Goal: Transaction & Acquisition: Book appointment/travel/reservation

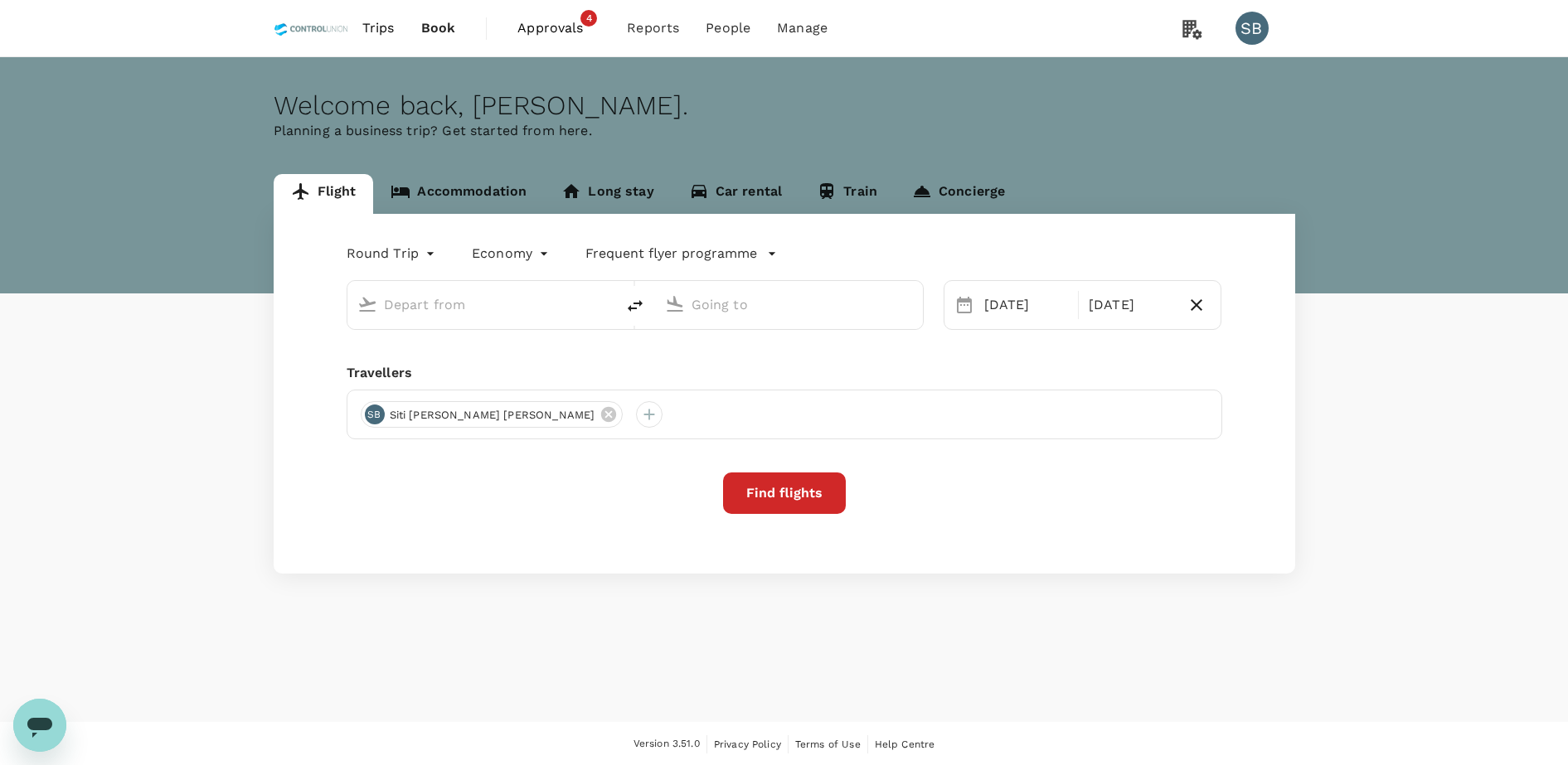
type input "Kuala Lumpur Intl ([GEOGRAPHIC_DATA])"
type input "Hang [PERSON_NAME] (BTH)"
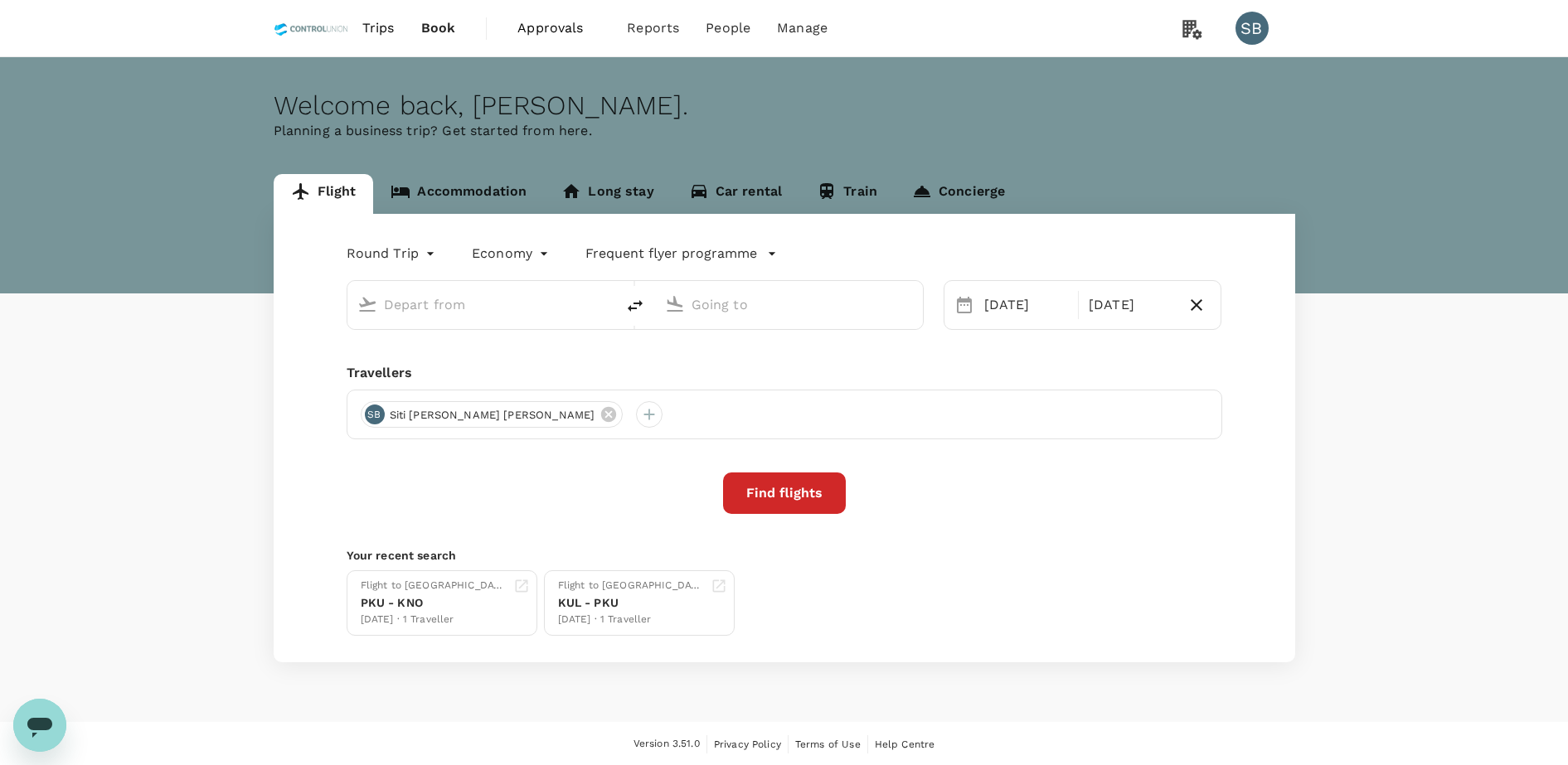
type input "Kuala Lumpur Intl ([GEOGRAPHIC_DATA])"
type input "Hang Nadim (BTH)"
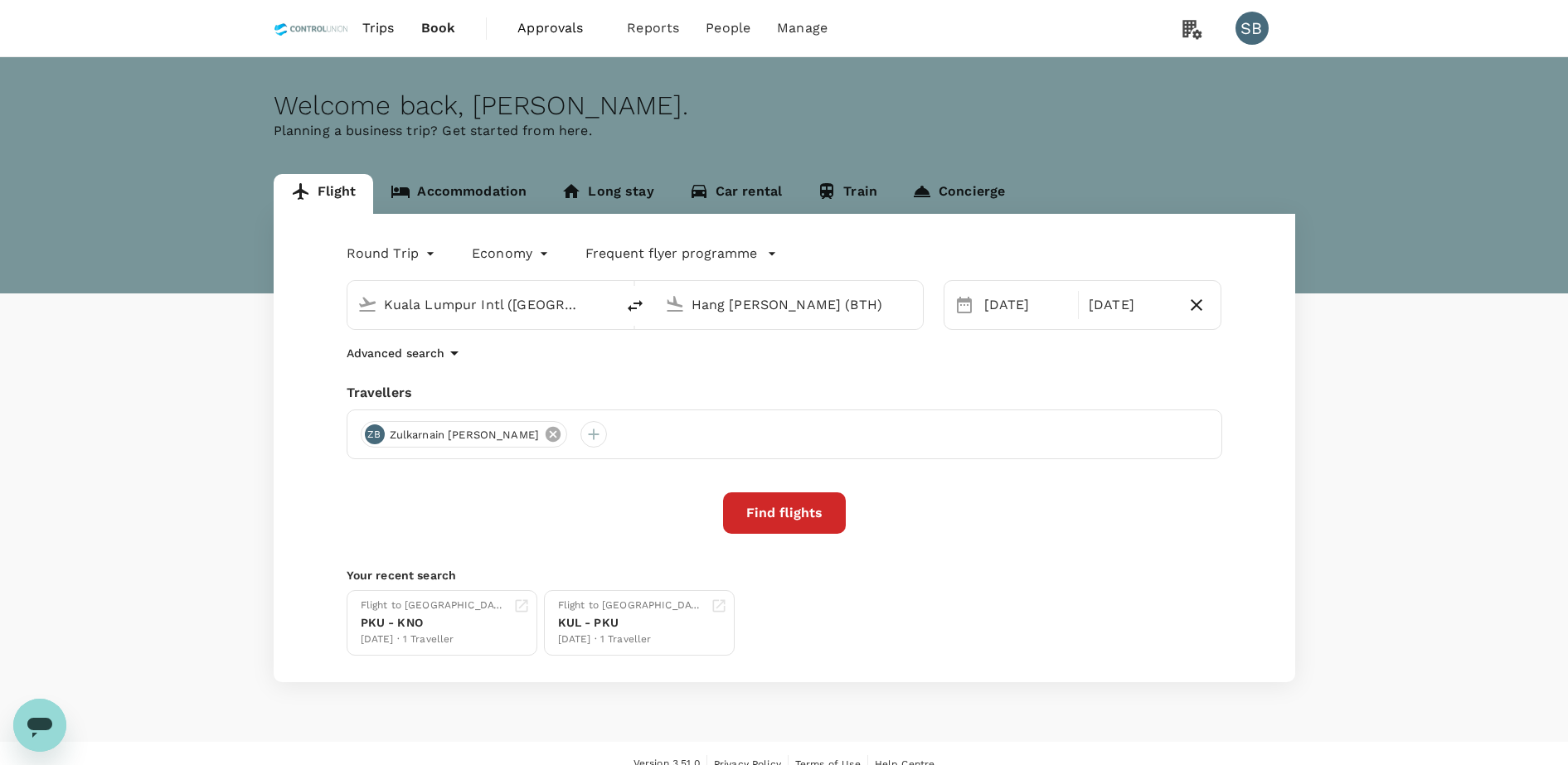
click at [544, 442] on icon at bounding box center [553, 434] width 19 height 19
click at [373, 434] on div at bounding box center [374, 434] width 26 height 26
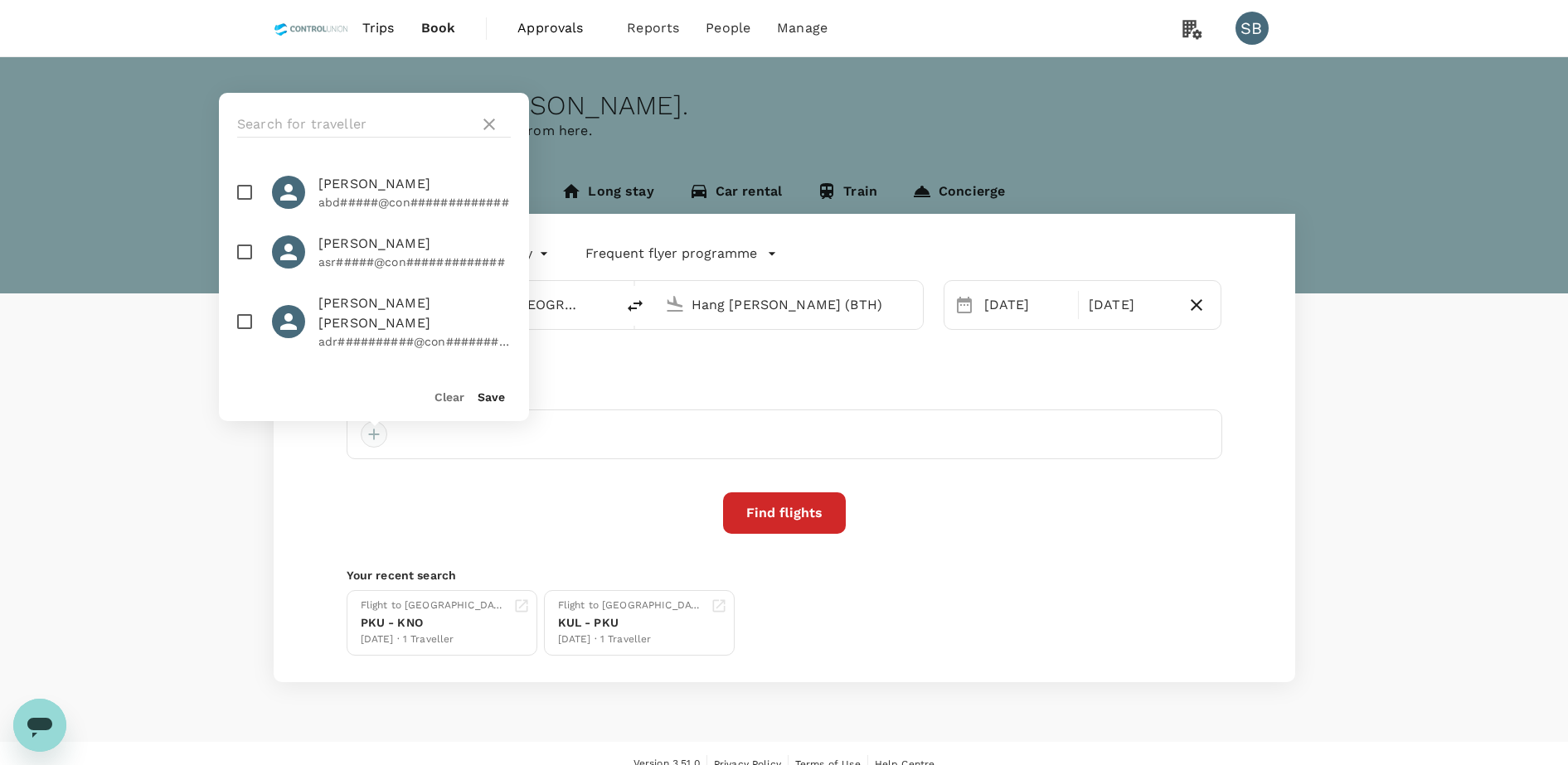
click at [376, 432] on div at bounding box center [374, 434] width 26 height 26
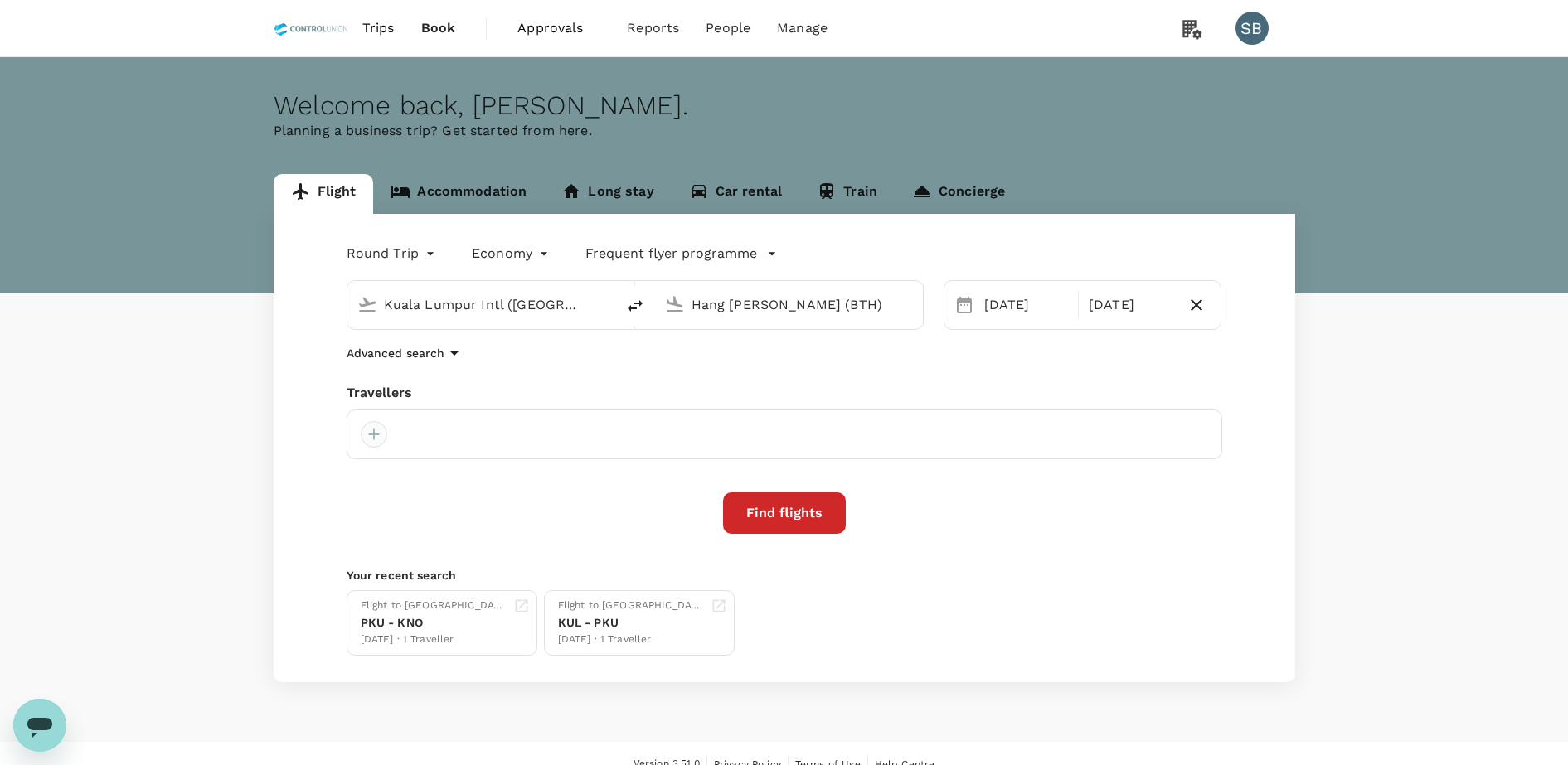
click at [361, 428] on div at bounding box center [374, 434] width 26 height 26
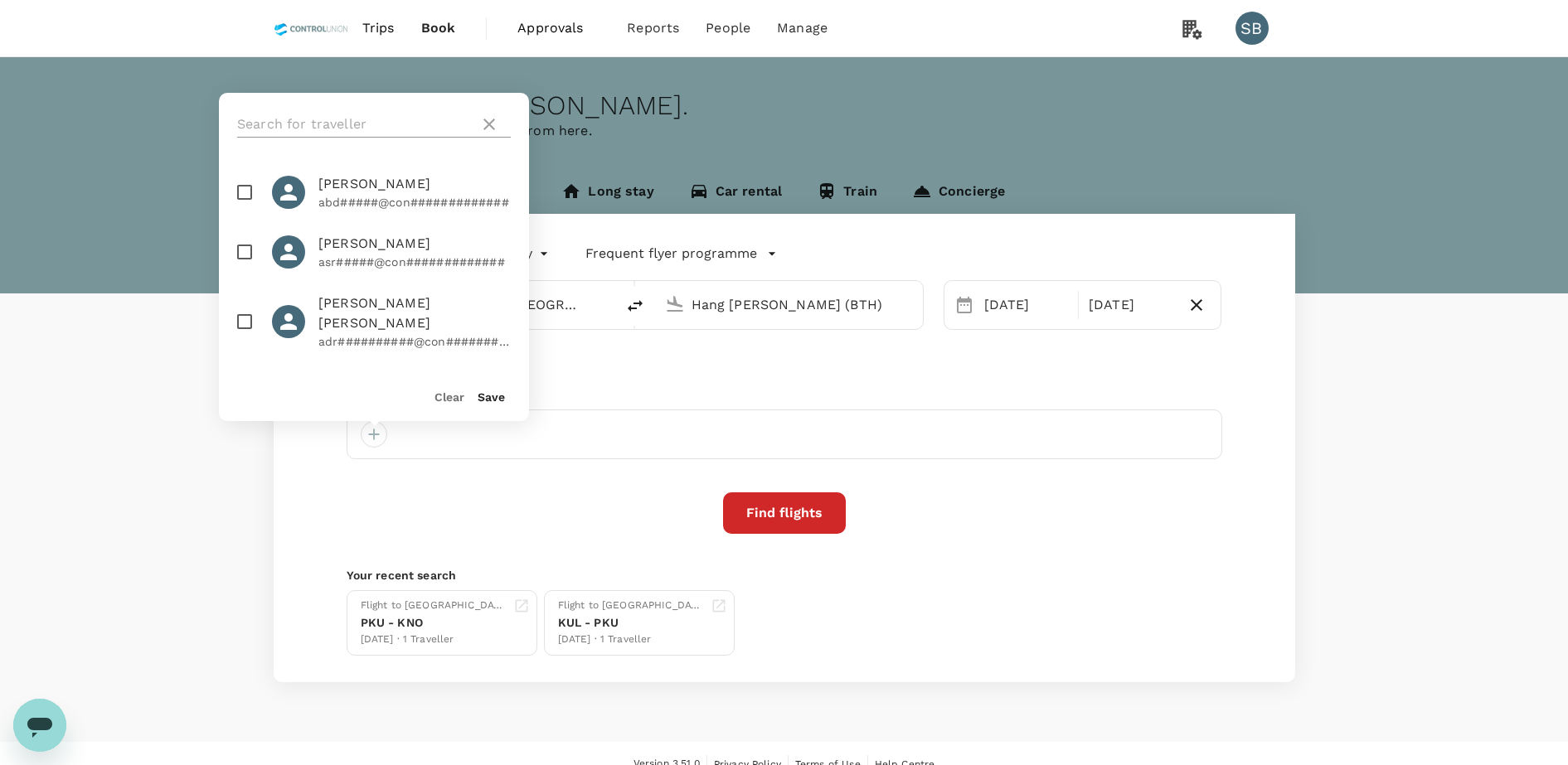
click at [350, 124] on input "text" at bounding box center [355, 124] width 235 height 26
type input "asyra"
click at [243, 191] on input "checkbox" at bounding box center [244, 191] width 34 height 34
checkbox input "true"
click at [508, 402] on div "Clear Save" at bounding box center [367, 389] width 324 height 63
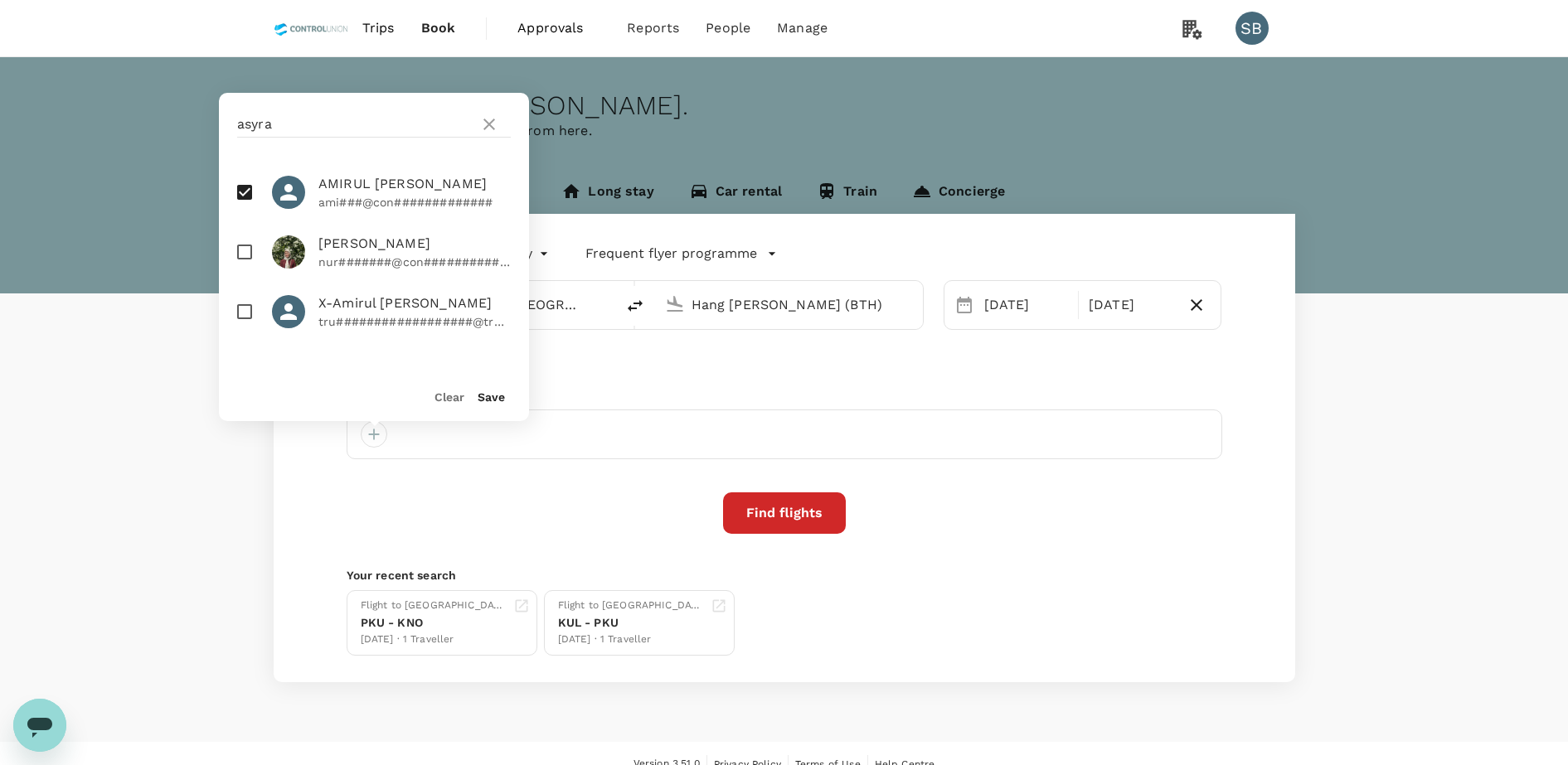
click at [489, 392] on button "Save" at bounding box center [491, 397] width 27 height 13
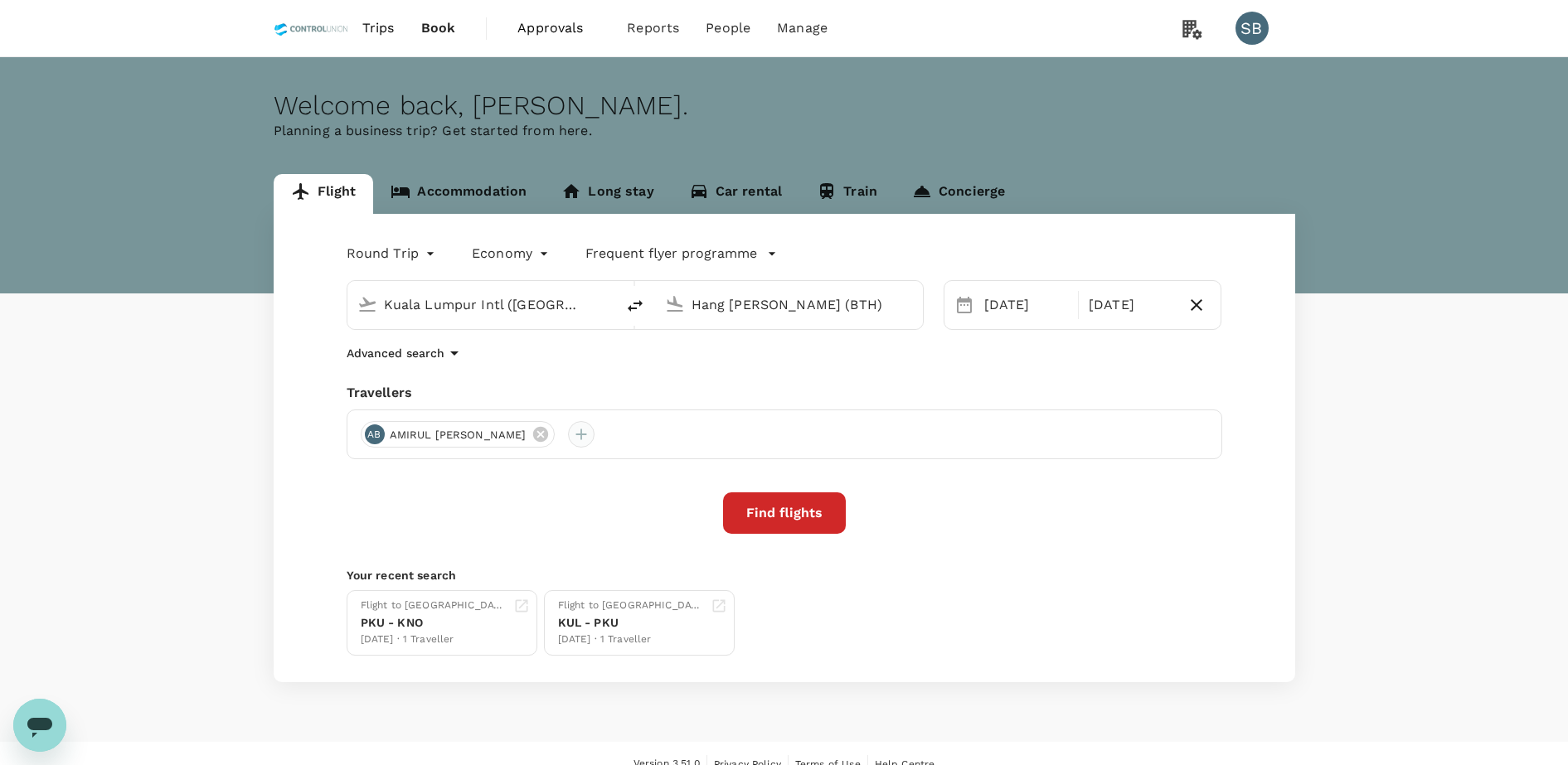
click at [594, 434] on div at bounding box center [581, 434] width 26 height 26
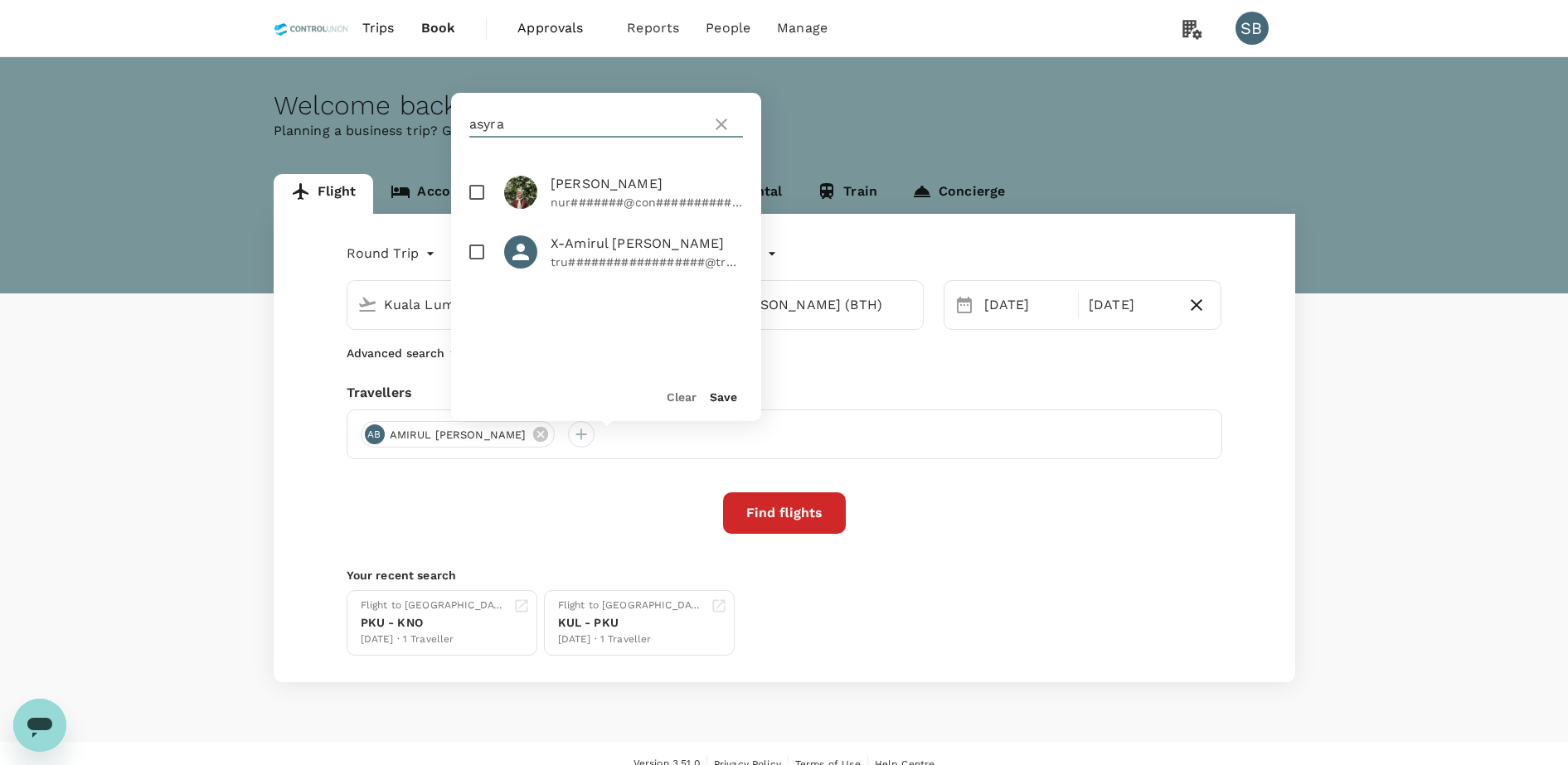
drag, startPoint x: 539, startPoint y: 125, endPoint x: 406, endPoint y: 142, distance: 134.1
click at [414, 136] on div "Welcome back , Siti Fazilah . Planning a business trip? Get started from here. …" at bounding box center [784, 369] width 1568 height 625
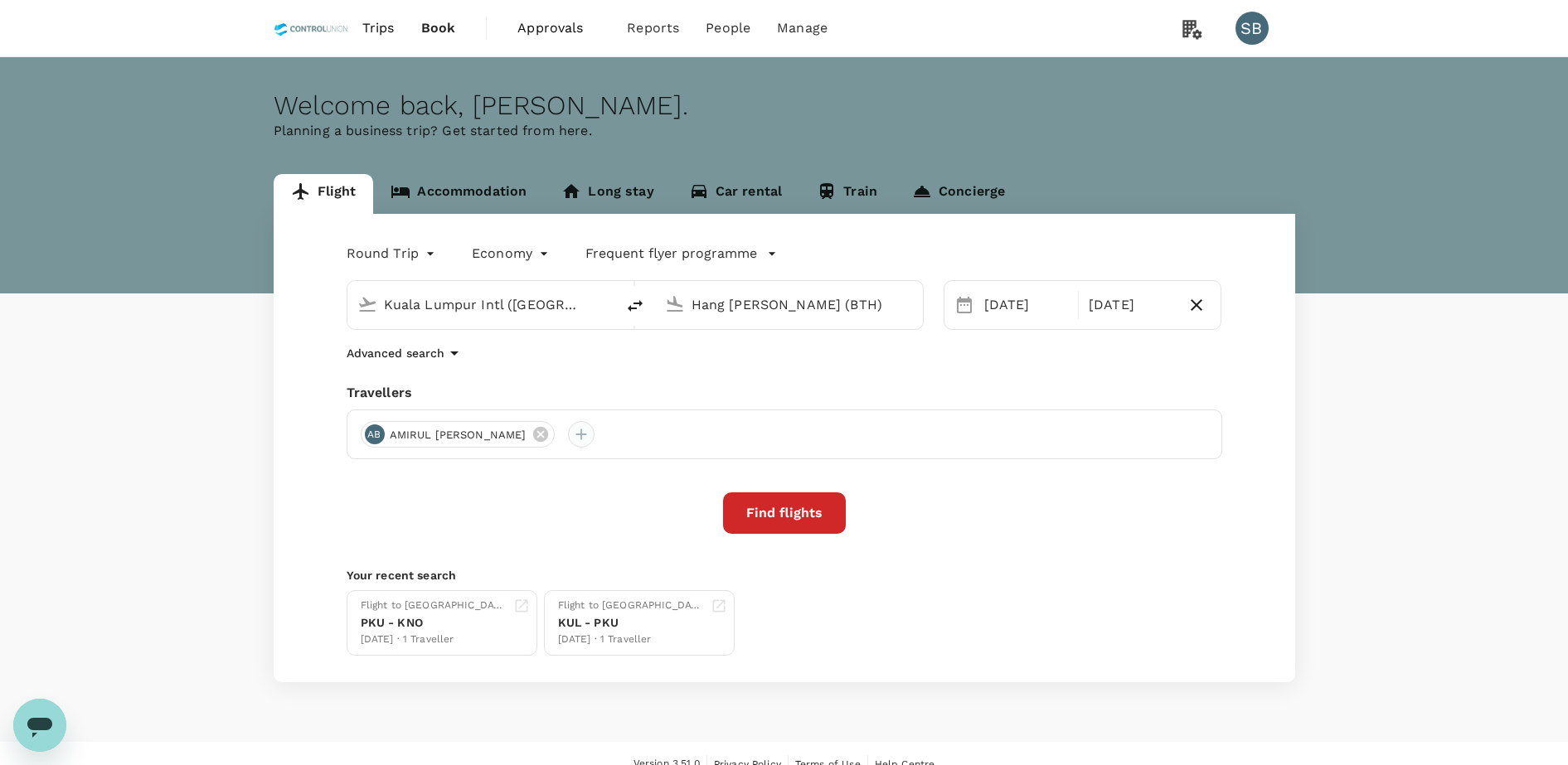
click at [594, 436] on div at bounding box center [581, 434] width 26 height 26
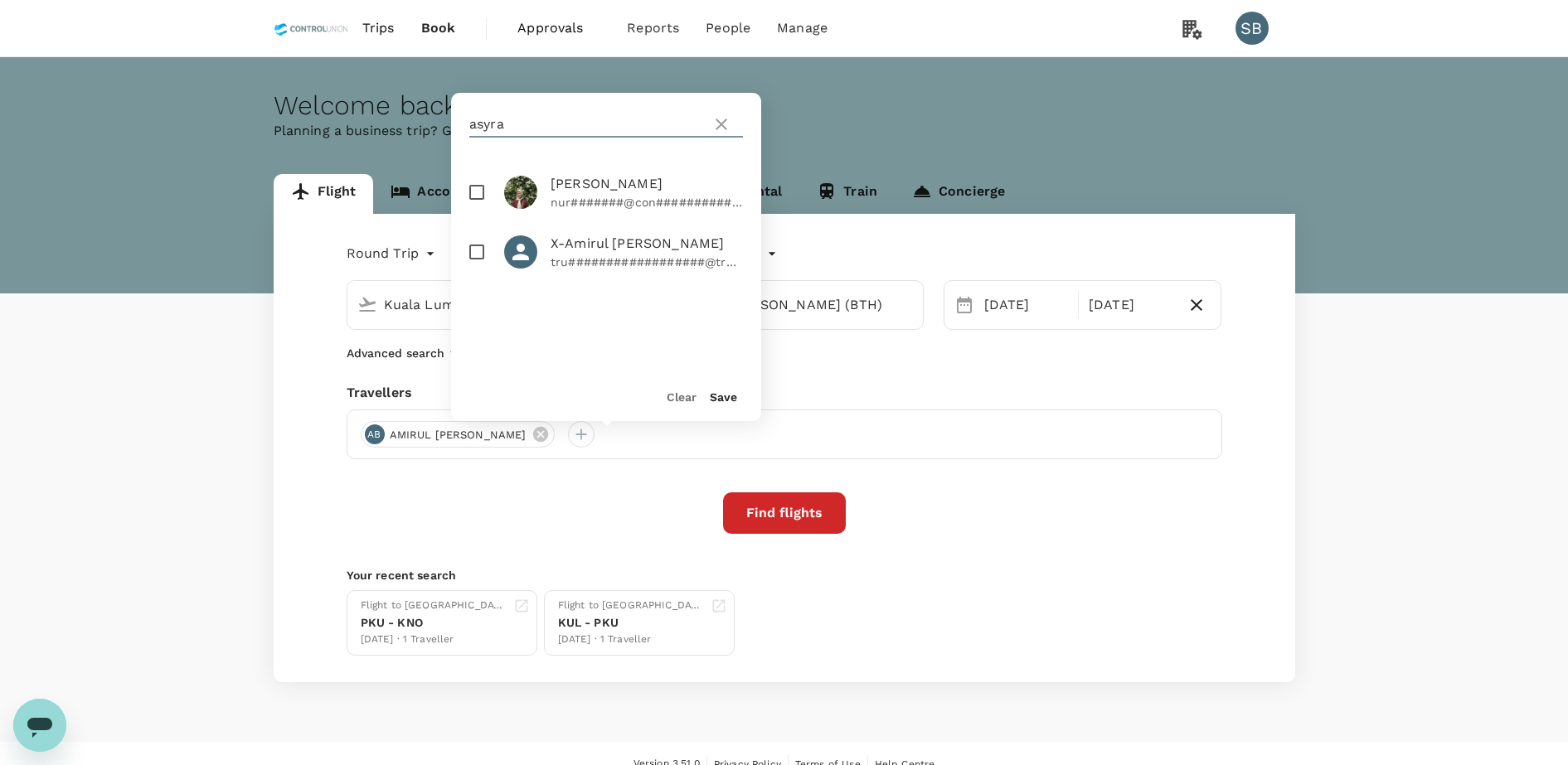
drag, startPoint x: 523, startPoint y: 129, endPoint x: 457, endPoint y: 131, distance: 66.0
click at [457, 131] on div "asyra" at bounding box center [606, 123] width 310 height 63
type input "norizwa"
click at [482, 194] on input "checkbox" at bounding box center [476, 191] width 34 height 34
checkbox input "true"
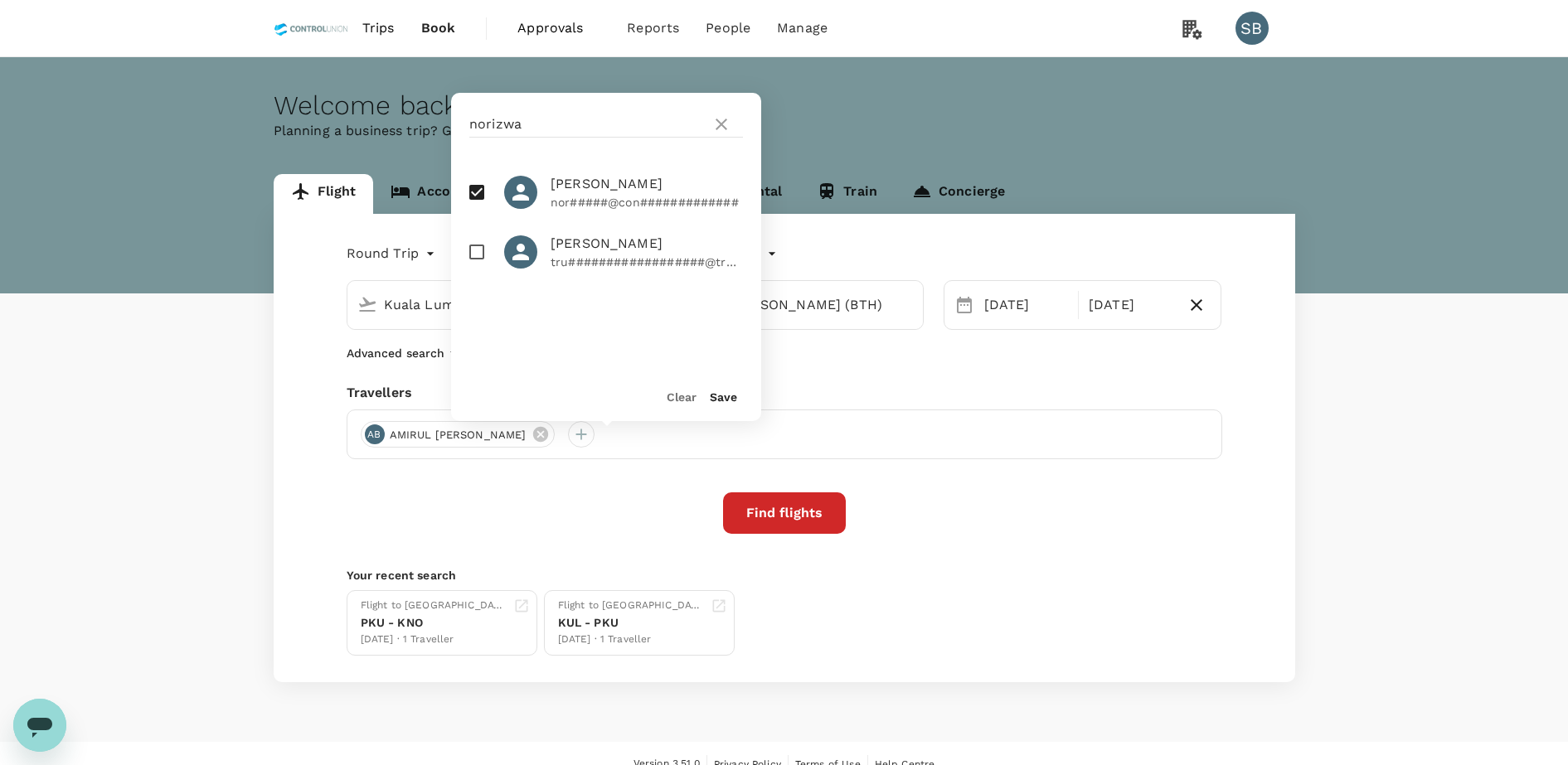
click at [730, 390] on button "Save" at bounding box center [723, 397] width 27 height 13
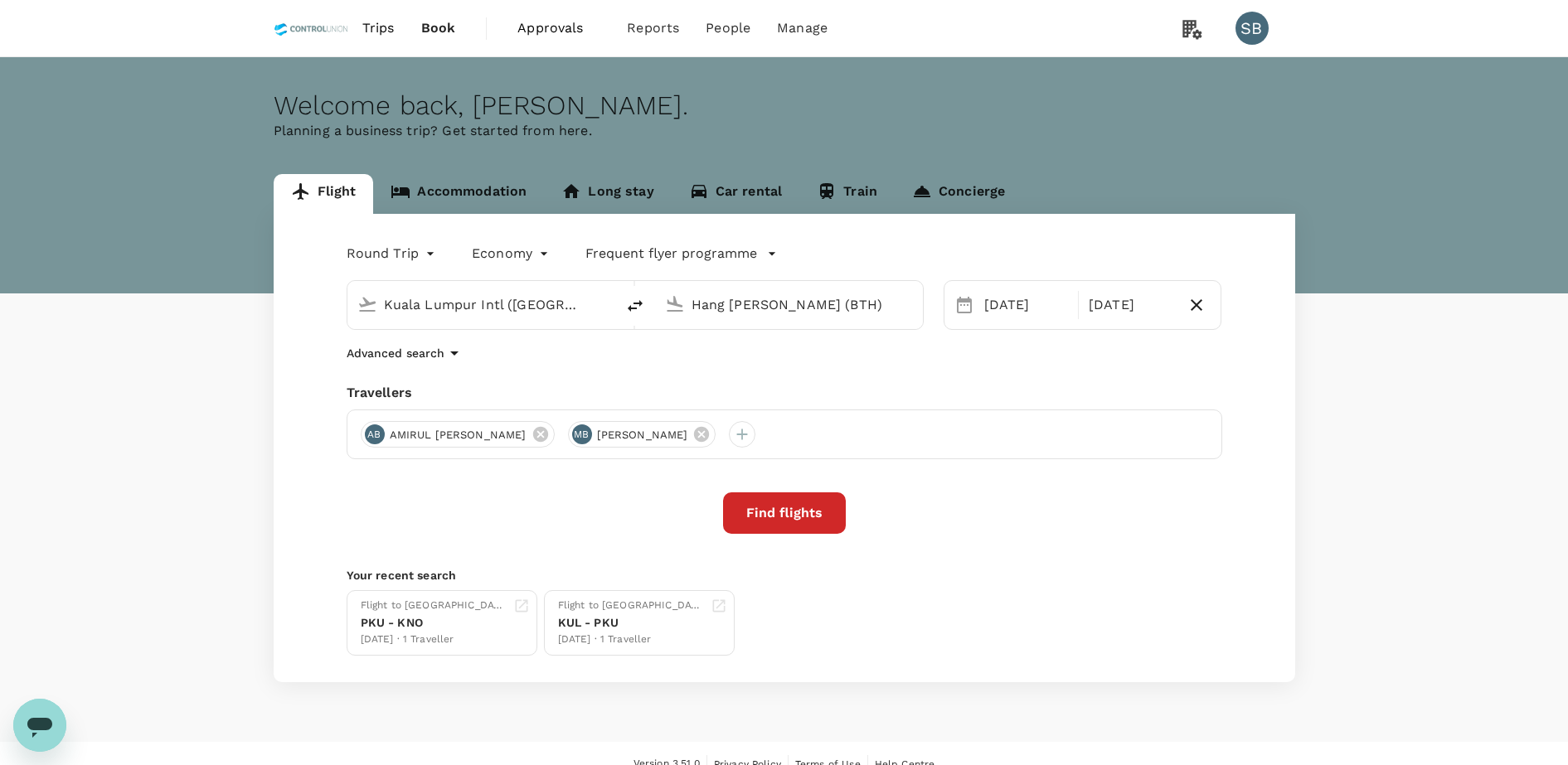
click at [720, 297] on input "Hang [PERSON_NAME] (BTH)" at bounding box center [789, 304] width 197 height 26
type input "Hang [PERSON_NAME] (BTH)"
click at [500, 316] on input "Kuala Lumpur Intl ([GEOGRAPHIC_DATA])" at bounding box center [482, 304] width 197 height 26
click at [774, 304] on input "Hang [PERSON_NAME] (BTH)" at bounding box center [789, 304] width 197 height 26
click at [1001, 314] on div "09 Sep" at bounding box center [1027, 305] width 97 height 33
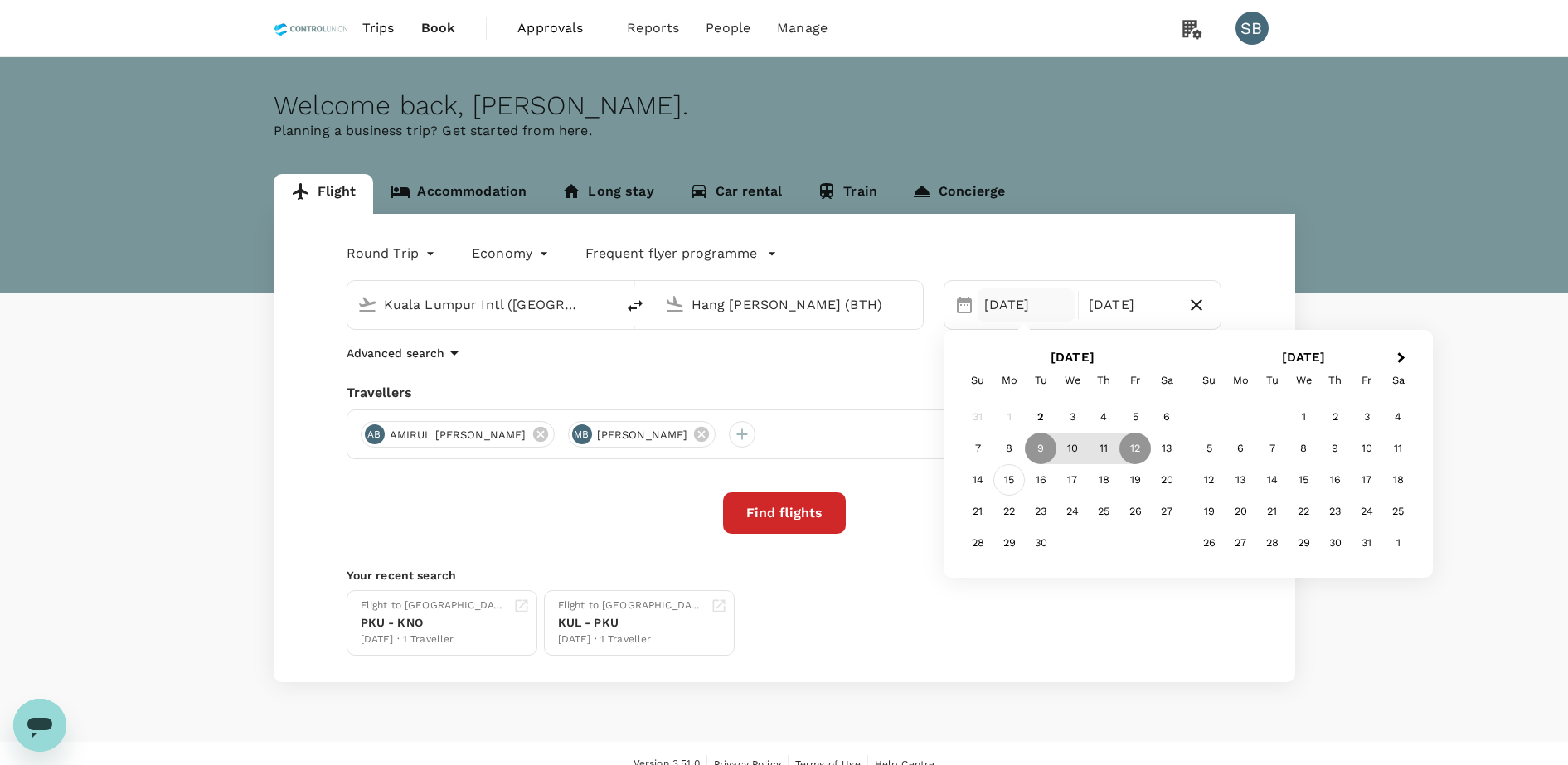
click at [1013, 479] on div "15" at bounding box center [1009, 480] width 32 height 32
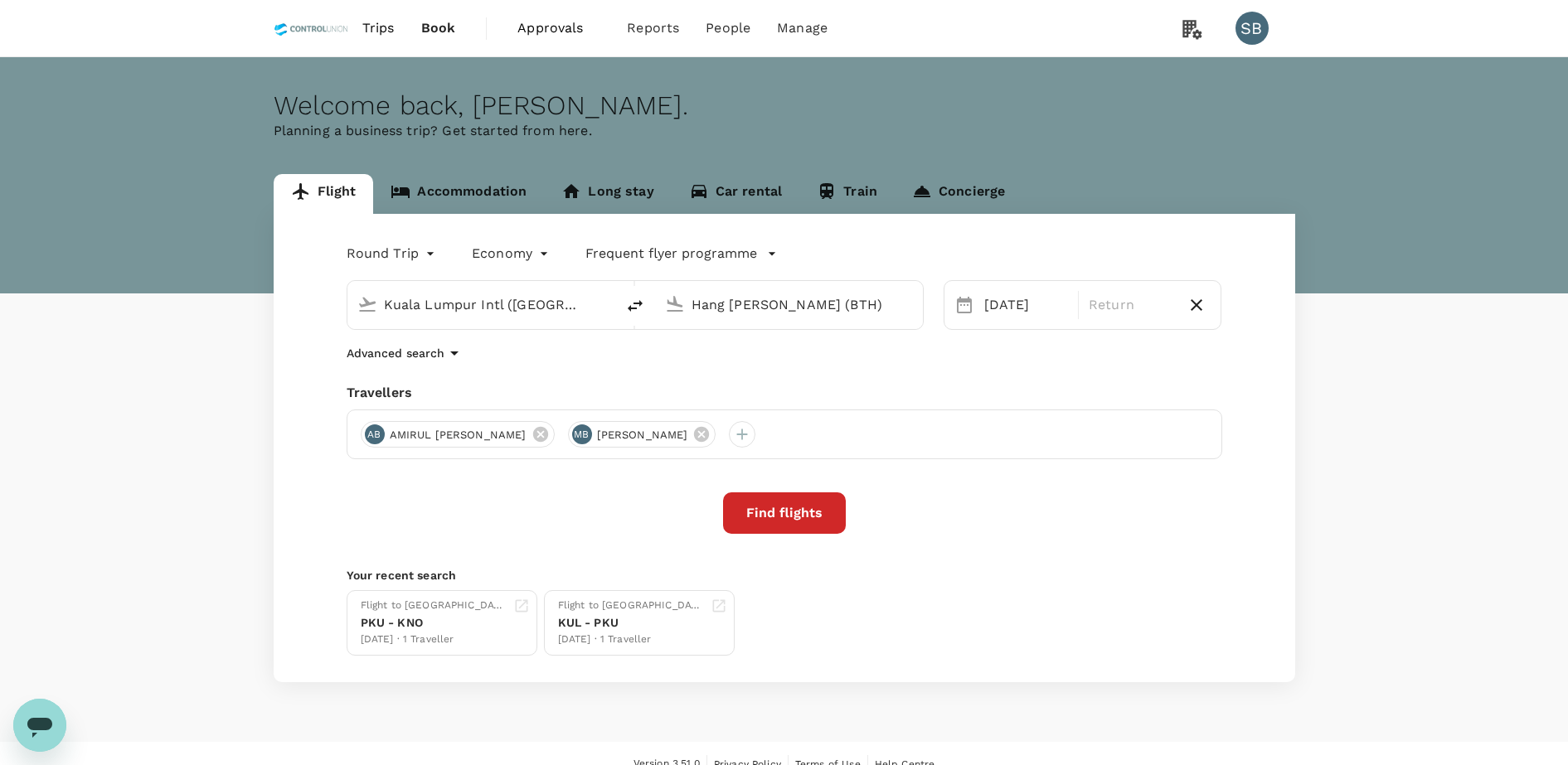
click at [899, 380] on div "Round Trip roundtrip Economy economy Frequent flyer programme Kuala Lumpur Intl…" at bounding box center [784, 448] width 1021 height 468
click at [1192, 312] on icon "button" at bounding box center [1196, 305] width 20 height 20
type input "oneway"
click at [806, 521] on button "Find flights" at bounding box center [784, 512] width 123 height 41
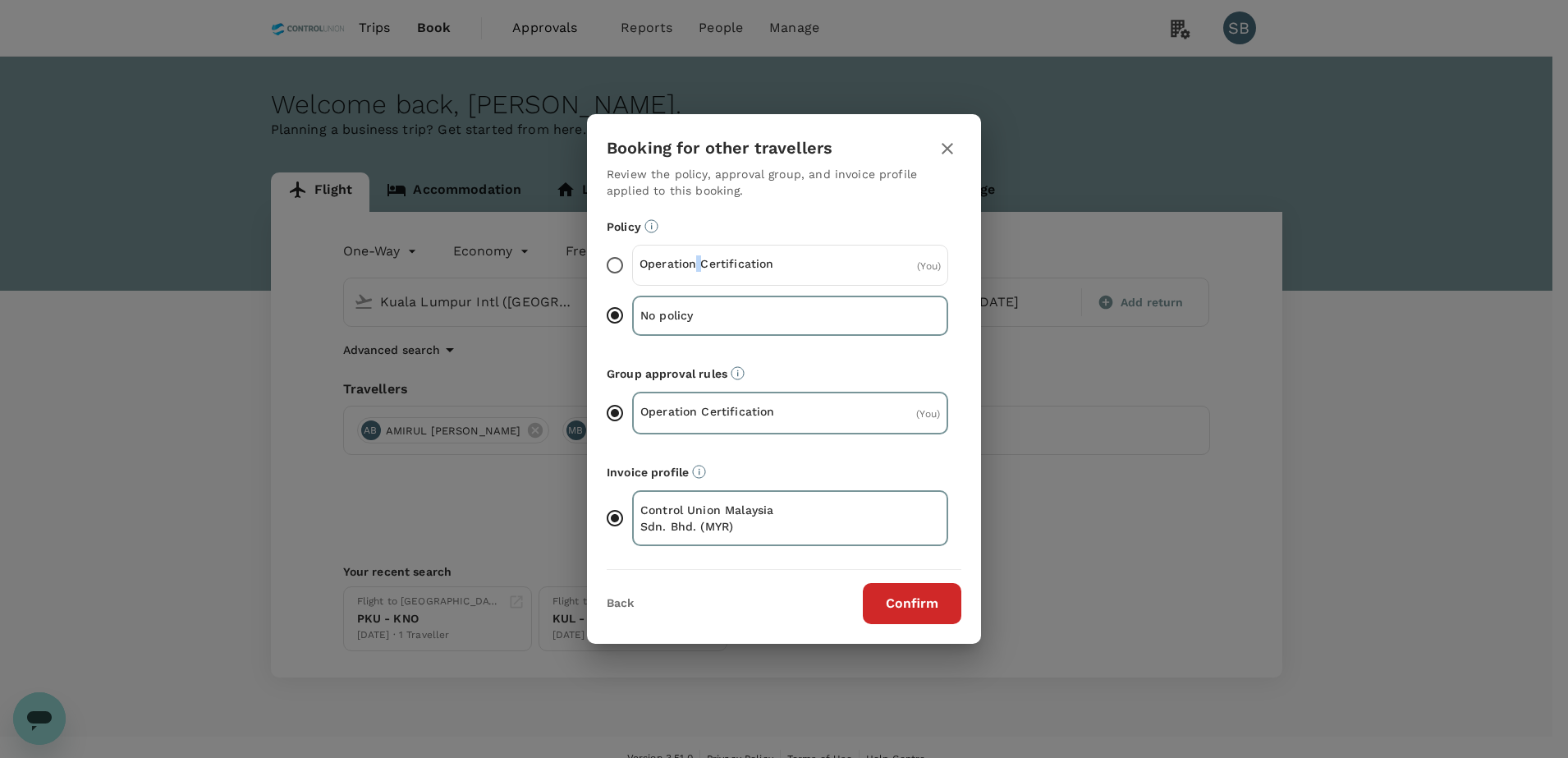
click at [700, 253] on div "Operation Certification ( You )" at bounding box center [790, 265] width 316 height 41
click at [740, 267] on p "Operation Certification" at bounding box center [714, 263] width 151 height 17
click at [632, 267] on input "Operation Certification ( You )" at bounding box center [614, 265] width 34 height 34
click at [893, 603] on button "Confirm" at bounding box center [911, 603] width 99 height 41
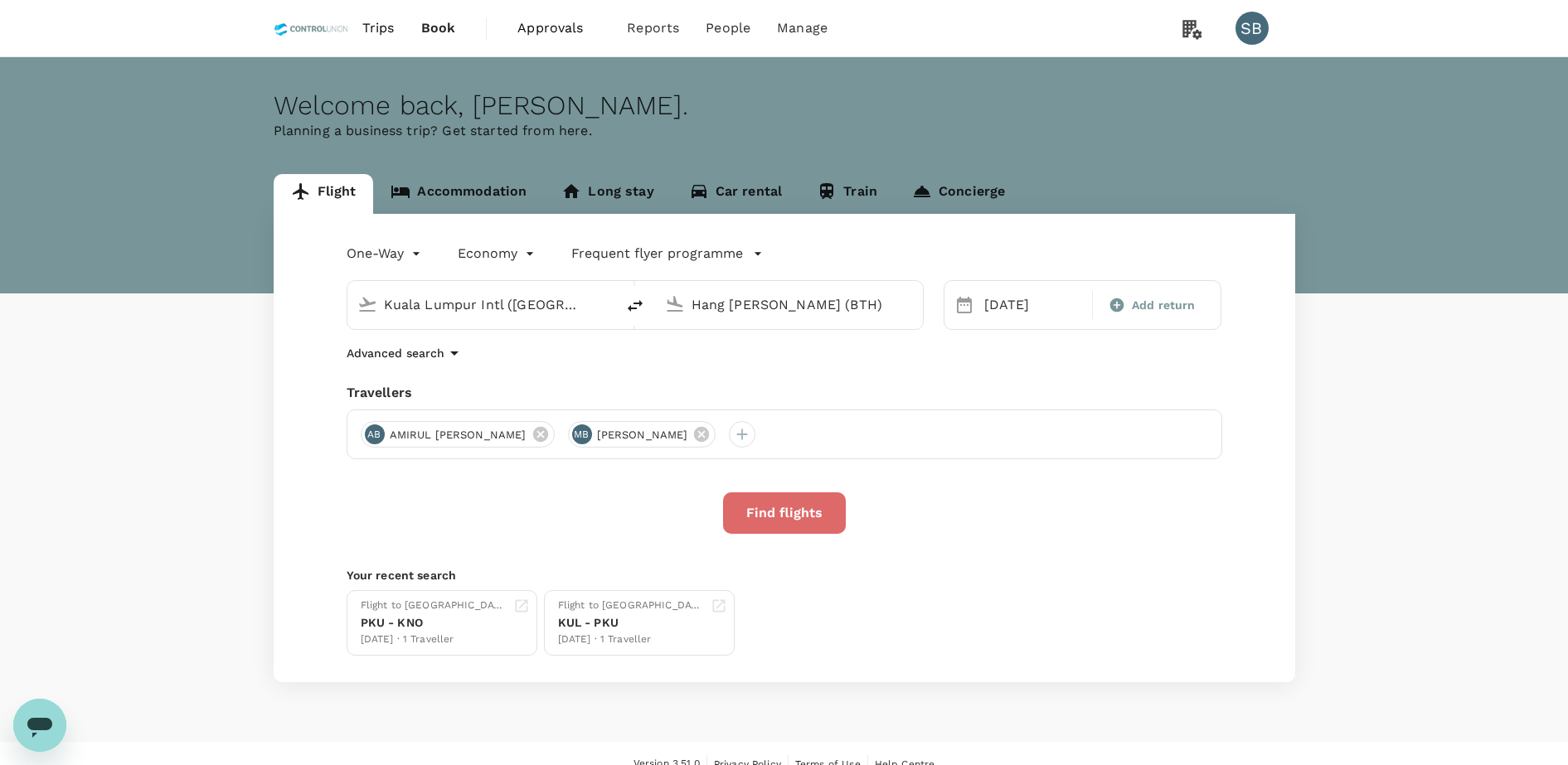
click at [812, 510] on button "Find flights" at bounding box center [784, 512] width 123 height 41
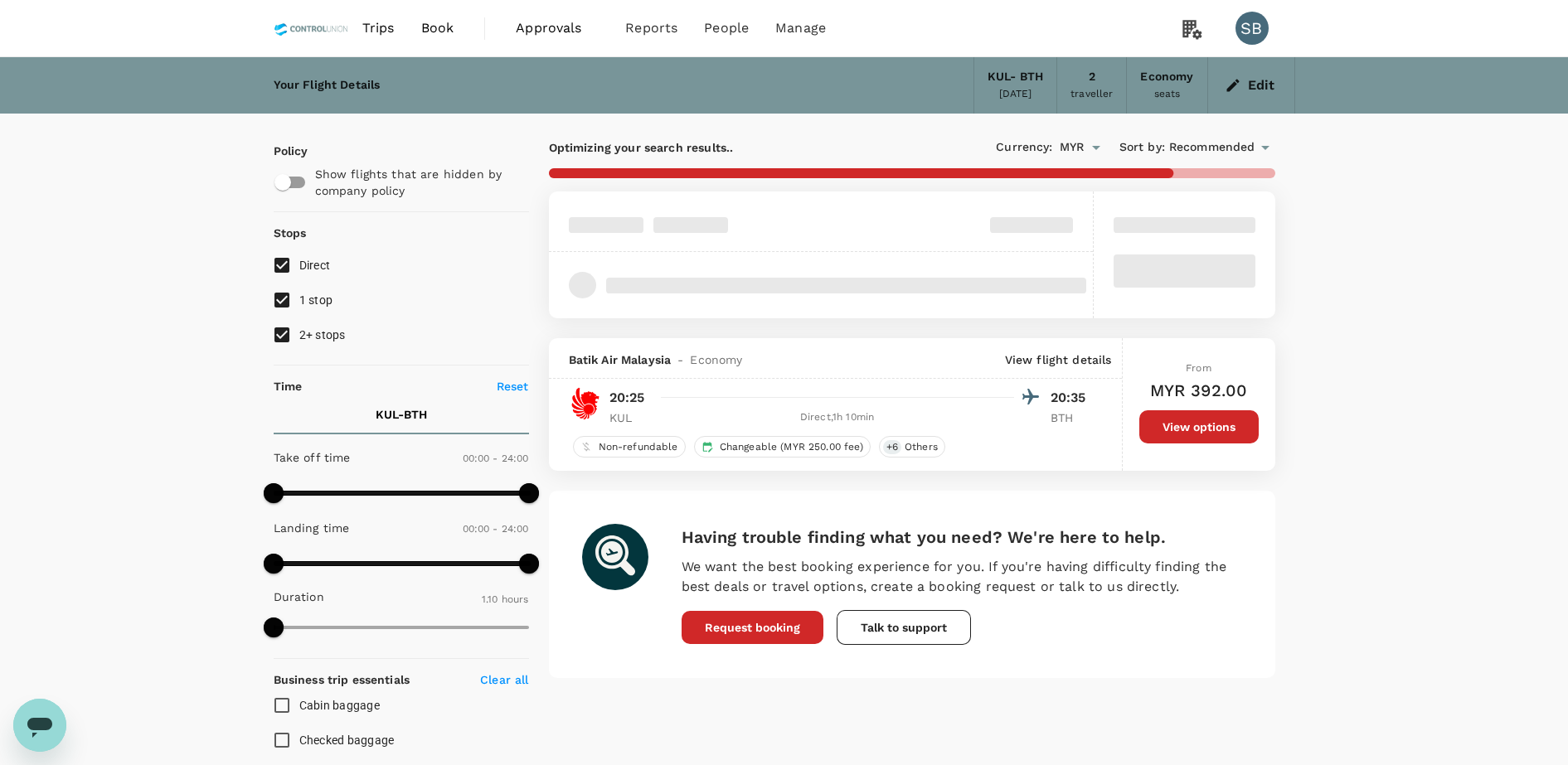
click at [287, 342] on input "2+ stops" at bounding box center [281, 334] width 34 height 34
checkbox input "false"
type input "685"
checkbox input "false"
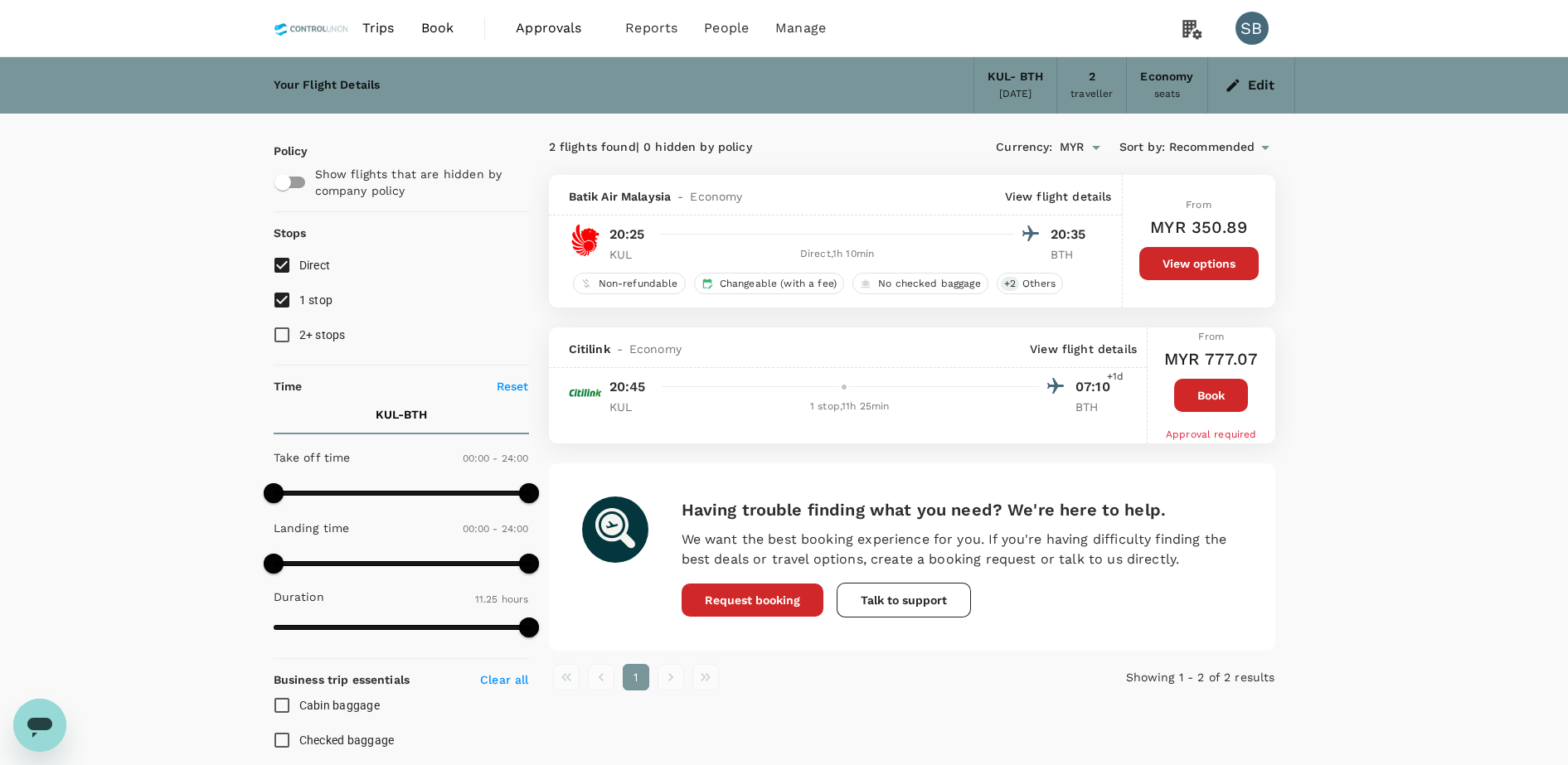
click at [1009, 92] on div "15 Sep 2025" at bounding box center [1016, 94] width 34 height 17
click at [1243, 85] on button "Edit" at bounding box center [1251, 85] width 60 height 26
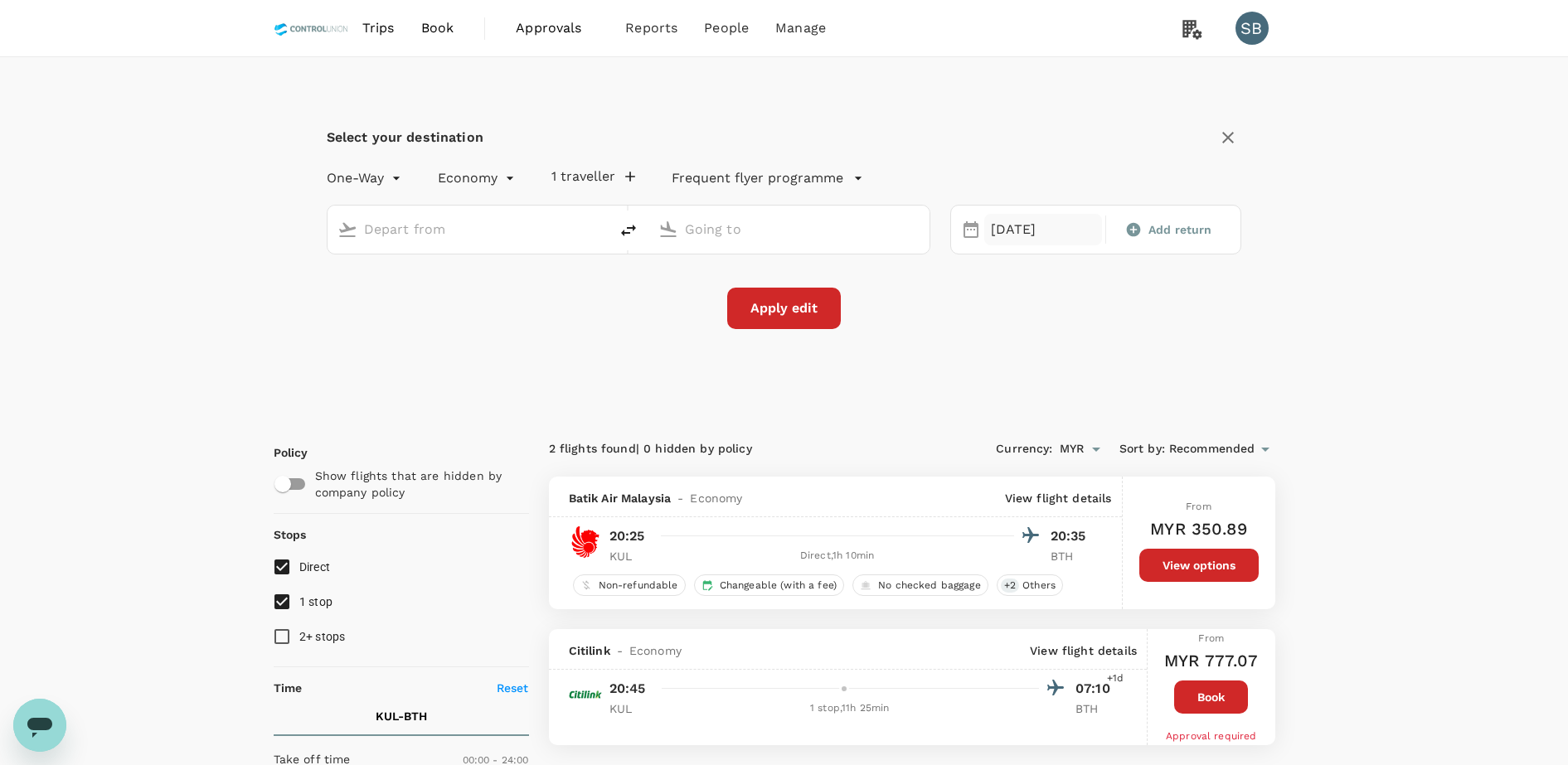
click at [1012, 219] on div "15 Sep" at bounding box center [1043, 230] width 118 height 33
click at [990, 399] on div "14" at bounding box center [984, 404] width 32 height 32
click at [753, 315] on button "Apply edit" at bounding box center [784, 308] width 114 height 41
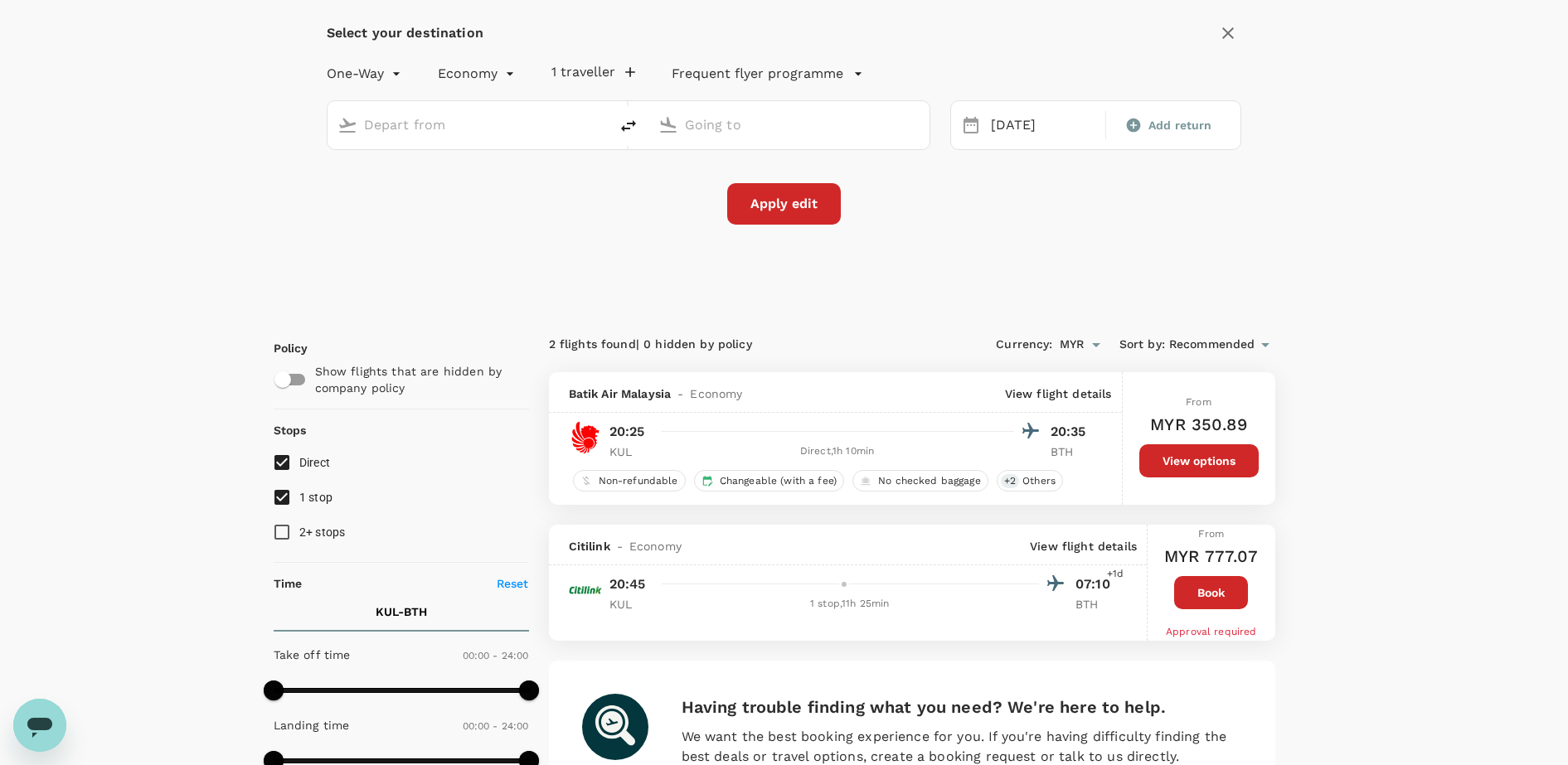
scroll to position [104, 0]
click at [844, 216] on div "Apply edit" at bounding box center [784, 204] width 915 height 41
click at [754, 199] on button "Apply edit" at bounding box center [784, 204] width 114 height 41
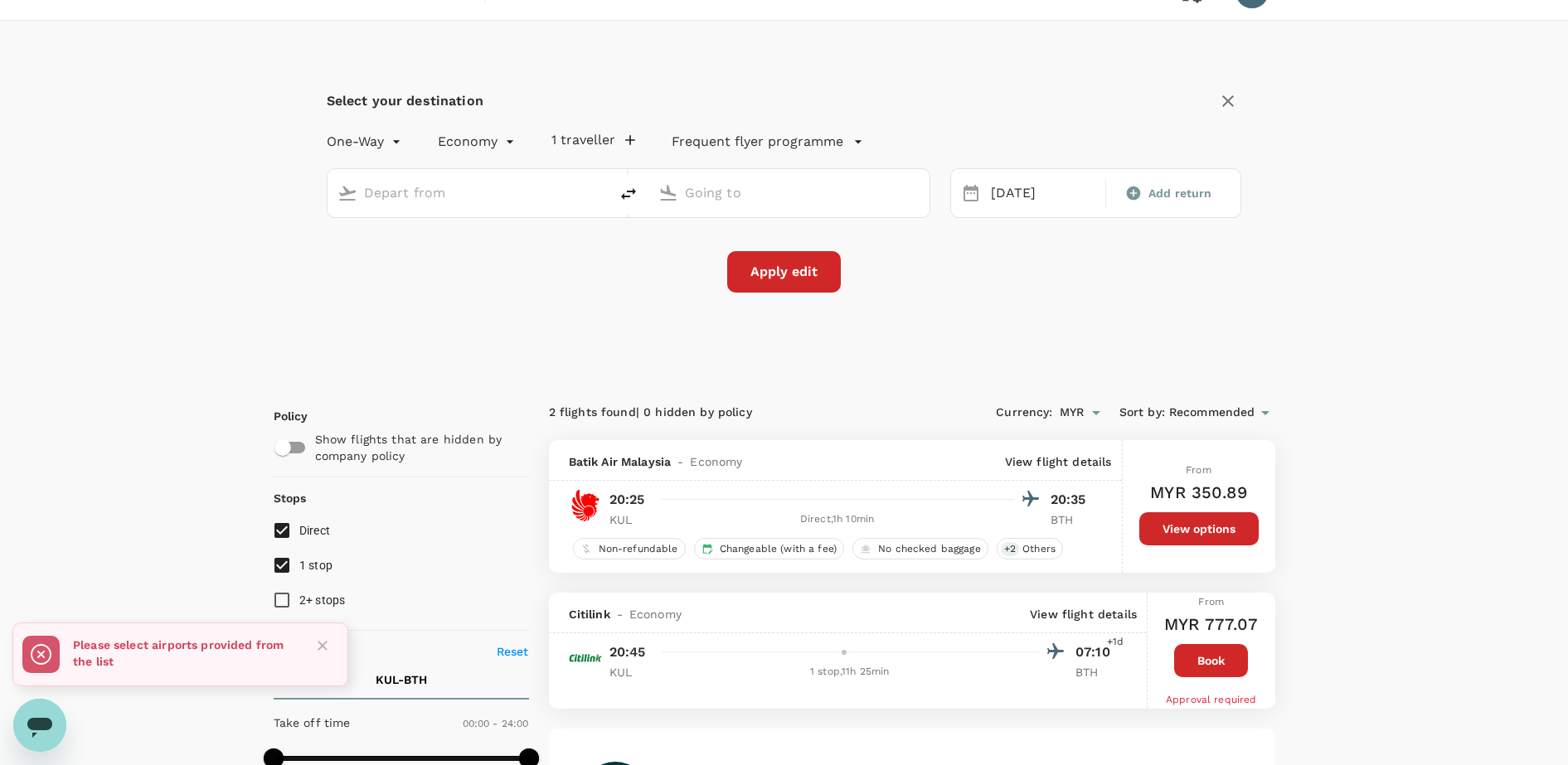
scroll to position [0, 0]
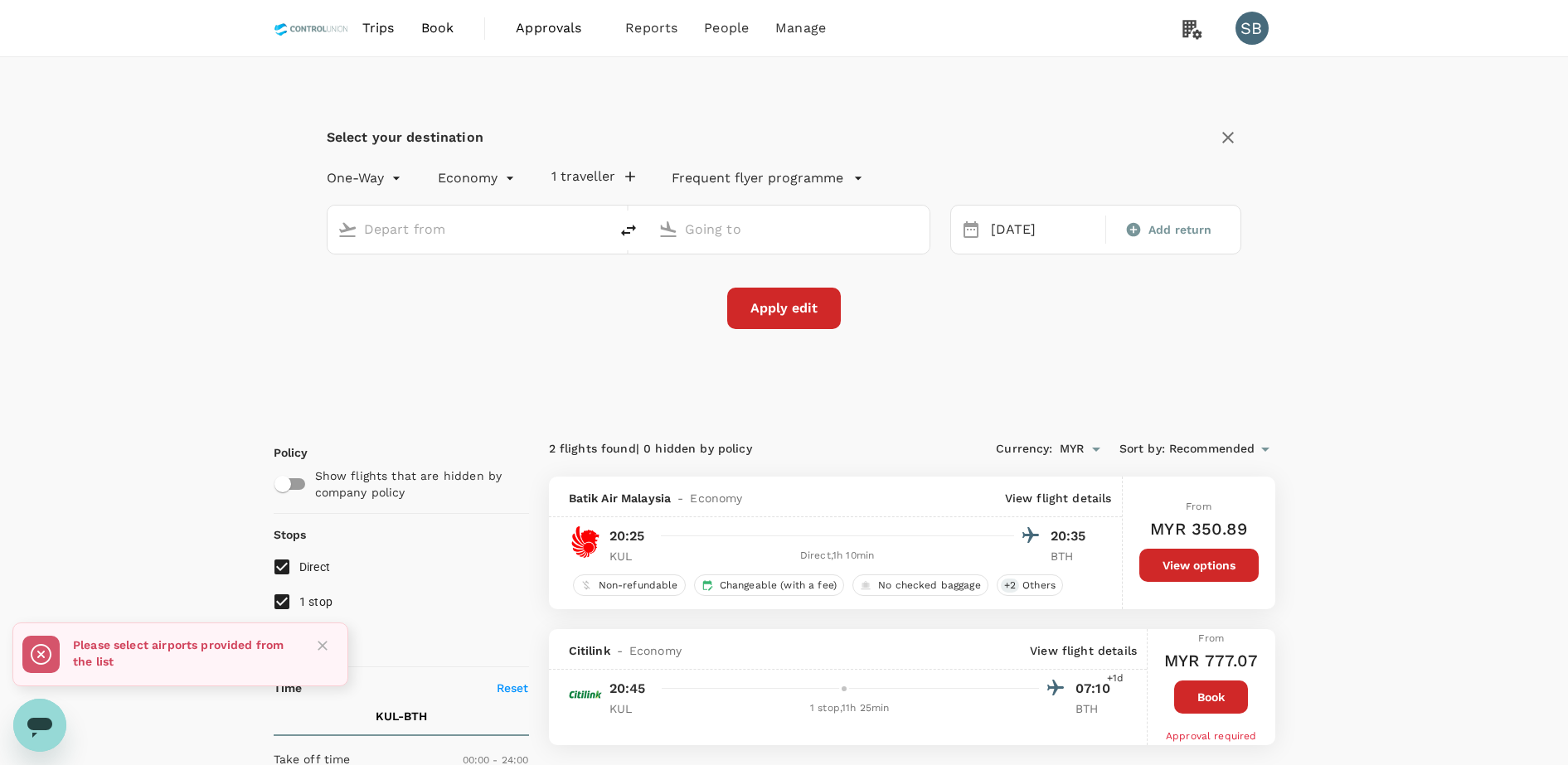
click at [480, 220] on input "text" at bounding box center [469, 228] width 210 height 26
click at [425, 281] on div "Kuala Lumpur Intl KUL" at bounding box center [482, 293] width 355 height 26
type input "Kuala Lumpur Intl ([GEOGRAPHIC_DATA])"
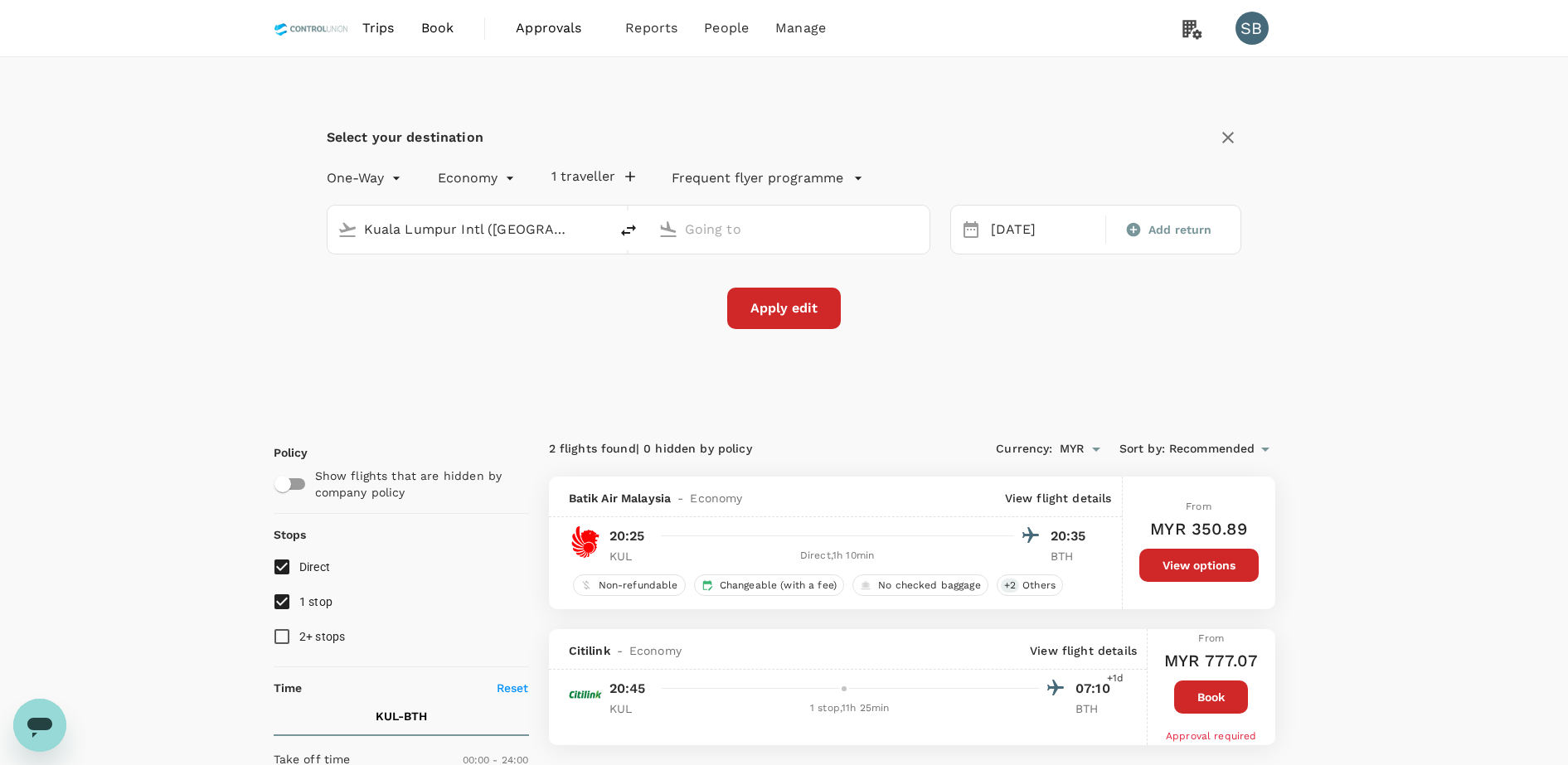
click at [745, 224] on input "text" at bounding box center [790, 228] width 210 height 26
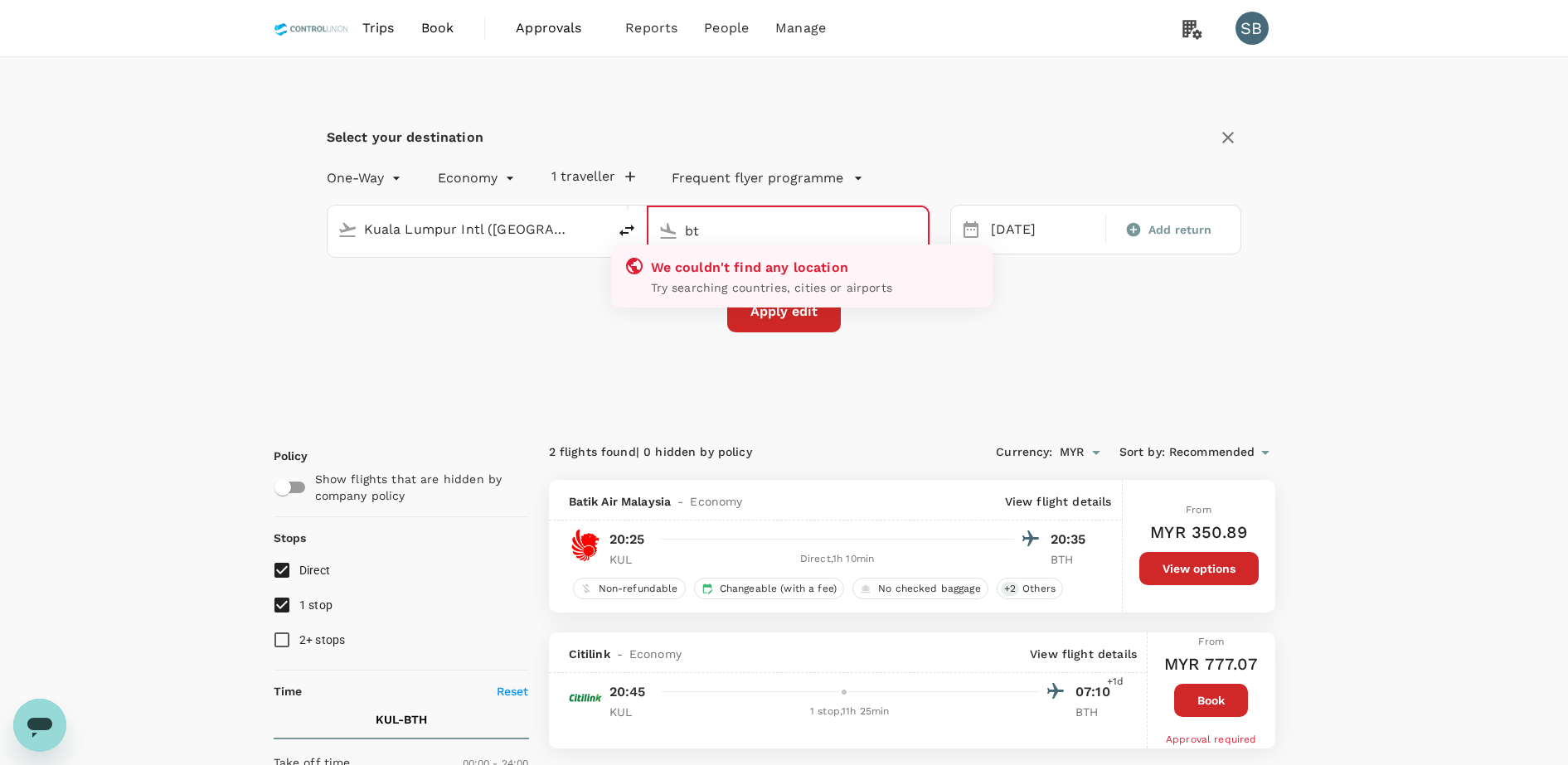
type input "b"
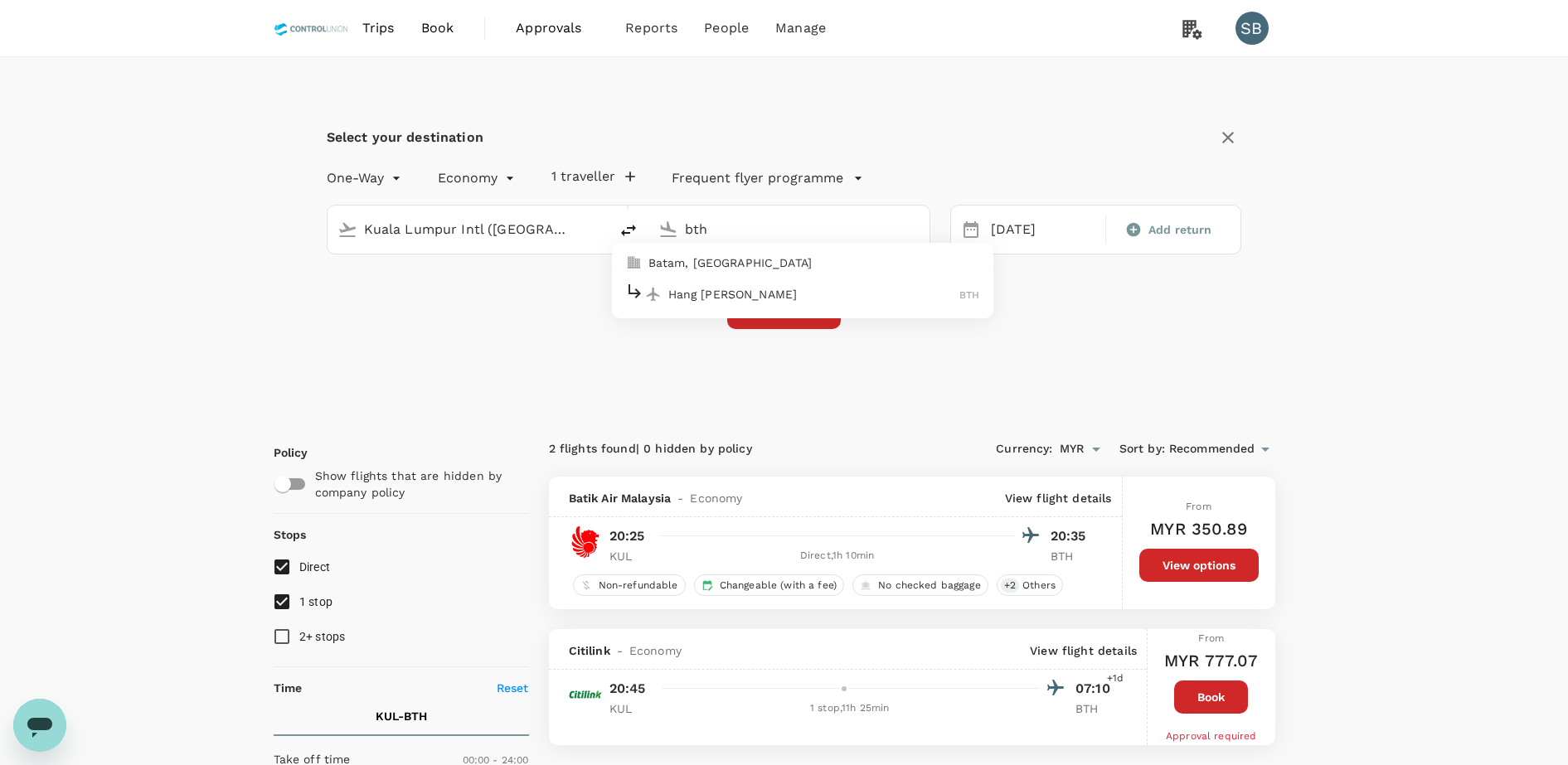
click at [719, 293] on p "Hang [PERSON_NAME]" at bounding box center [814, 293] width 292 height 17
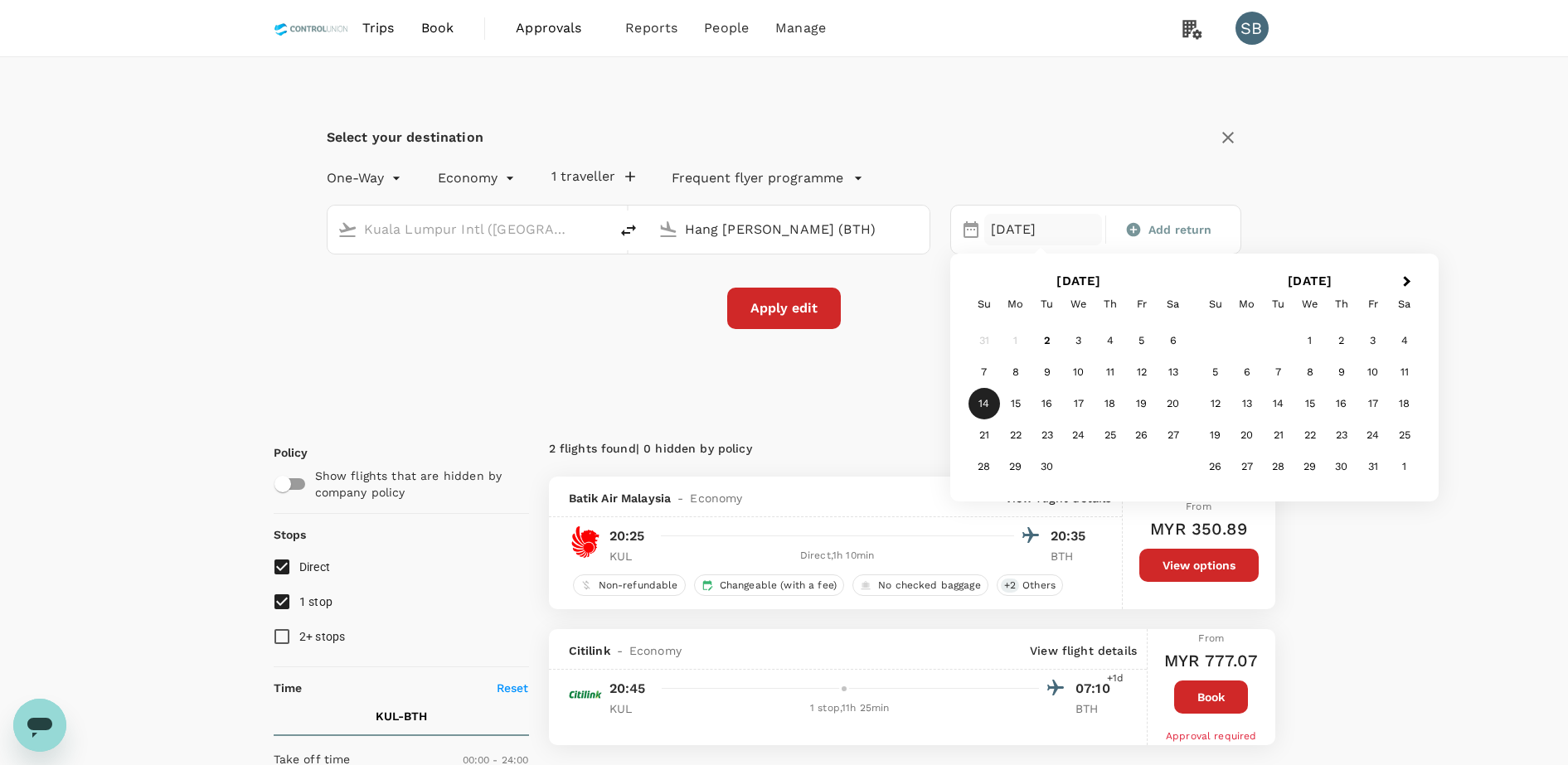
type input "Hang [PERSON_NAME] (BTH)"
click at [667, 353] on div "Select your destination One-Way oneway Economy economy 1 traveller Frequent fly…" at bounding box center [784, 236] width 1021 height 358
click at [823, 306] on button "Apply edit" at bounding box center [784, 308] width 114 height 41
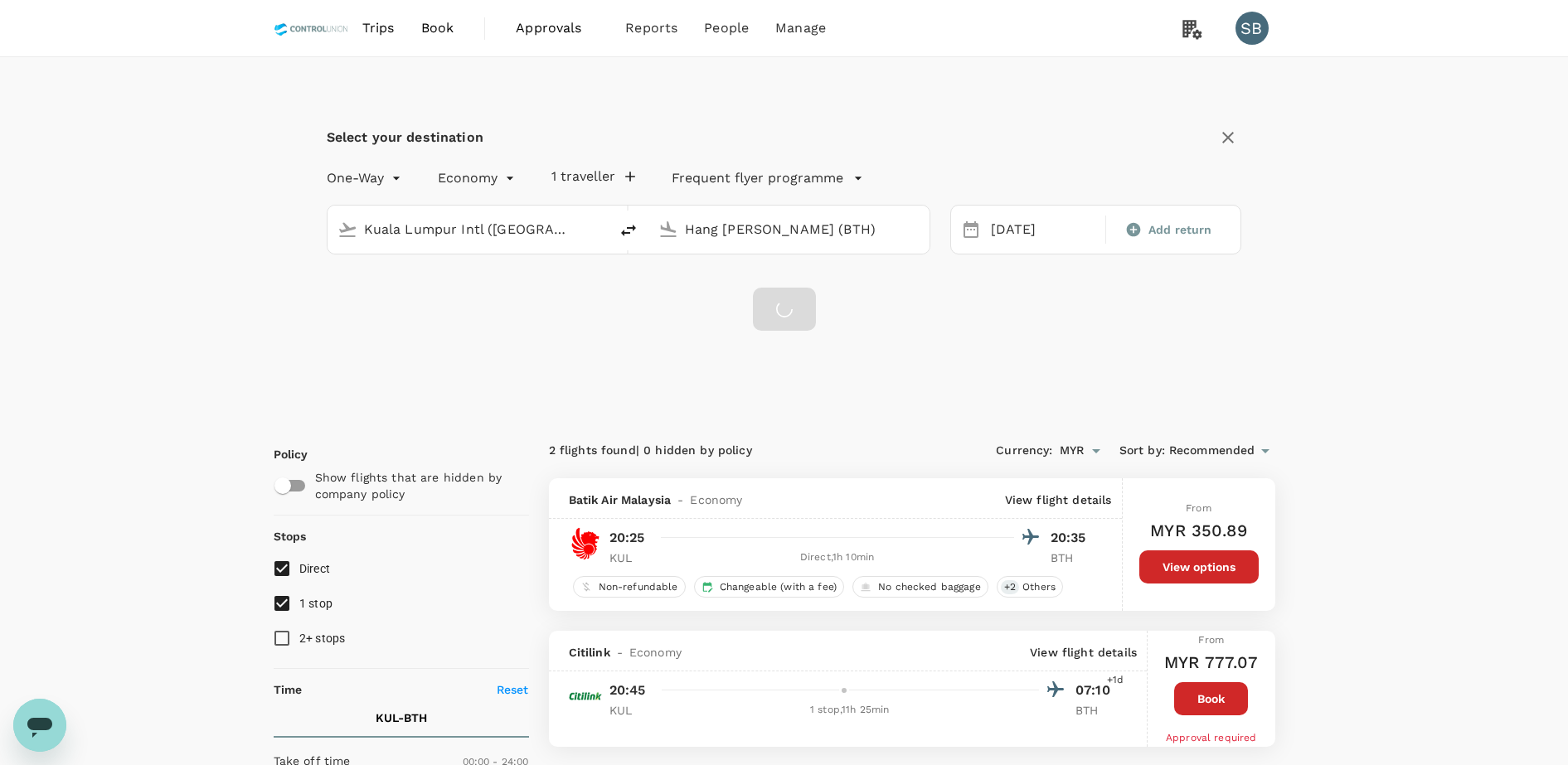
checkbox input "false"
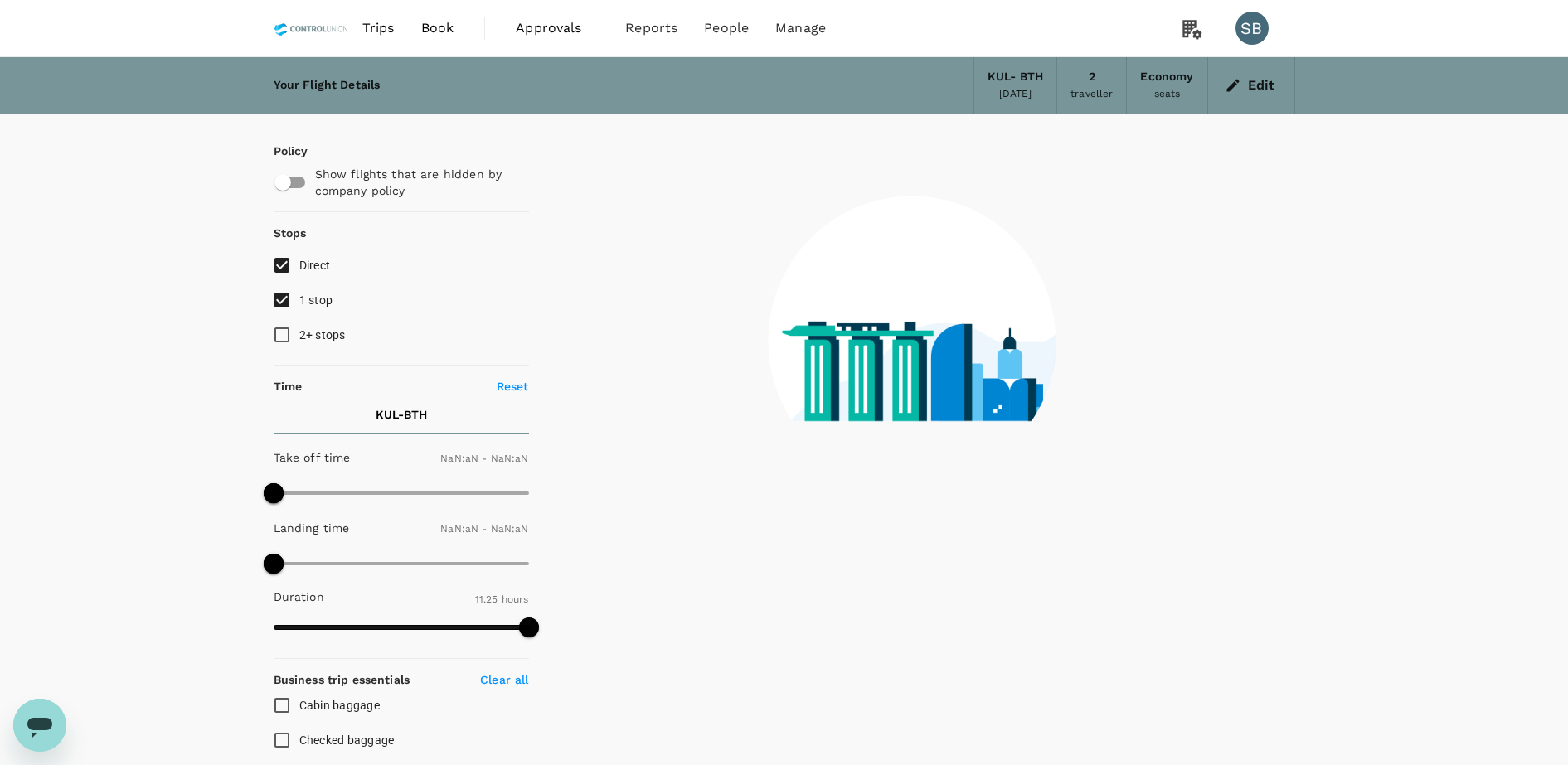
type input "1440"
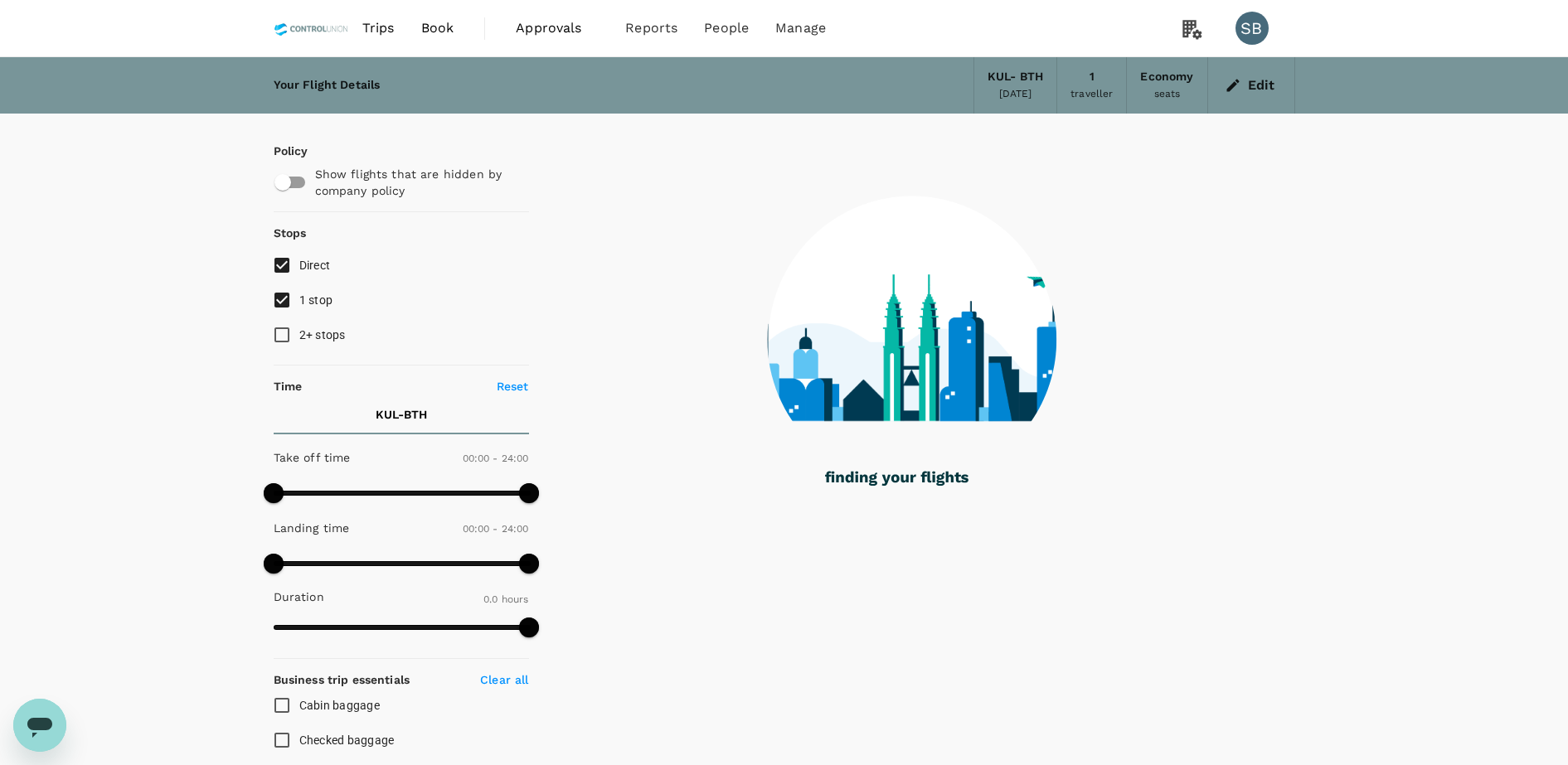
checkbox input "true"
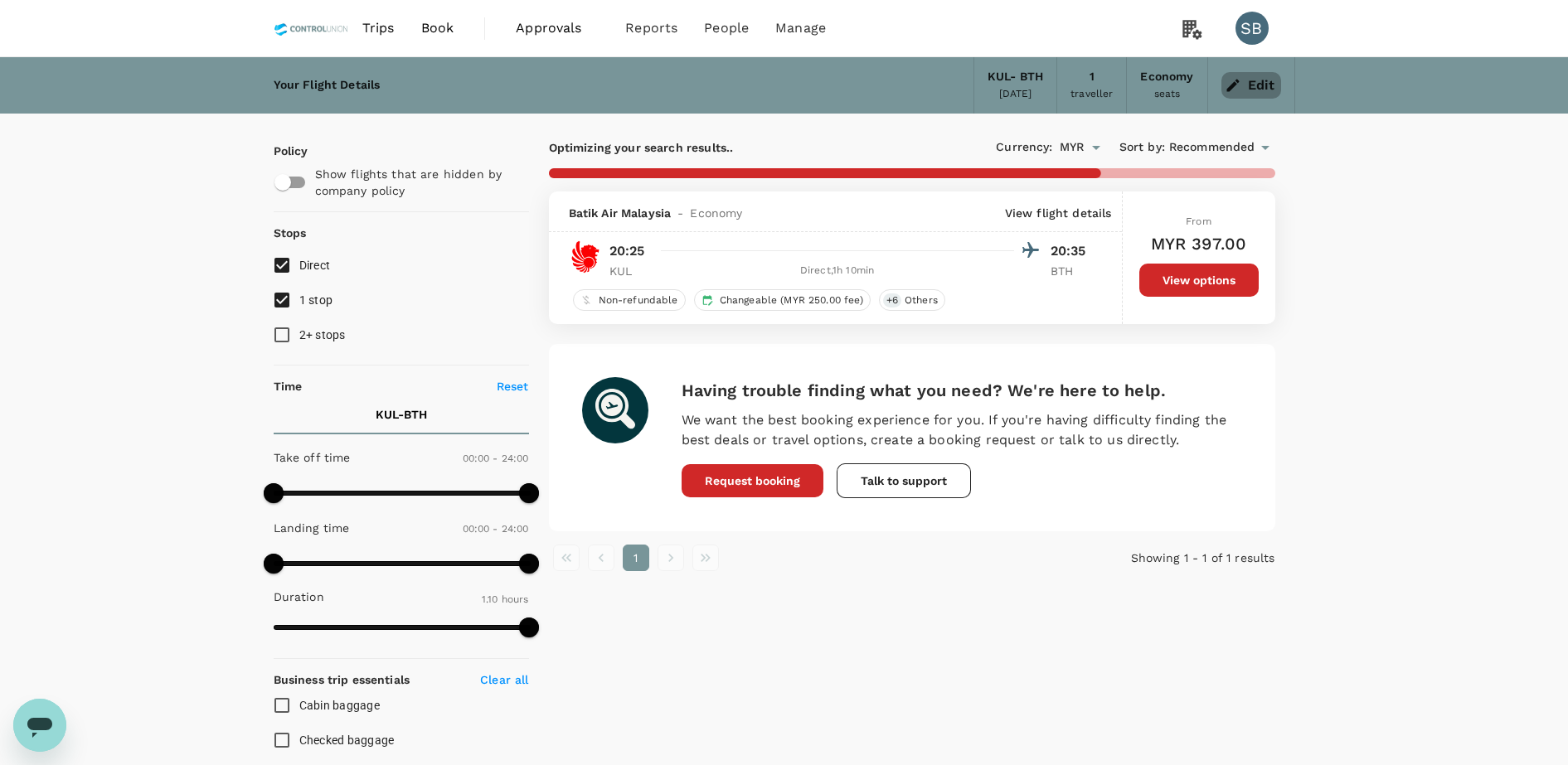
click at [1251, 84] on button "Edit" at bounding box center [1251, 85] width 60 height 26
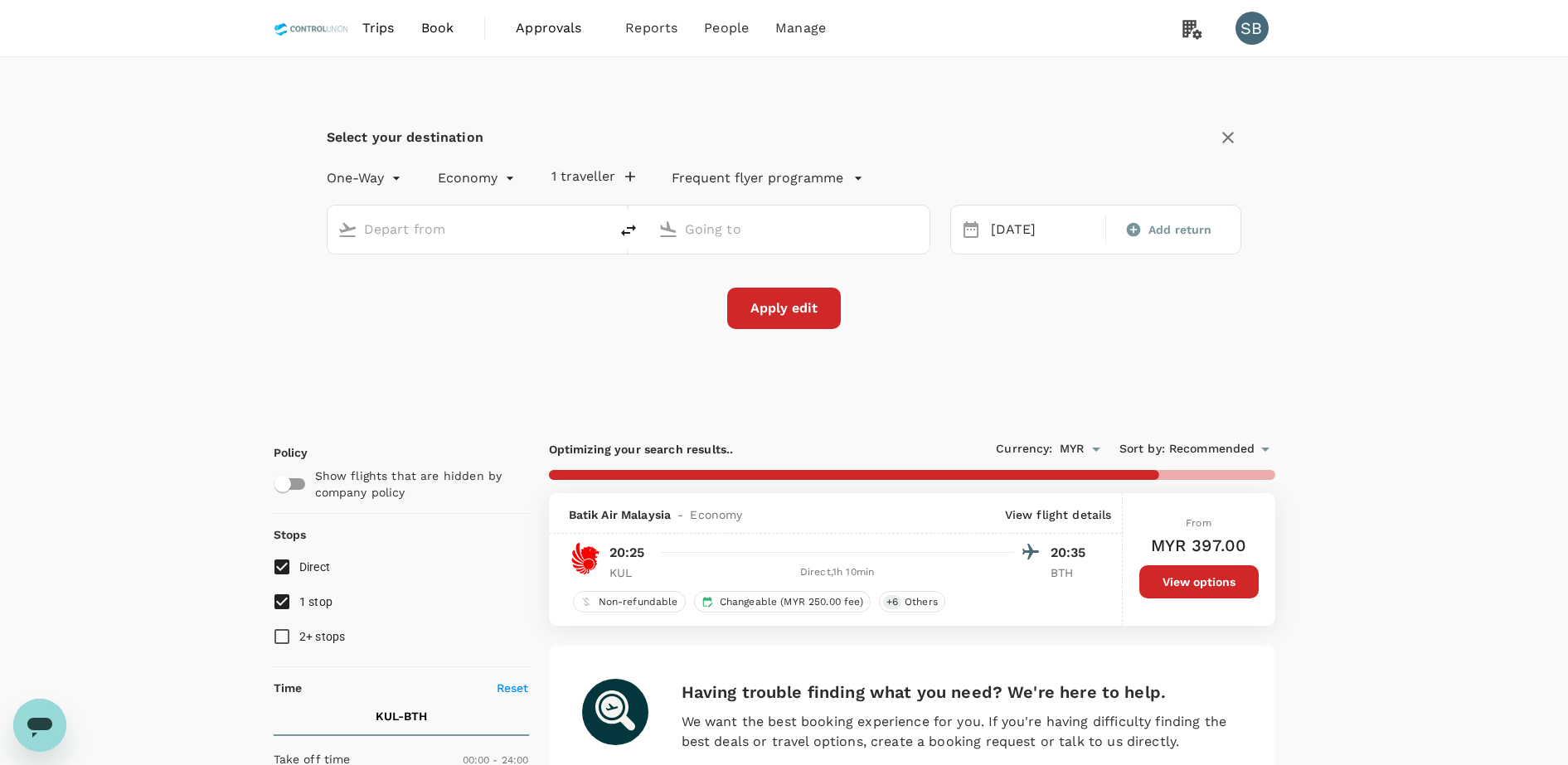
click at [445, 27] on span "Book" at bounding box center [438, 28] width 34 height 20
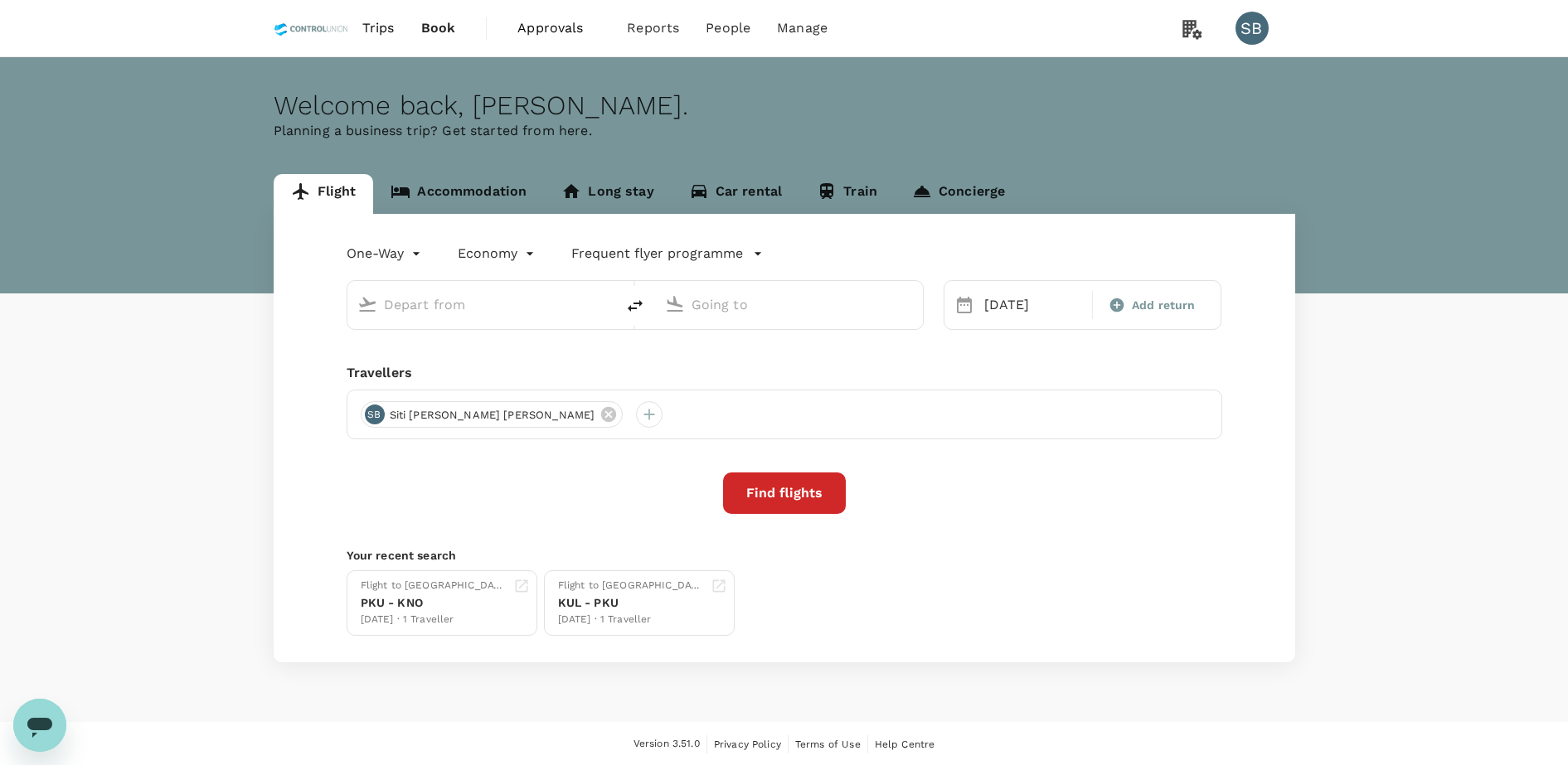
click at [432, 298] on input "text" at bounding box center [482, 304] width 197 height 26
click at [601, 409] on icon at bounding box center [609, 414] width 15 height 15
click at [381, 404] on div at bounding box center [374, 414] width 26 height 26
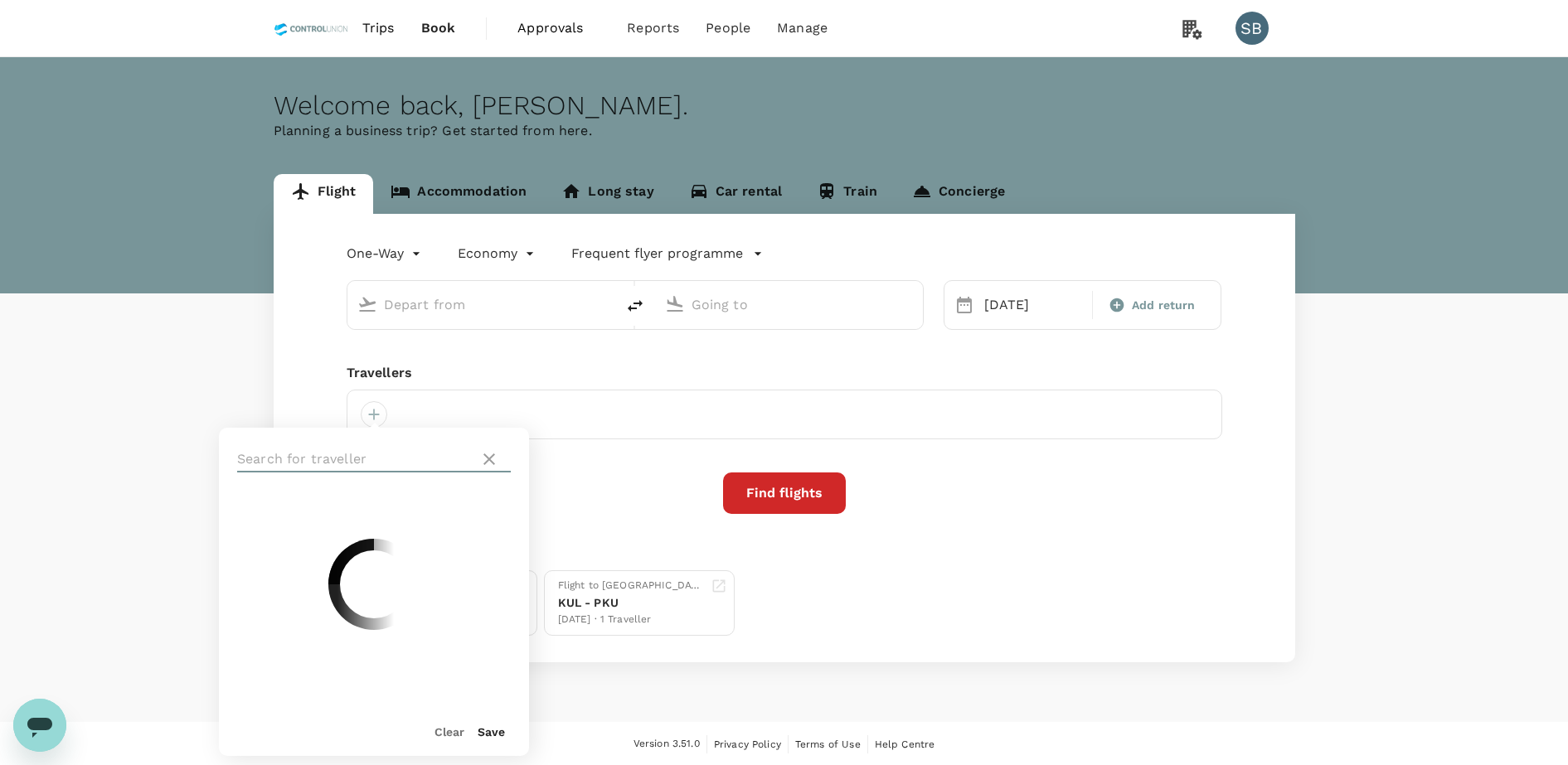
click at [371, 471] on input "text" at bounding box center [355, 459] width 235 height 26
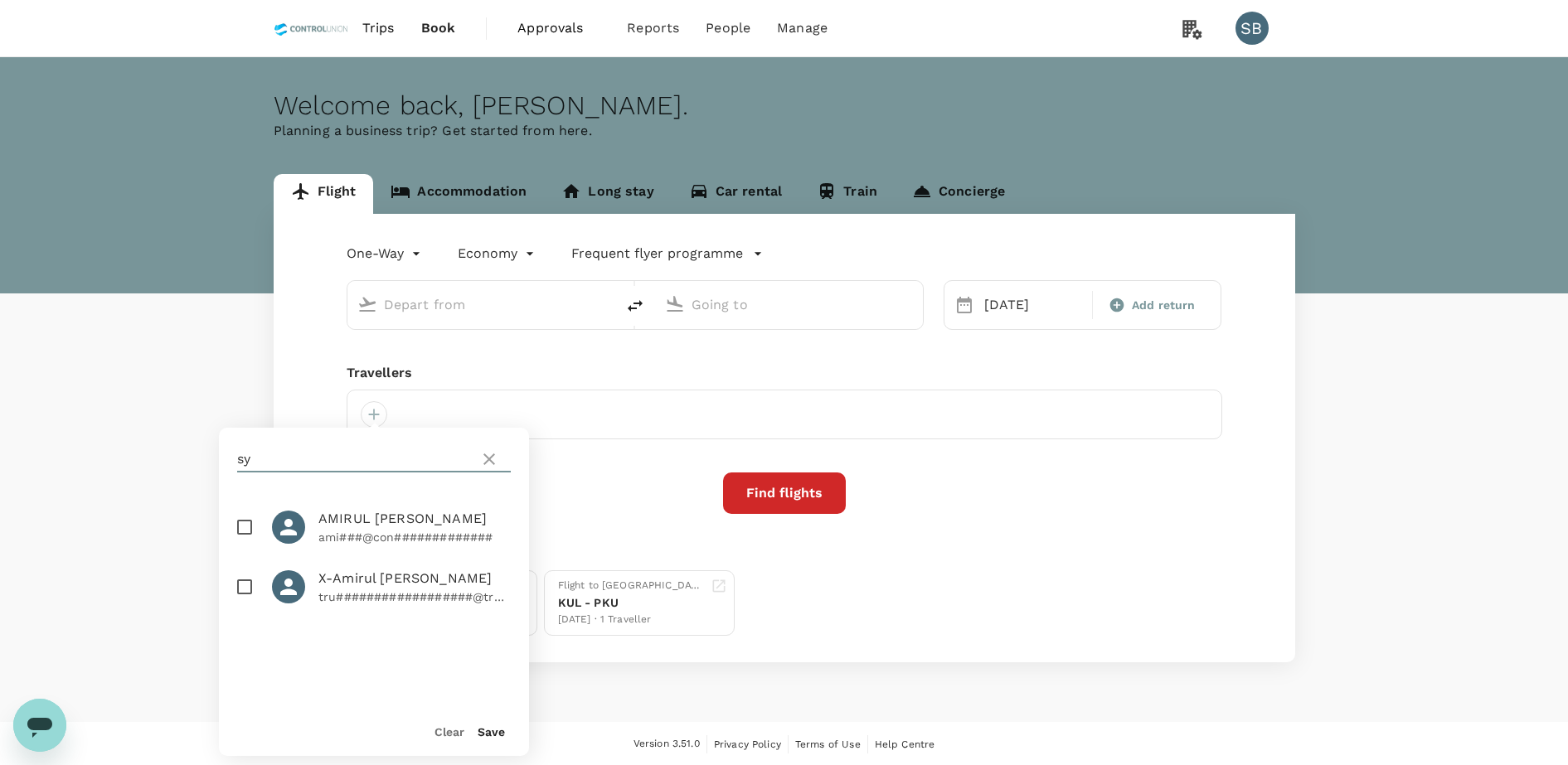
type input "s"
type input "asyraa"
click at [243, 539] on input "checkbox" at bounding box center [244, 526] width 34 height 34
checkbox input "true"
click at [482, 725] on button "Save" at bounding box center [491, 732] width 27 height 13
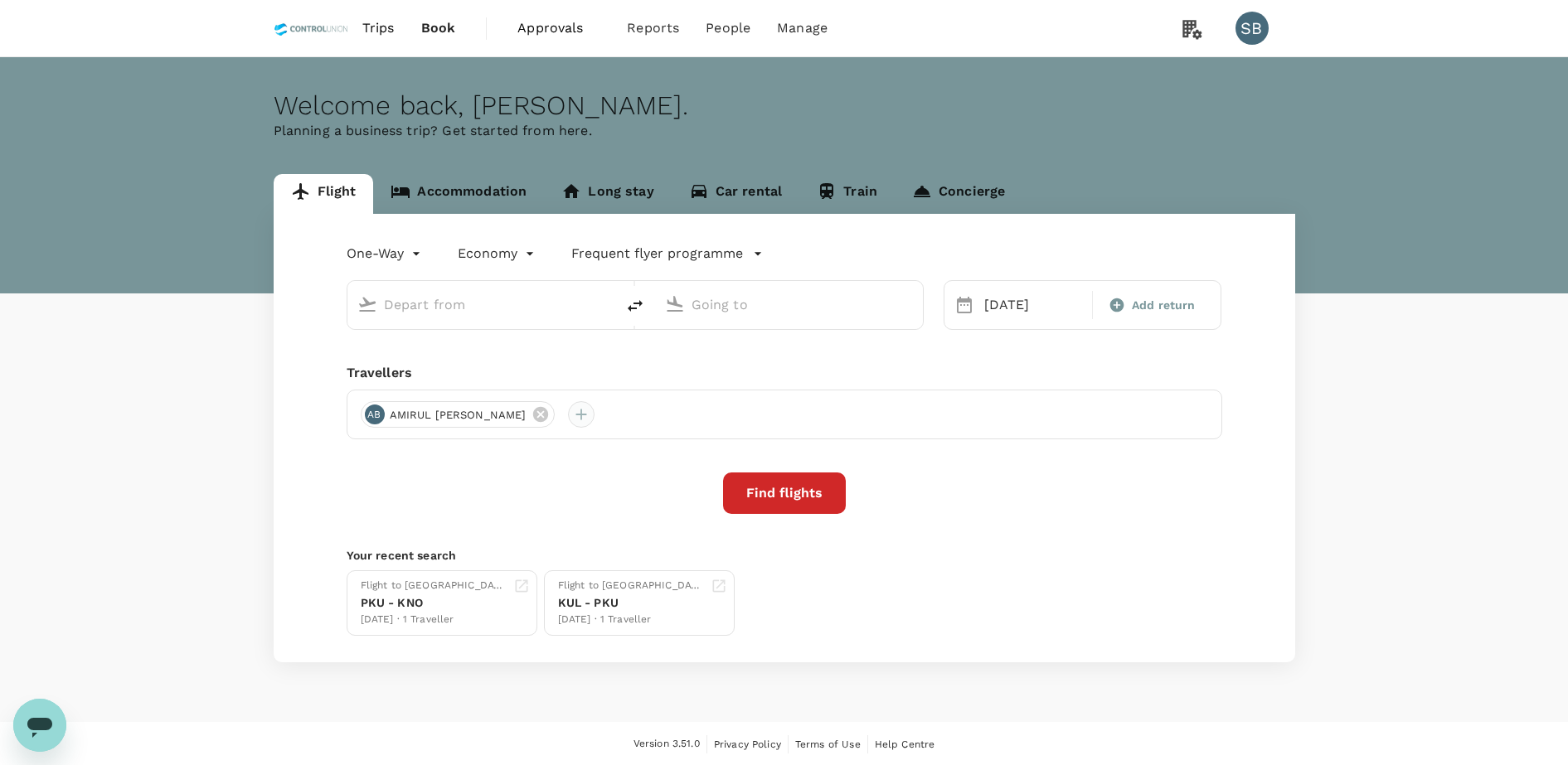
click at [594, 410] on div at bounding box center [581, 414] width 26 height 26
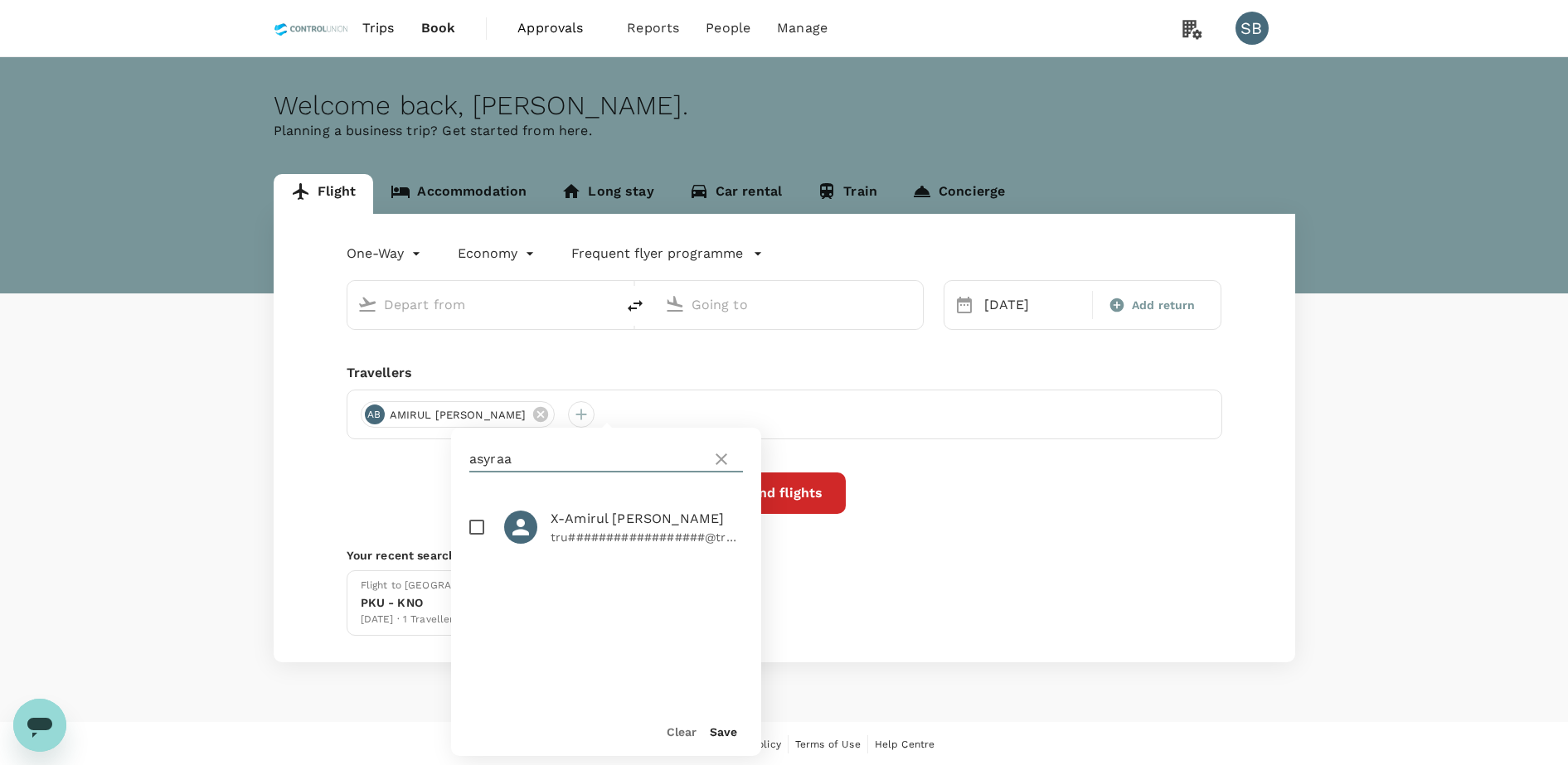
drag, startPoint x: 564, startPoint y: 457, endPoint x: 404, endPoint y: 446, distance: 160.4
click at [404, 446] on div "One-Way oneway Economy economy Frequent flyer programme 14 Sep Add return Trave…" at bounding box center [784, 438] width 1021 height 449
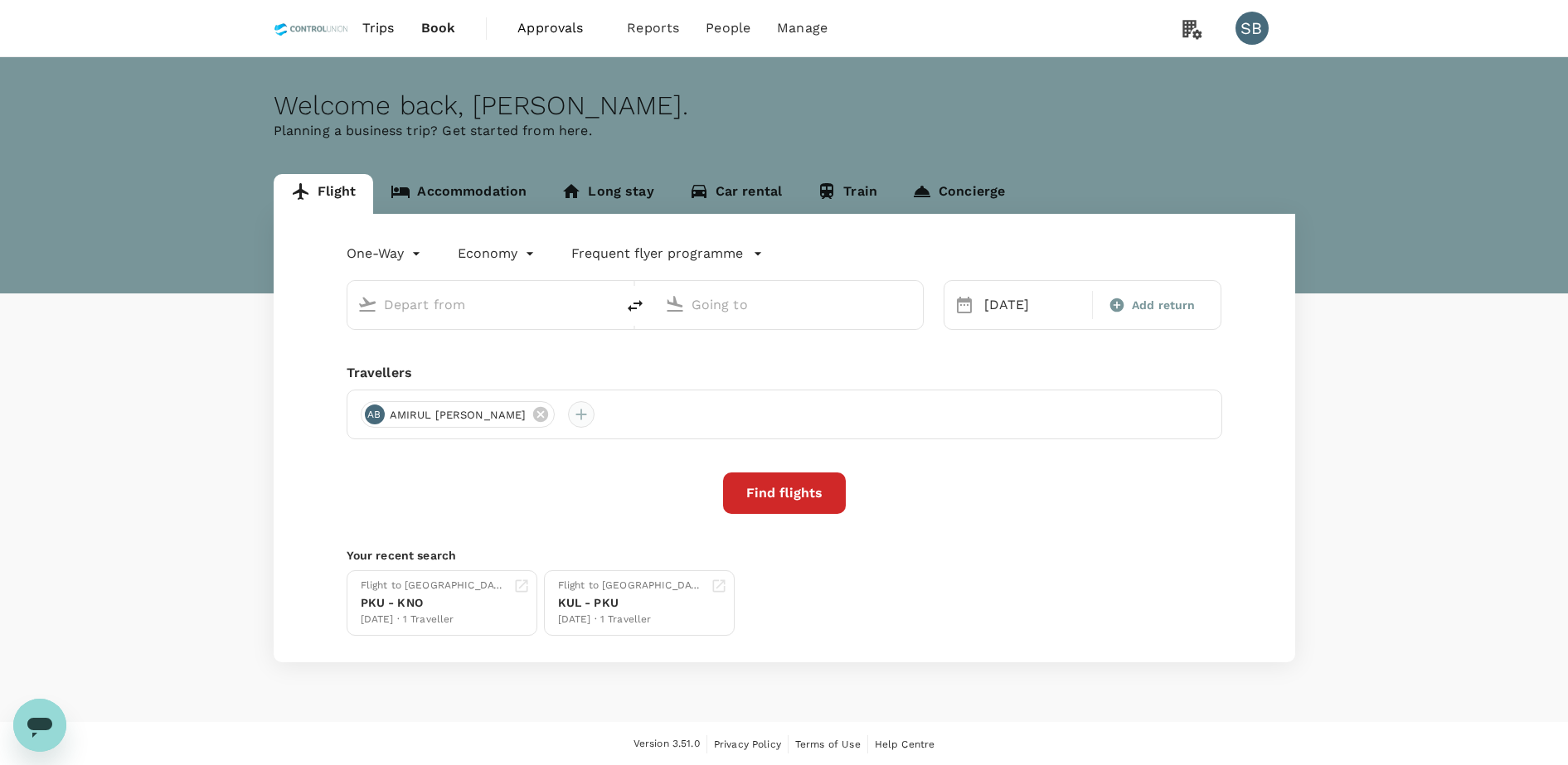
click at [594, 409] on div at bounding box center [581, 414] width 26 height 26
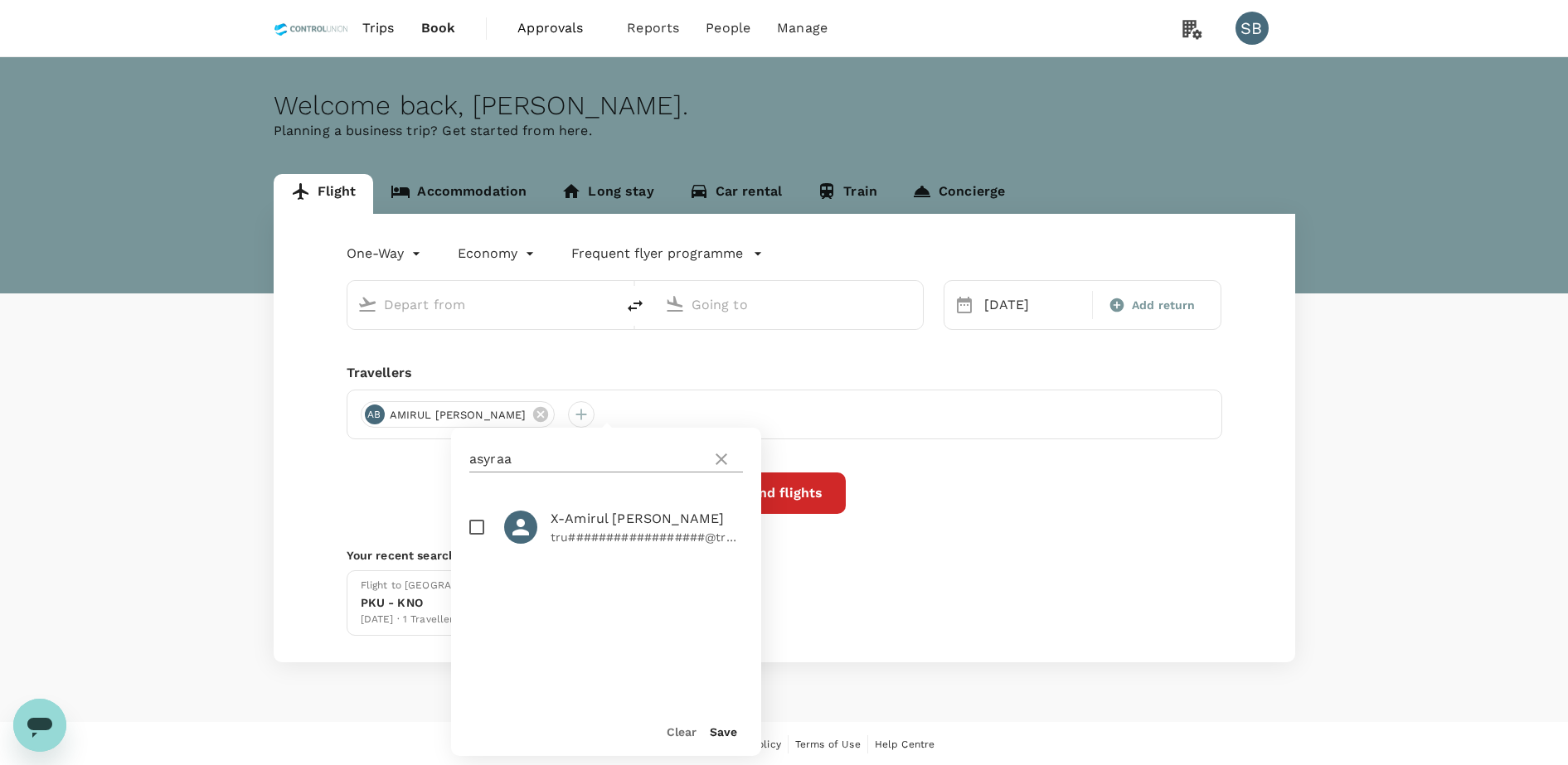
click at [720, 460] on icon at bounding box center [721, 458] width 11 height 11
click at [528, 464] on input "text" at bounding box center [586, 459] width 235 height 26
type input "Kuala Lumpur Intl ([GEOGRAPHIC_DATA])"
type input "Hang [PERSON_NAME] (BTH)"
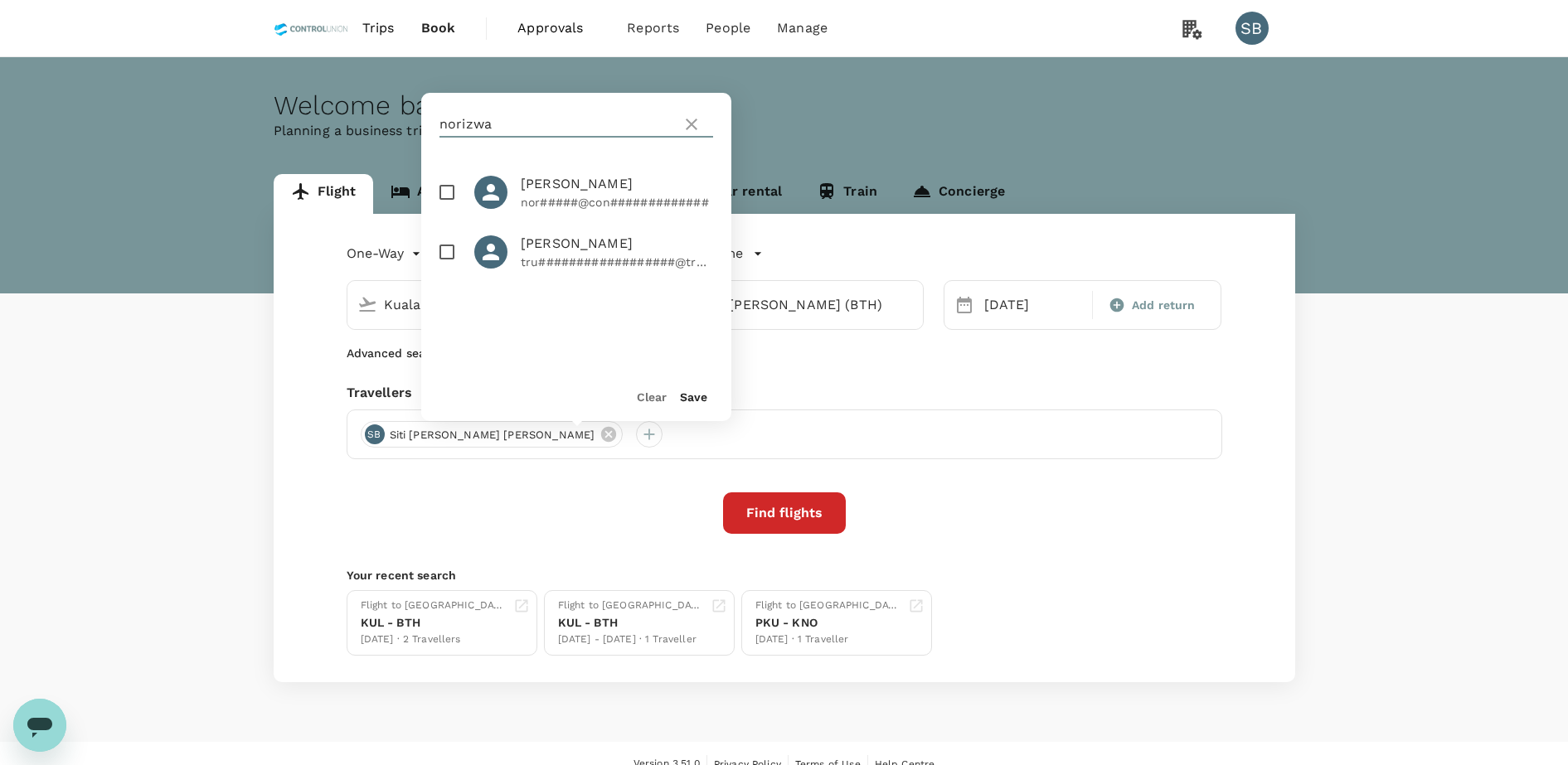
type input "norizwa"
click at [433, 187] on input "checkbox" at bounding box center [446, 191] width 34 height 34
checkbox input "true"
click at [686, 394] on button "Save" at bounding box center [693, 397] width 27 height 13
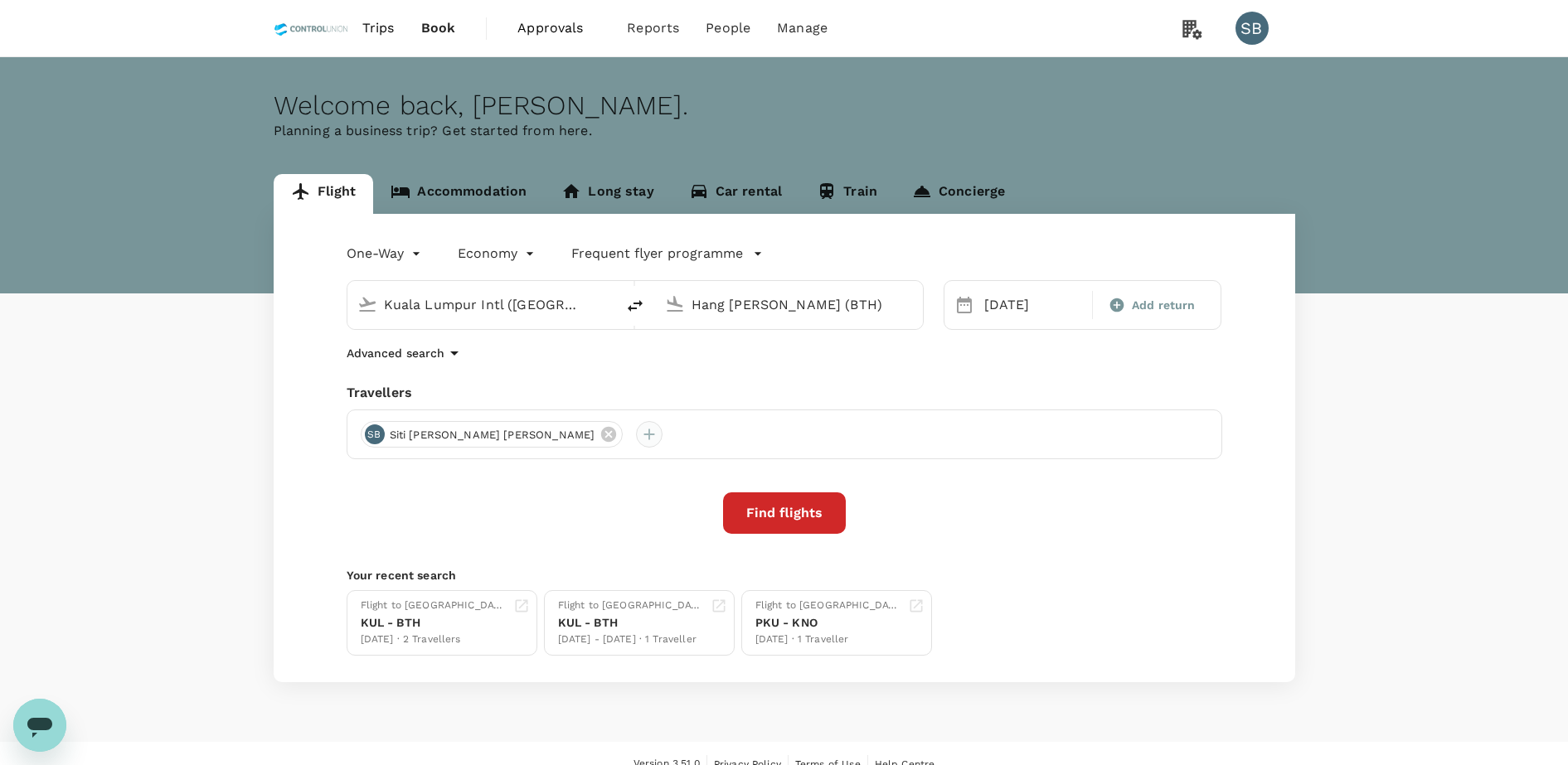
click at [636, 435] on div at bounding box center [649, 434] width 26 height 26
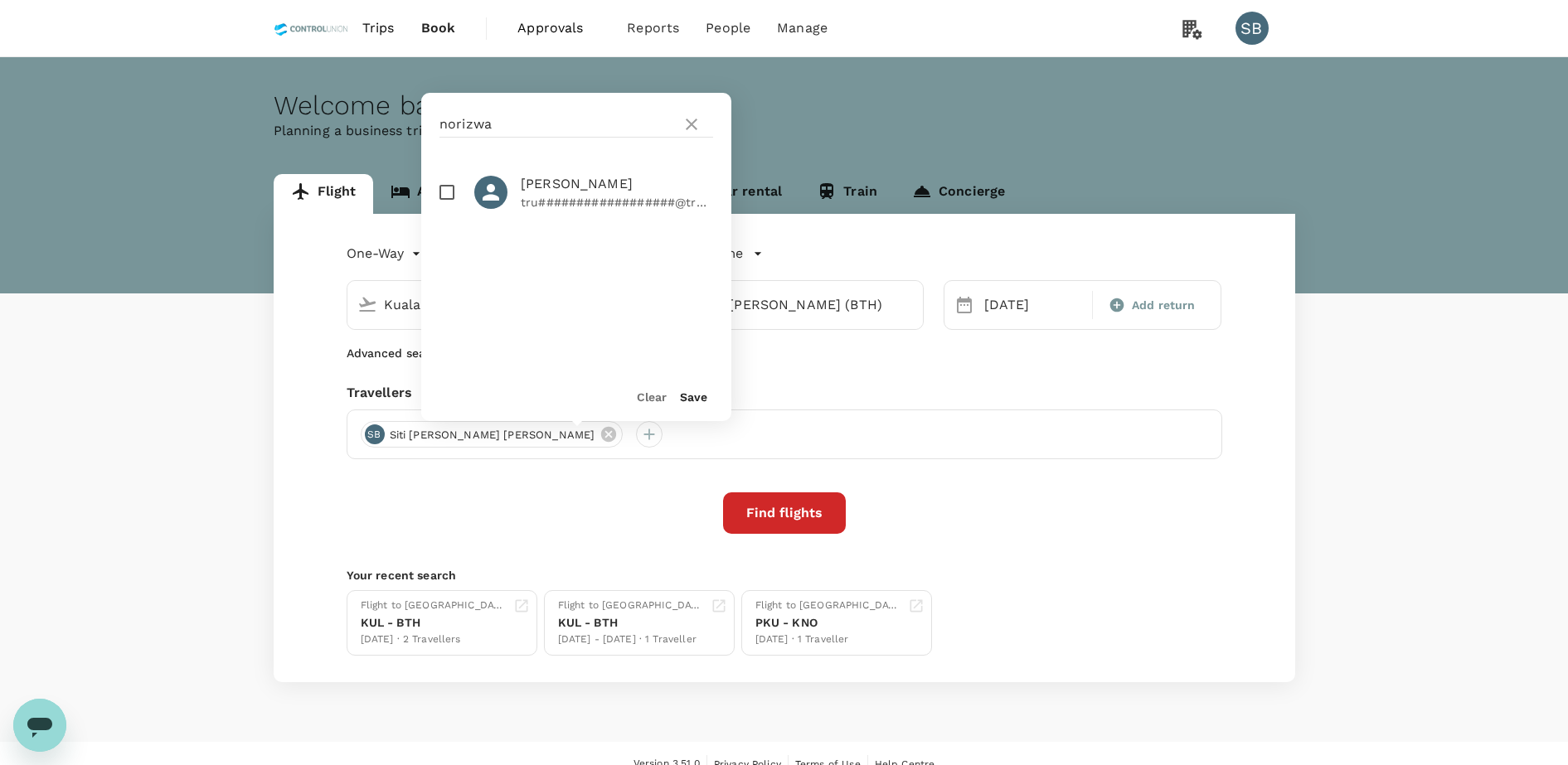
click at [450, 192] on input "checkbox" at bounding box center [446, 191] width 34 height 34
checkbox input "true"
click at [690, 391] on button "Save" at bounding box center [693, 397] width 27 height 13
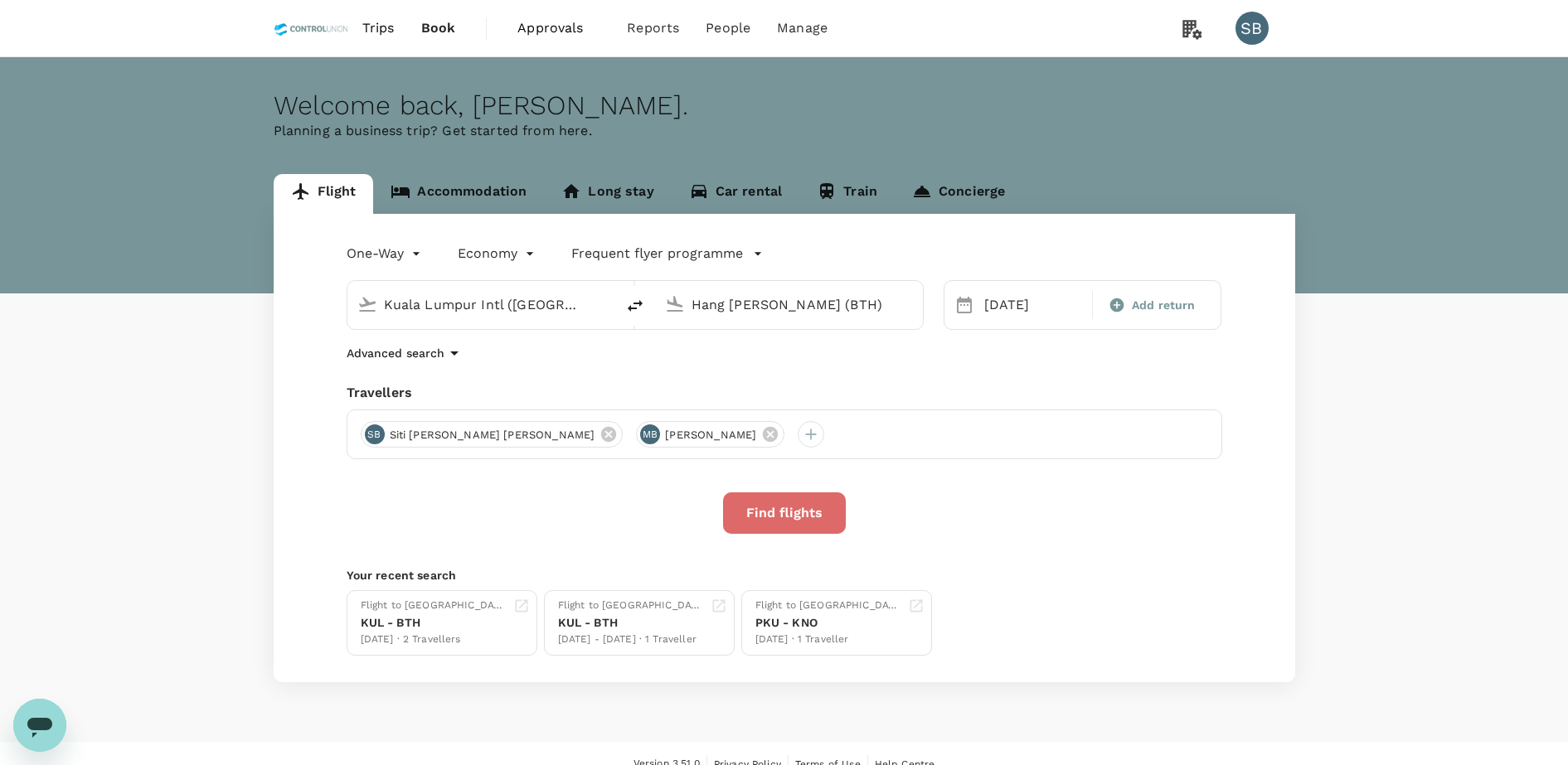
click at [799, 500] on button "Find flights" at bounding box center [784, 512] width 123 height 41
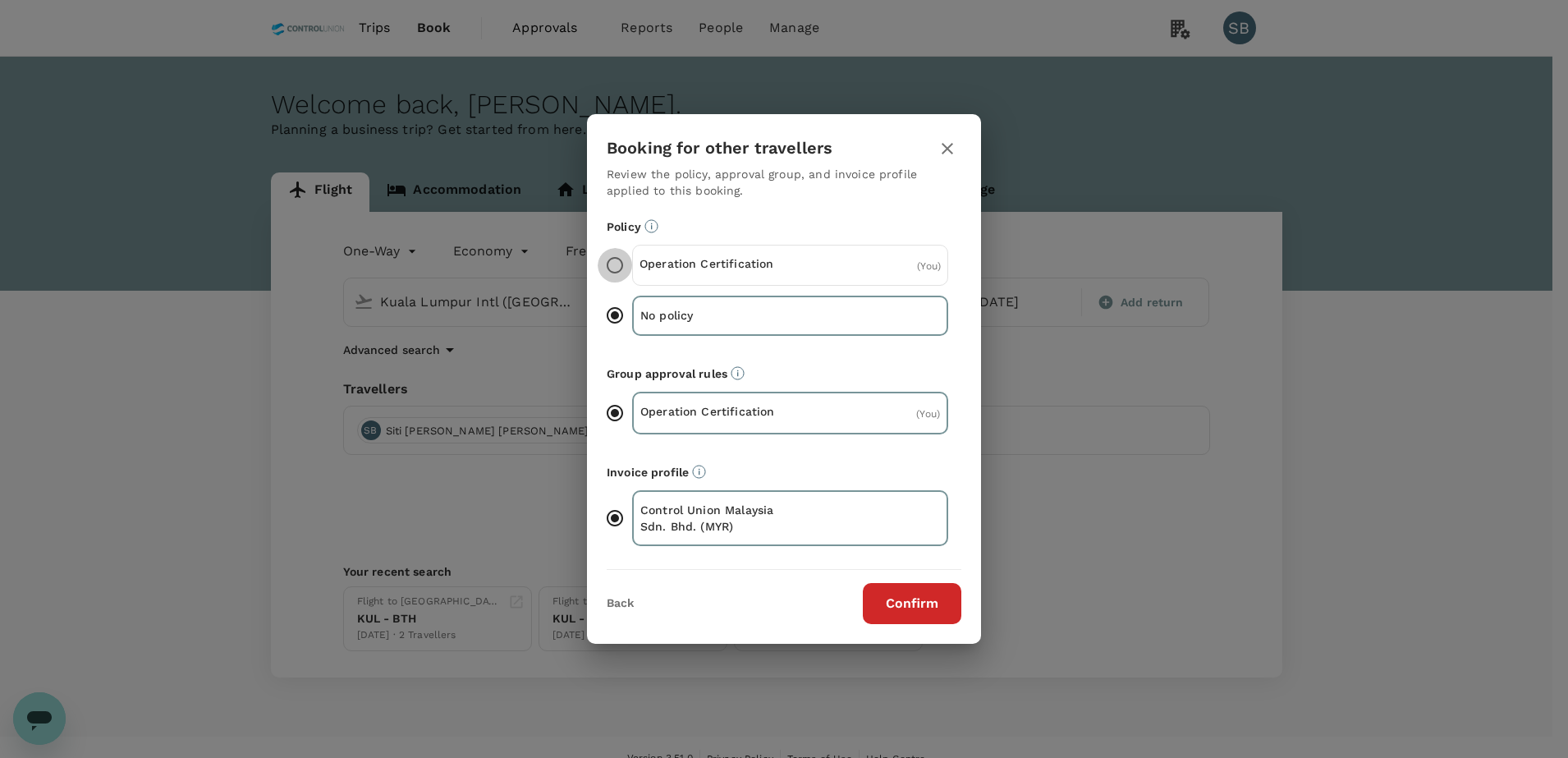
click at [618, 256] on input "Operation Certification ( You )" at bounding box center [614, 265] width 34 height 34
click at [939, 606] on button "Confirm" at bounding box center [911, 603] width 99 height 41
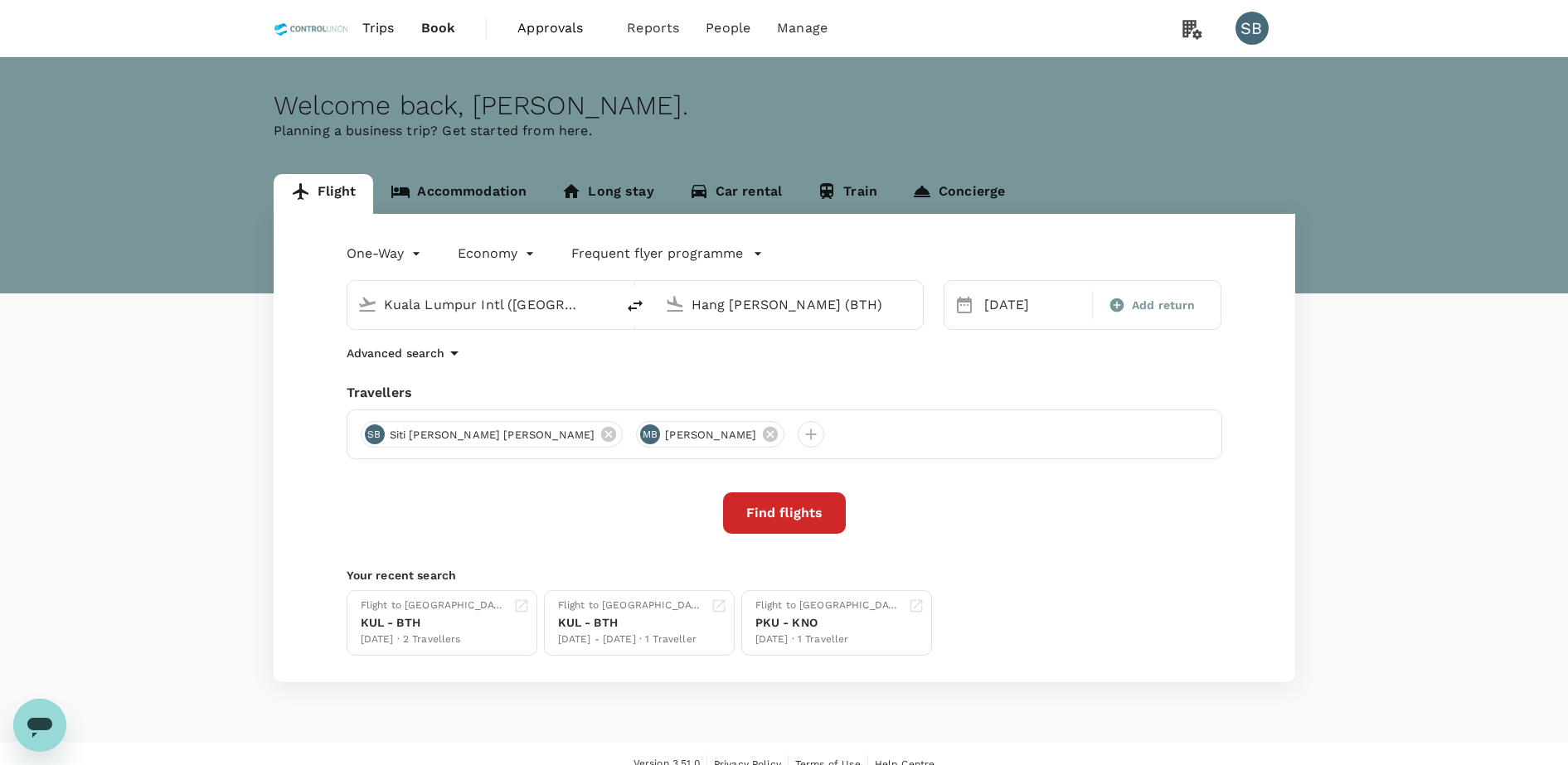
click at [783, 508] on button "Find flights" at bounding box center [784, 512] width 123 height 41
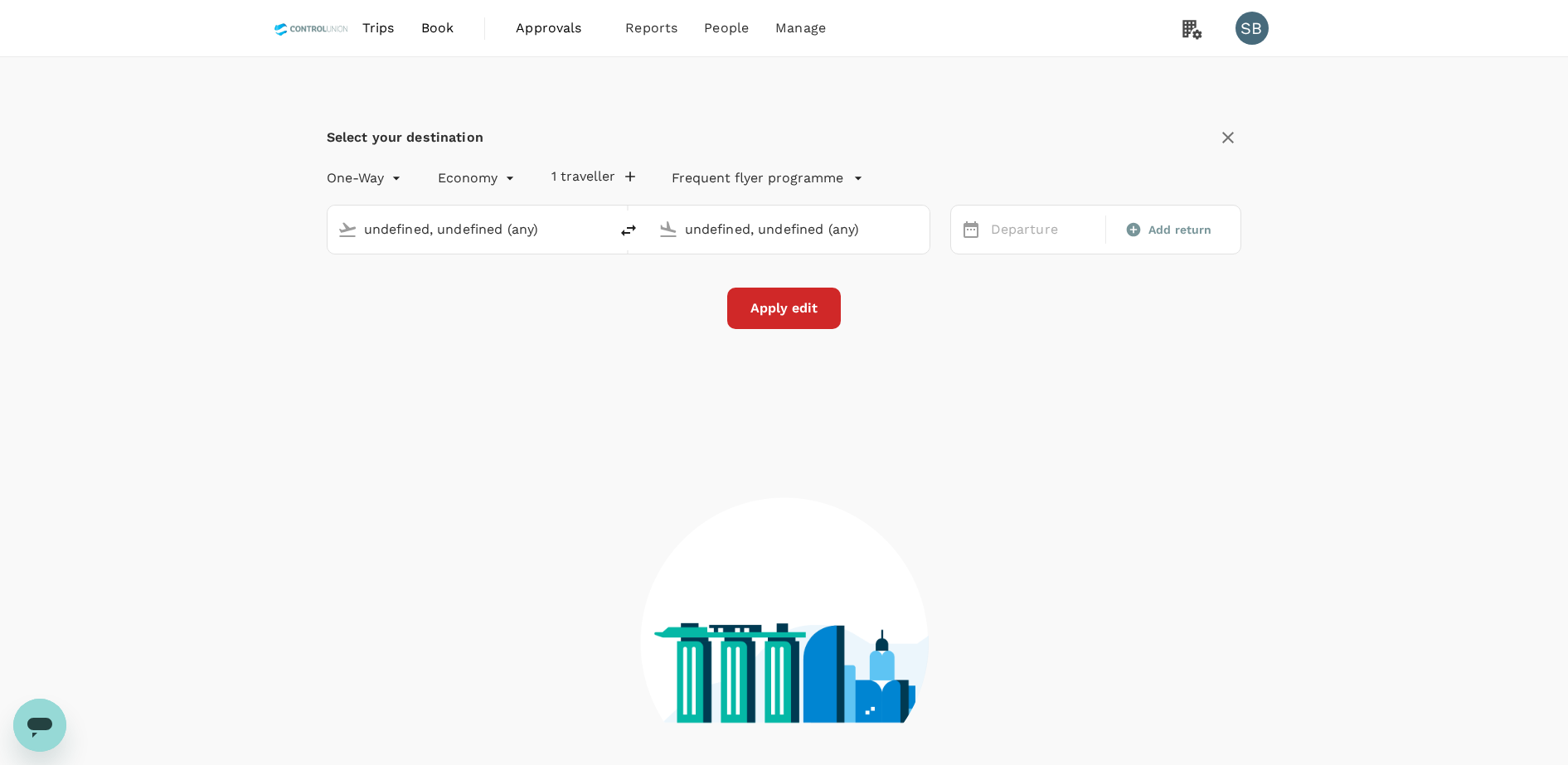
type input "Kuala Lumpur Intl ([GEOGRAPHIC_DATA])"
type input "Hang [PERSON_NAME] (BTH)"
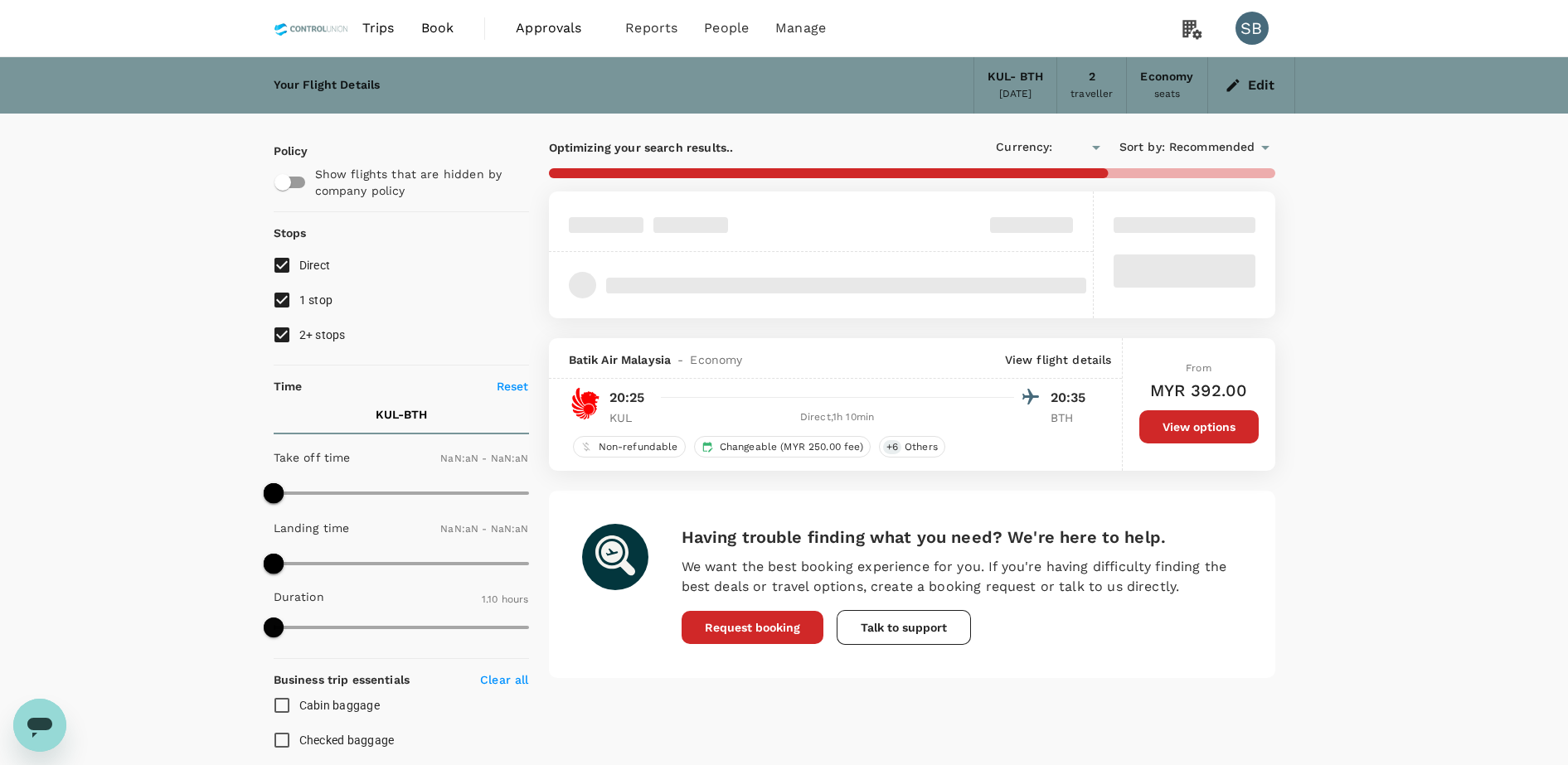
type input "MYR"
type input "1440"
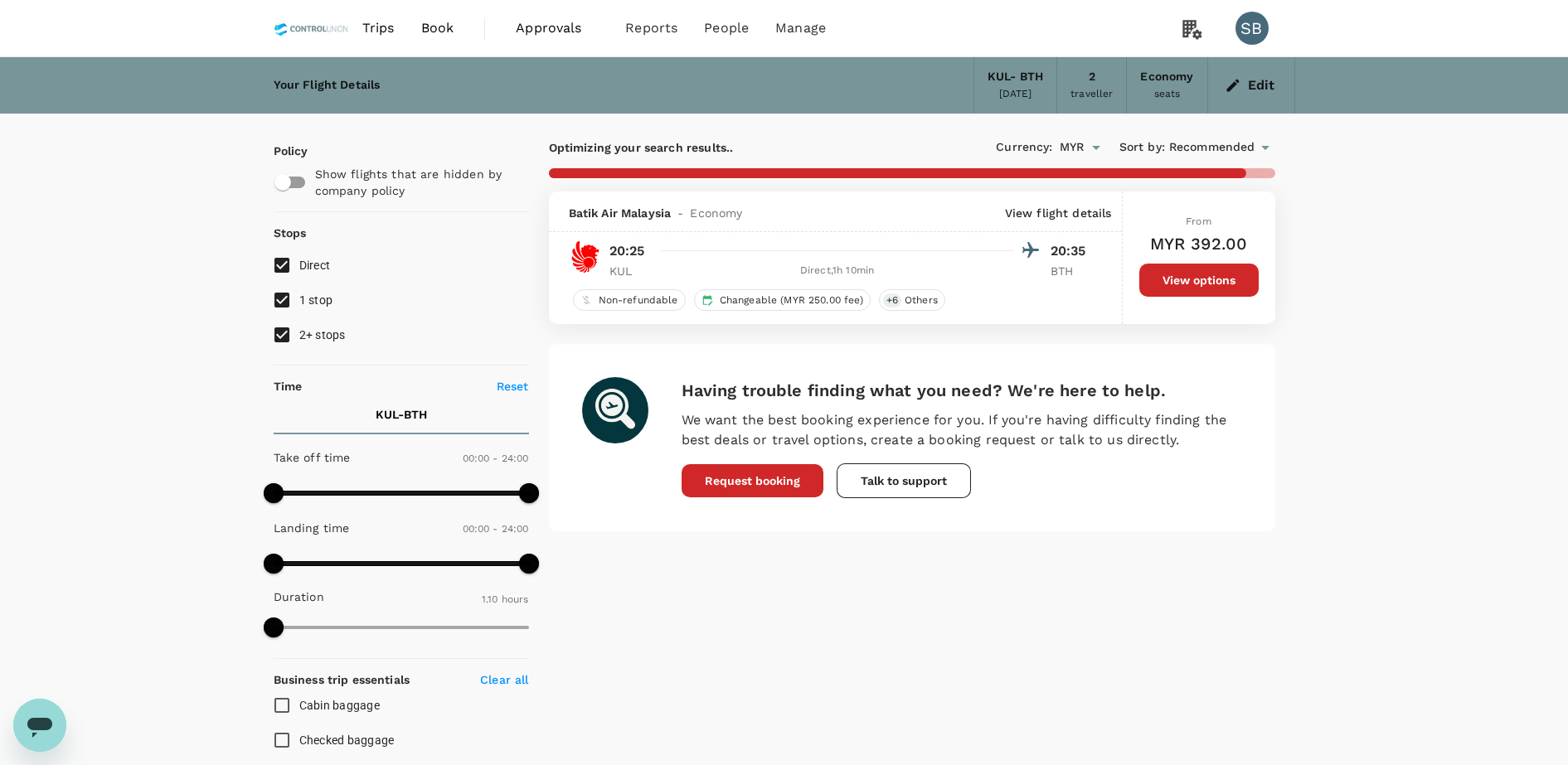
click at [287, 338] on input "2+ stops" at bounding box center [281, 334] width 34 height 34
checkbox input "false"
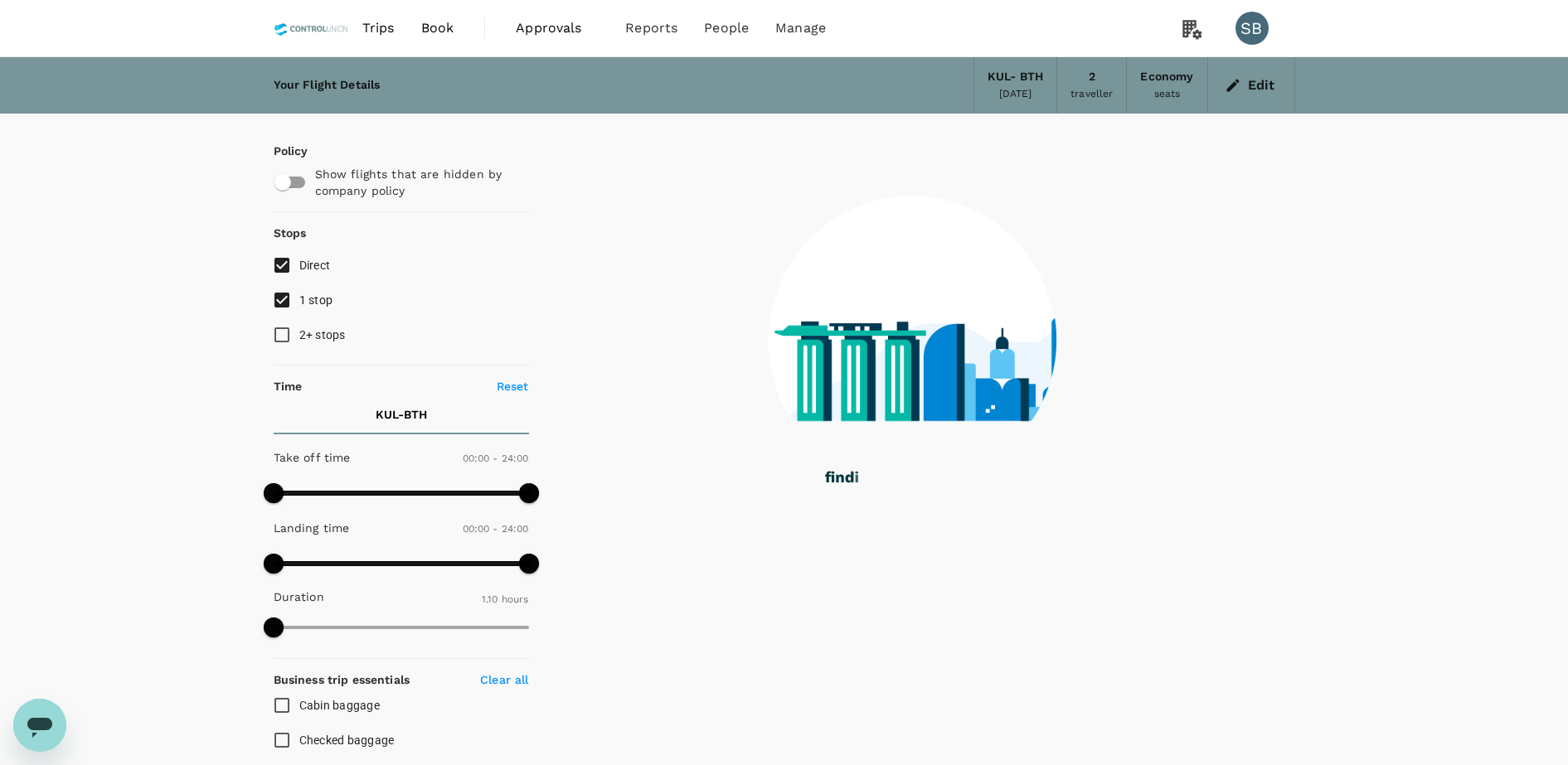
type input "685"
checkbox input "false"
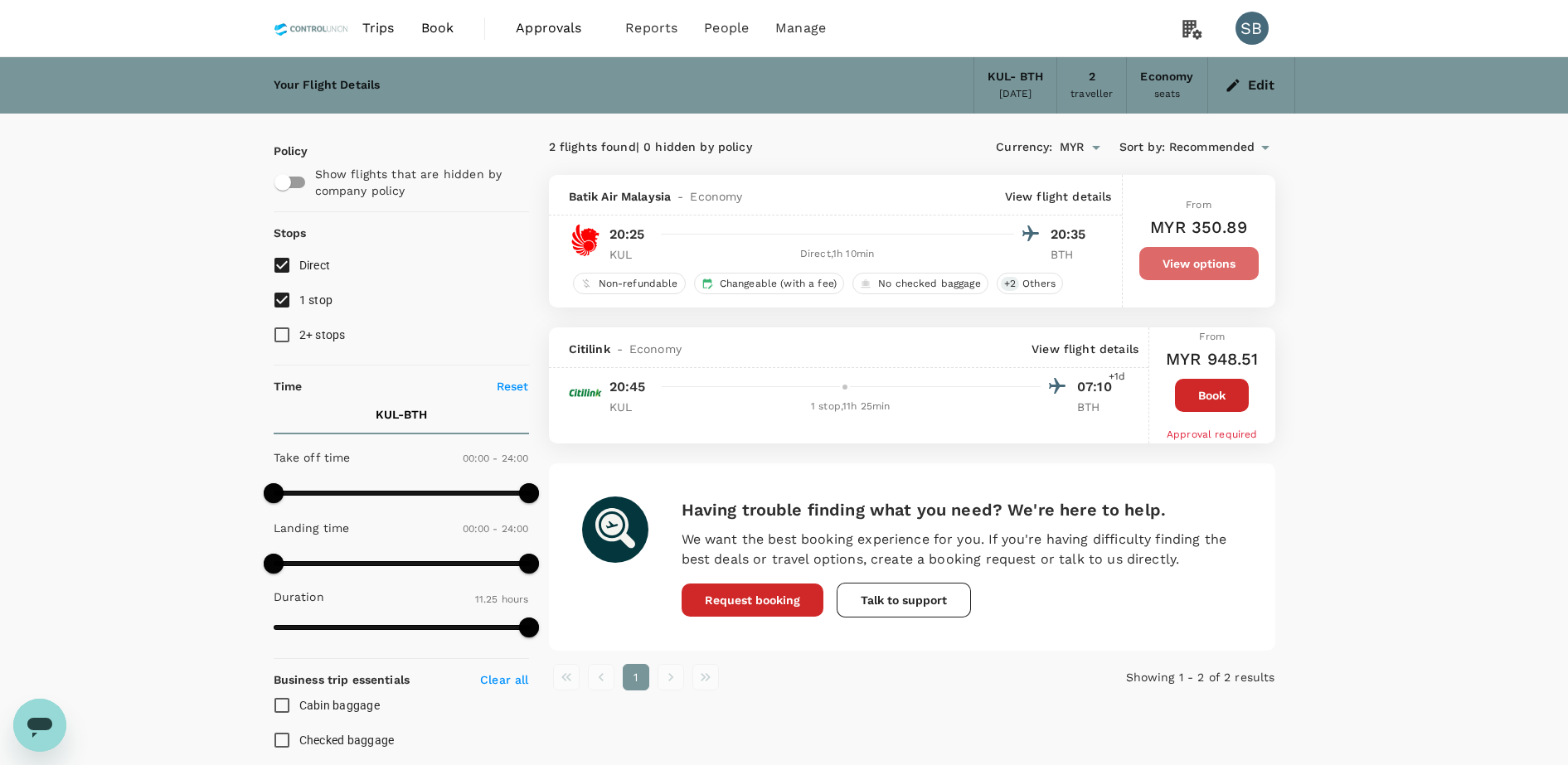
click at [1213, 271] on button "View options" at bounding box center [1198, 264] width 119 height 33
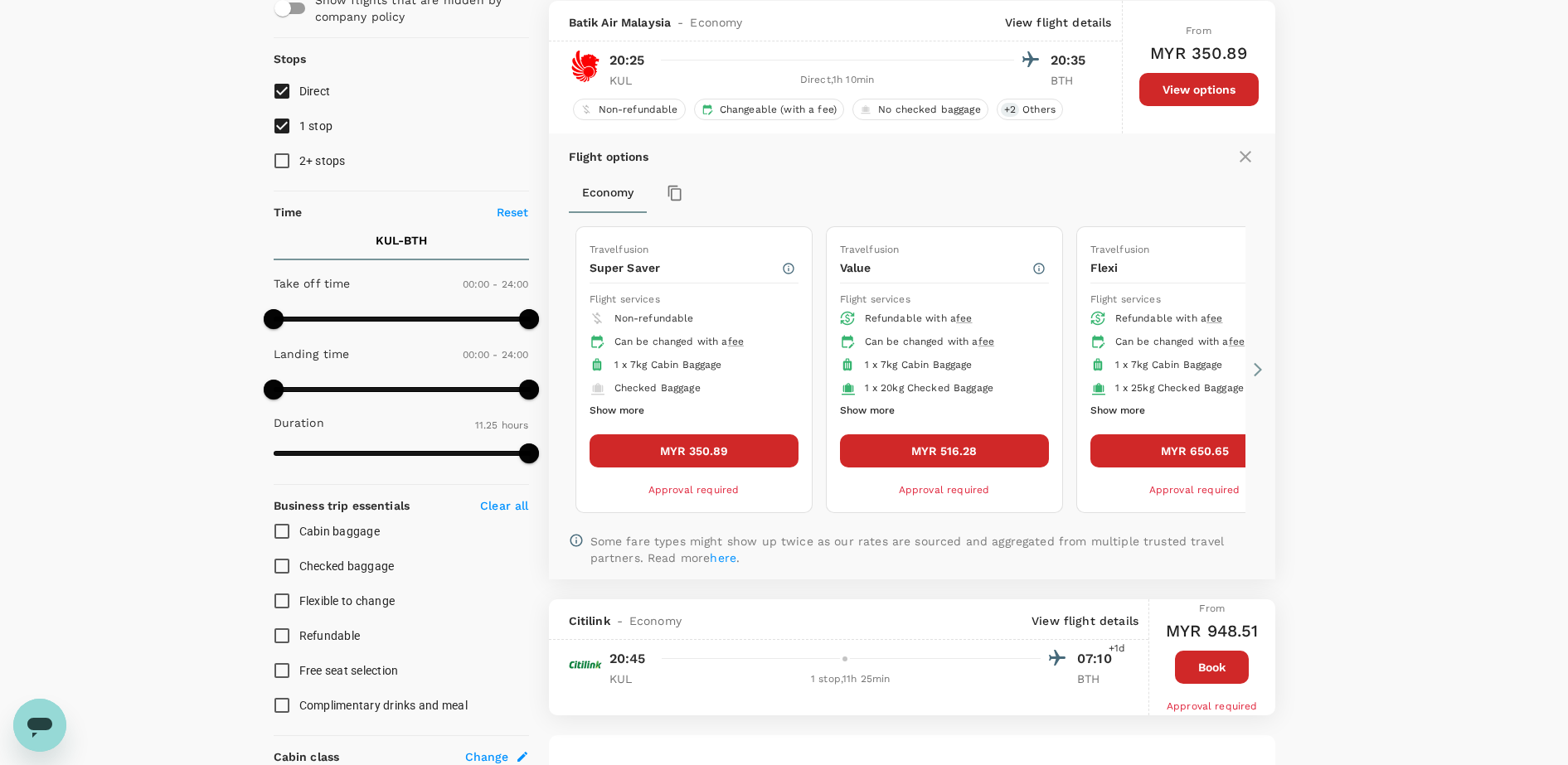
scroll to position [175, 0]
click at [1252, 360] on icon at bounding box center [1258, 368] width 17 height 17
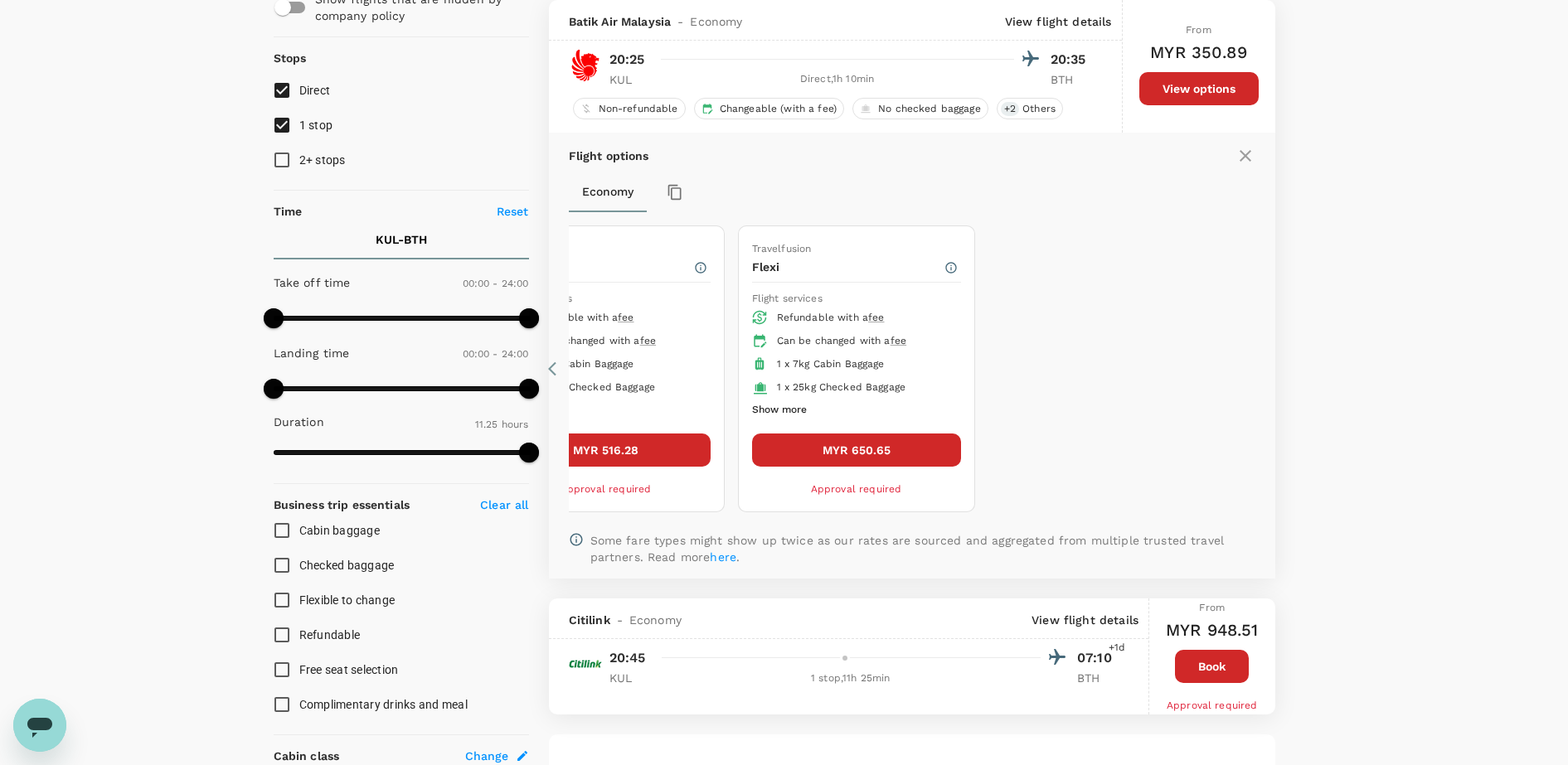
click at [553, 368] on icon at bounding box center [556, 368] width 17 height 17
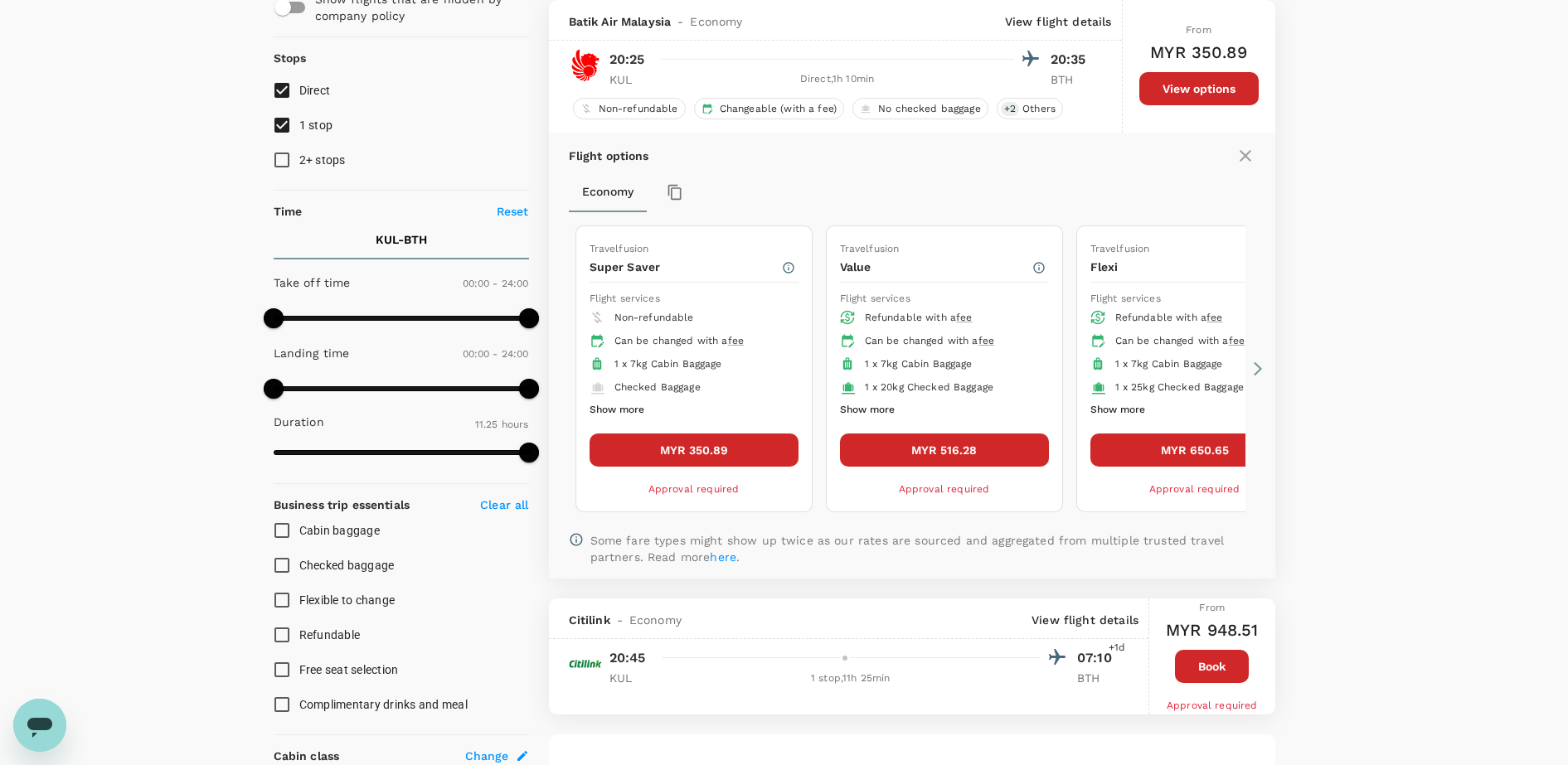
click at [1261, 375] on icon at bounding box center [1258, 368] width 17 height 17
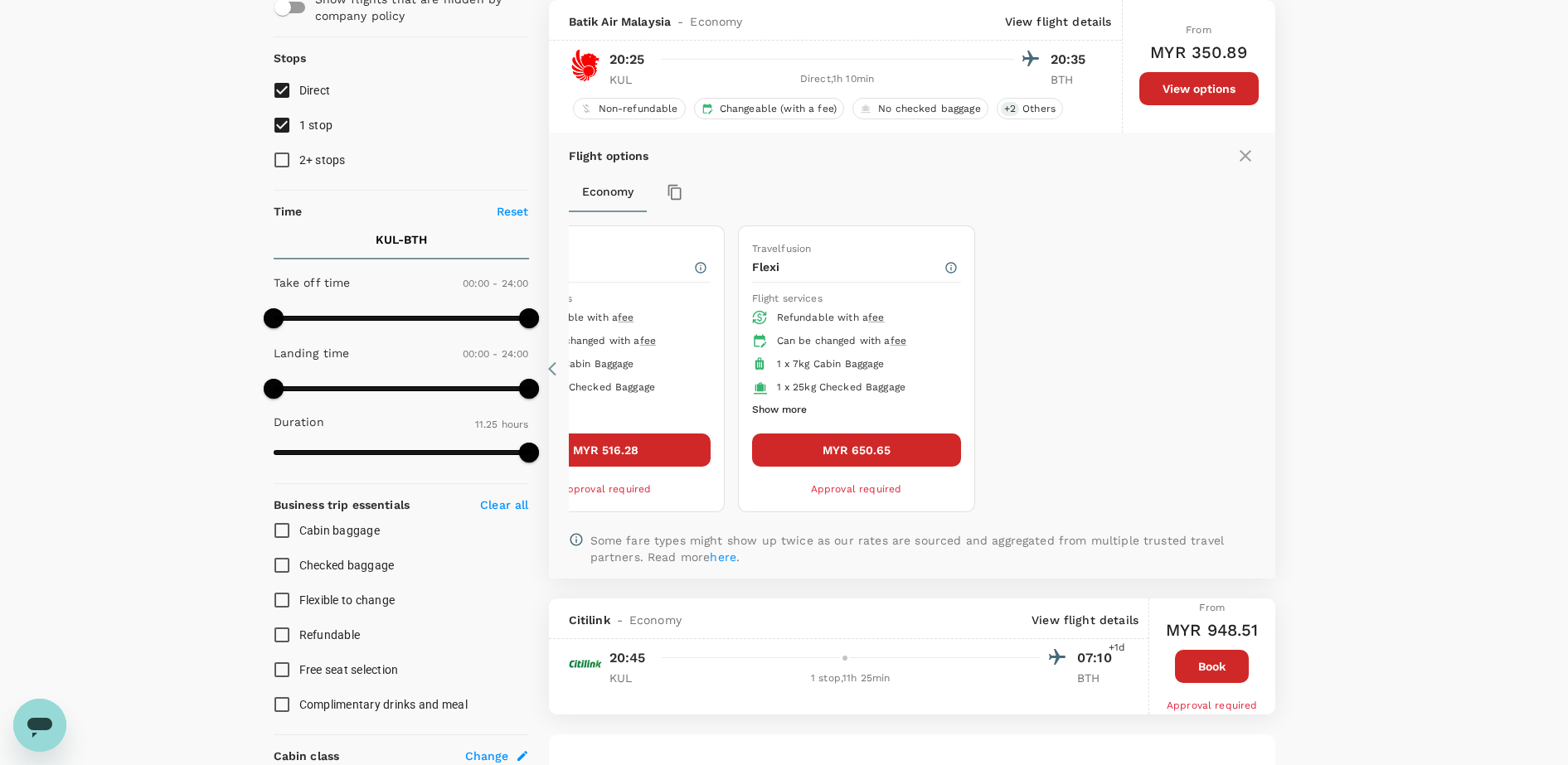
click at [889, 445] on button "MYR 650.65" at bounding box center [856, 450] width 209 height 33
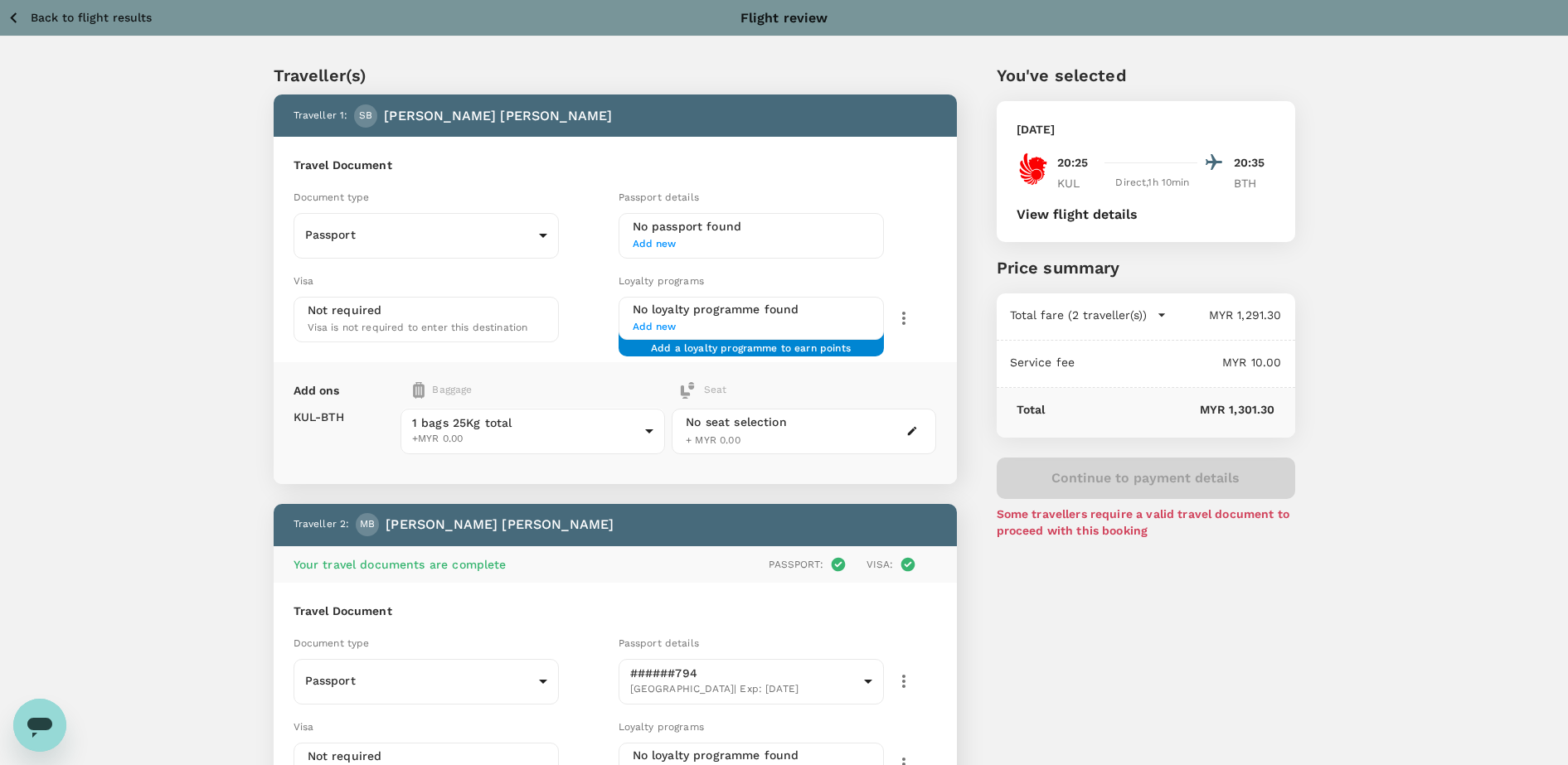
click at [12, 13] on icon "button" at bounding box center [14, 18] width 21 height 21
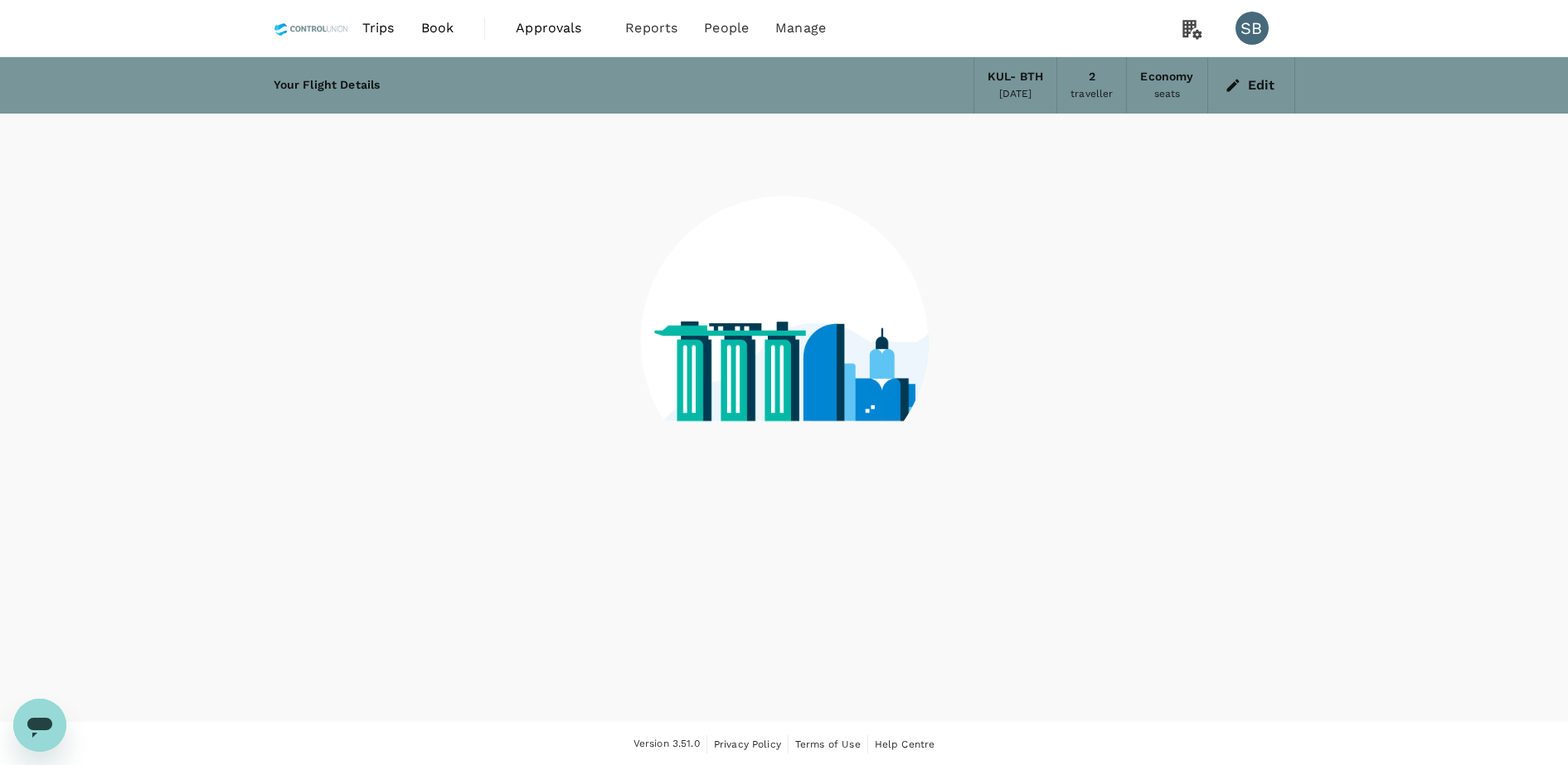
scroll to position [2, 0]
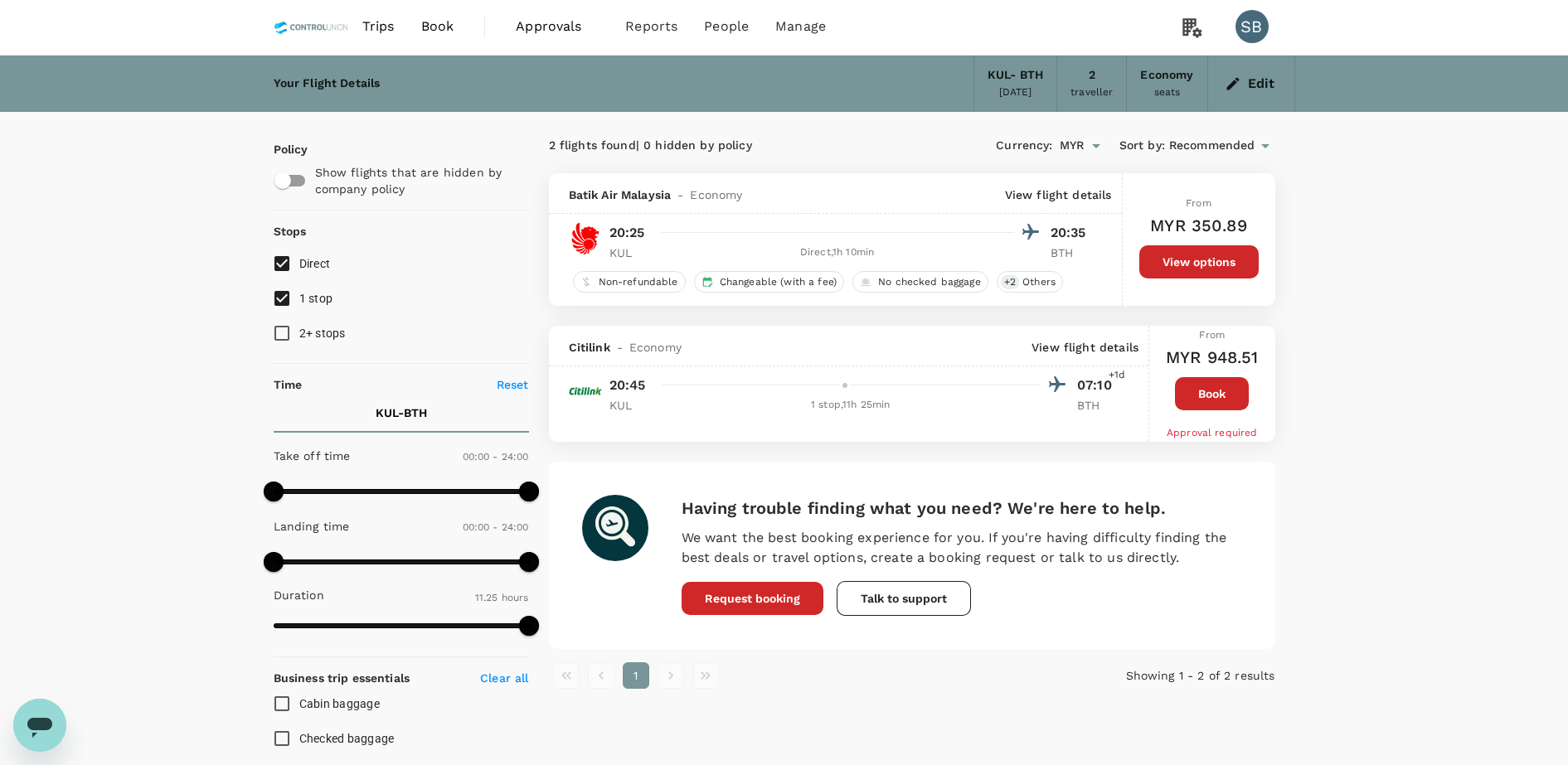
click at [1241, 87] on icon "button" at bounding box center [1233, 84] width 17 height 17
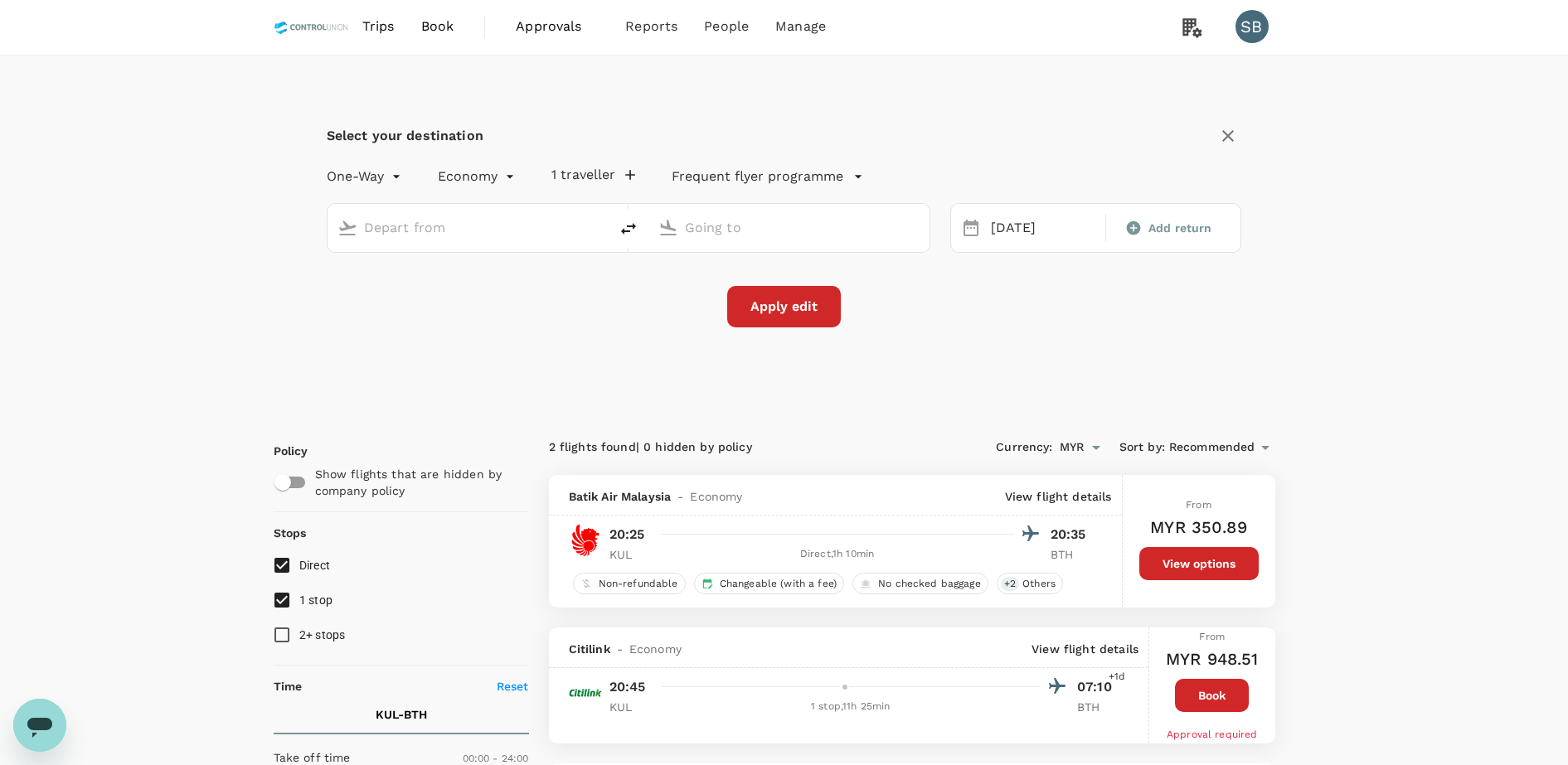
click at [635, 174] on icon "button" at bounding box center [630, 175] width 17 height 17
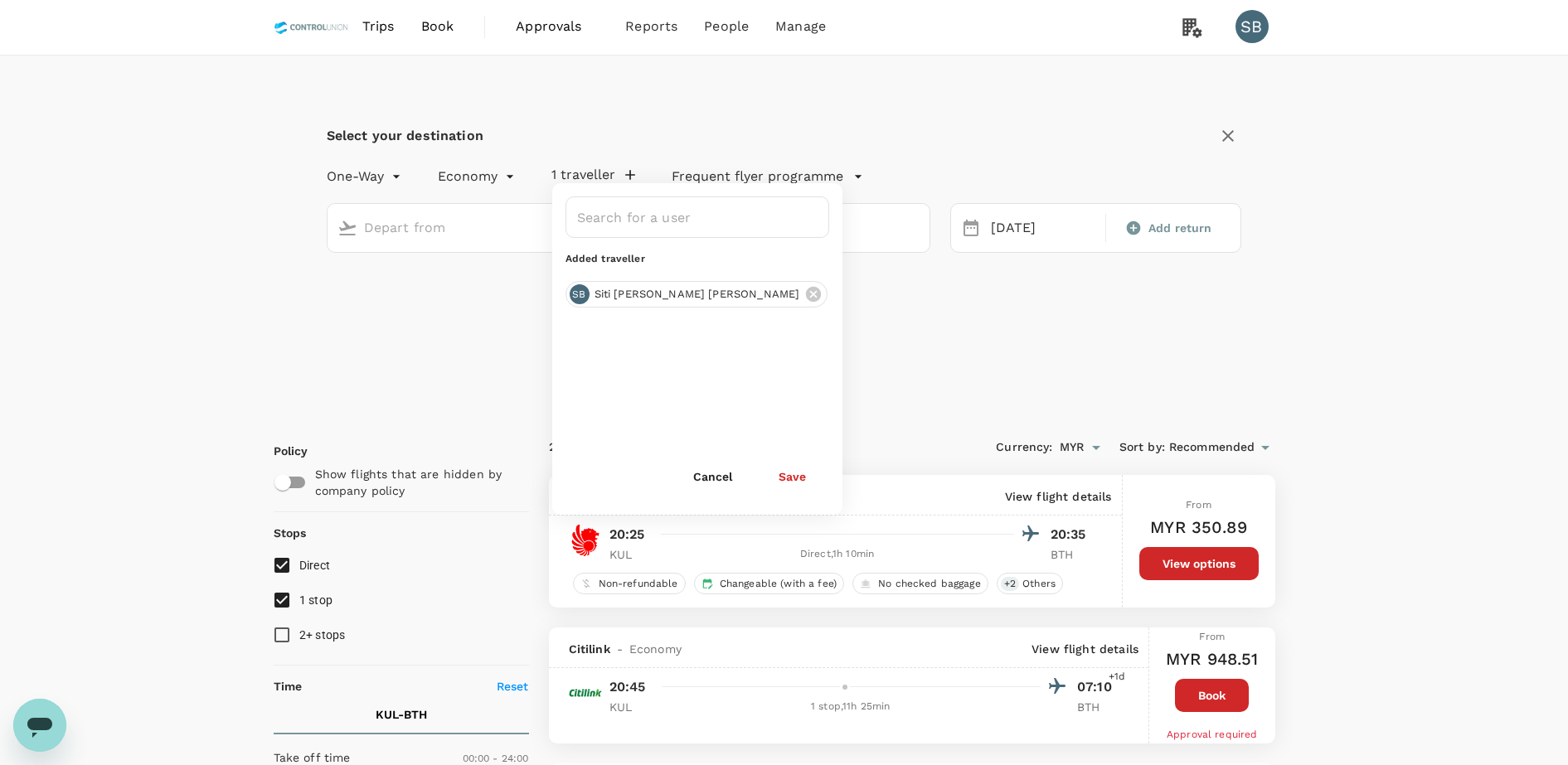
click at [1120, 317] on div "Apply edit" at bounding box center [784, 306] width 915 height 41
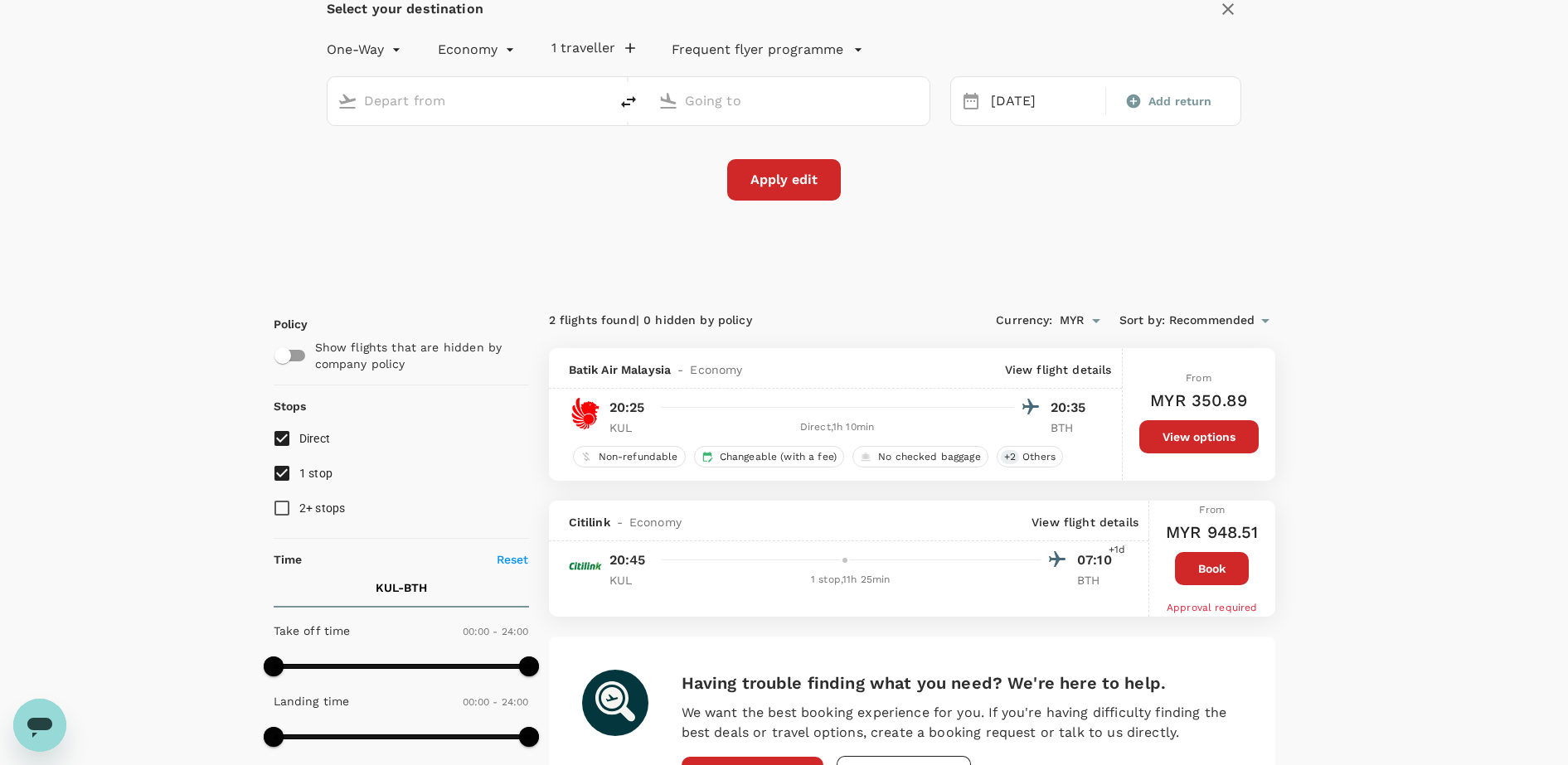
scroll to position [0, 0]
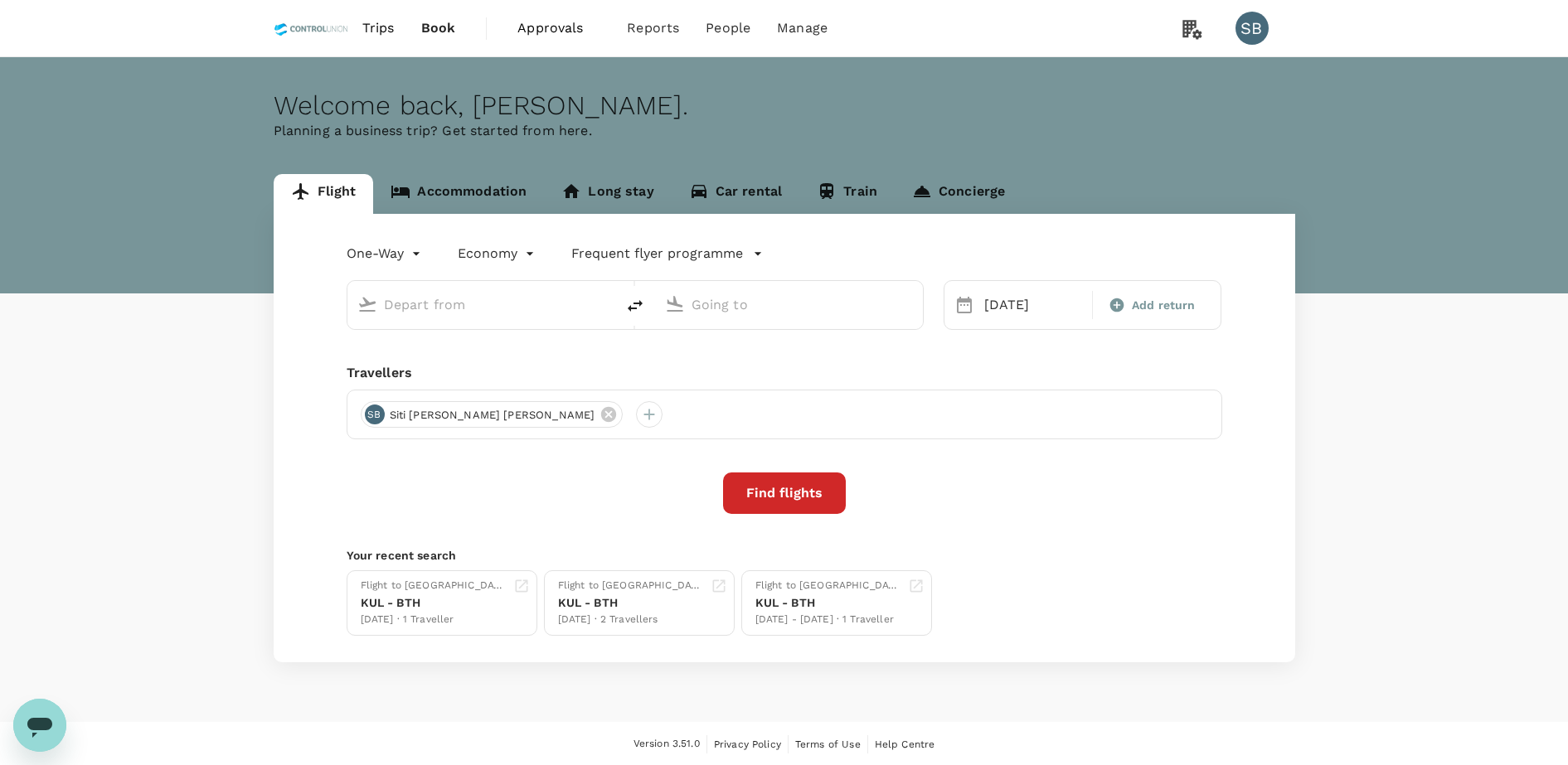
click at [432, 304] on input "text" at bounding box center [482, 304] width 197 height 26
click at [601, 414] on icon at bounding box center [609, 414] width 15 height 15
click at [365, 402] on div at bounding box center [784, 414] width 876 height 49
click at [374, 408] on div at bounding box center [374, 414] width 26 height 26
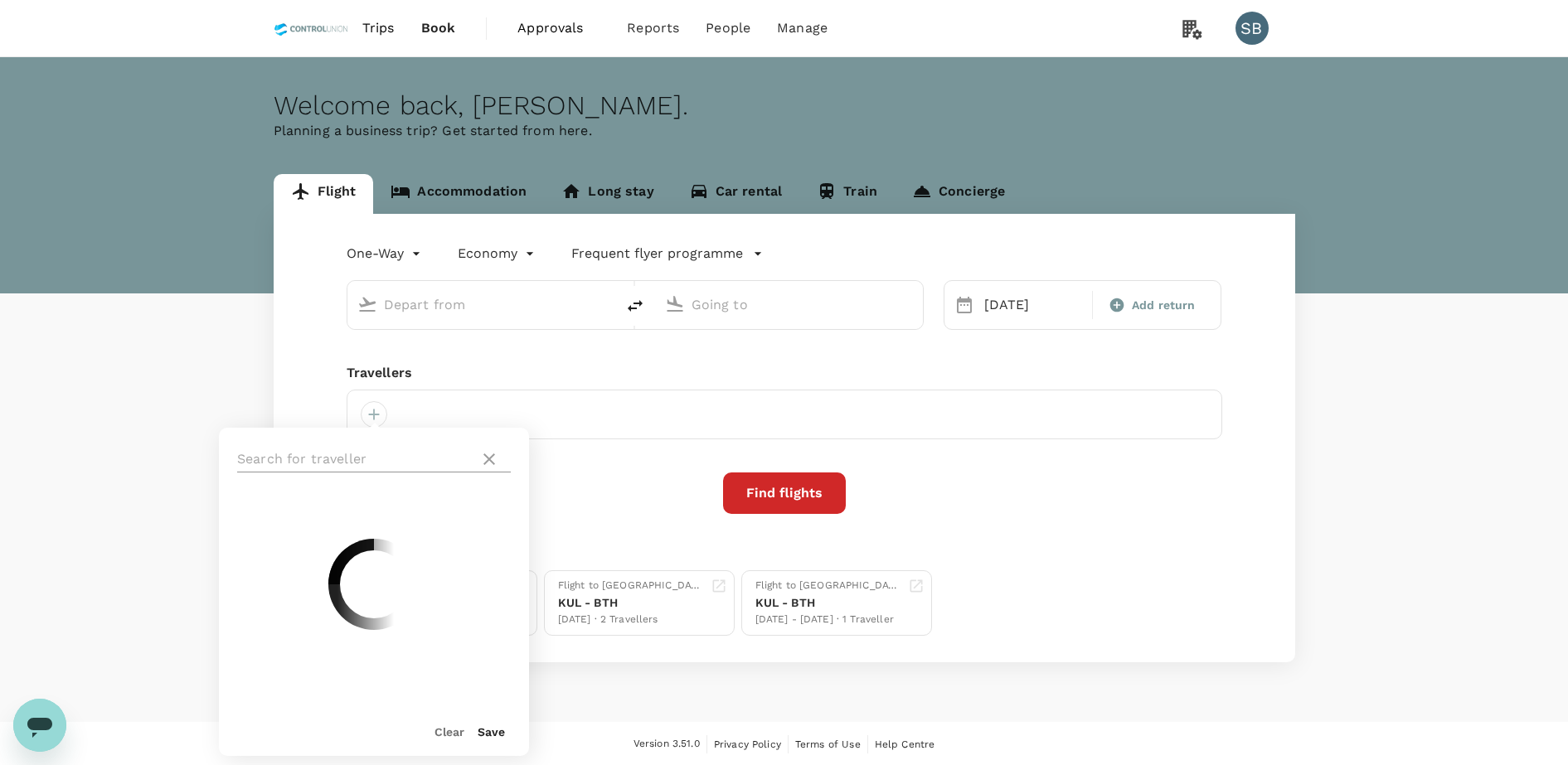
click at [372, 454] on input "text" at bounding box center [355, 459] width 235 height 26
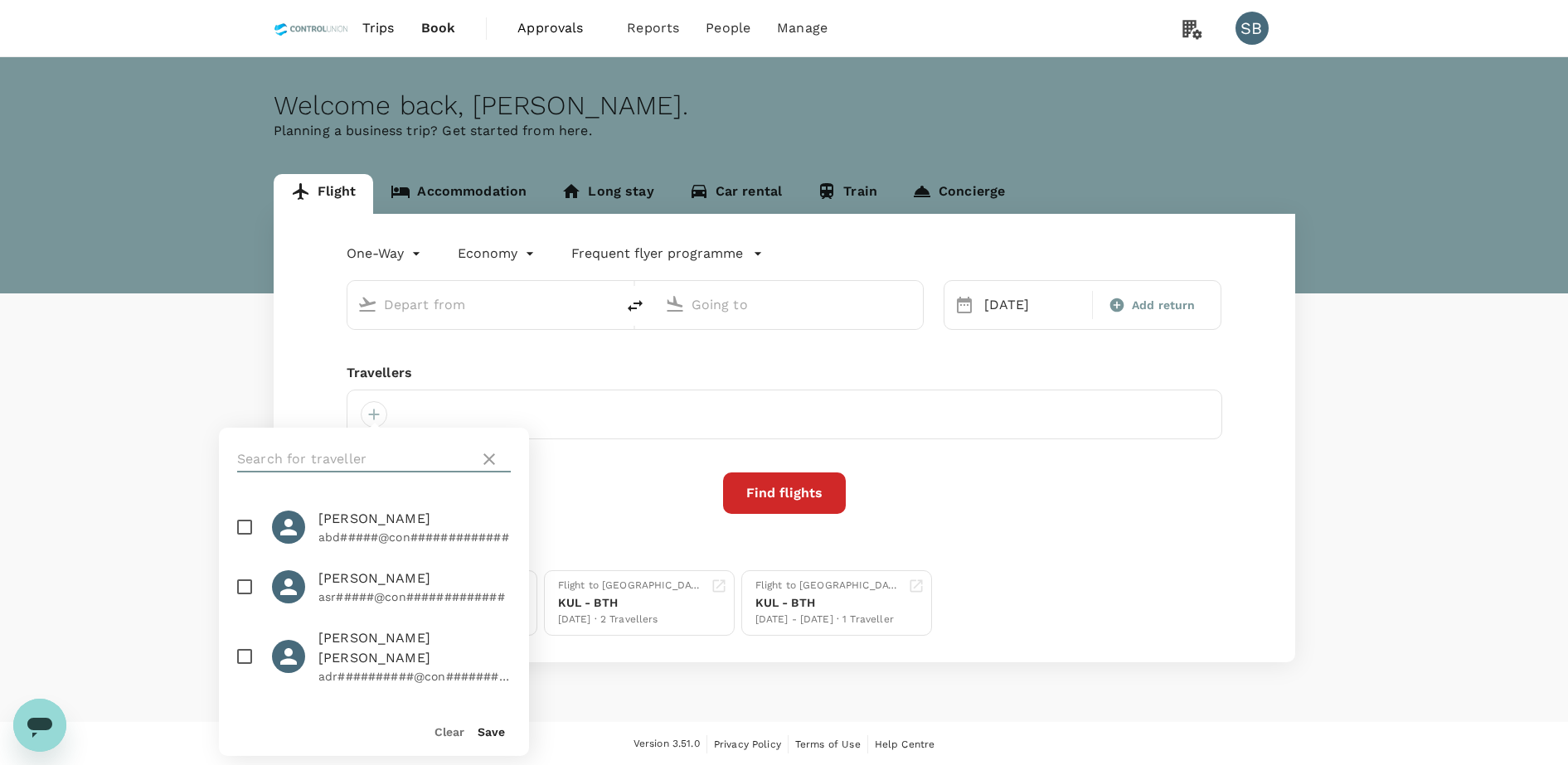
type input "s"
type input "asyraa"
click at [240, 533] on input "checkbox" at bounding box center [244, 526] width 34 height 34
checkbox input "true"
click at [494, 733] on button "Save" at bounding box center [491, 732] width 27 height 13
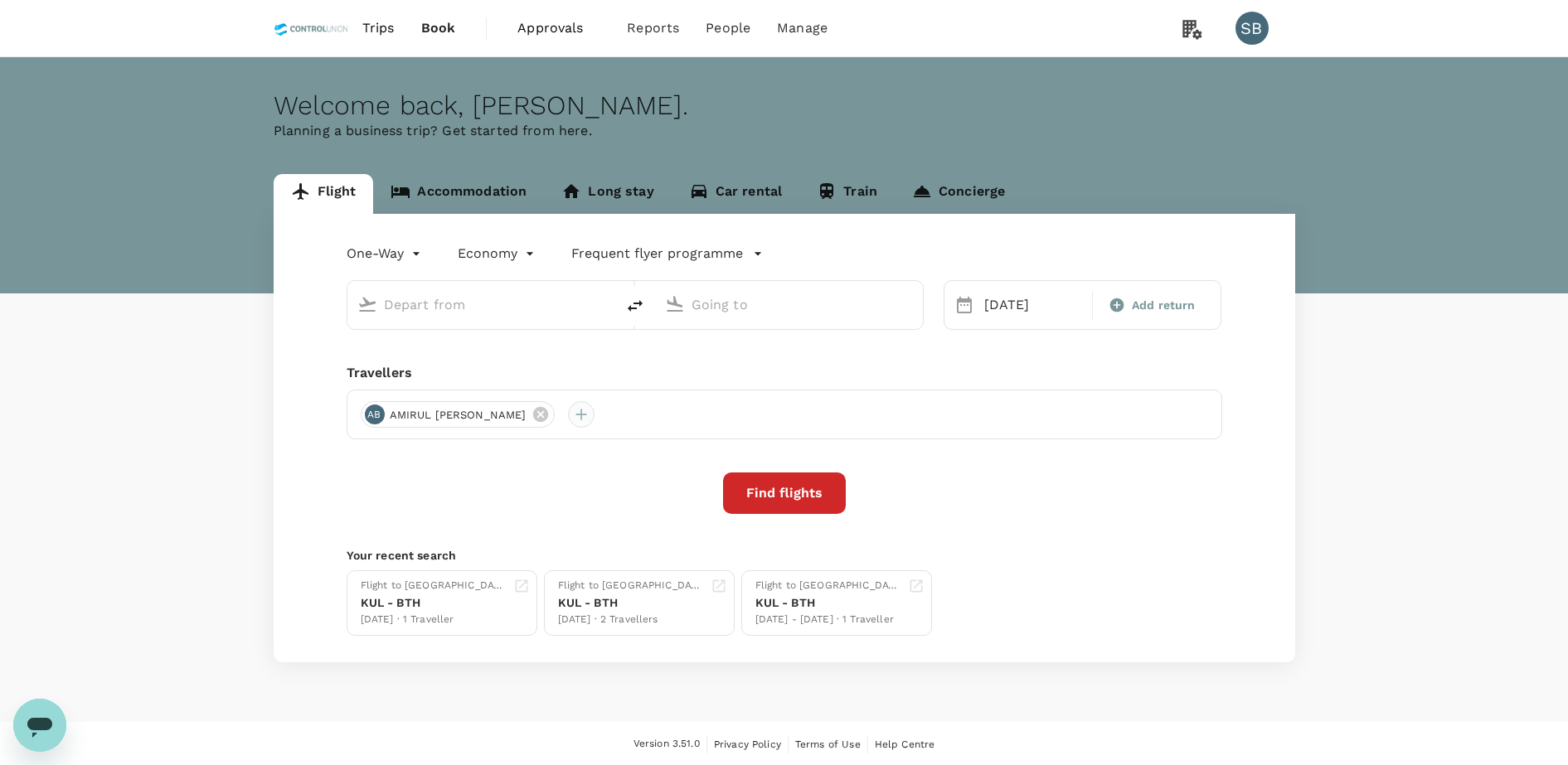
click at [594, 412] on div at bounding box center [581, 414] width 26 height 26
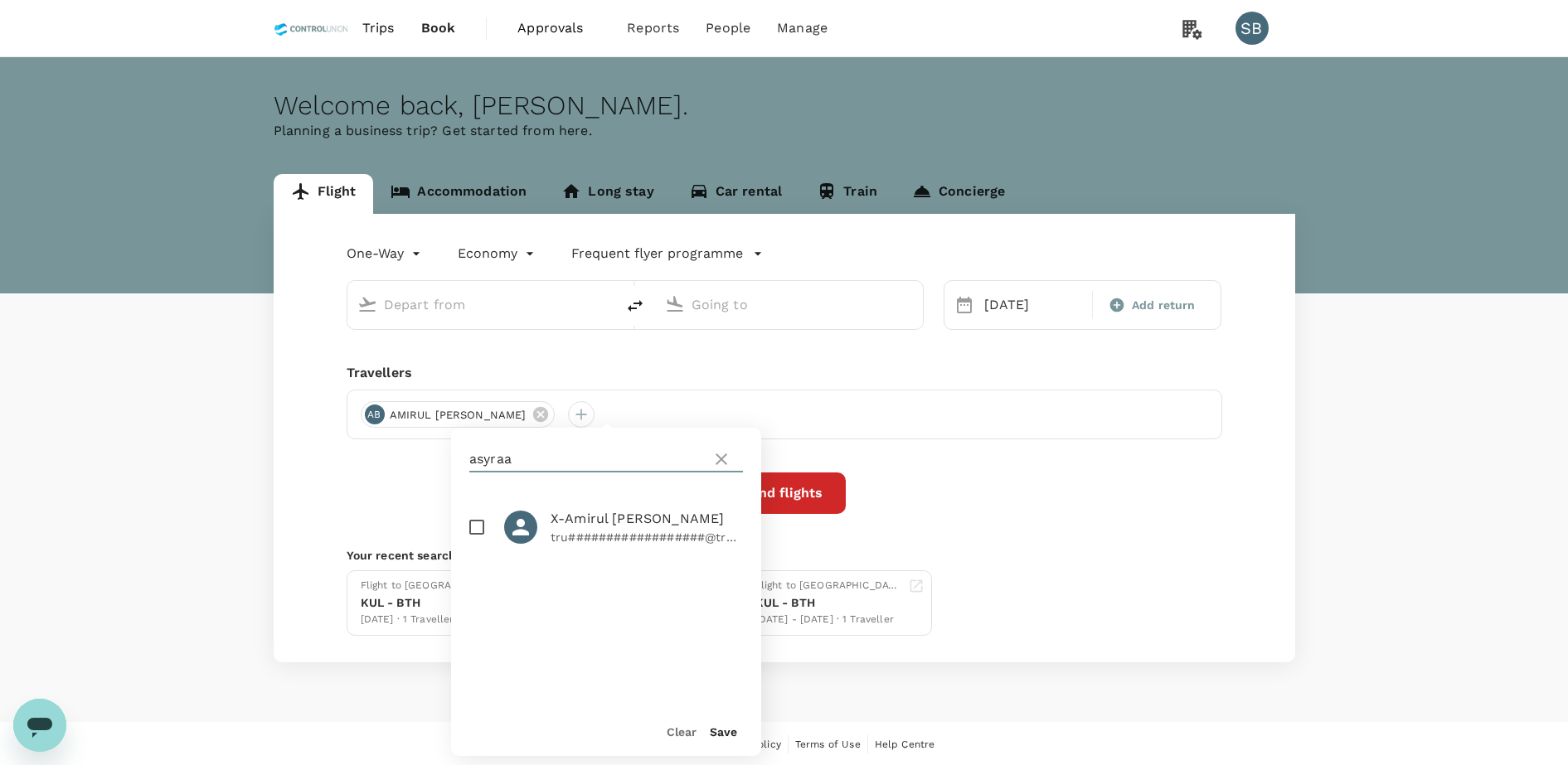
drag, startPoint x: 521, startPoint y: 454, endPoint x: 438, endPoint y: 457, distance: 83.1
click at [431, 458] on div "One-Way oneway Economy economy Frequent flyer programme 14 Sep Add return Trave…" at bounding box center [784, 438] width 1021 height 449
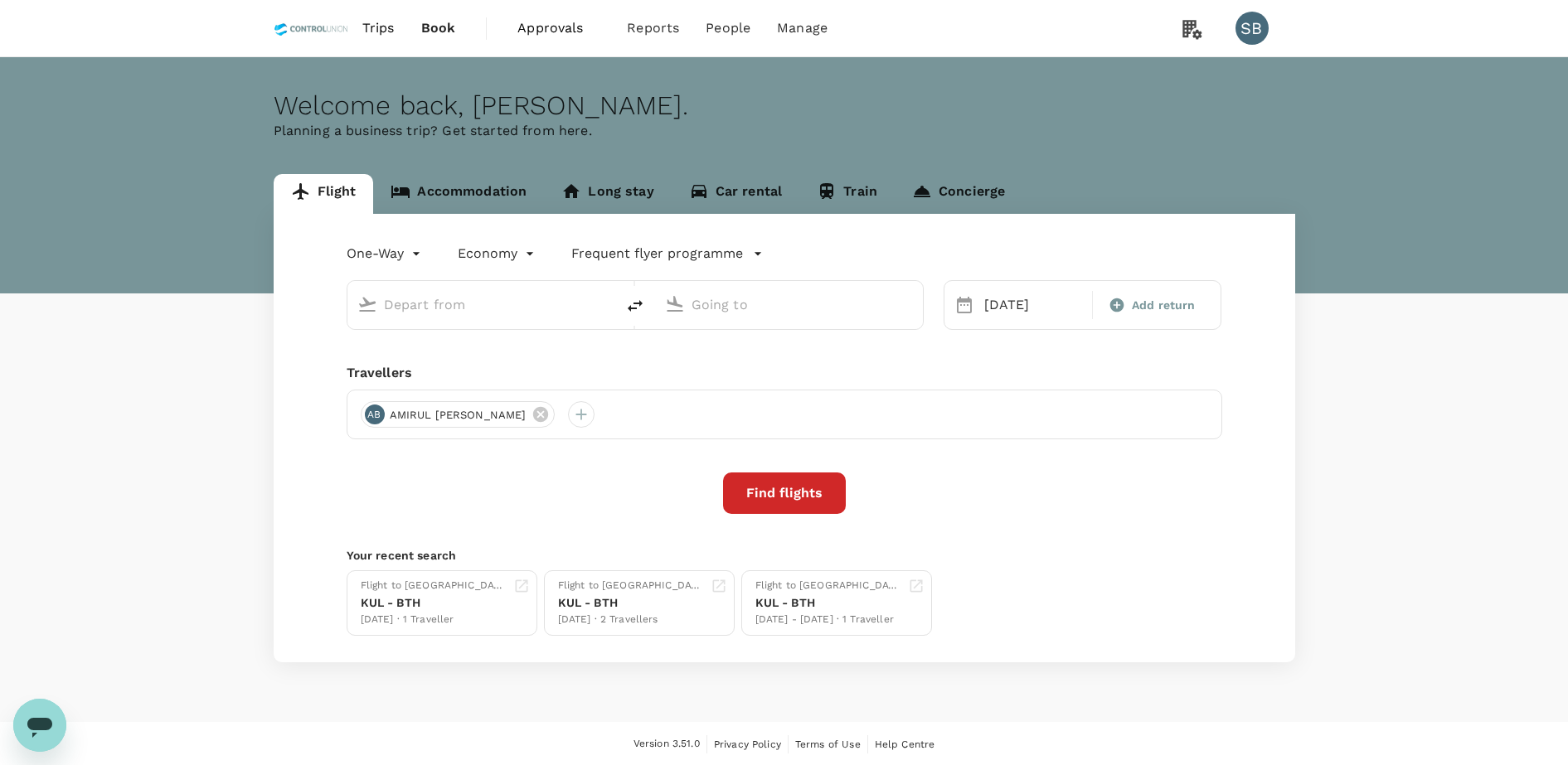
type input "Kuala Lumpur Intl (KUL)"
type input "Hang Nadim (BTH)"
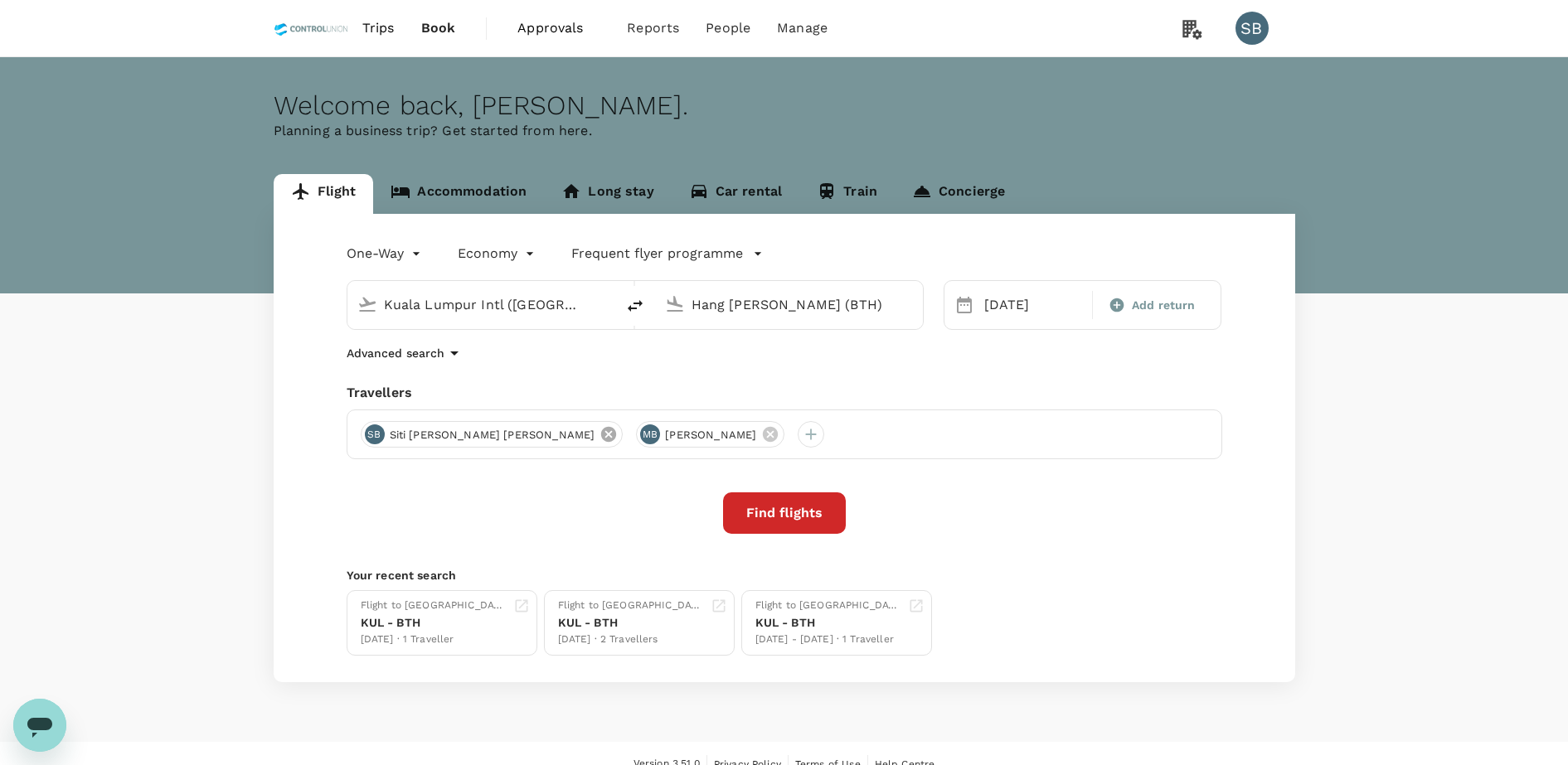
click at [601, 429] on icon at bounding box center [609, 434] width 15 height 15
click at [548, 436] on div at bounding box center [534, 434] width 26 height 26
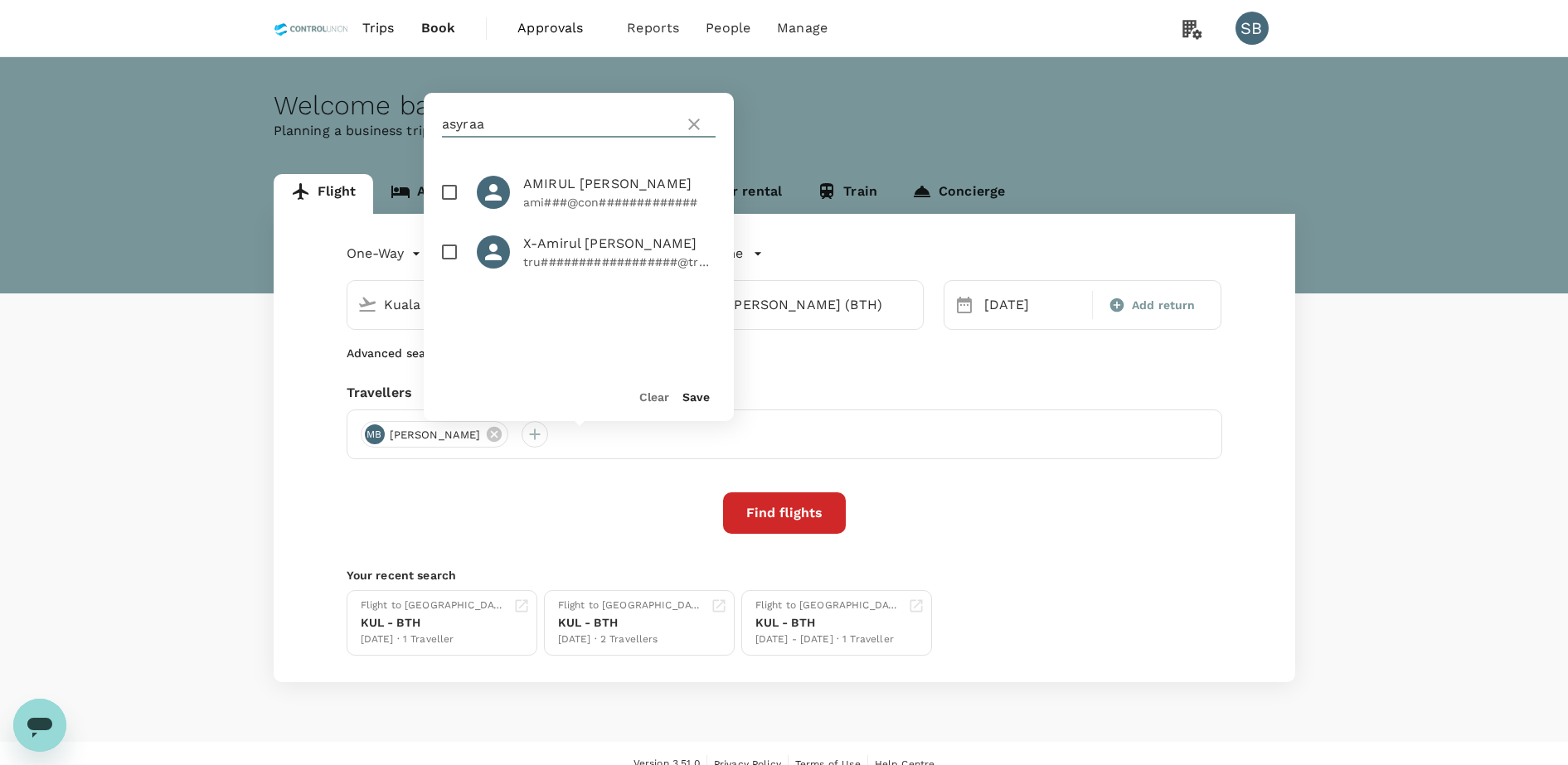
click at [533, 125] on input "asyraa" at bounding box center [559, 124] width 235 height 26
click at [450, 206] on input "checkbox" at bounding box center [449, 191] width 34 height 34
checkbox input "true"
click at [702, 393] on button "Save" at bounding box center [696, 397] width 27 height 13
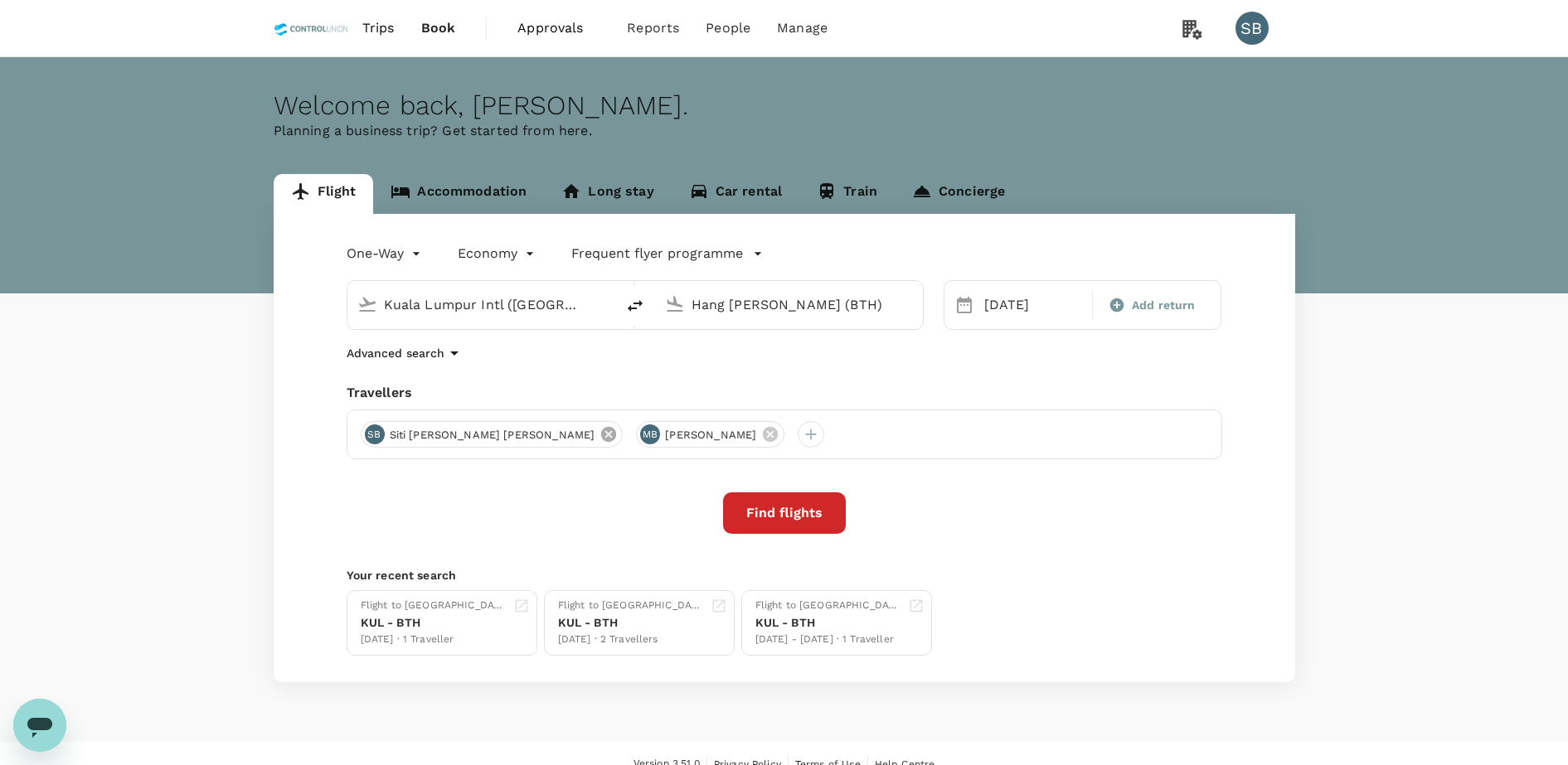
click at [601, 433] on icon at bounding box center [609, 434] width 15 height 15
click at [548, 434] on div at bounding box center [534, 434] width 26 height 26
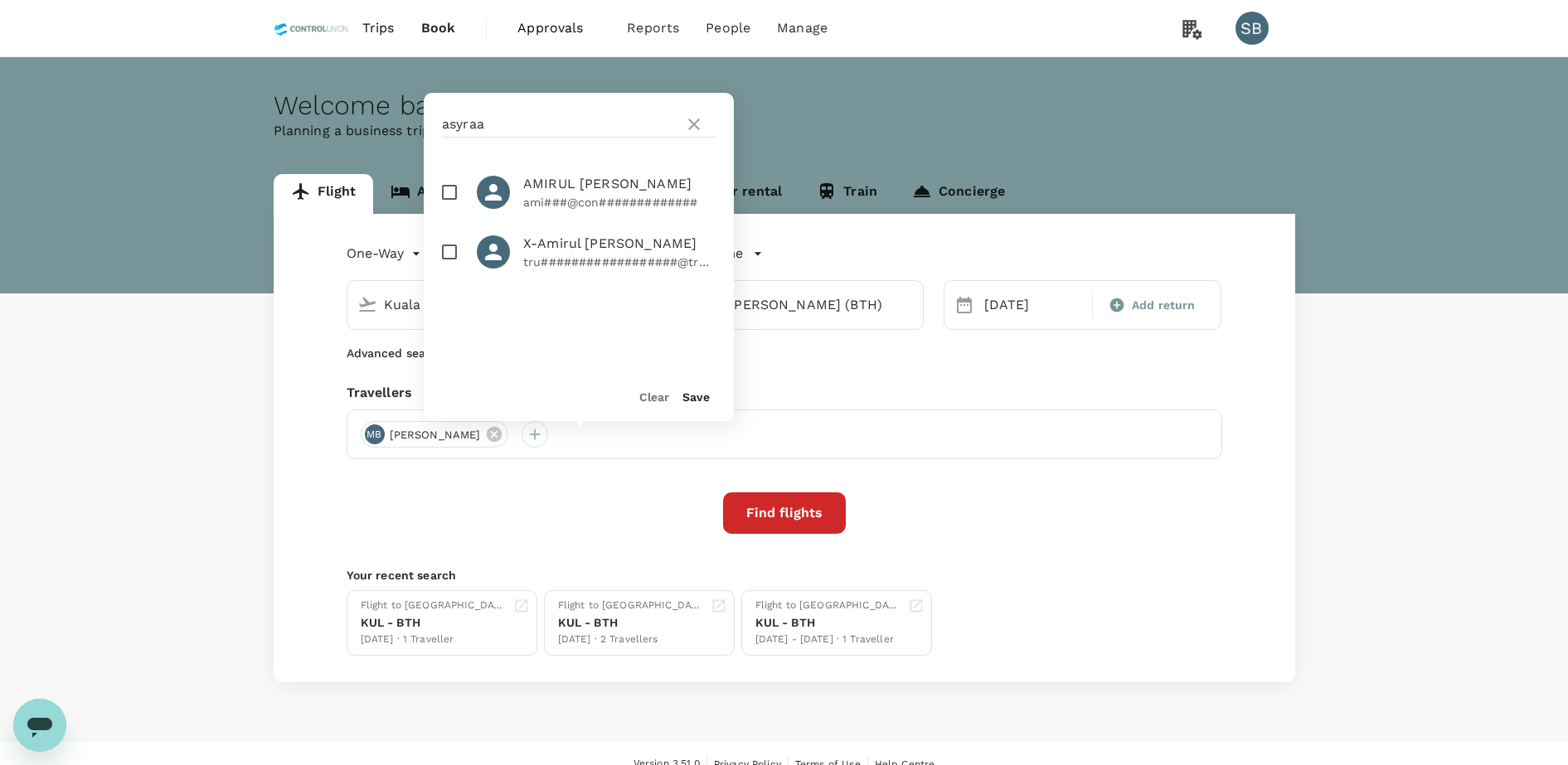
click at [455, 202] on input "checkbox" at bounding box center [449, 191] width 34 height 34
checkbox input "true"
click at [694, 398] on button "Save" at bounding box center [696, 397] width 27 height 13
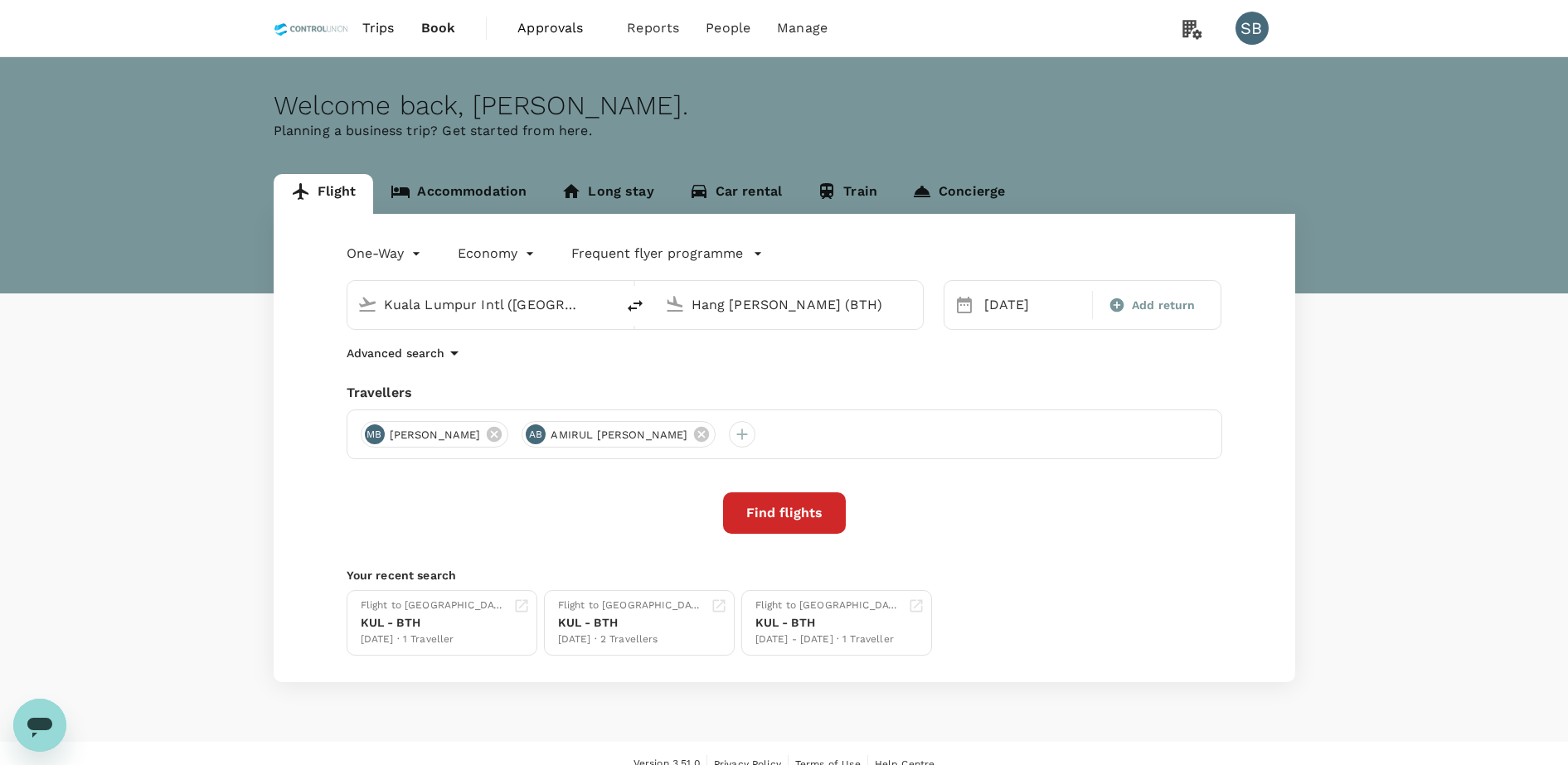
click at [783, 520] on button "Find flights" at bounding box center [784, 512] width 123 height 41
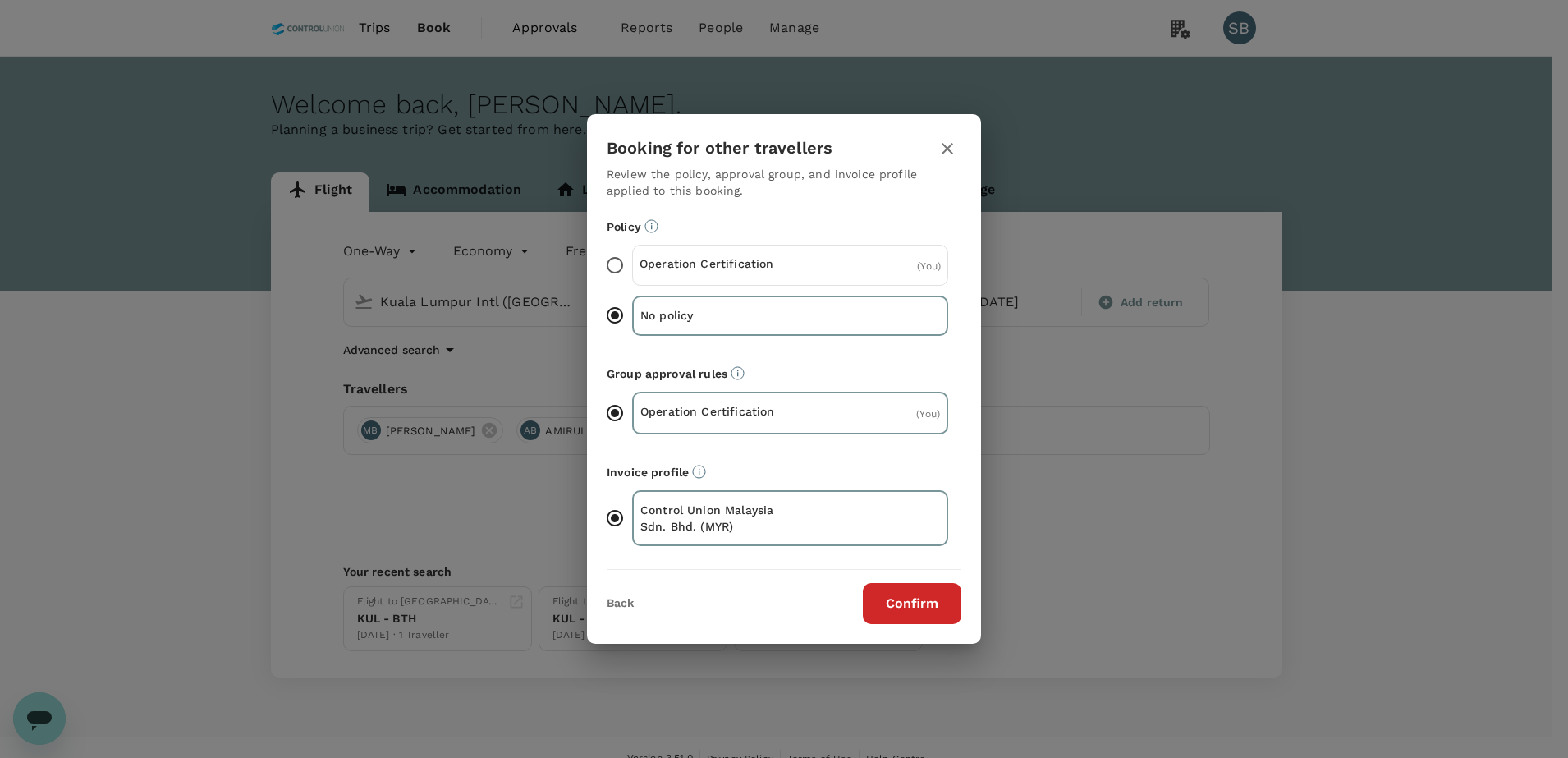
click at [613, 263] on input "Operation Certification ( You )" at bounding box center [614, 265] width 34 height 34
click at [905, 607] on button "Confirm" at bounding box center [911, 603] width 99 height 41
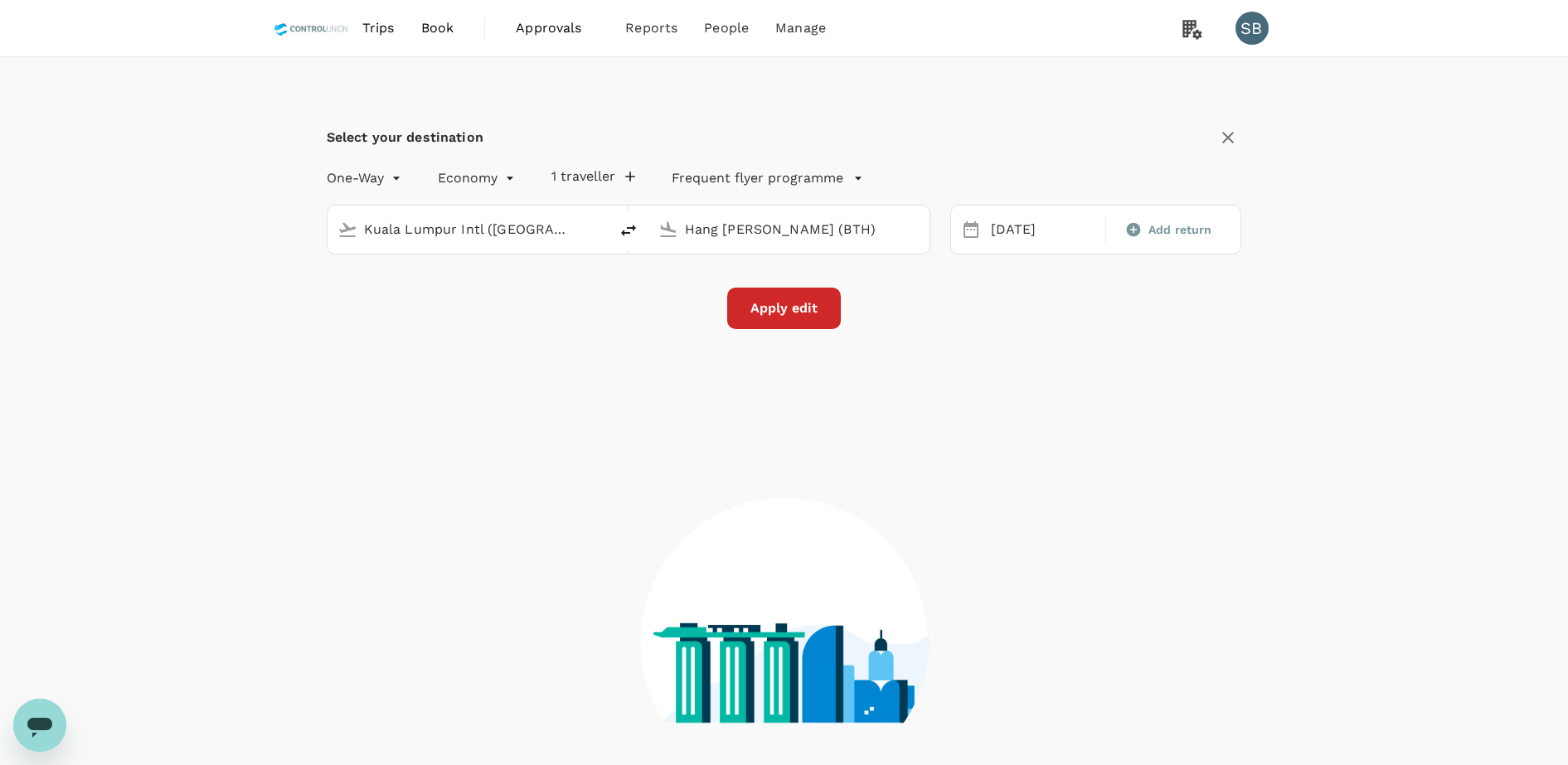
type input "Kuala Lumpur Intl (KUL)"
type input "Hang Nadim (BTH)"
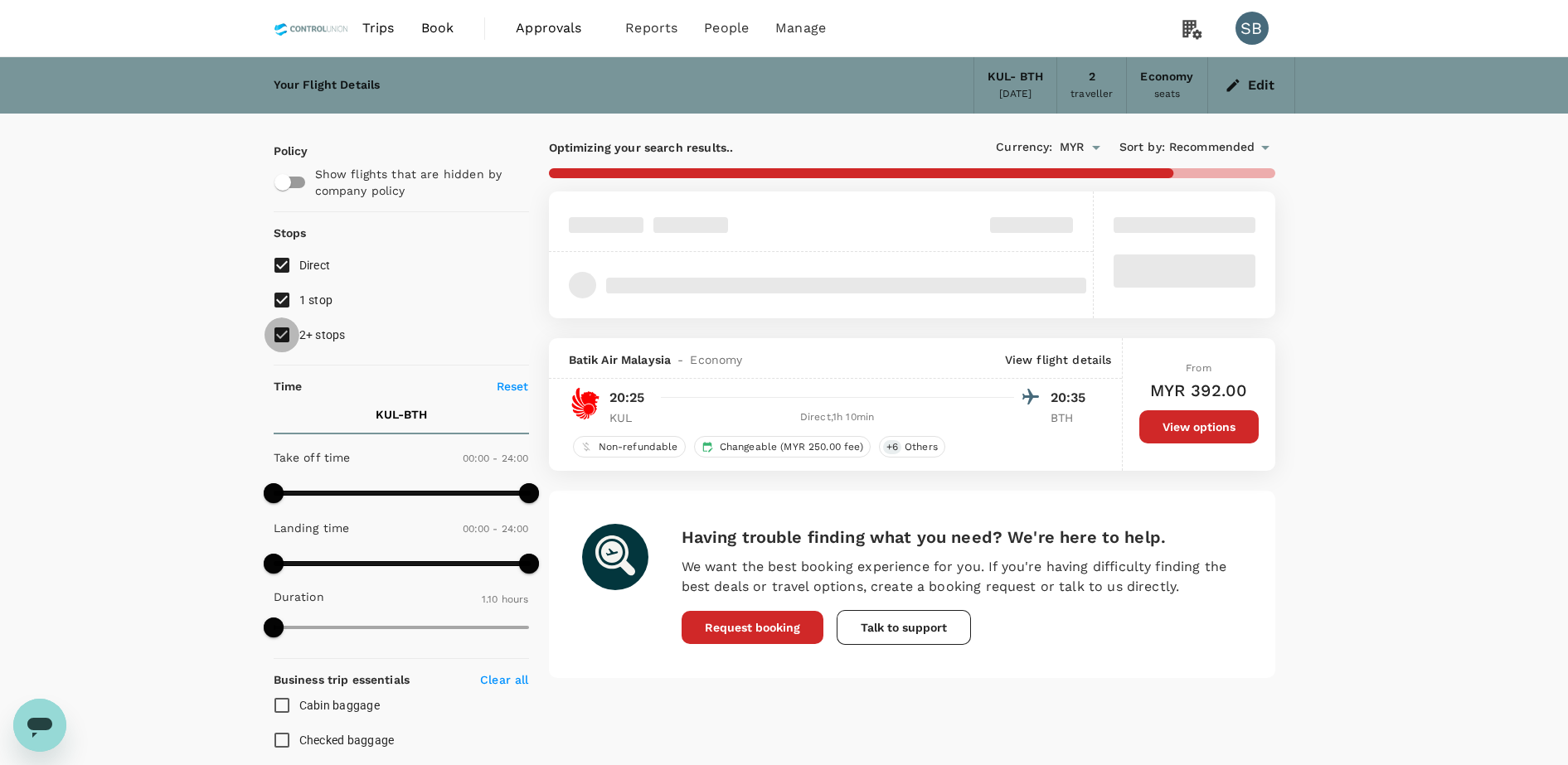
click at [284, 331] on input "2+ stops" at bounding box center [281, 334] width 34 height 34
checkbox input "false"
type input "685"
checkbox input "false"
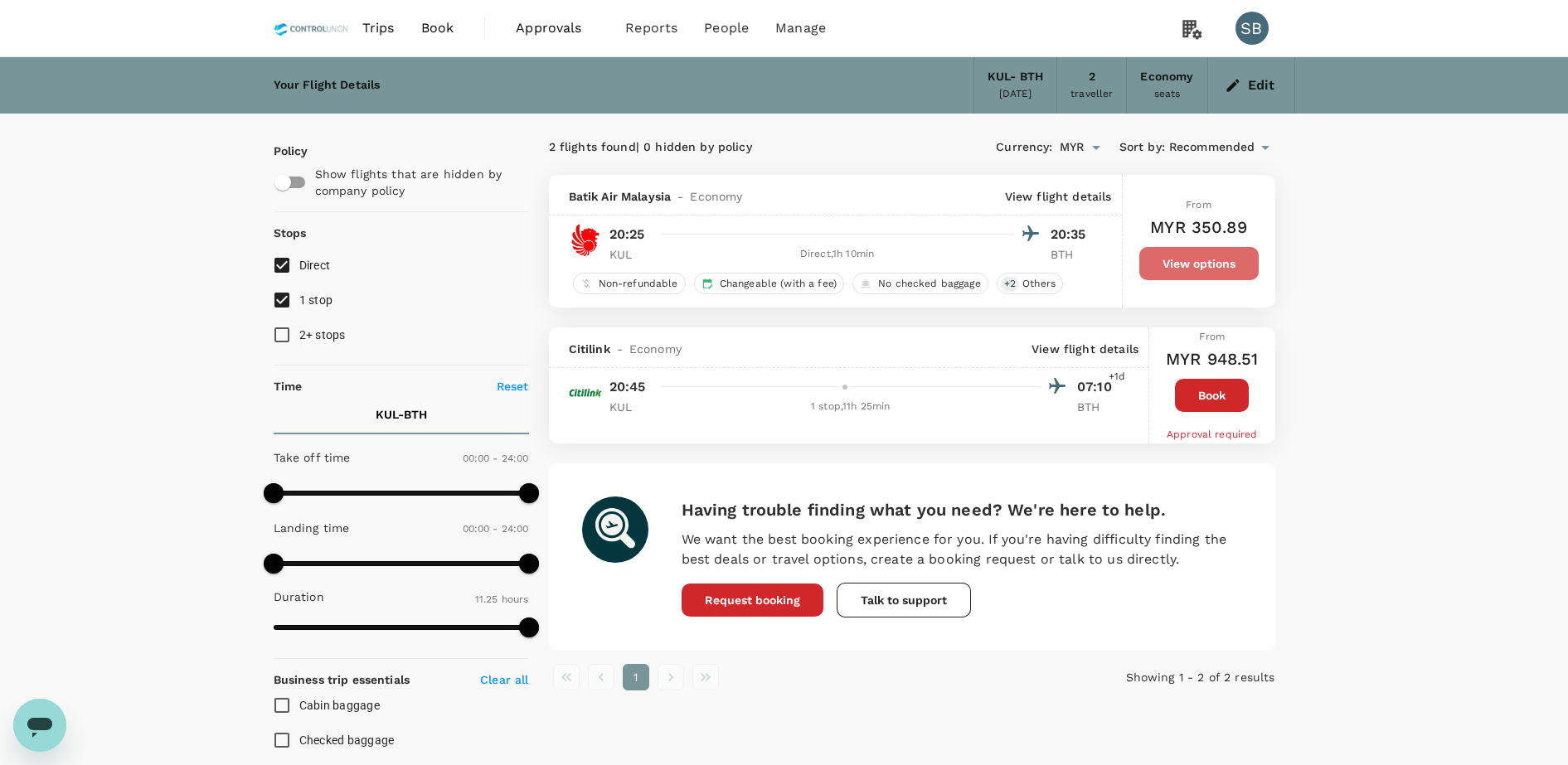
click at [1202, 271] on button "View options" at bounding box center [1198, 264] width 119 height 33
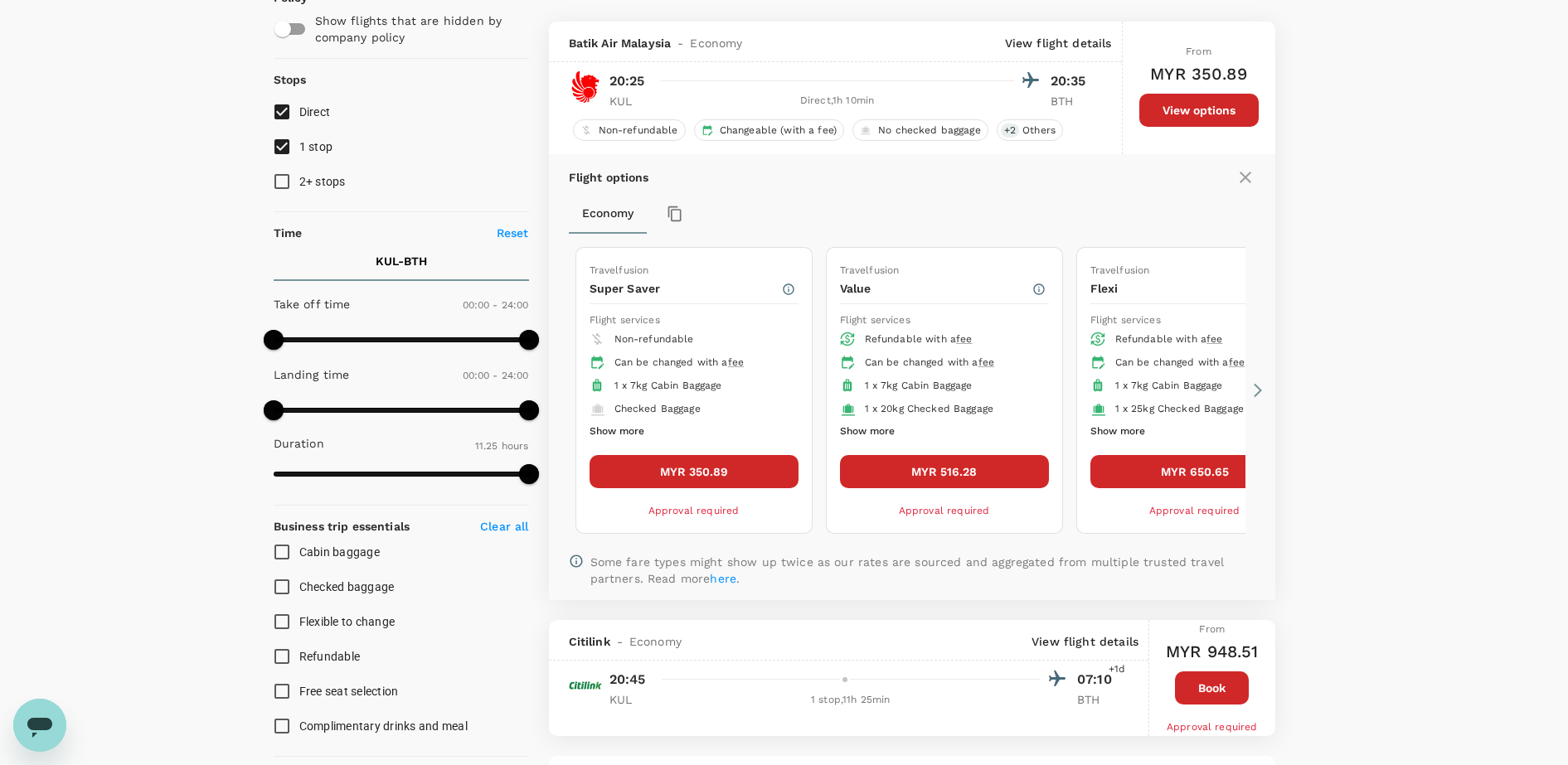
scroll to position [175, 0]
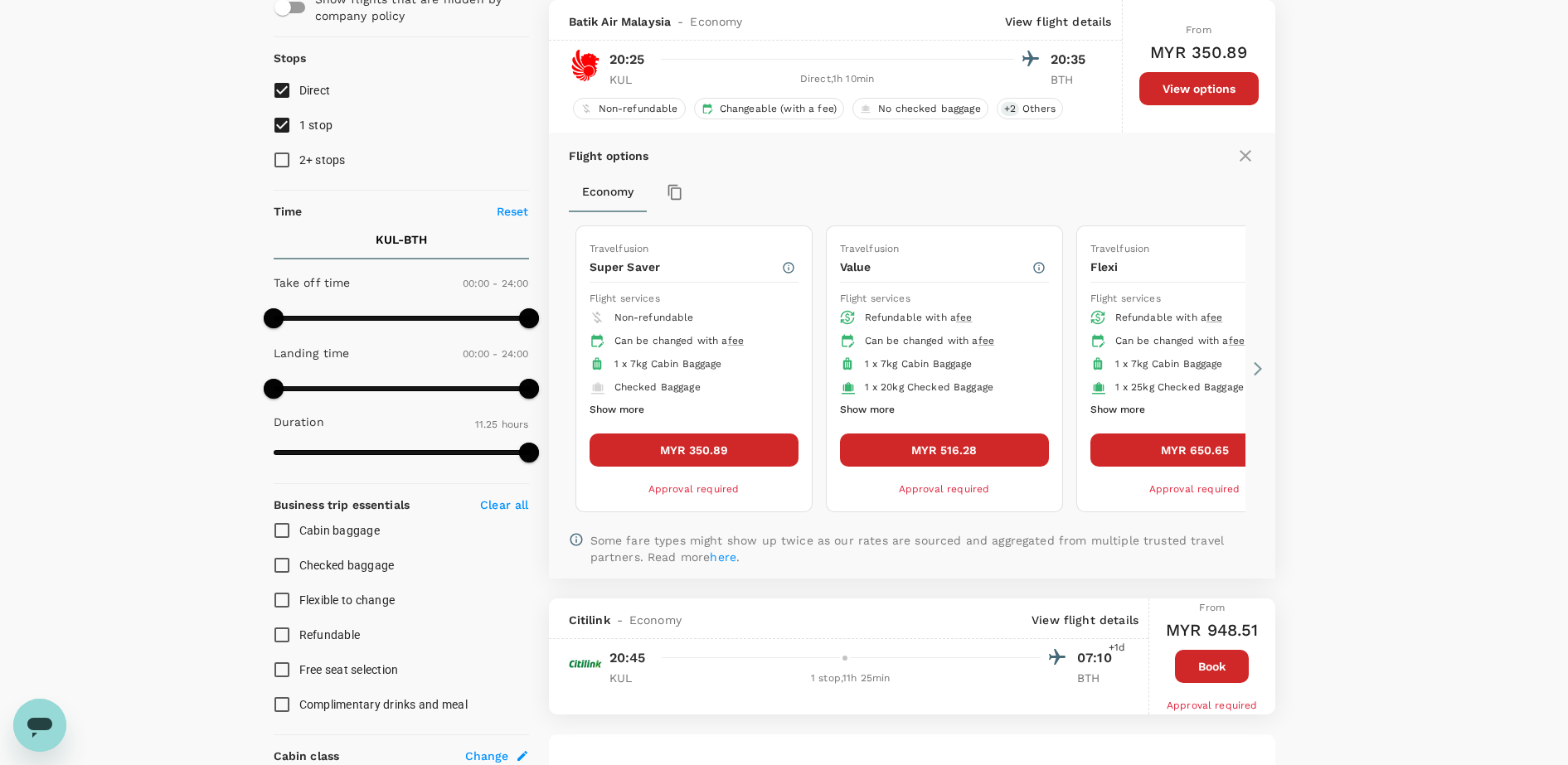
click at [1263, 362] on icon at bounding box center [1258, 368] width 17 height 17
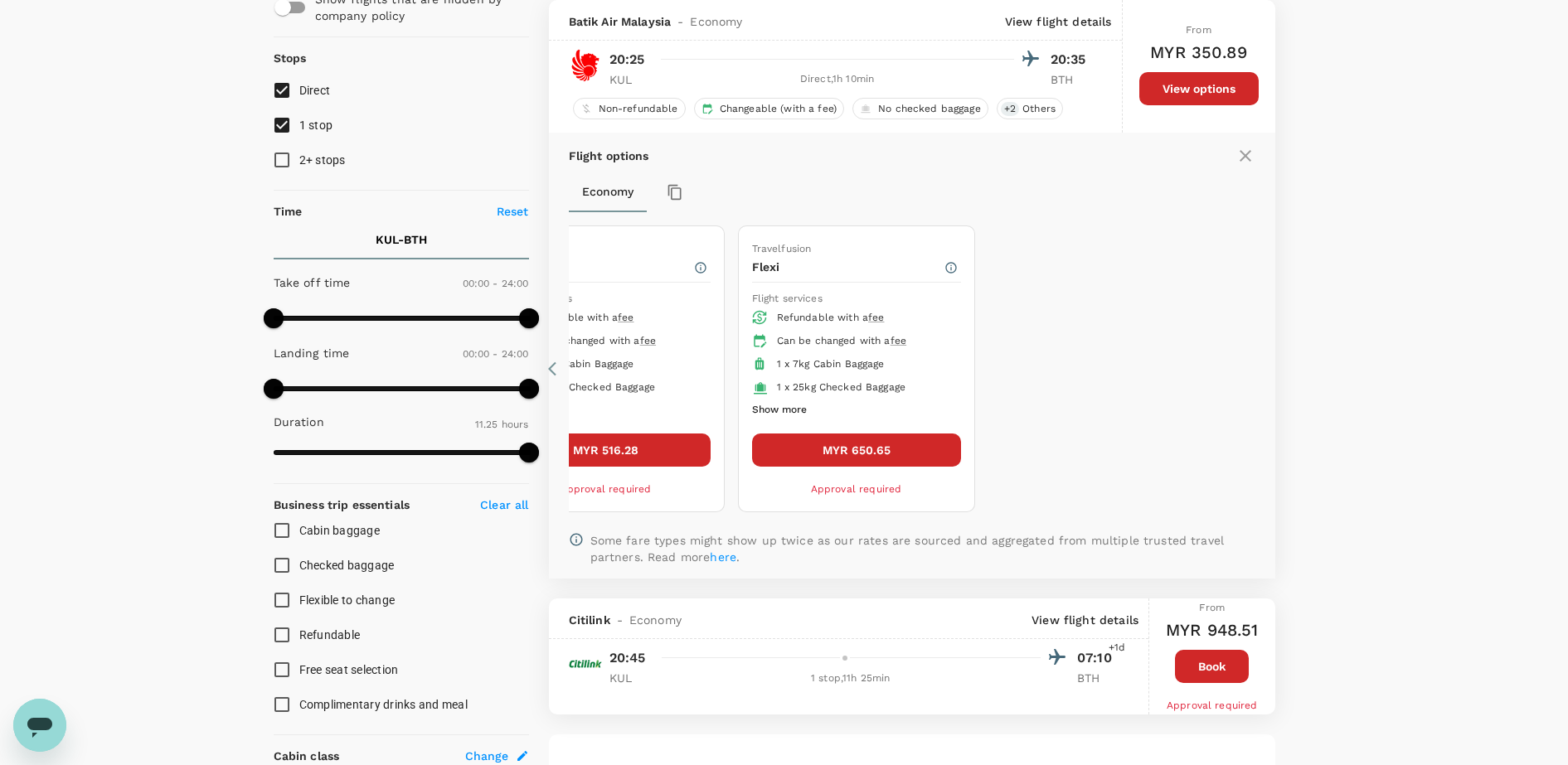
click at [834, 452] on button "MYR 650.65" at bounding box center [856, 450] width 209 height 33
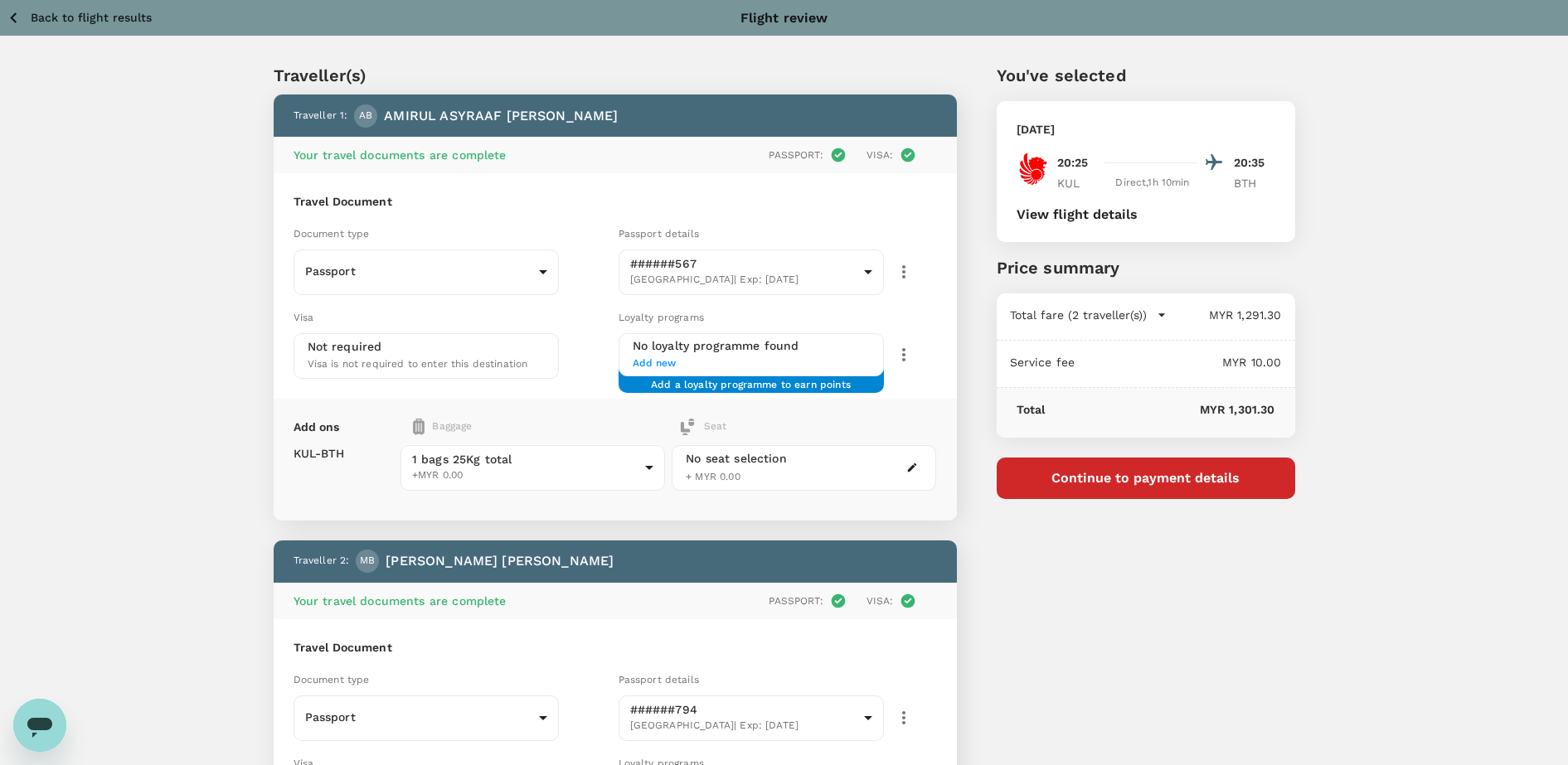
click at [915, 471] on icon "button" at bounding box center [912, 467] width 11 height 11
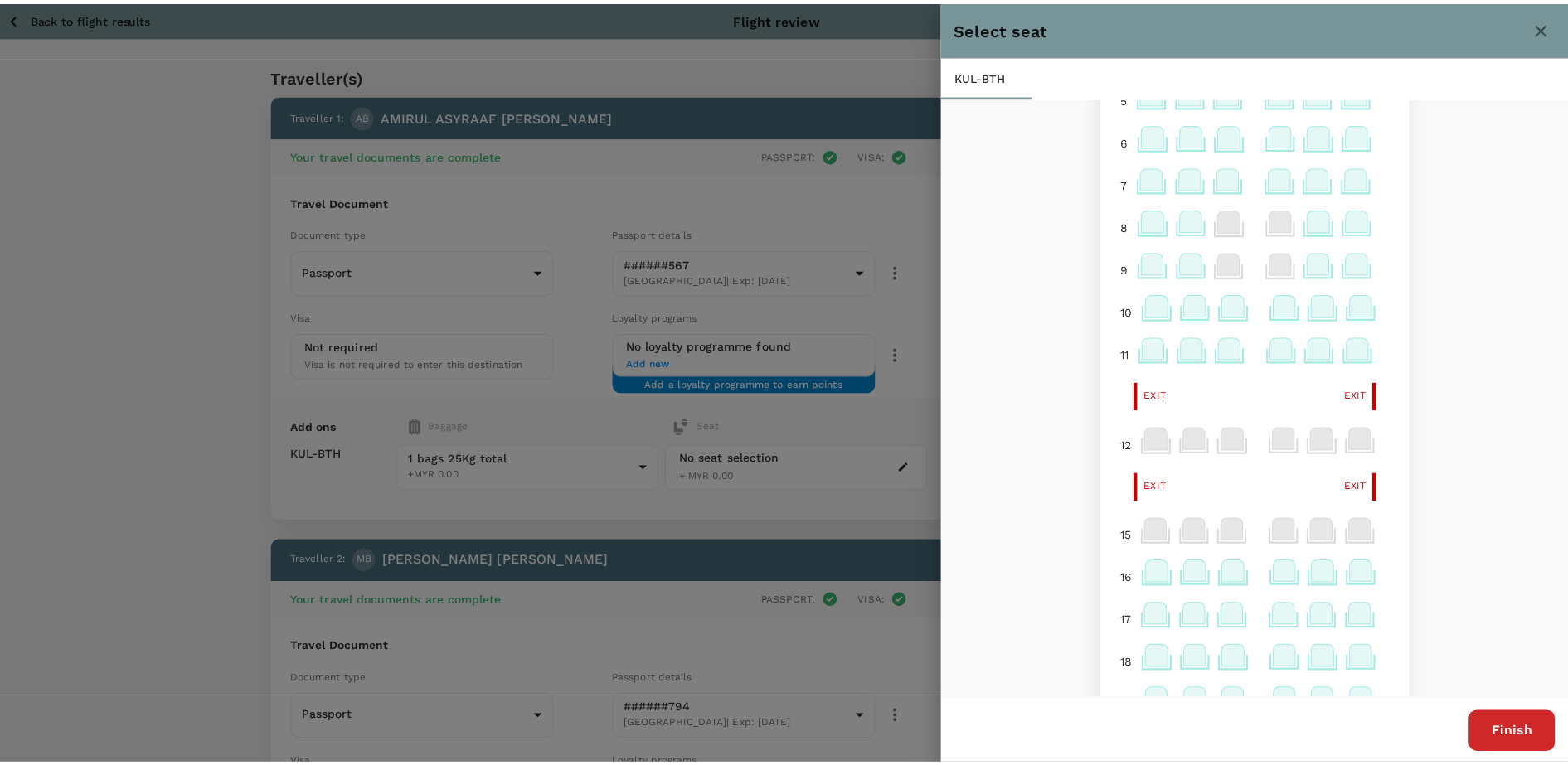
scroll to position [207, 0]
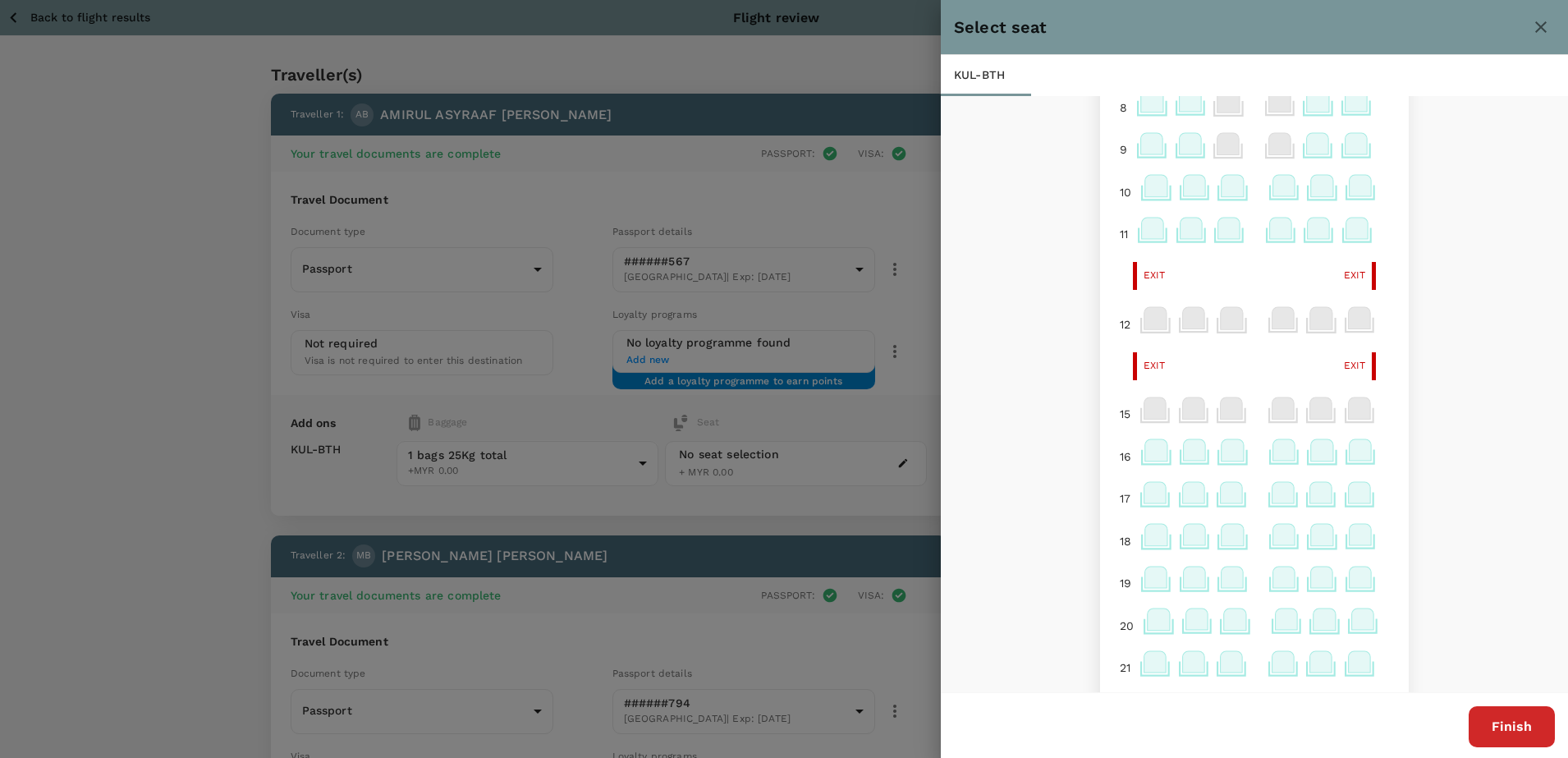
click at [1349, 449] on icon at bounding box center [1359, 450] width 22 height 21
click at [1334, 379] on p "Select" at bounding box center [1332, 384] width 36 height 17
click at [1145, 454] on icon at bounding box center [1156, 450] width 22 height 21
click at [1347, 410] on p "Select" at bounding box center [1364, 413] width 36 height 17
click at [1505, 711] on button "Finish" at bounding box center [1511, 727] width 86 height 41
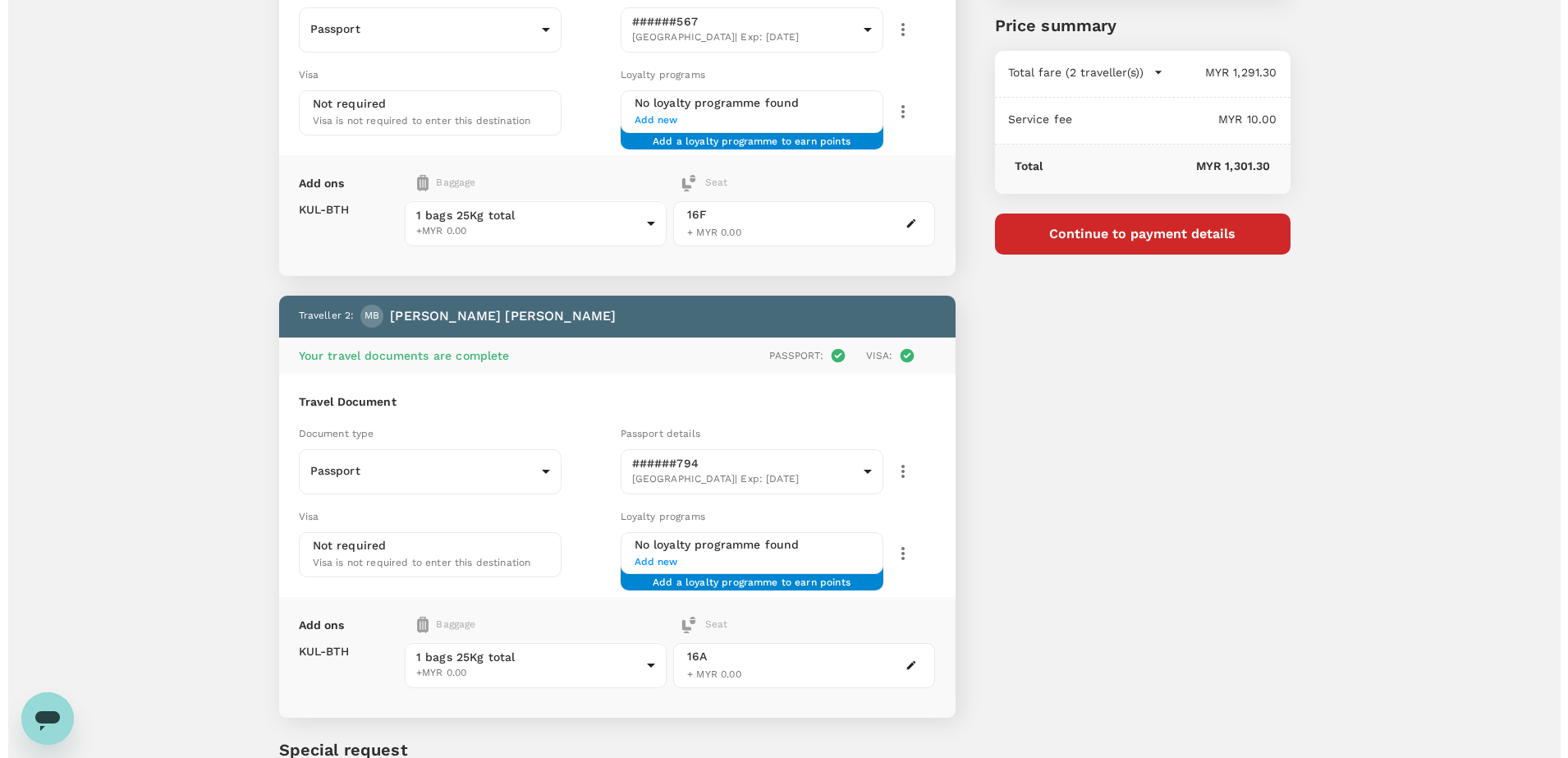
scroll to position [308, 0]
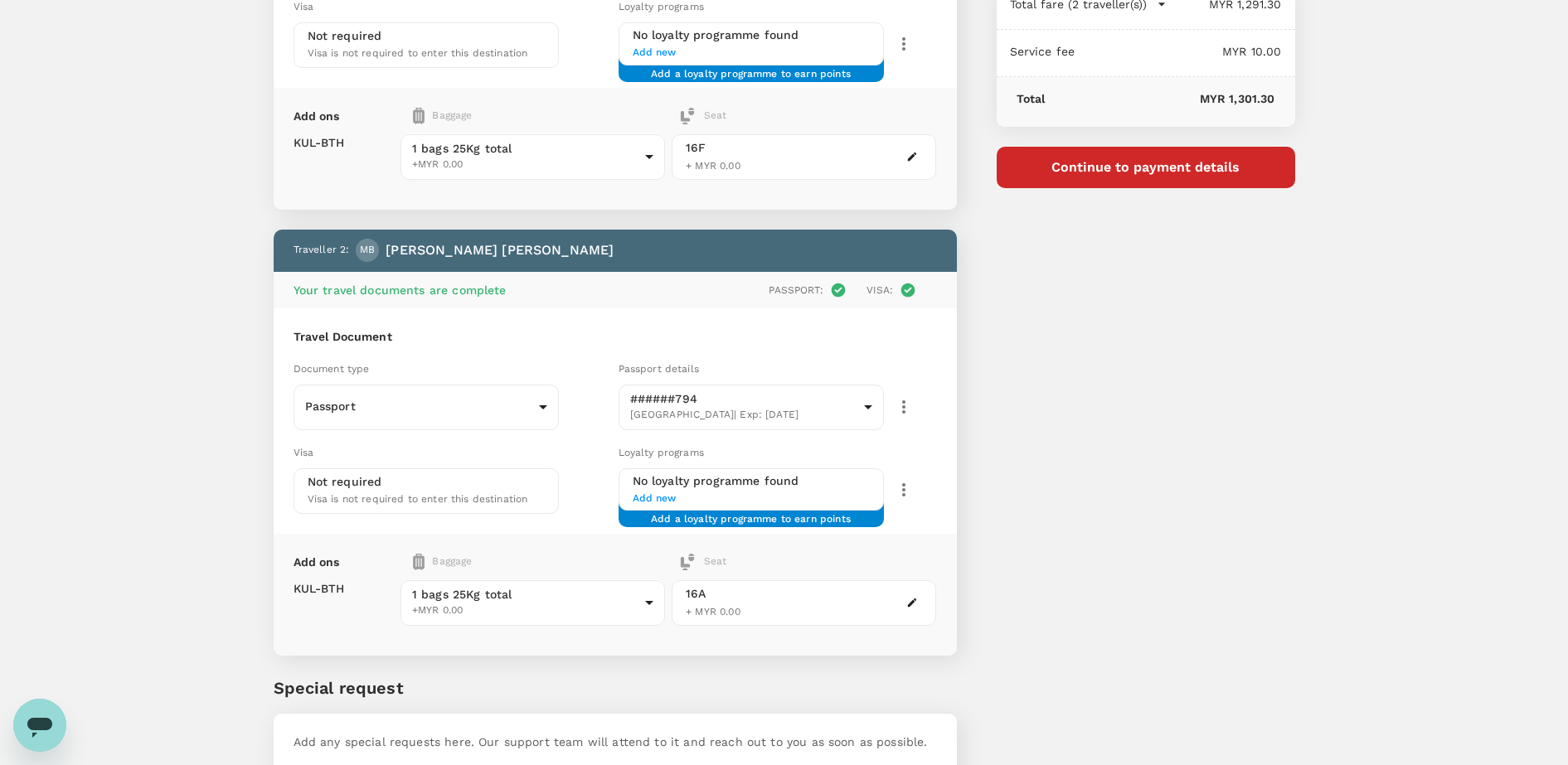
click at [907, 605] on icon "button" at bounding box center [912, 602] width 11 height 11
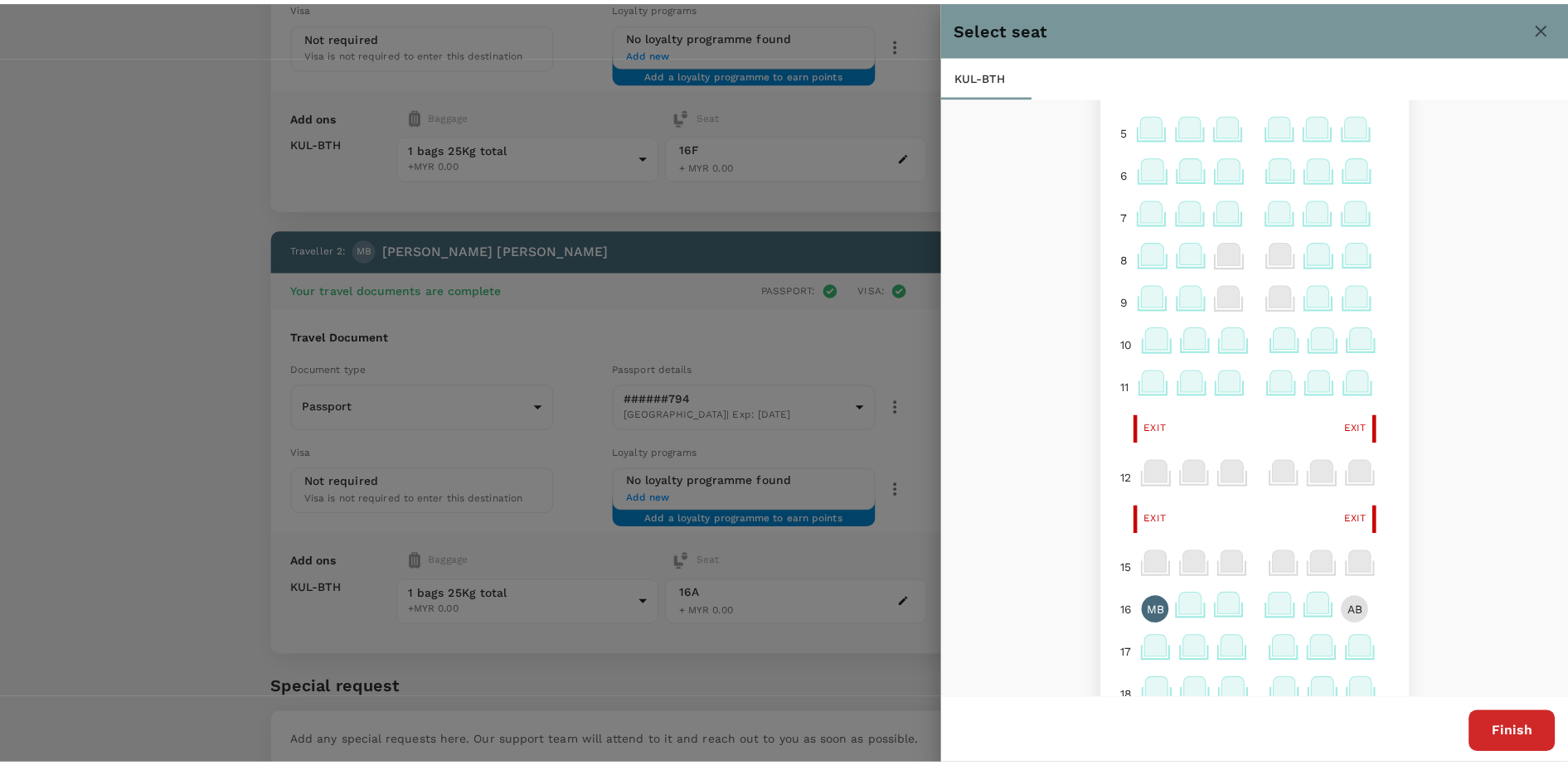
scroll to position [104, 0]
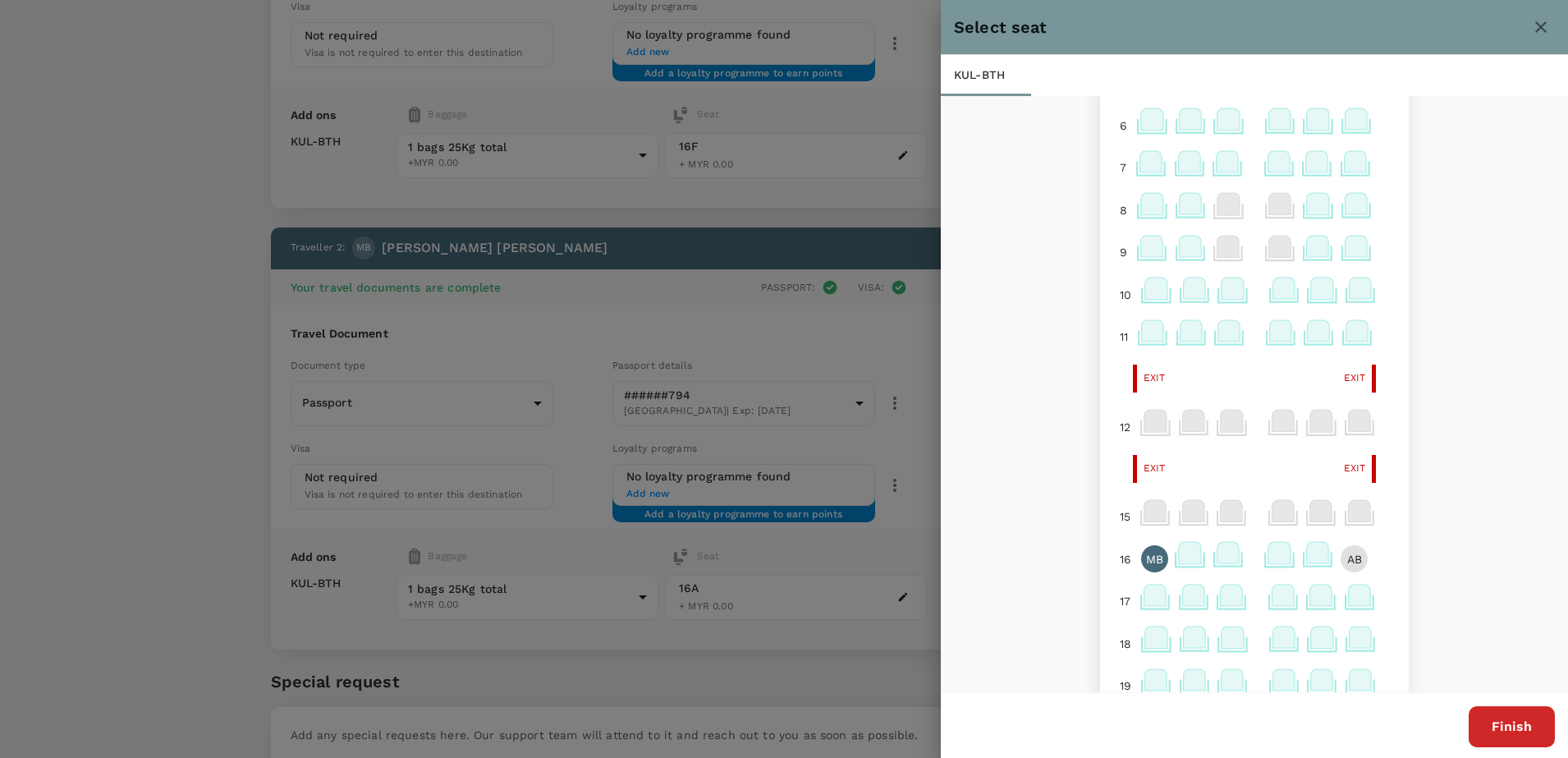
click at [1348, 598] on icon at bounding box center [1358, 595] width 22 height 21
click at [1343, 532] on p "Reselect" at bounding box center [1326, 529] width 48 height 17
click at [1145, 600] on icon at bounding box center [1155, 595] width 22 height 21
click at [1344, 592] on div "AB" at bounding box center [1358, 601] width 27 height 27
click at [1344, 558] on icon at bounding box center [1355, 553] width 22 height 21
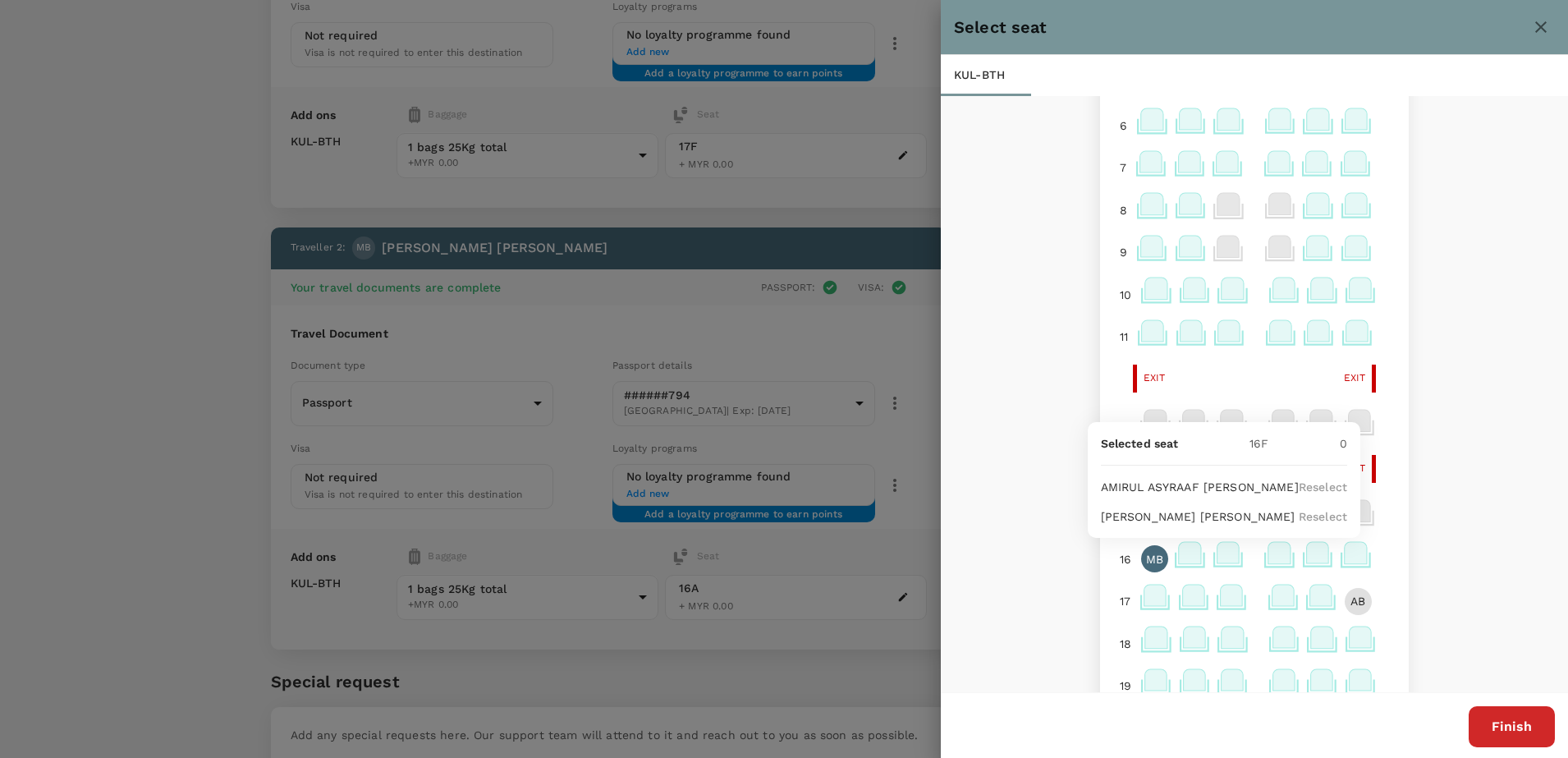
click at [1318, 517] on p "Reselect" at bounding box center [1322, 516] width 48 height 17
click at [1146, 556] on icon at bounding box center [1156, 553] width 22 height 21
click at [1333, 484] on p "Reselect" at bounding box center [1357, 486] width 48 height 17
click at [1485, 712] on button "Finish" at bounding box center [1511, 727] width 86 height 41
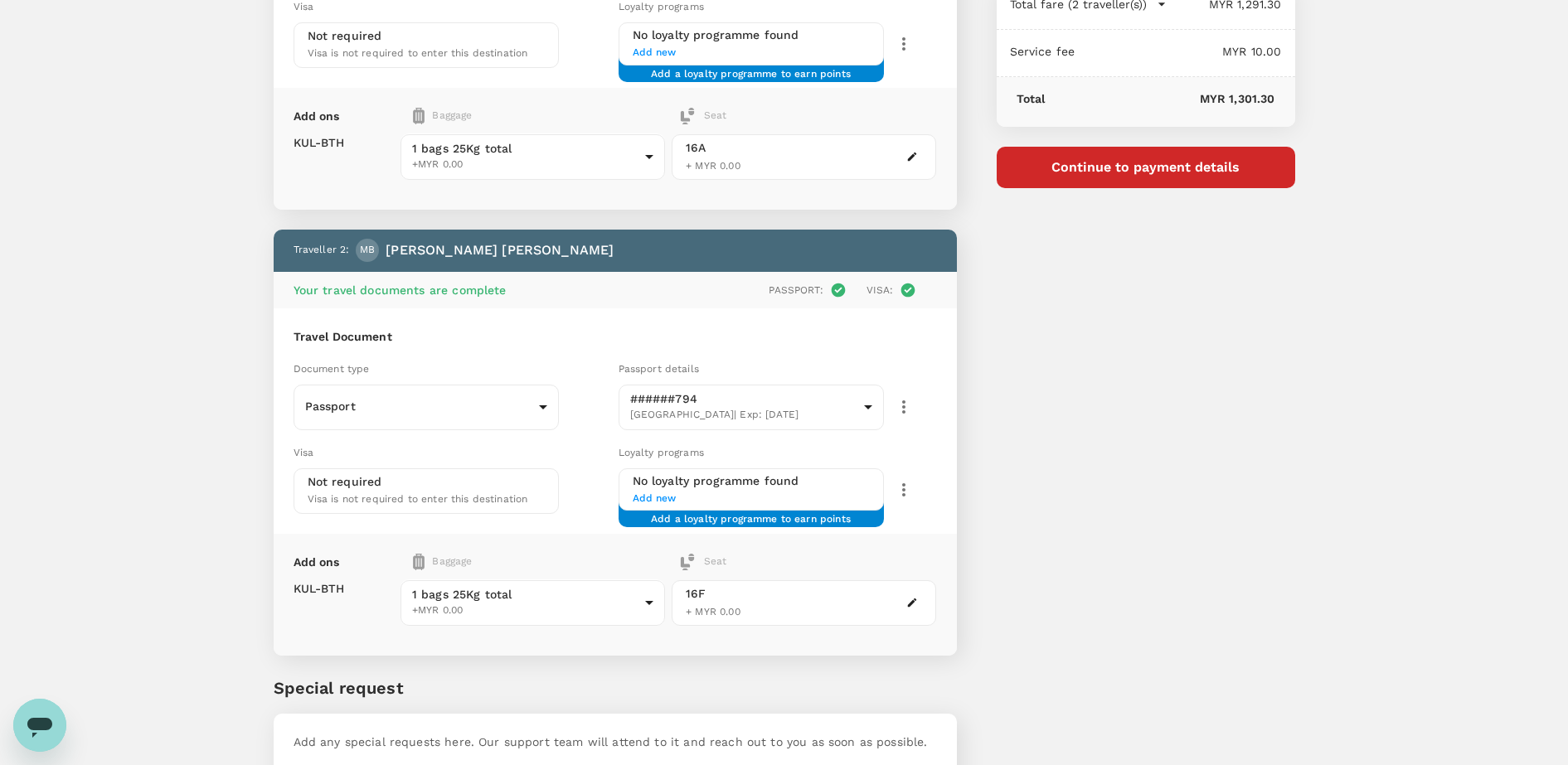
scroll to position [413, 0]
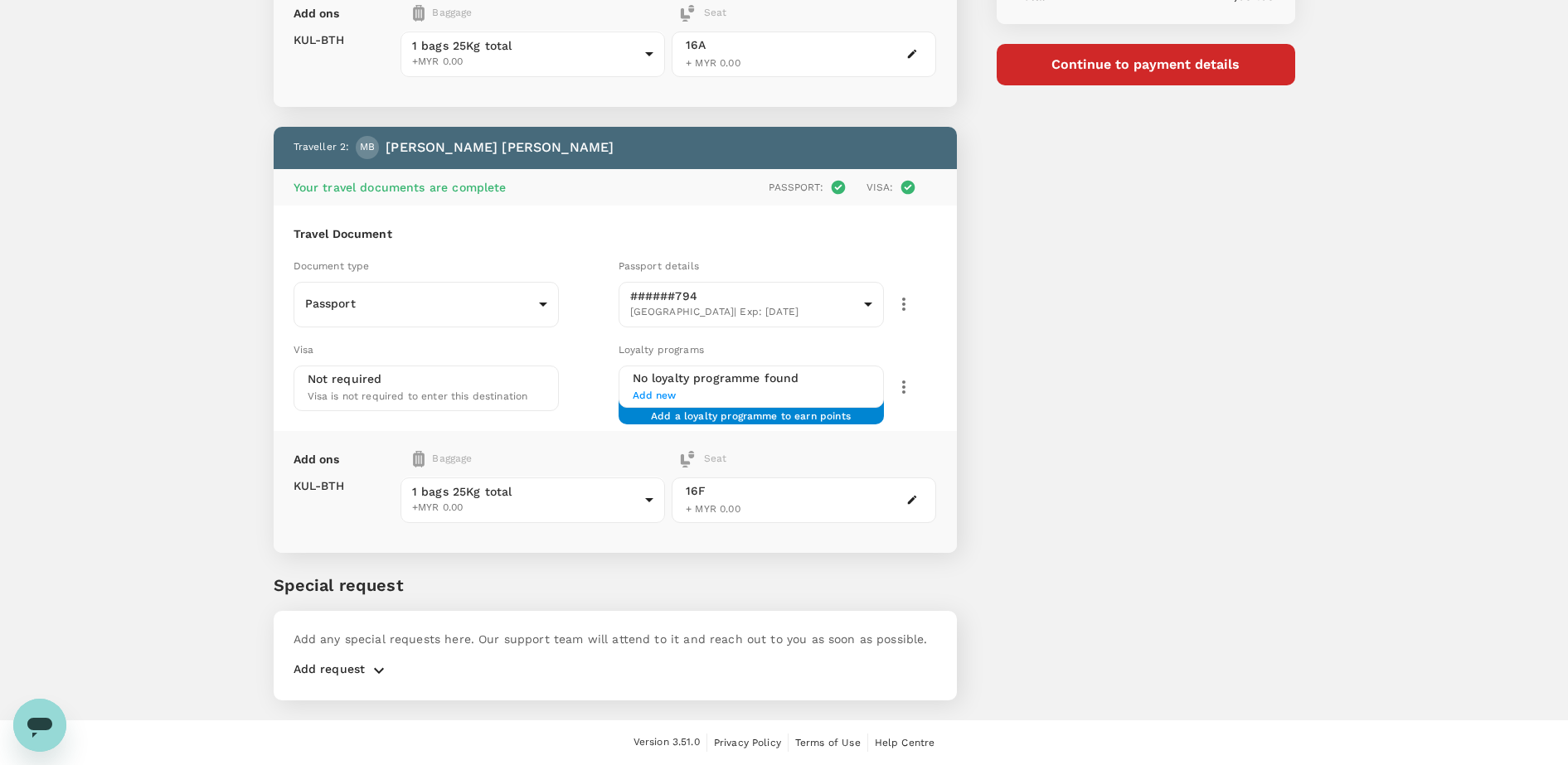
click at [787, 546] on div "Add ons Baggage Seat KUL - BTH 1 bags 25Kg total +MYR 0.00 1 - 0 ​ 16F + MYR 0.…" at bounding box center [615, 492] width 683 height 122
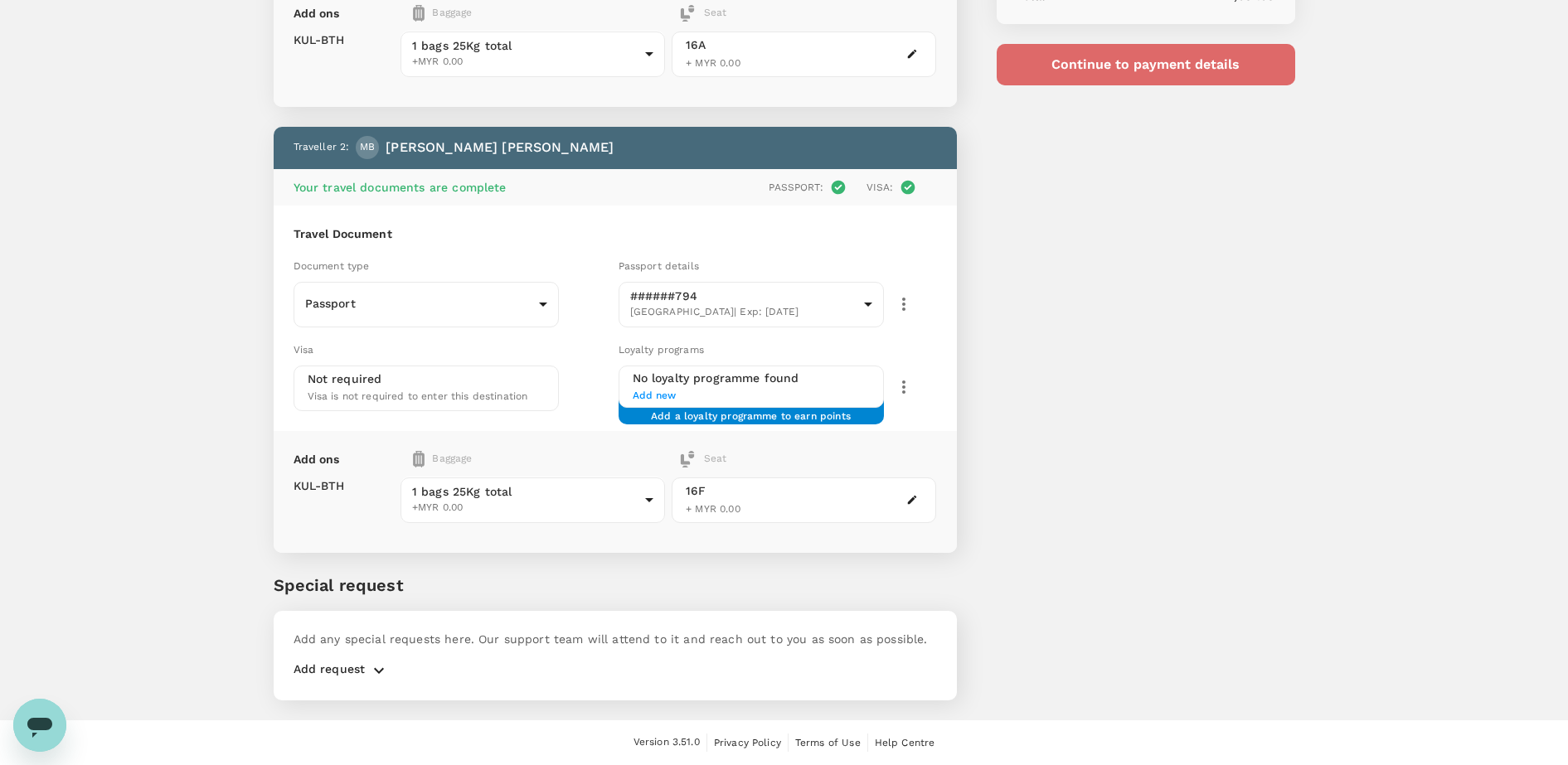
click at [1200, 48] on button "Continue to payment details" at bounding box center [1146, 64] width 298 height 41
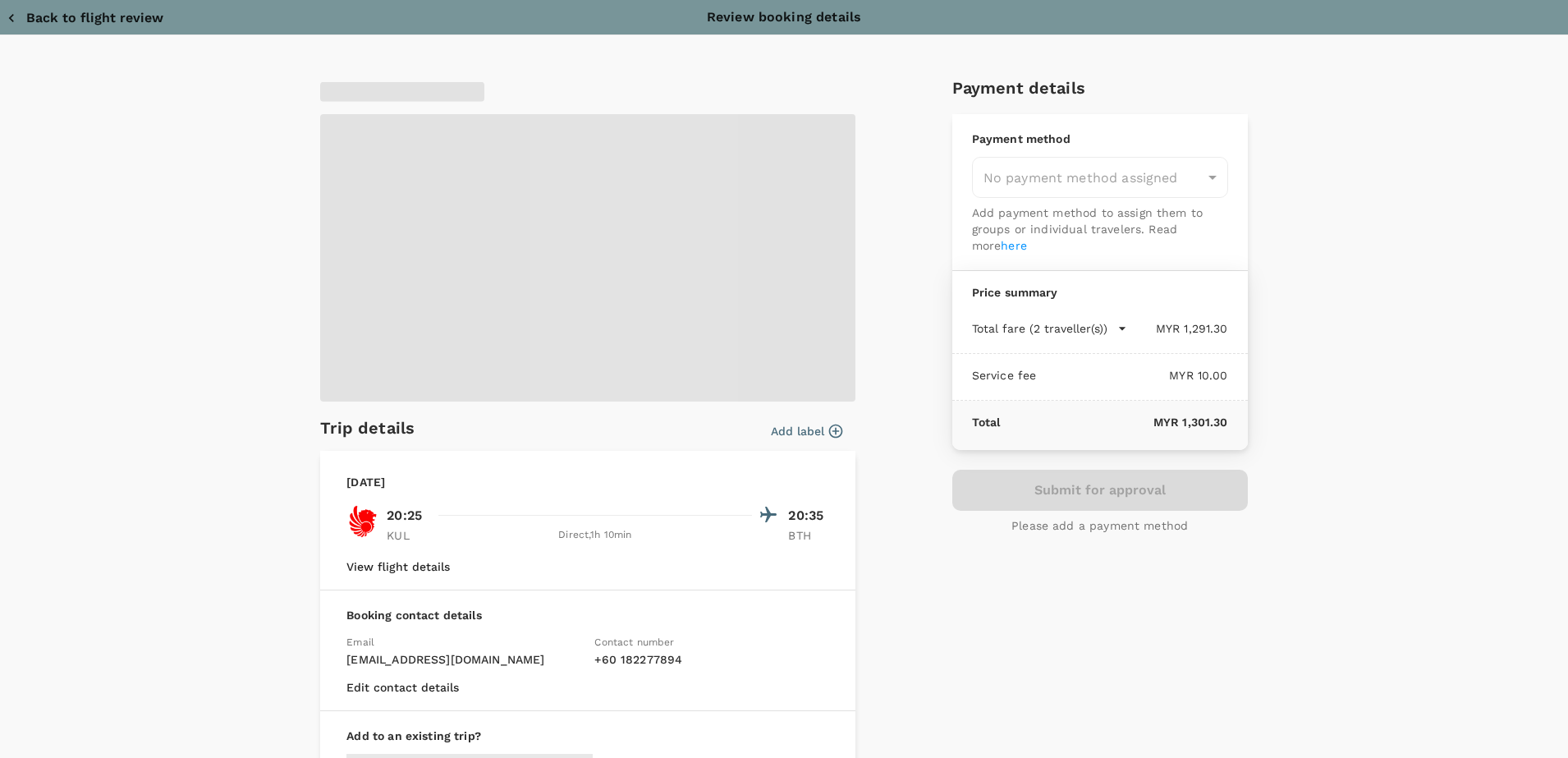
type input "9e254831-a140-43d4-90d9-f4bdc71b84d3"
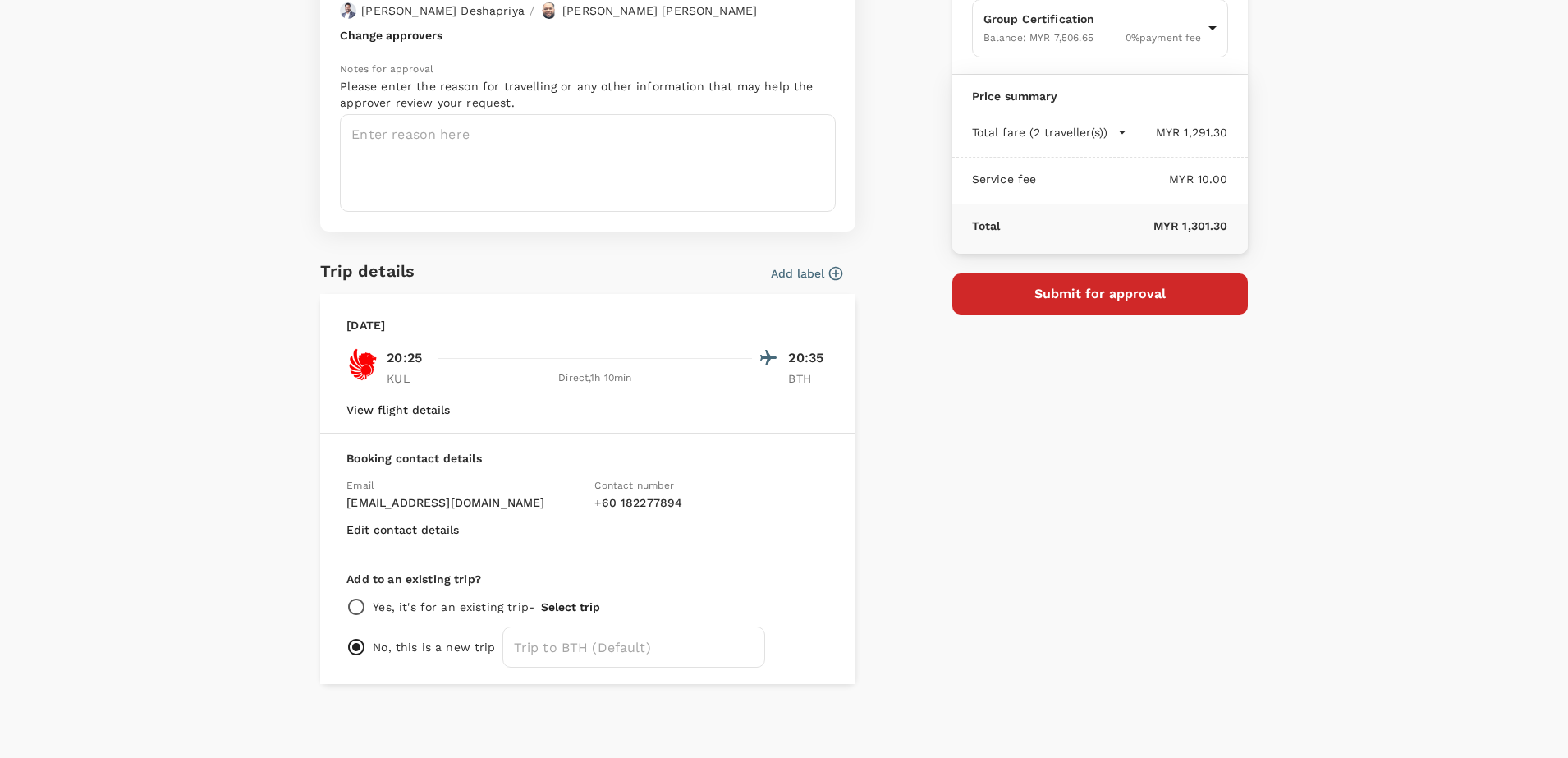
scroll to position [158, 0]
click at [349, 601] on input "radio" at bounding box center [356, 606] width 20 height 20
radio input "true"
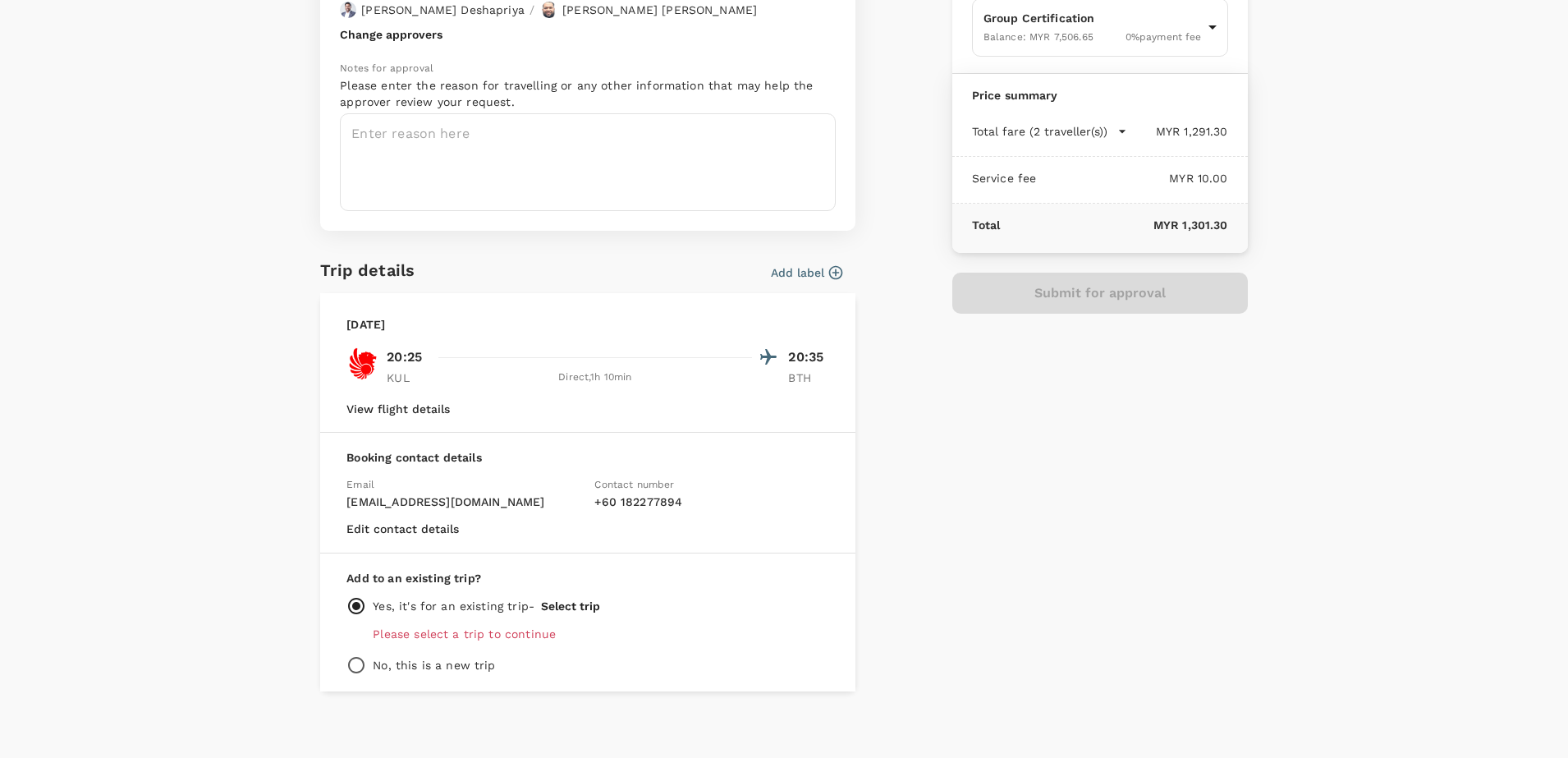
click at [352, 655] on input "radio" at bounding box center [356, 665] width 20 height 20
radio input "true"
radio input "false"
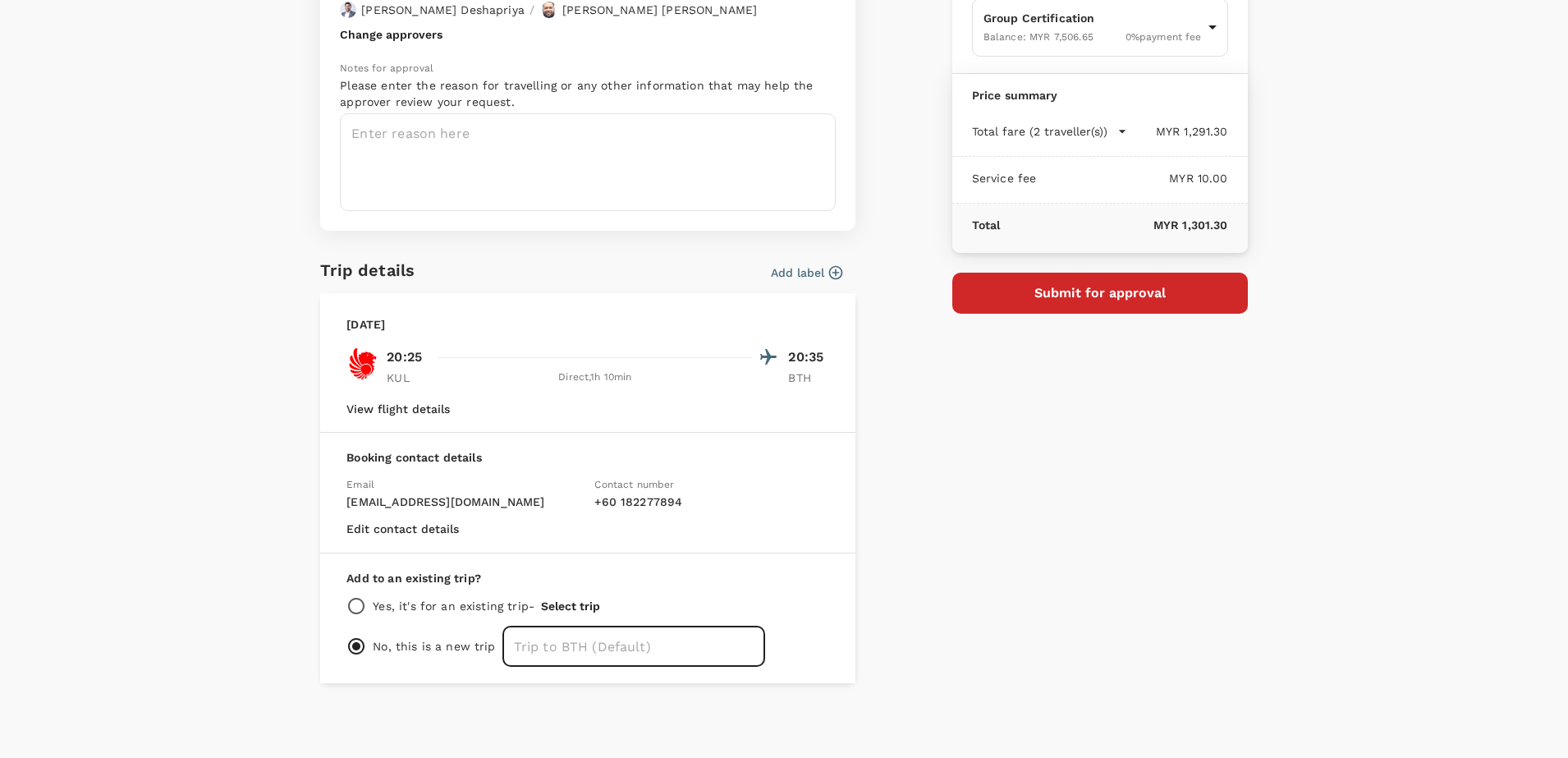
click at [610, 644] on input "text" at bounding box center [633, 645] width 263 height 41
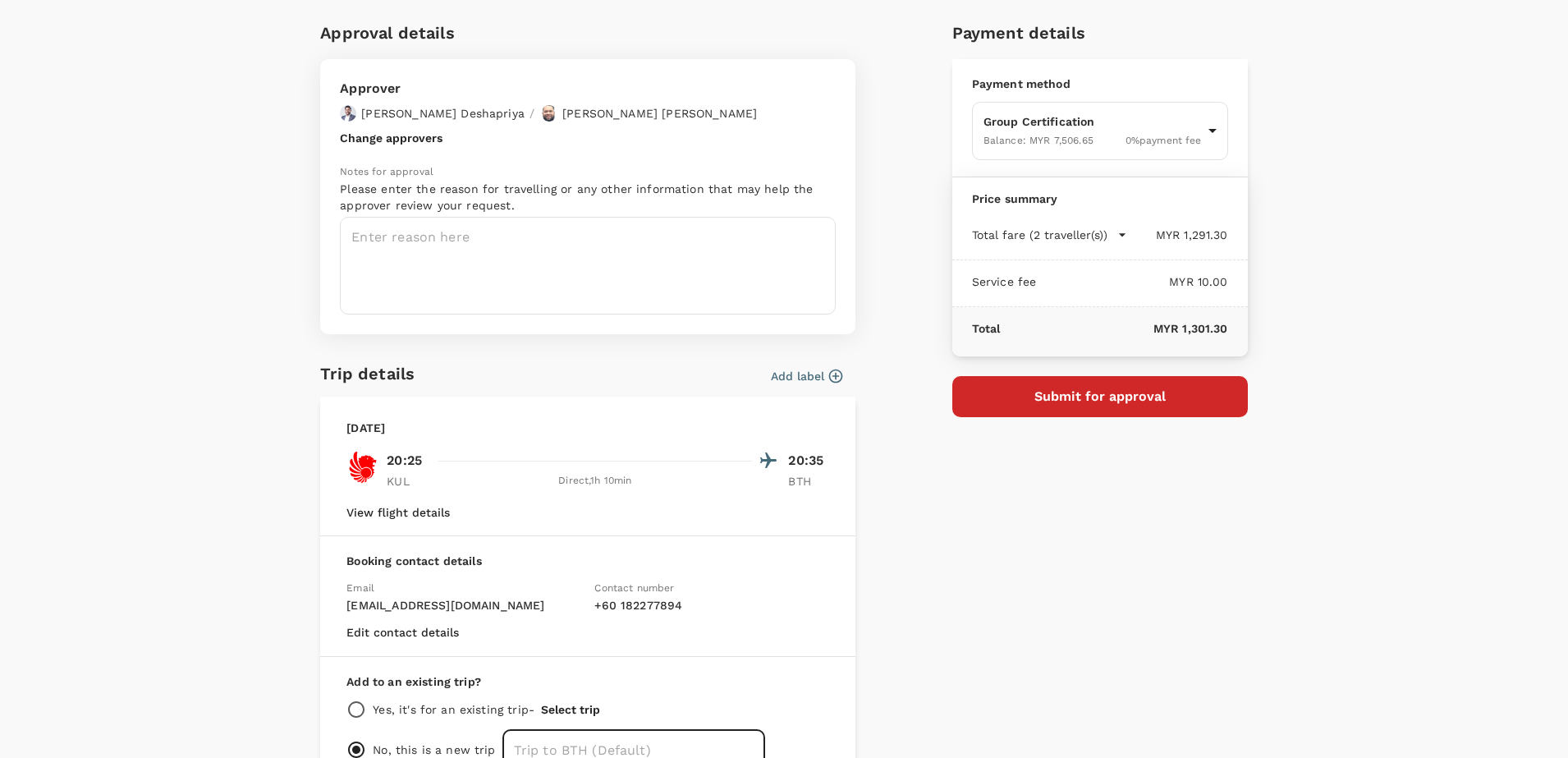
scroll to position [0, 0]
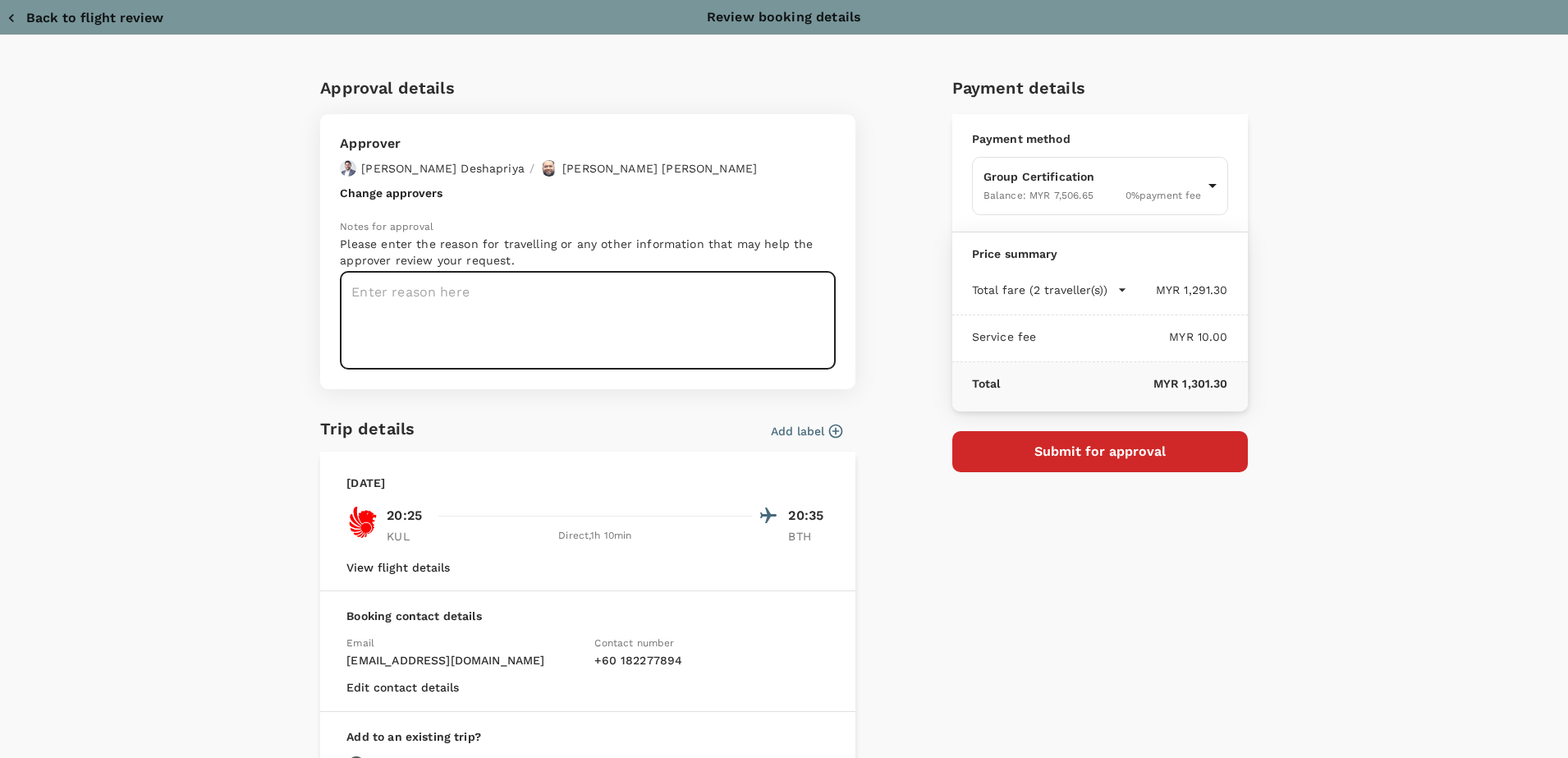
click at [432, 279] on textarea at bounding box center [588, 320] width 496 height 98
click at [370, 359] on textarea "Dear Chathuranga / Hariz, Kindly help to approve flight as below audit details" at bounding box center [588, 320] width 496 height 98
paste textarea "Client: Acme Ferrite Products Sdn Bhd Scope : ISO 14064-1 Audit Date: 13th – 14…"
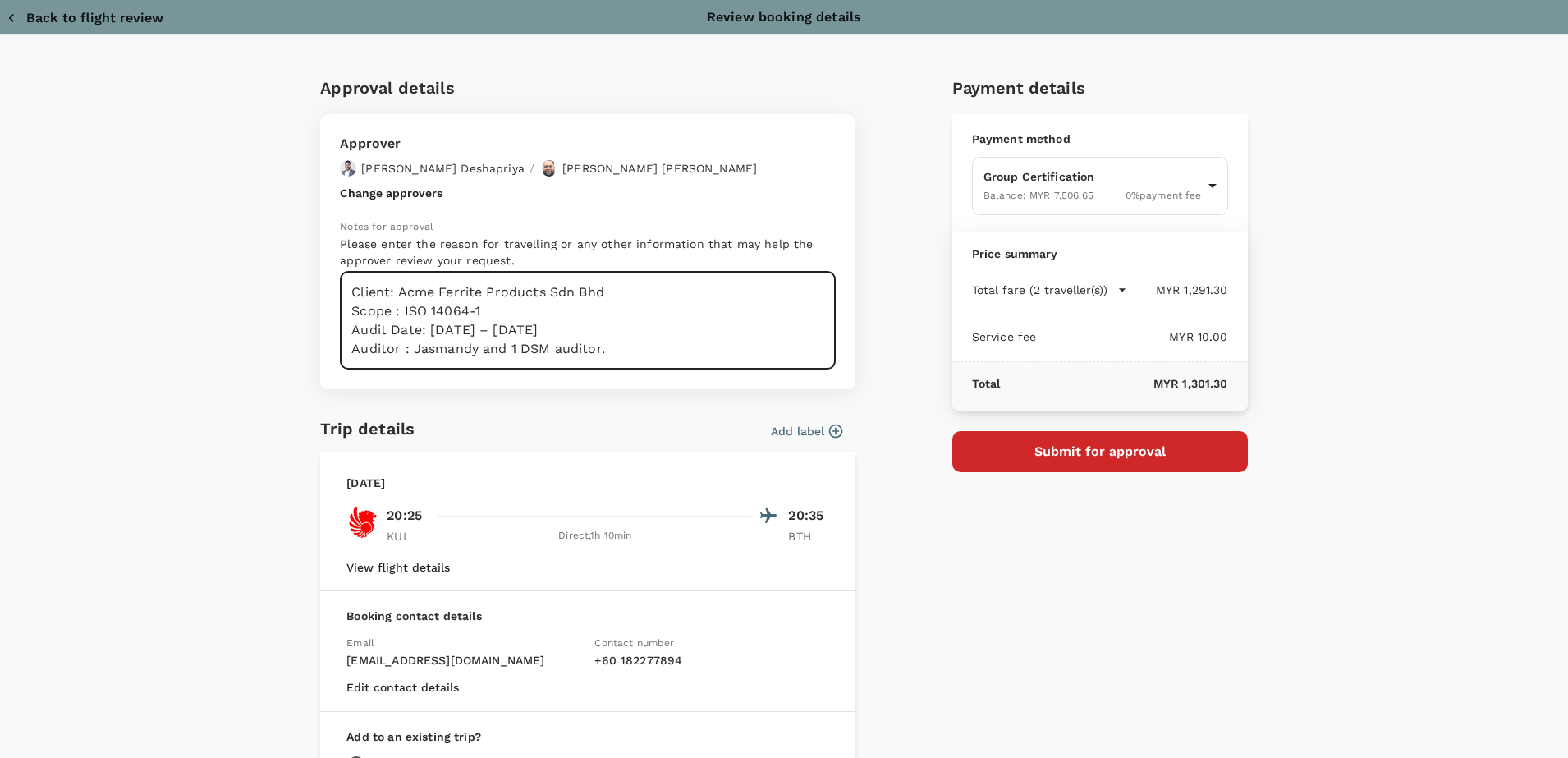
scroll to position [0, 0]
click at [602, 356] on textarea "Dear Chathuranga / Hariz, Kindly help to approve flight as below audit details …" at bounding box center [588, 320] width 496 height 98
click at [489, 292] on textarea "Dear Chathuranga / Hariz, Kindly help to approve flight as below audit details …" at bounding box center [588, 320] width 496 height 98
drag, startPoint x: 579, startPoint y: 309, endPoint x: 425, endPoint y: 307, distance: 154.0
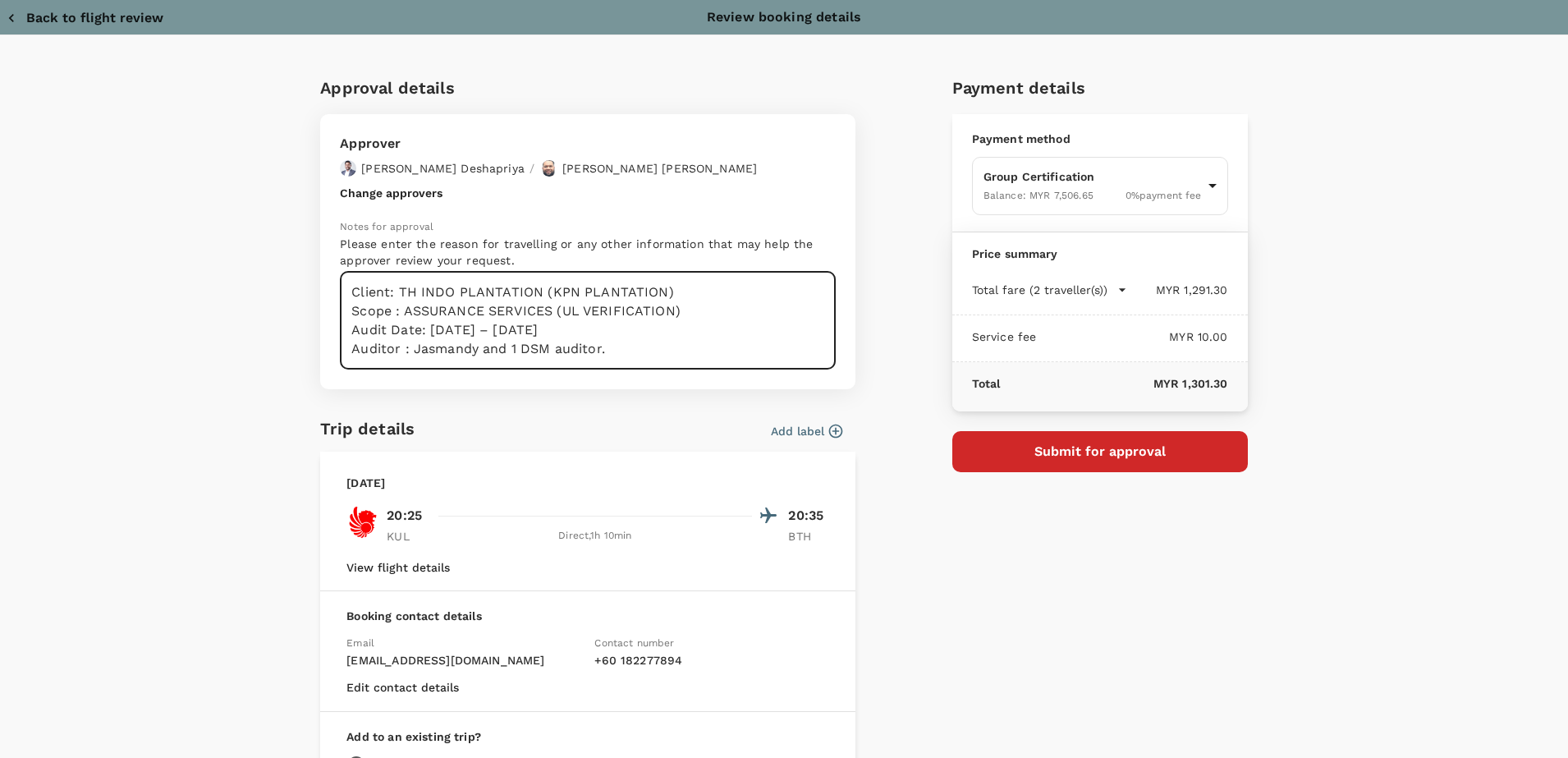
click at [425, 307] on textarea "Dear Chathuranga / Hariz, Kindly help to approve flight as below audit details …" at bounding box center [588, 320] width 496 height 98
drag, startPoint x: 608, startPoint y: 332, endPoint x: 443, endPoint y: 333, distance: 165.0
click at [443, 333] on textarea "Dear Chathuranga / Hariz, Kindly help to approve flight as below audit details …" at bounding box center [588, 320] width 496 height 98
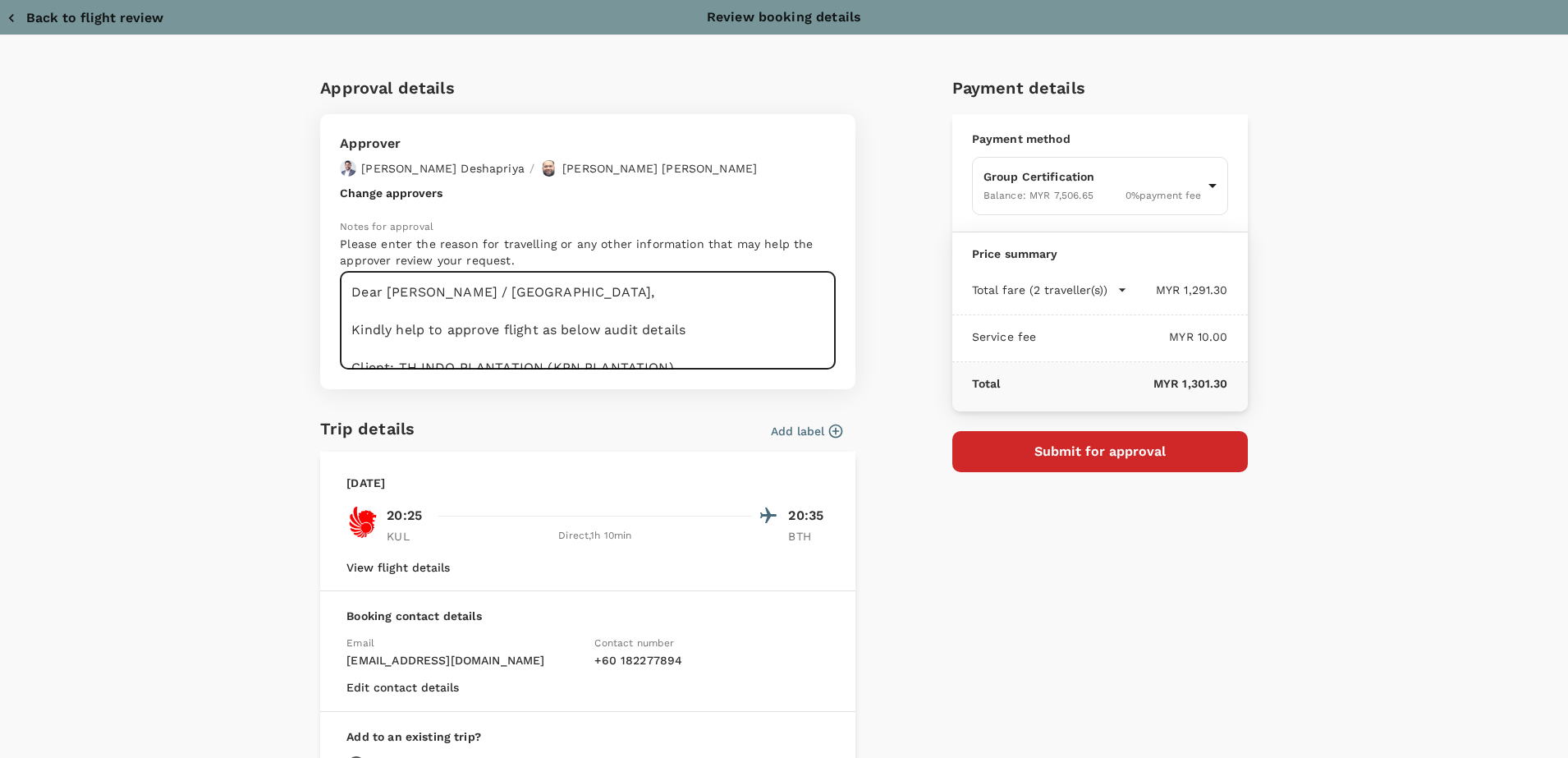
type textarea "Dear Chathuranga / Hariz, Kindly help to approve flight as below audit details …"
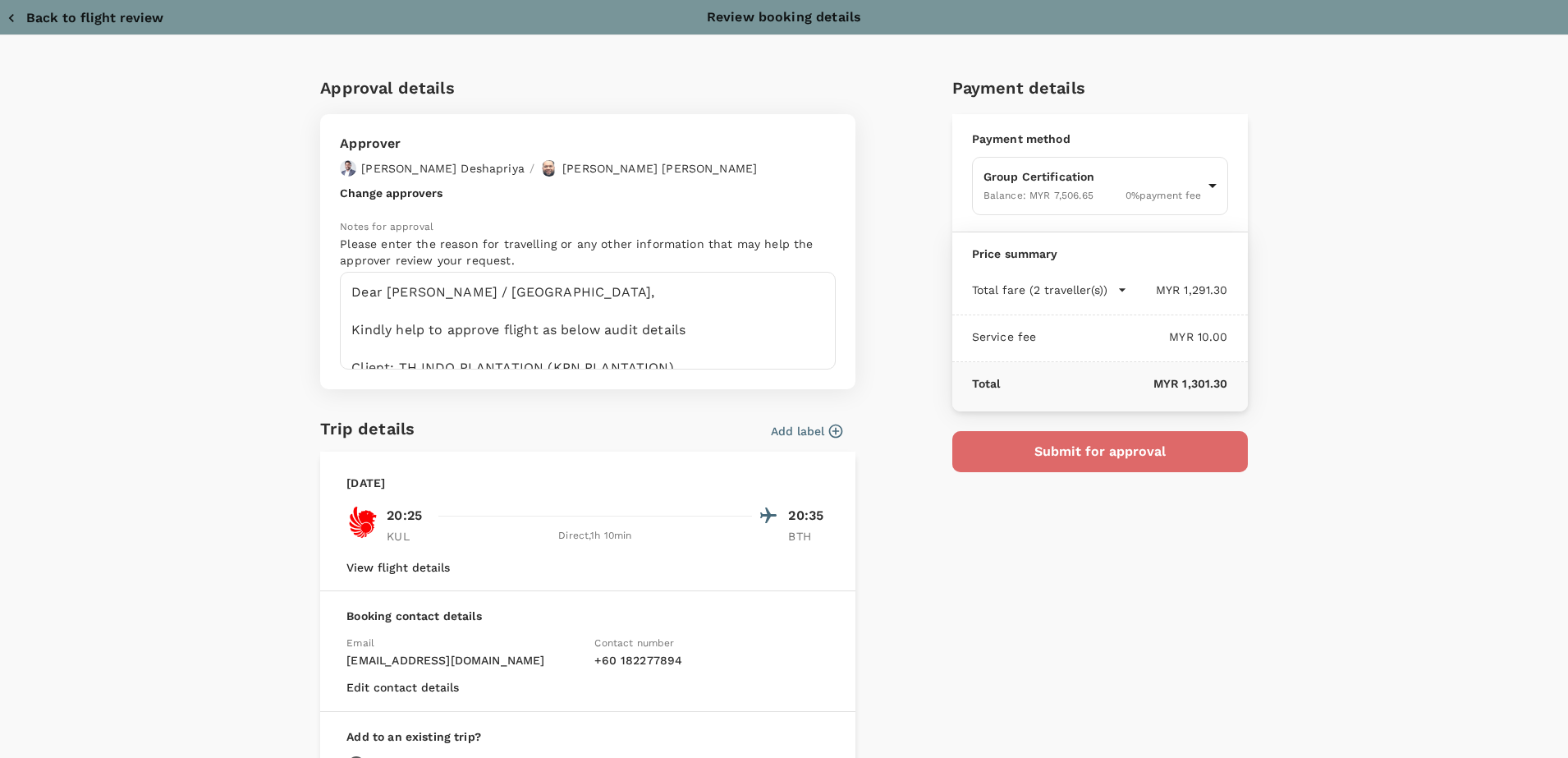
click at [1106, 438] on button "Submit for approval" at bounding box center [1100, 451] width 295 height 41
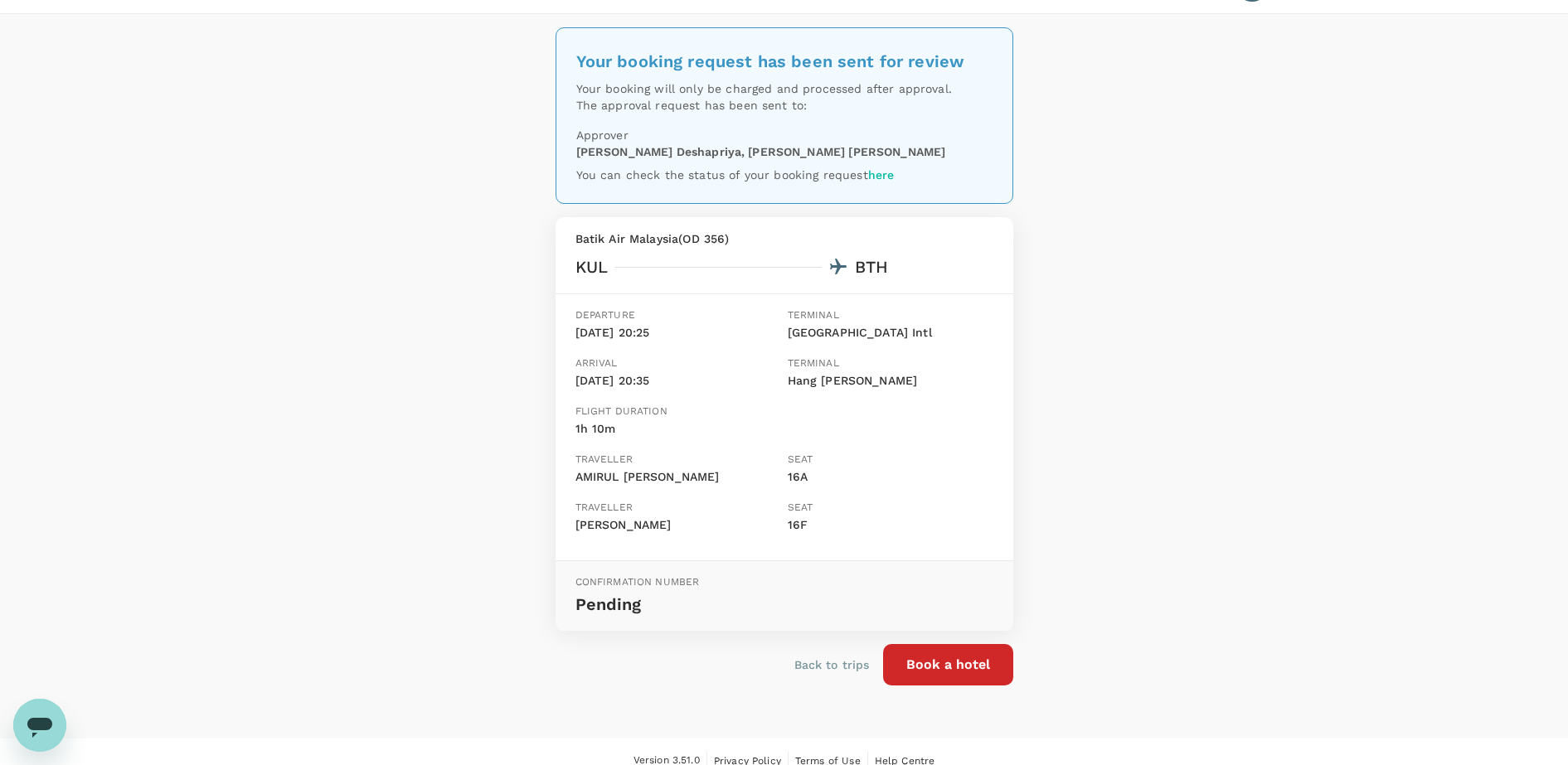
scroll to position [62, 0]
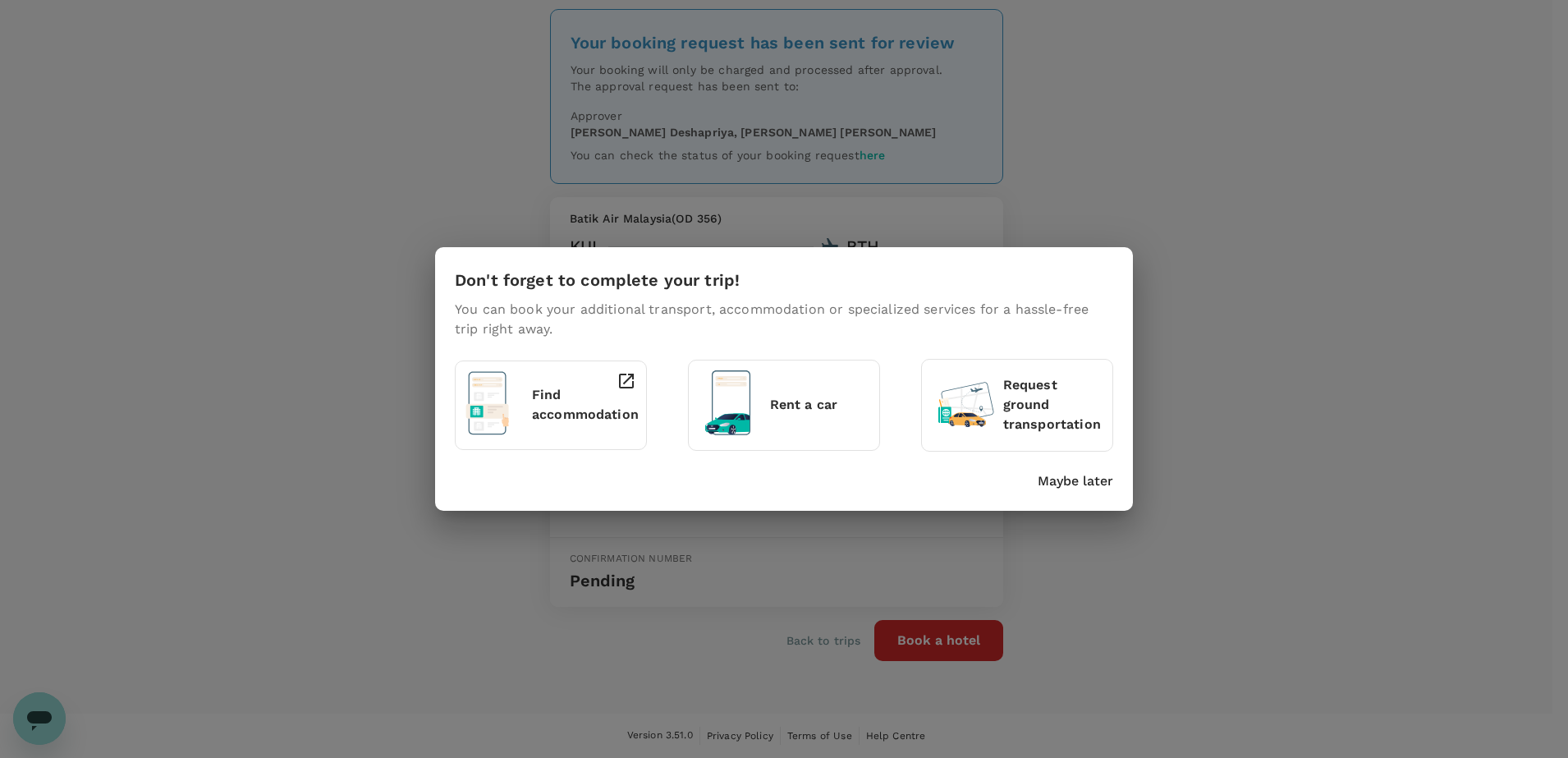
click at [1076, 484] on p "Maybe later" at bounding box center [1075, 481] width 75 height 20
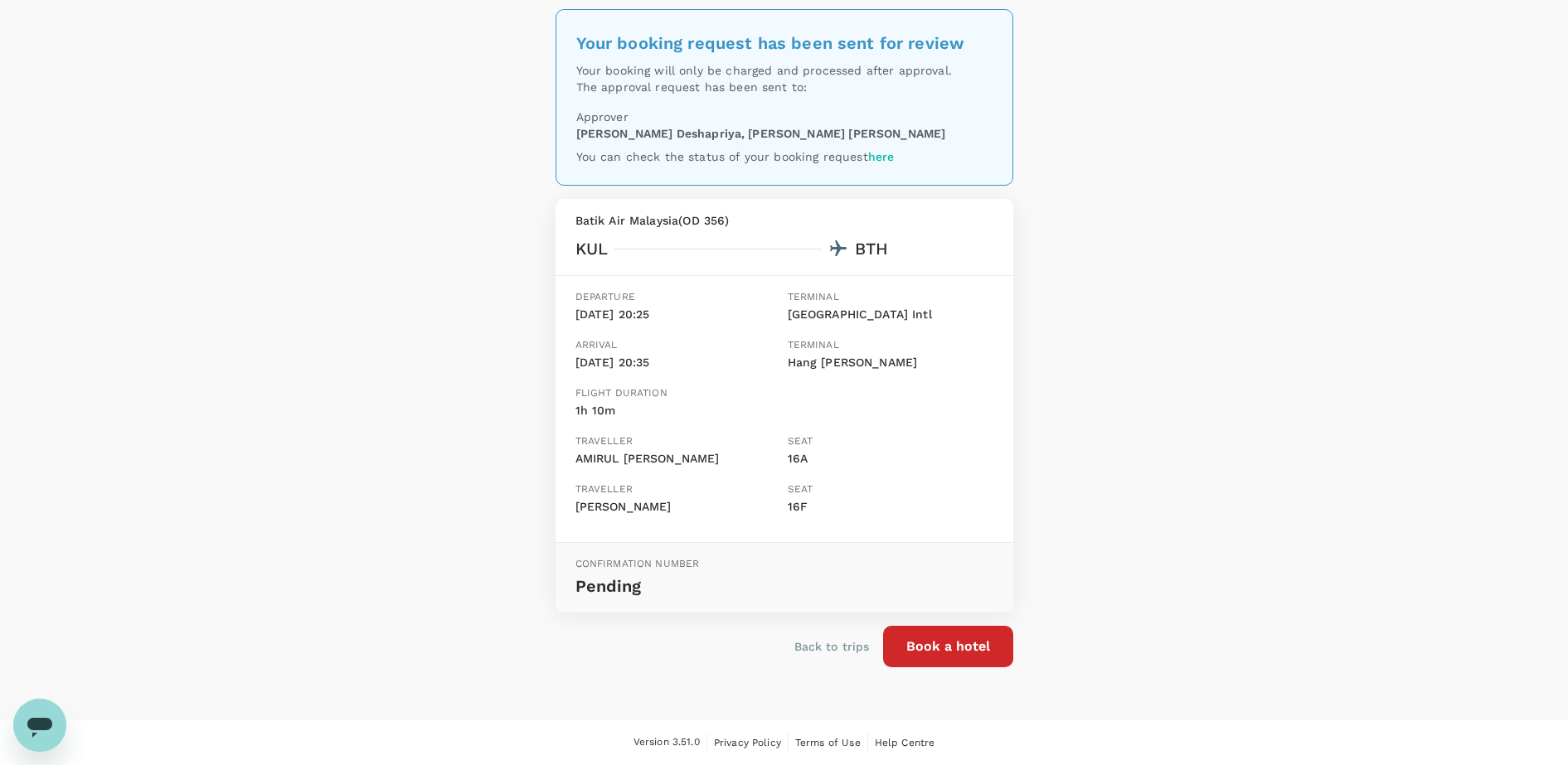
scroll to position [0, 0]
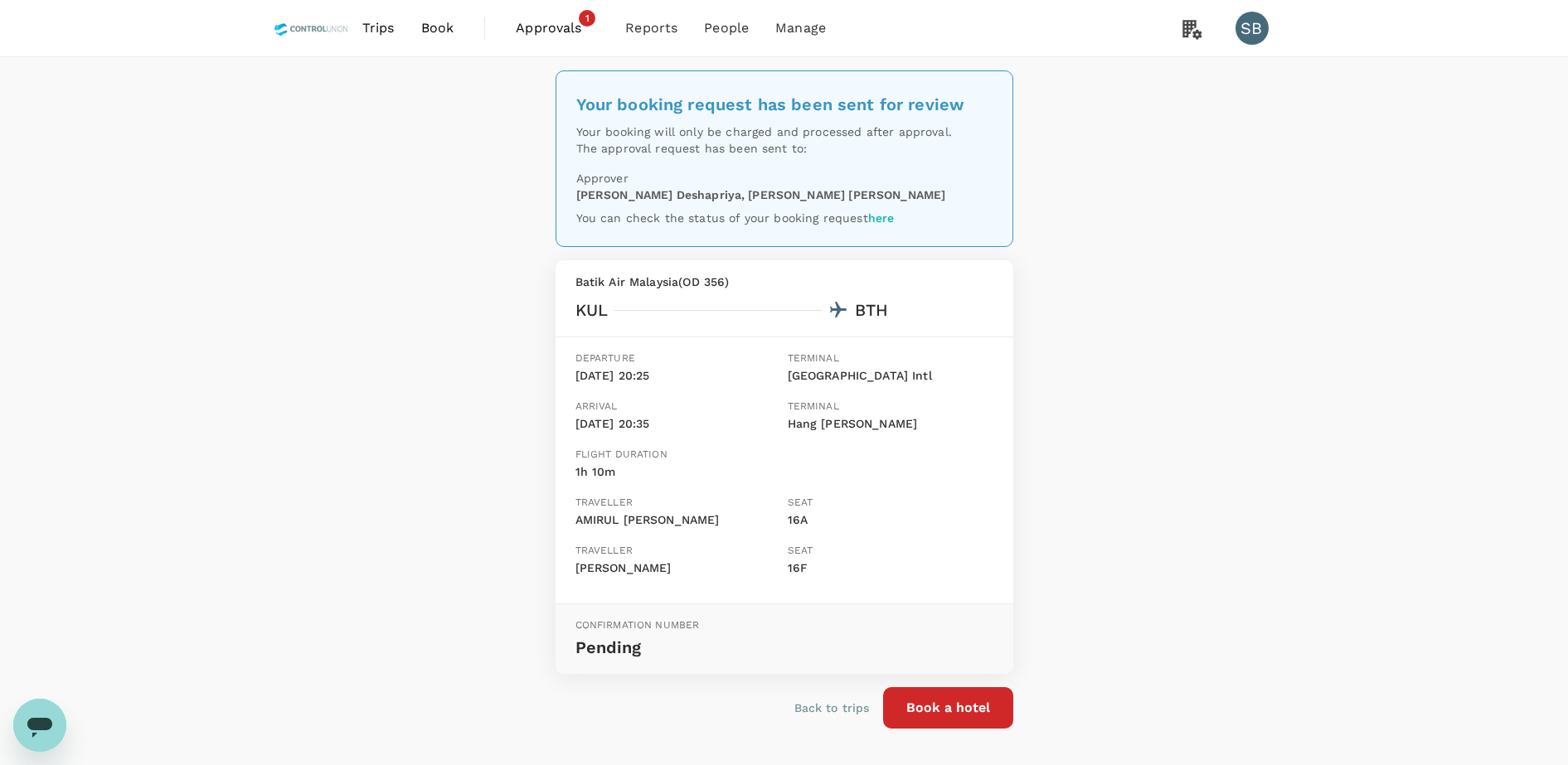
click at [224, 500] on div "Your booking request has been sent for review Your booking will only be charged…" at bounding box center [784, 420] width 1568 height 724
click at [384, 23] on span "Trips" at bounding box center [378, 28] width 33 height 20
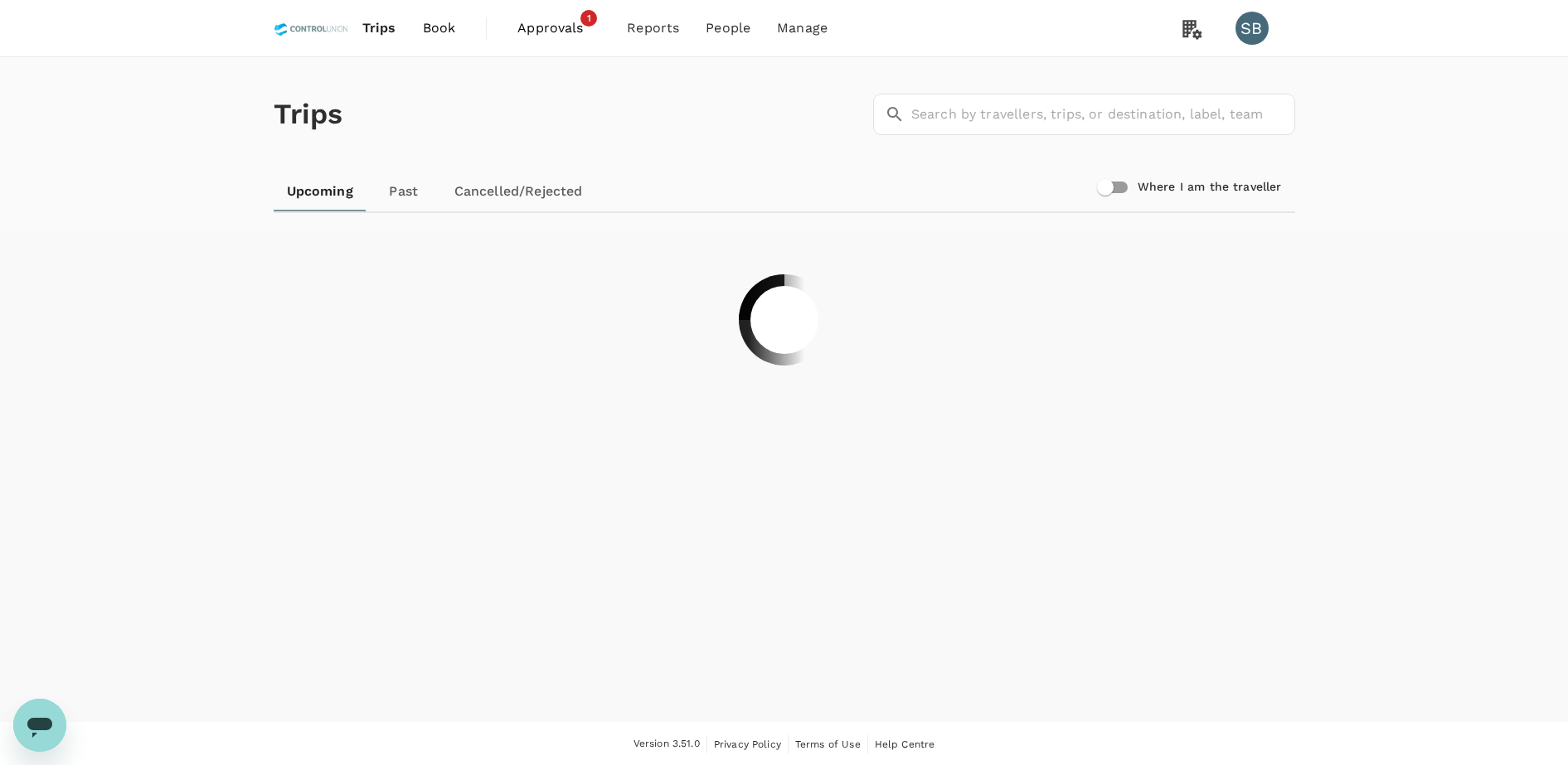
click at [441, 19] on span "Book" at bounding box center [440, 28] width 34 height 20
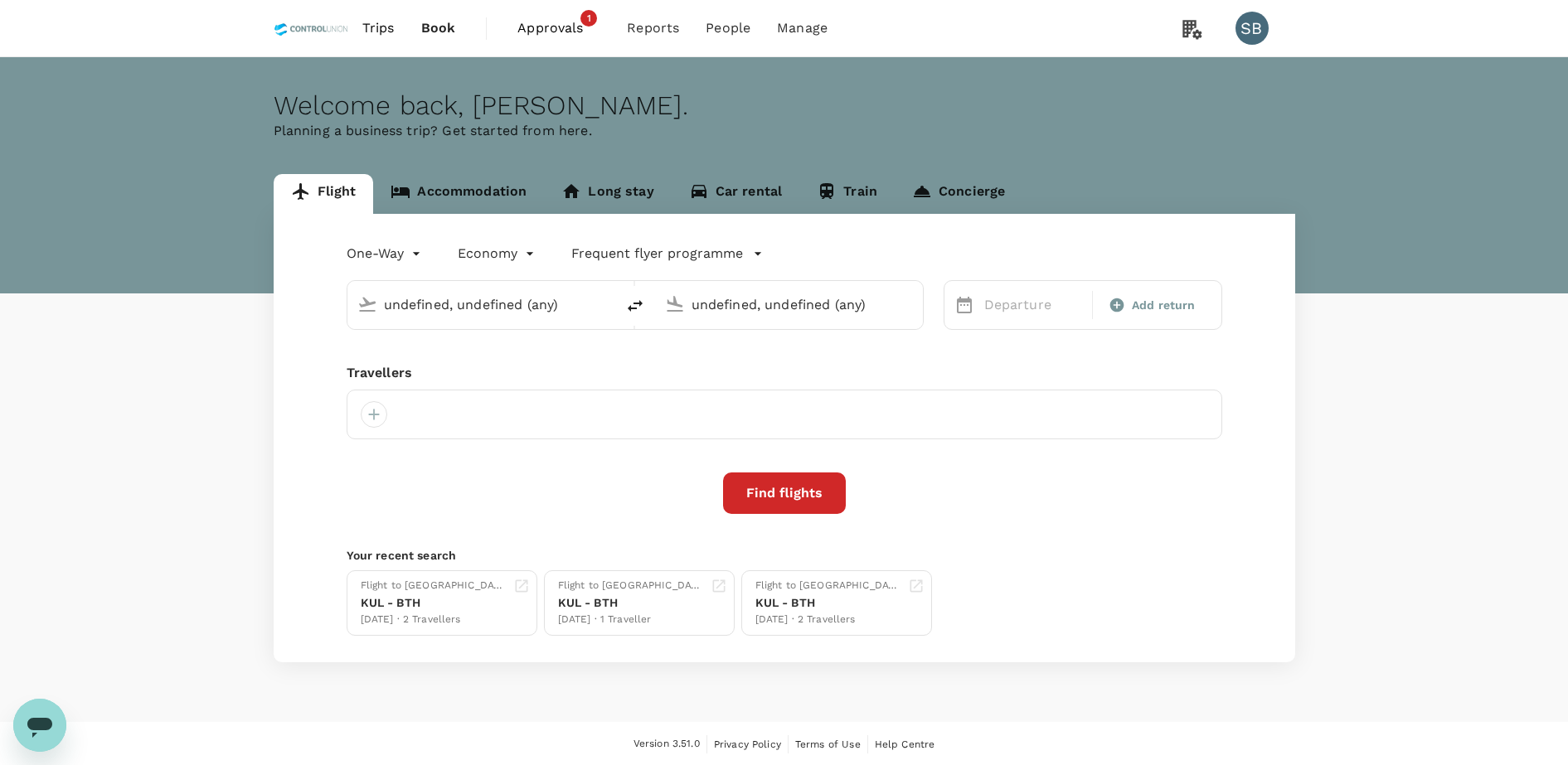
type input "undefined, undefined (any)"
type input "Kuala Lumpur Intl ([GEOGRAPHIC_DATA])"
type input "Hang [PERSON_NAME] (BTH)"
click at [601, 418] on icon at bounding box center [609, 414] width 15 height 15
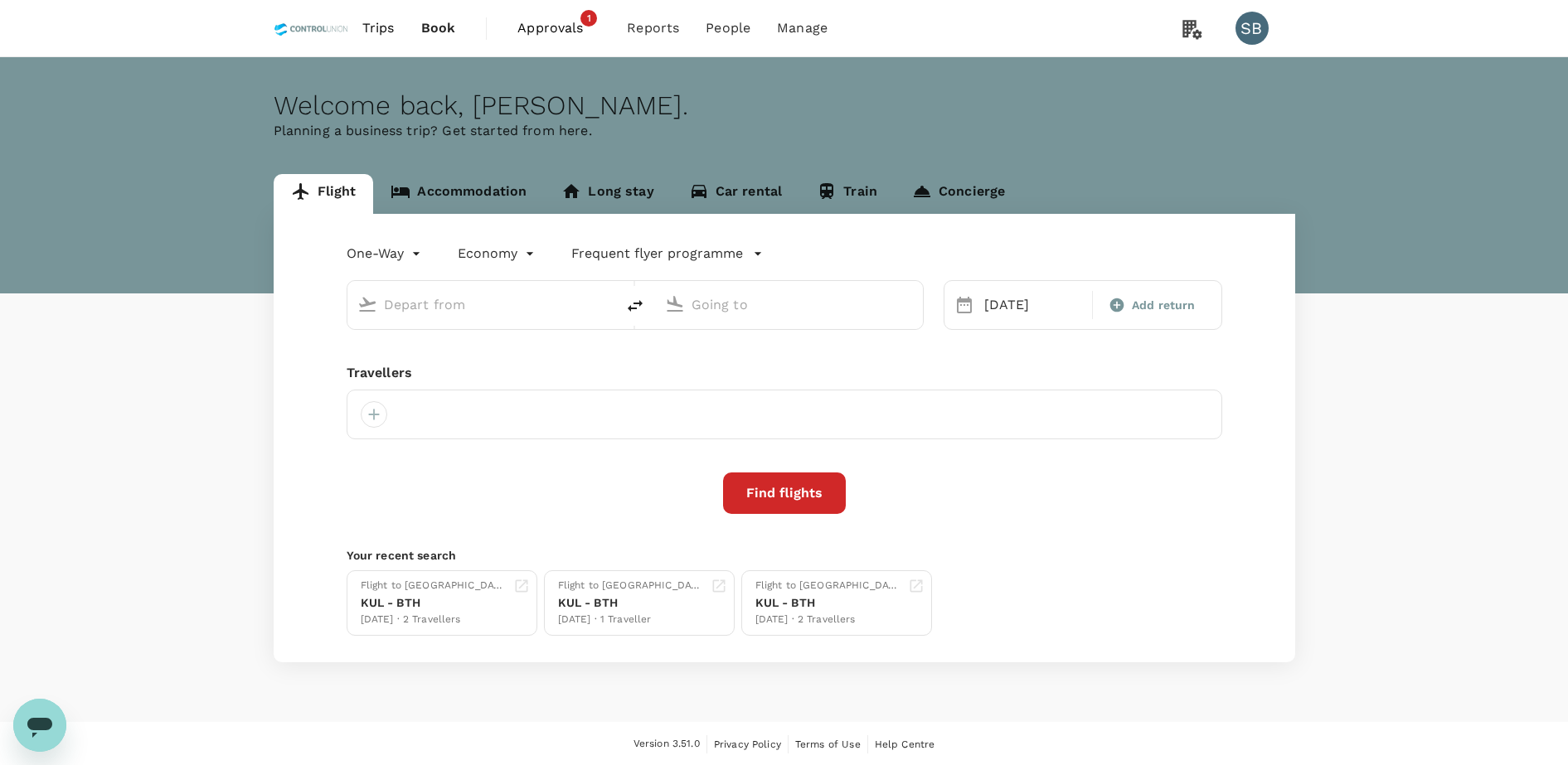
click at [503, 308] on input "text" at bounding box center [482, 304] width 197 height 26
type input "Kuala Lumpur Intl ([GEOGRAPHIC_DATA])"
type input "Hang Nadim (BTH)"
click at [633, 308] on icon "delete" at bounding box center [635, 306] width 20 height 20
click at [447, 307] on input "text" at bounding box center [482, 304] width 197 height 26
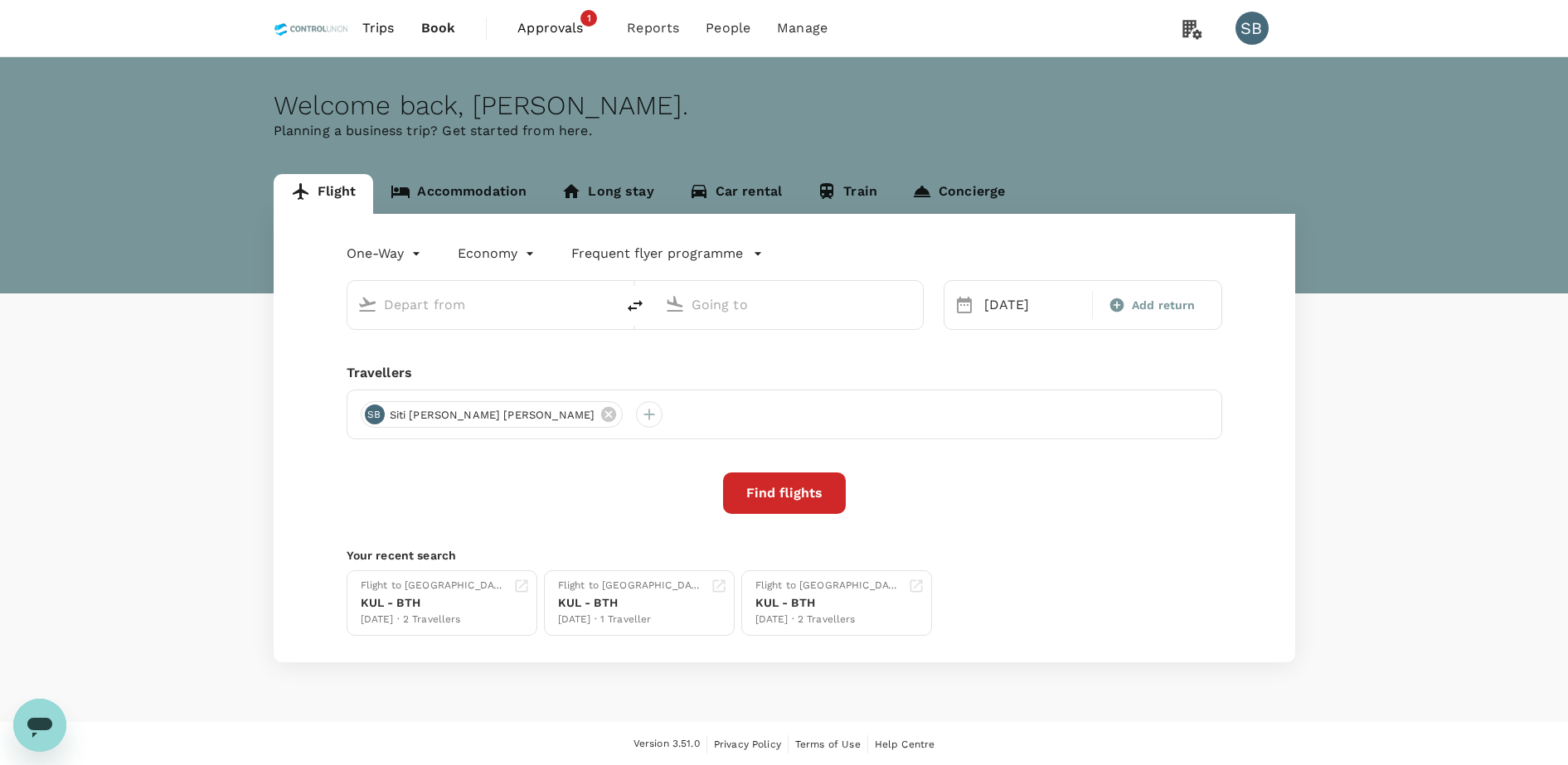
type input "Kuala Lumpur Intl (KUL)"
type input "Hang Nadim (BTH)"
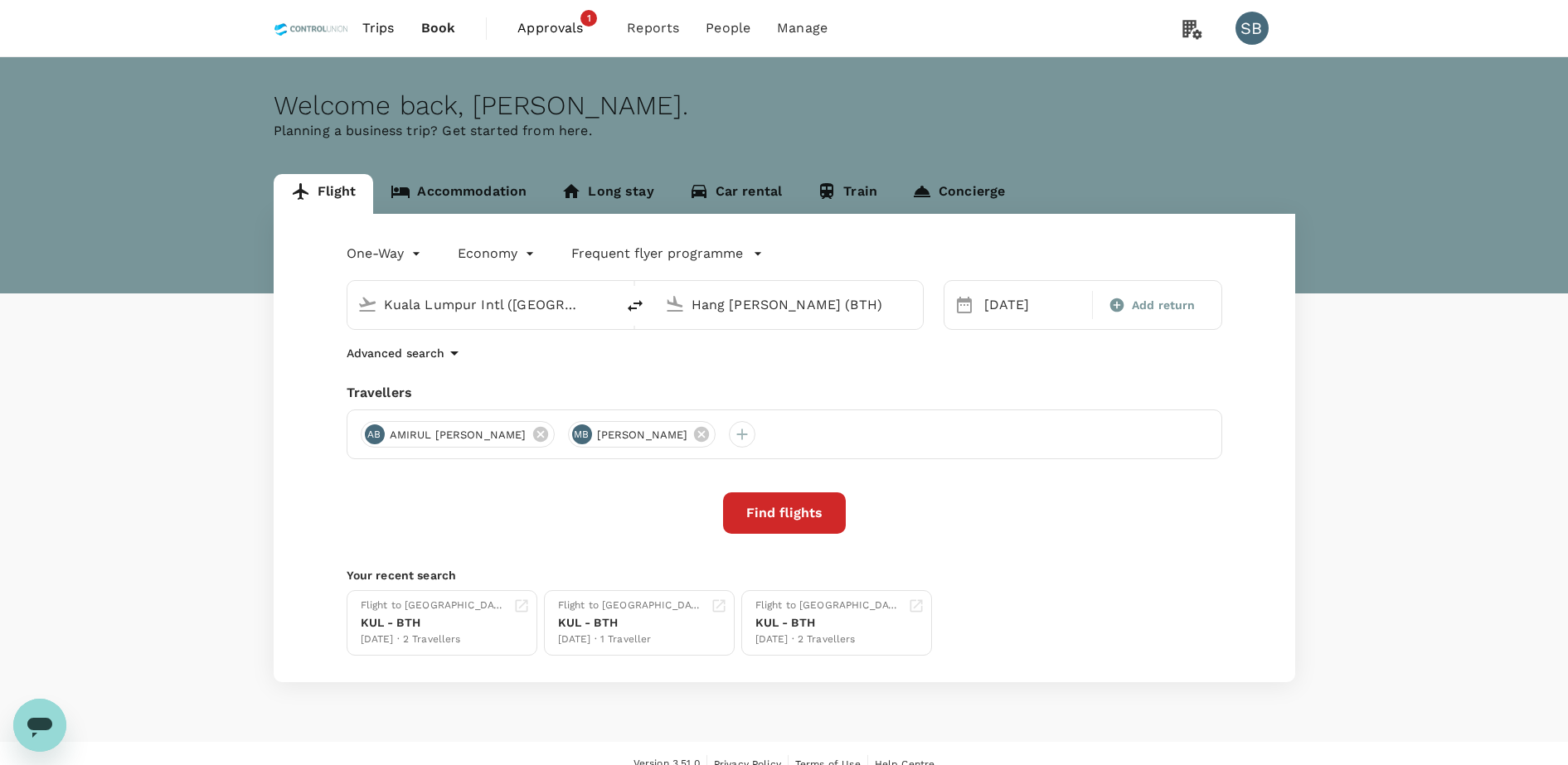
click at [617, 297] on button "delete" at bounding box center [635, 305] width 40 height 40
type input "Hang Nadim (BTH)"
click at [758, 298] on input "Kuala Lumpur Intl (KUL)" at bounding box center [789, 304] width 197 height 26
click at [743, 362] on p "Sultan Syarif Kasim II Intl" at bounding box center [814, 369] width 291 height 17
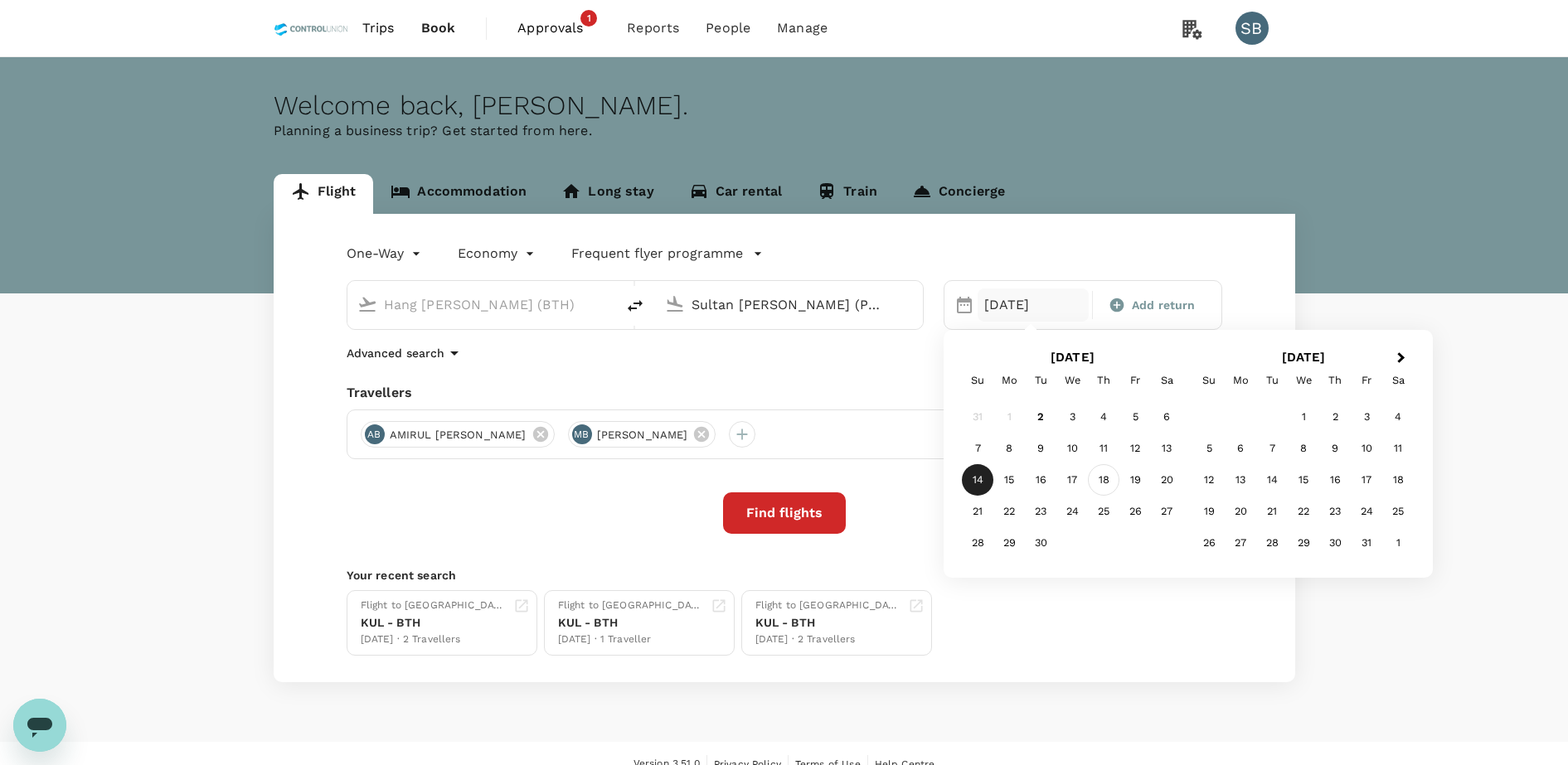
type input "Sultan Syarif Kasim II Intl (PKU)"
click at [1109, 478] on div "18" at bounding box center [1104, 480] width 32 height 32
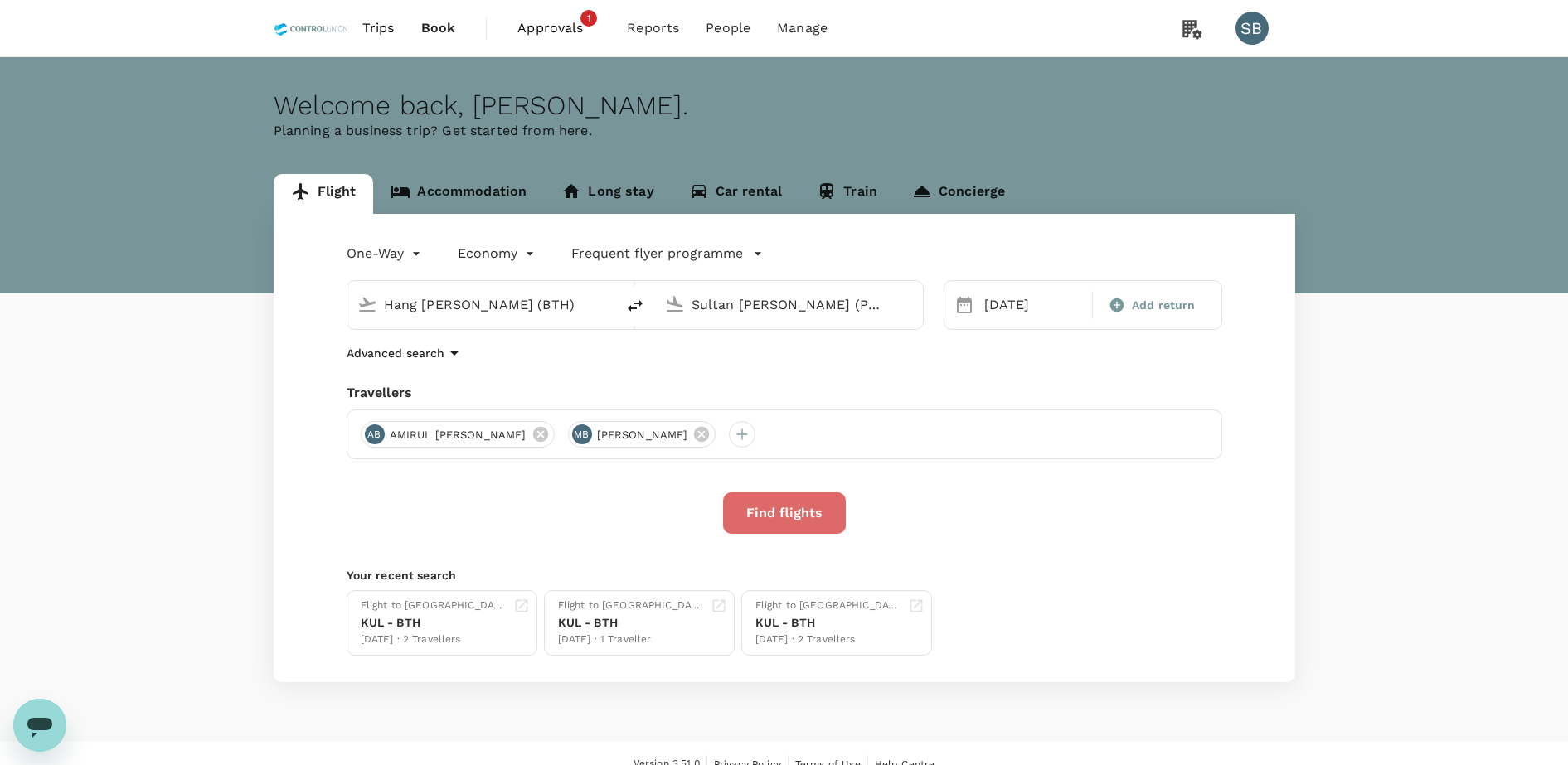
click at [758, 506] on button "Find flights" at bounding box center [784, 512] width 123 height 41
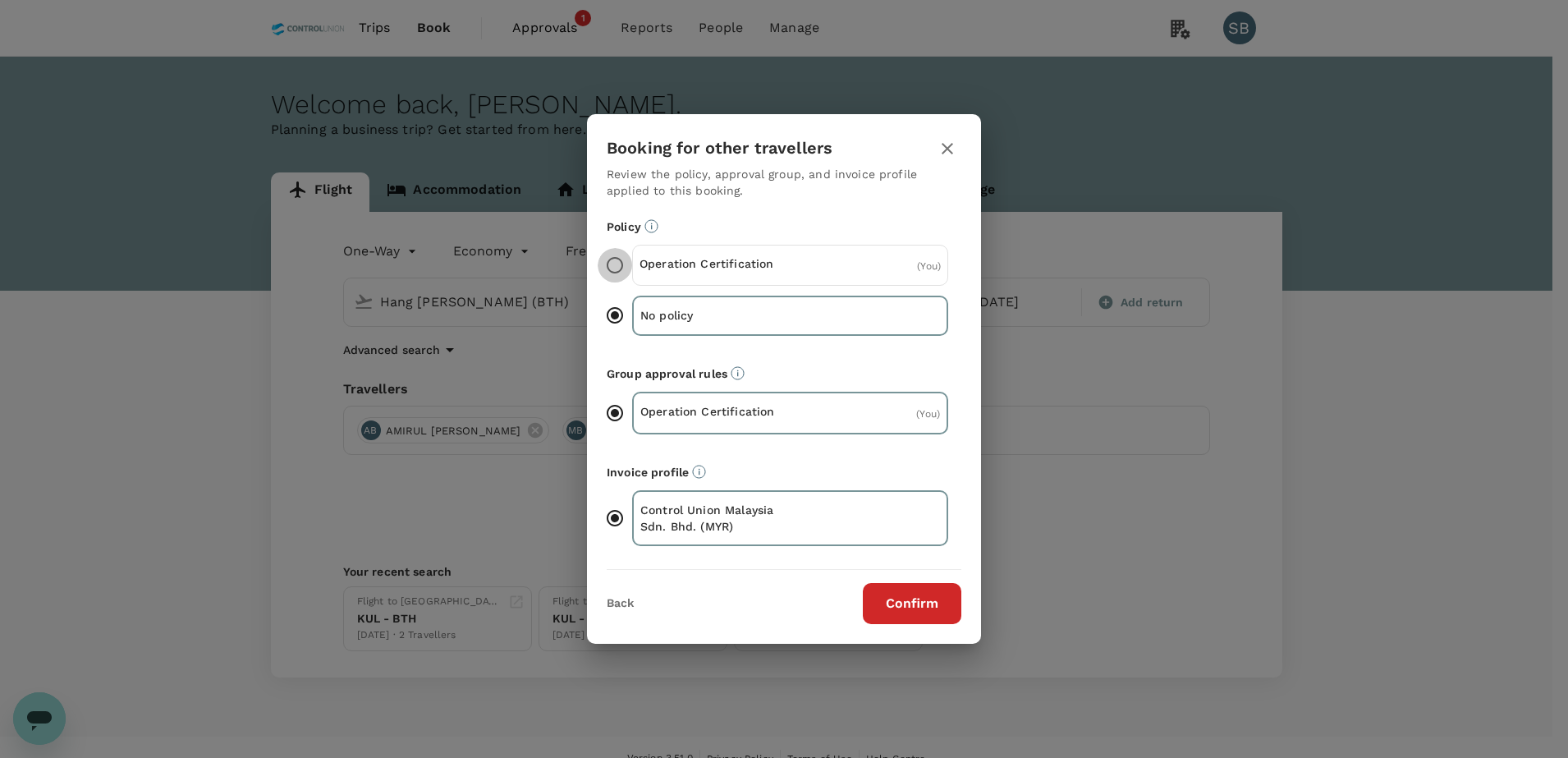
click at [625, 268] on input "Operation Certification ( You )" at bounding box center [614, 265] width 34 height 34
click at [917, 599] on button "Confirm" at bounding box center [911, 603] width 99 height 41
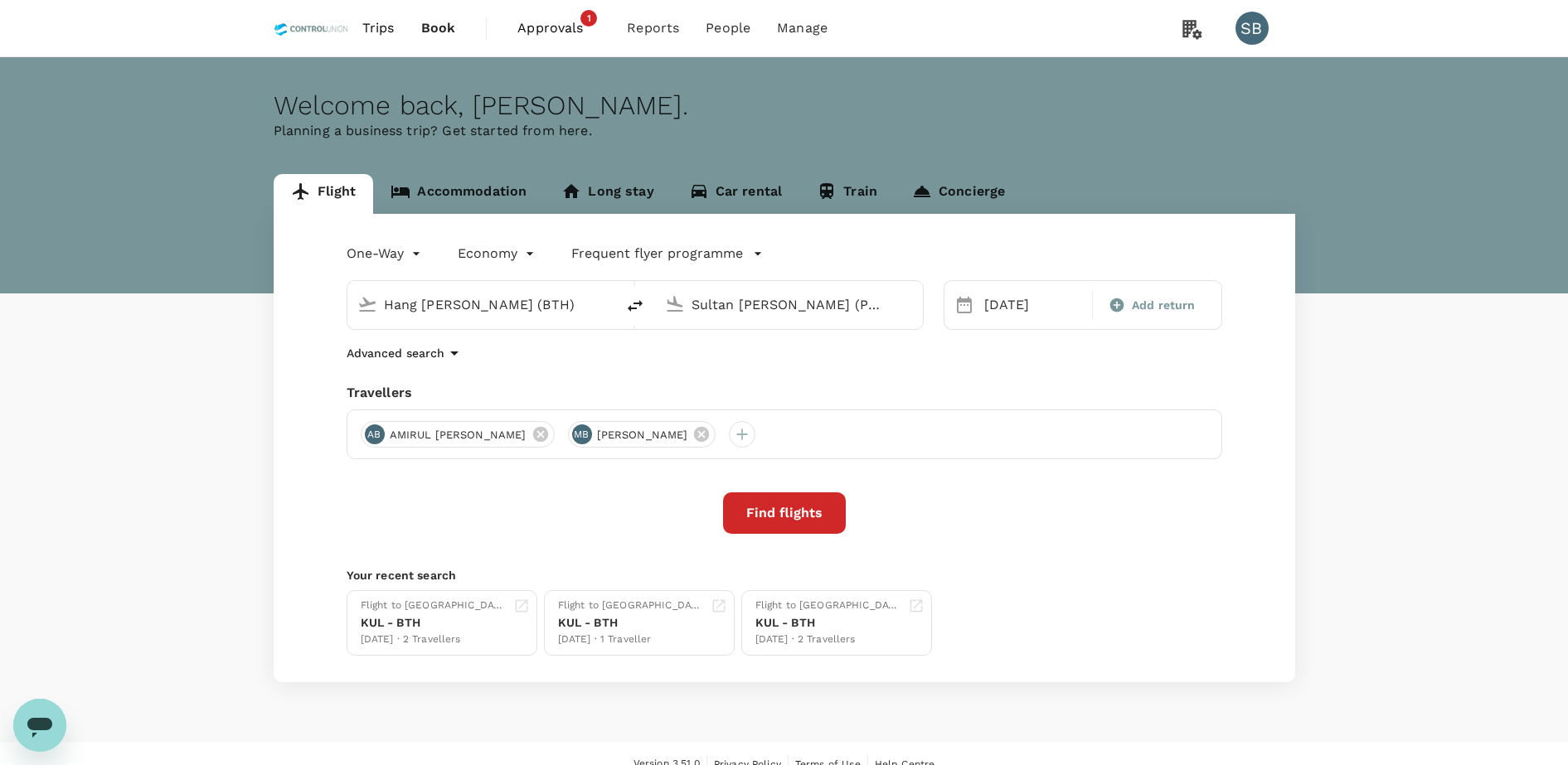
click at [808, 528] on button "Find flights" at bounding box center [784, 512] width 123 height 41
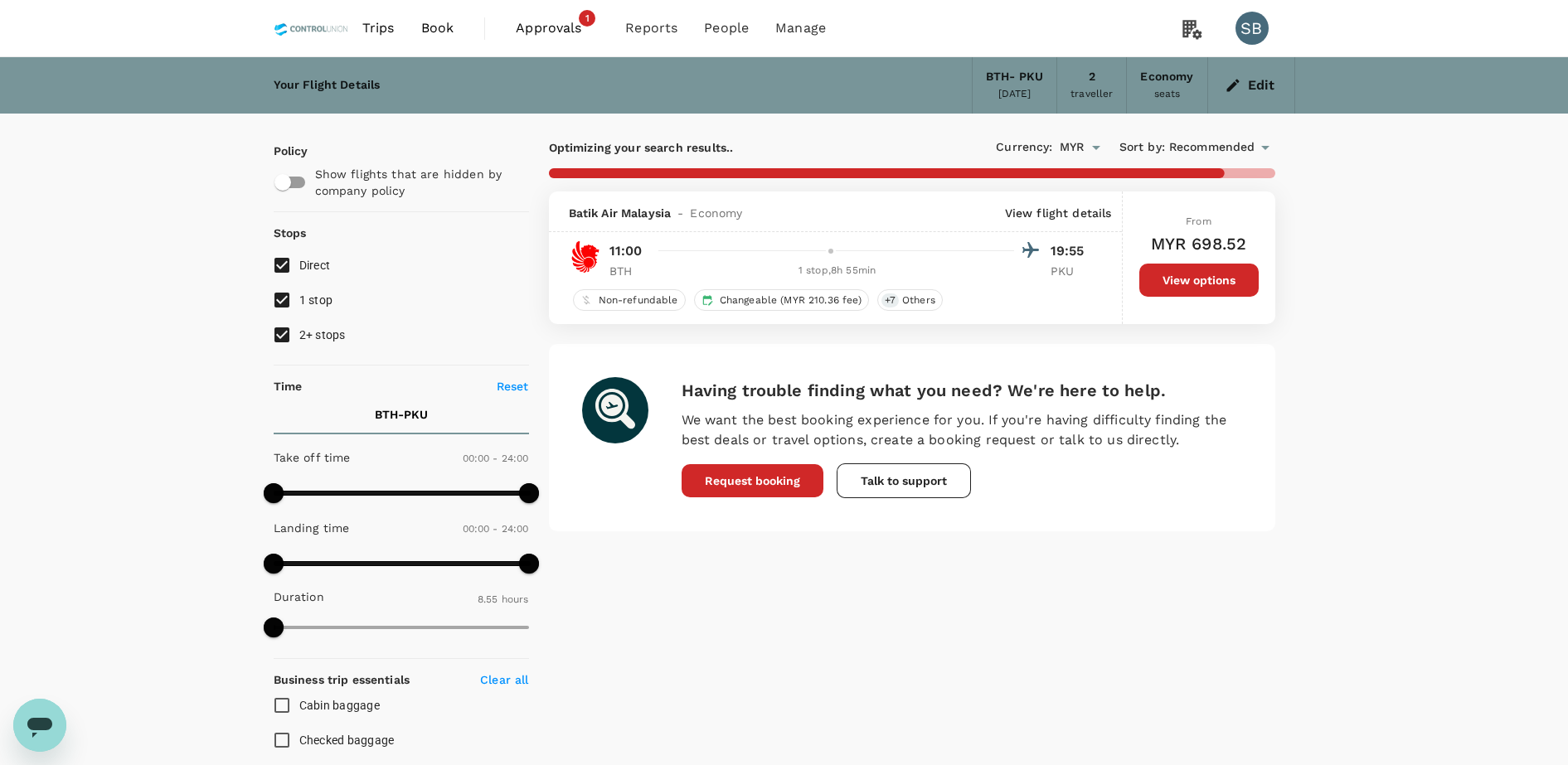
type input "765"
checkbox input "false"
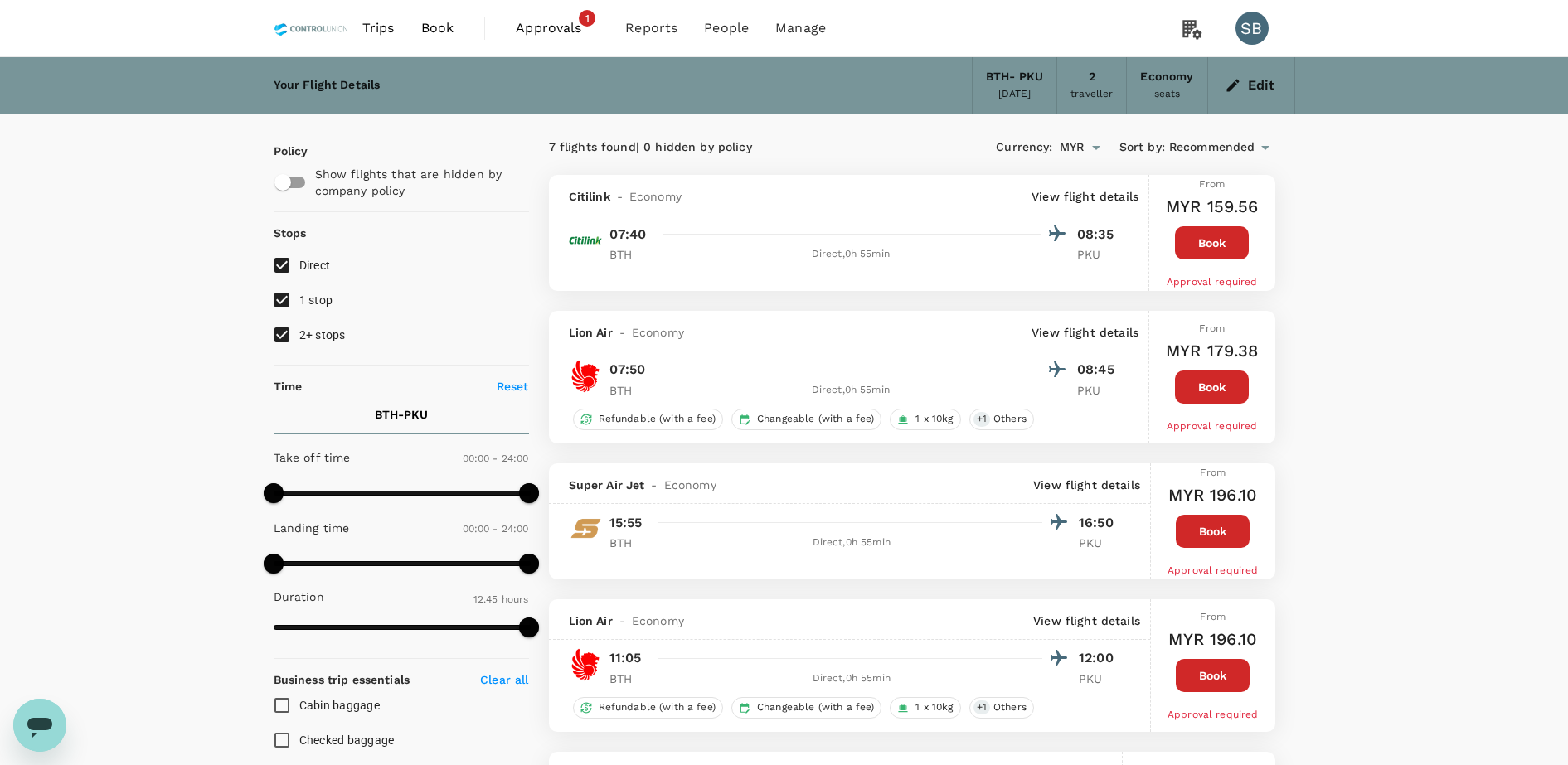
click at [293, 331] on input "2+ stops" at bounding box center [281, 334] width 34 height 34
checkbox input "false"
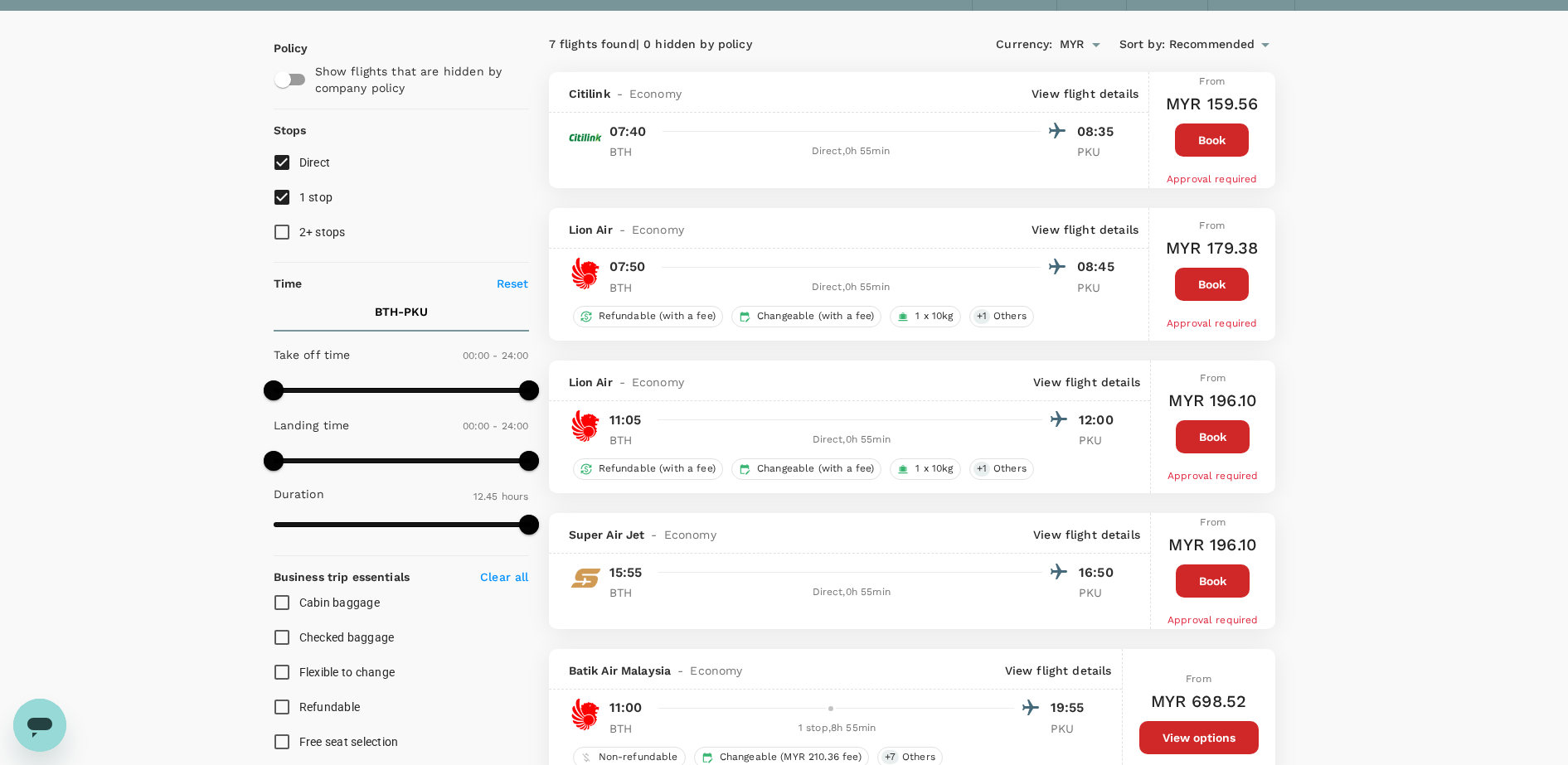
scroll to position [104, 0]
click at [1195, 425] on button "Book" at bounding box center [1213, 436] width 74 height 33
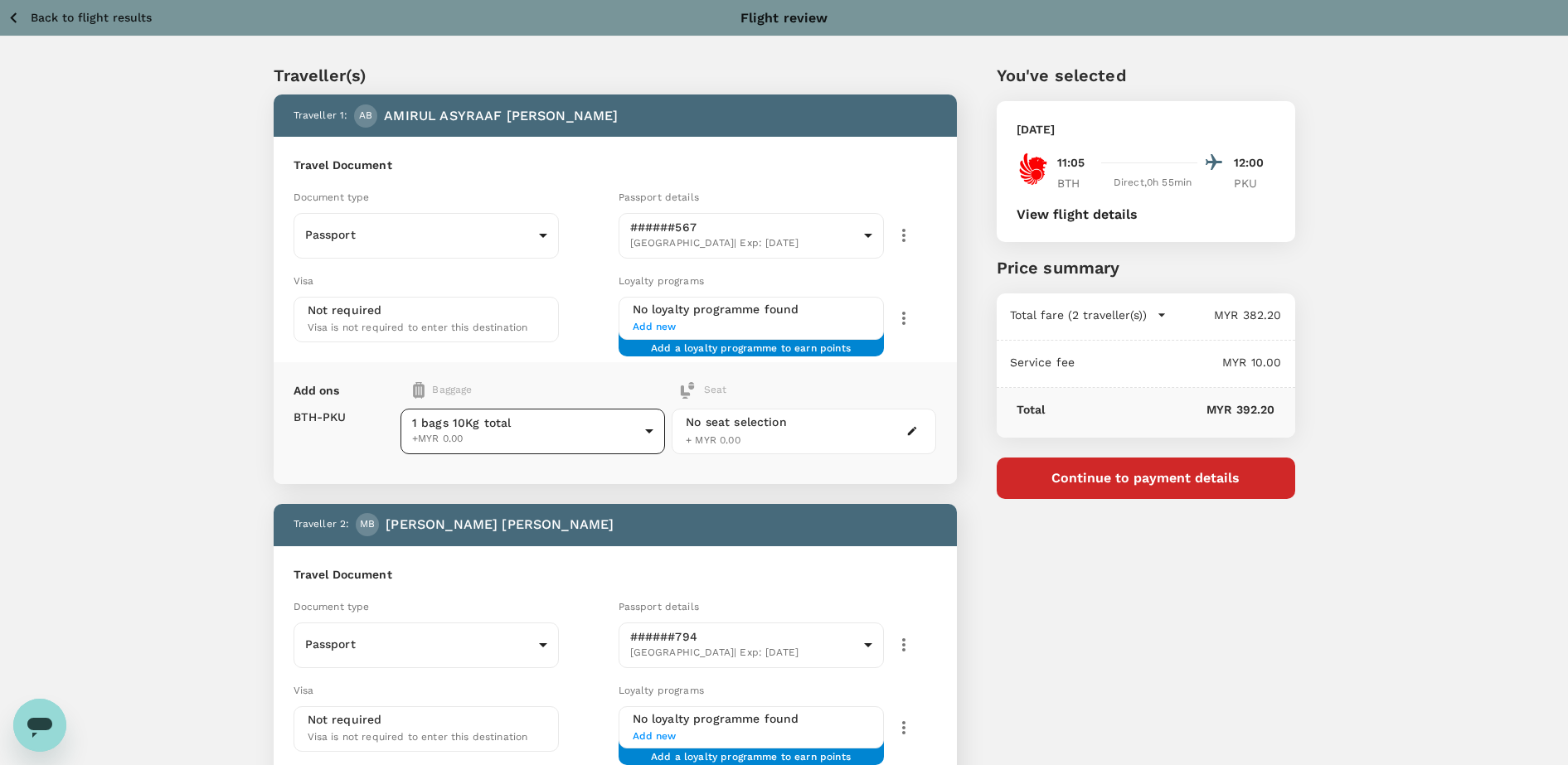
click at [624, 427] on body "Back to flight results Flight review Traveller(s) Traveller 1 : AB AMIRUL ASYRA…" at bounding box center [784, 553] width 1568 height 1105
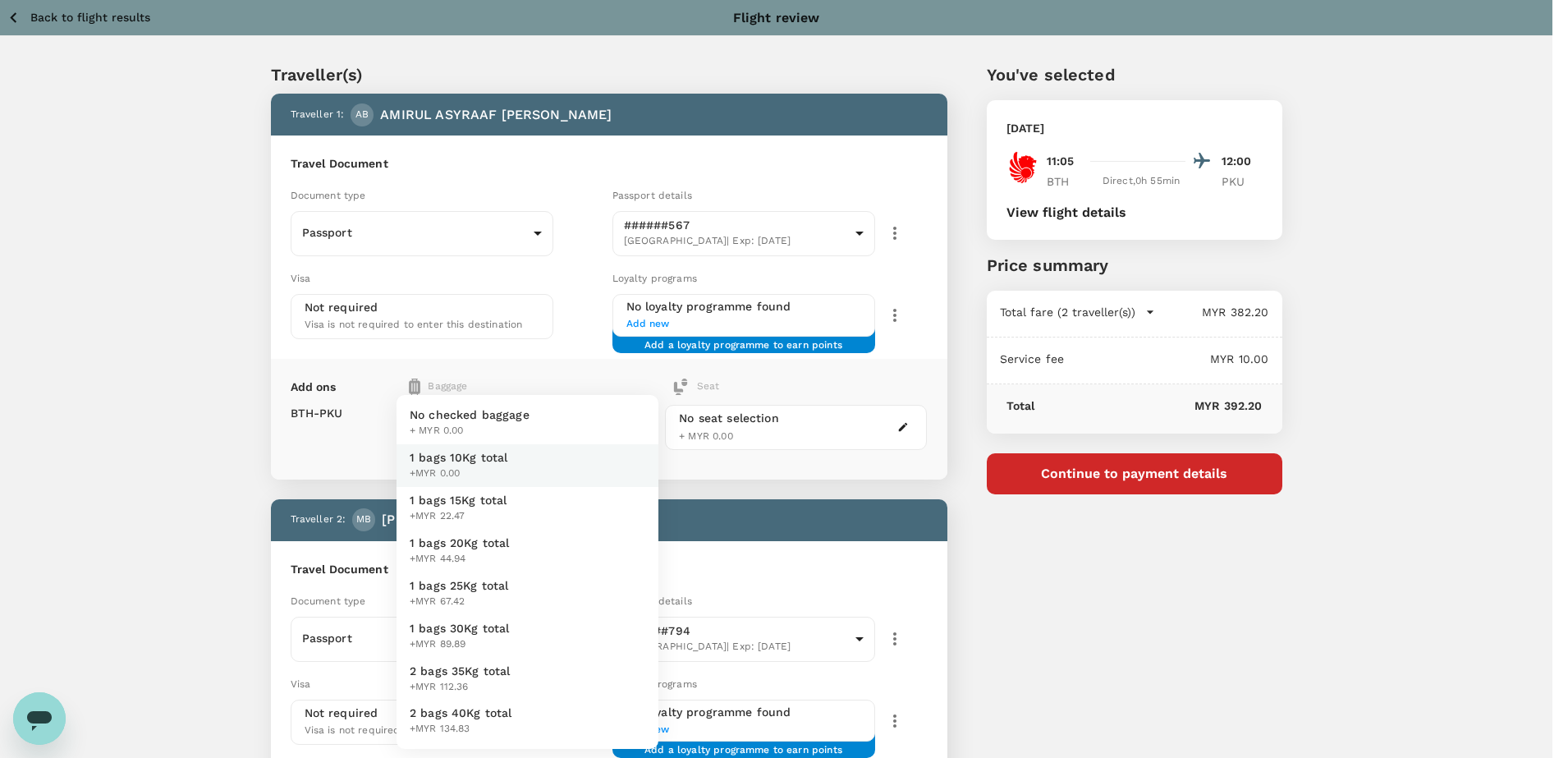
click at [497, 551] on span "+MYR 44.94" at bounding box center [459, 559] width 100 height 17
type input "3 - 44.94"
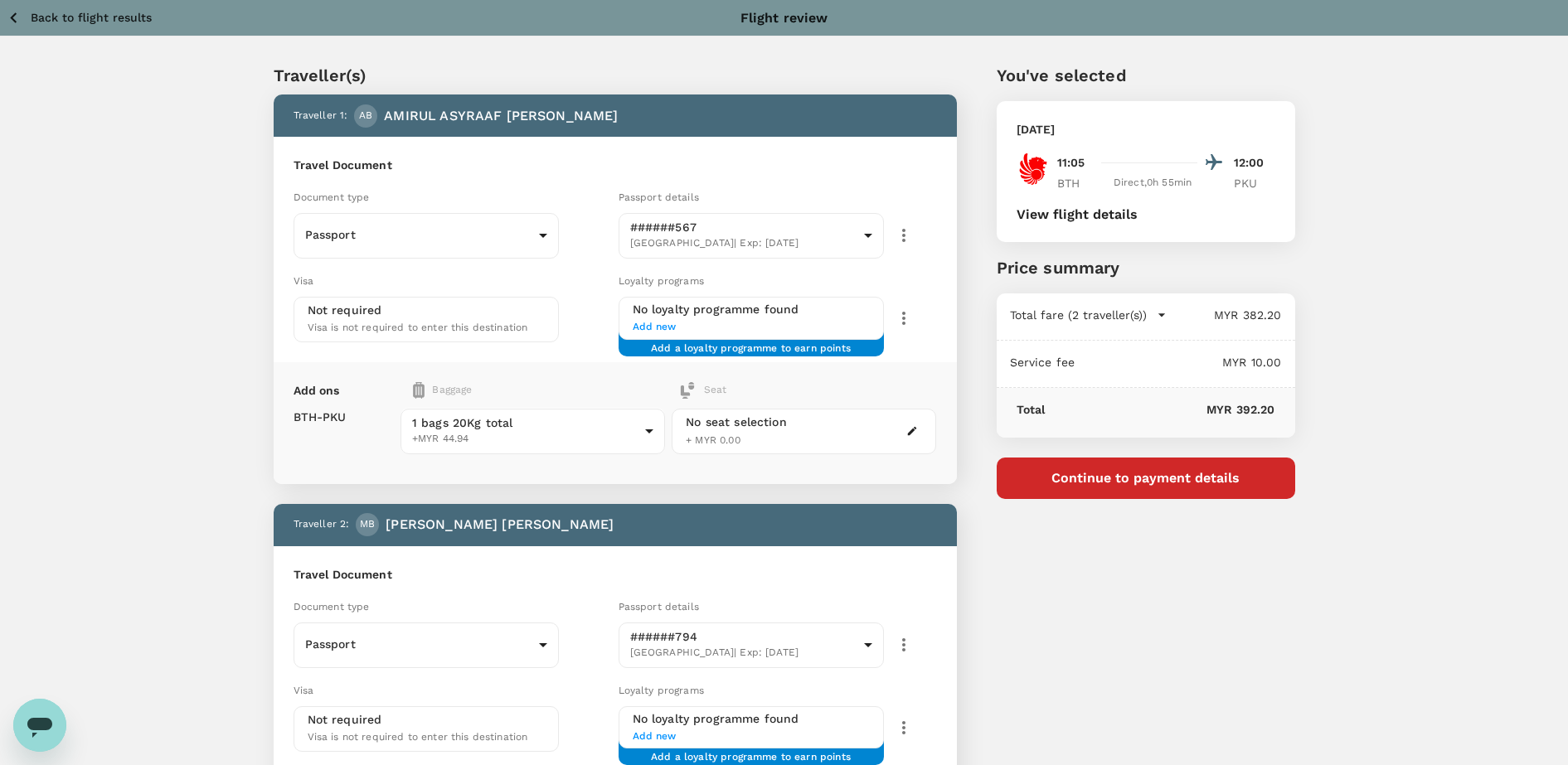
click at [868, 442] on div "No seat selection + MYR 0.00" at bounding box center [804, 432] width 265 height 46
click at [911, 429] on icon "button" at bounding box center [912, 430] width 11 height 11
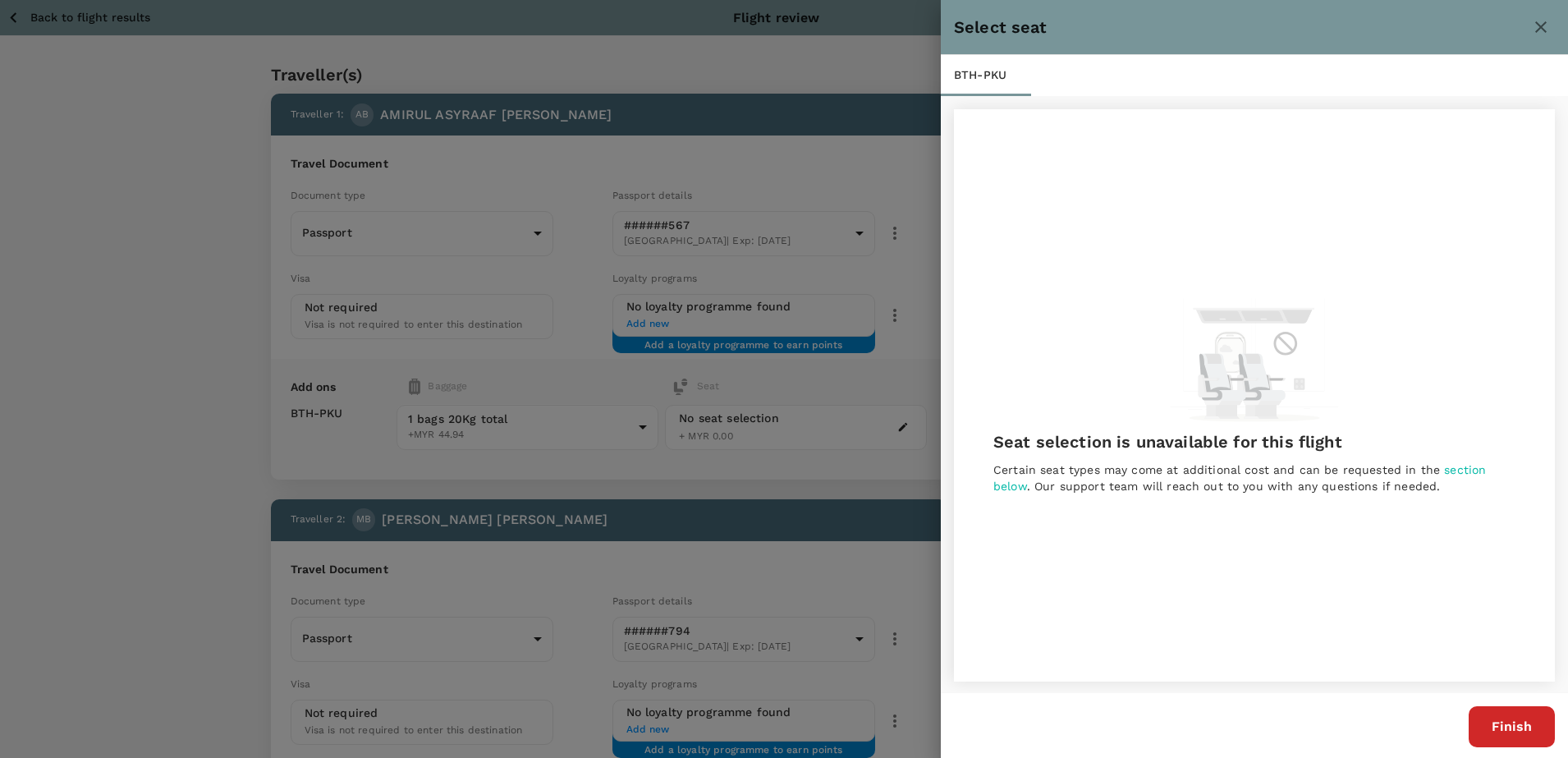
click at [1505, 723] on button "Finish" at bounding box center [1511, 727] width 86 height 41
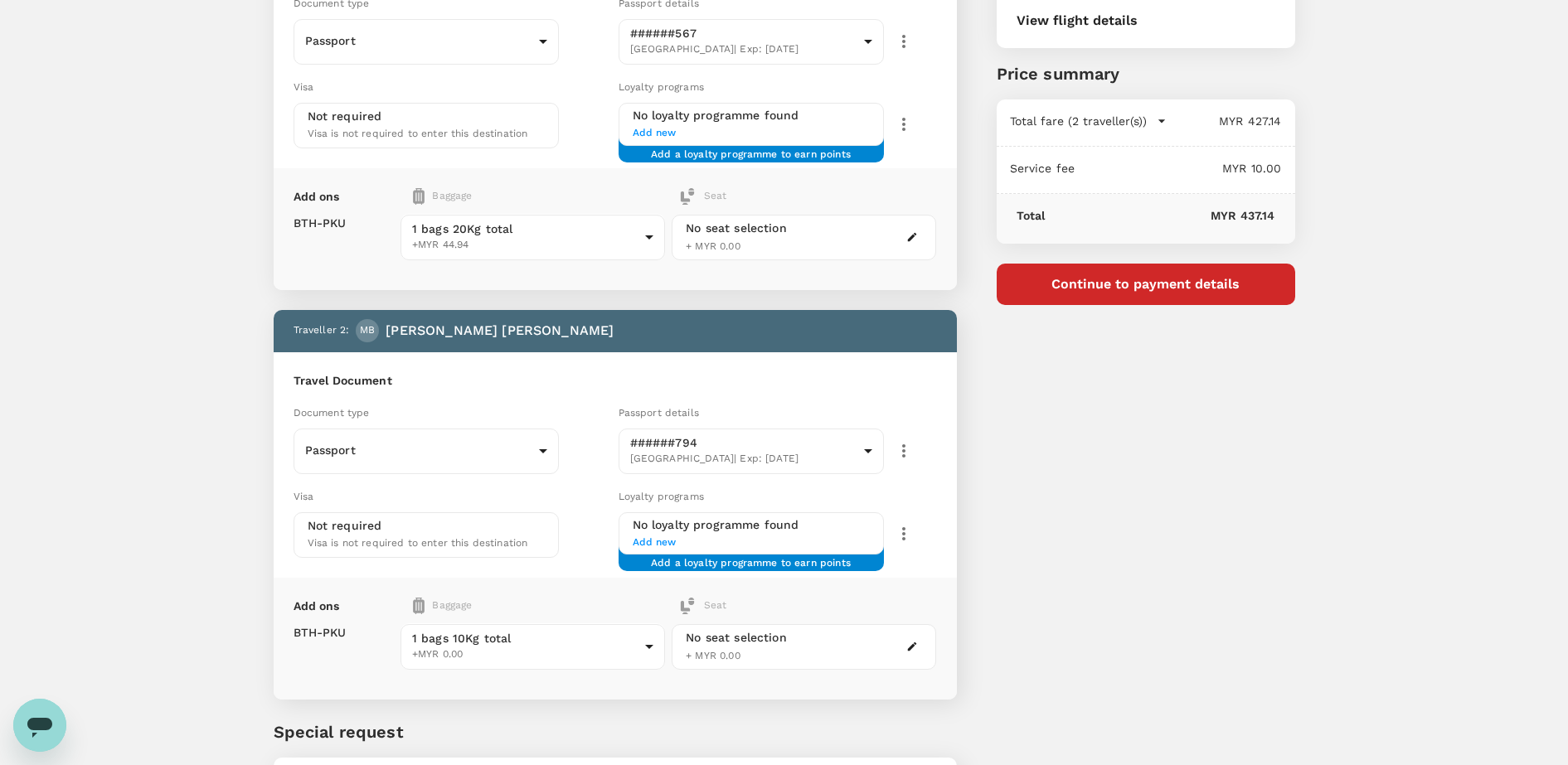
scroll to position [207, 0]
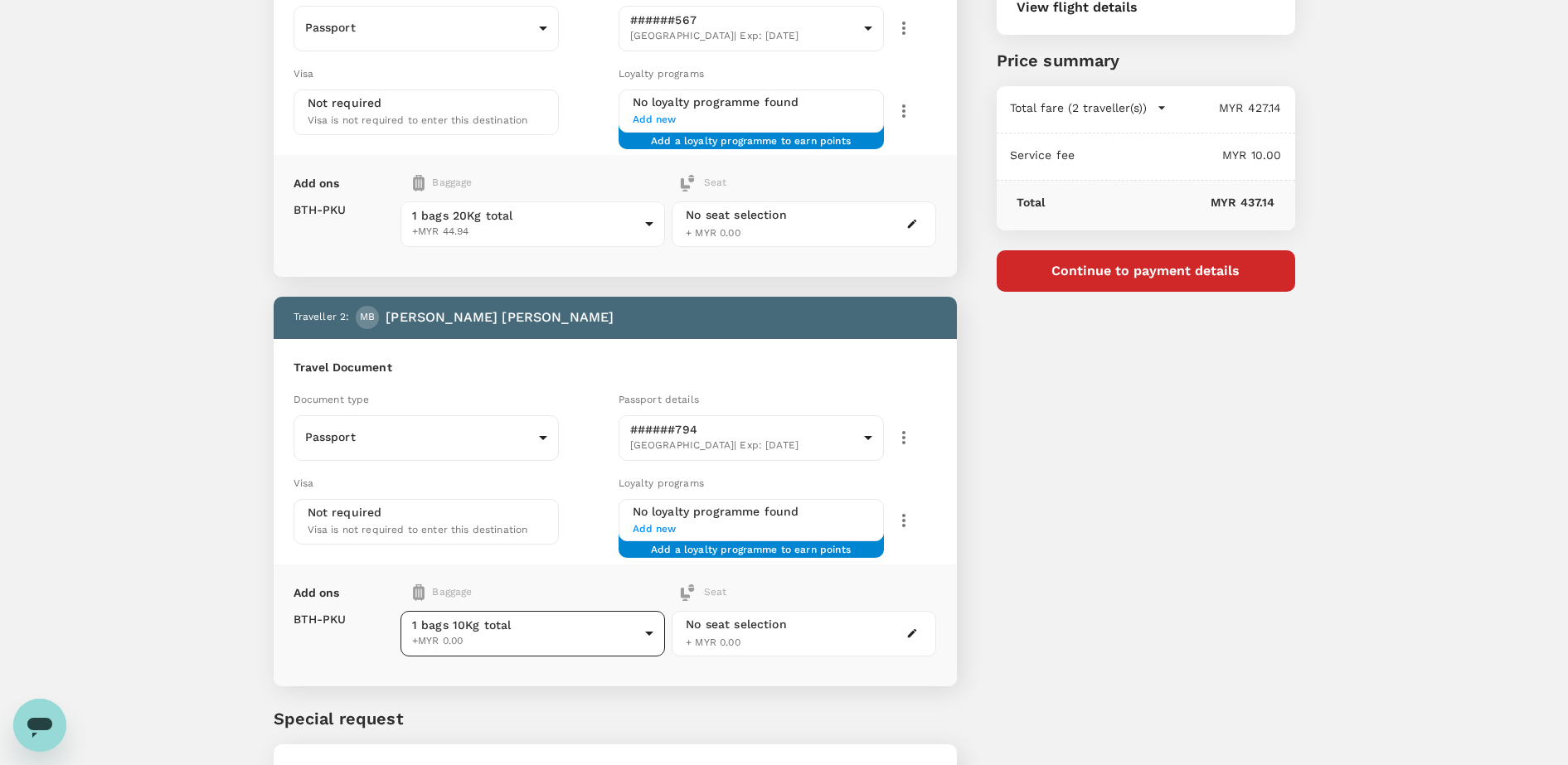
click at [504, 629] on body "Back to flight results Flight review Traveller(s) Traveller 1 : AB AMIRUL ASYRA…" at bounding box center [784, 345] width 1568 height 1105
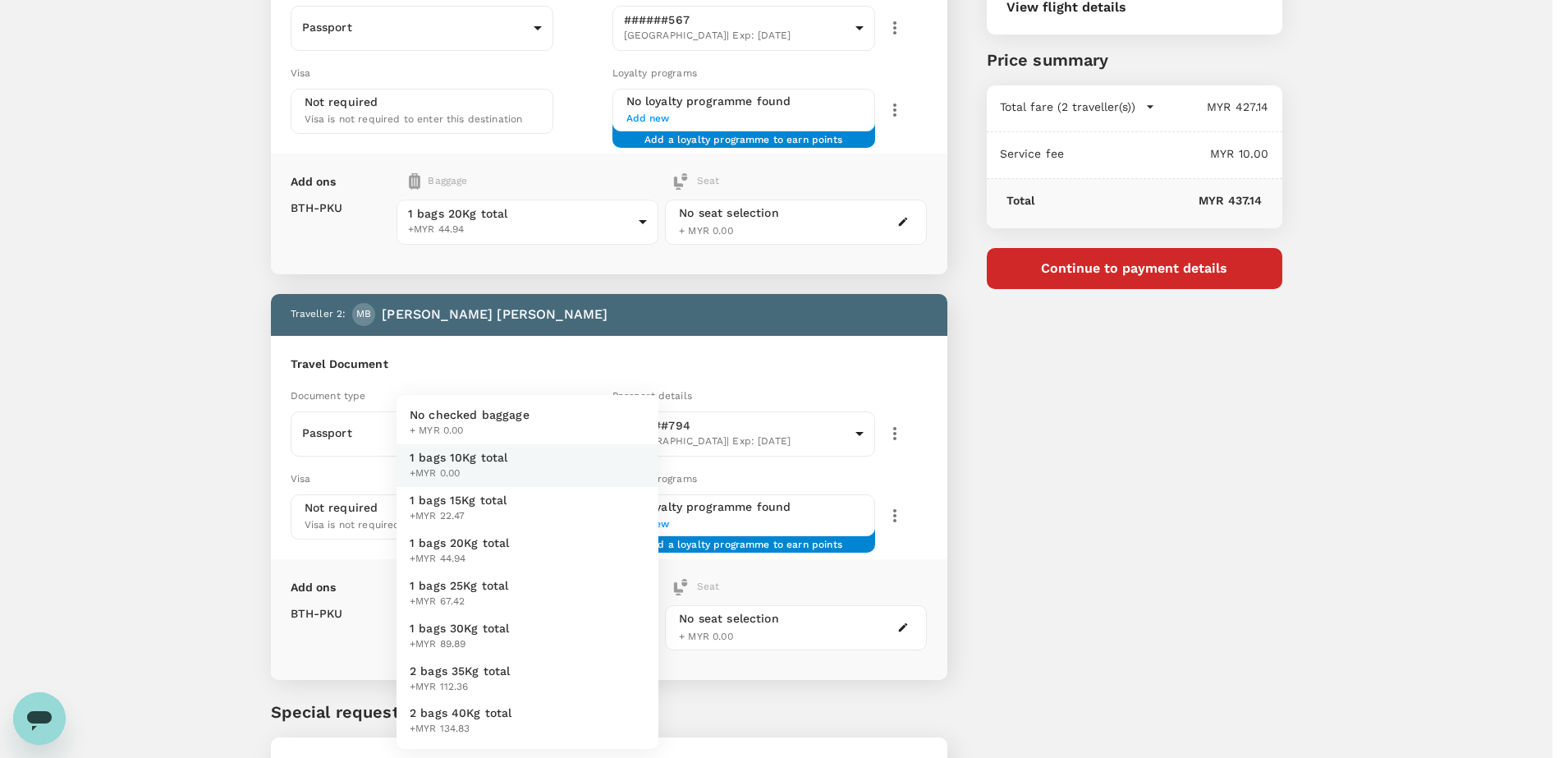
click at [501, 544] on span "1 bags 20Kg total" at bounding box center [459, 542] width 100 height 17
type input "3 - 44.94"
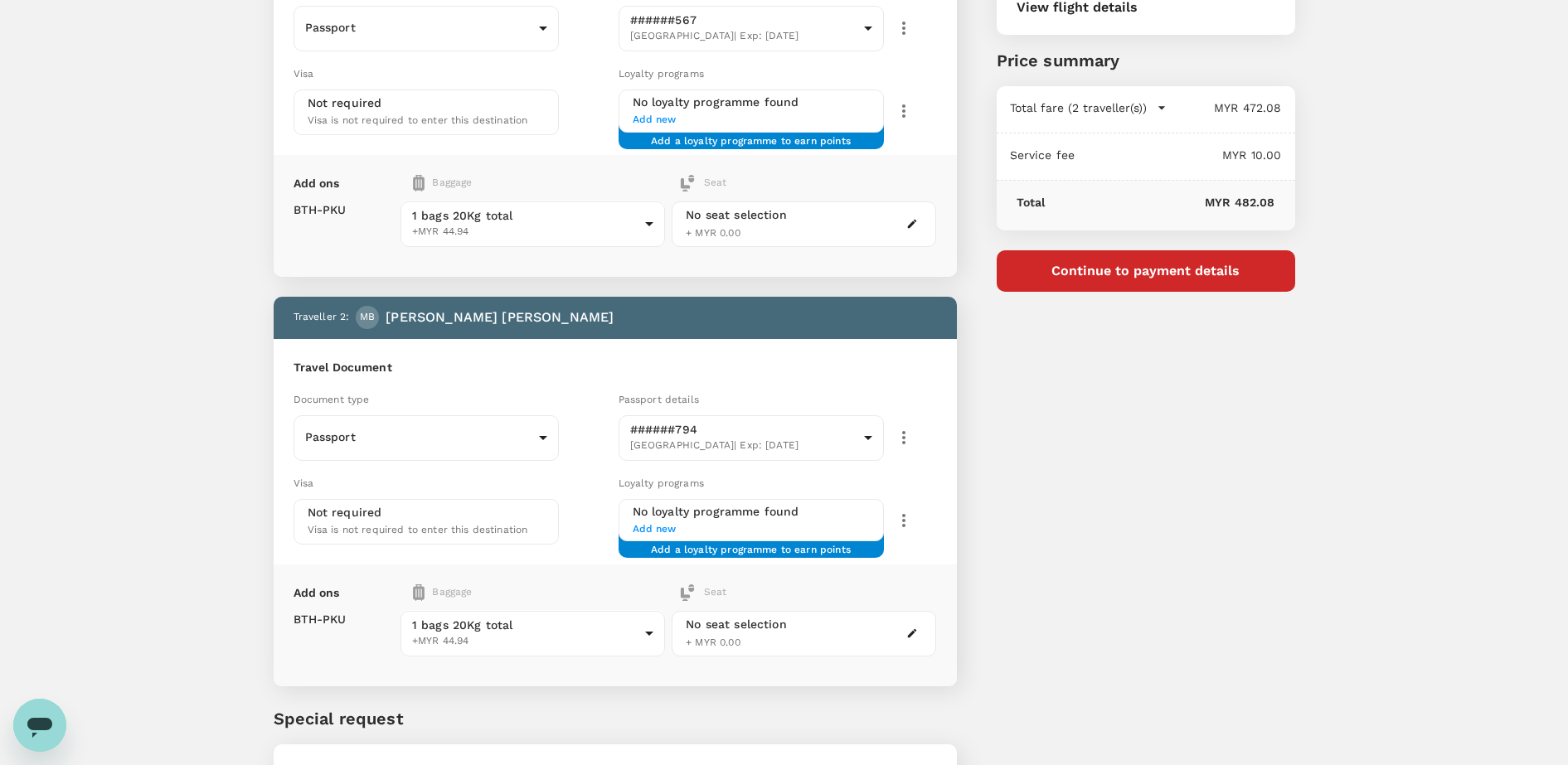
click at [737, 361] on h6 "Travel Document" at bounding box center [616, 368] width 644 height 19
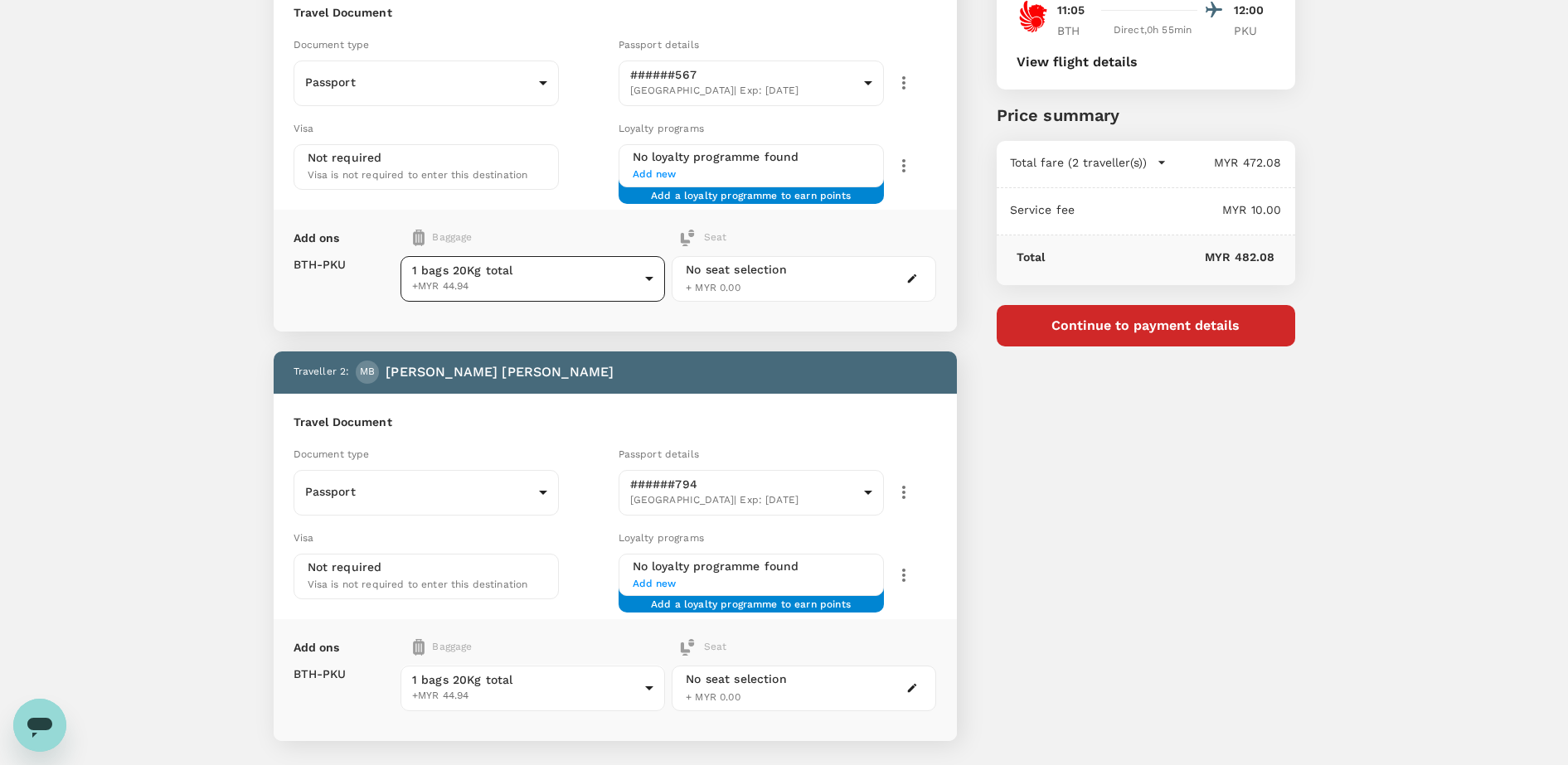
scroll to position [0, 0]
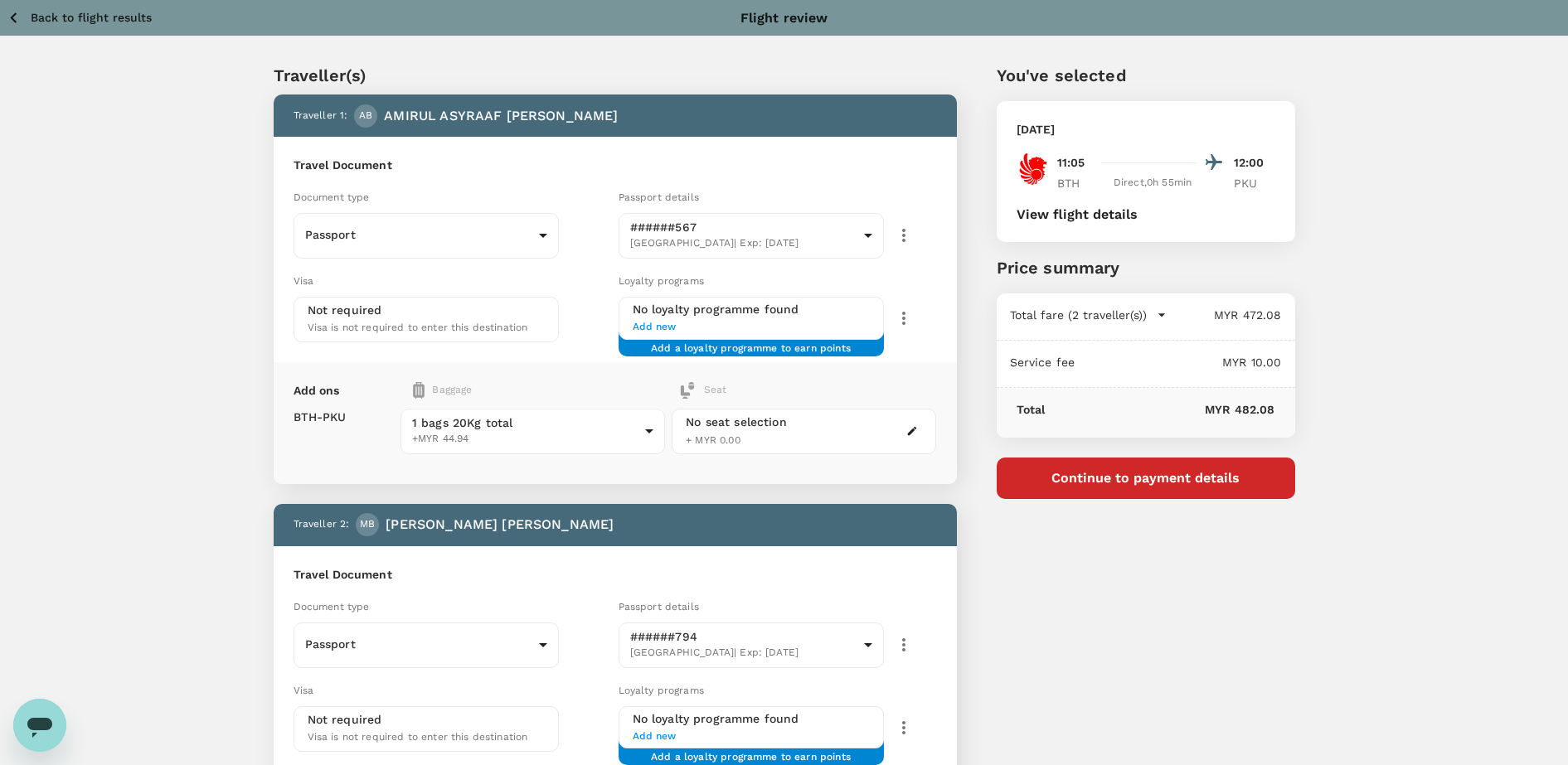
click at [13, 15] on icon "button" at bounding box center [13, 18] width 7 height 11
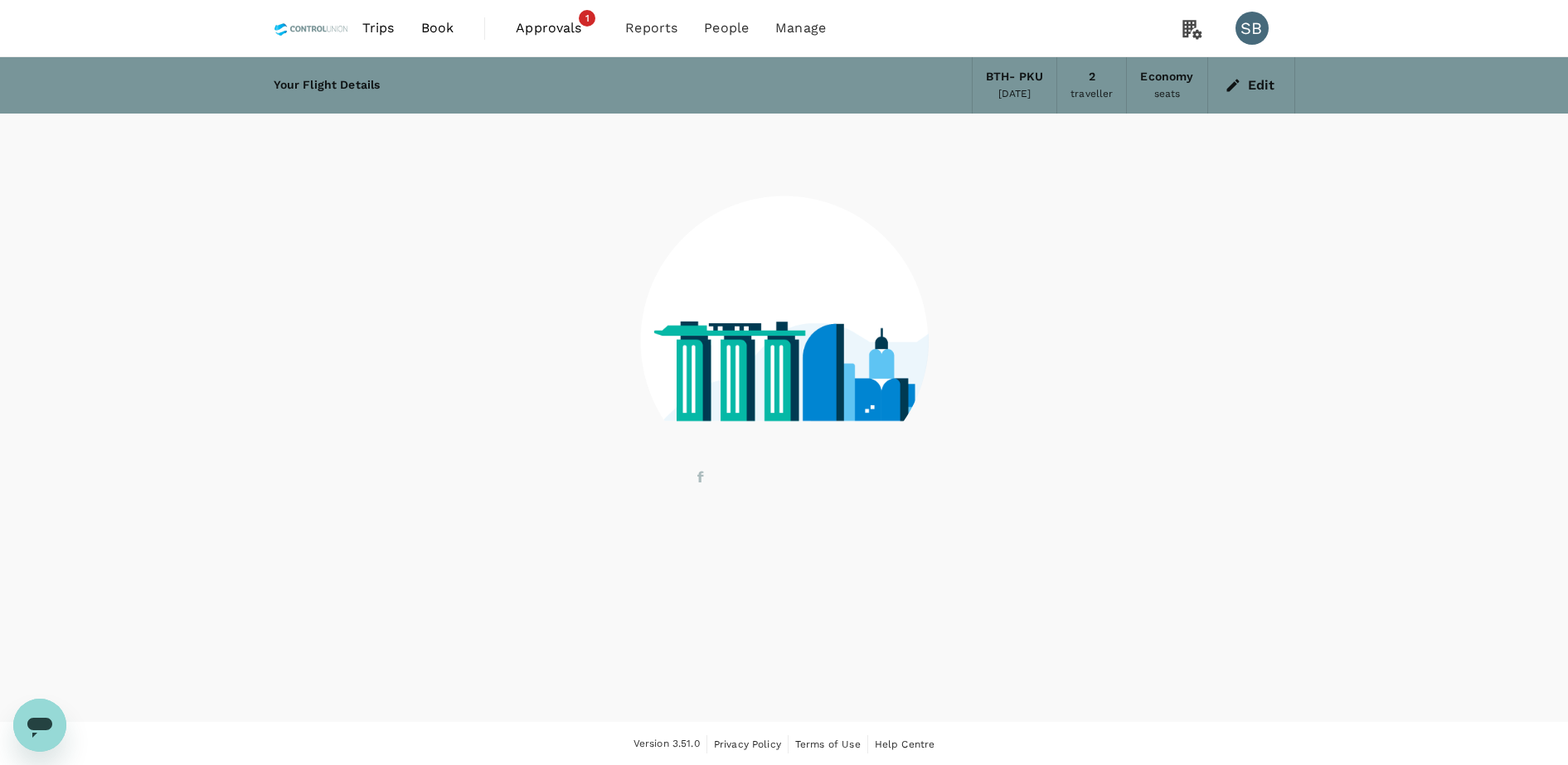
scroll to position [2, 0]
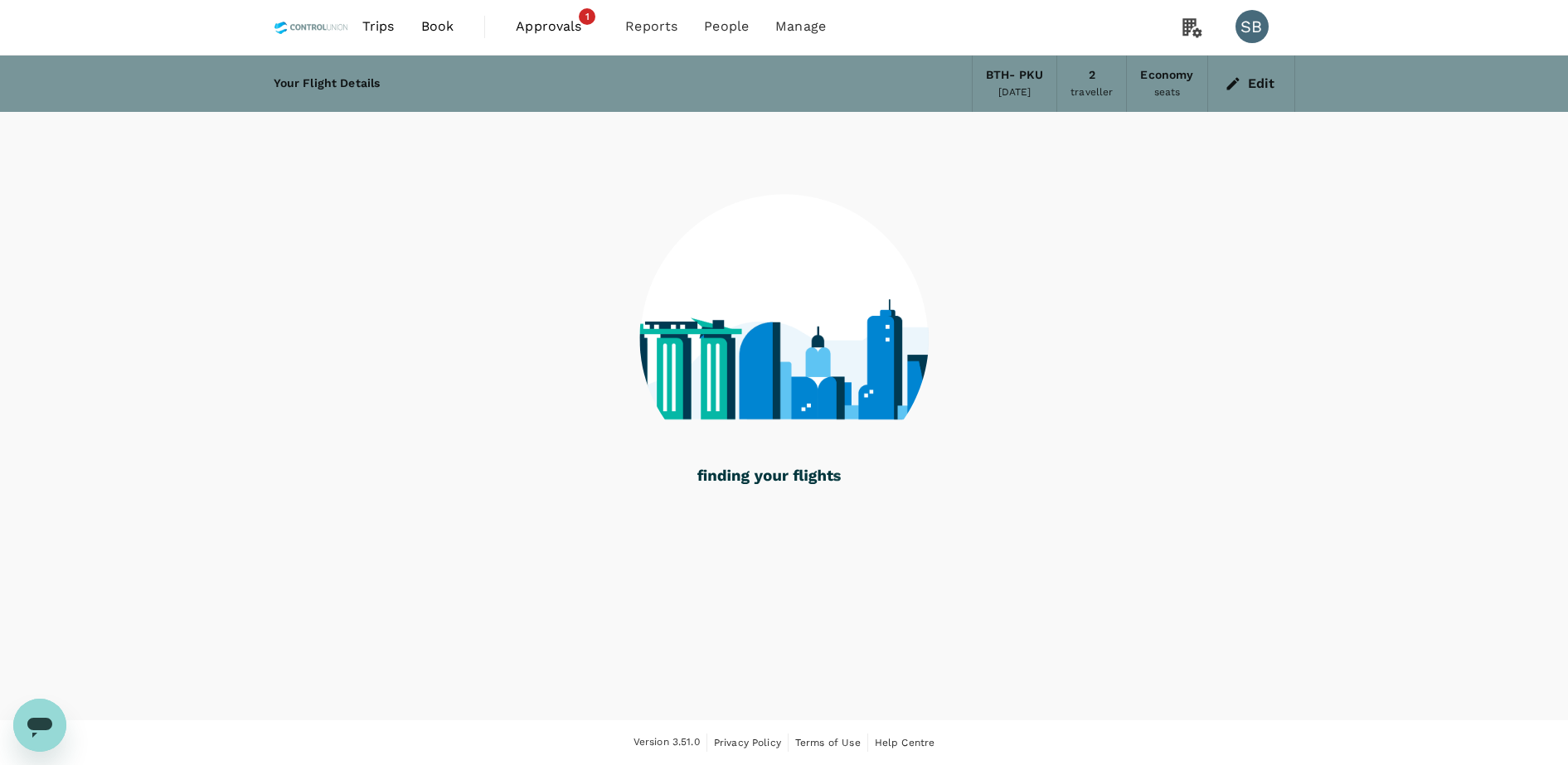
click at [1254, 85] on button "Edit" at bounding box center [1251, 84] width 60 height 26
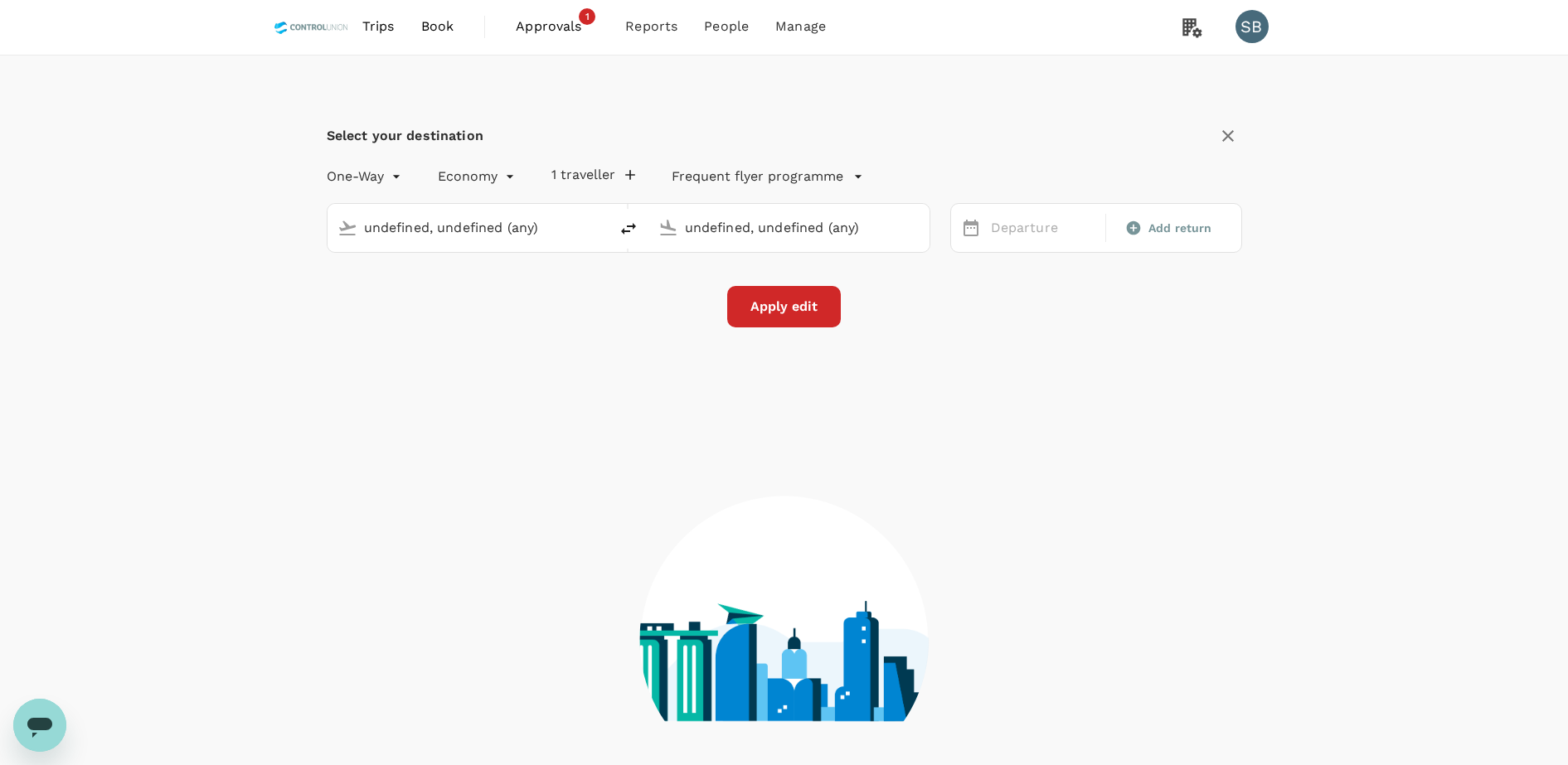
type input "Hang Nadim (BTH)"
type input "Sultan Syarif Kasim II Intl (PKU)"
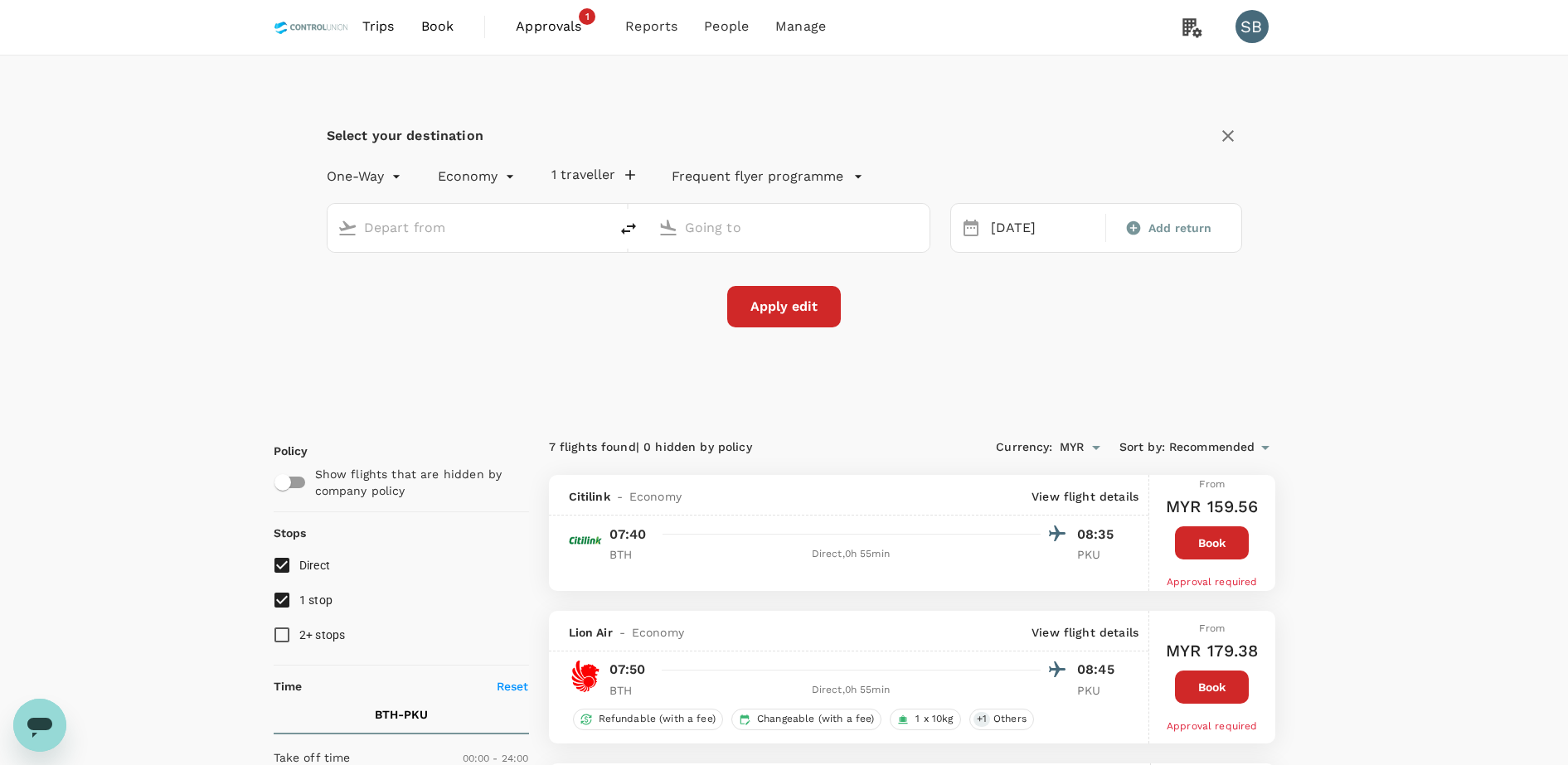
type input "Hang Nadim (BTH)"
type input "Sultan Syarif Kasim II Intl (PKU)"
click at [1019, 227] on div "18 Sep" at bounding box center [1043, 228] width 118 height 33
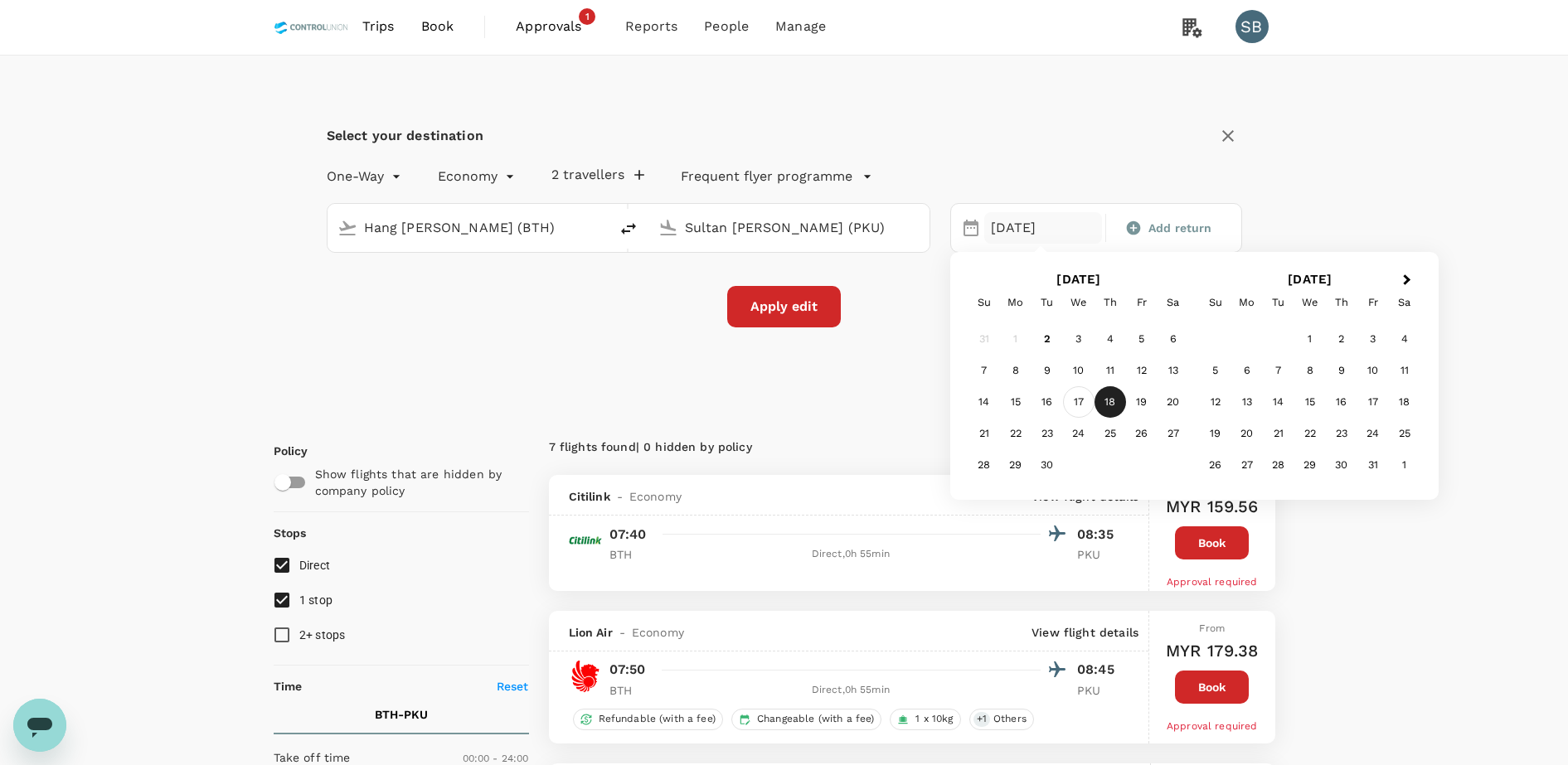
click at [1082, 405] on div "17" at bounding box center [1079, 402] width 32 height 32
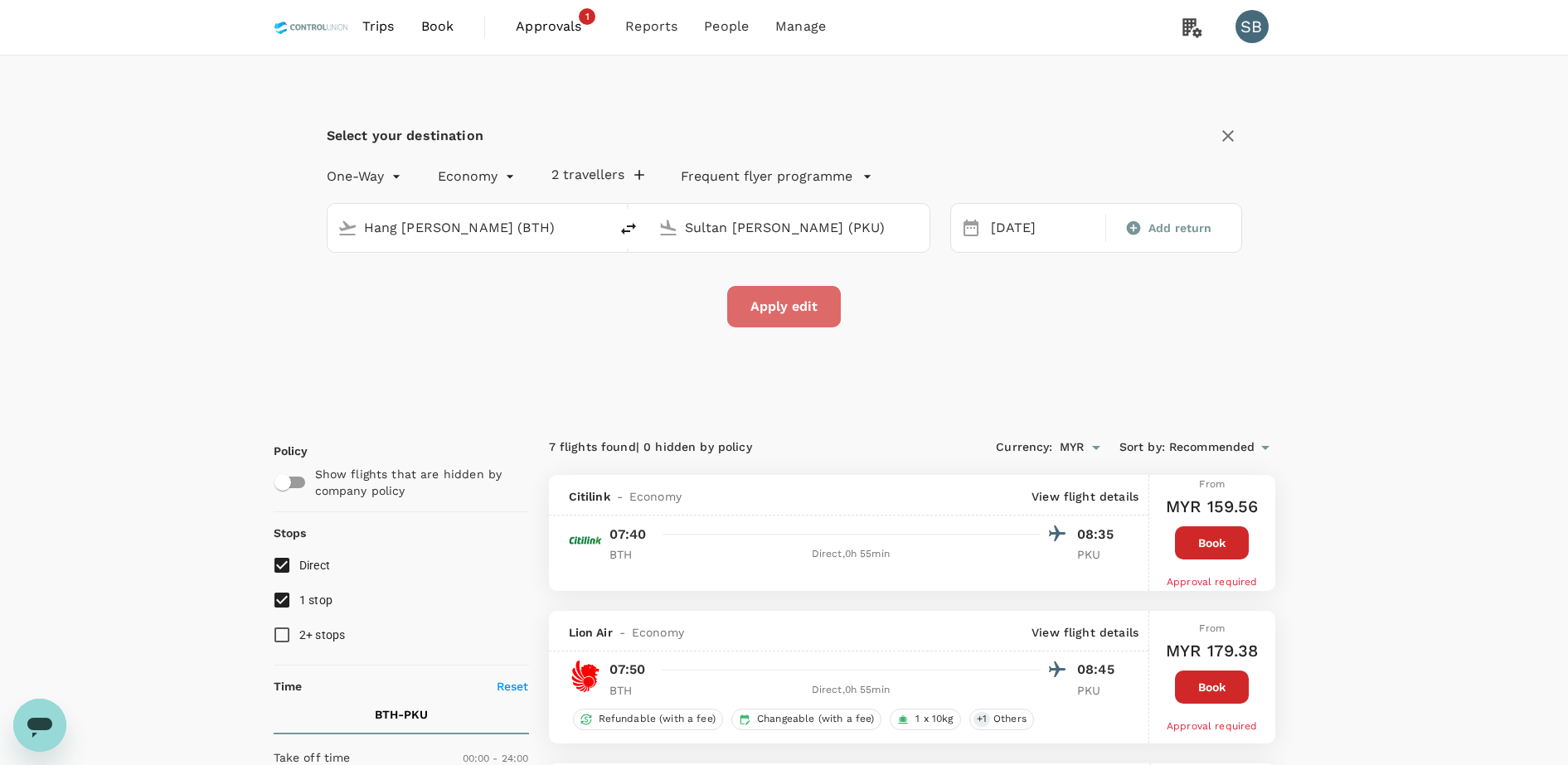
click at [773, 308] on button "Apply edit" at bounding box center [784, 306] width 114 height 41
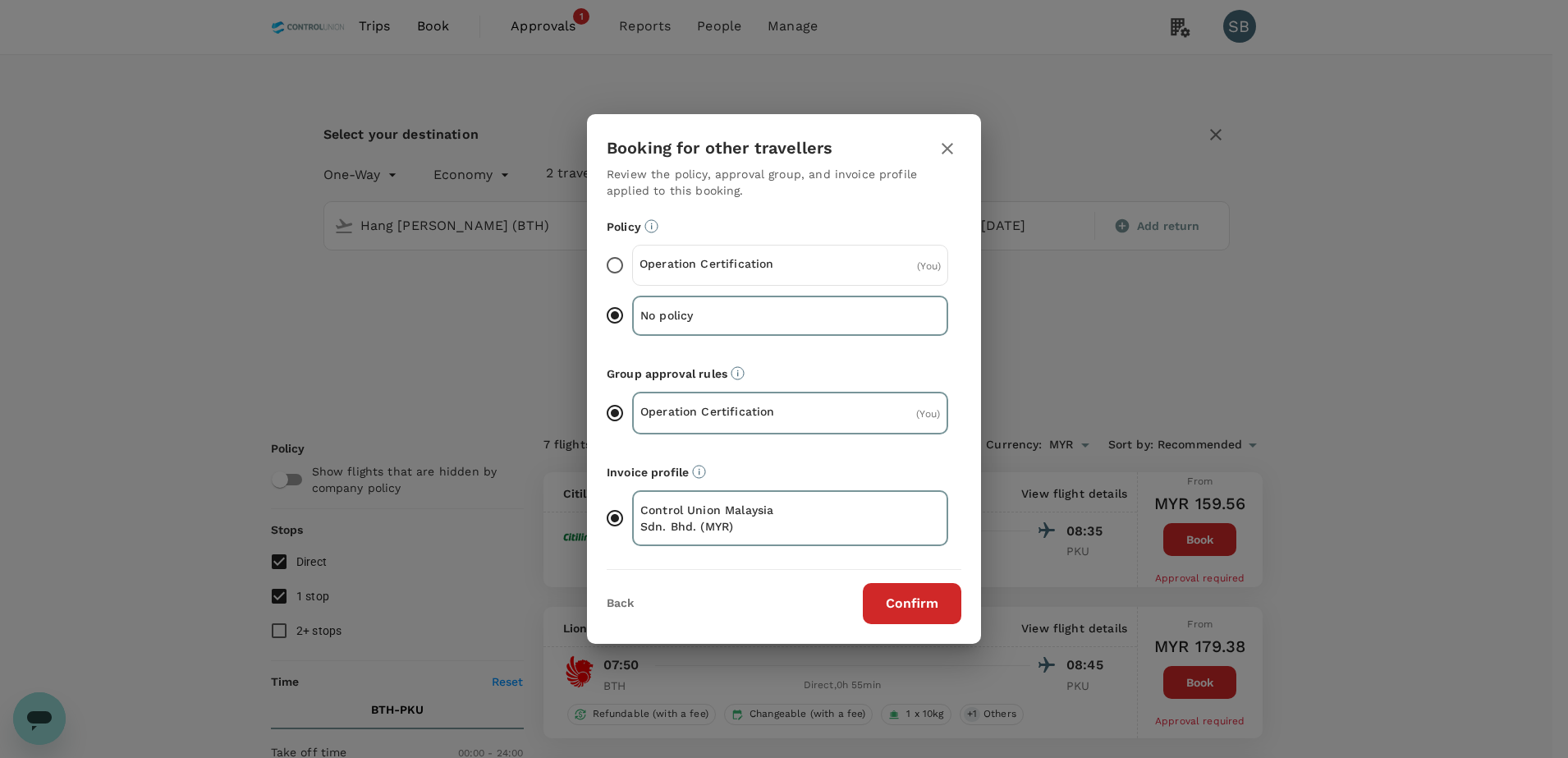
click at [763, 279] on div "Operation Certification ( You )" at bounding box center [790, 265] width 316 height 41
click at [632, 279] on input "Operation Certification ( You )" at bounding box center [614, 265] width 34 height 34
click at [925, 604] on button "Confirm" at bounding box center [911, 603] width 99 height 41
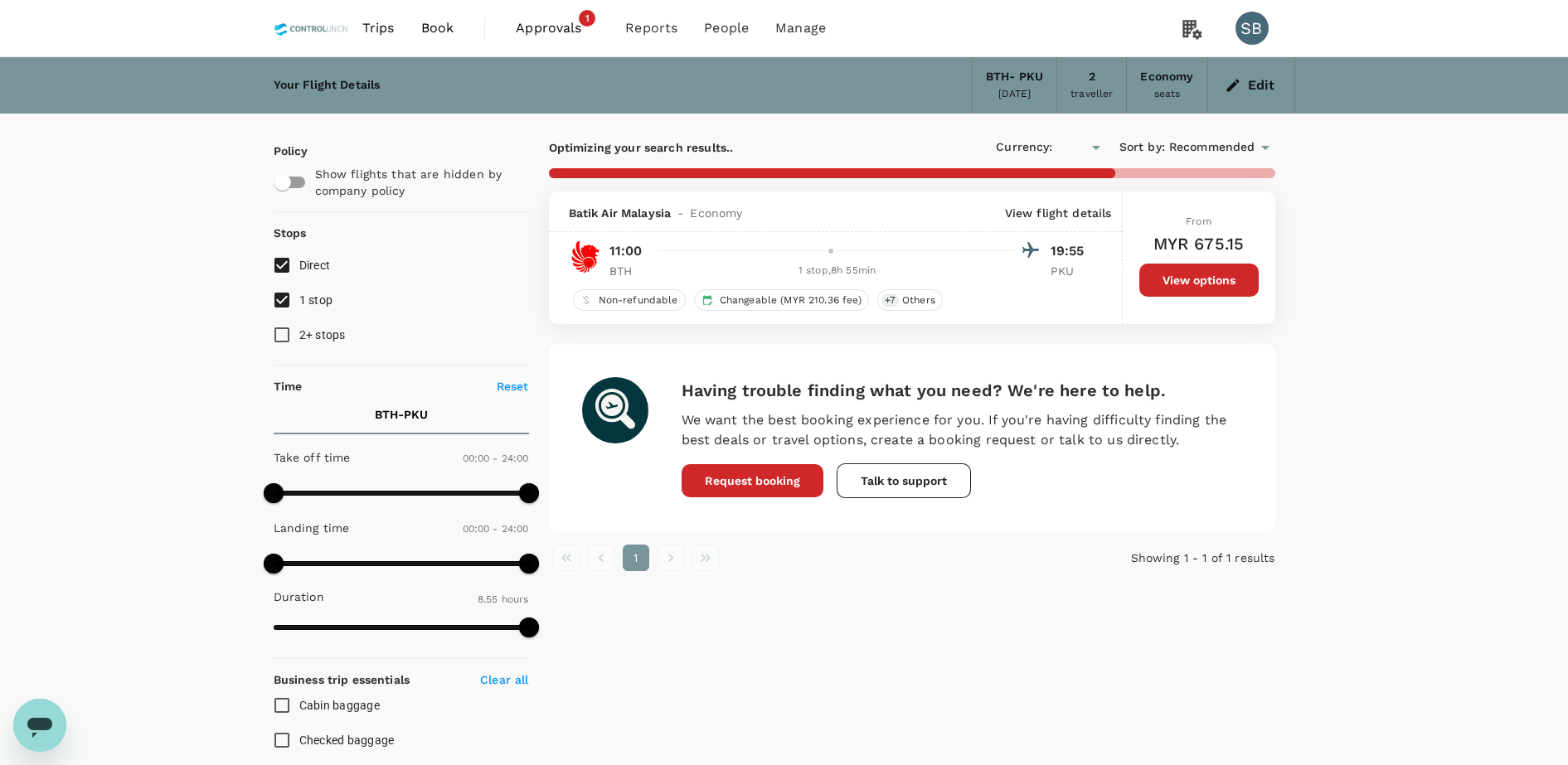
checkbox input "true"
type input "MYR"
checkbox input "false"
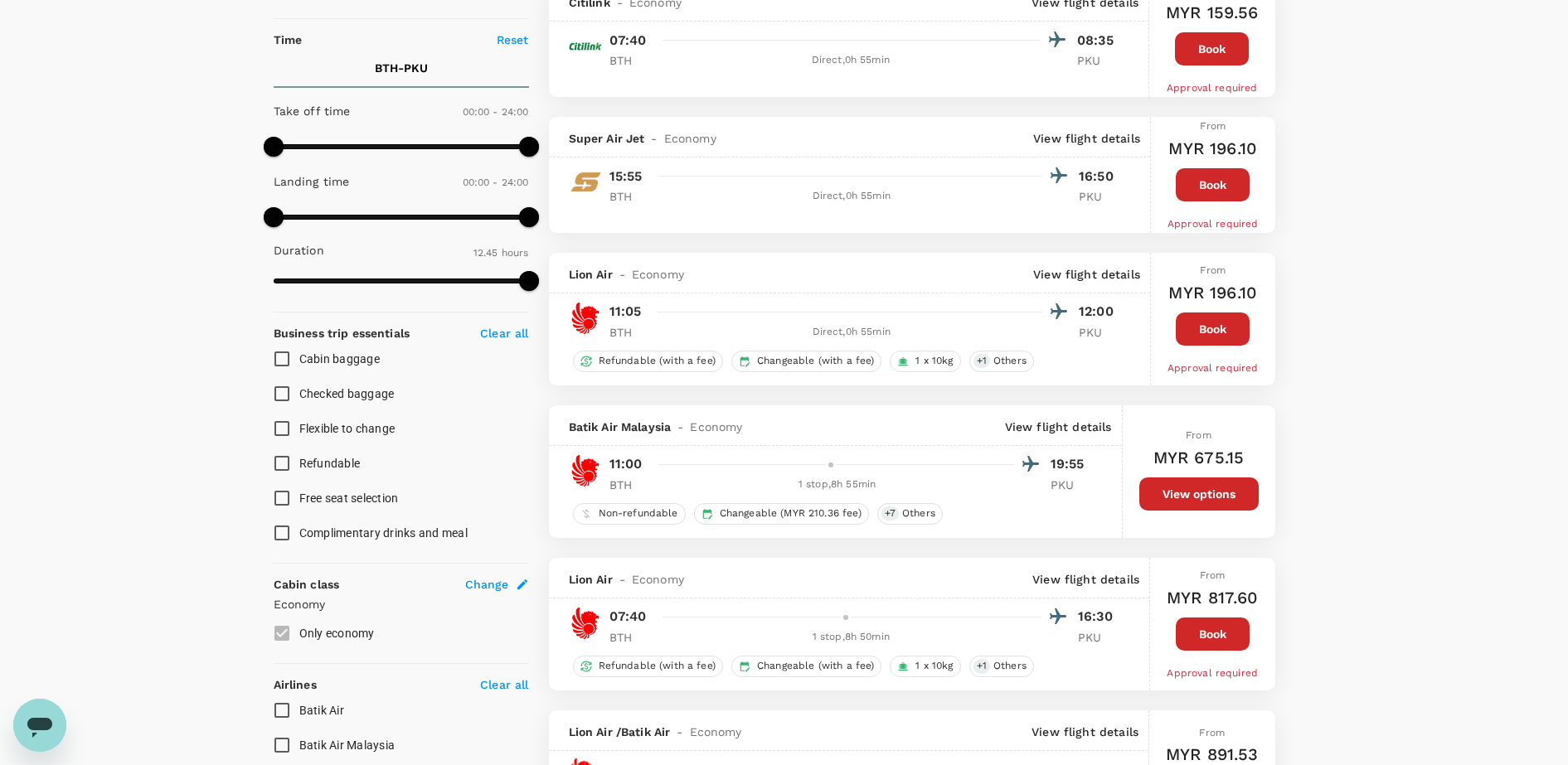
scroll to position [311, 0]
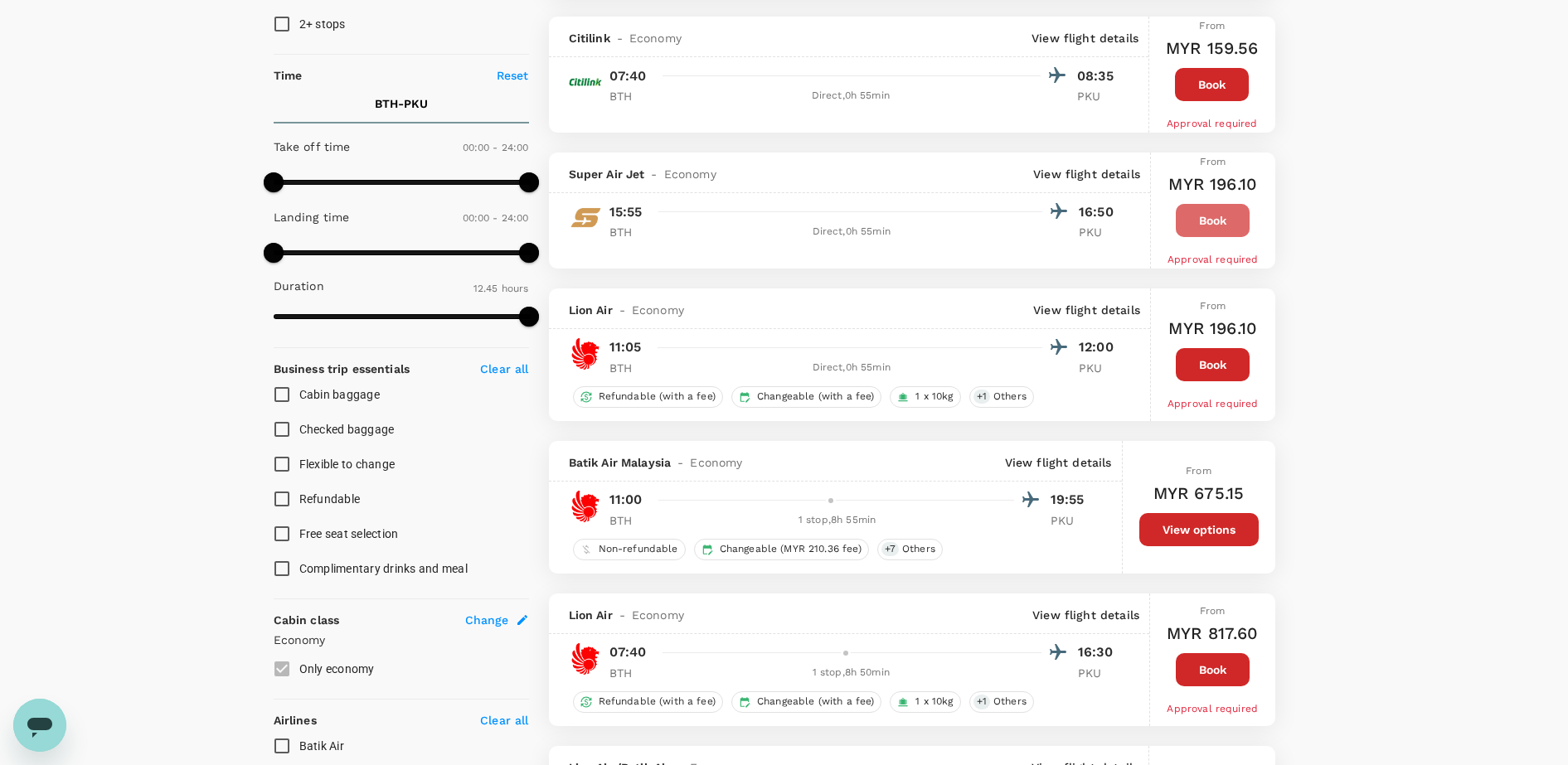
click at [1240, 227] on button "Book" at bounding box center [1213, 220] width 74 height 33
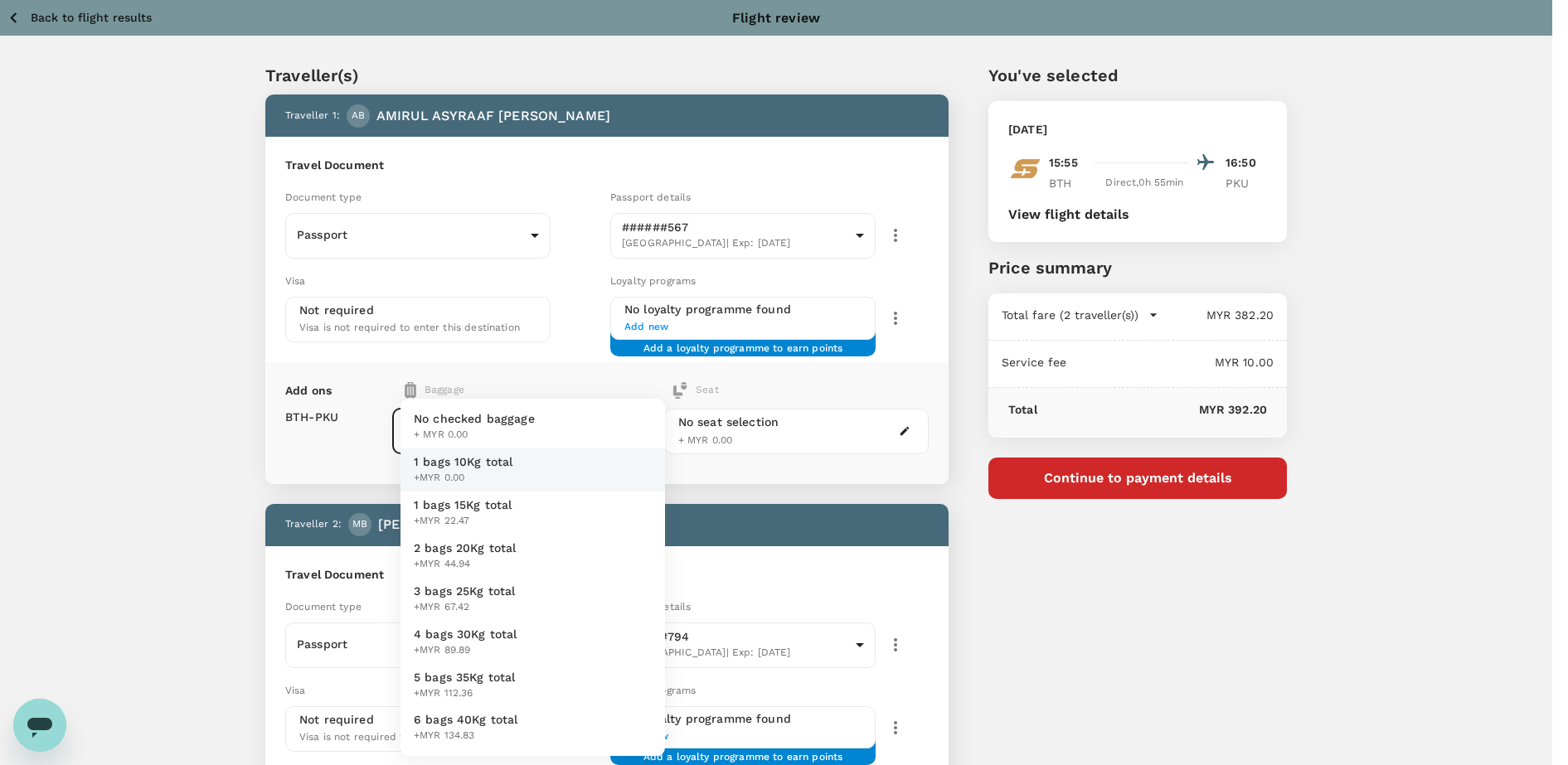
click at [586, 432] on body "Back to flight results Flight review Traveller(s) Traveller 1 : AB AMIRUL ASYRA…" at bounding box center [784, 553] width 1568 height 1105
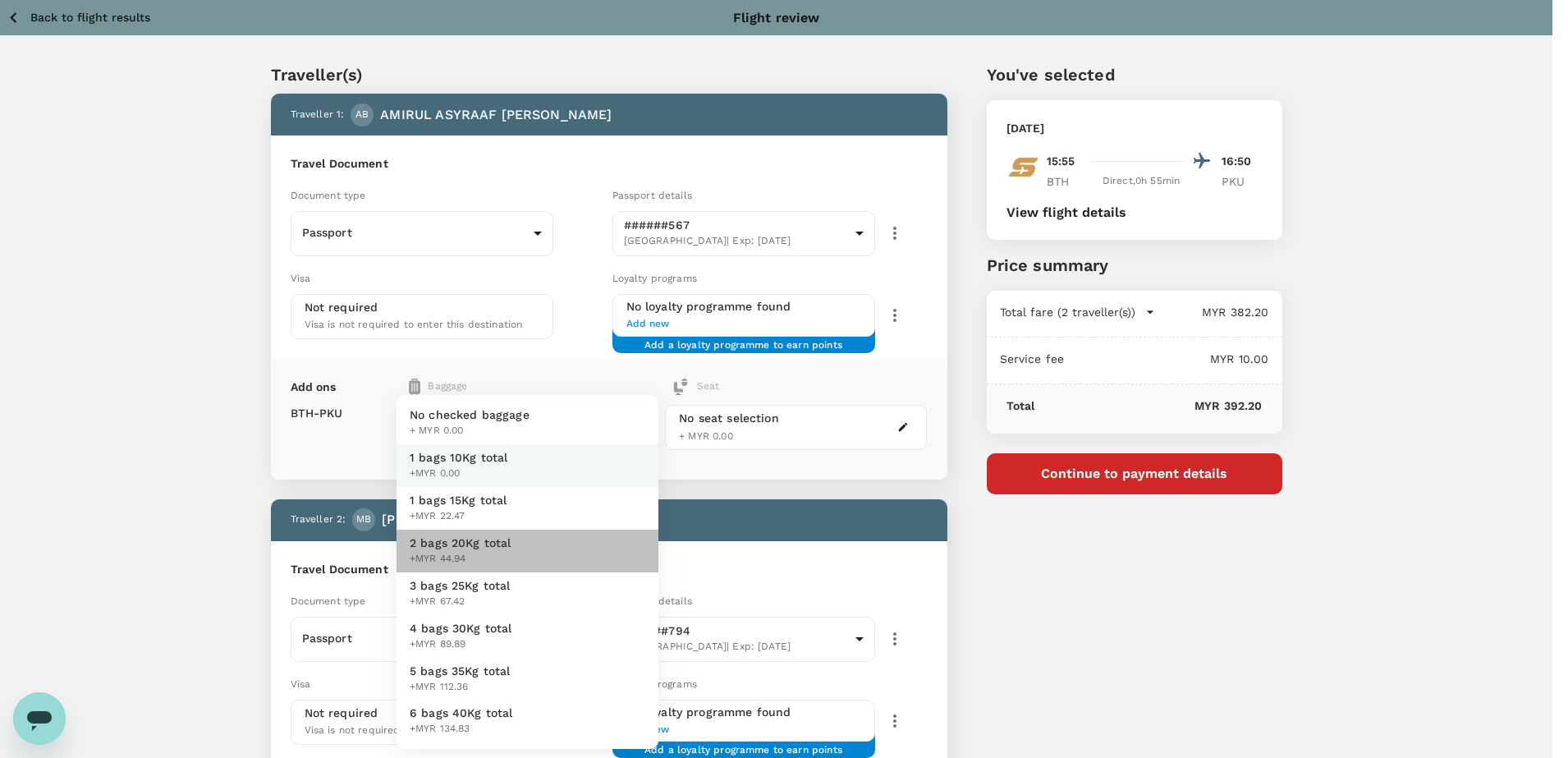
click at [514, 562] on li "2 bags 20Kg total +MYR 44.94" at bounding box center [527, 550] width 262 height 43
type input "3 - 44.94"
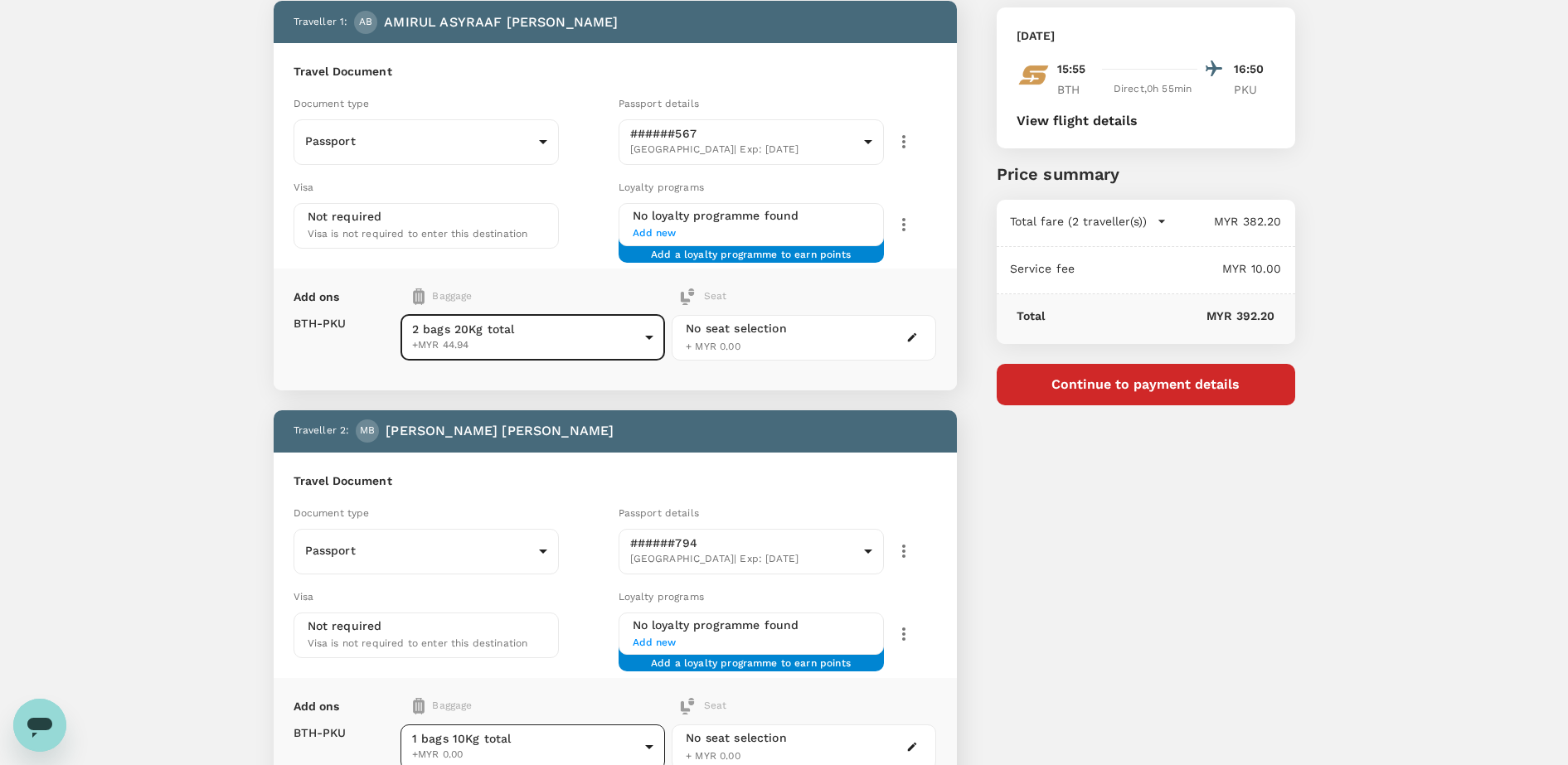
scroll to position [207, 0]
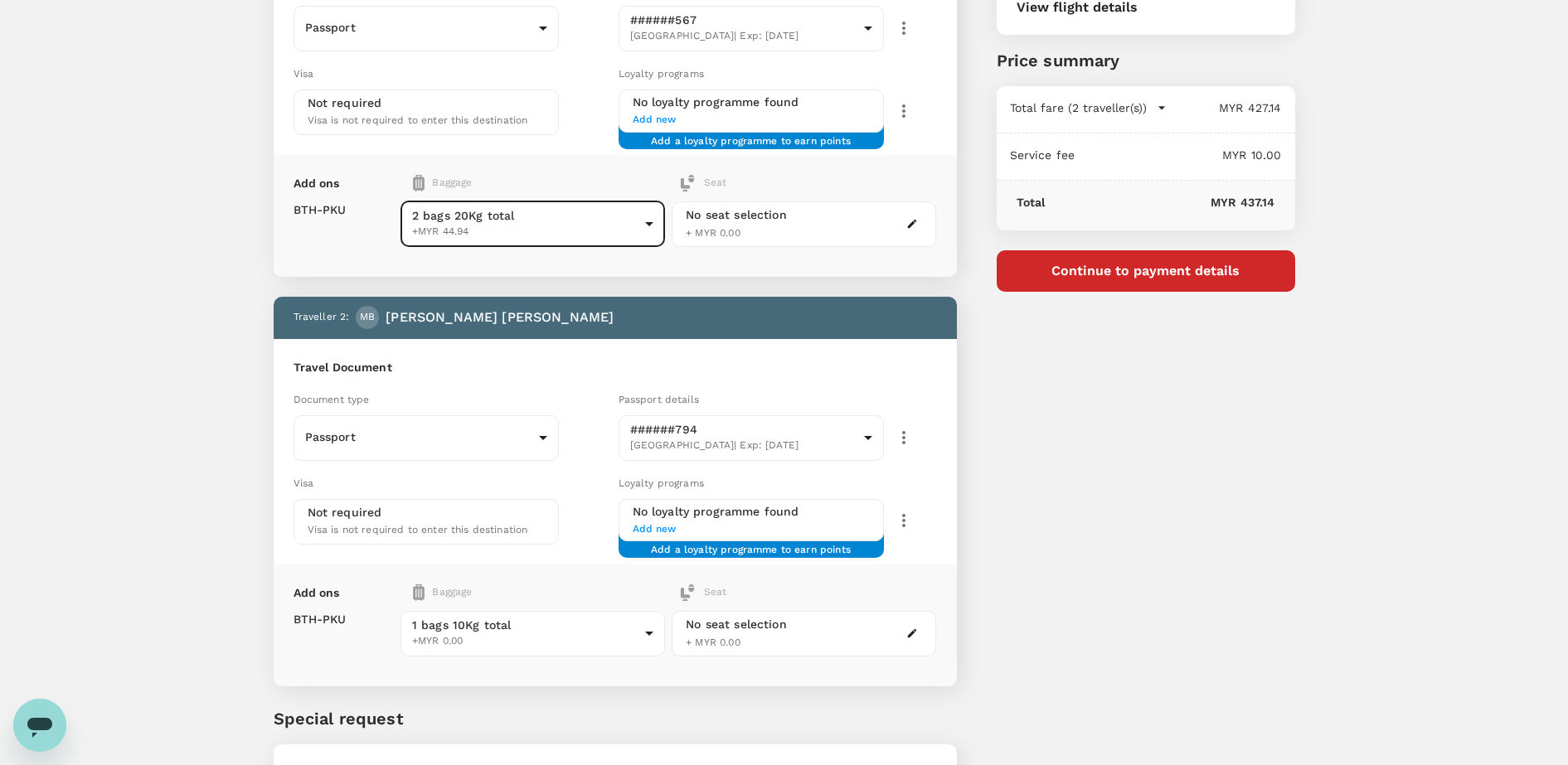
click at [795, 223] on div "No seat selection + MYR 0.00" at bounding box center [804, 224] width 265 height 46
click at [899, 232] on div "No seat selection + MYR 0.00" at bounding box center [804, 224] width 265 height 46
click at [909, 226] on icon "button" at bounding box center [913, 224] width 9 height 9
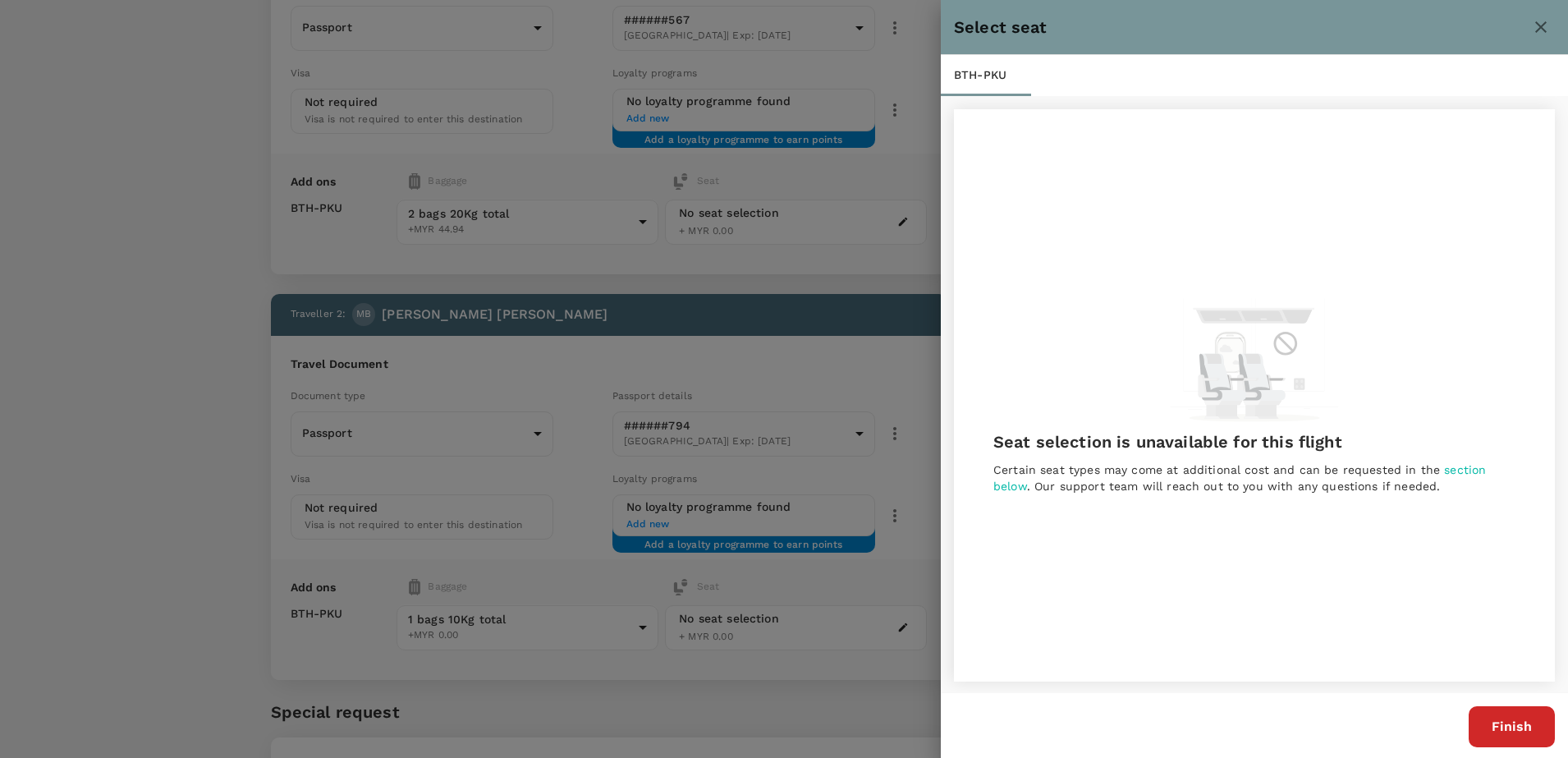
click at [1503, 727] on button "Finish" at bounding box center [1511, 727] width 86 height 41
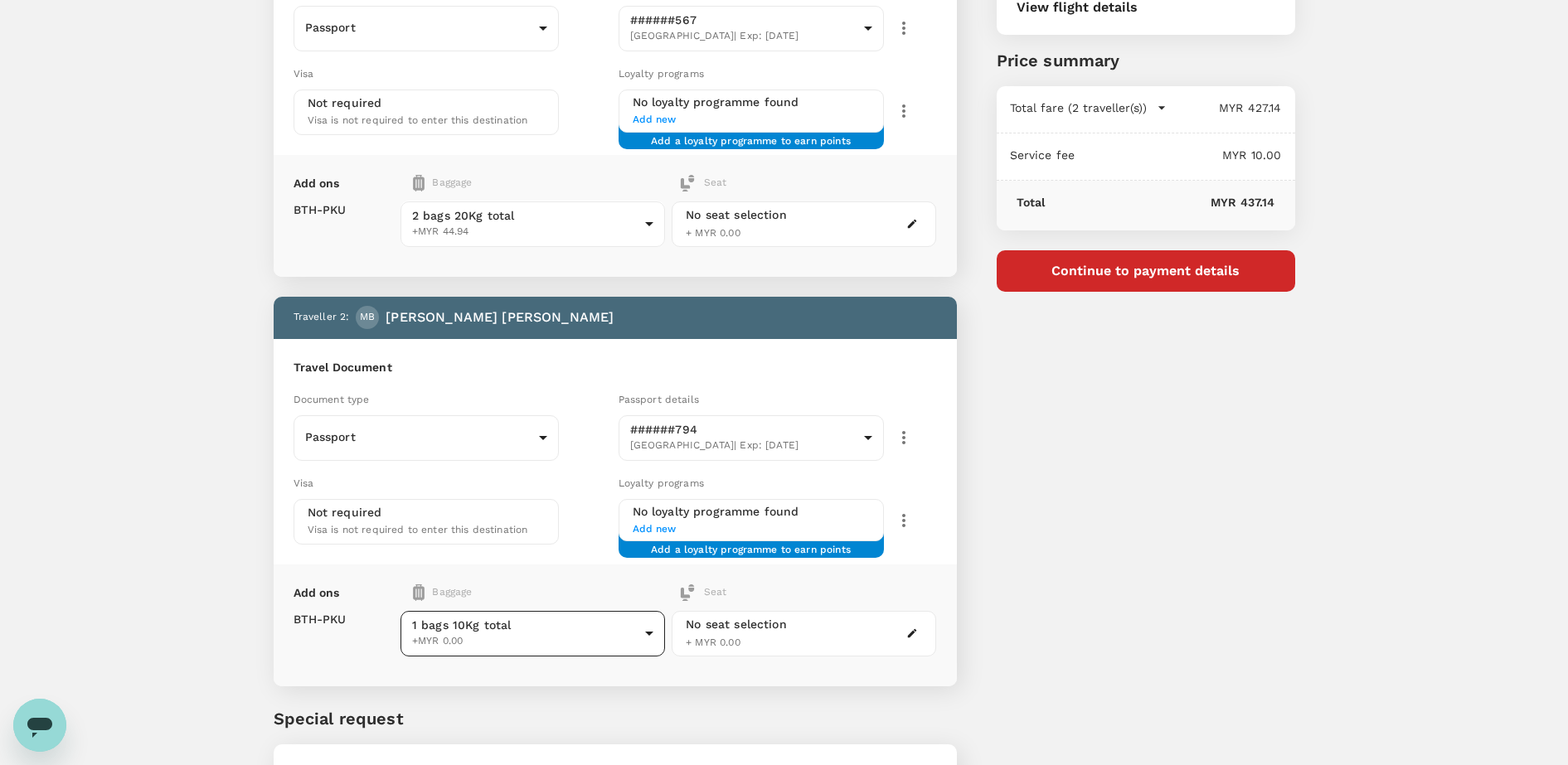
click at [600, 624] on body "Back to flight results Flight review Traveller(s) Traveller 1 : AB AMIRUL ASYRA…" at bounding box center [784, 345] width 1568 height 1105
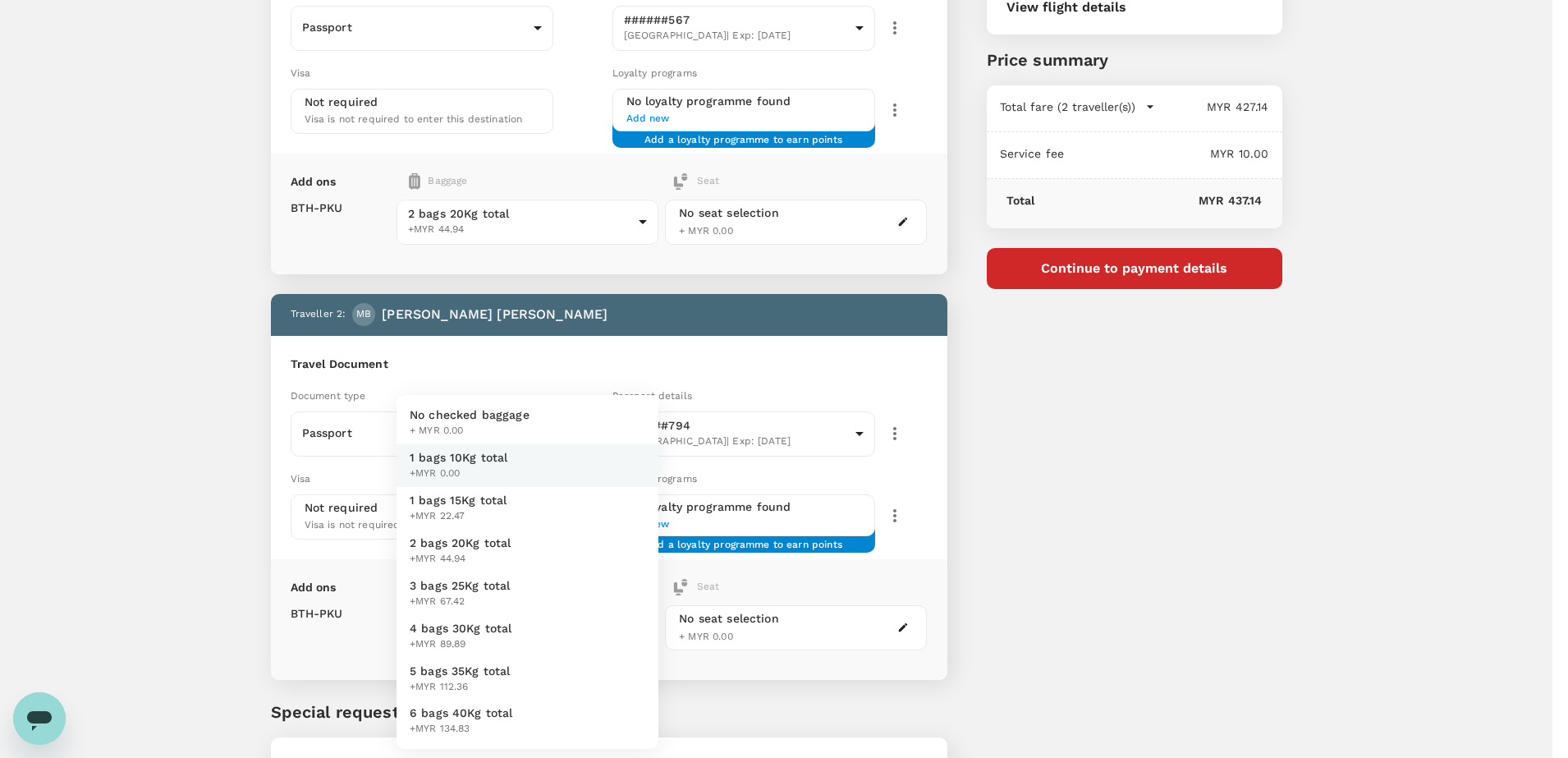
click at [510, 551] on span "+MYR 44.94" at bounding box center [460, 559] width 102 height 17
type input "3 - 44.94"
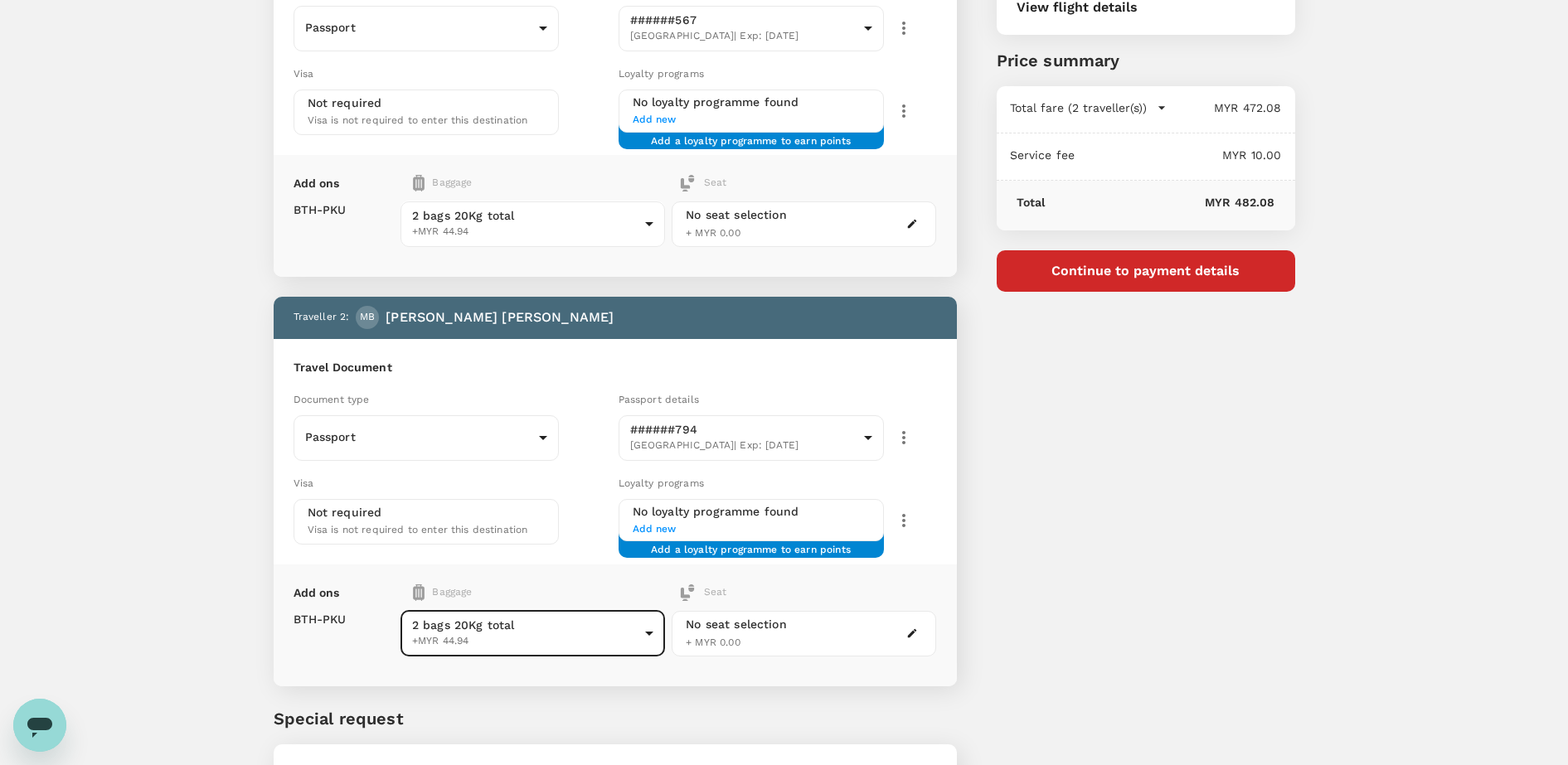
click at [898, 367] on h6 "Travel Document" at bounding box center [616, 368] width 644 height 19
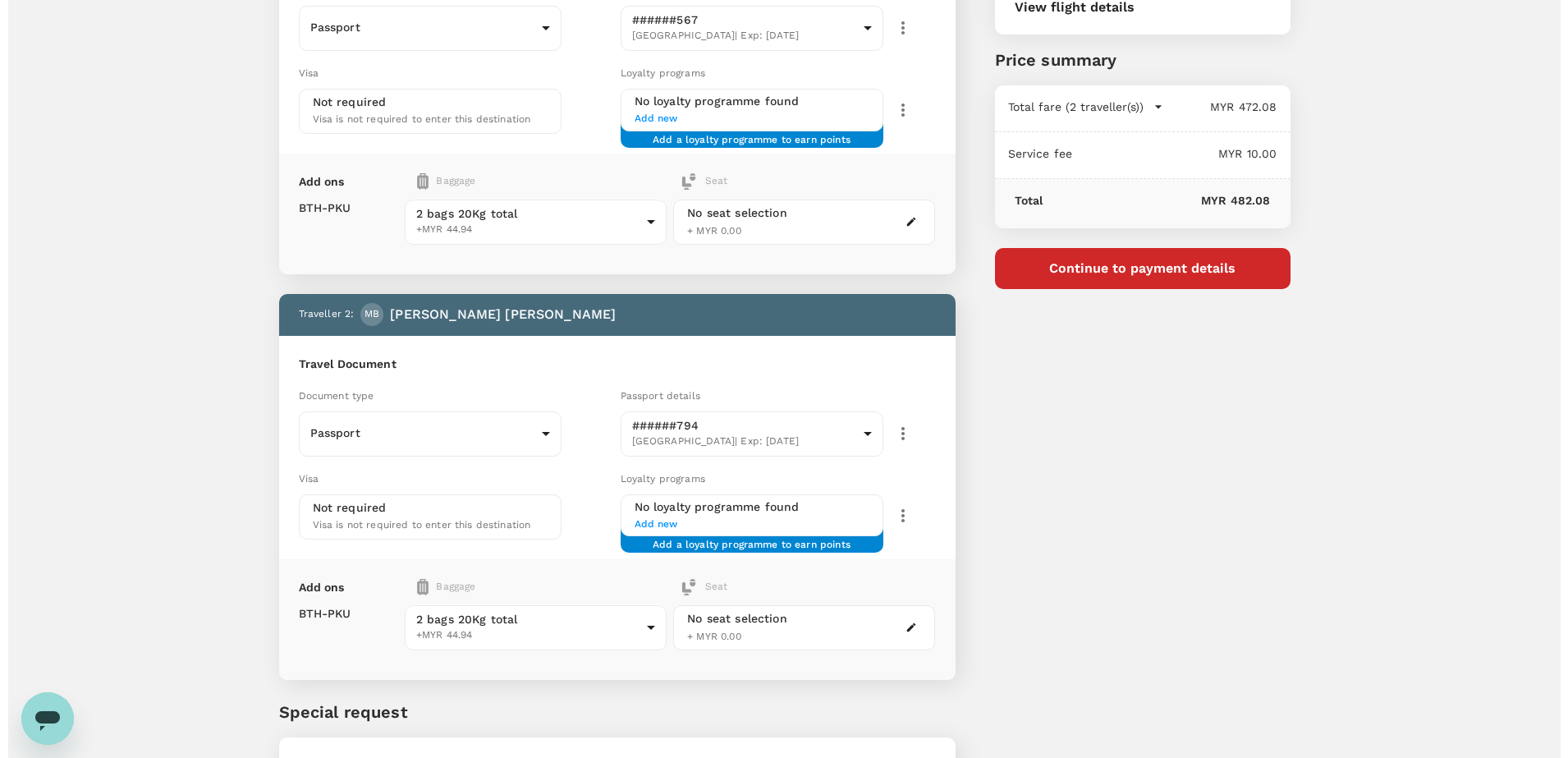
scroll to position [0, 0]
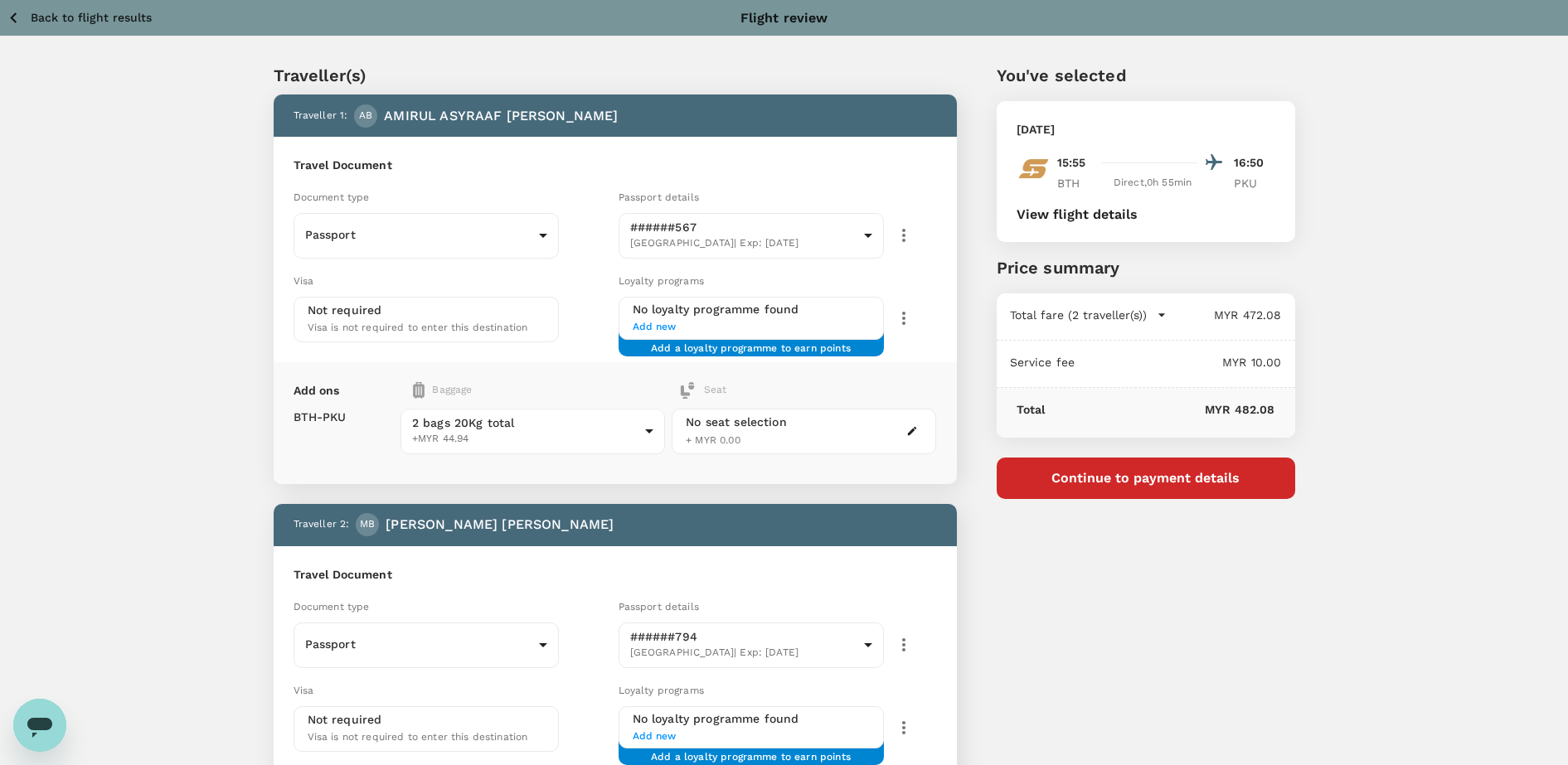
click at [1071, 209] on button "View flight details" at bounding box center [1077, 214] width 121 height 15
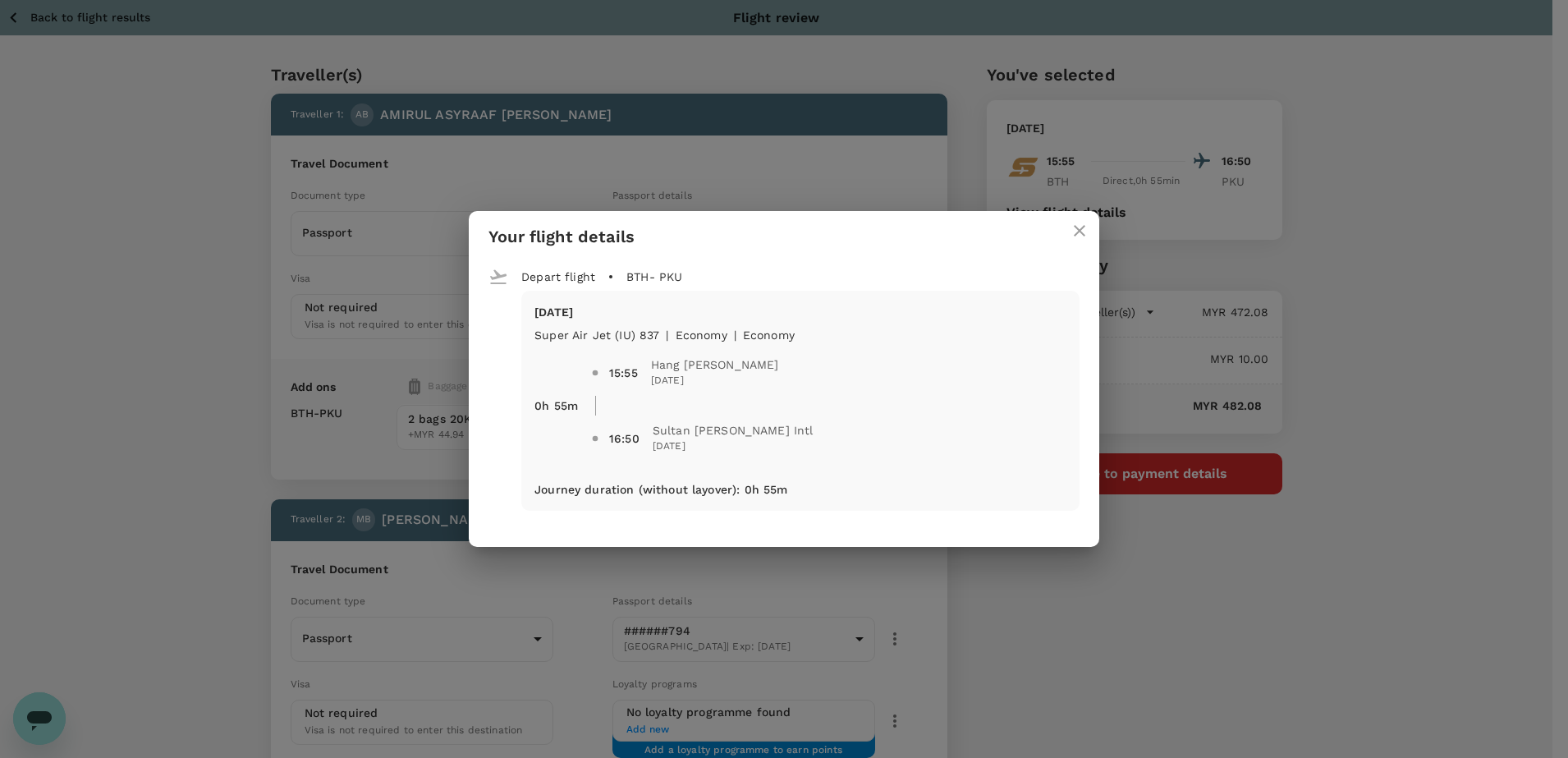
click at [1074, 239] on icon "close" at bounding box center [1079, 231] width 20 height 20
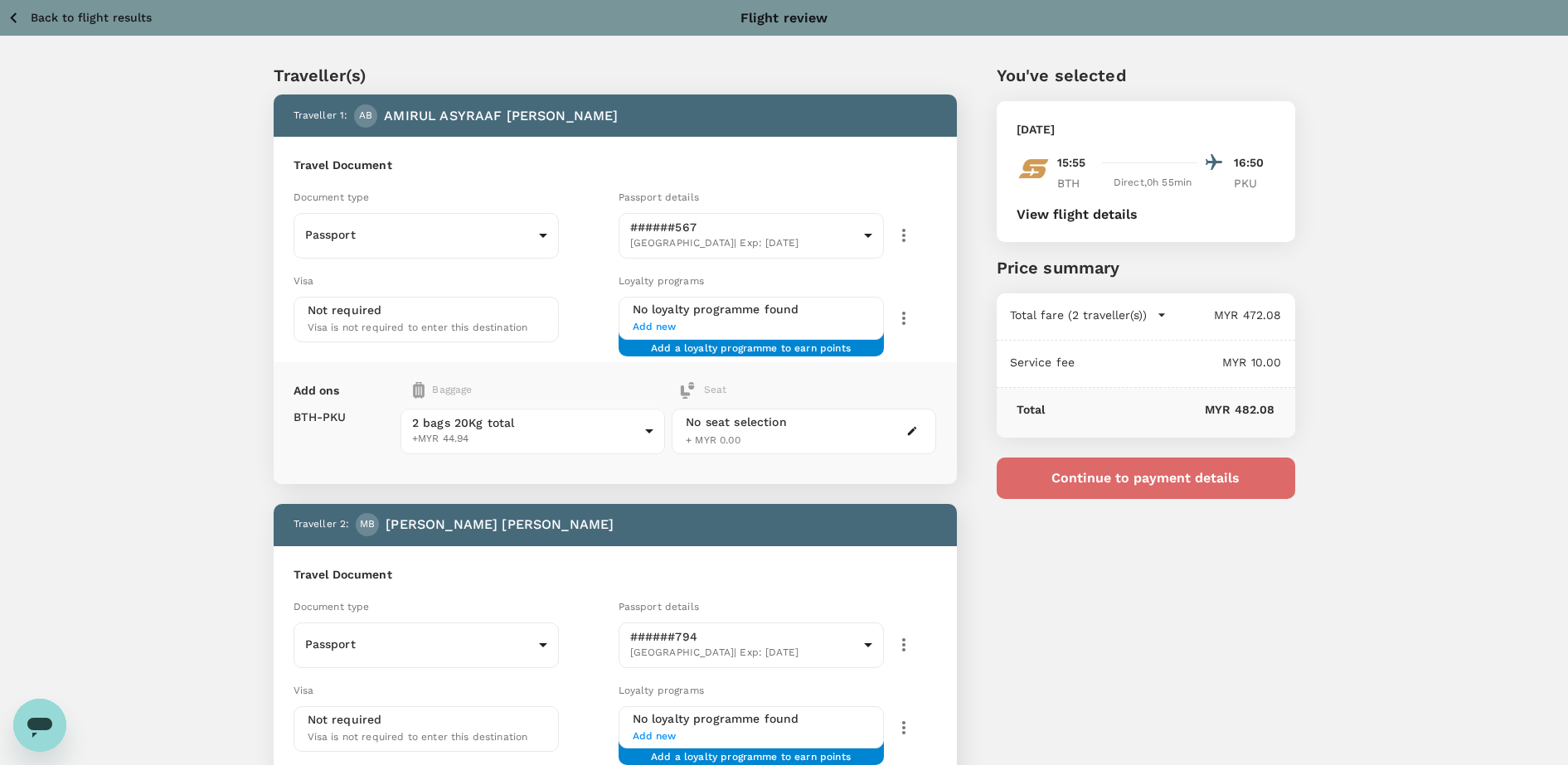
click at [1152, 471] on button "Continue to payment details" at bounding box center [1146, 478] width 298 height 41
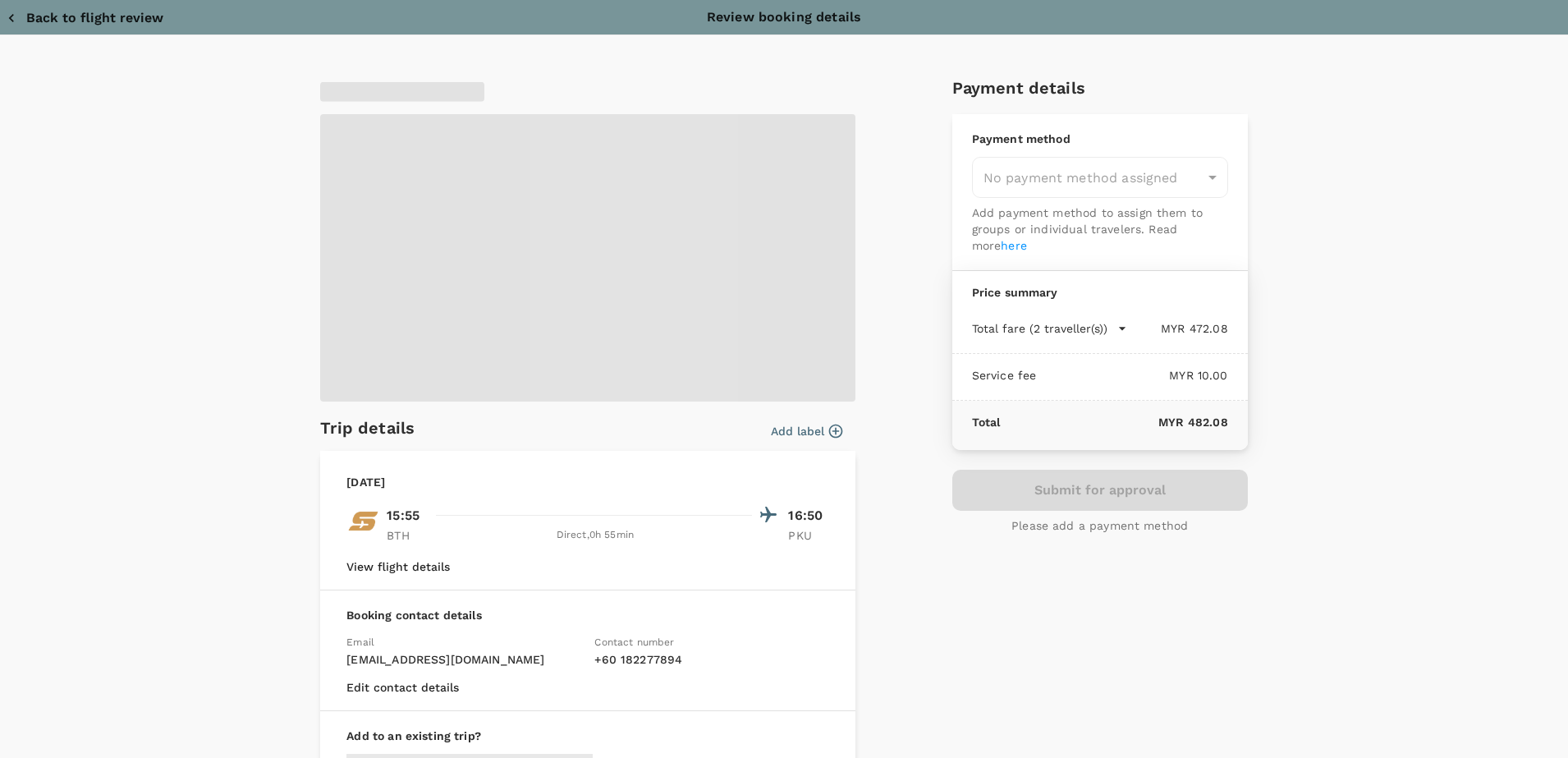
type input "9e254831-a140-43d4-90d9-f4bdc71b84d3"
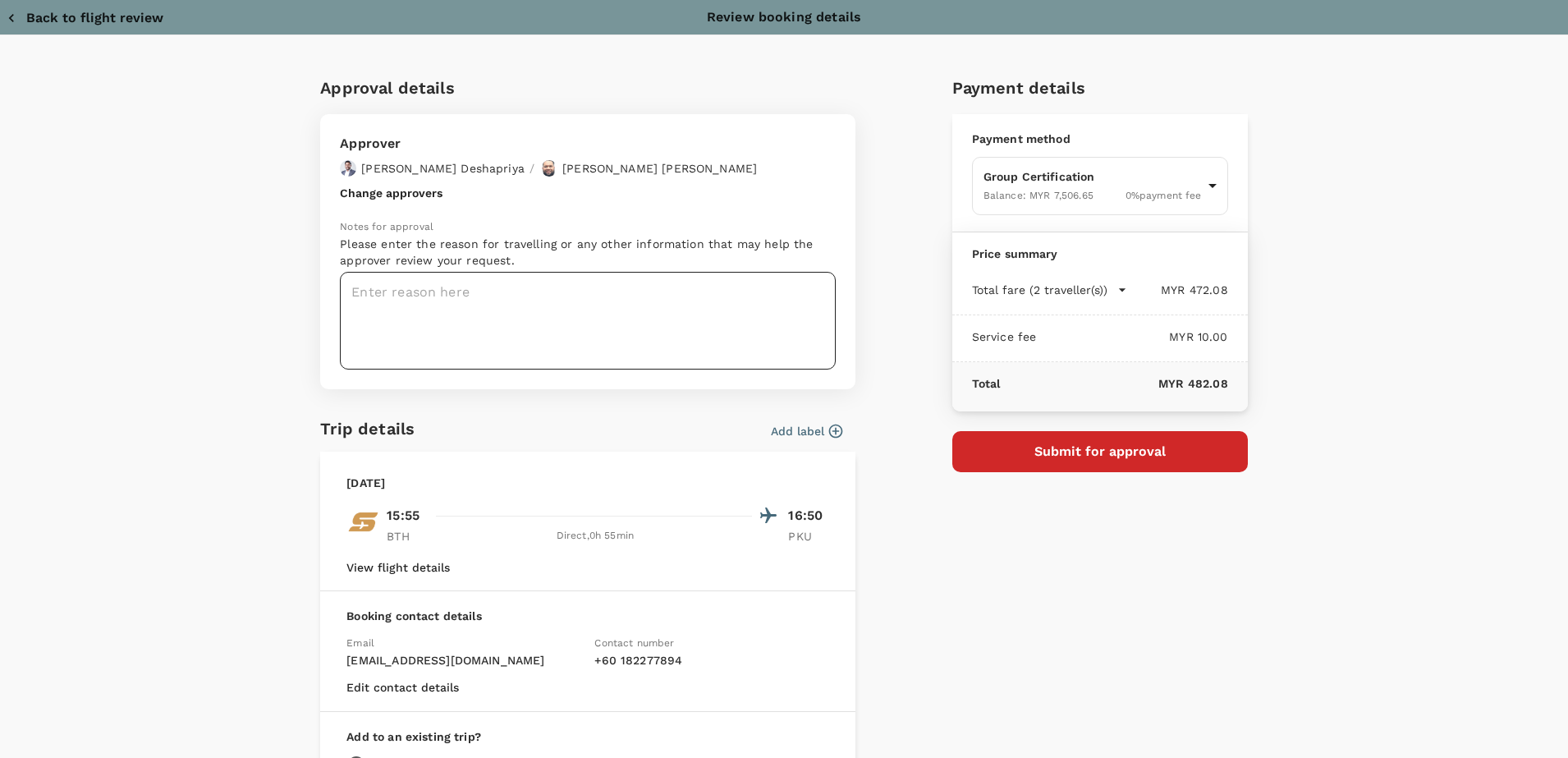
click at [402, 294] on textarea at bounding box center [588, 320] width 496 height 98
paste textarea "Dear Chathuranga / Hariz, Kindly help to approve flight as below audit details …"
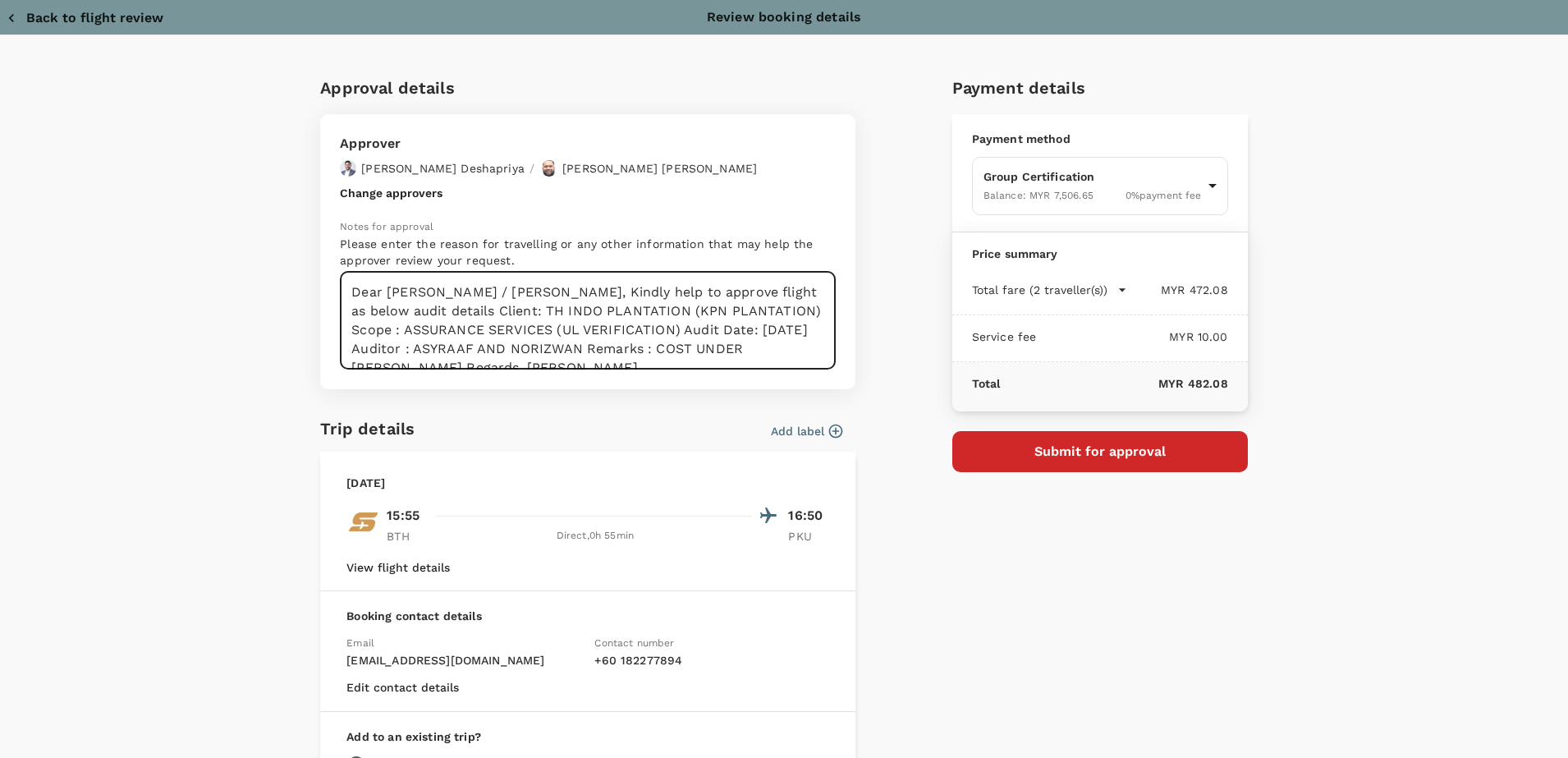
click at [521, 282] on textarea "Dear Chathuranga / Hariz, Kindly help to approve flight as below audit details …" at bounding box center [588, 320] width 496 height 98
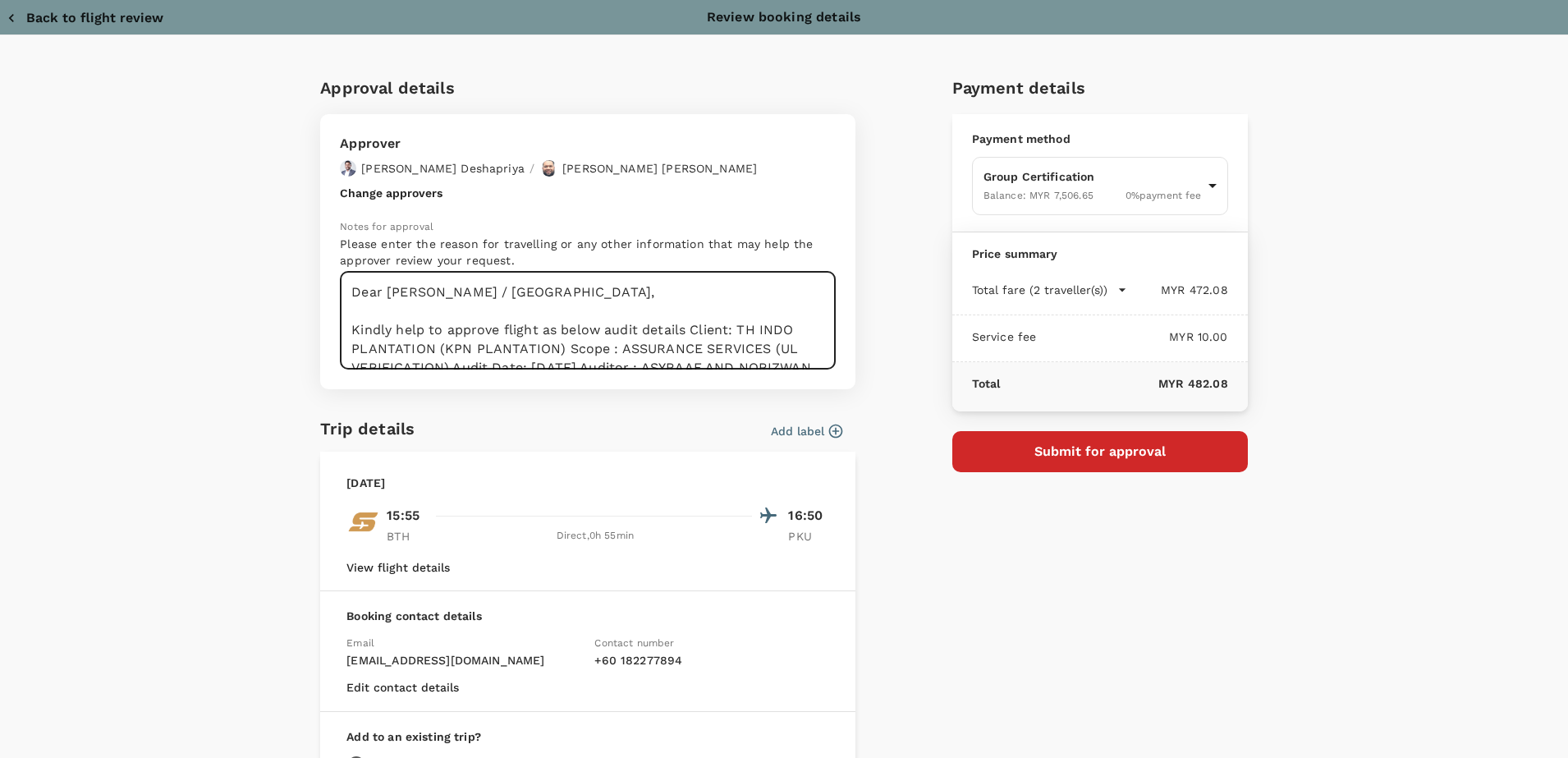
click at [599, 327] on textarea "Dear Chathuranga / Hariz, Kindly help to approve flight as below audit details …" at bounding box center [588, 320] width 496 height 98
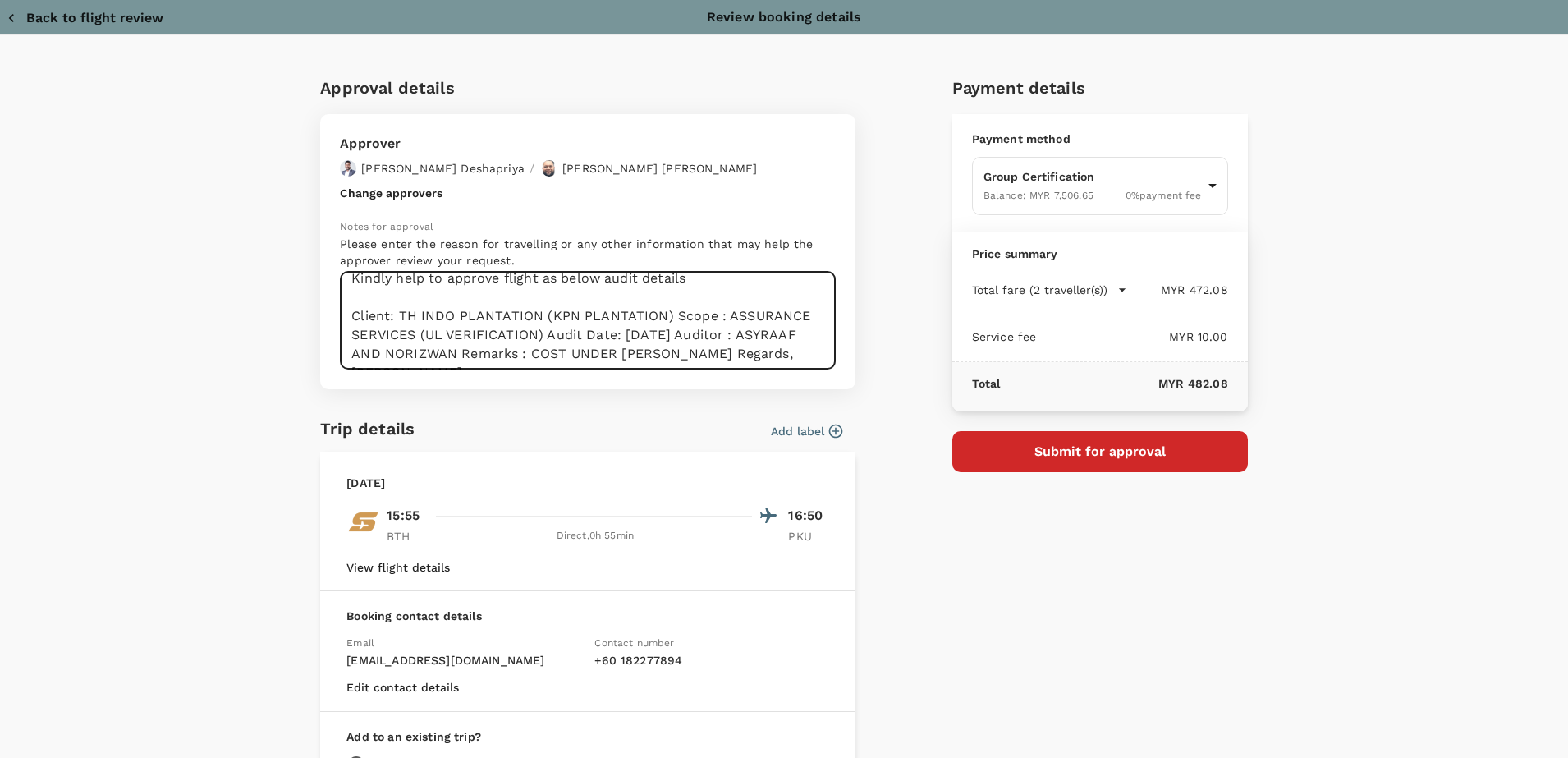
scroll to position [75, 0]
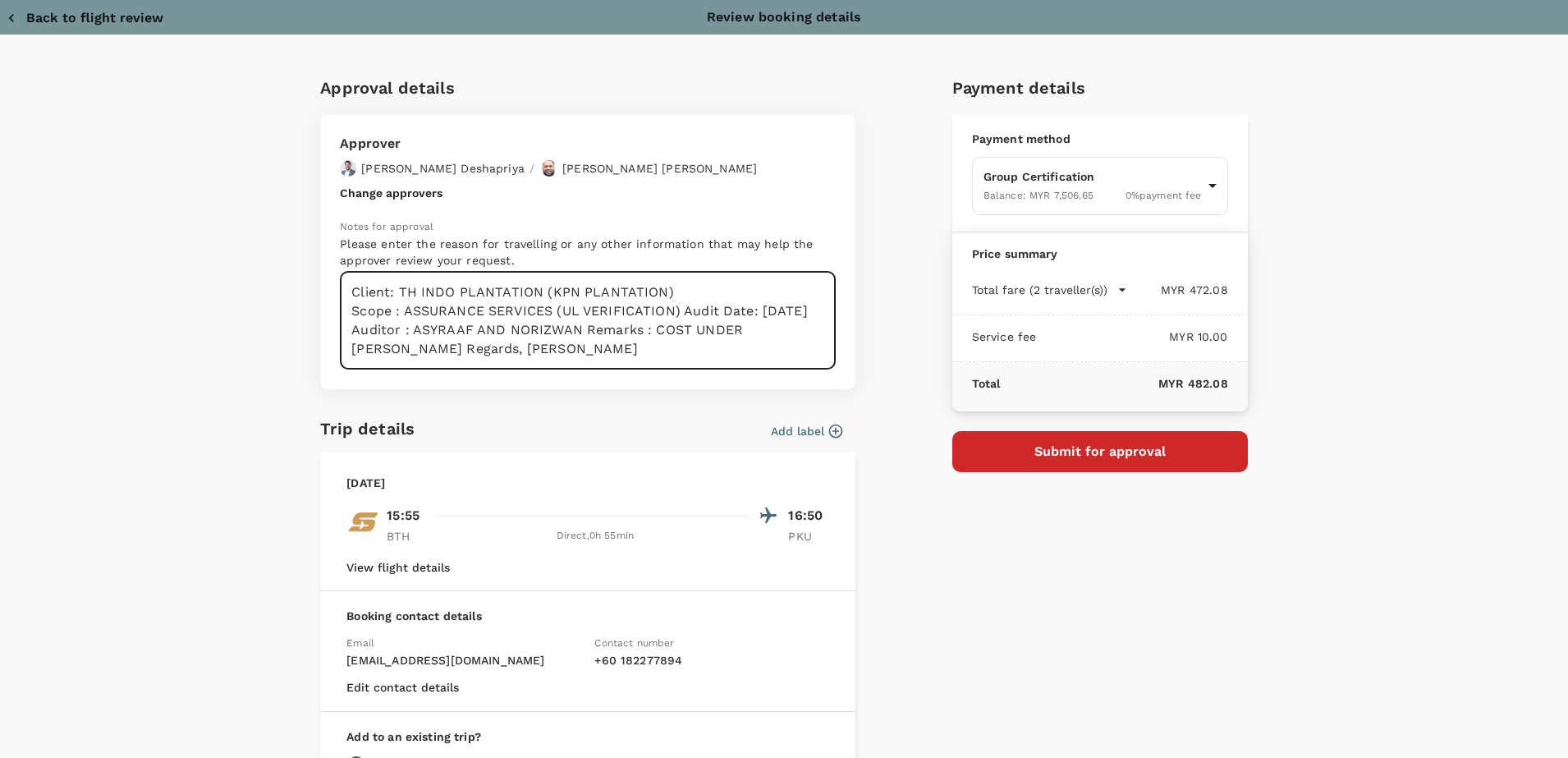
drag, startPoint x: 671, startPoint y: 293, endPoint x: 394, endPoint y: 291, distance: 277.0
click at [394, 291] on textarea "Dear Chathuranga / Hariz, Kindly help to approve flight as below audit details …" at bounding box center [588, 320] width 496 height 98
click at [673, 314] on textarea "Dear Chathuranga / Hariz, Kindly help to approve flight as below audit details …" at bounding box center [588, 320] width 496 height 98
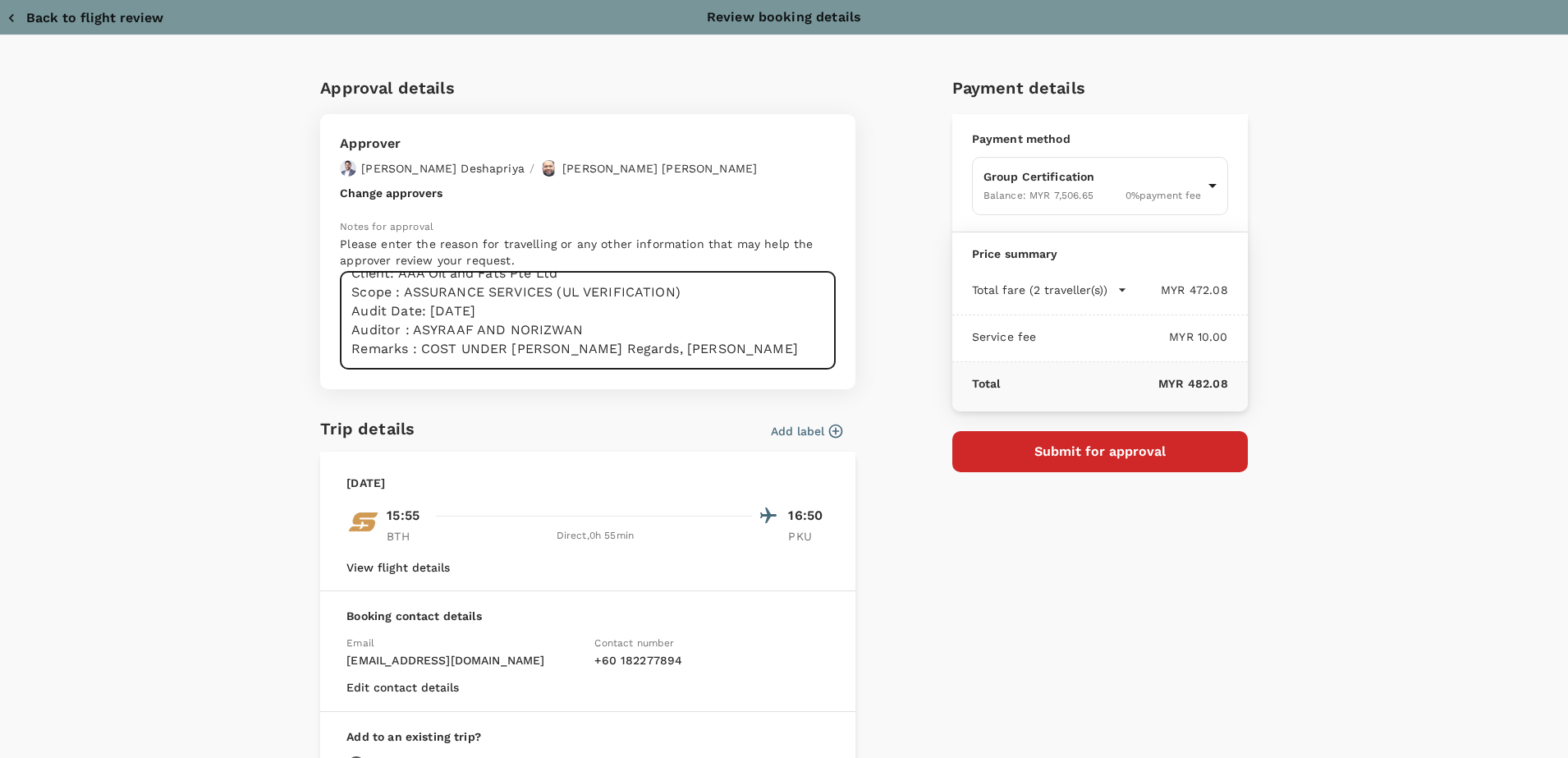
click at [603, 347] on textarea "Dear Chathuranga / Hariz, Kindly help to approve flight as below audit details …" at bounding box center [588, 320] width 496 height 98
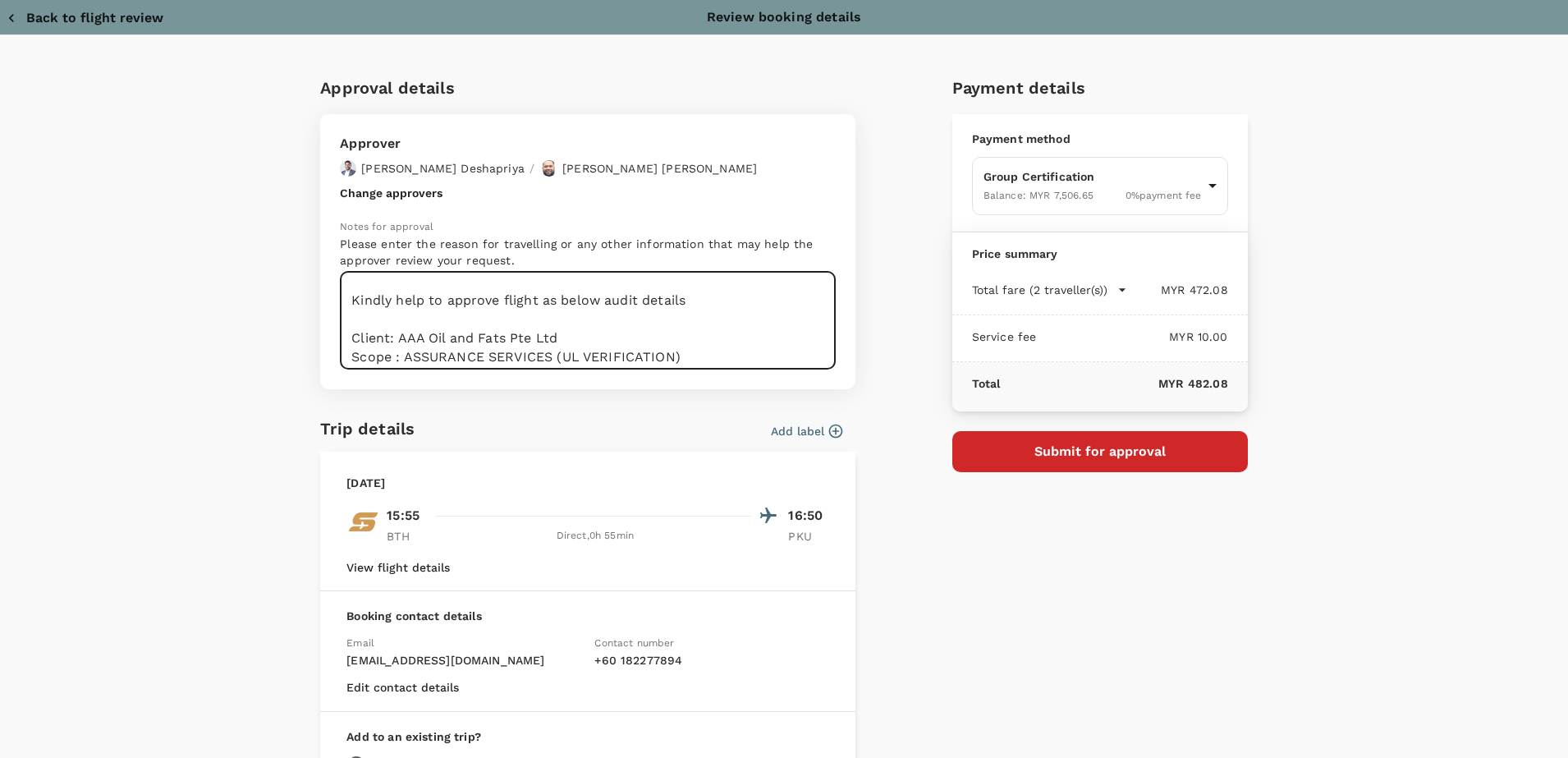
scroll to position [132, 0]
click at [438, 276] on textarea "Dear Chathuranga / Hariz, Kindly help to approve flight as below audit details …" at bounding box center [588, 320] width 496 height 98
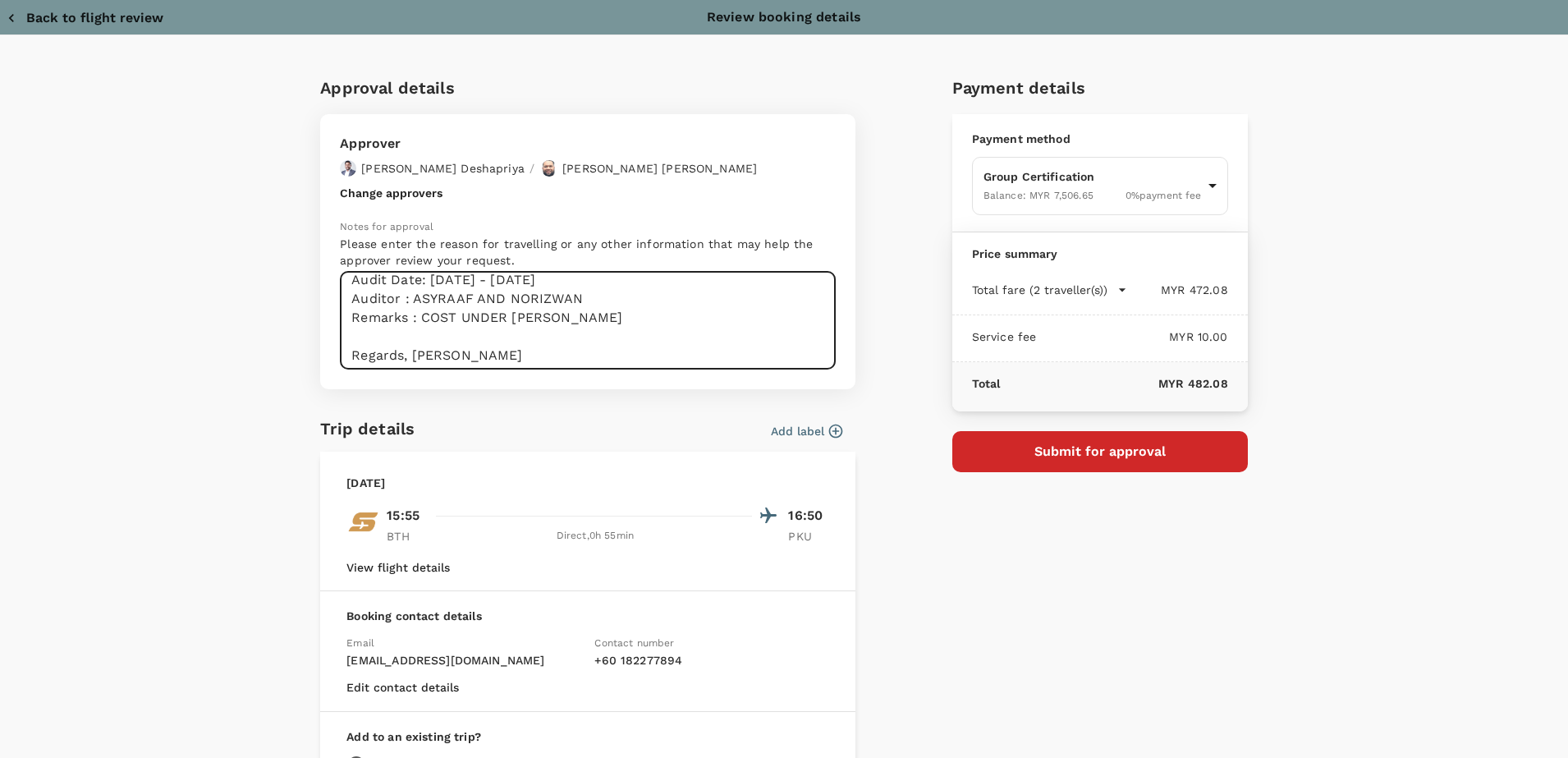
click at [403, 352] on textarea "Dear Chathuranga / Hariz, Kindly help to approve flight as below audit details …" at bounding box center [588, 320] width 496 height 98
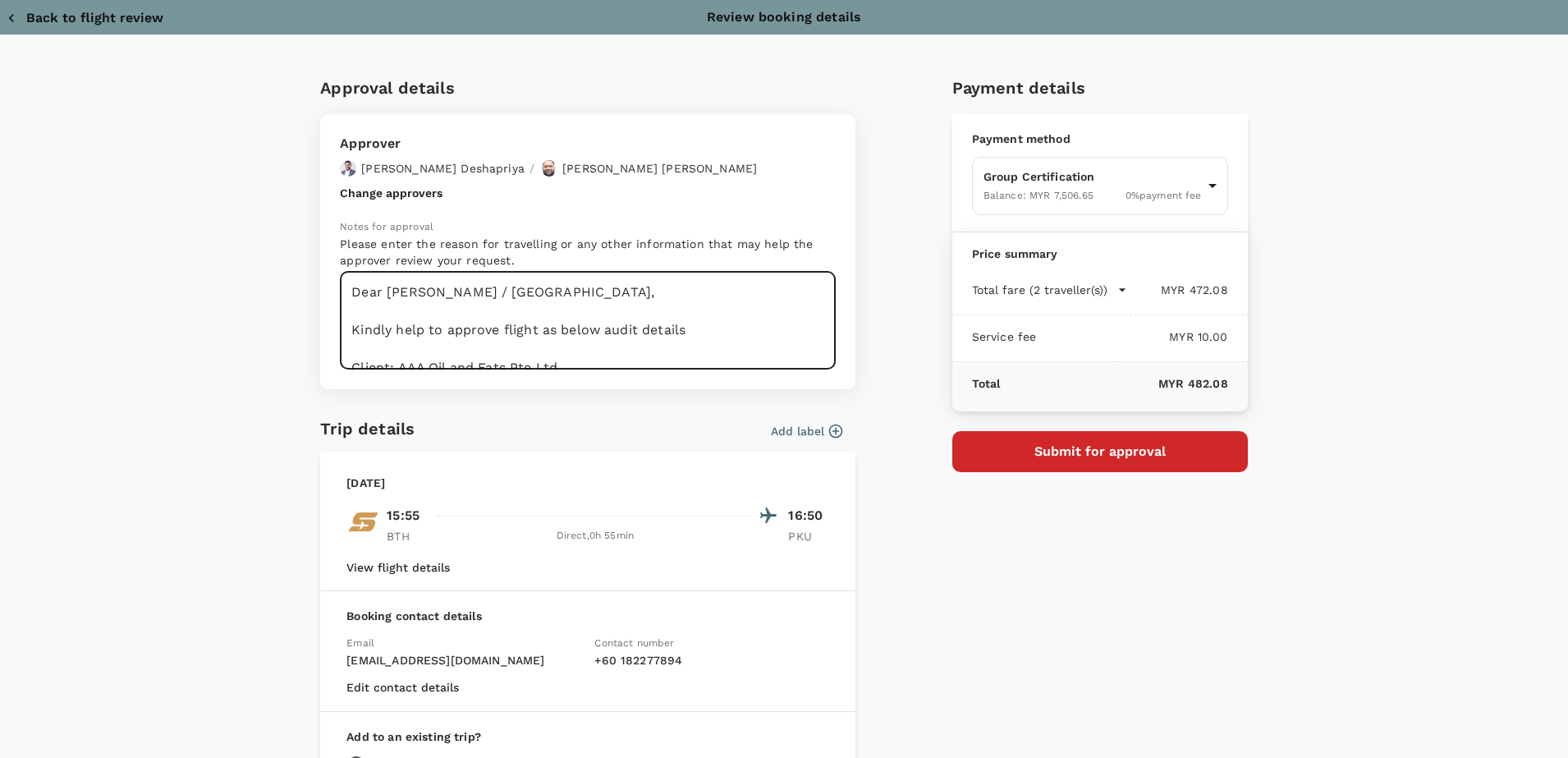
drag, startPoint x: 398, startPoint y: 354, endPoint x: 168, endPoint y: 219, distance: 266.7
click at [168, 219] on div "Approval details Approver Chathuranga Iroshan Deshapriya / Muhammad Hariz Bin A…" at bounding box center [784, 475] width 1568 height 881
click at [667, 305] on textarea "Dear Chathuranga / Hariz, Kindly help to approve flight as below audit details …" at bounding box center [588, 320] width 496 height 98
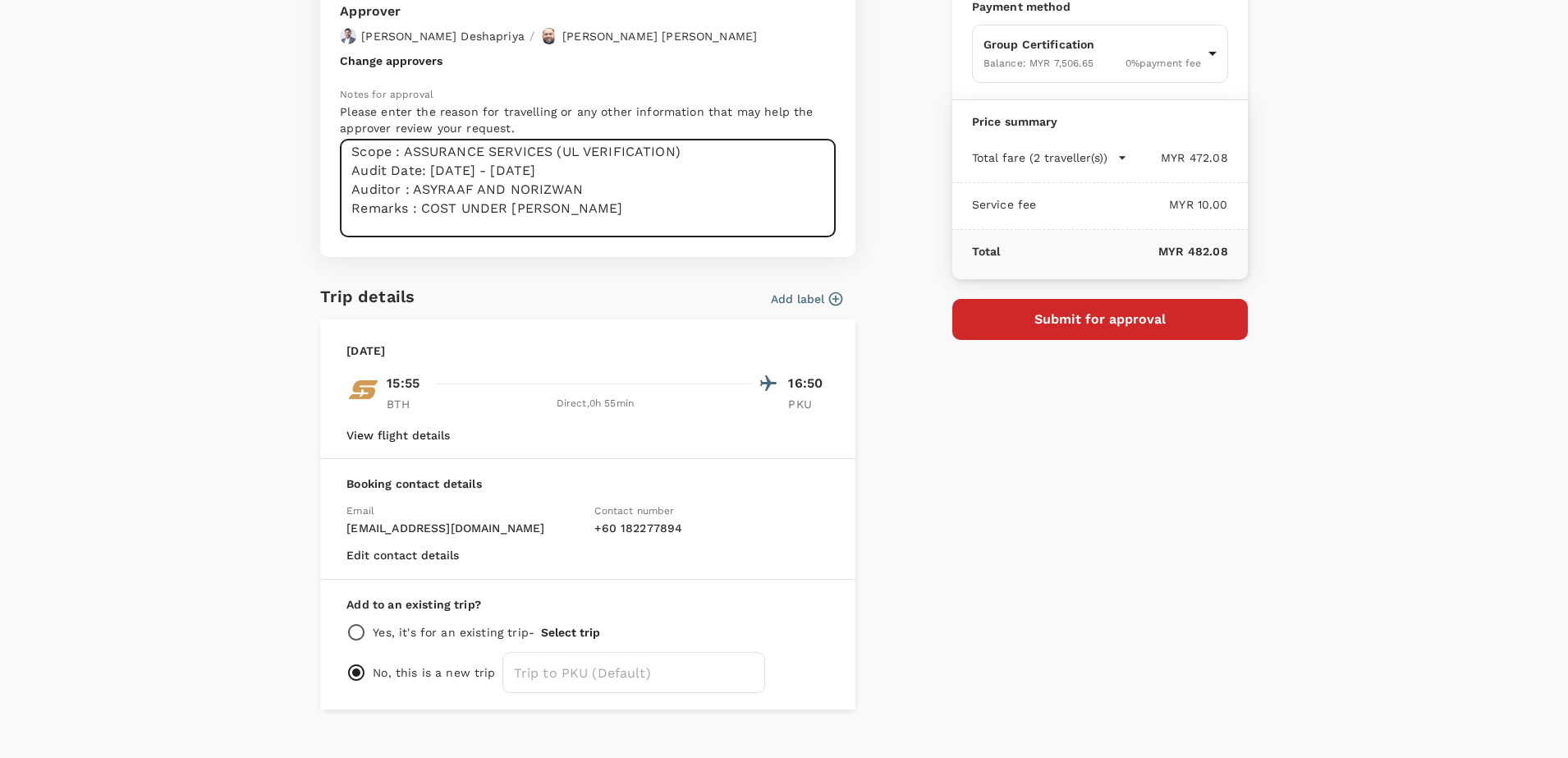
scroll to position [158, 0]
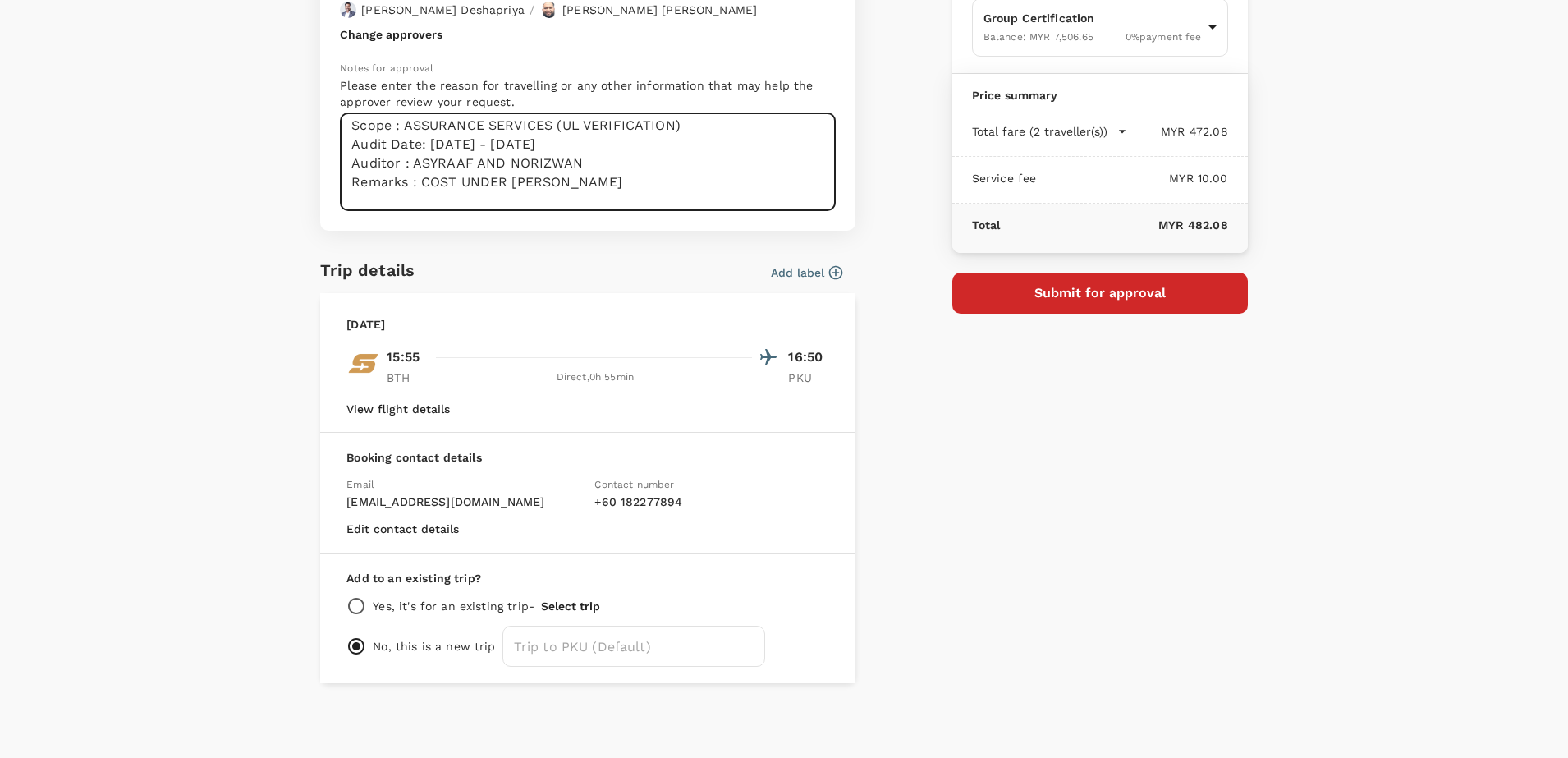
type textarea "Dear Chathuranga / Hariz, Kindly help to approve flight as below audit details …"
click at [1080, 301] on button "Submit for approval" at bounding box center [1100, 293] width 295 height 41
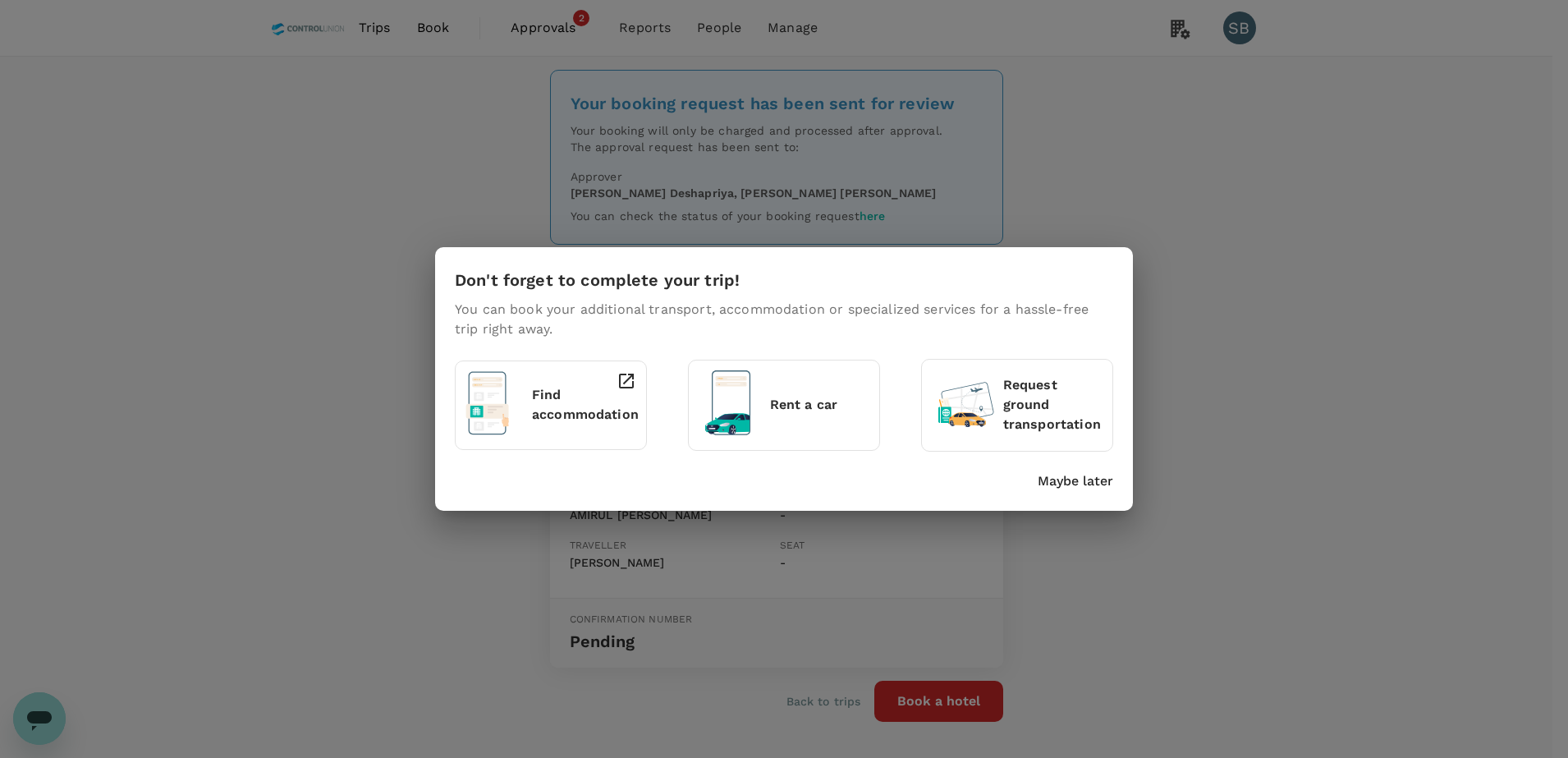
click at [1103, 487] on p "Maybe later" at bounding box center [1075, 481] width 75 height 20
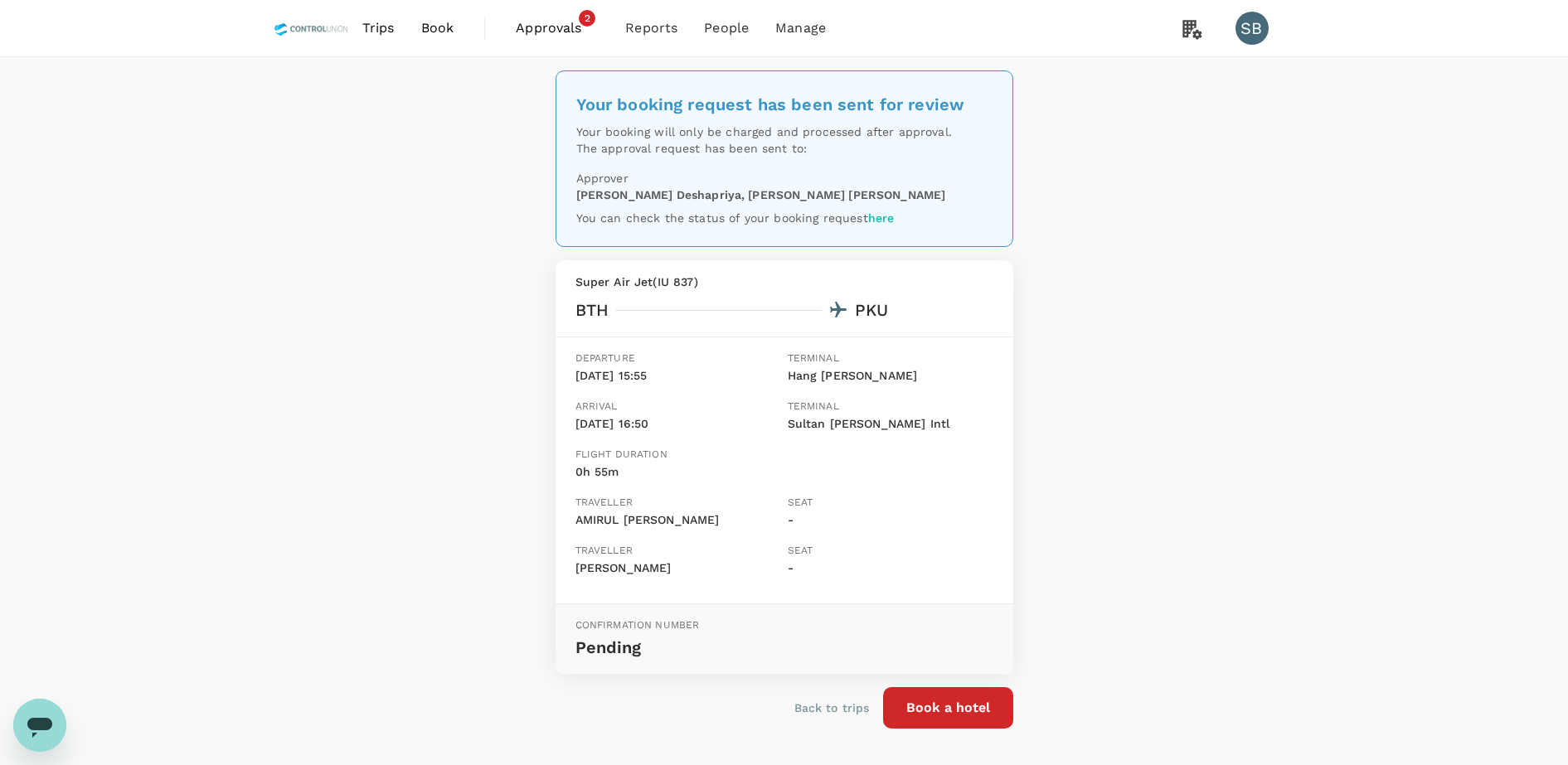
click at [389, 20] on span "Trips" at bounding box center [378, 28] width 33 height 20
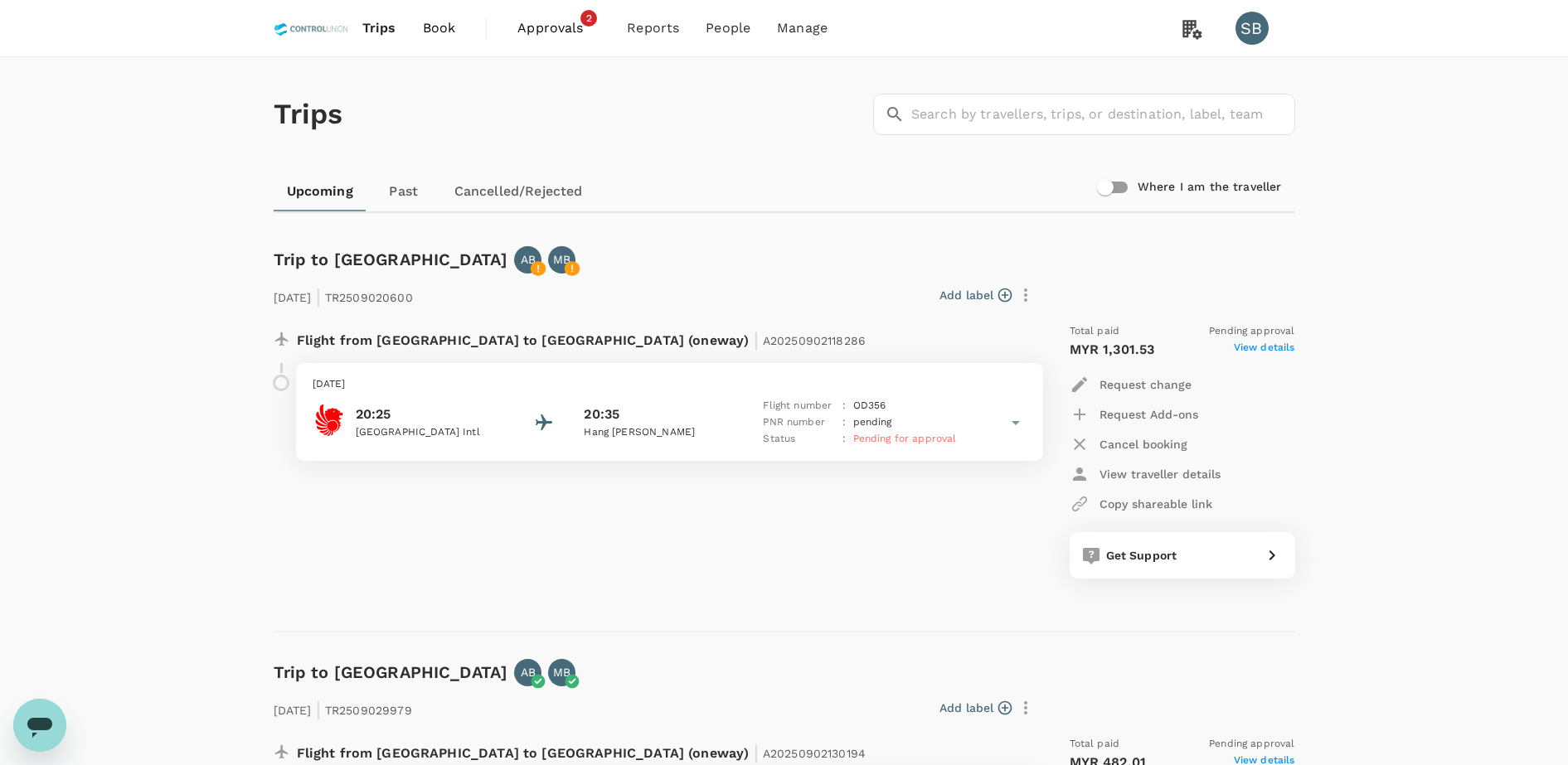
click at [1007, 418] on icon at bounding box center [1015, 422] width 20 height 20
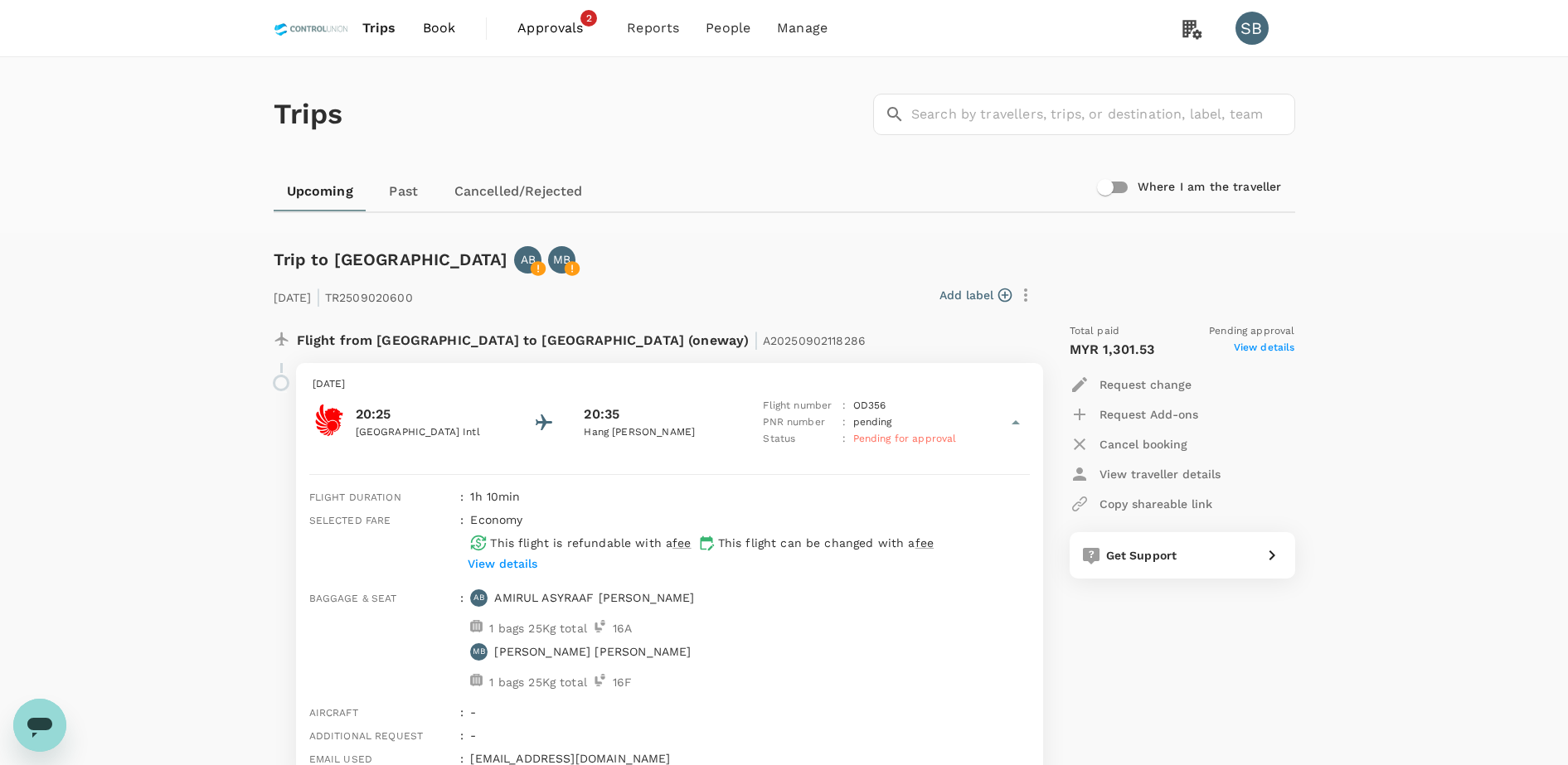
click at [377, 28] on span "Trips" at bounding box center [379, 28] width 34 height 20
click at [384, 37] on span "Trips" at bounding box center [379, 28] width 34 height 20
click at [433, 32] on span "Book" at bounding box center [440, 28] width 34 height 20
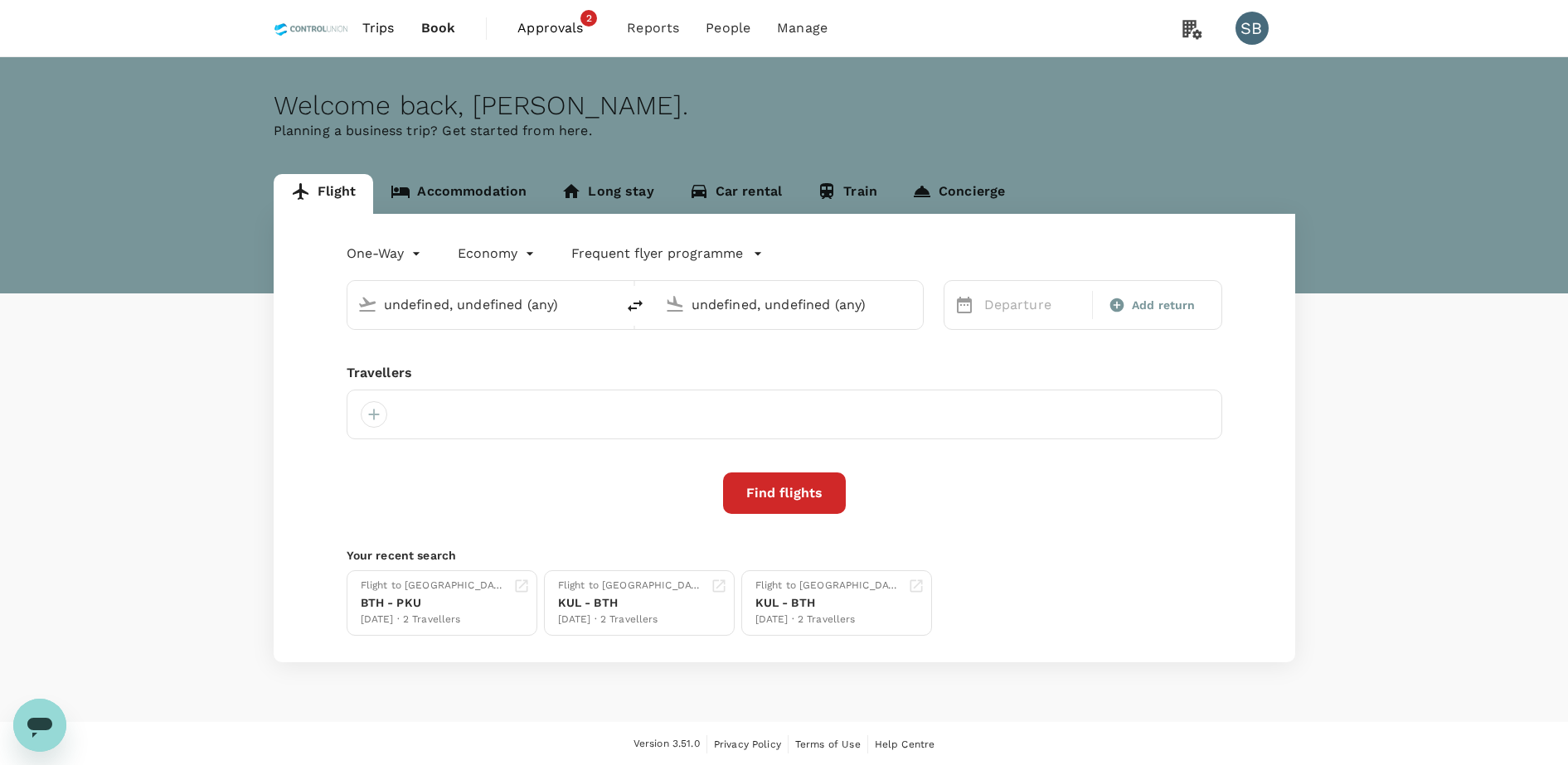
type input "Hang [PERSON_NAME] (BTH)"
type input "Sultan [PERSON_NAME] (PKU)"
type input "Hang [PERSON_NAME] (BTH)"
type input "Sultan [PERSON_NAME] (PKU)"
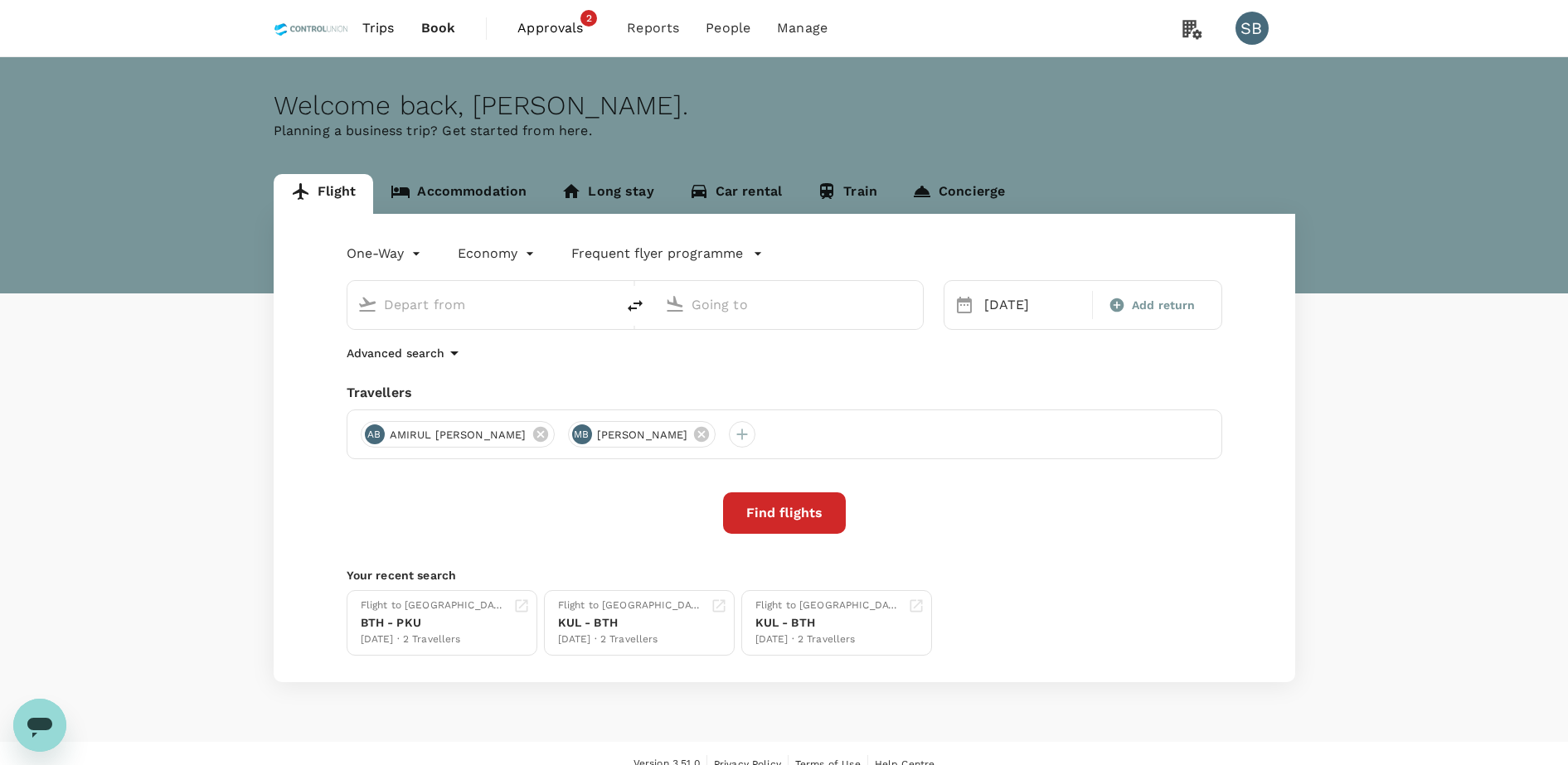
type input "Hang [PERSON_NAME] (BTH)"
type input "Sultan [PERSON_NAME] (PKU)"
click at [634, 298] on icon "delete" at bounding box center [635, 306] width 20 height 20
type input "Sultan [PERSON_NAME] (PKU)"
click at [740, 303] on input "Hang [PERSON_NAME] (BTH)" at bounding box center [789, 304] width 197 height 26
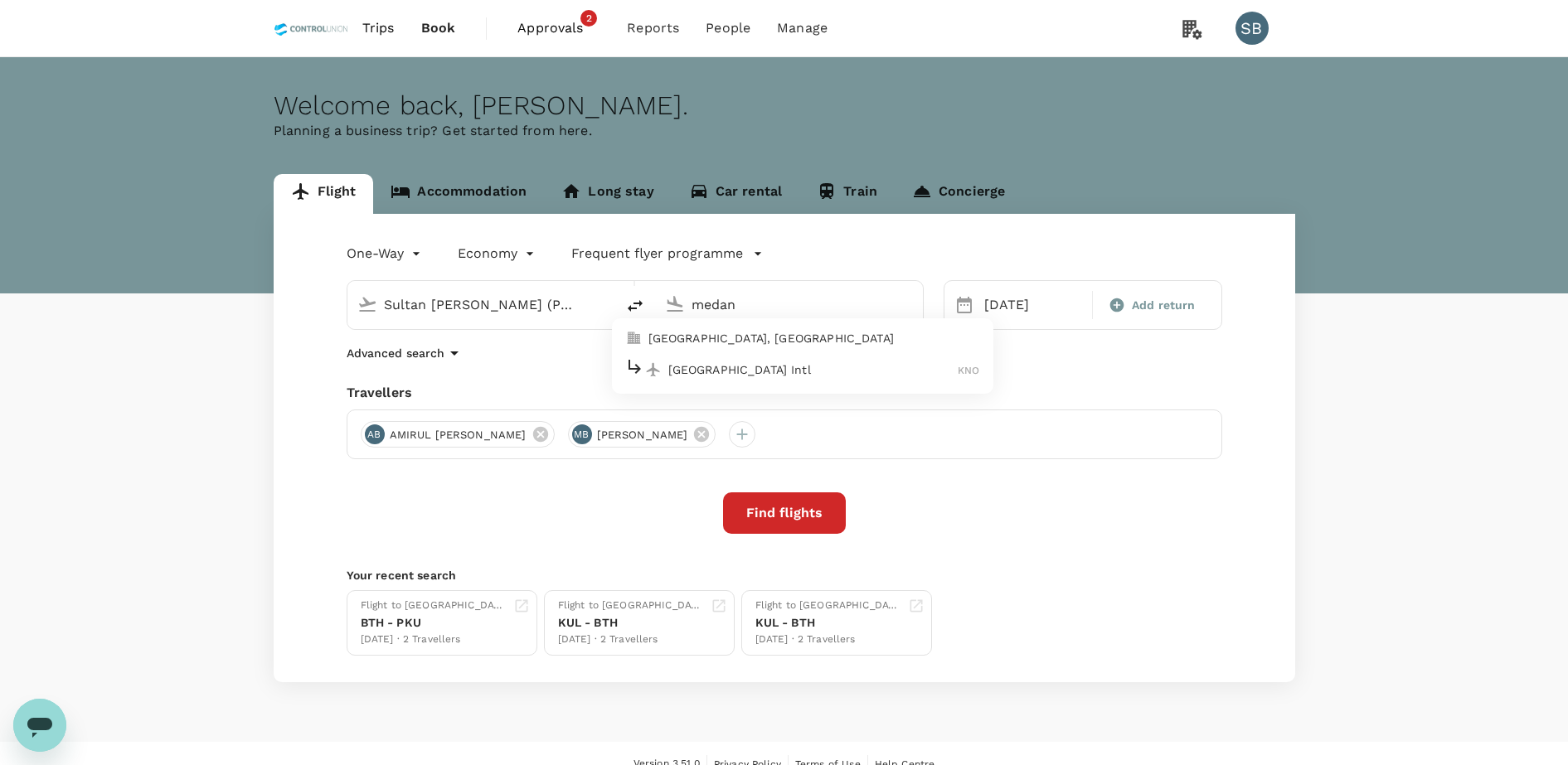
click at [762, 372] on p "Kuala Namu Intl" at bounding box center [813, 369] width 290 height 17
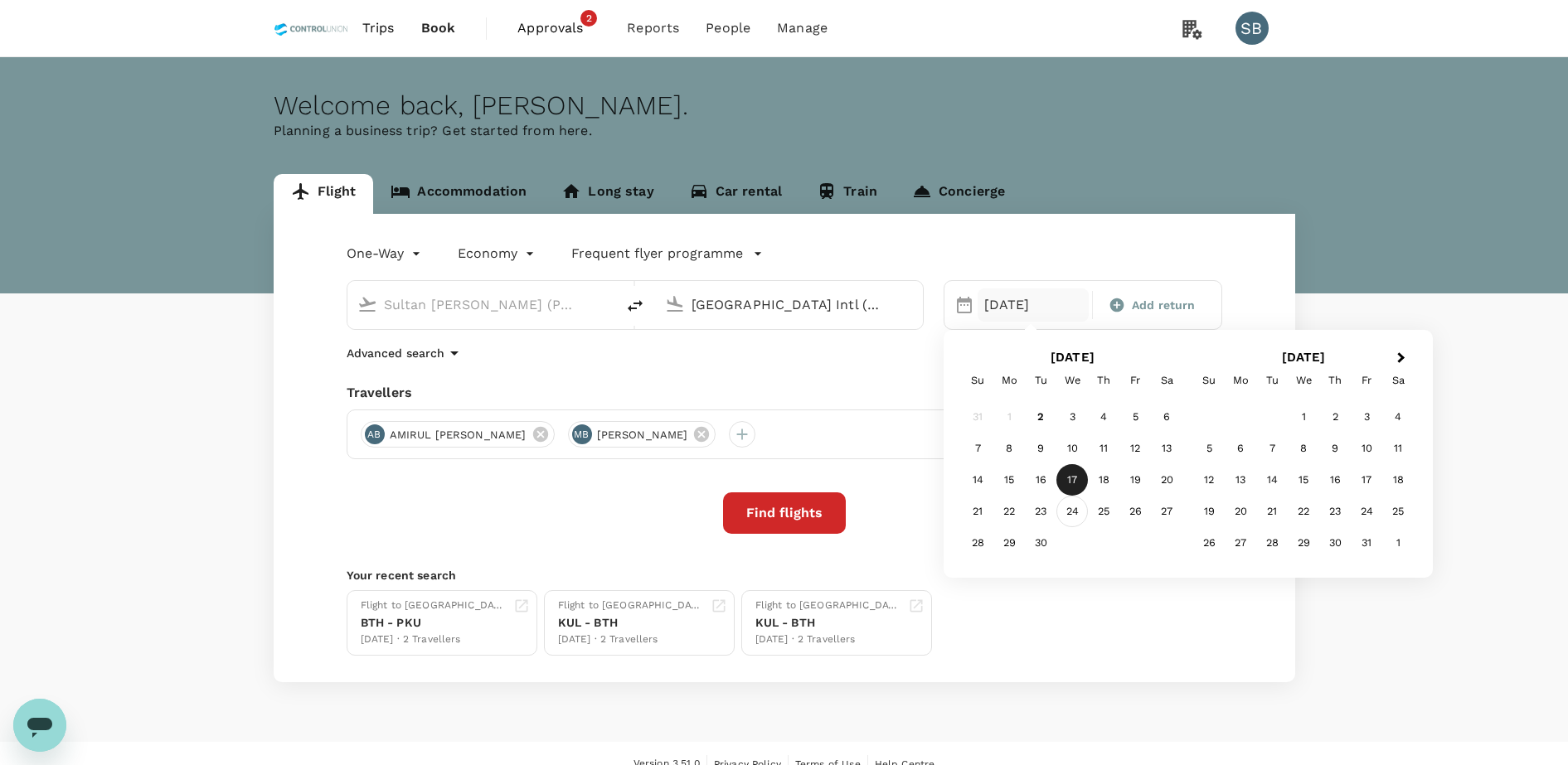
type input "Kuala Namu Intl (KNO)"
click at [1064, 510] on div "24" at bounding box center [1072, 511] width 32 height 32
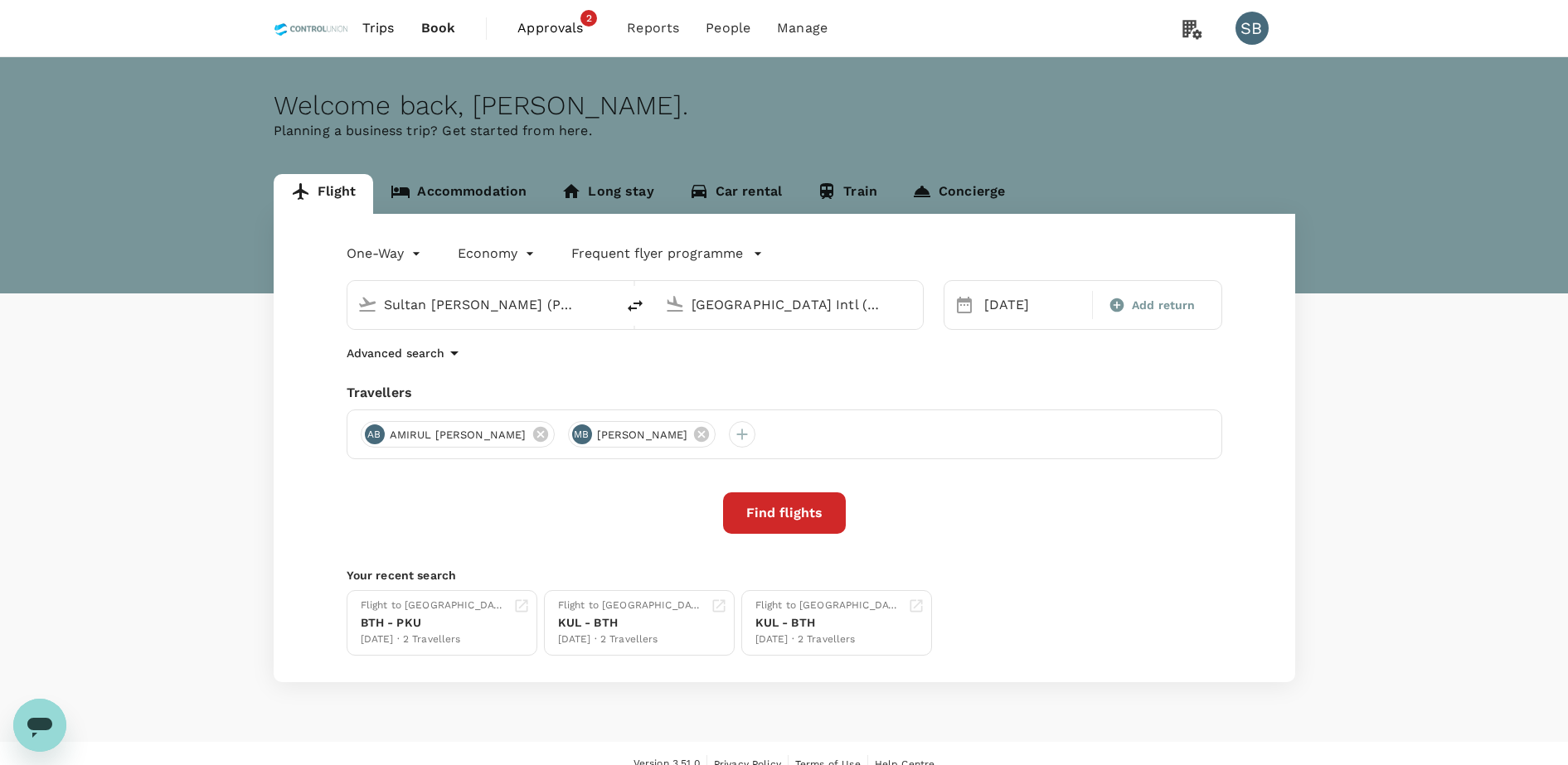
click at [792, 519] on button "Find flights" at bounding box center [784, 512] width 123 height 41
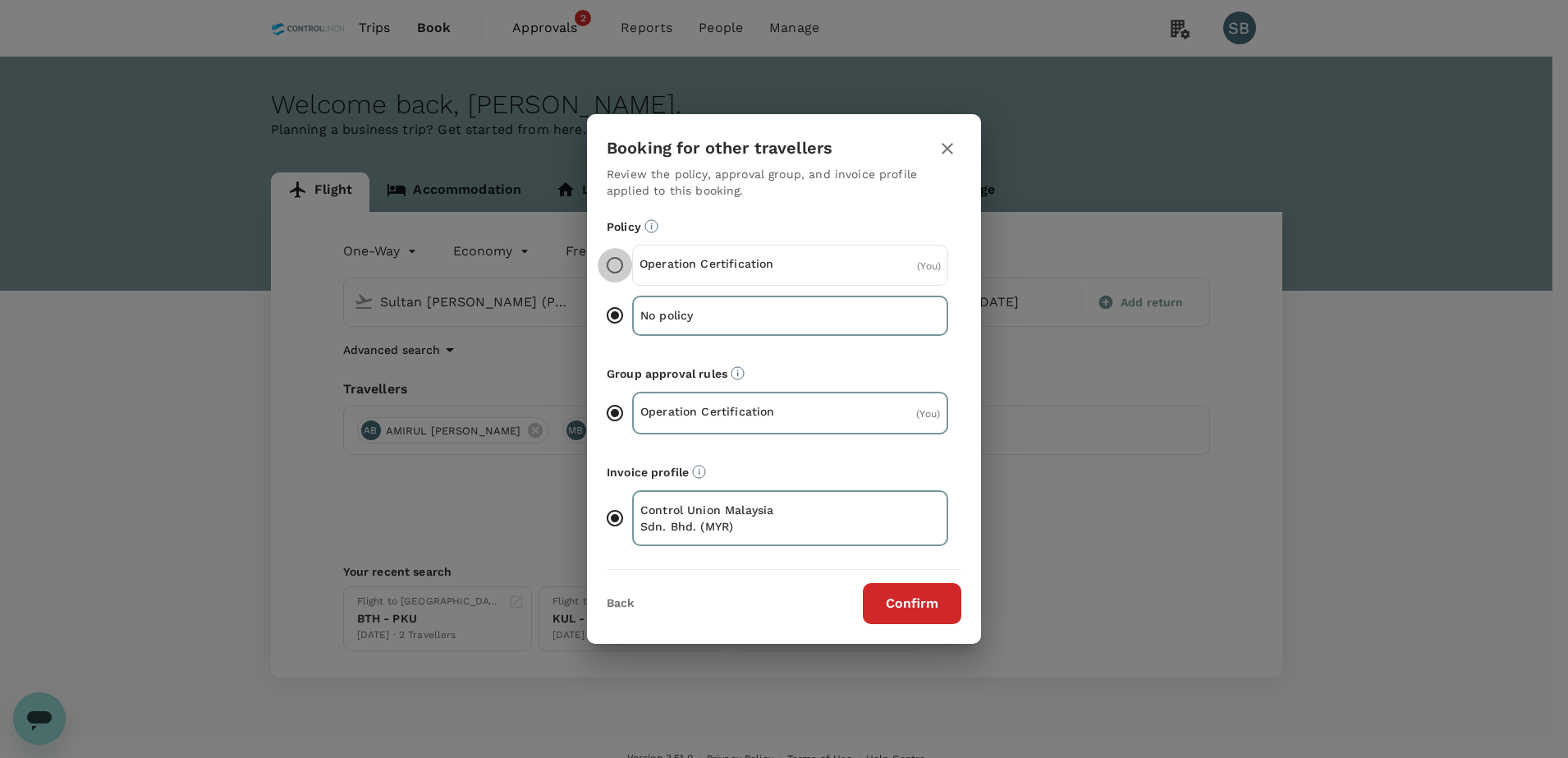
click at [623, 257] on input "Operation Certification ( You )" at bounding box center [614, 265] width 34 height 34
click at [915, 605] on button "Confirm" at bounding box center [911, 603] width 99 height 41
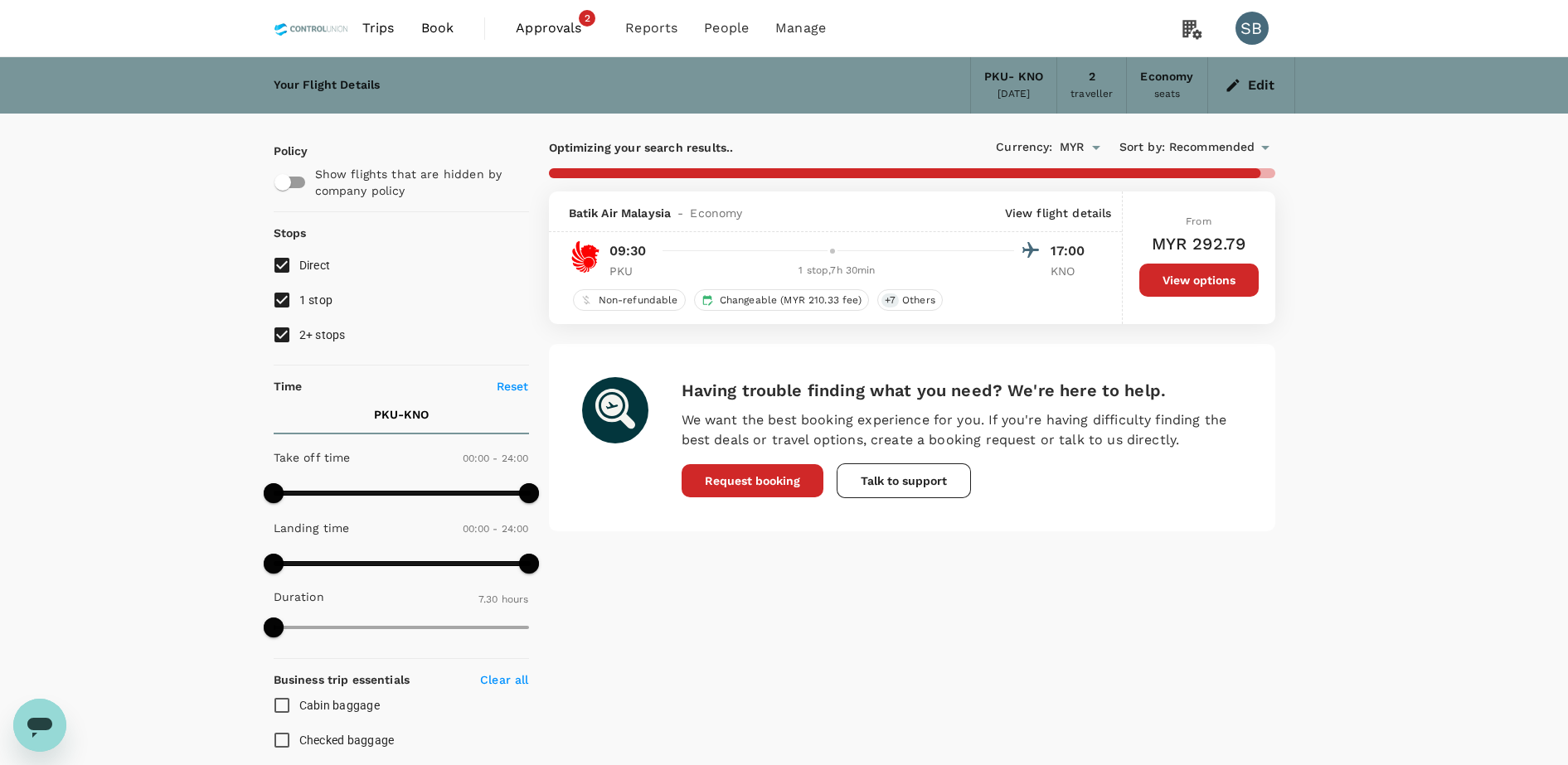
type input "565"
checkbox input "false"
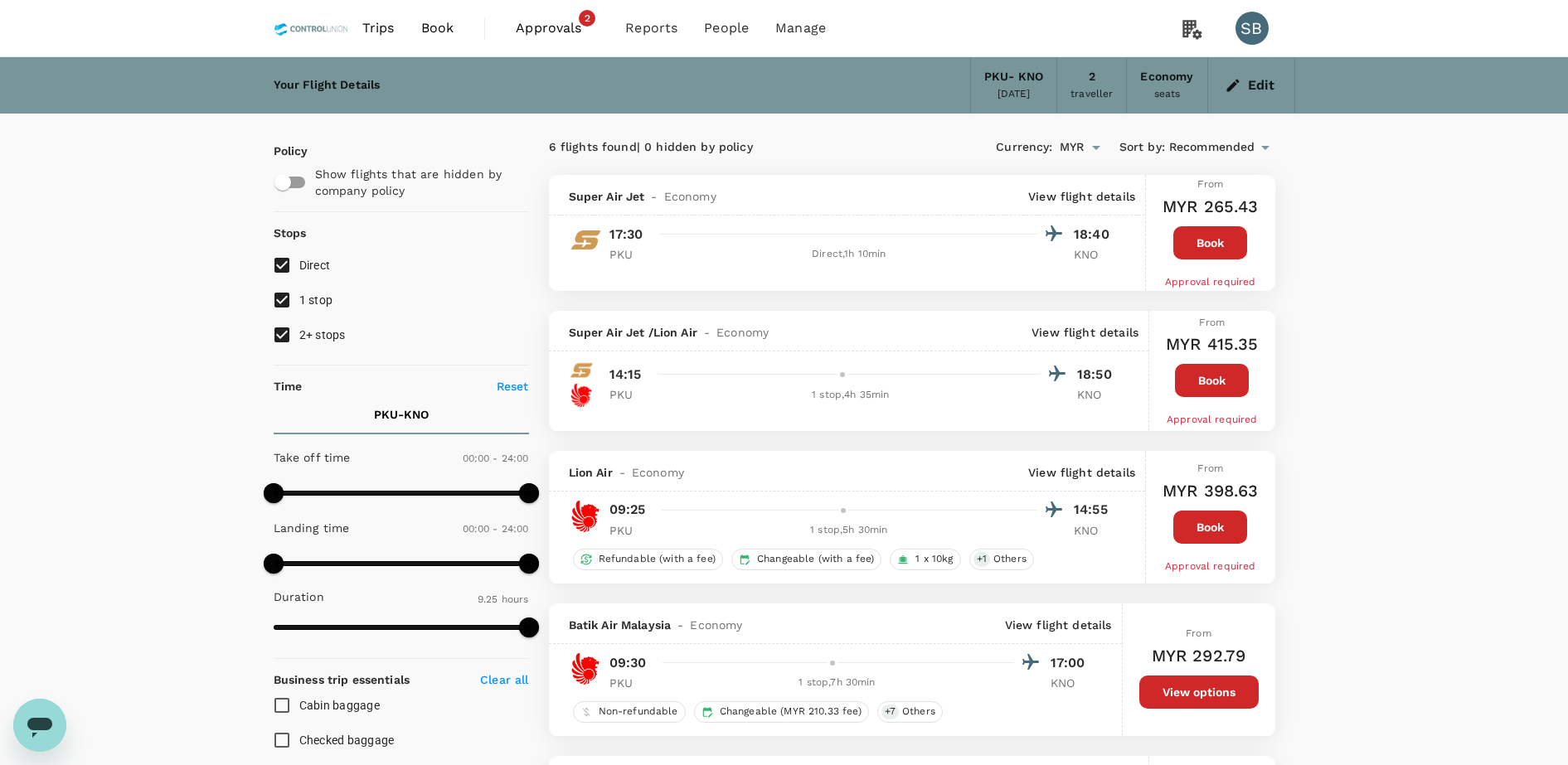
click at [284, 334] on input "2+ stops" at bounding box center [281, 334] width 34 height 34
checkbox input "false"
click at [282, 291] on input "1 stop" at bounding box center [281, 300] width 34 height 34
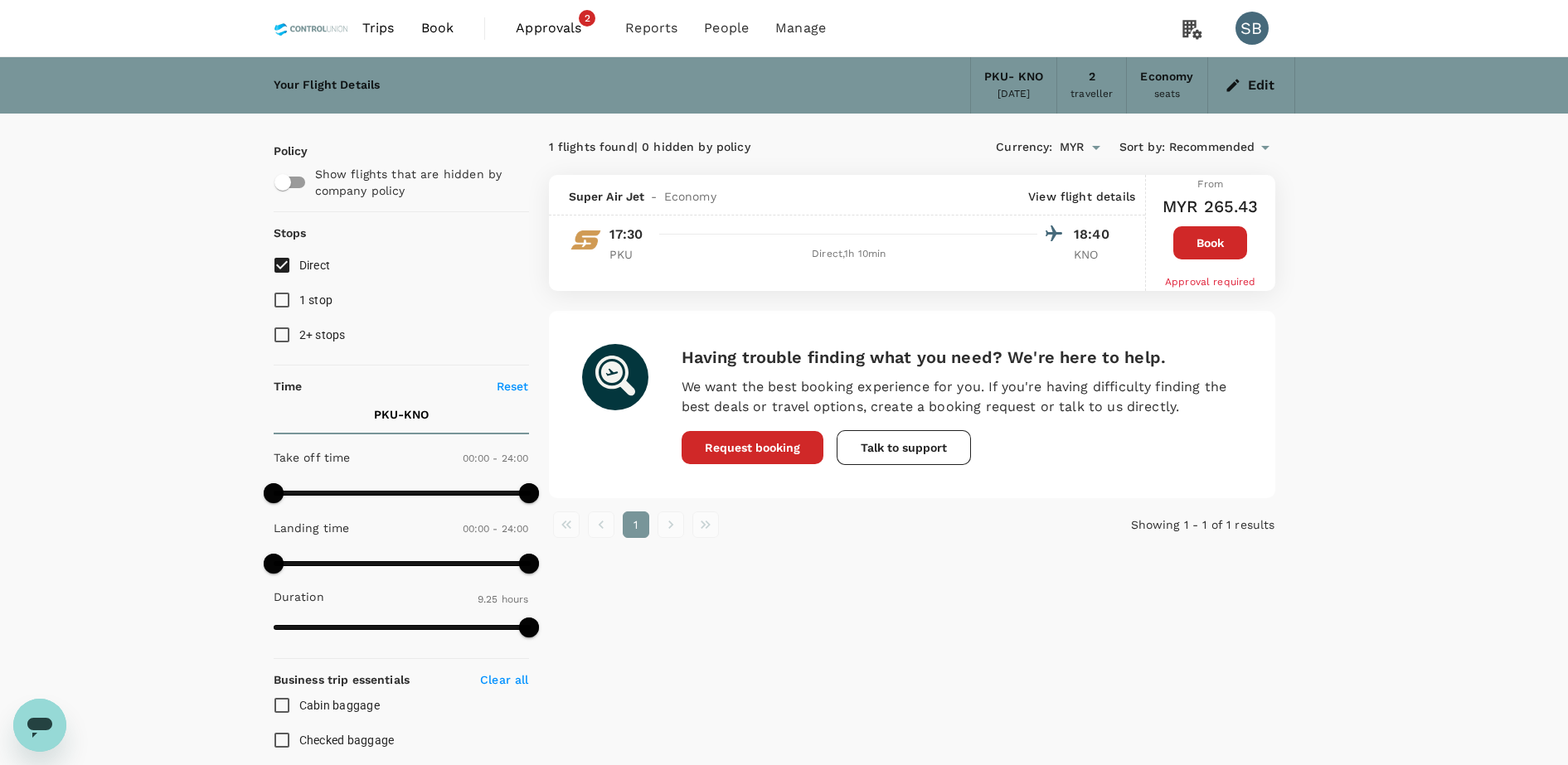
click at [278, 301] on input "1 stop" at bounding box center [281, 300] width 34 height 34
checkbox input "true"
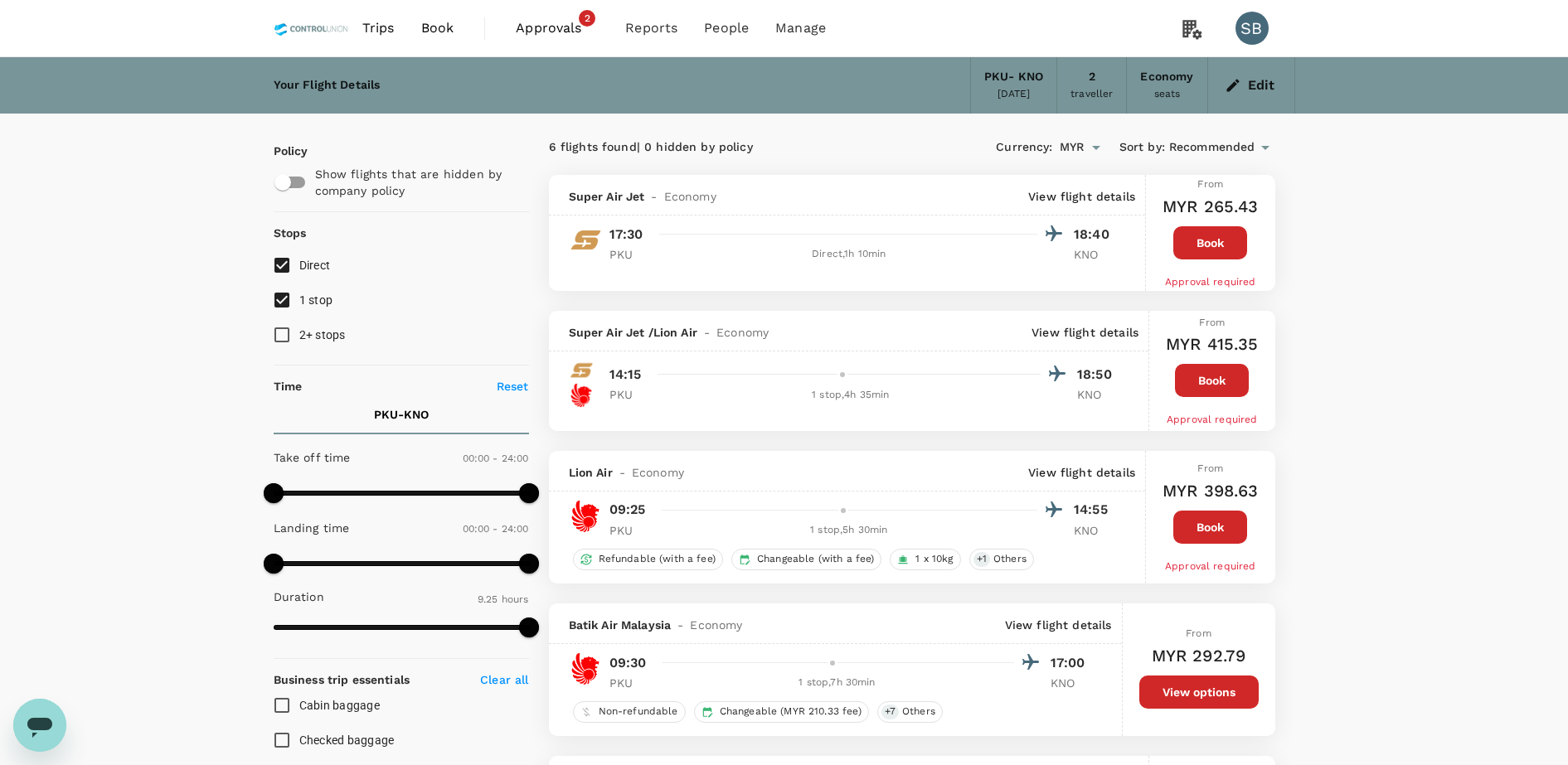
click at [1201, 533] on button "Book" at bounding box center [1210, 527] width 74 height 33
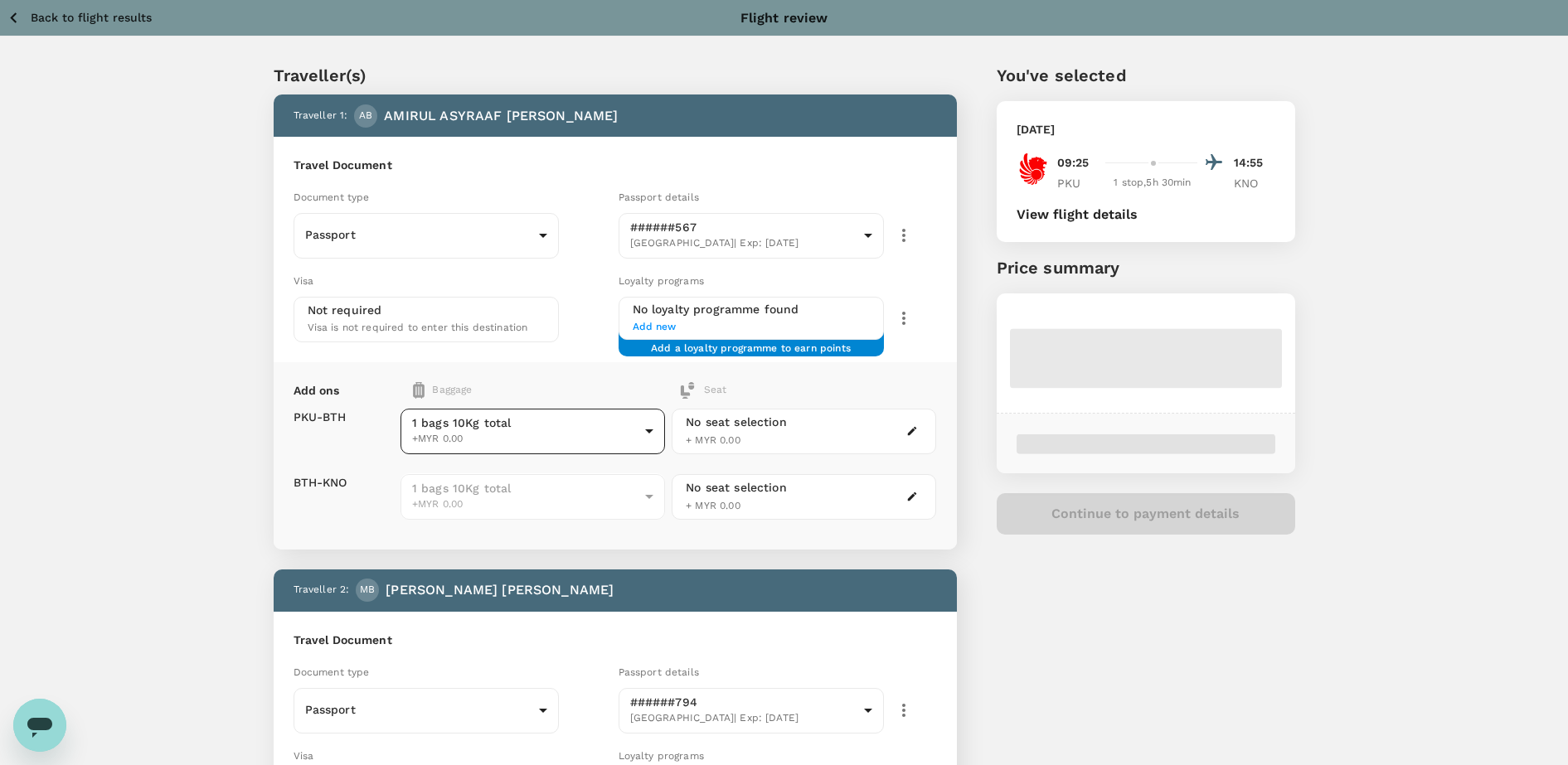
click at [613, 433] on body "Back to flight results Flight review Traveller(s) Traveller 1 : AB AMIRUL ASYRA…" at bounding box center [784, 618] width 1568 height 1237
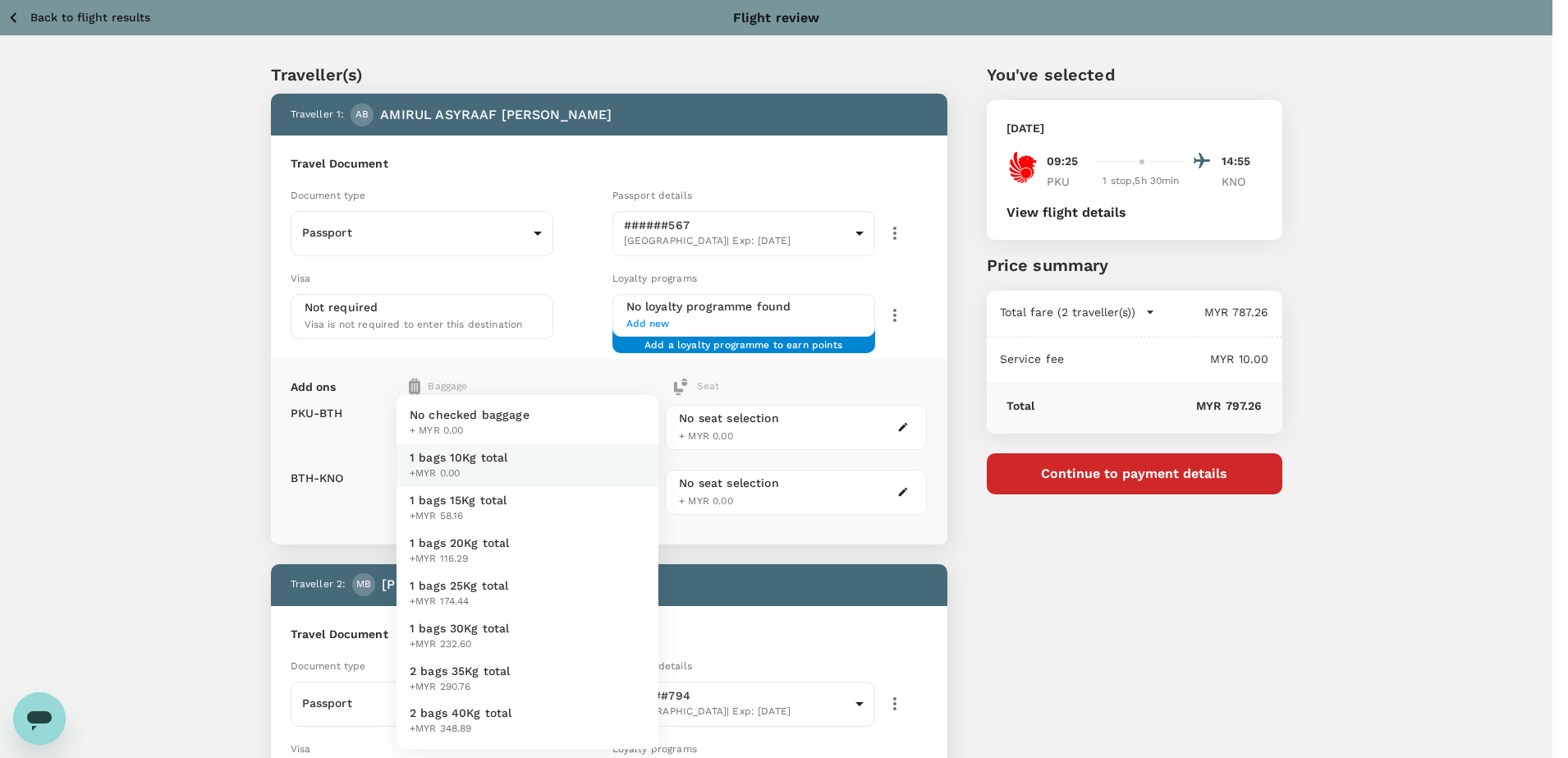
click at [505, 536] on span "1 bags 20Kg total" at bounding box center [459, 542] width 100 height 17
type input "3 - 116.29"
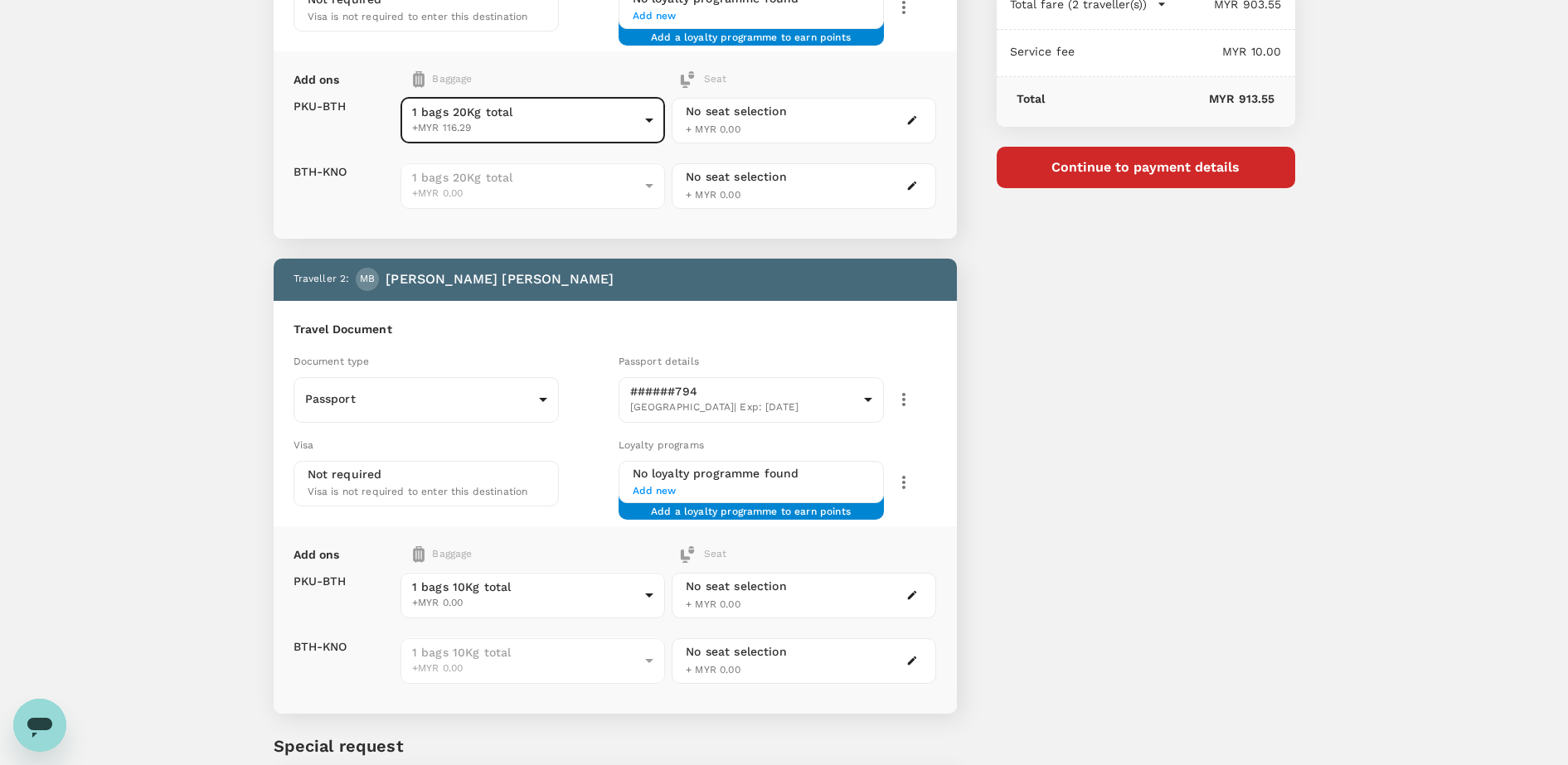
scroll to position [414, 0]
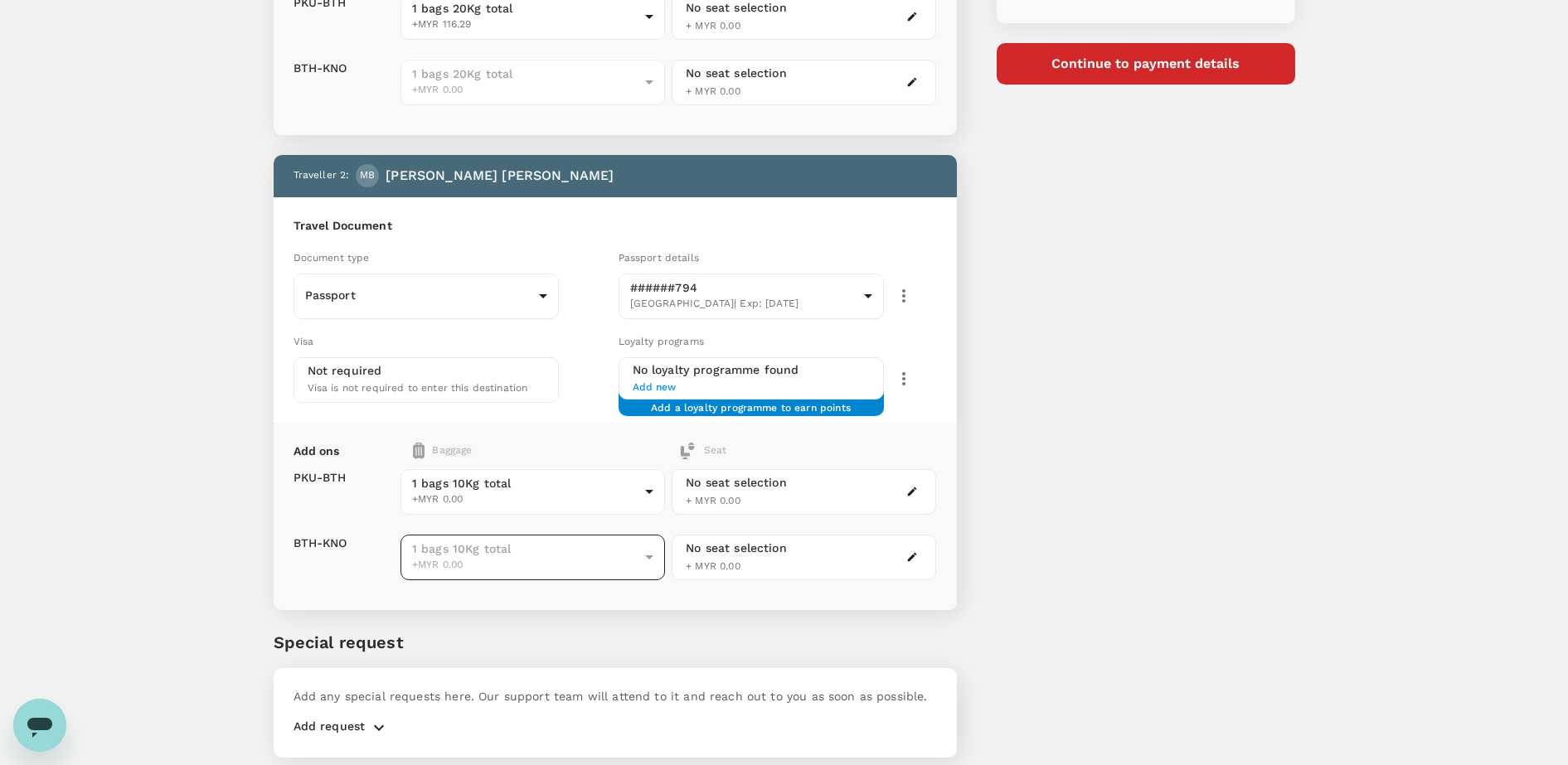
click at [531, 568] on span "+MYR 0.00" at bounding box center [525, 565] width 227 height 17
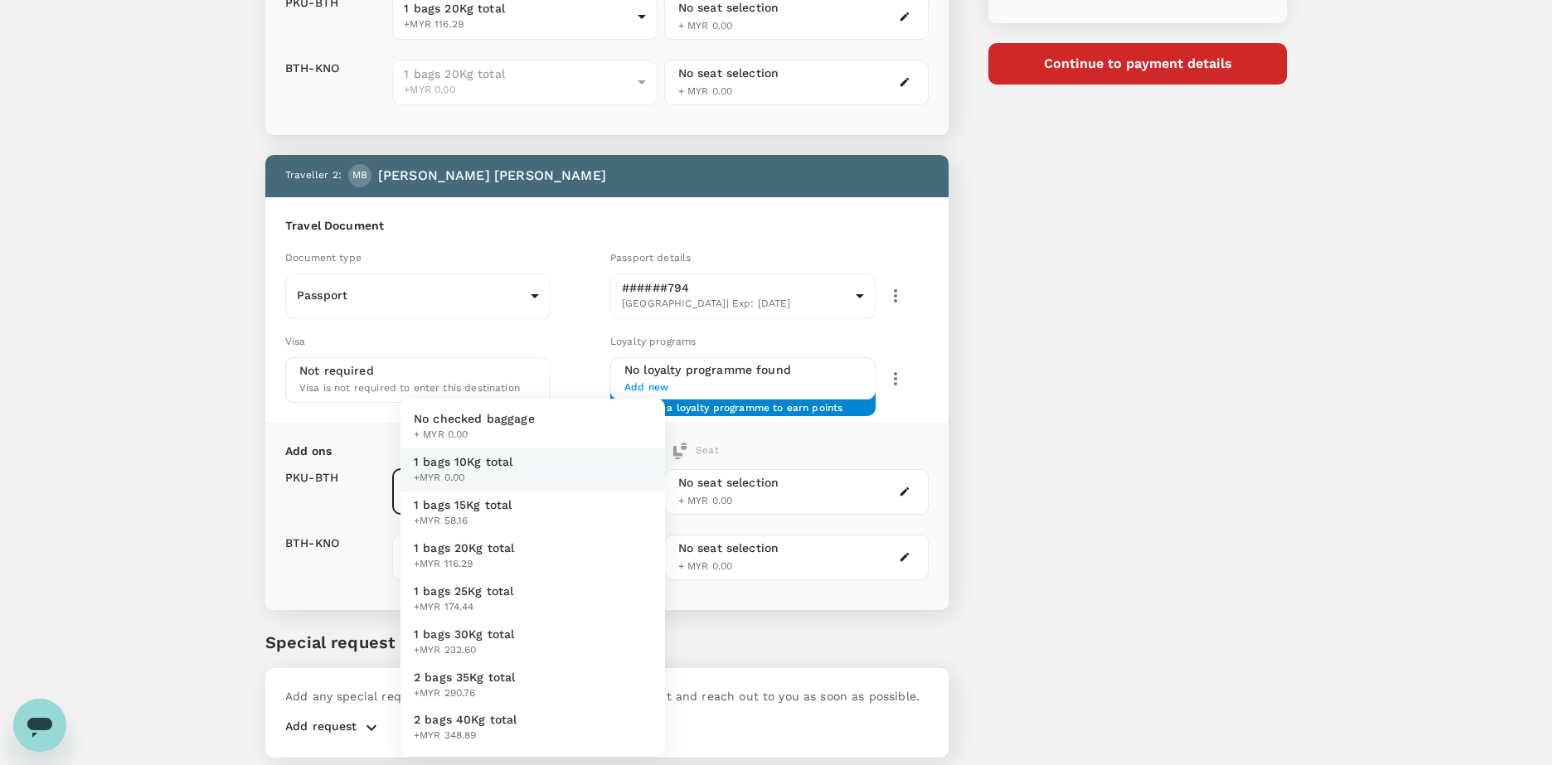
click at [561, 474] on body "Back to flight results Flight review Traveller(s) Traveller 1 : AB AMIRUL ASYRA…" at bounding box center [784, 204] width 1568 height 1237
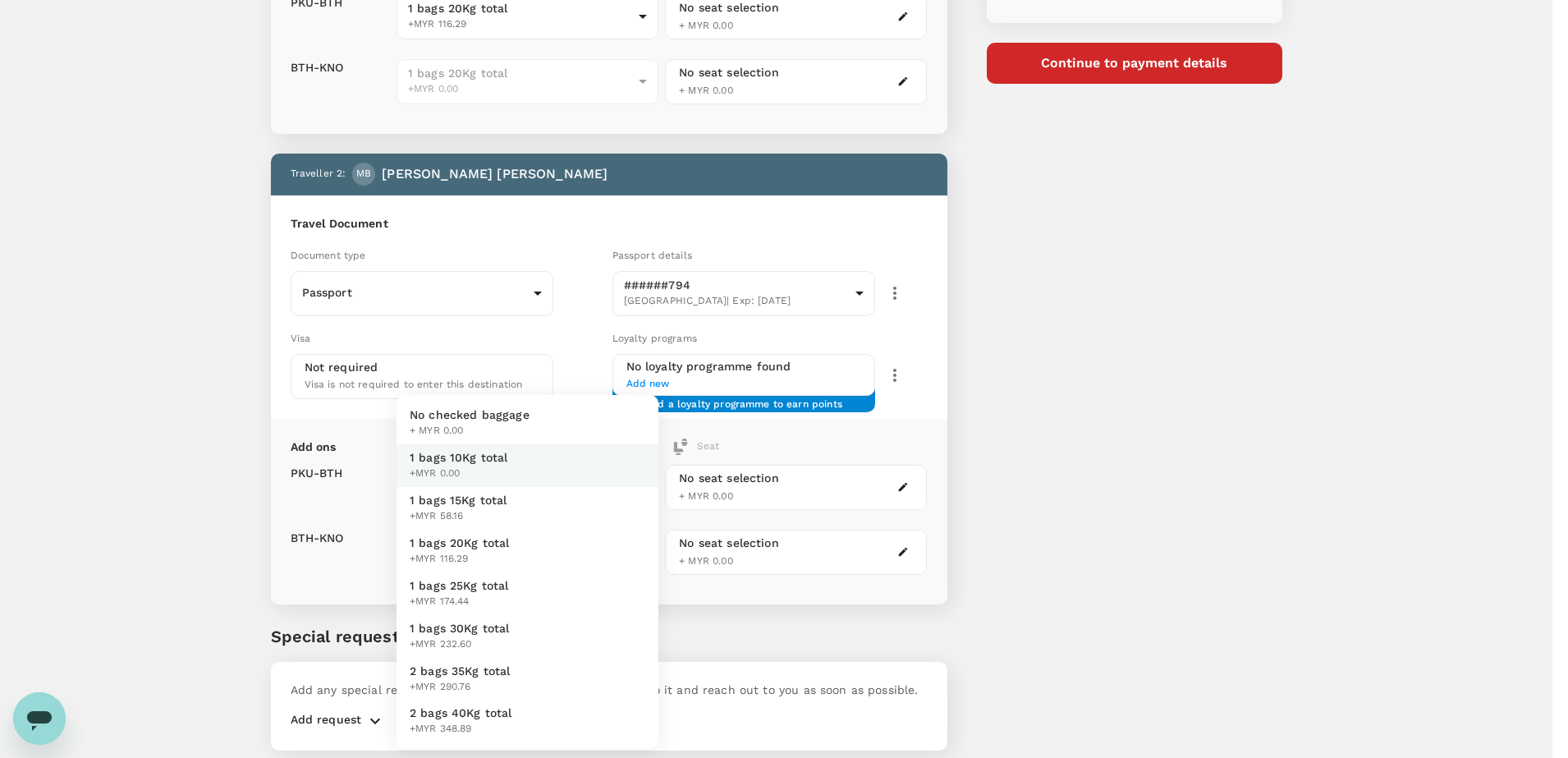
click at [507, 545] on span "1 bags 20Kg total" at bounding box center [459, 542] width 100 height 17
type input "3 - 116.29"
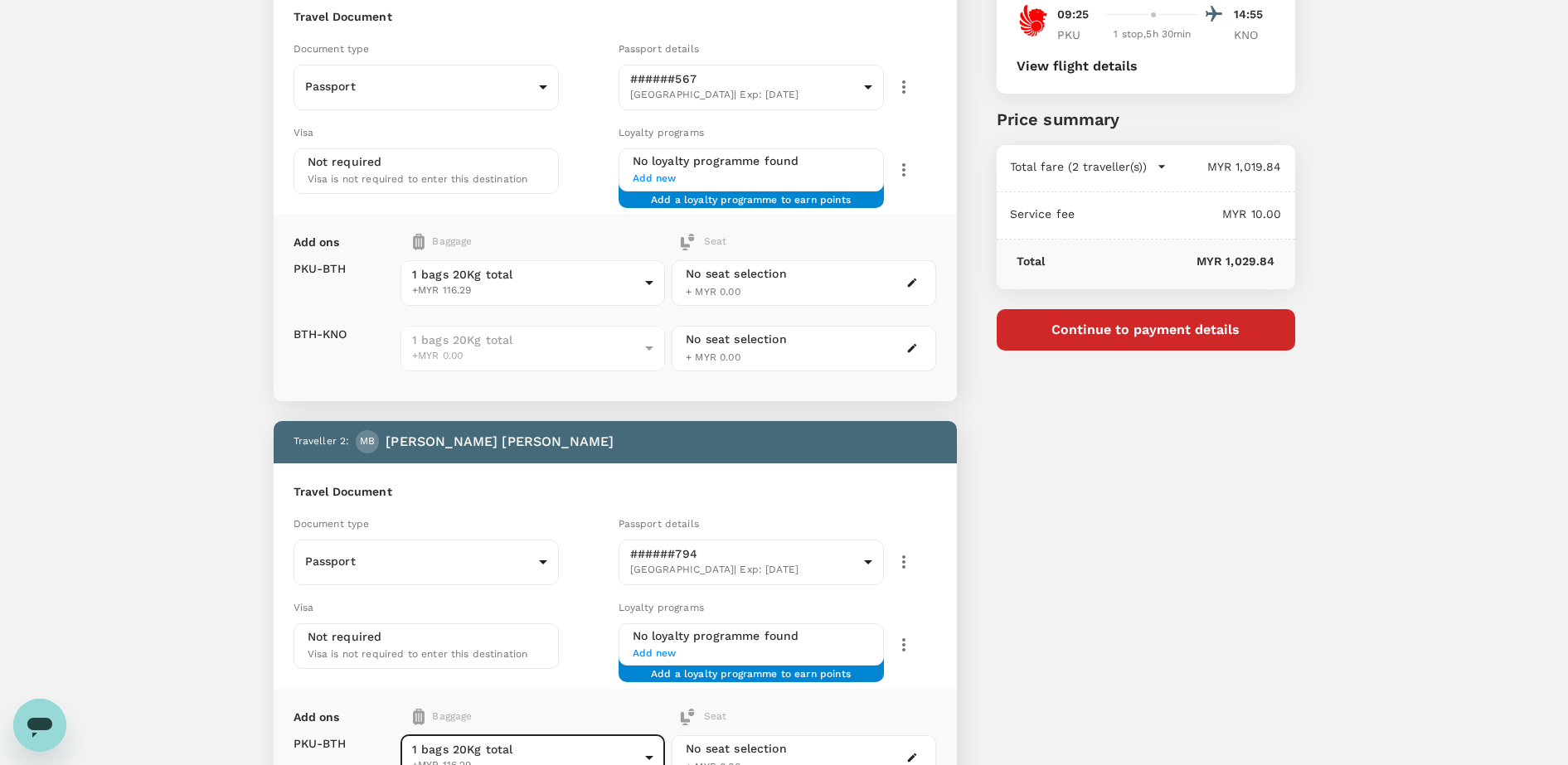
scroll to position [104, 0]
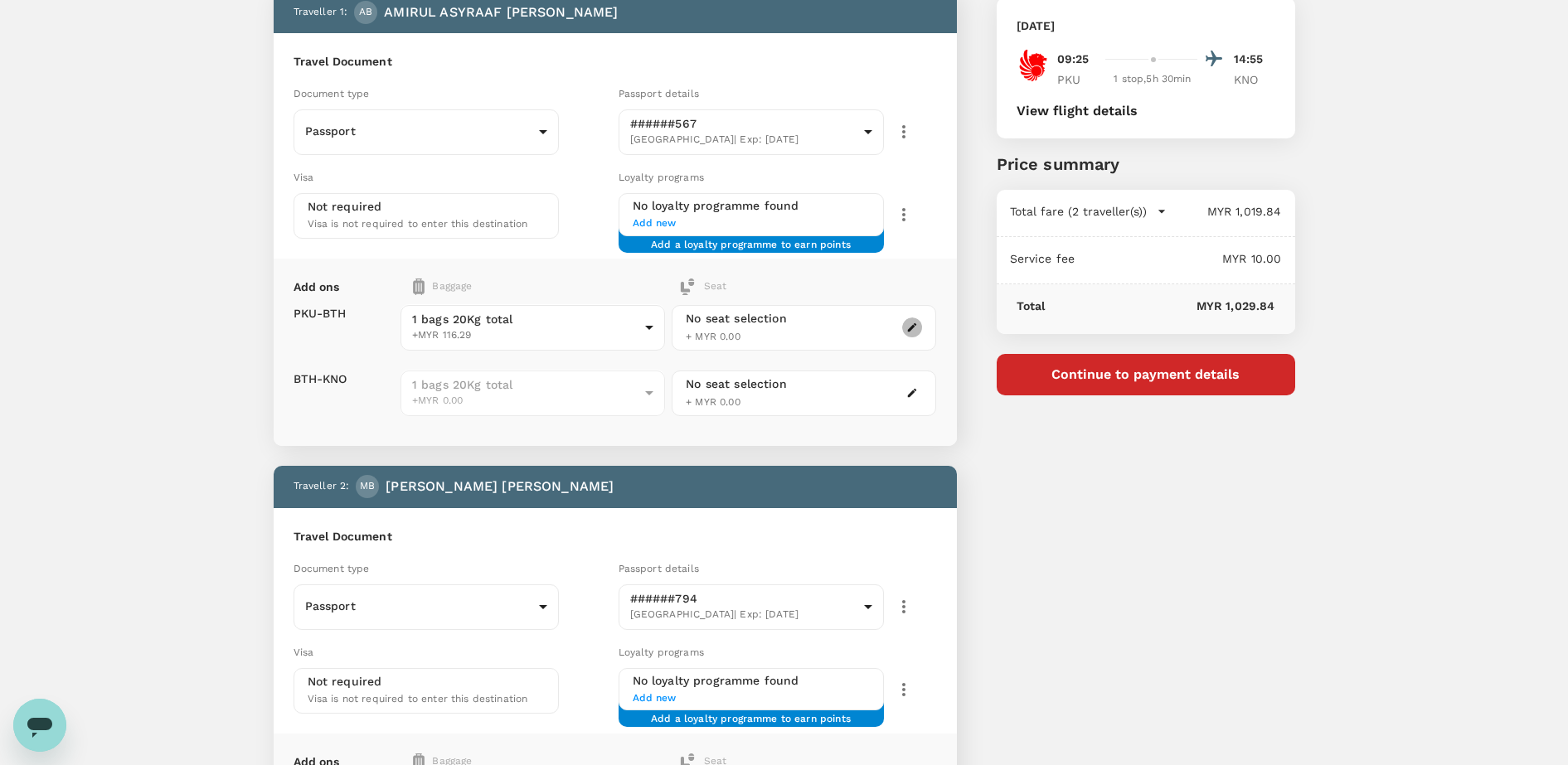
click at [904, 326] on button "button" at bounding box center [912, 327] width 20 height 20
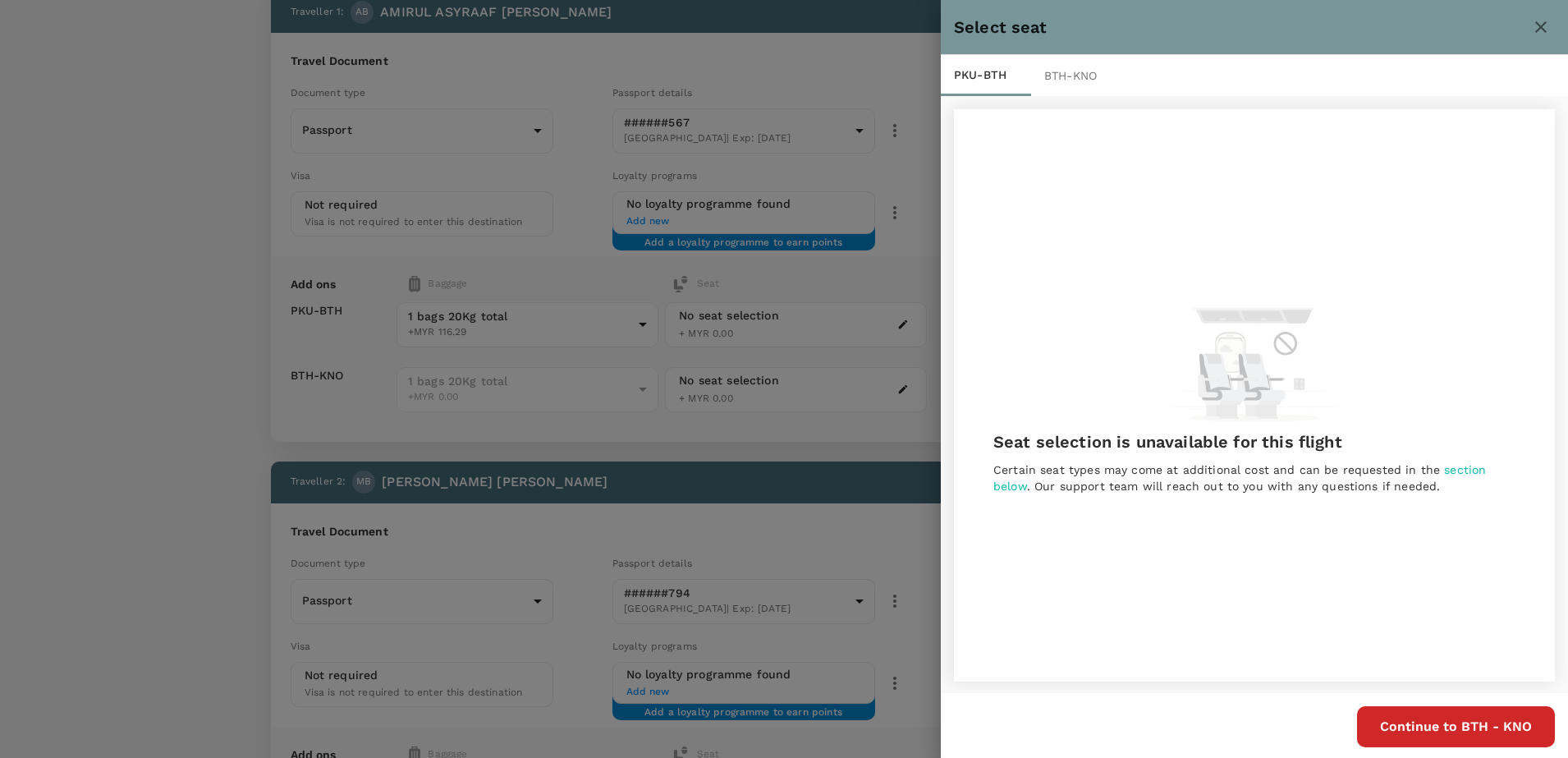
click at [1049, 77] on div "BTH - KNO" at bounding box center [1076, 75] width 90 height 41
drag, startPoint x: 1491, startPoint y: 730, endPoint x: 1396, endPoint y: 693, distance: 102.0
click at [1490, 730] on button "Finish" at bounding box center [1511, 727] width 86 height 41
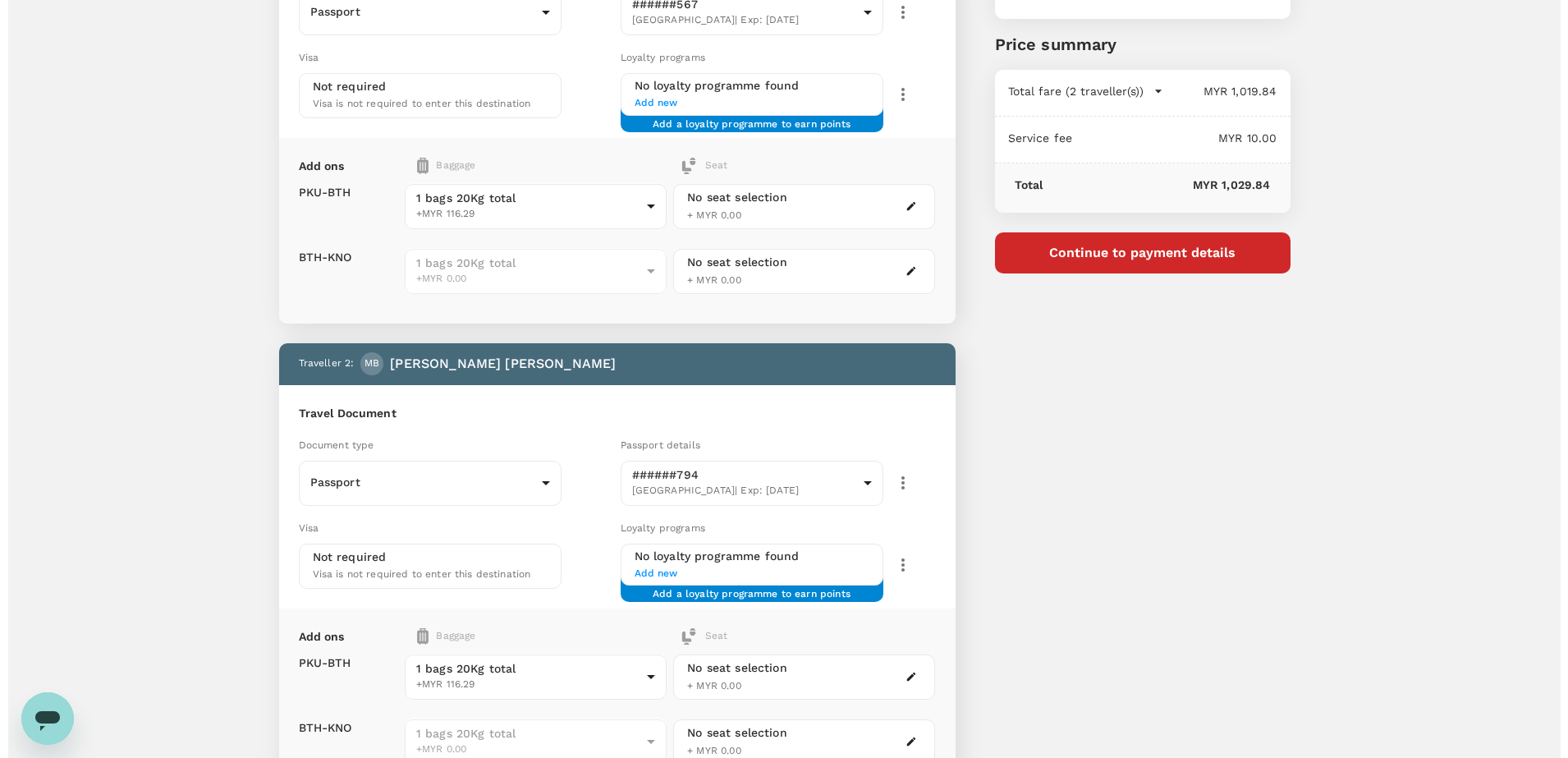
scroll to position [0, 0]
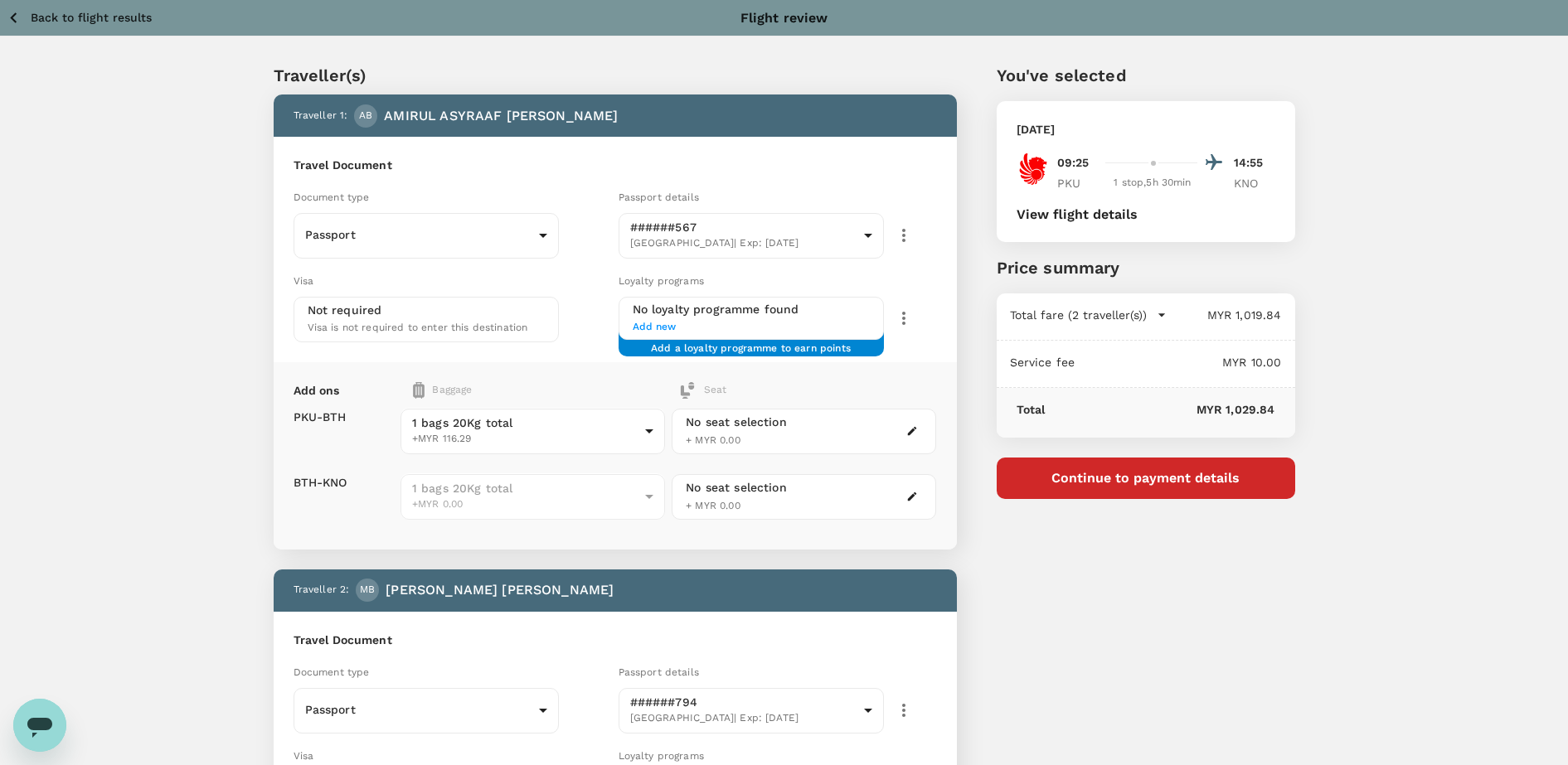
click at [1229, 479] on button "Continue to payment details" at bounding box center [1146, 478] width 298 height 41
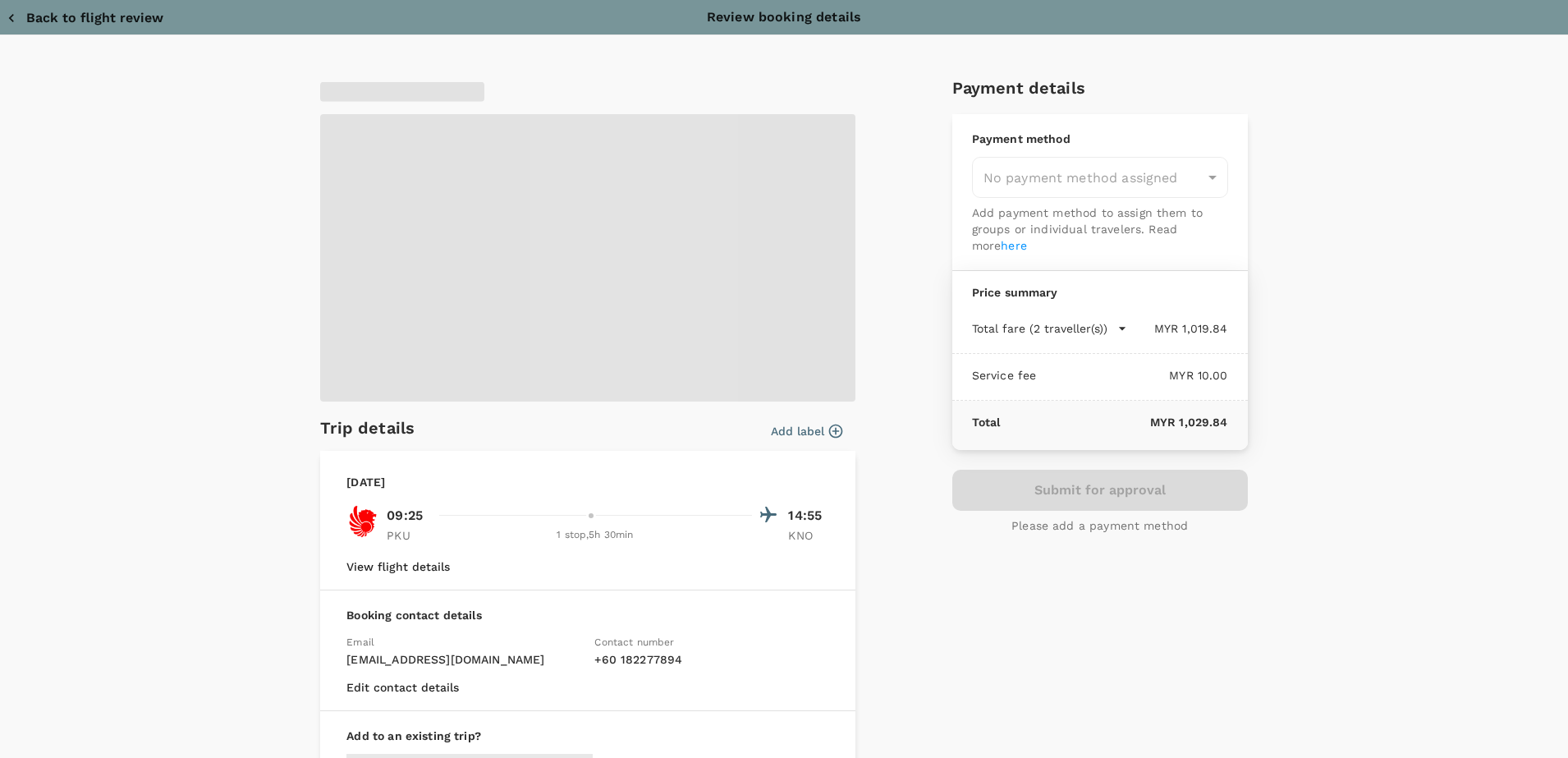
type input "9e254831-a140-43d4-90d9-f4bdc71b84d3"
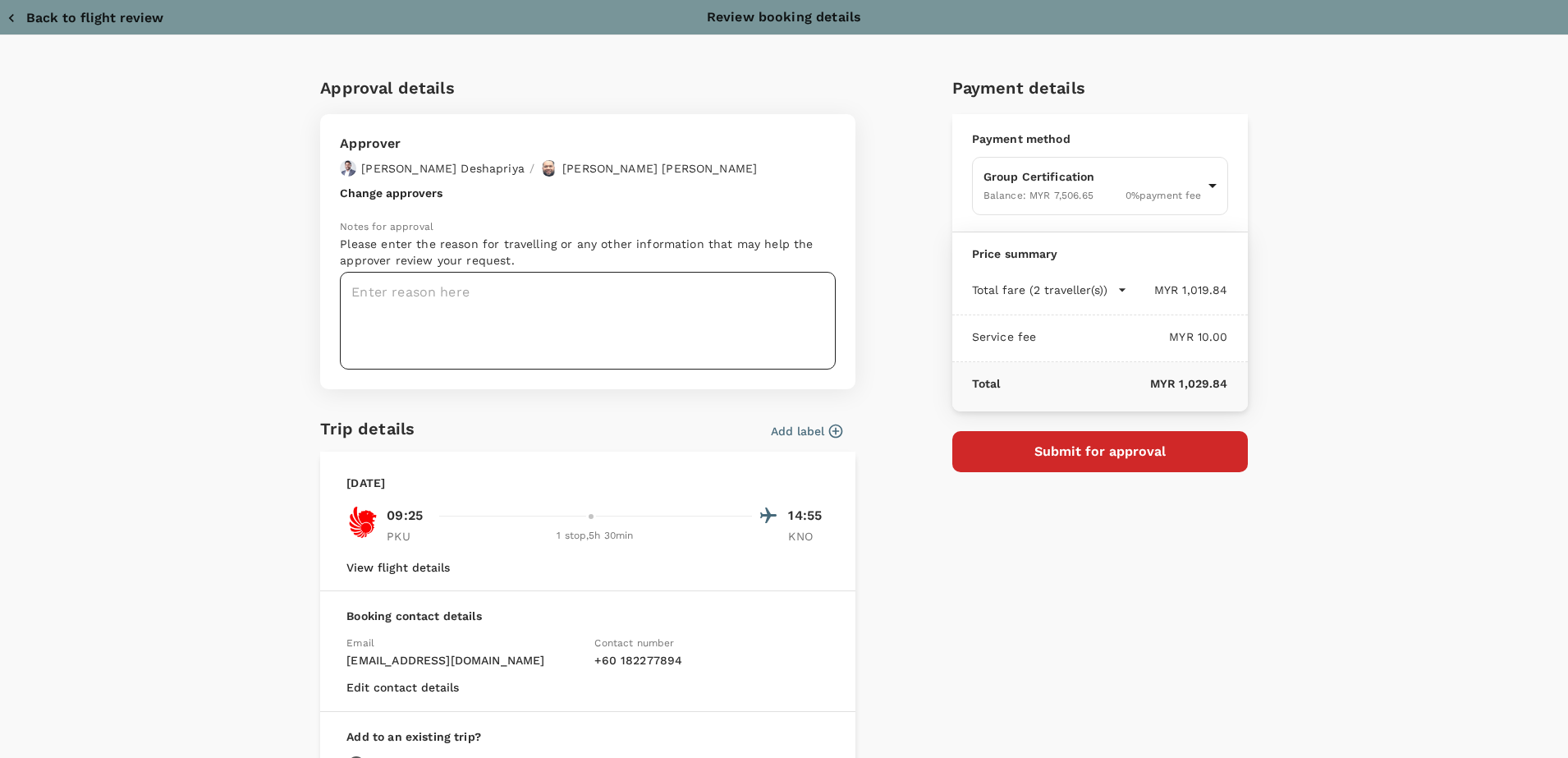
click at [506, 333] on textarea at bounding box center [588, 320] width 496 height 98
click at [524, 299] on textarea at bounding box center [588, 320] width 496 height 98
paste textarea "Dear Chathuranga / Hariz, Kindly help to approve flight as below audit details …"
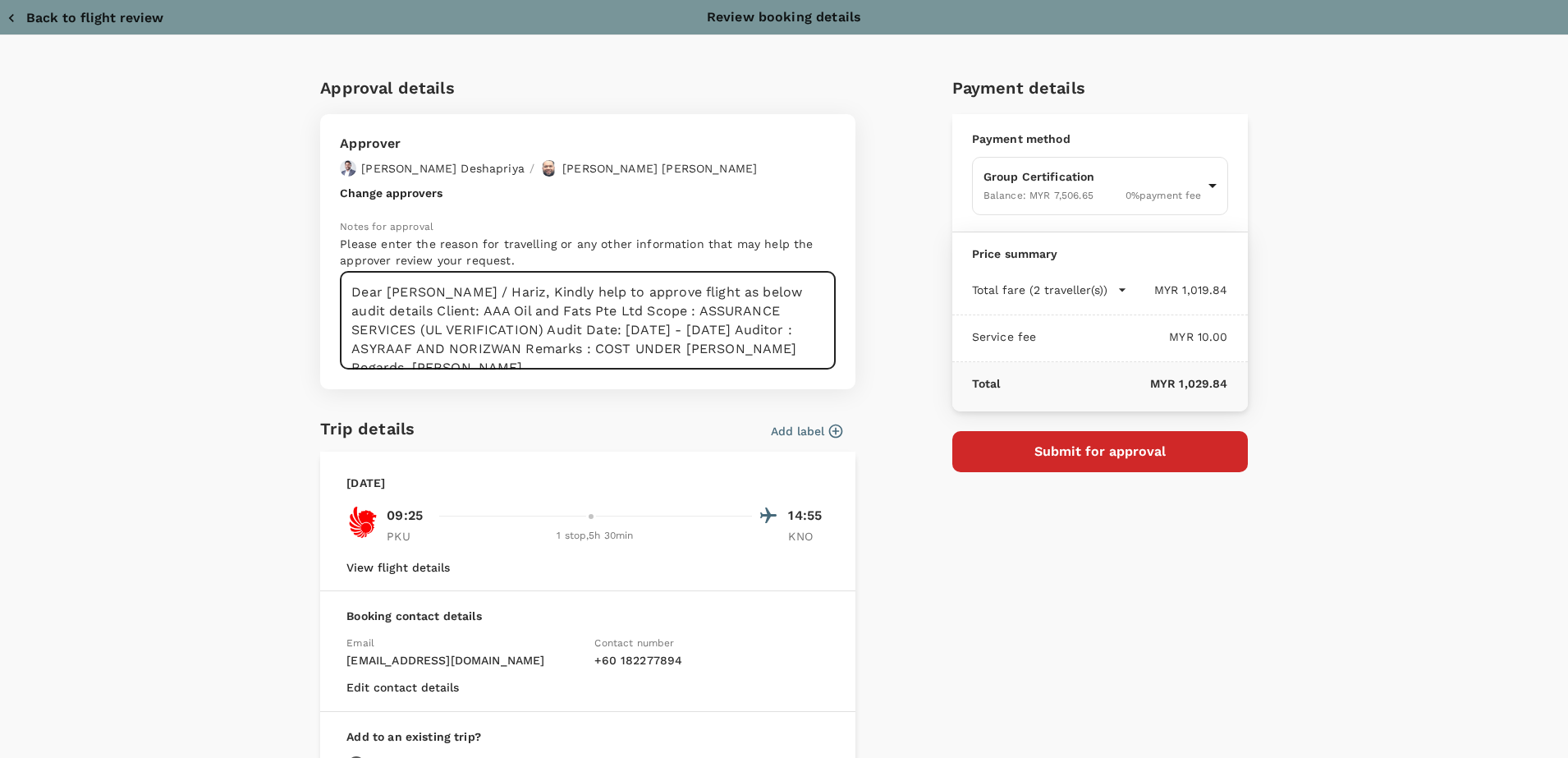
click at [522, 289] on textarea "Dear Chathuranga / Hariz, Kindly help to approve flight as below audit details …" at bounding box center [588, 320] width 496 height 98
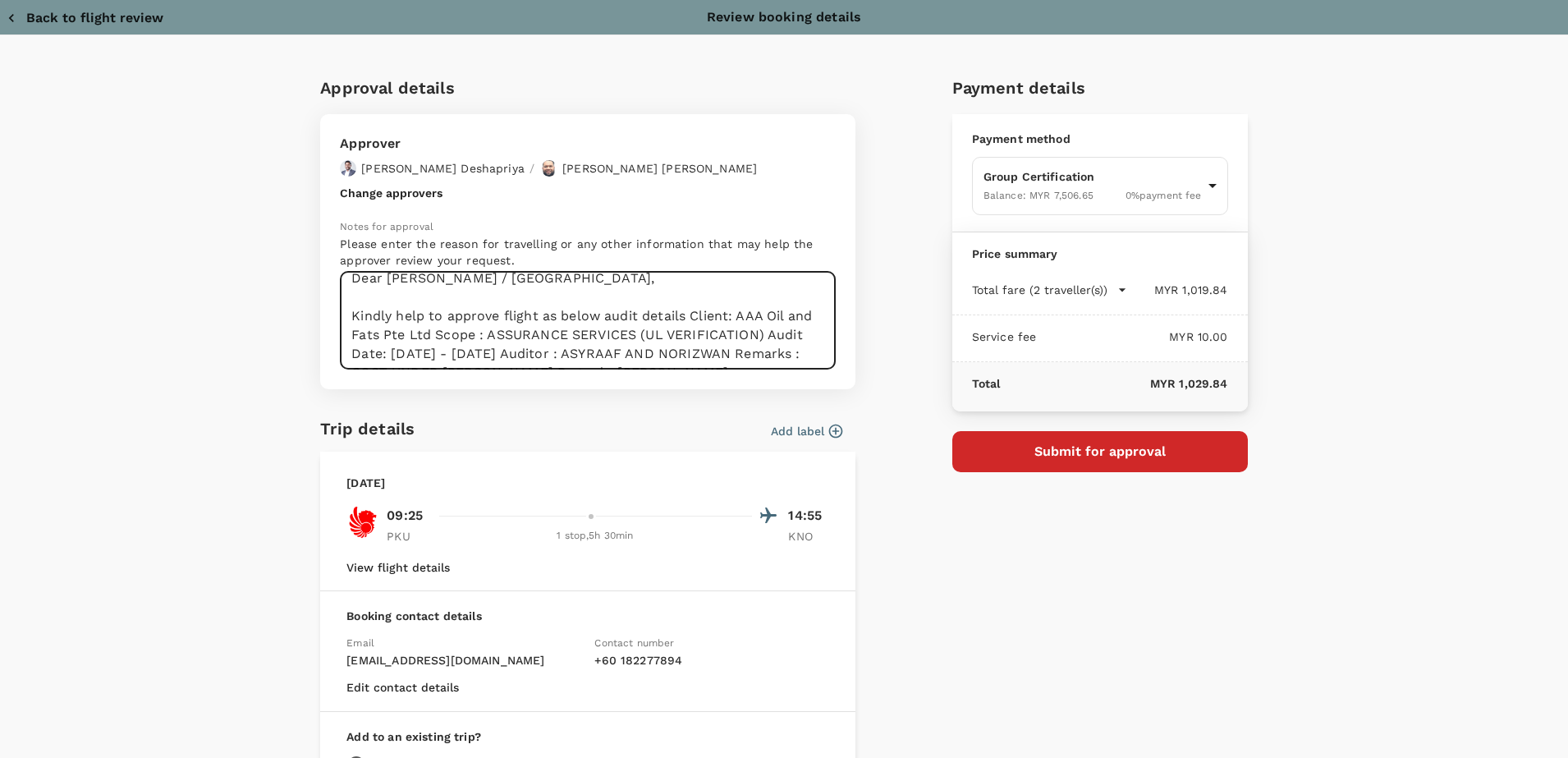
scroll to position [38, 0]
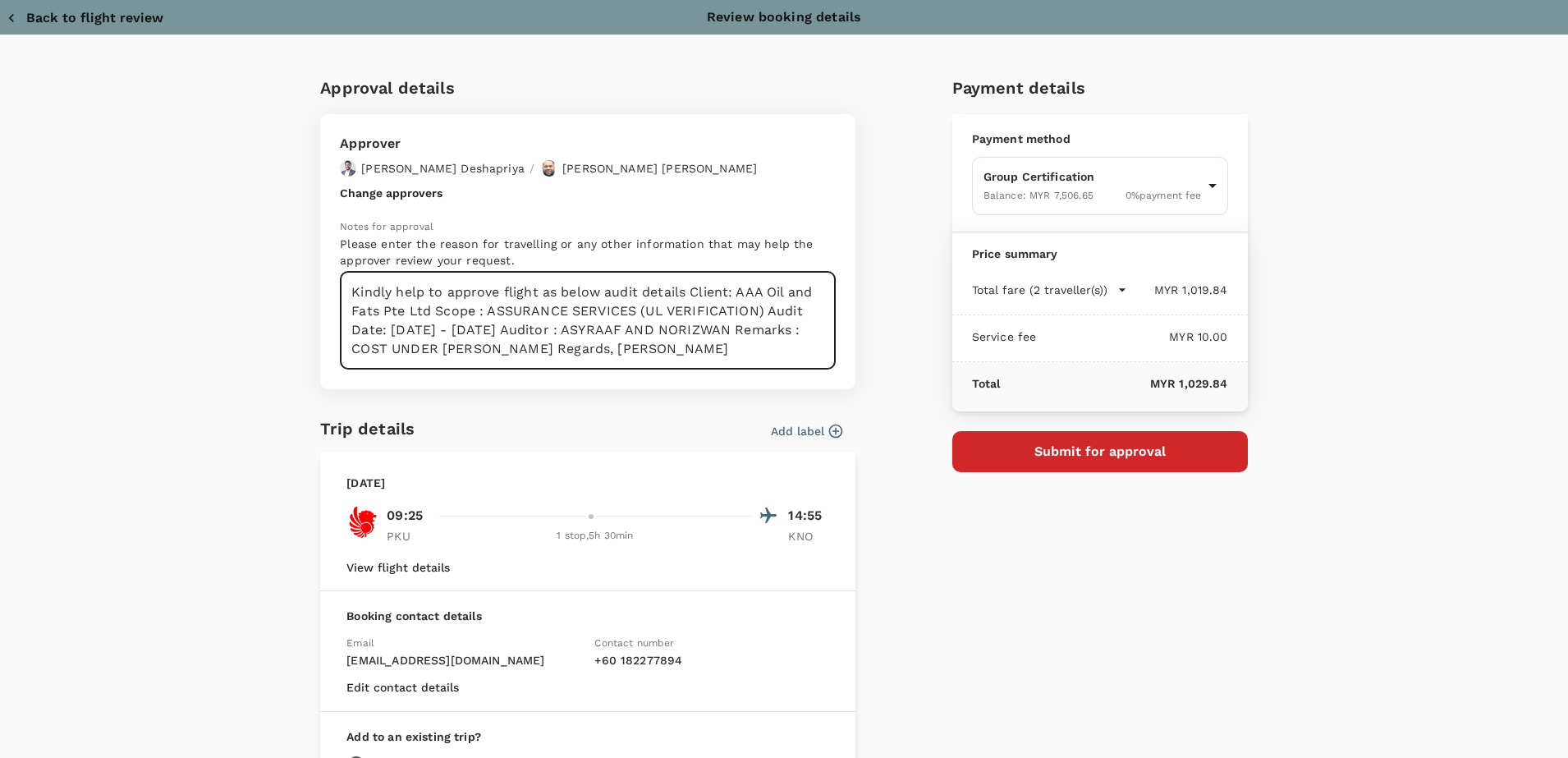
click at [684, 295] on textarea "Dear Chathuranga / Hariz, Kindly help to approve flight as below audit details …" at bounding box center [588, 320] width 496 height 98
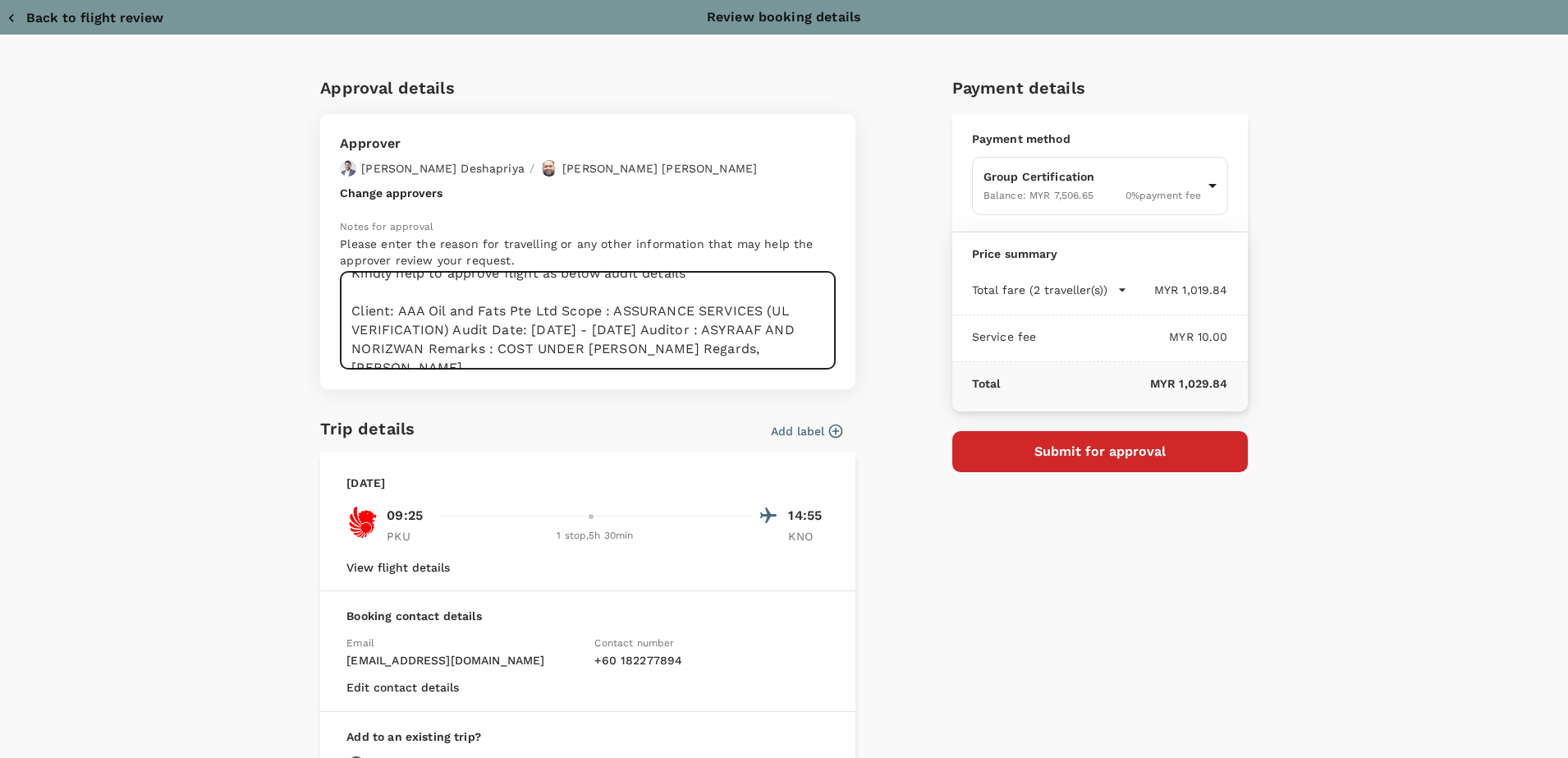
scroll to position [75, 0]
click at [677, 309] on textarea "Dear Chathuranga / Hariz, Kindly help to approve flight as below audit details …" at bounding box center [588, 320] width 496 height 98
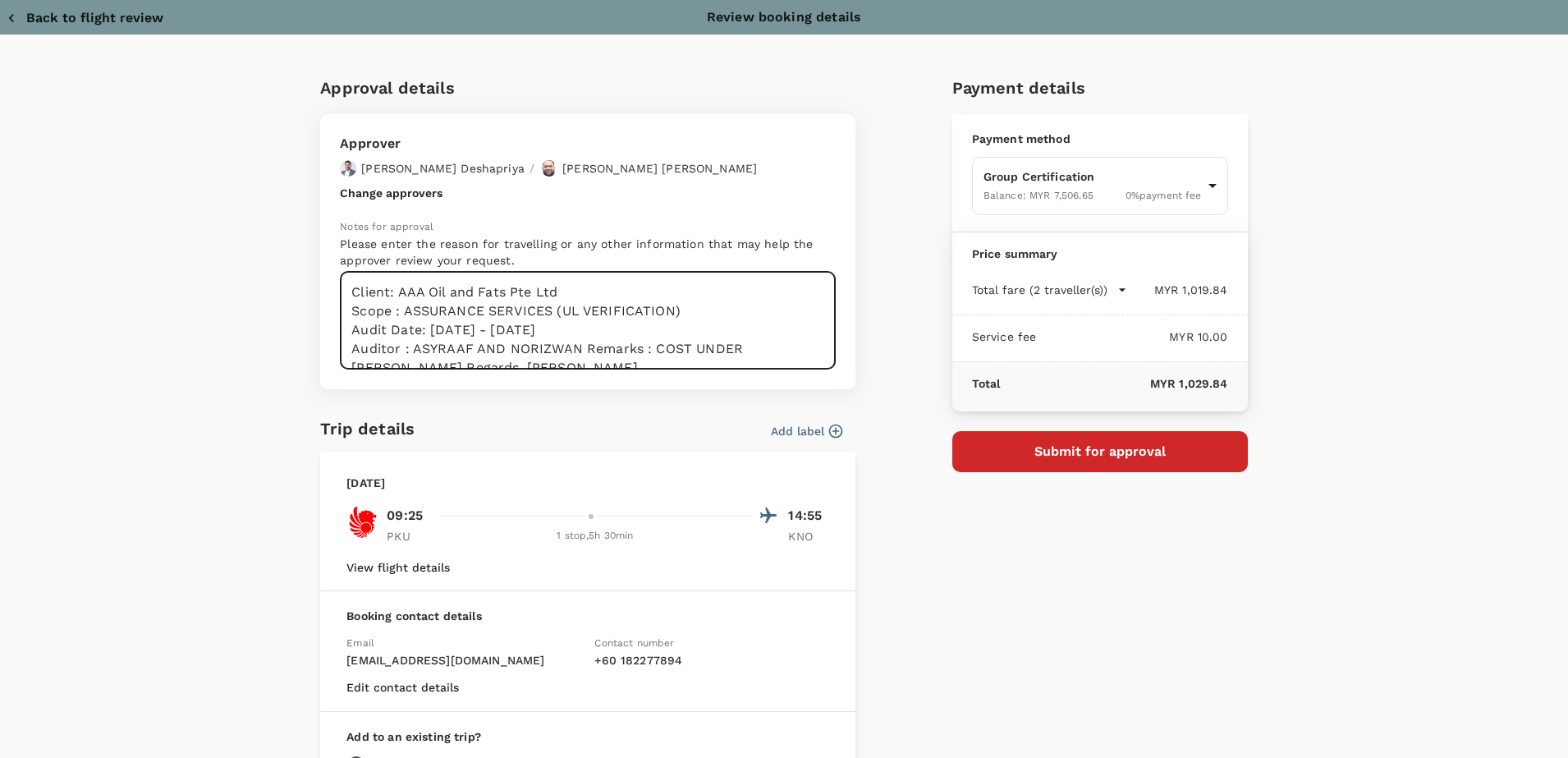
scroll to position [94, 0]
click at [600, 345] on textarea "Dear Chathuranga / Hariz, Kindly help to approve flight as below audit details …" at bounding box center [588, 320] width 496 height 98
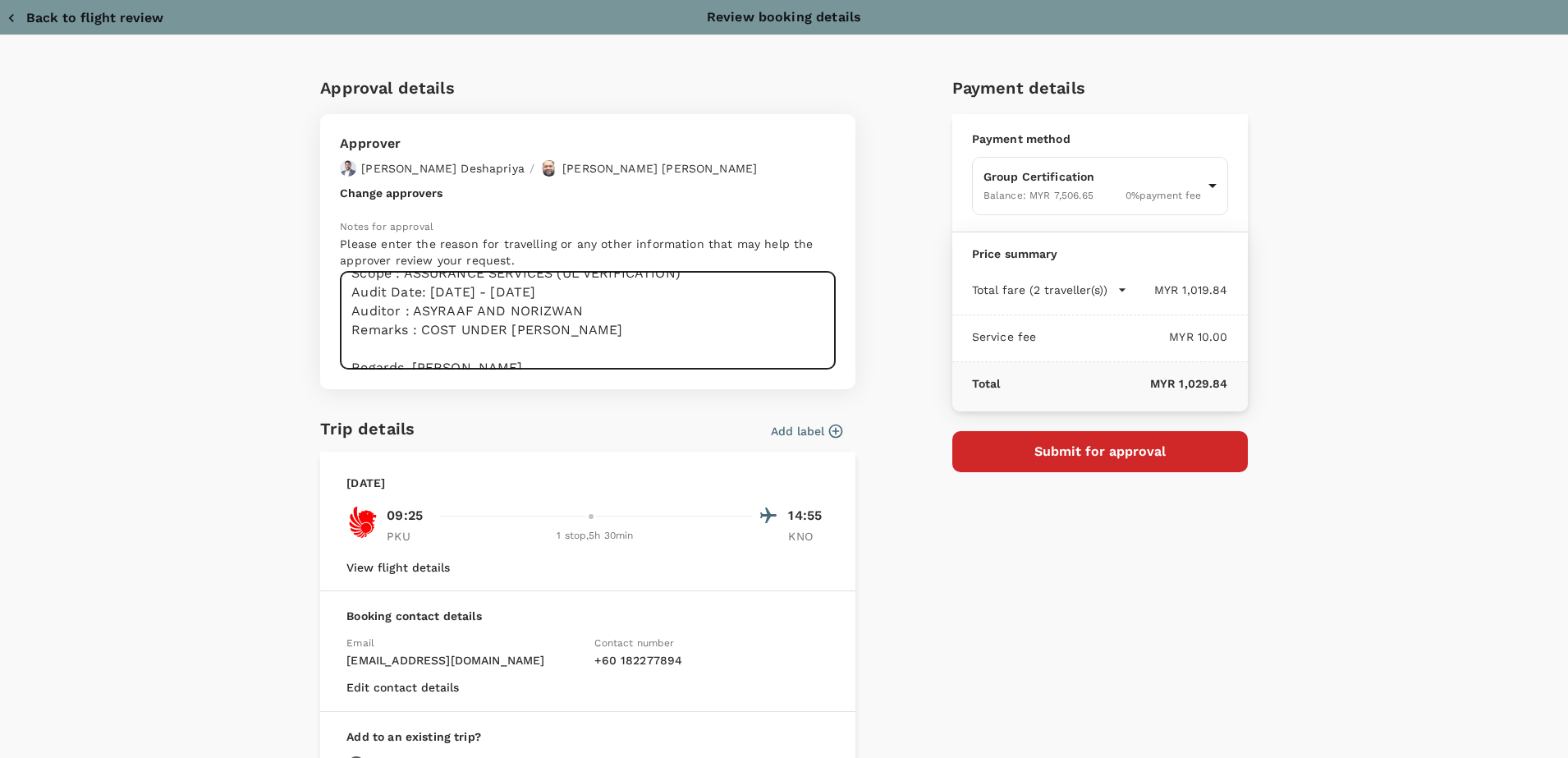
scroll to position [132, 0]
click at [402, 350] on textarea "Dear Chathuranga / Hariz, Kindly help to approve flight as below audit details …" at bounding box center [588, 320] width 496 height 98
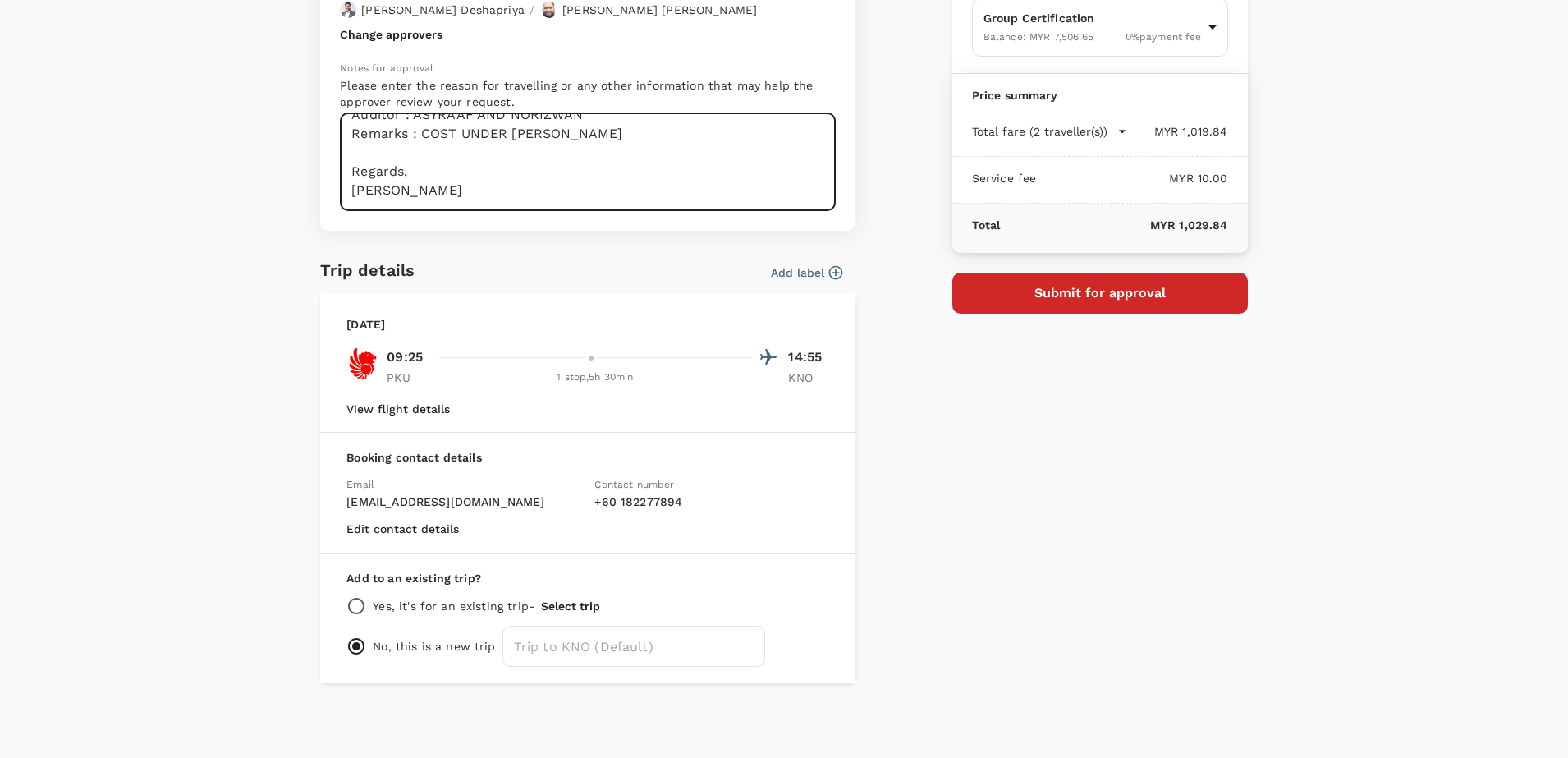
scroll to position [0, 0]
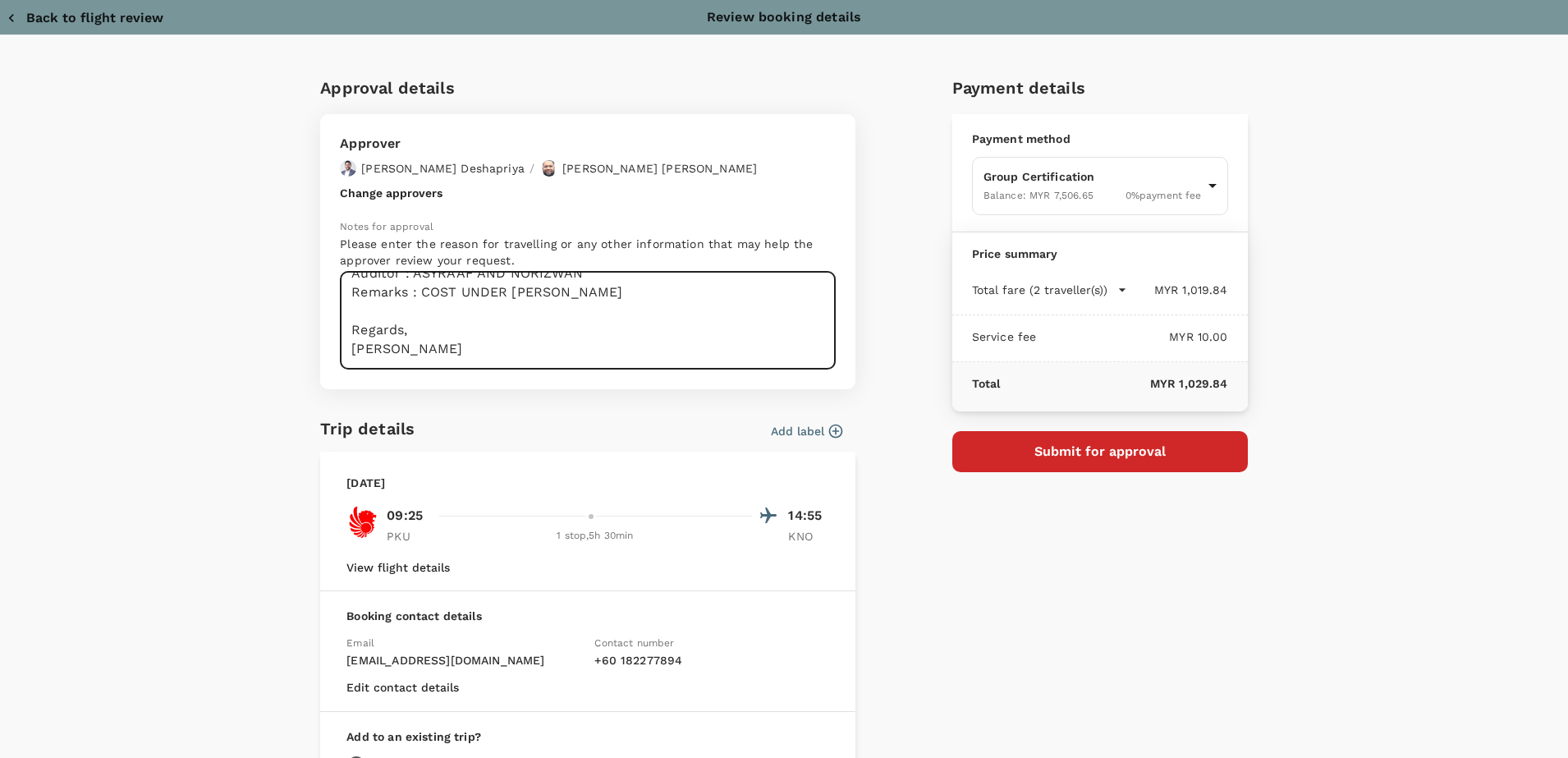
type textarea "Dear Chathuranga / Hariz, Kindly help to approve flight as below audit details …"
click at [1109, 448] on button "Submit for approval" at bounding box center [1100, 451] width 295 height 41
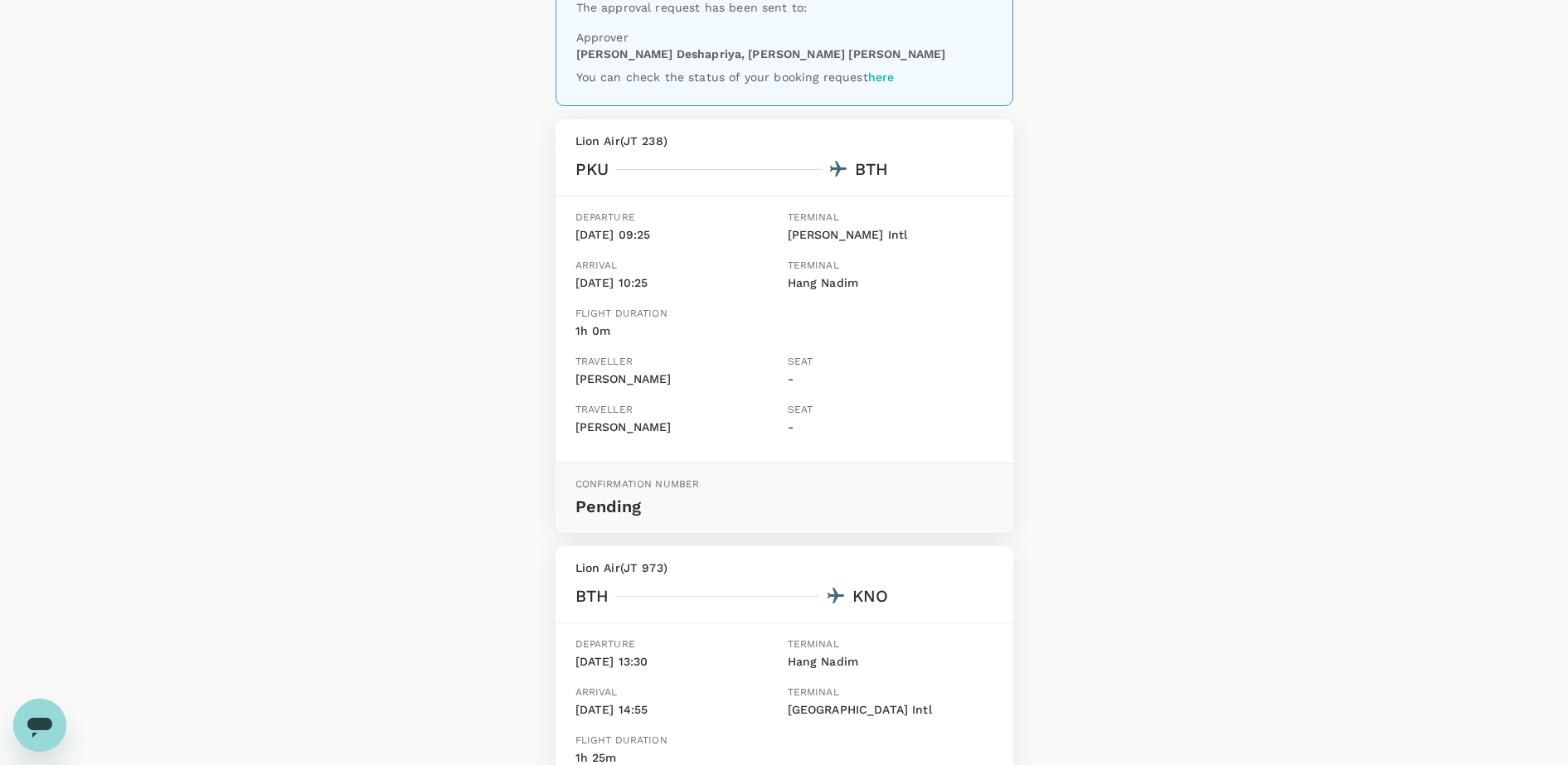
scroll to position [207, 0]
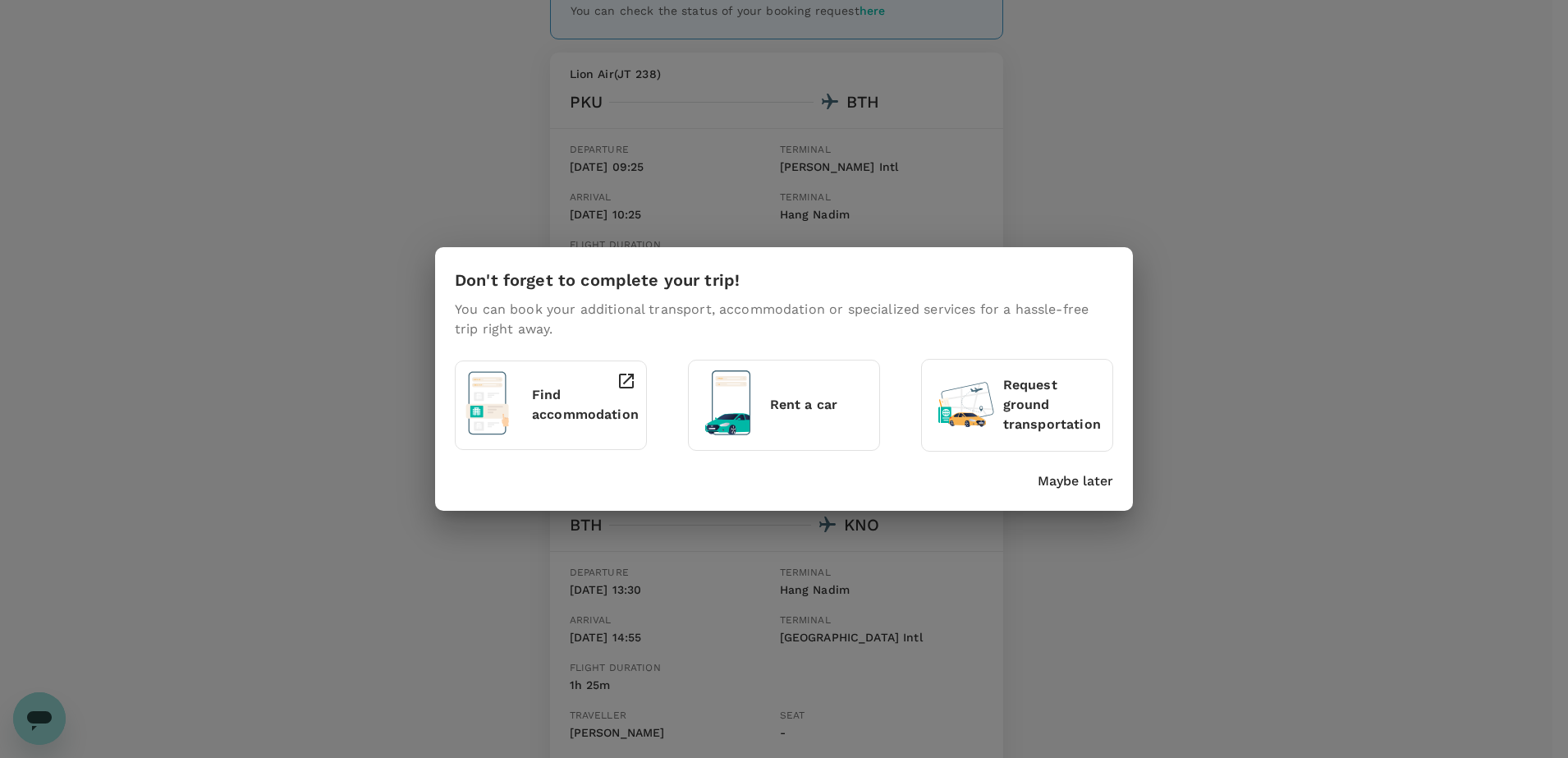
click at [1070, 479] on p "Maybe later" at bounding box center [1075, 481] width 75 height 20
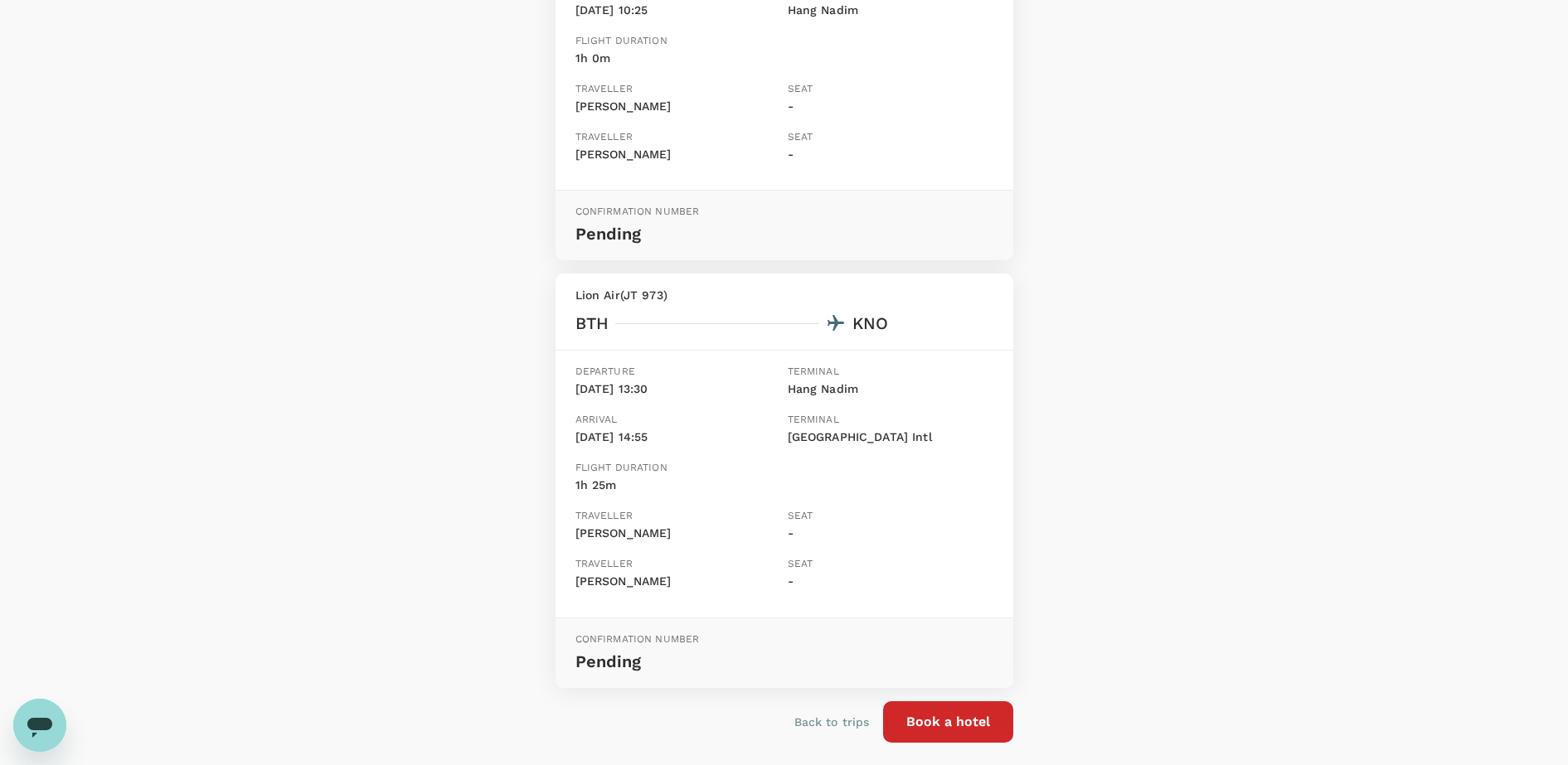
scroll to position [489, 0]
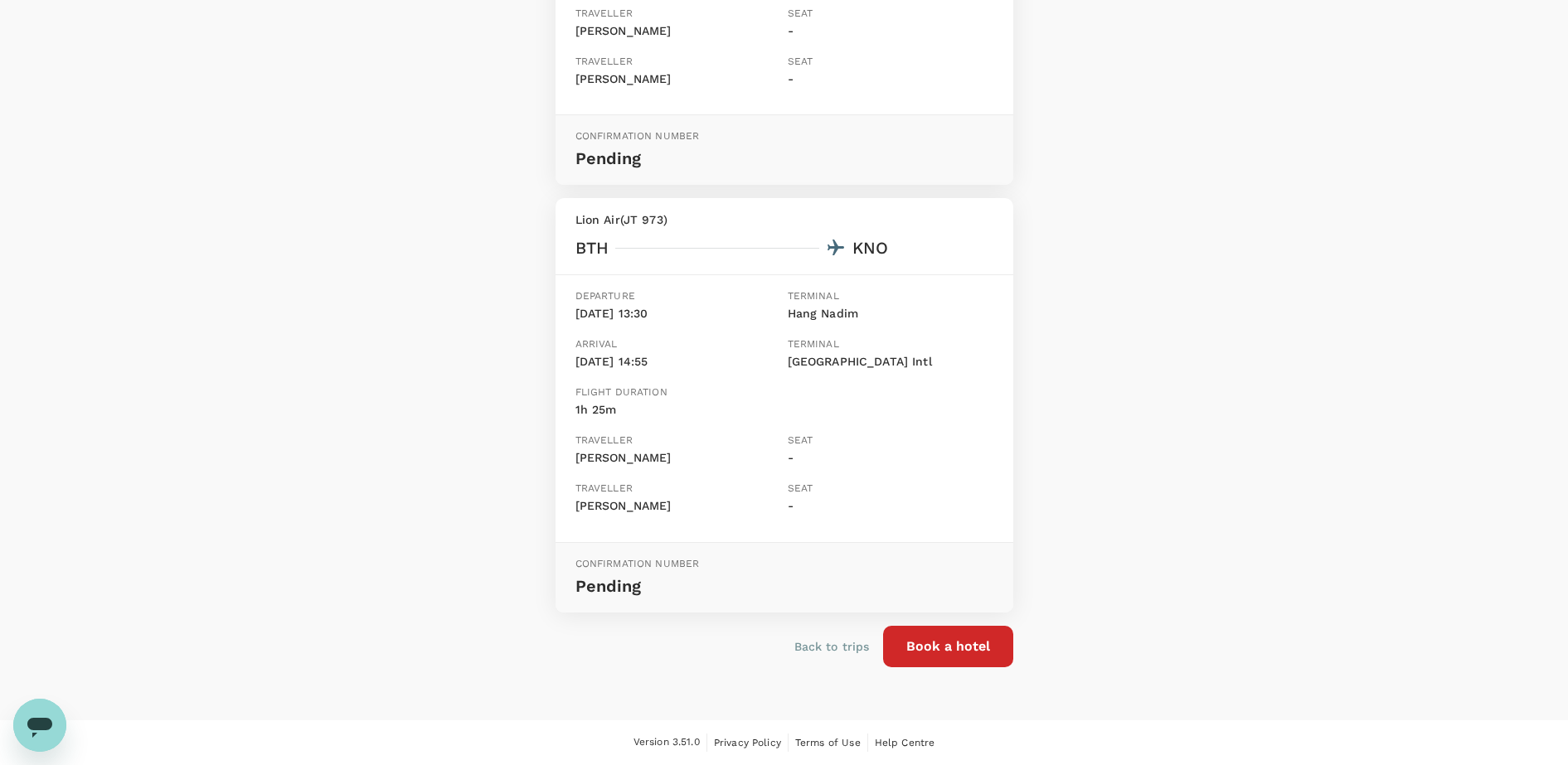
click at [811, 644] on p "Back to trips" at bounding box center [833, 646] width 76 height 17
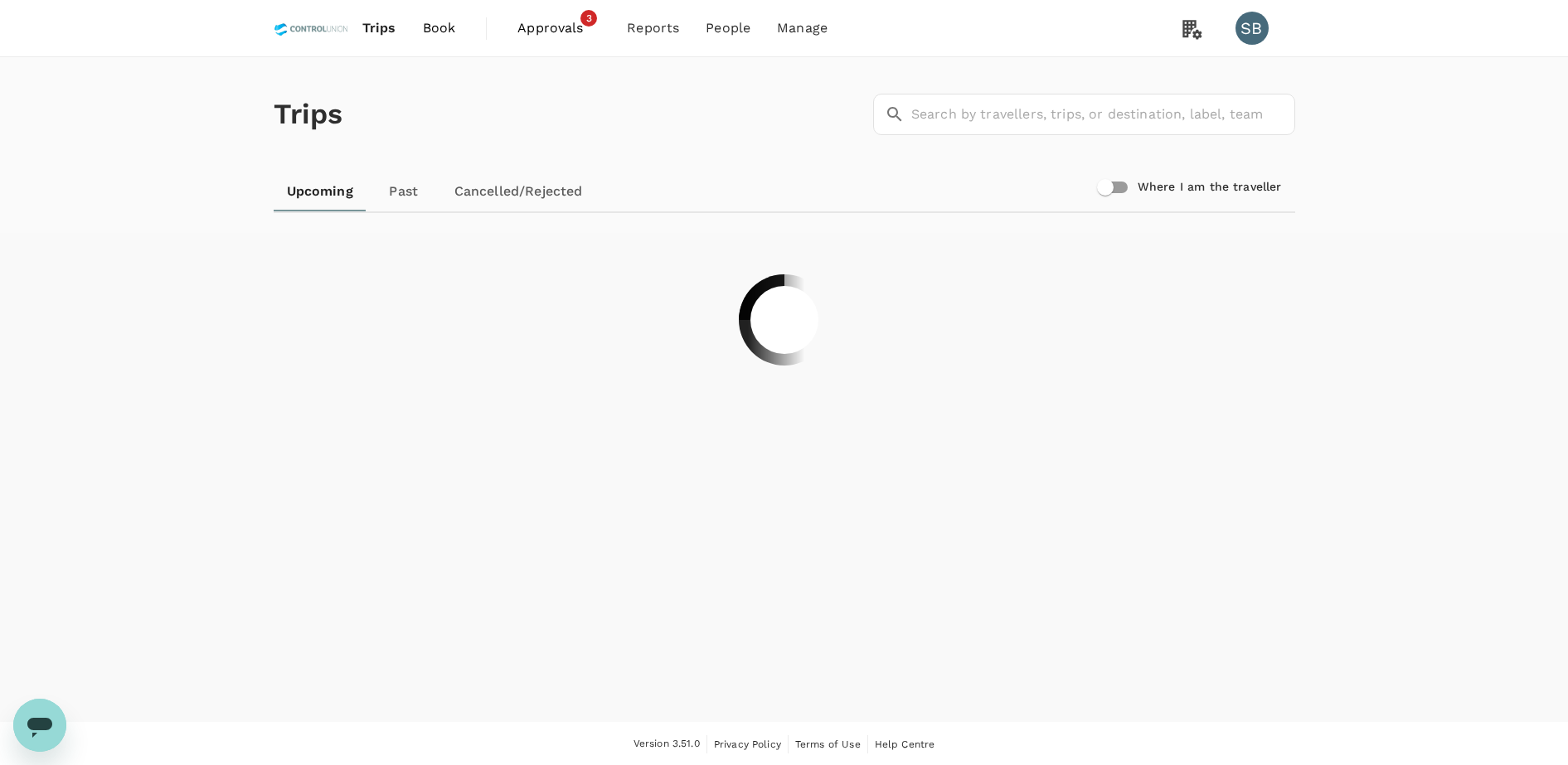
click at [437, 17] on link "Book" at bounding box center [439, 28] width 60 height 56
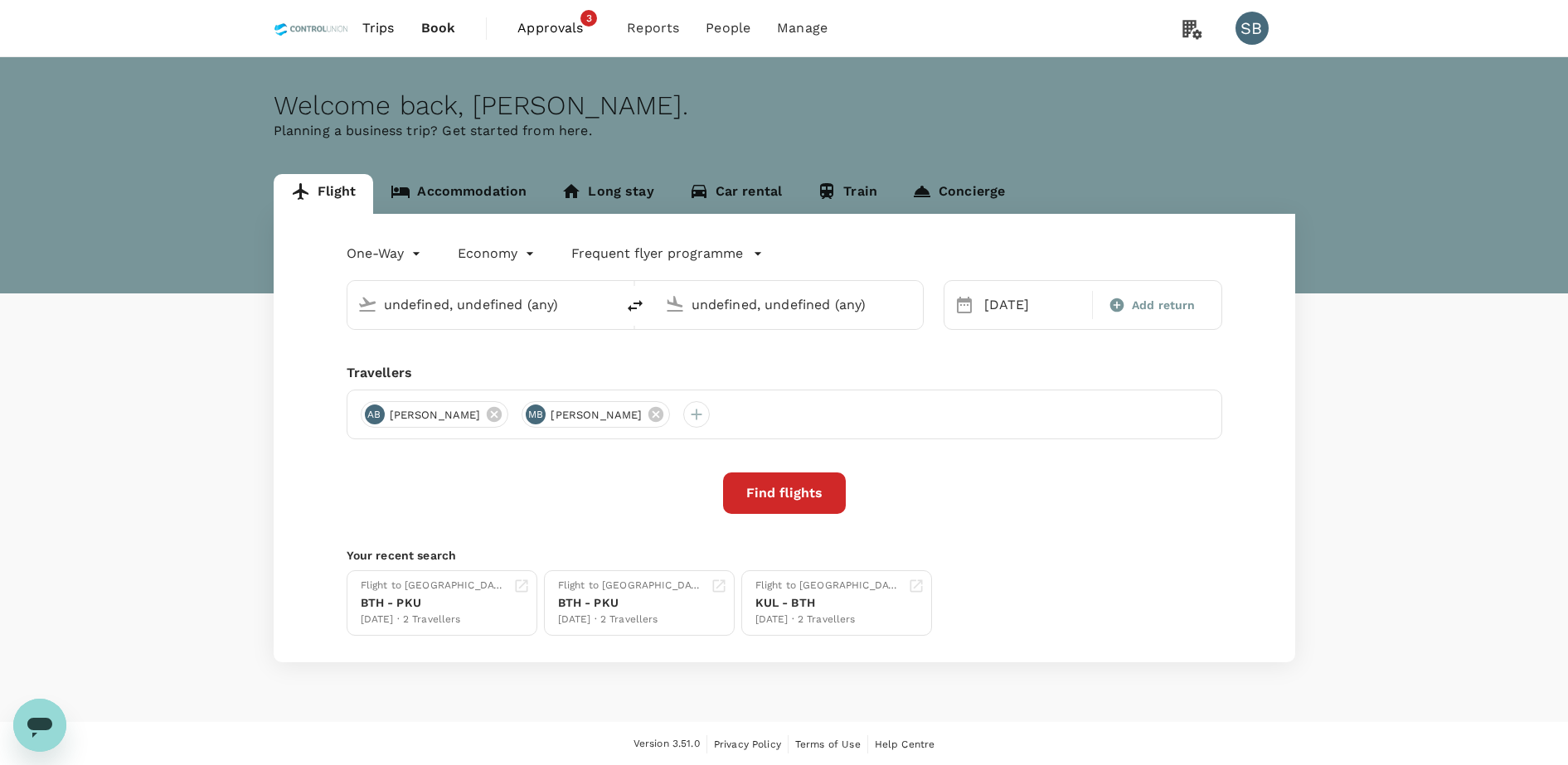
type input "Sultan [PERSON_NAME] (PKU)"
type input "Kuala Namu Intl (KNO)"
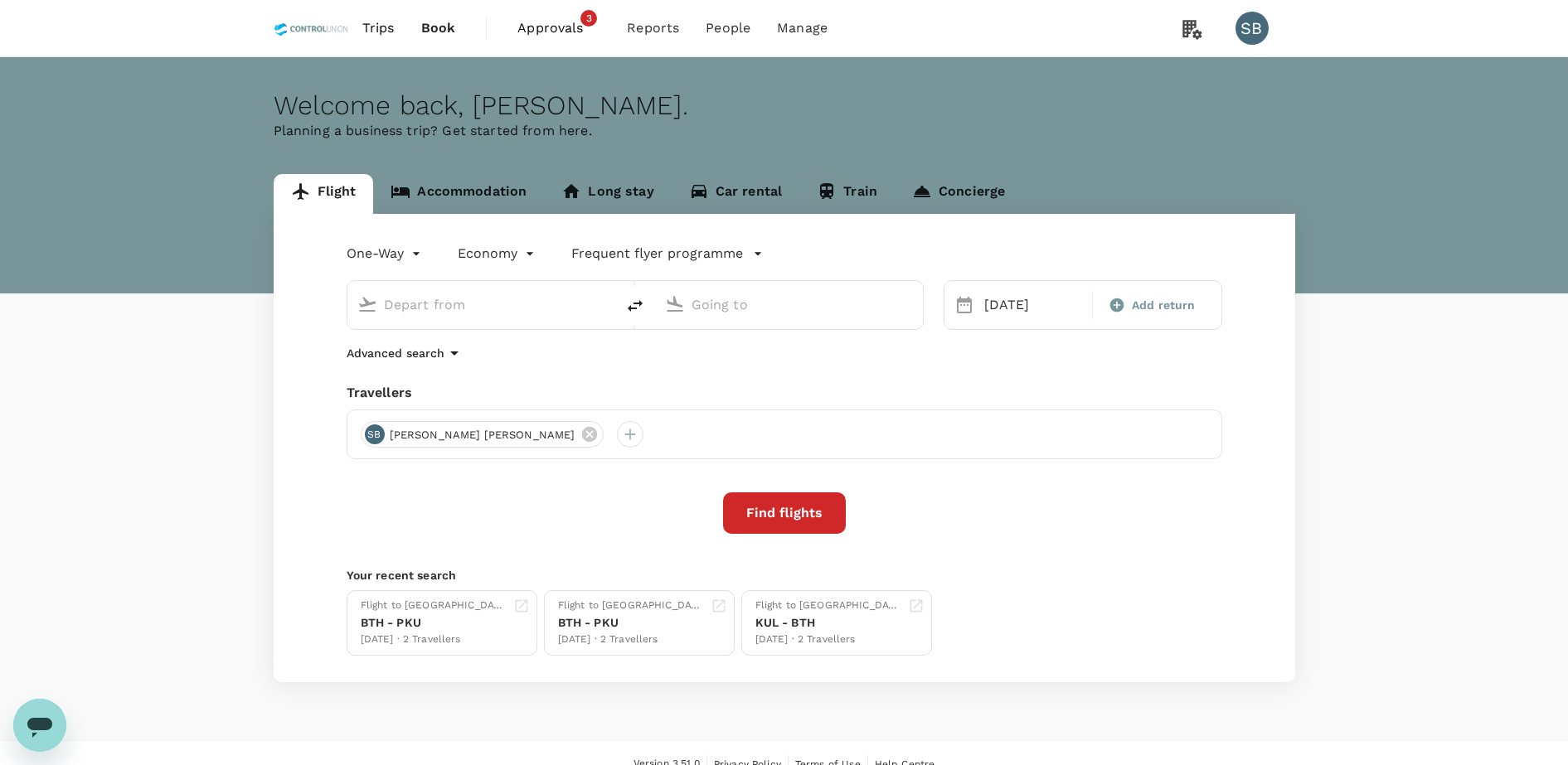
type input "Sultan [PERSON_NAME] (PKU)"
type input "Kuala Namu Intl (KNO)"
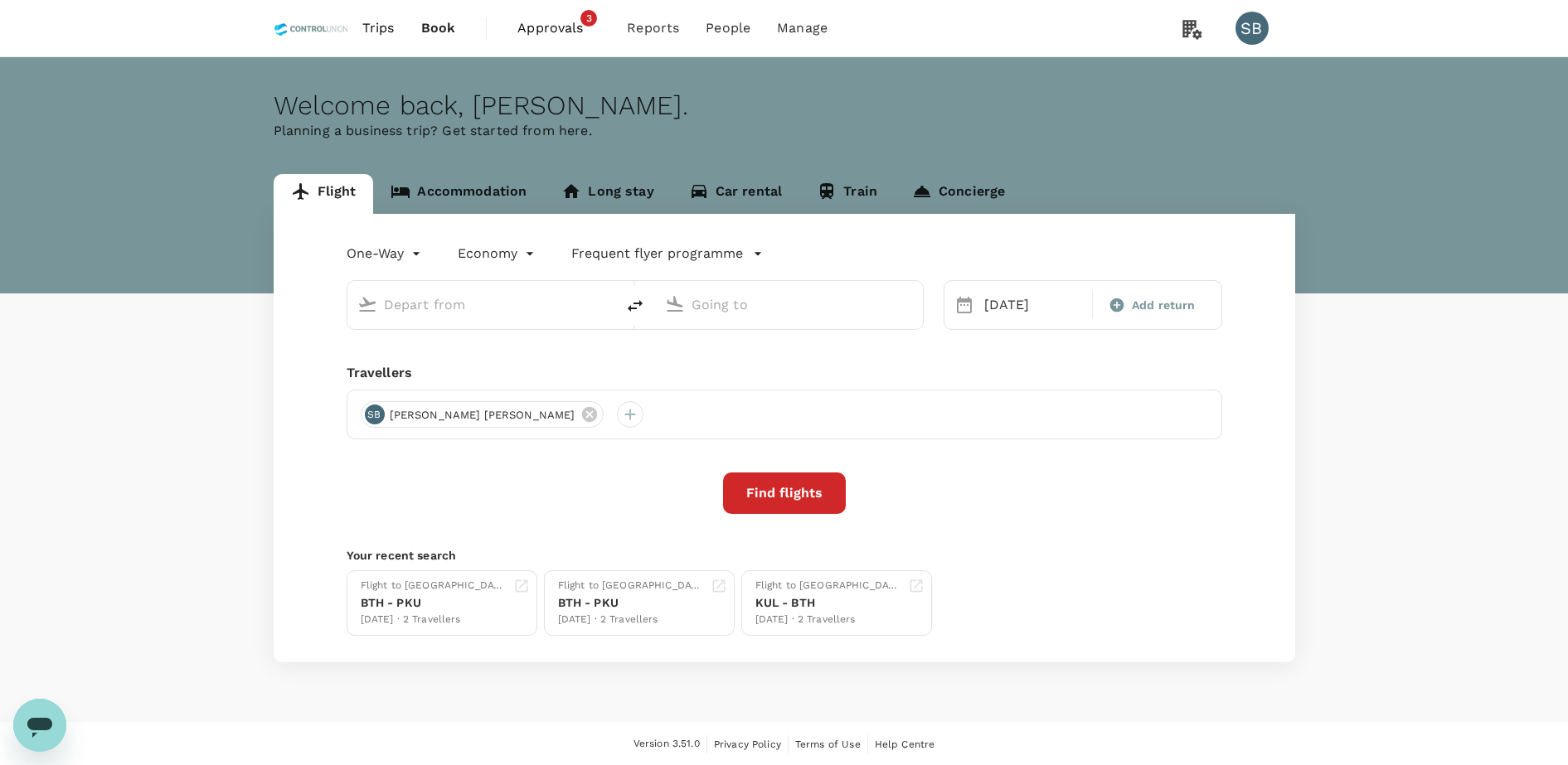
type input "Sultan [PERSON_NAME] (PKU)"
type input "Kuala Namu Intl (KNO)"
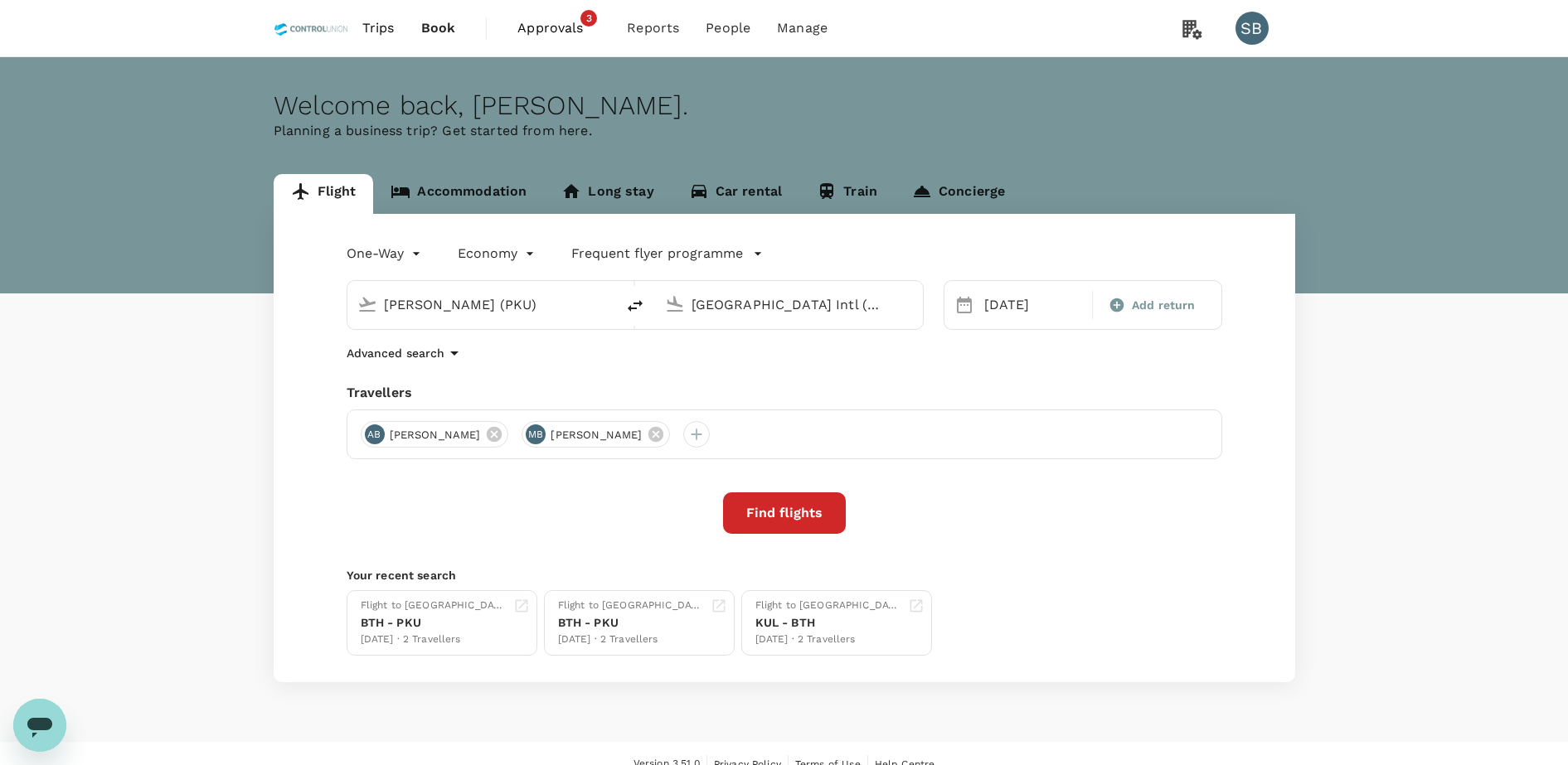
click at [639, 307] on icon "delete" at bounding box center [635, 306] width 20 height 20
type input "Kuala Namu Intl (KNO)"
click at [758, 305] on input "Sultan [PERSON_NAME] (PKU)" at bounding box center [789, 304] width 197 height 26
click at [741, 362] on p "[GEOGRAPHIC_DATA] Intl" at bounding box center [814, 369] width 292 height 17
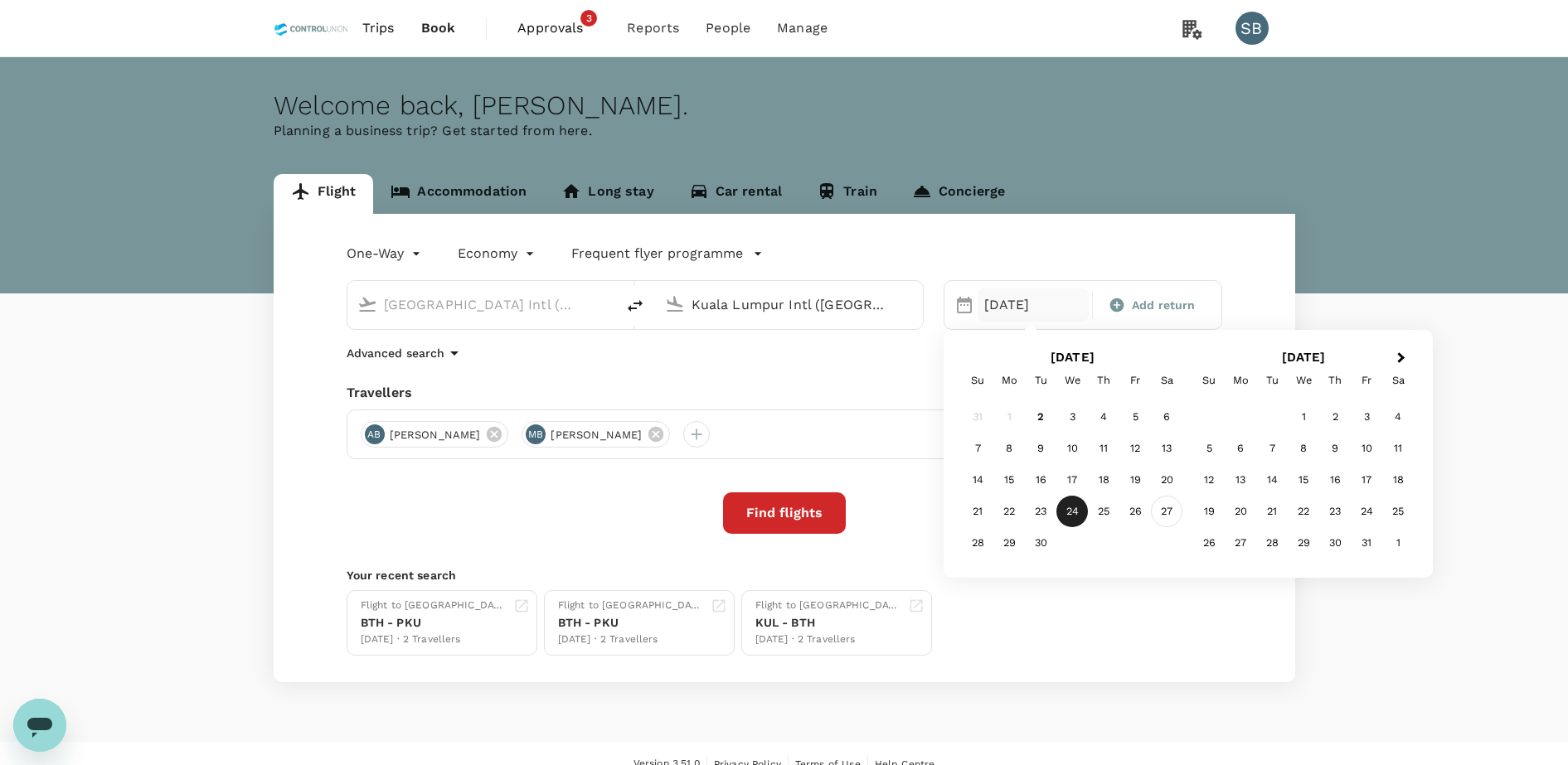
type input "Kuala Lumpur Intl ([GEOGRAPHIC_DATA])"
click at [1177, 509] on div "27" at bounding box center [1167, 511] width 32 height 32
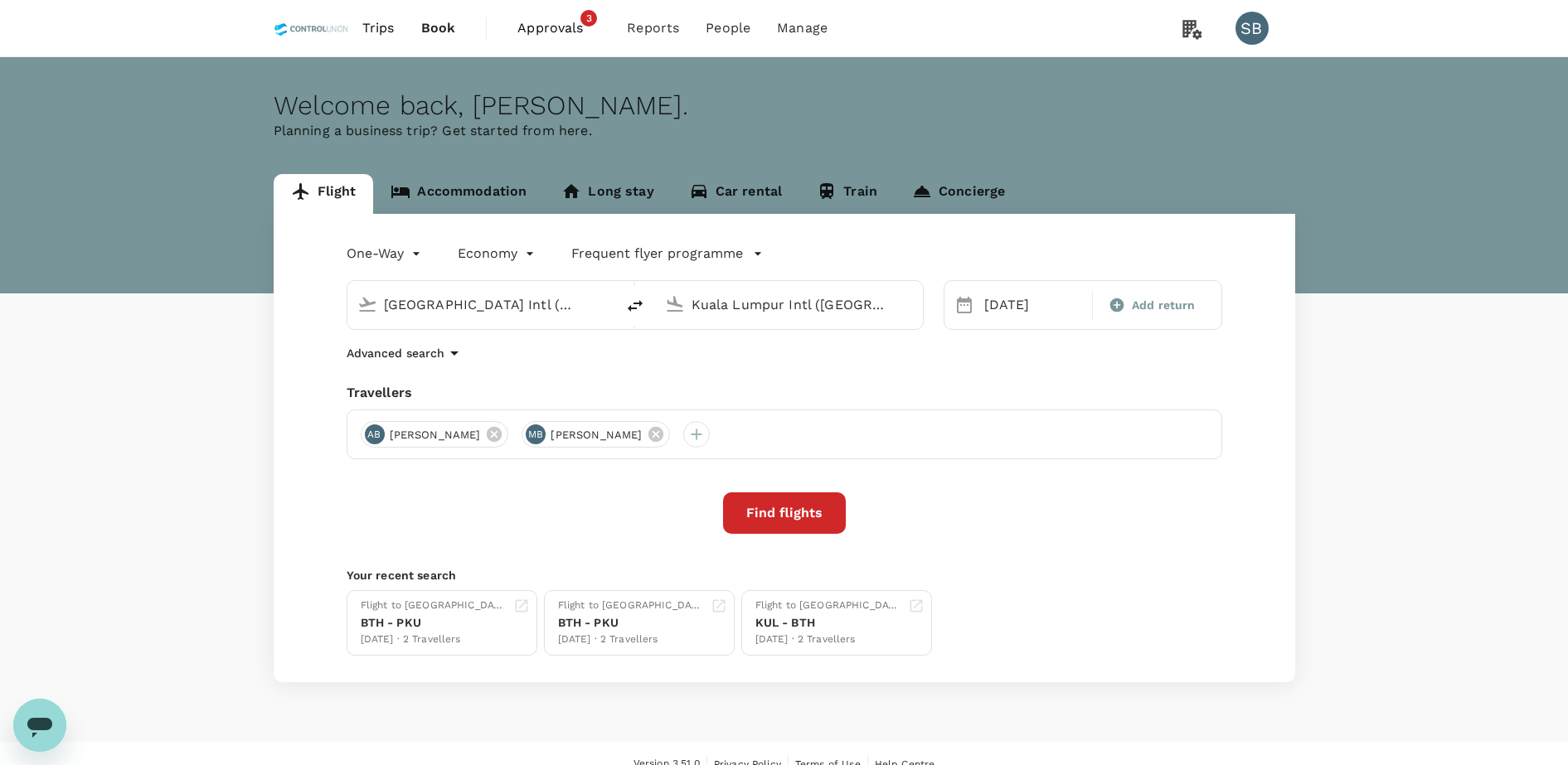
click at [801, 506] on button "Find flights" at bounding box center [784, 512] width 123 height 41
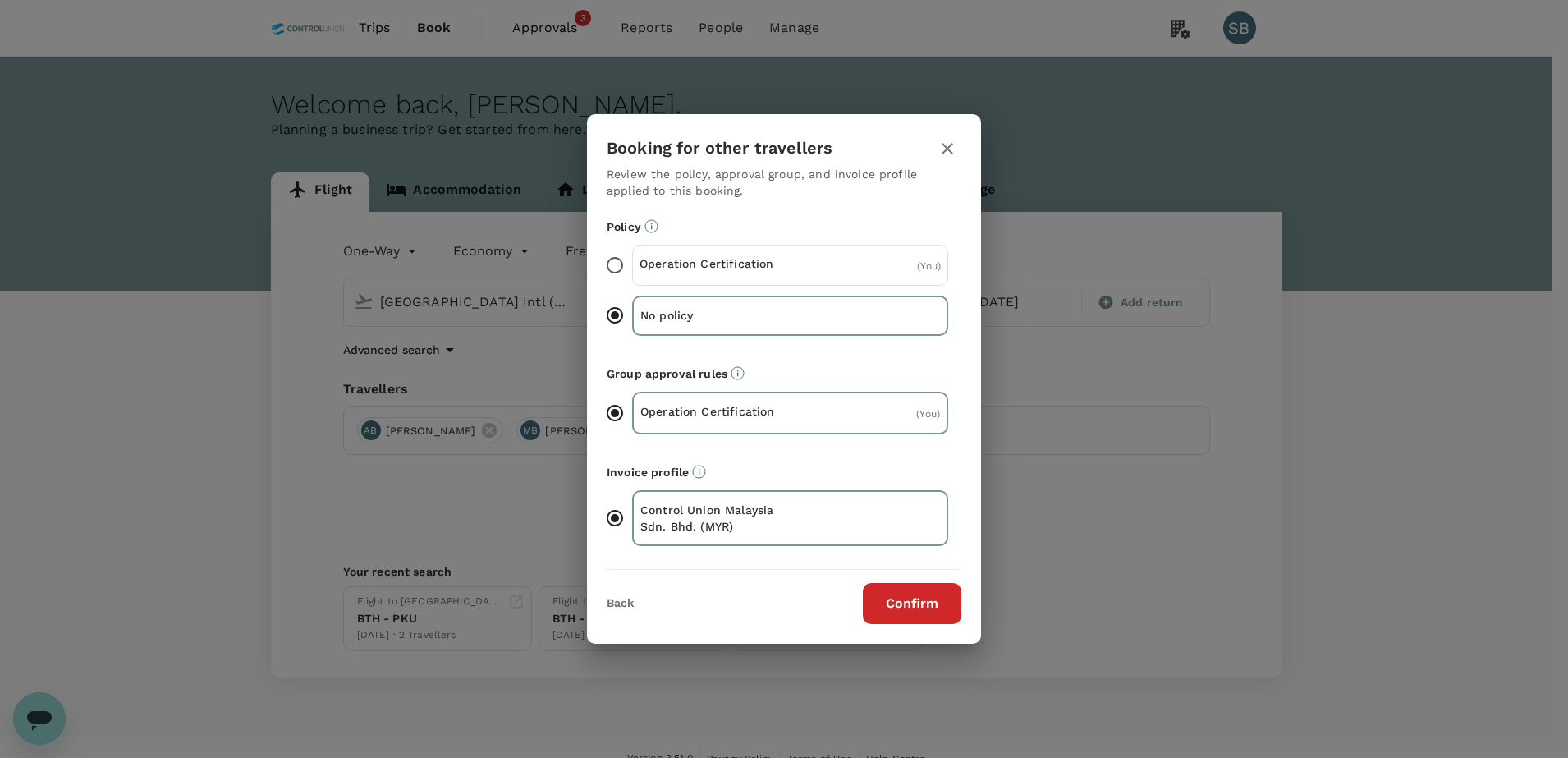
click at [632, 262] on div "Operation Certification ( You )" at bounding box center [790, 265] width 316 height 41
click at [632, 262] on input "Operation Certification ( You )" at bounding box center [614, 265] width 34 height 34
click at [880, 612] on button "Confirm" at bounding box center [911, 603] width 99 height 41
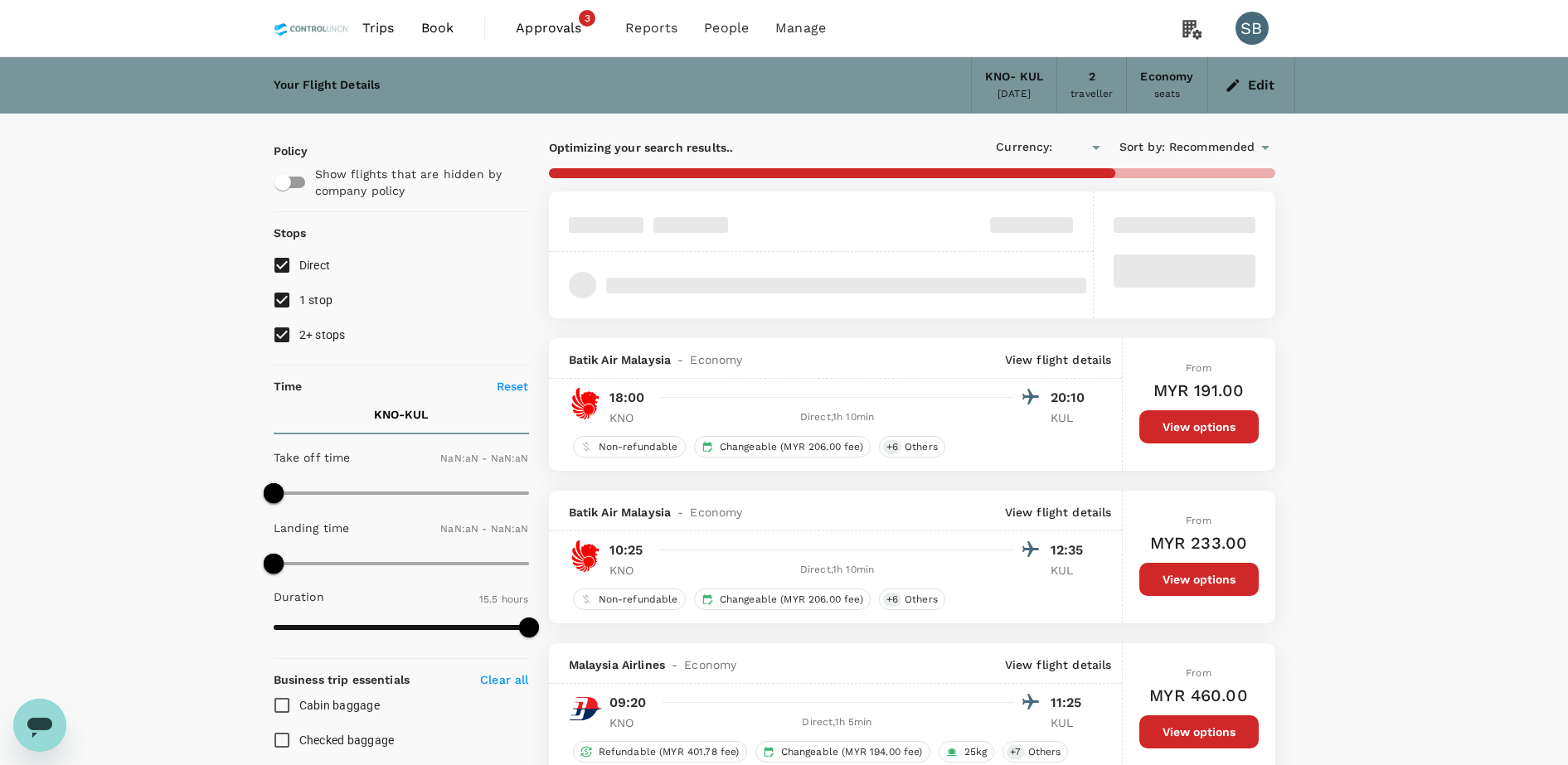
type input "MYR"
type input "1440"
click at [281, 337] on input "2+ stops" at bounding box center [281, 334] width 34 height 34
checkbox input "false"
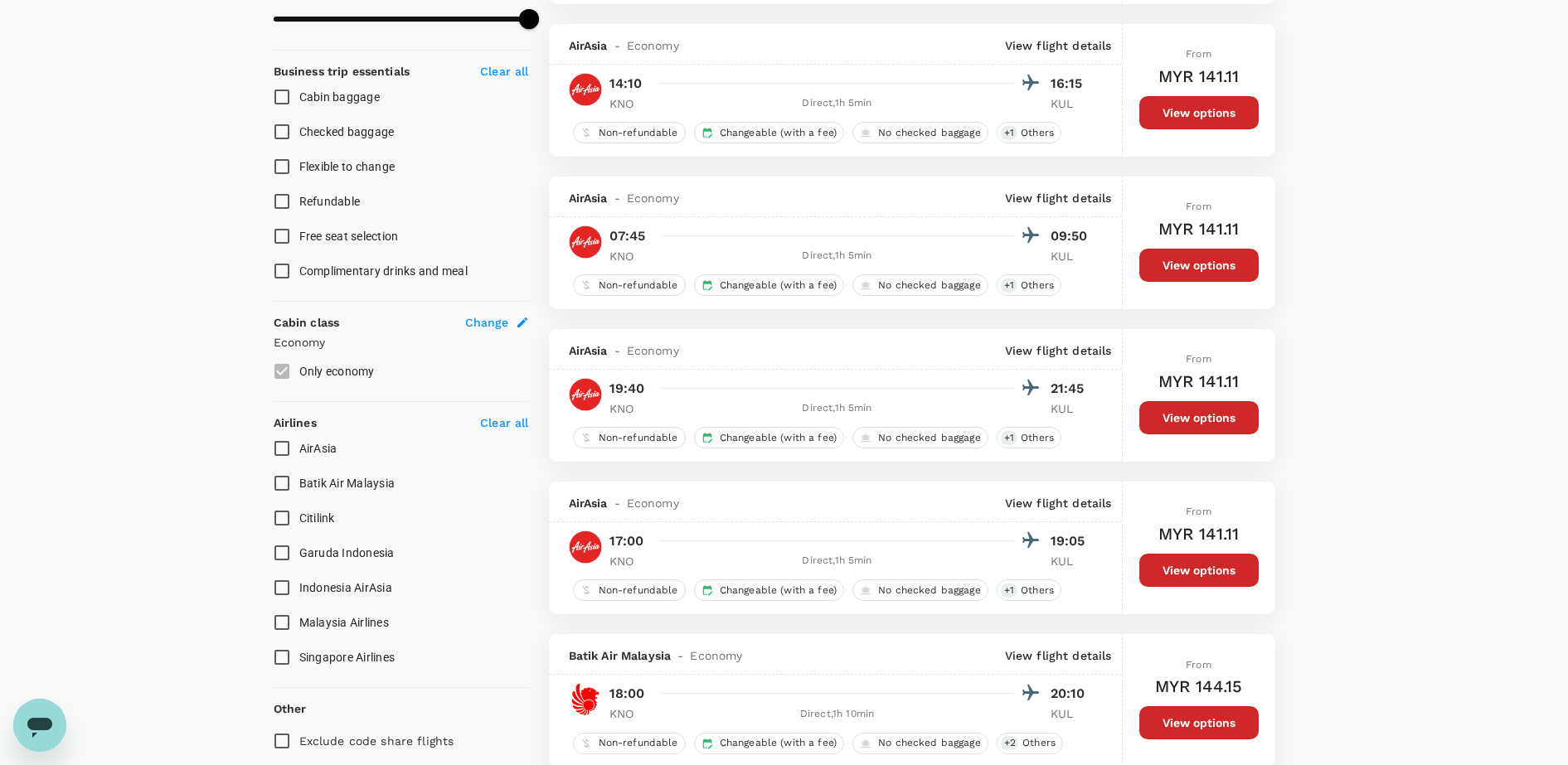
scroll to position [621, 0]
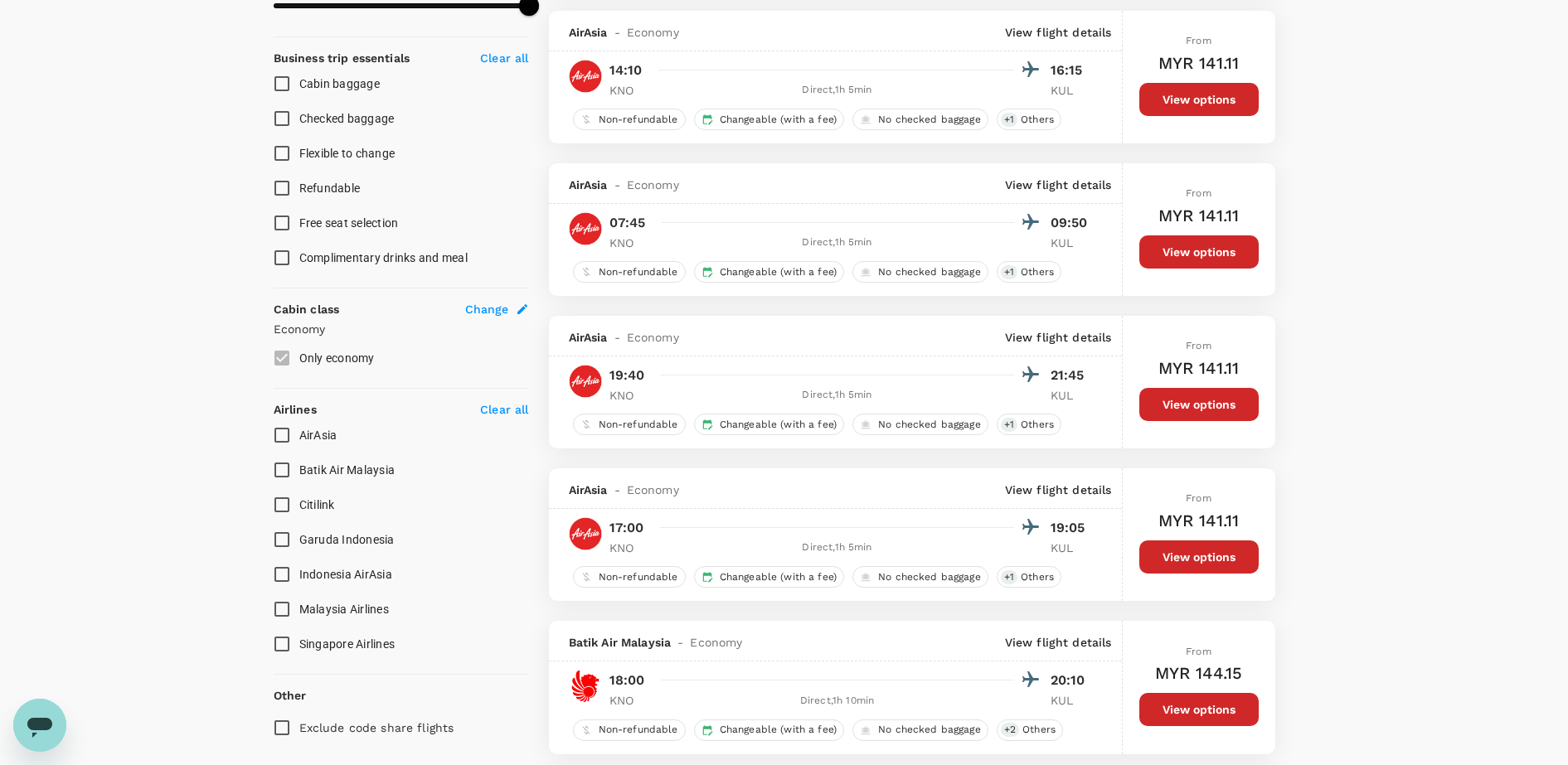
click at [1183, 549] on button "View options" at bounding box center [1198, 557] width 119 height 33
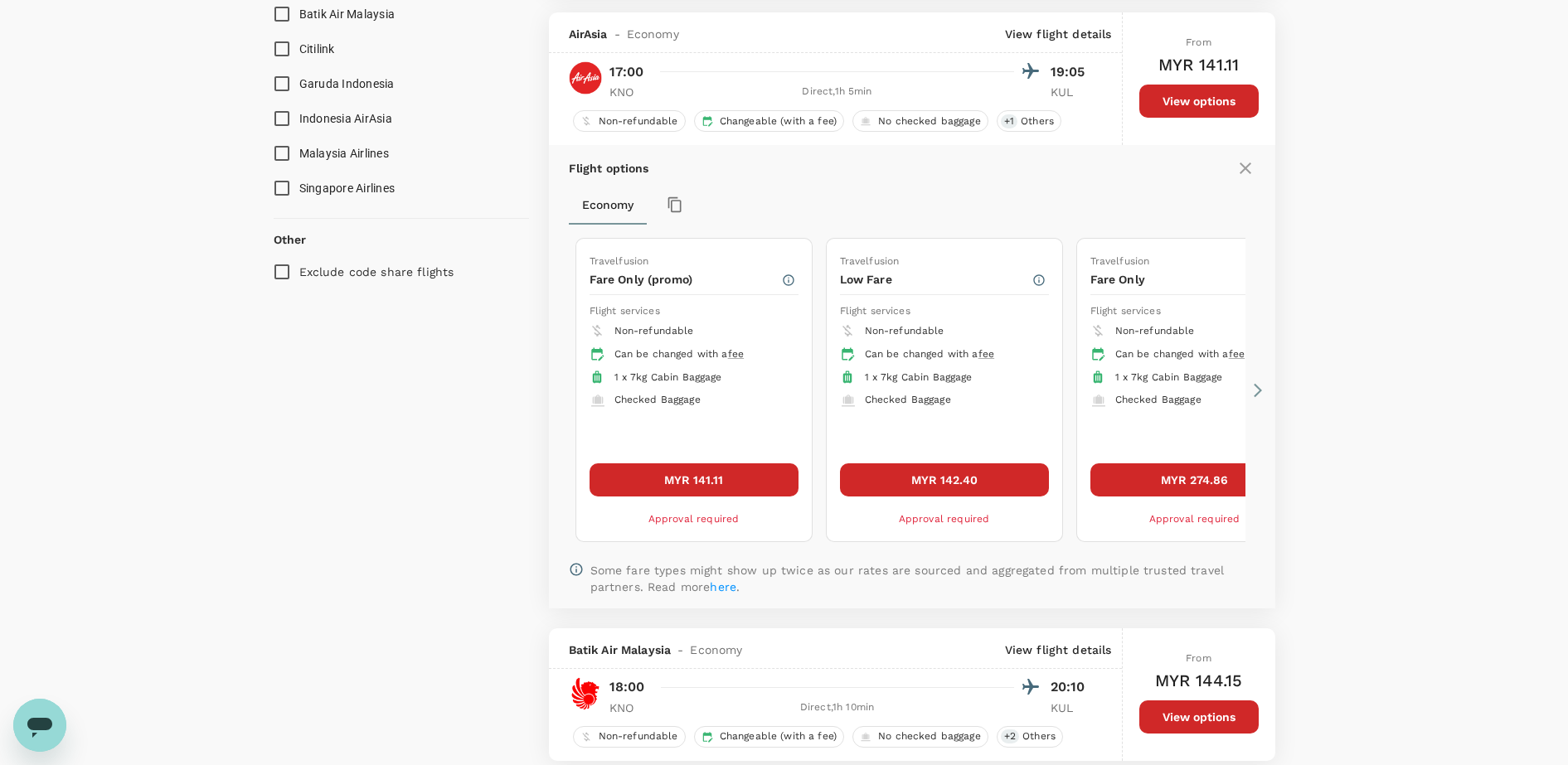
scroll to position [1089, 0]
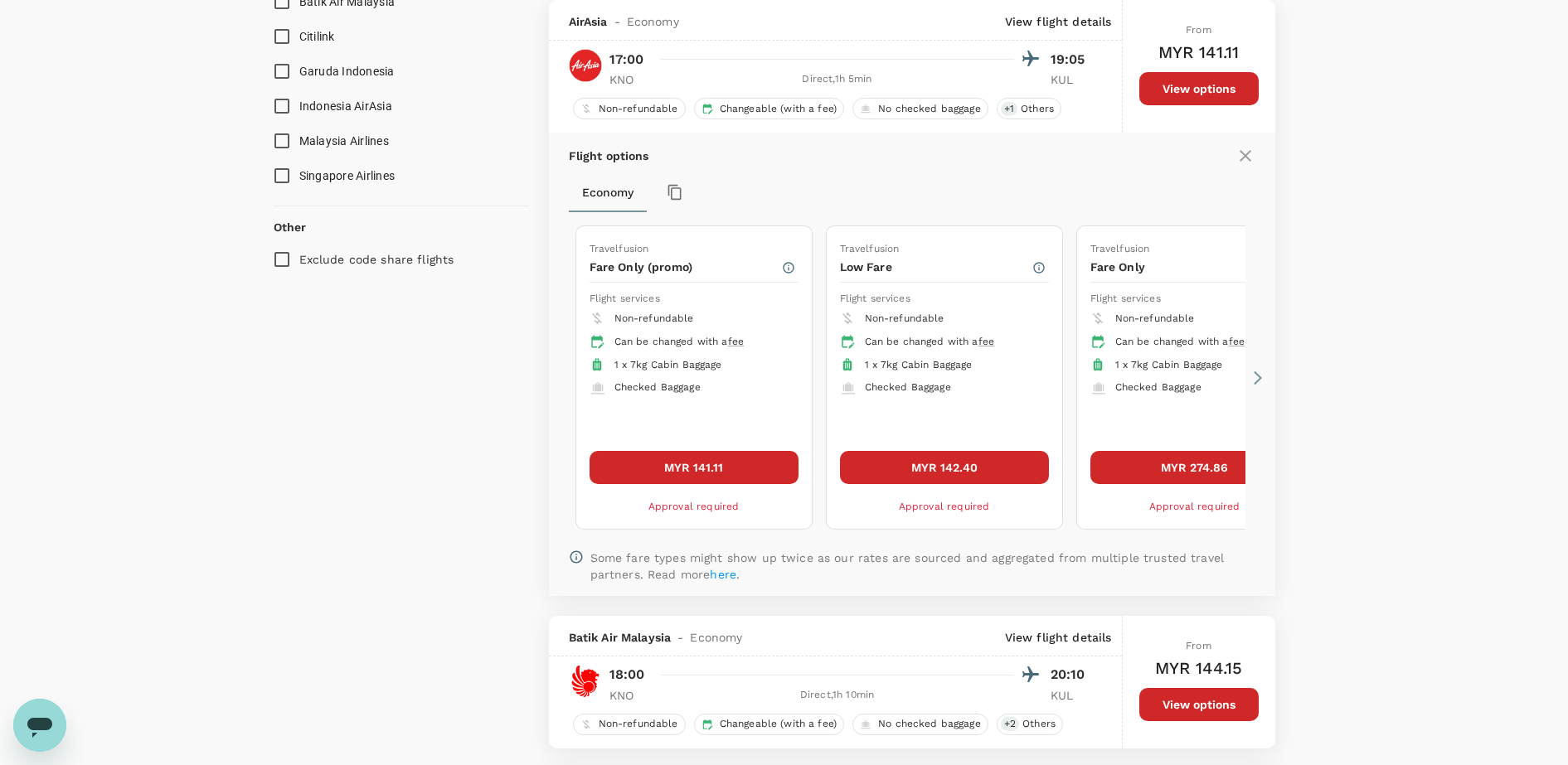
click at [1257, 374] on icon at bounding box center [1258, 377] width 8 height 14
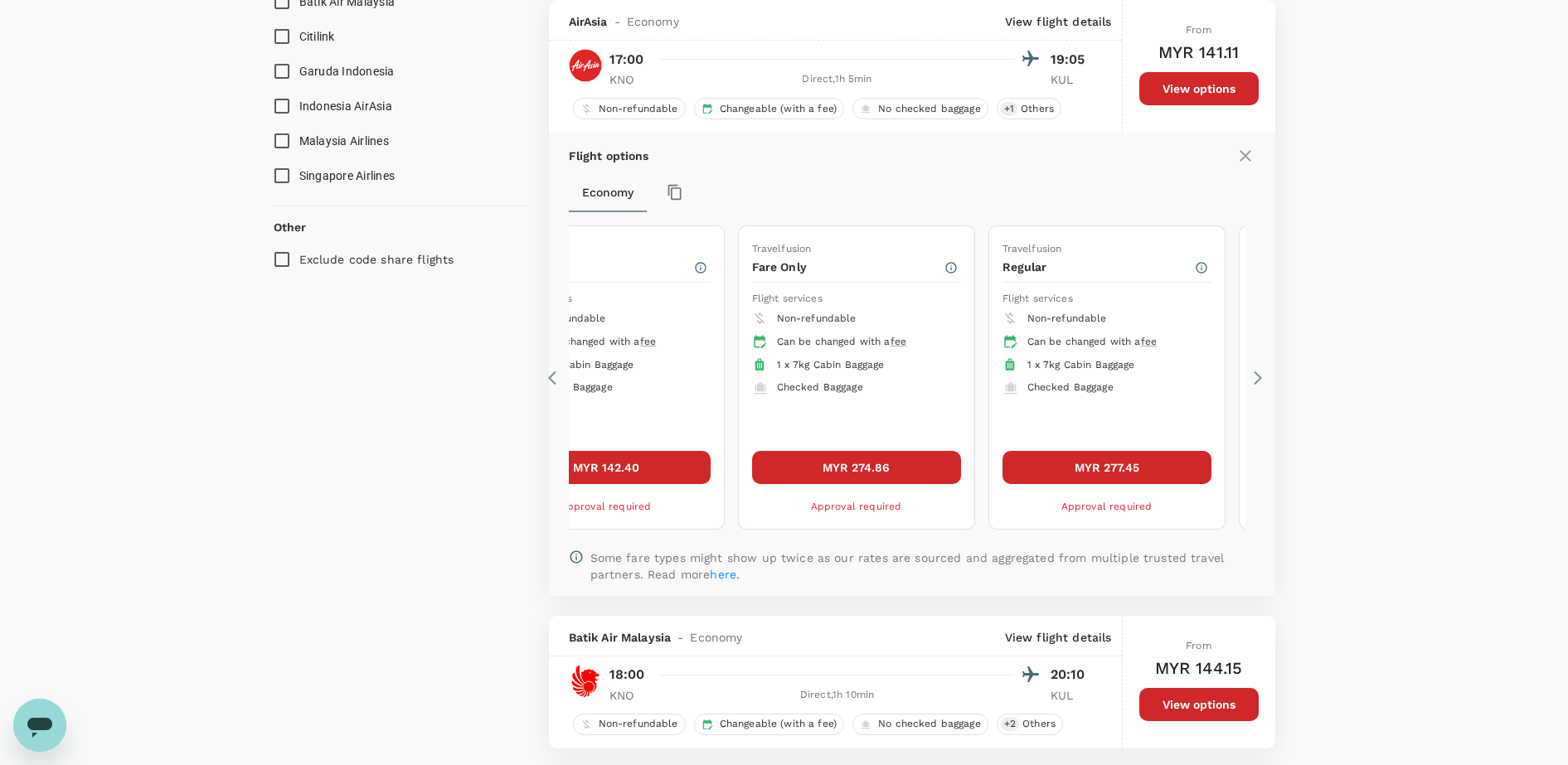
click at [1257, 374] on icon at bounding box center [1258, 377] width 8 height 14
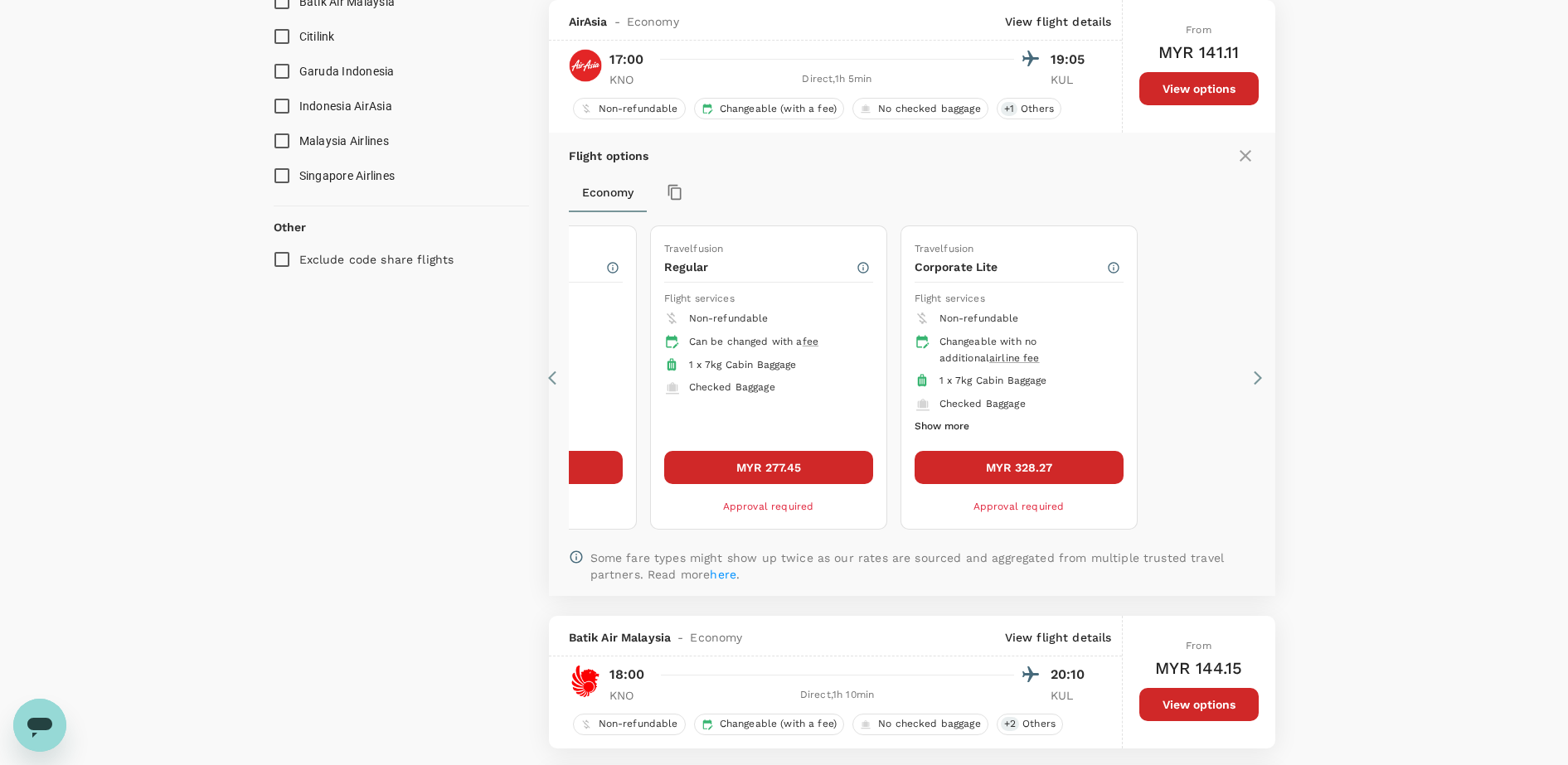
click at [1042, 470] on button "MYR 328.27" at bounding box center [1019, 467] width 209 height 33
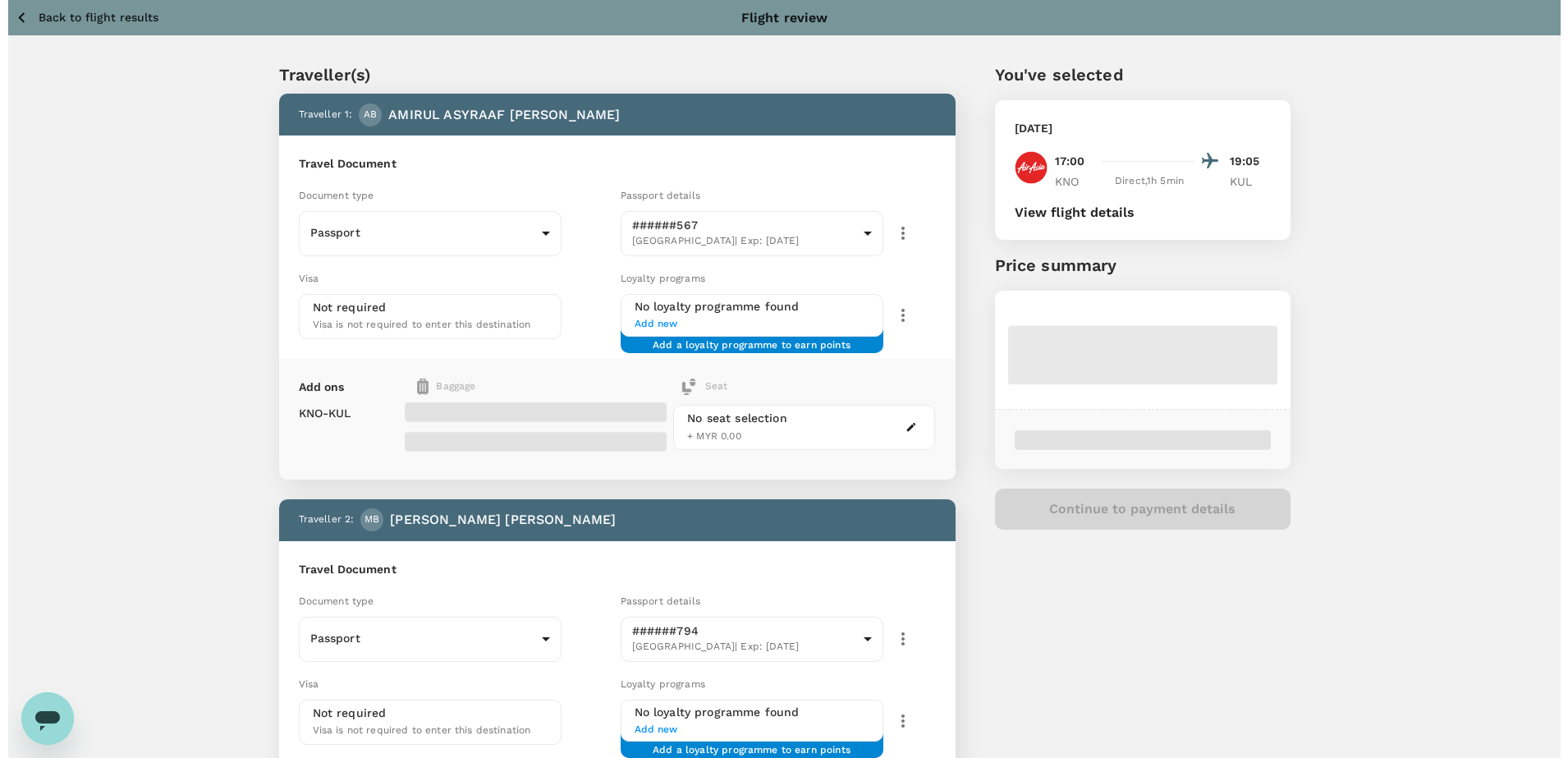
scroll to position [103, 0]
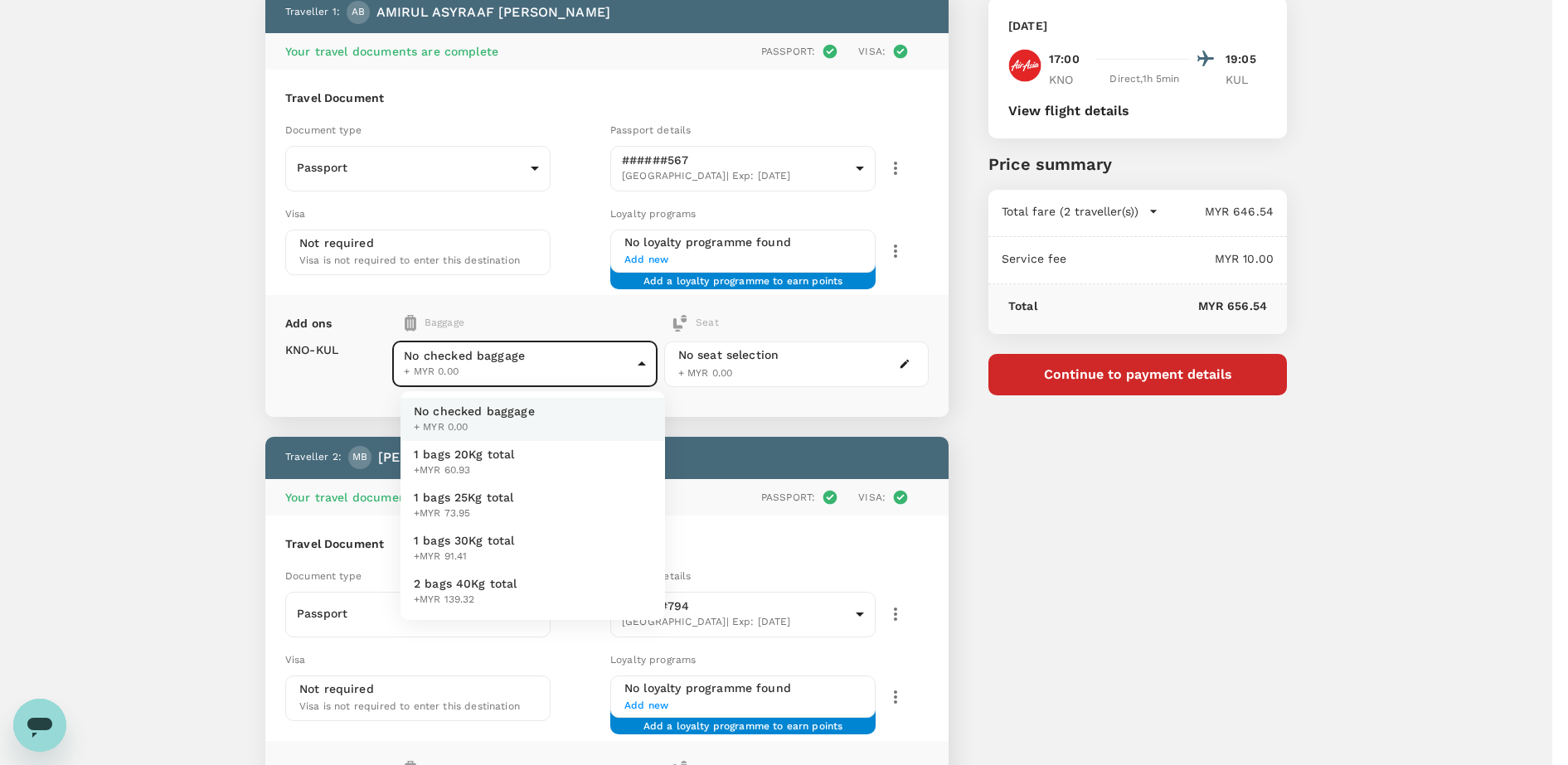
click at [577, 363] on body "Back to flight results Flight review Traveller(s) Traveller 1 : AB AMIRUL ASYRA…" at bounding box center [784, 485] width 1568 height 1178
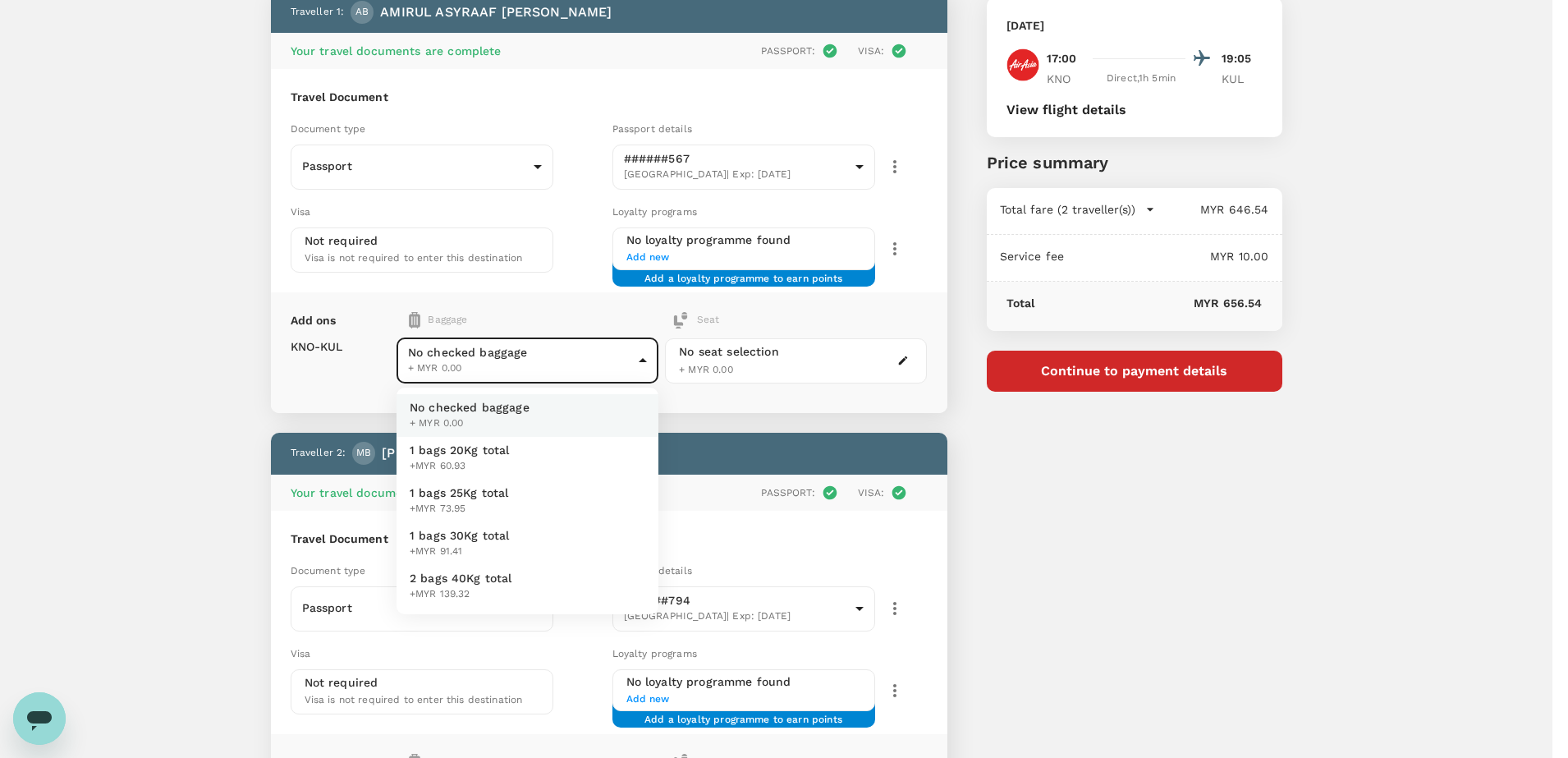
click at [494, 465] on span "+MYR 60.93" at bounding box center [459, 466] width 100 height 17
type input "1 - 60.93"
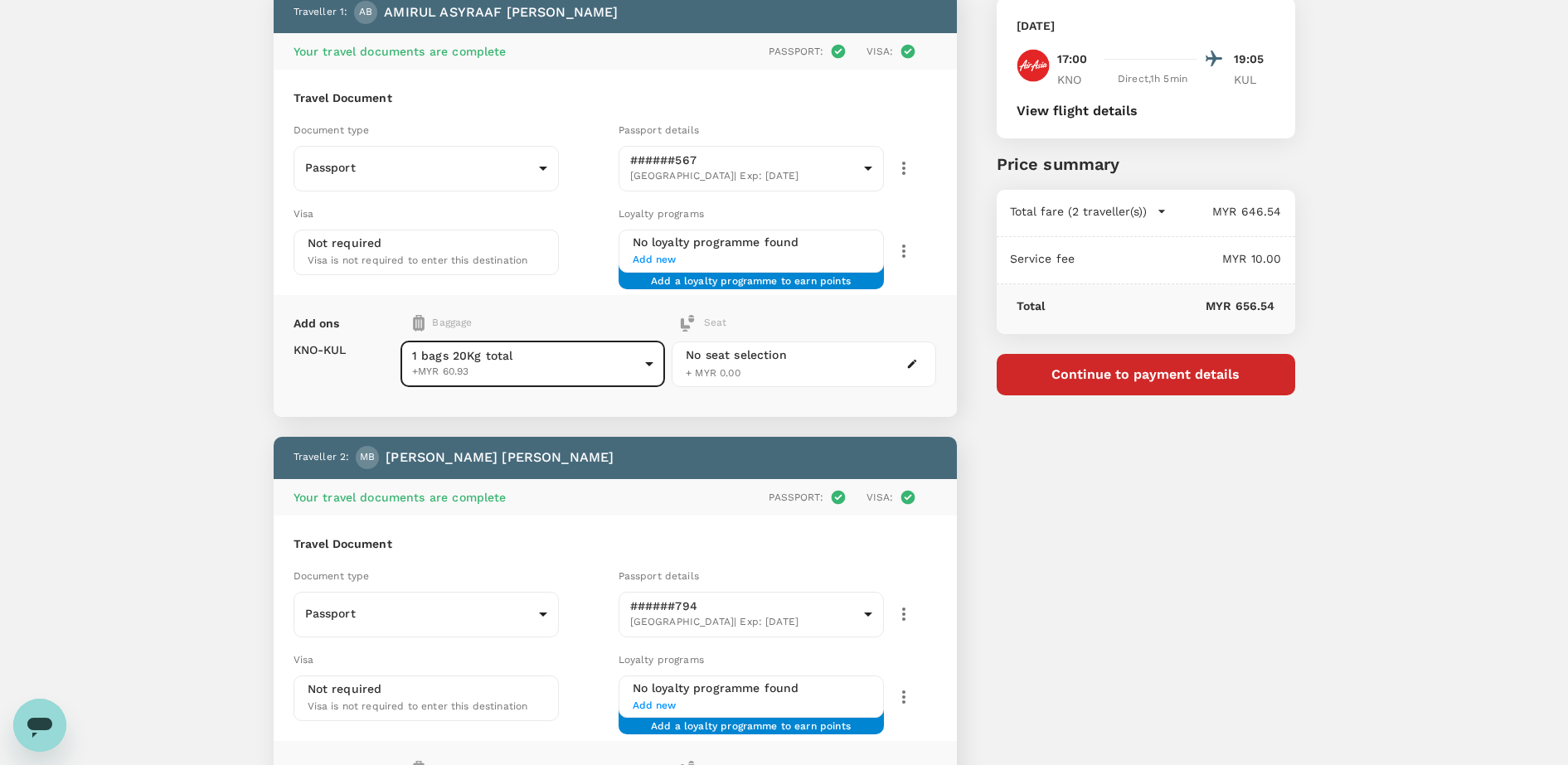
click at [910, 365] on icon "button" at bounding box center [913, 364] width 9 height 9
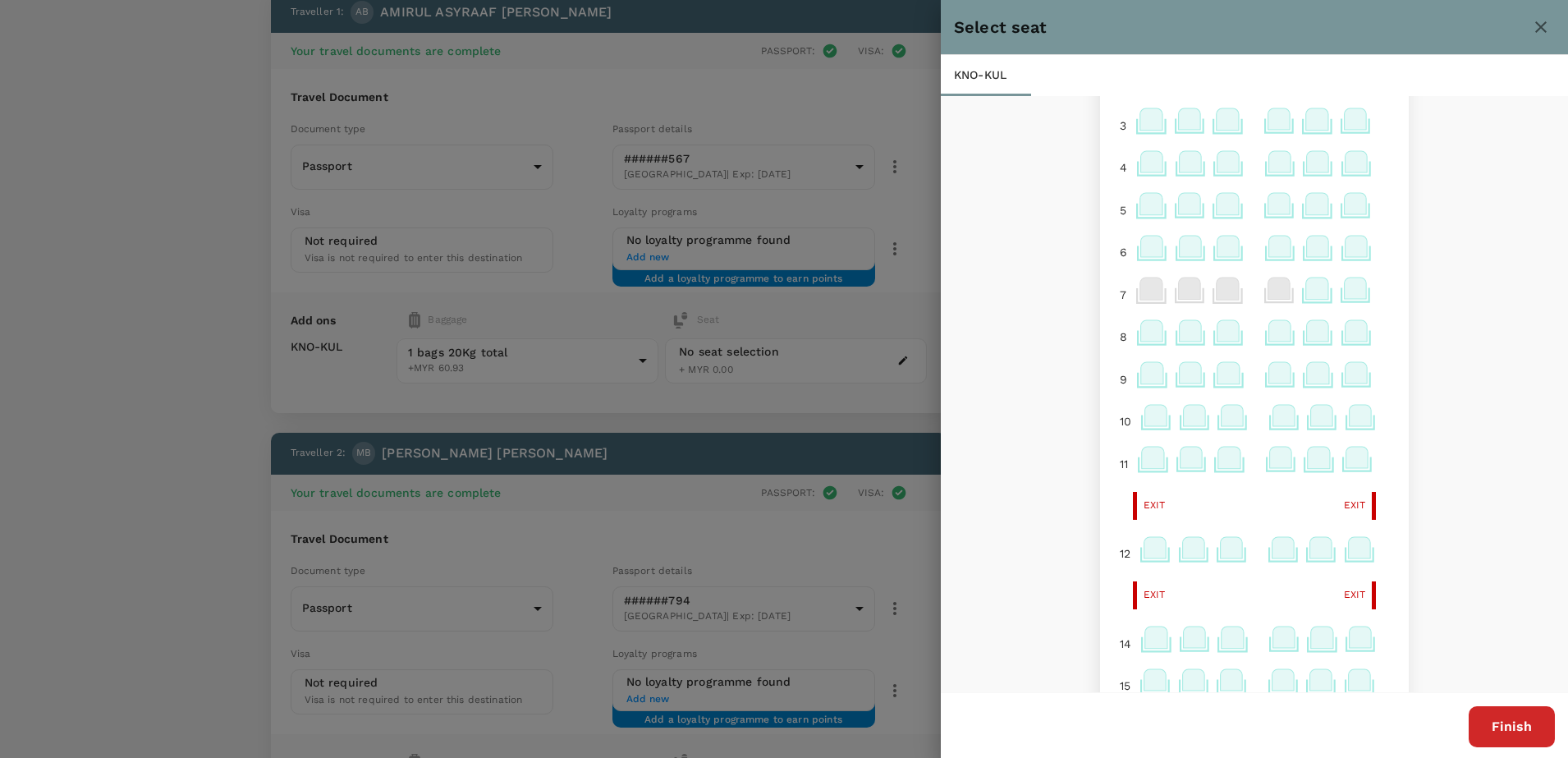
click at [1351, 557] on icon at bounding box center [1358, 548] width 22 height 21
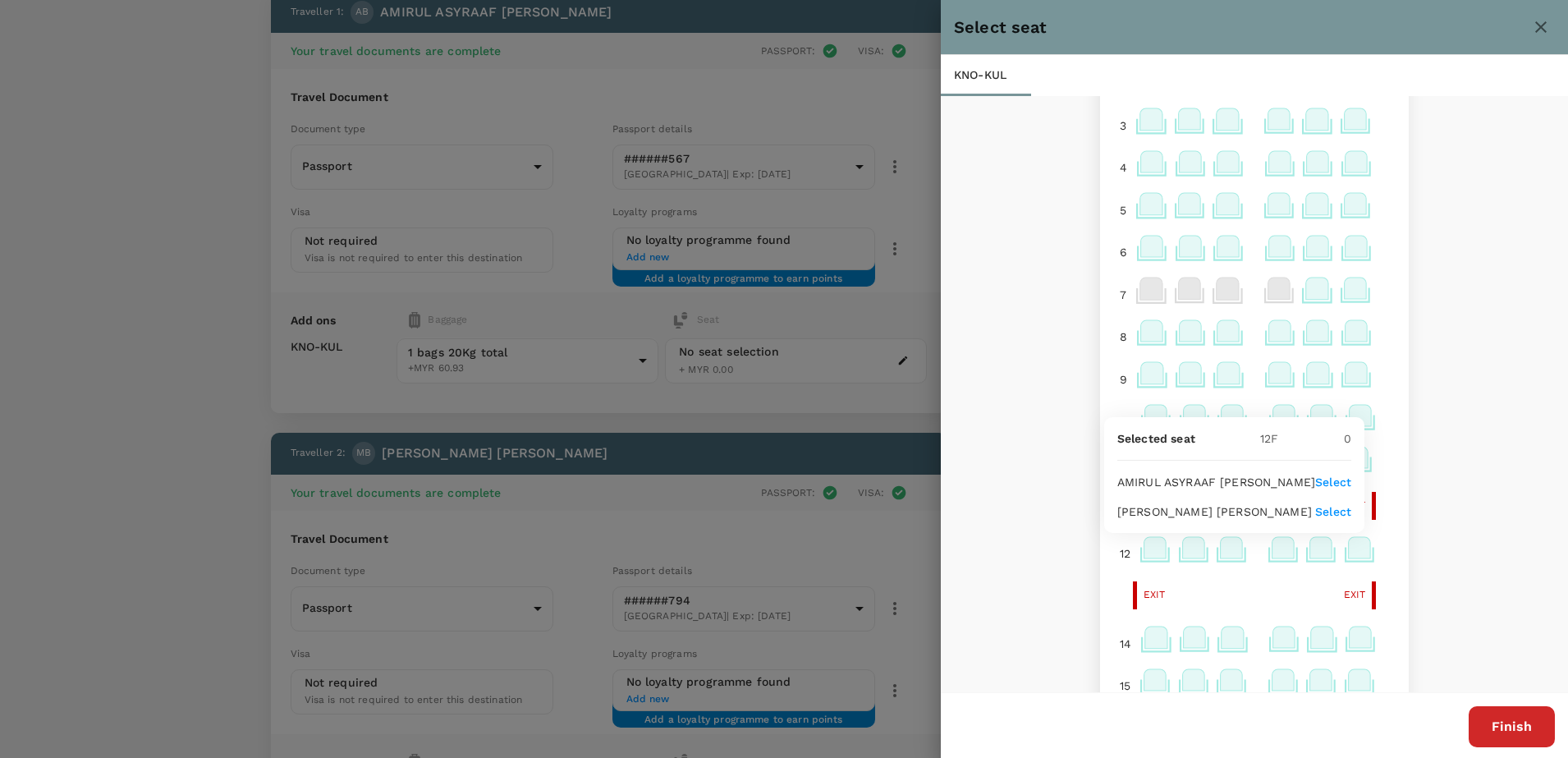
click at [1338, 478] on p "Select" at bounding box center [1332, 482] width 36 height 17
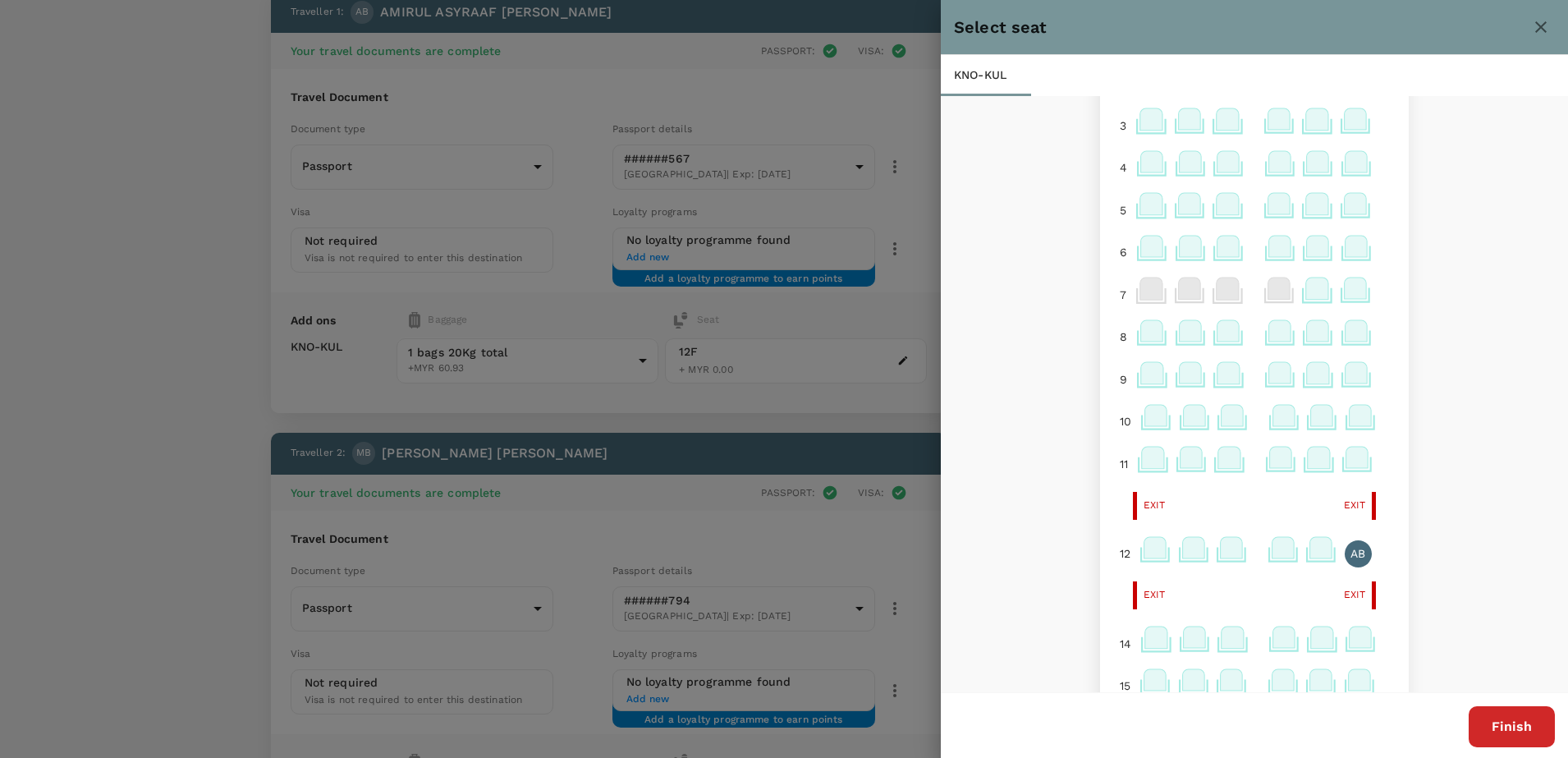
click at [1145, 550] on icon at bounding box center [1155, 548] width 22 height 21
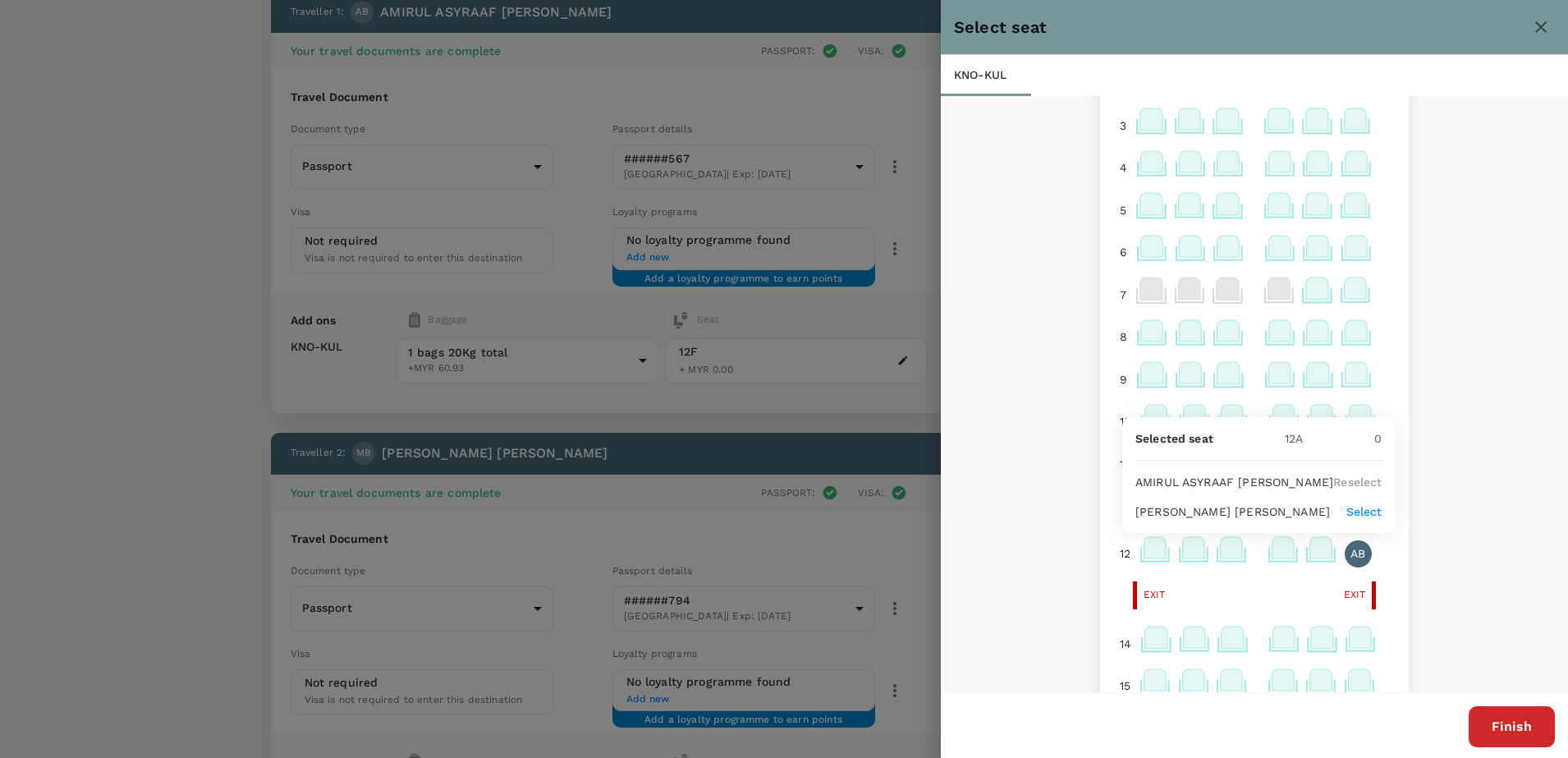
click at [1346, 509] on p "Select" at bounding box center [1364, 511] width 36 height 17
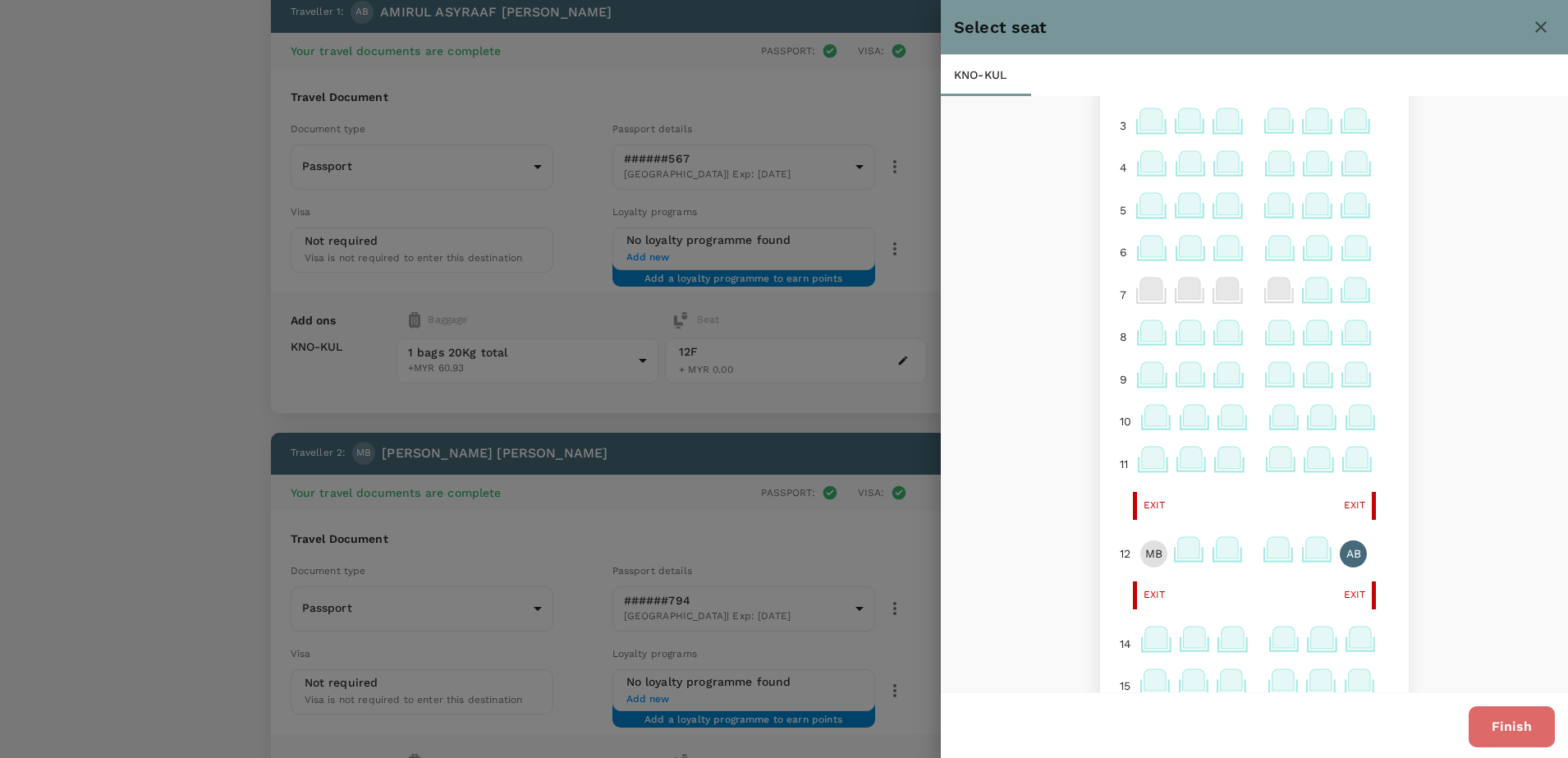
click at [1503, 731] on button "Finish" at bounding box center [1511, 727] width 86 height 41
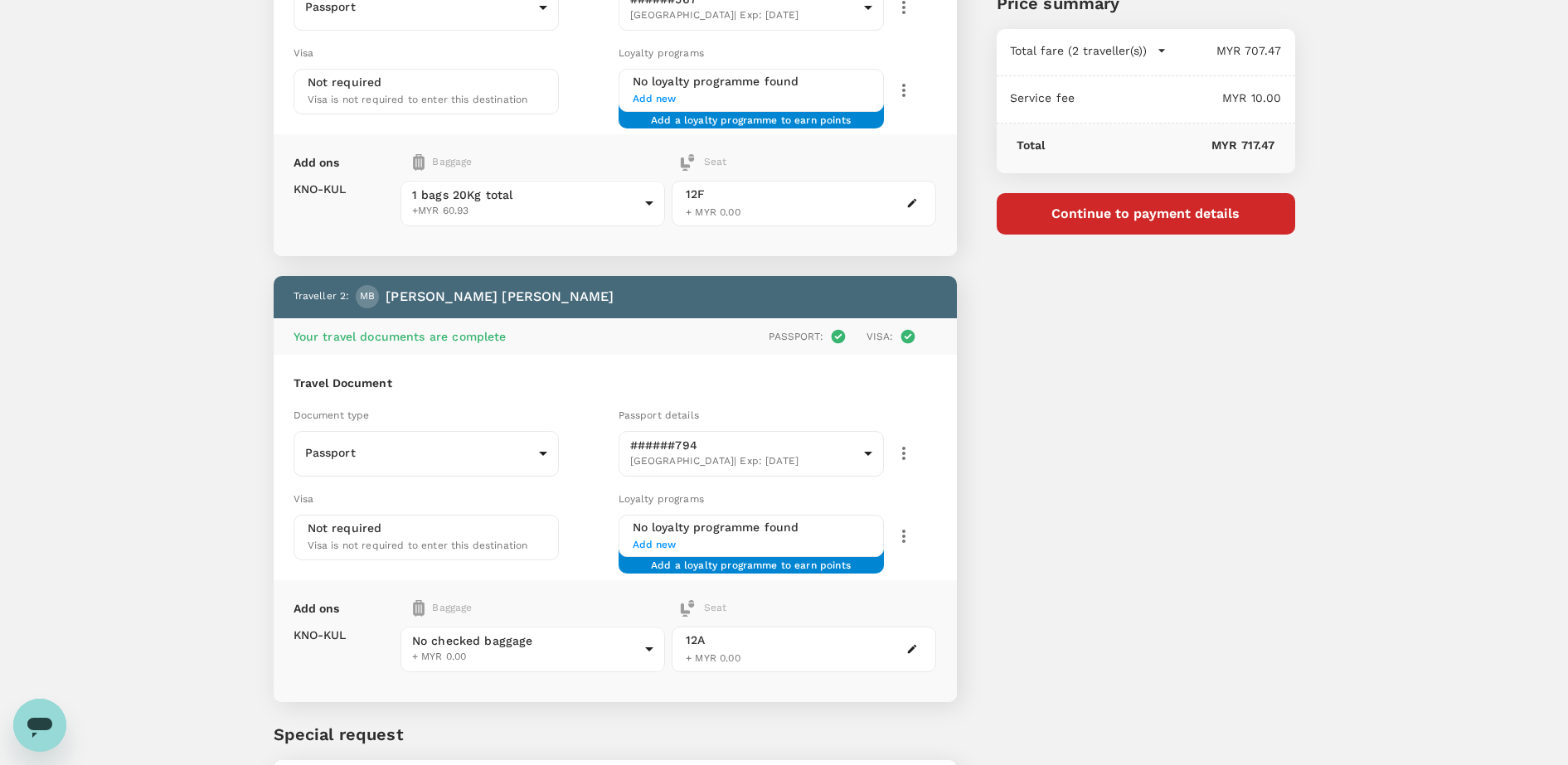
scroll to position [311, 0]
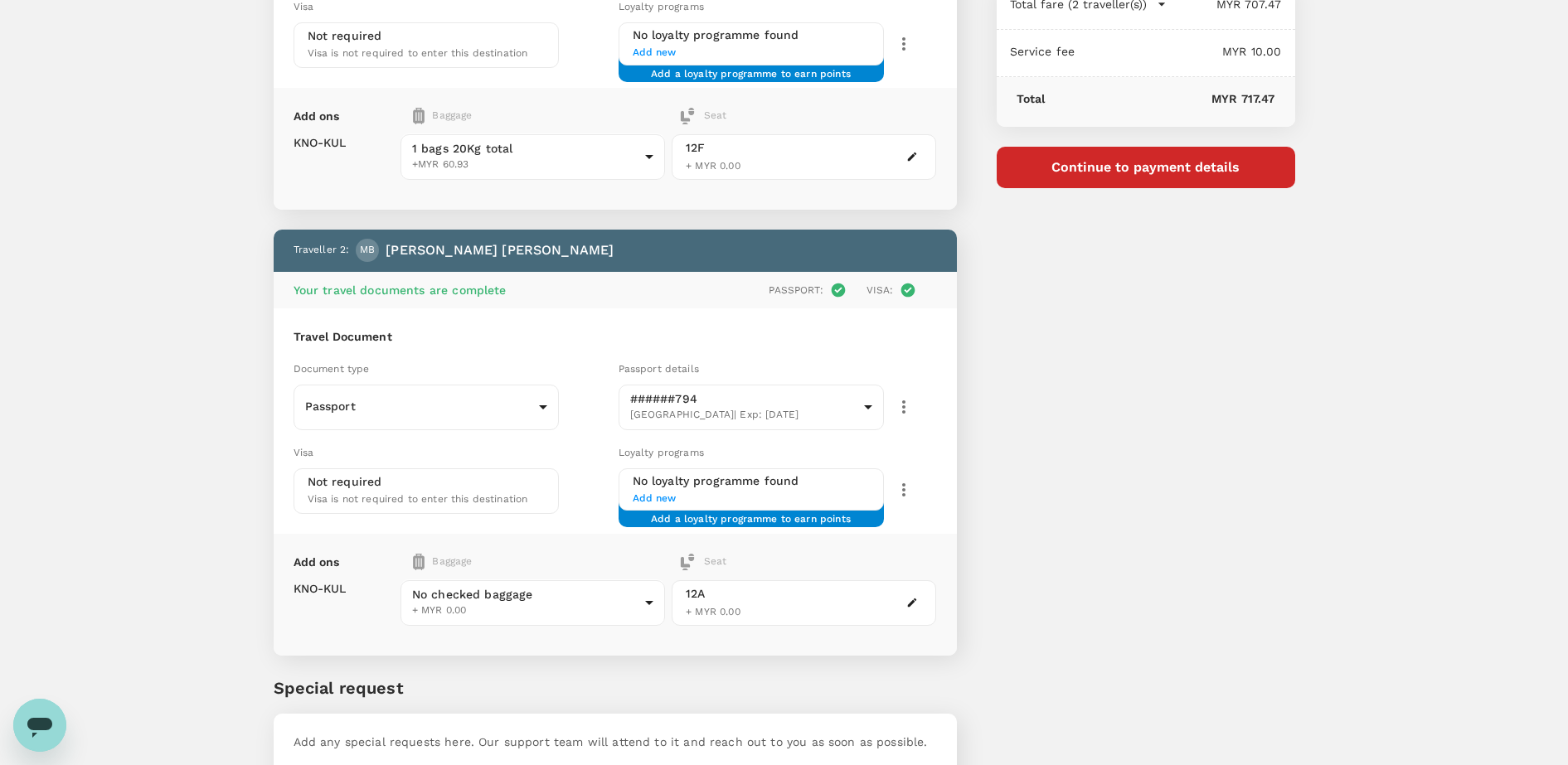
click at [908, 153] on icon "button" at bounding box center [912, 156] width 11 height 11
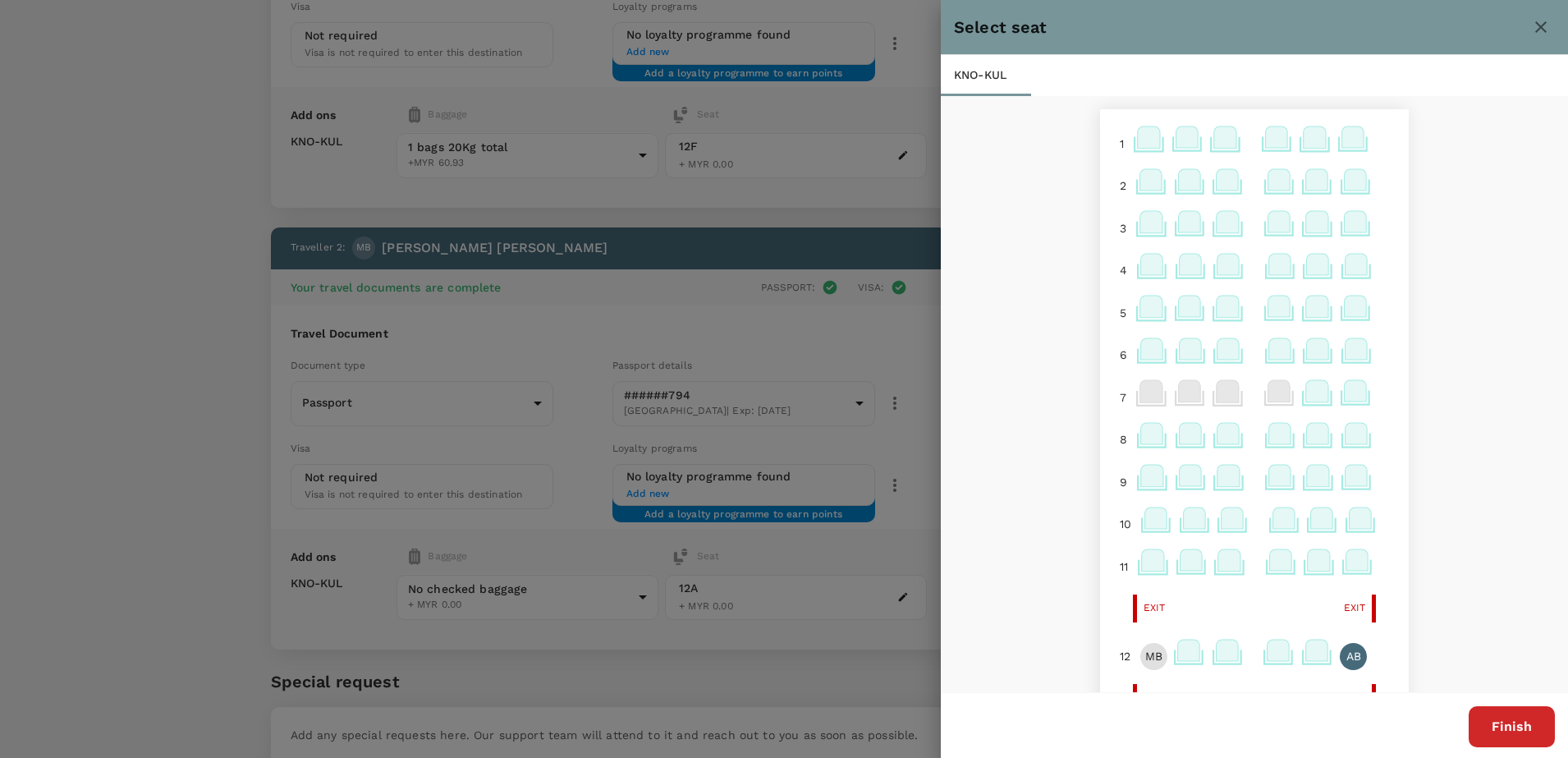
click at [1514, 721] on button "Finish" at bounding box center [1511, 727] width 86 height 41
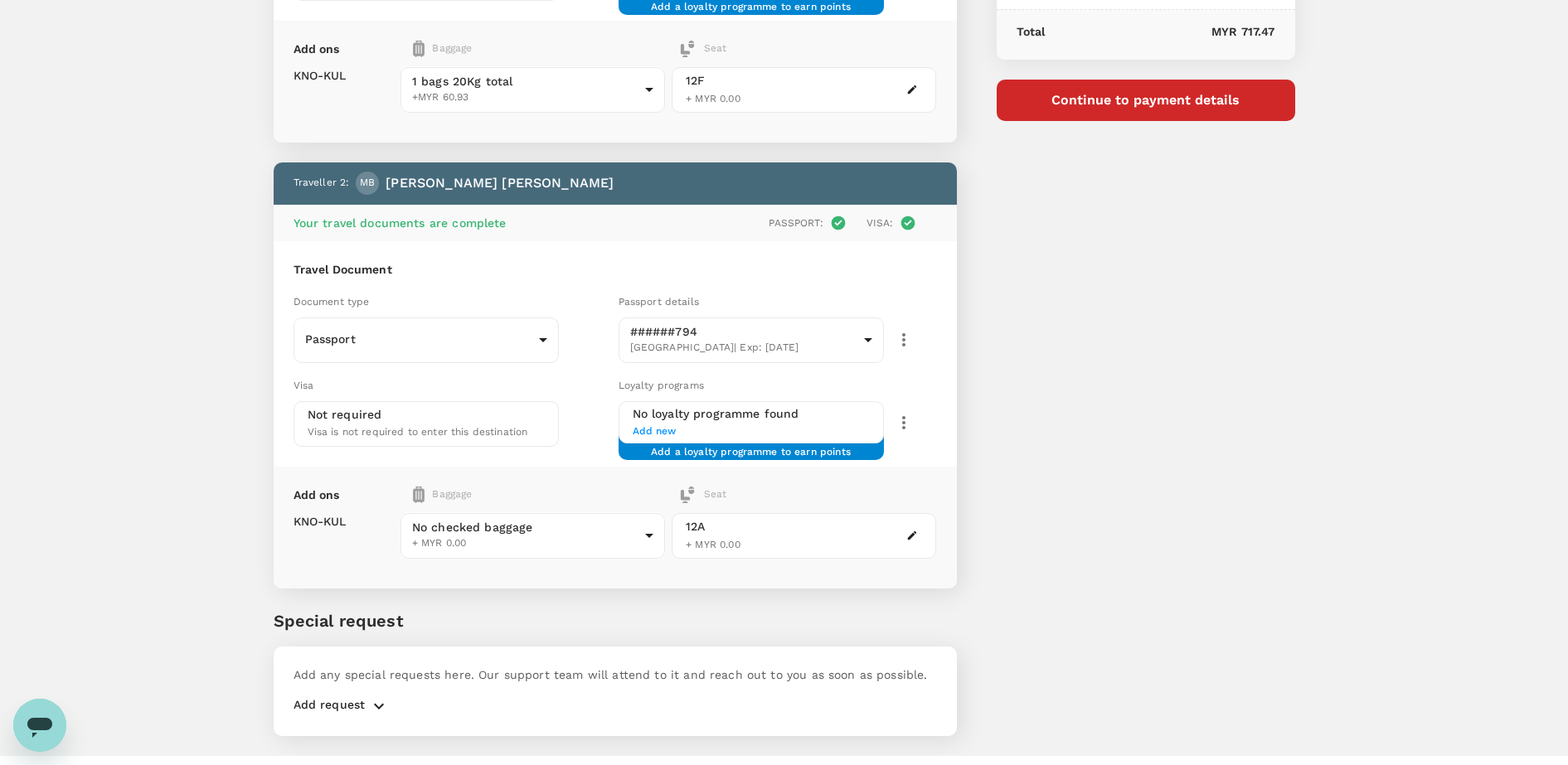
scroll to position [413, 0]
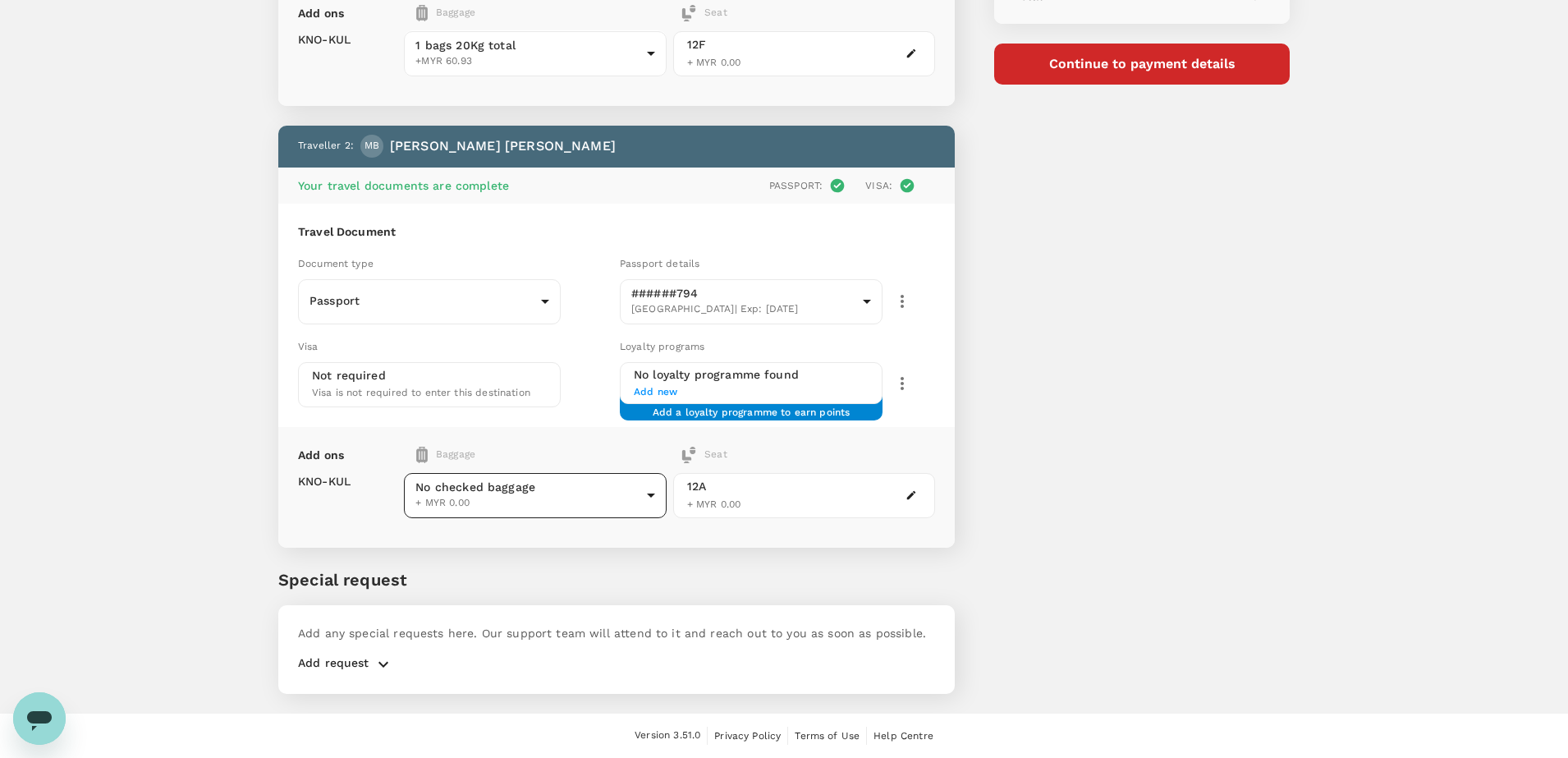
click at [634, 494] on body "Back to flight results Flight review Traveller(s) Traveller 1 : AB AMIRUL ASYRA…" at bounding box center [784, 174] width 1568 height 1168
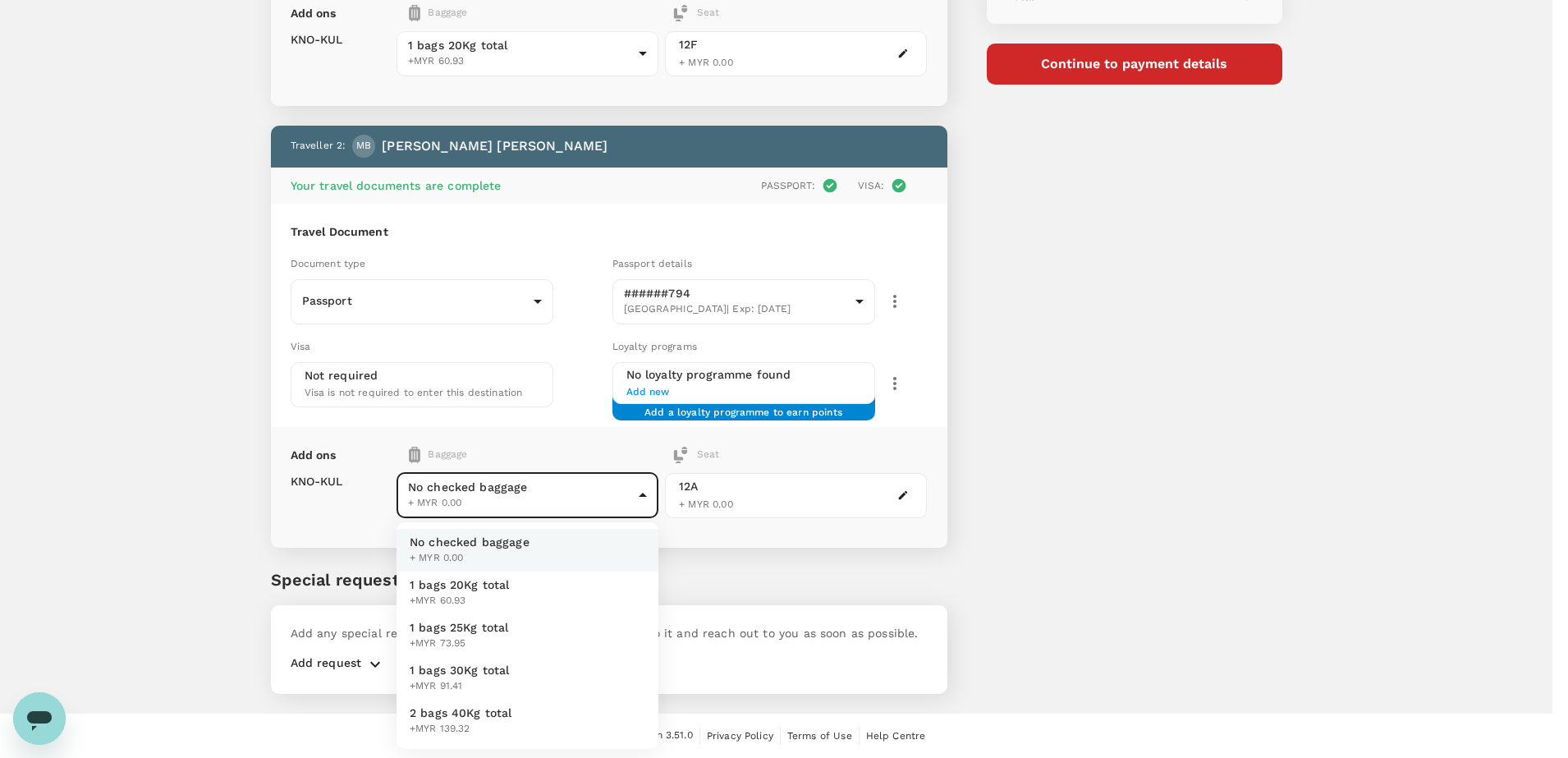
click at [478, 595] on span "+MYR 60.93" at bounding box center [459, 601] width 100 height 17
type input "1 - 60.93"
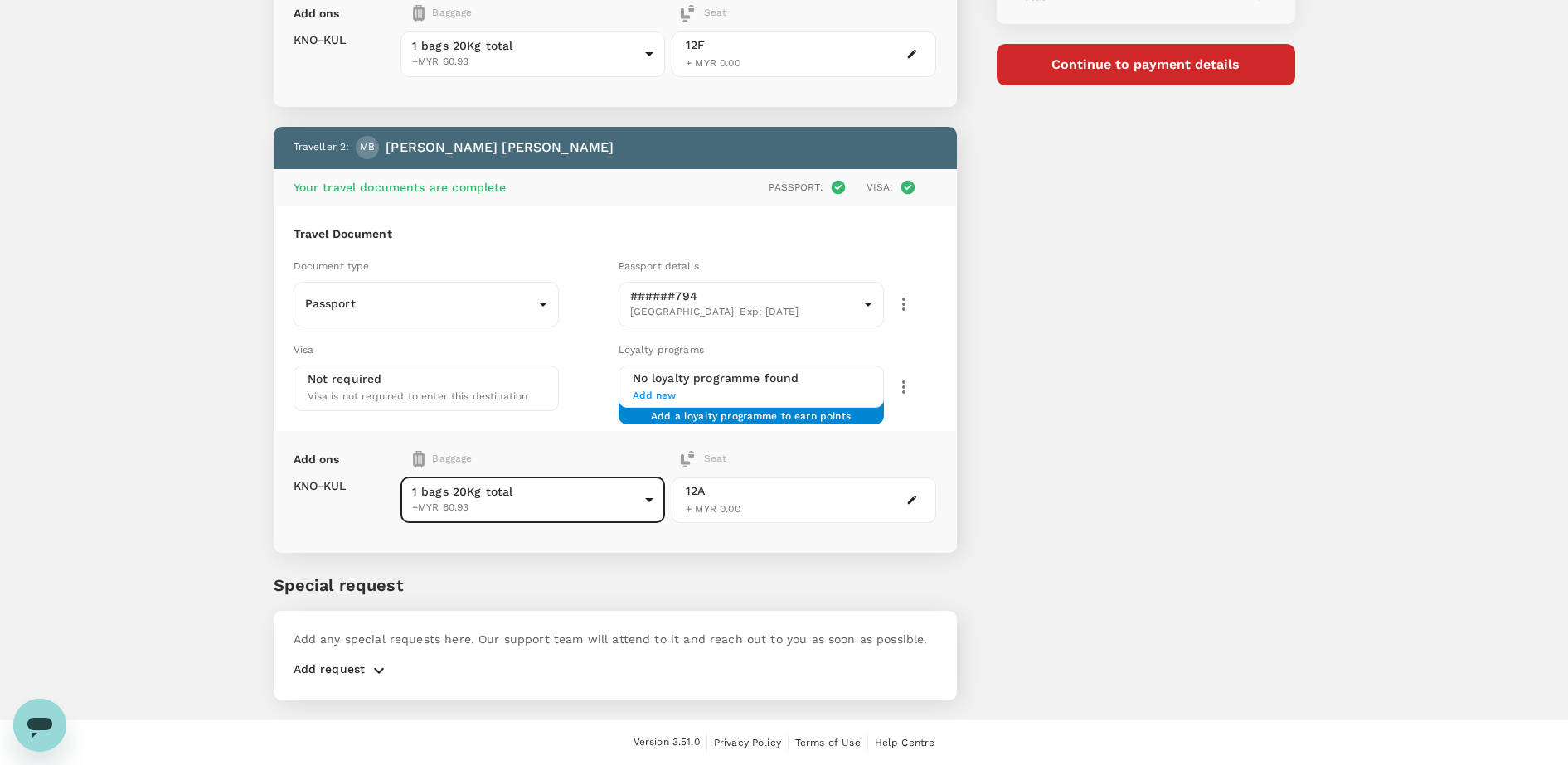
click at [792, 562] on div "Traveller(s) Traveller 1 : AB AMIRUL ASYRAAF BIN NORNIN Your travel documents a…" at bounding box center [595, 165] width 723 height 1110
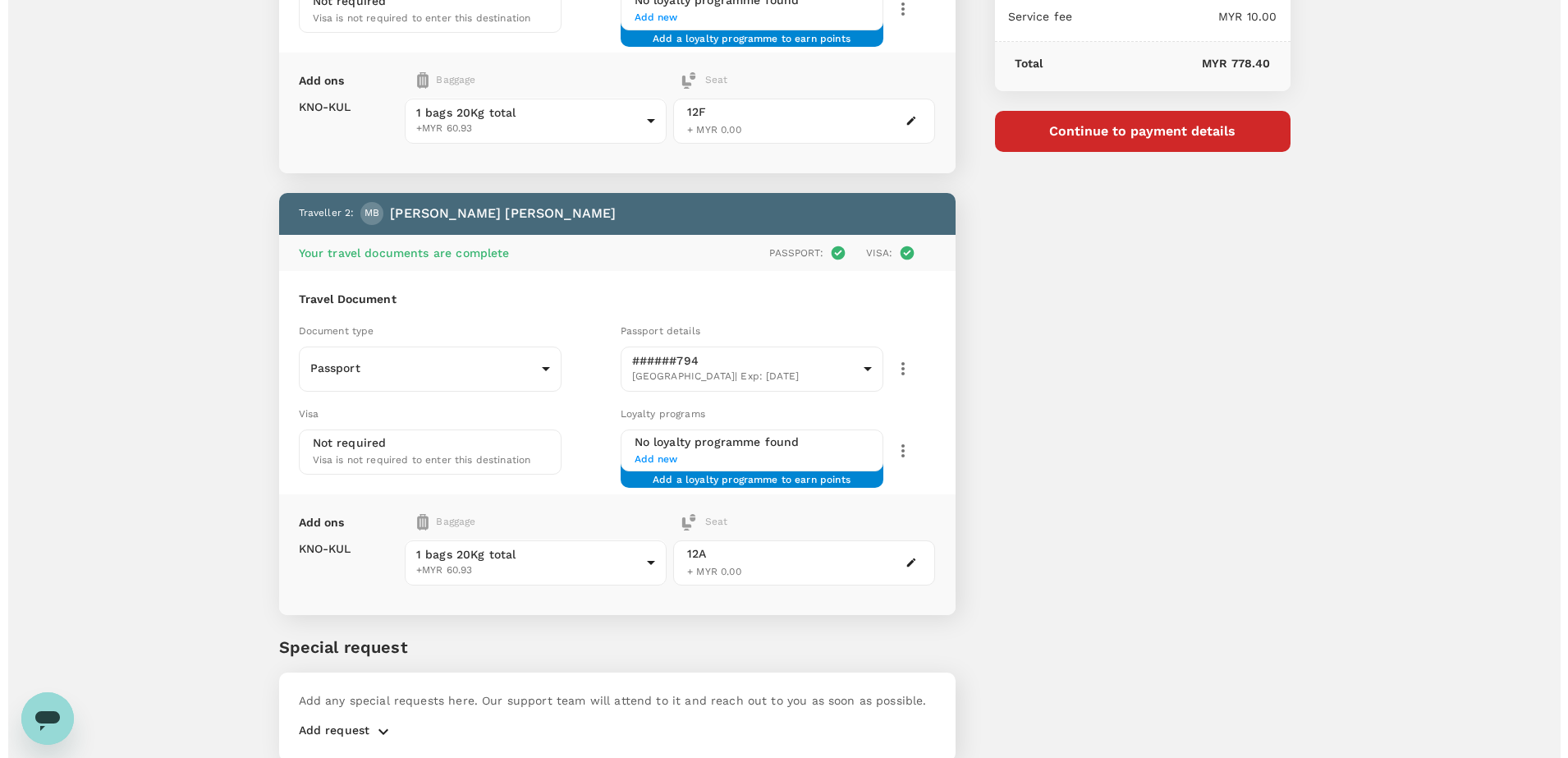
scroll to position [307, 0]
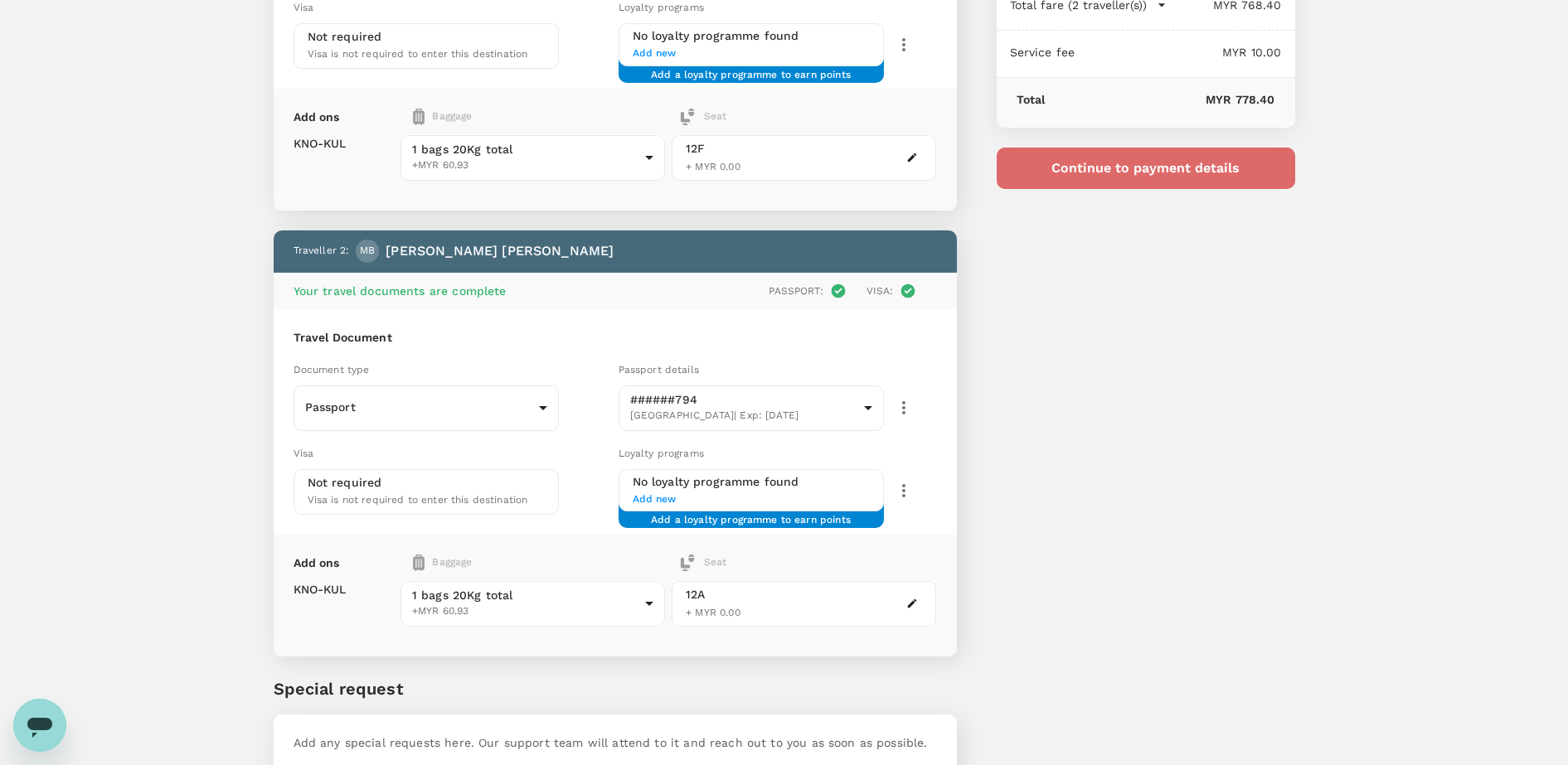
click at [1150, 171] on button "Continue to payment details" at bounding box center [1146, 167] width 298 height 41
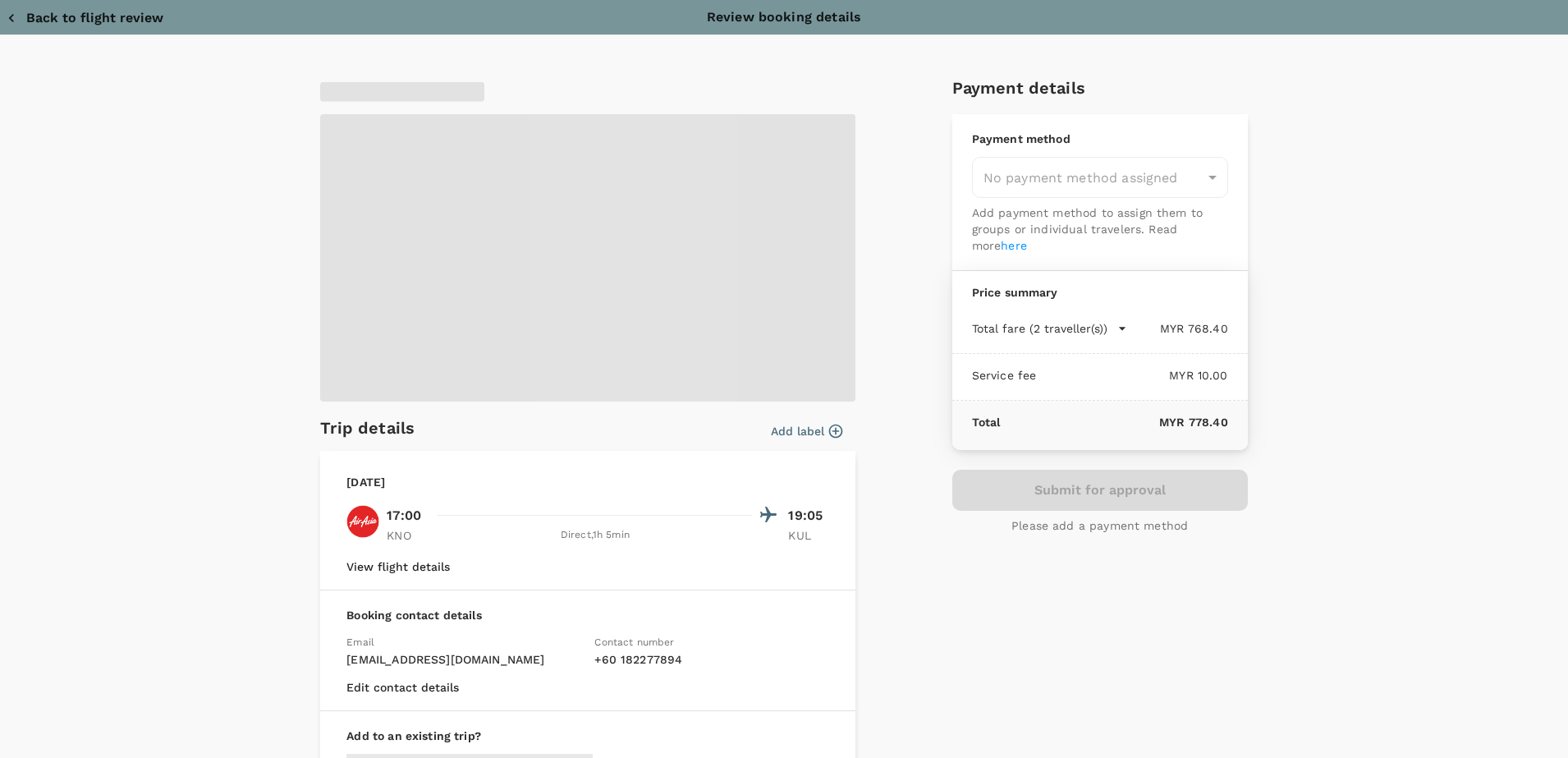
type input "9e254831-a140-43d4-90d9-f4bdc71b84d3"
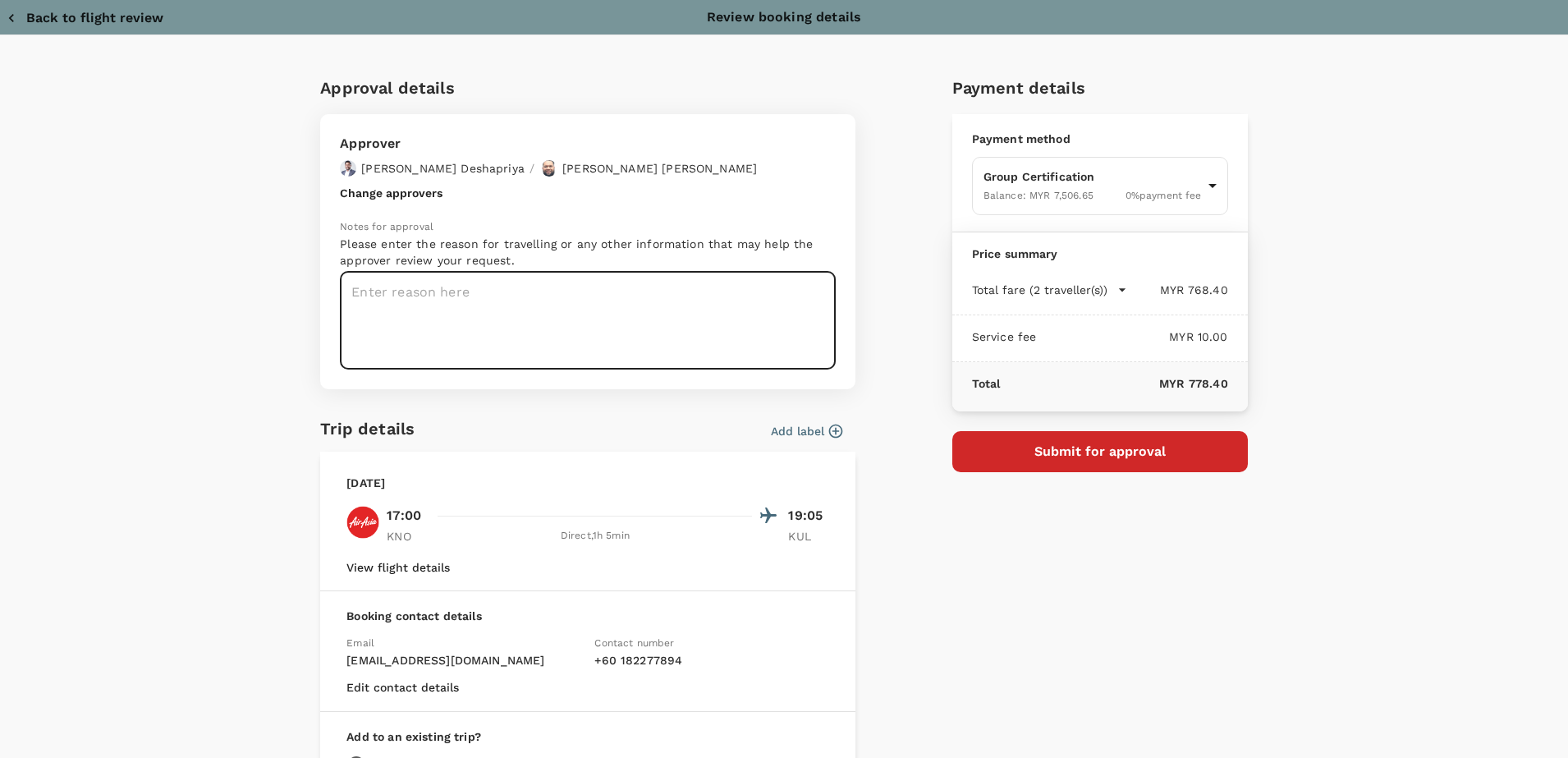
click at [423, 321] on textarea at bounding box center [588, 320] width 496 height 98
click at [510, 323] on textarea at bounding box center [588, 320] width 496 height 98
paste textarea "Dear Chathuranga / Hariz, Kindly help to approve flight as below audit details …"
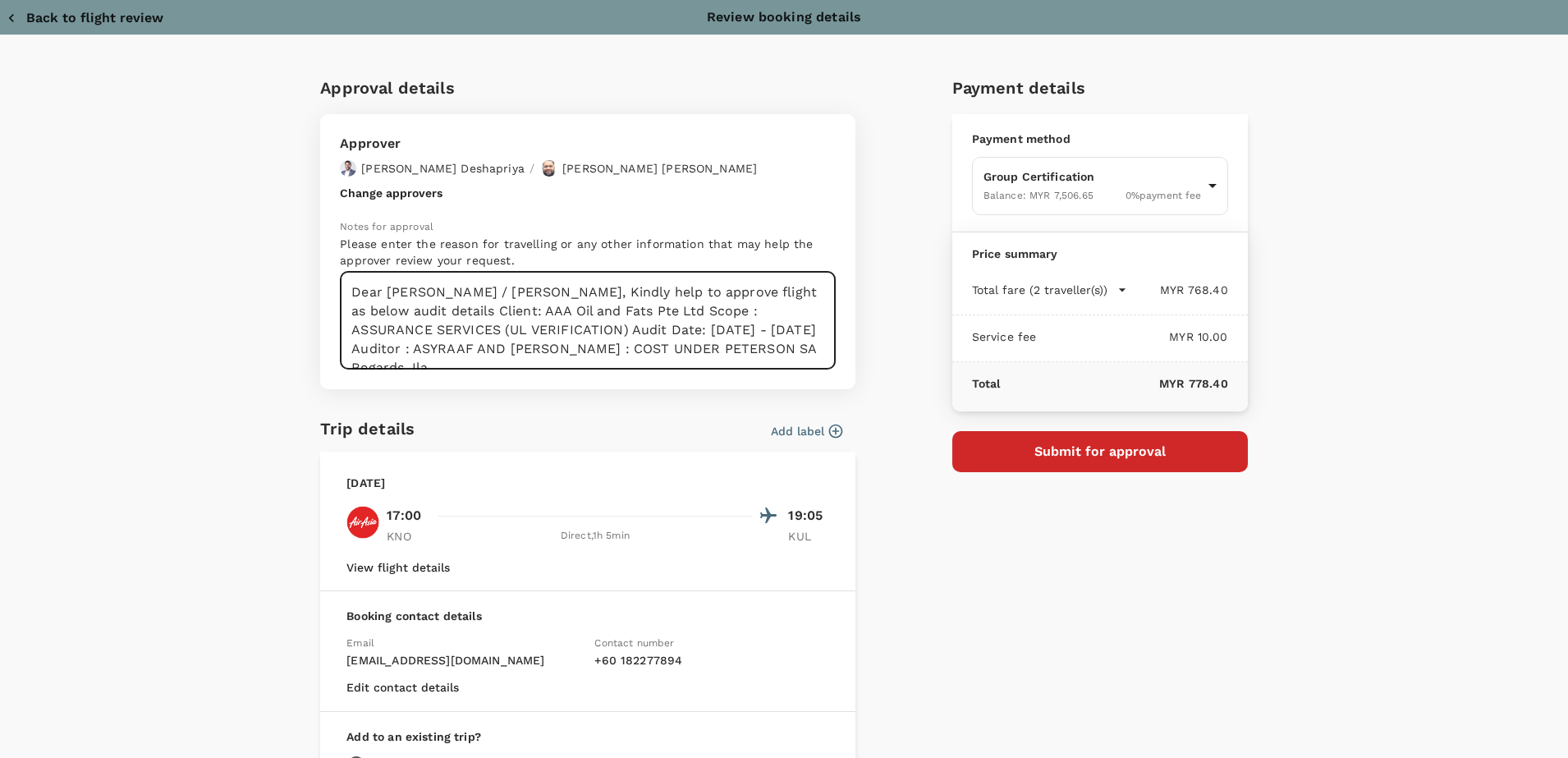
click at [524, 284] on textarea "Dear Chathuranga / Hariz, Kindly help to approve flight as below audit details …" at bounding box center [588, 320] width 496 height 98
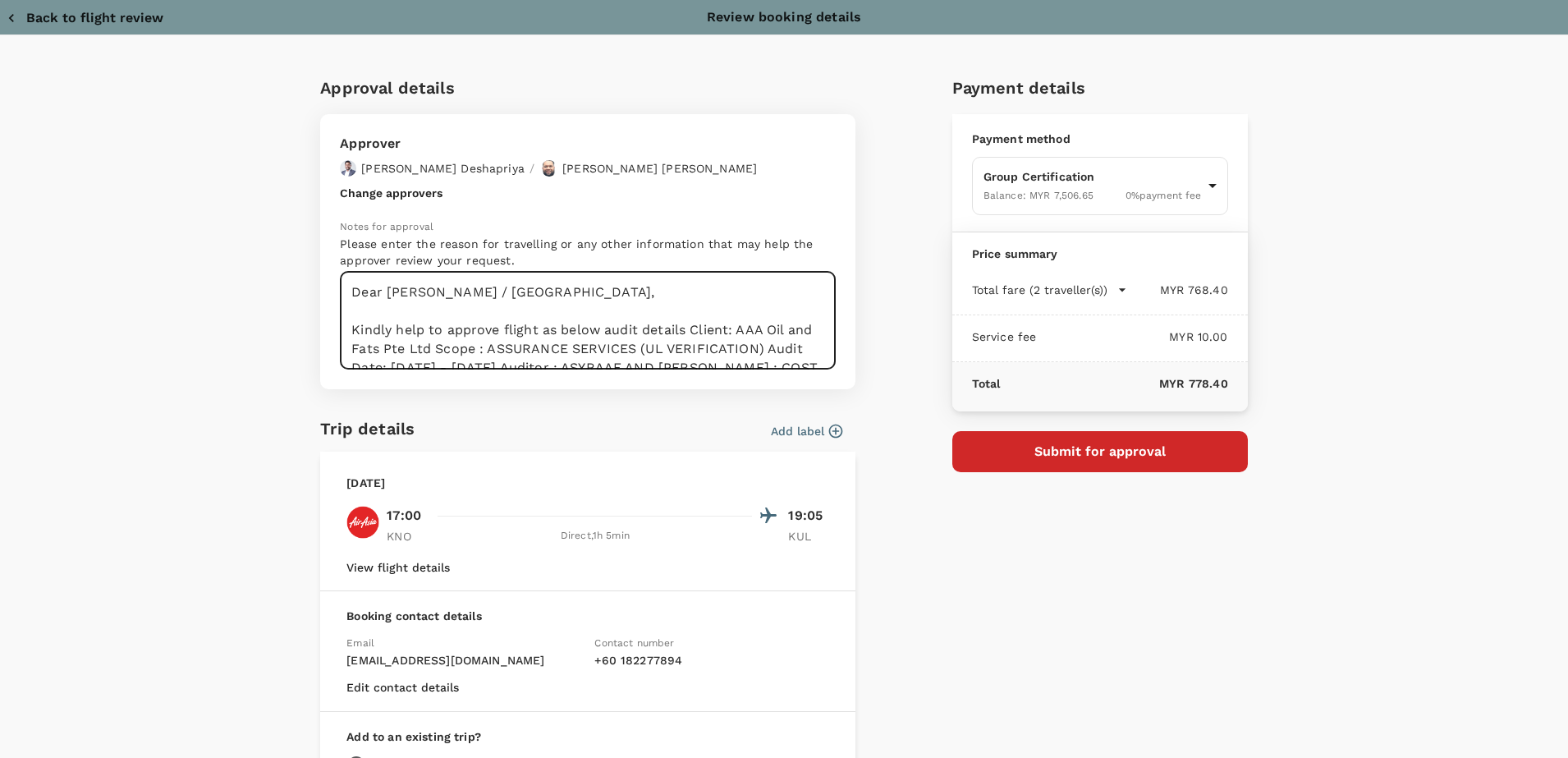
click at [688, 327] on textarea "Dear Chathuranga / Hariz, Kindly help to approve flight as below audit details …" at bounding box center [588, 320] width 496 height 98
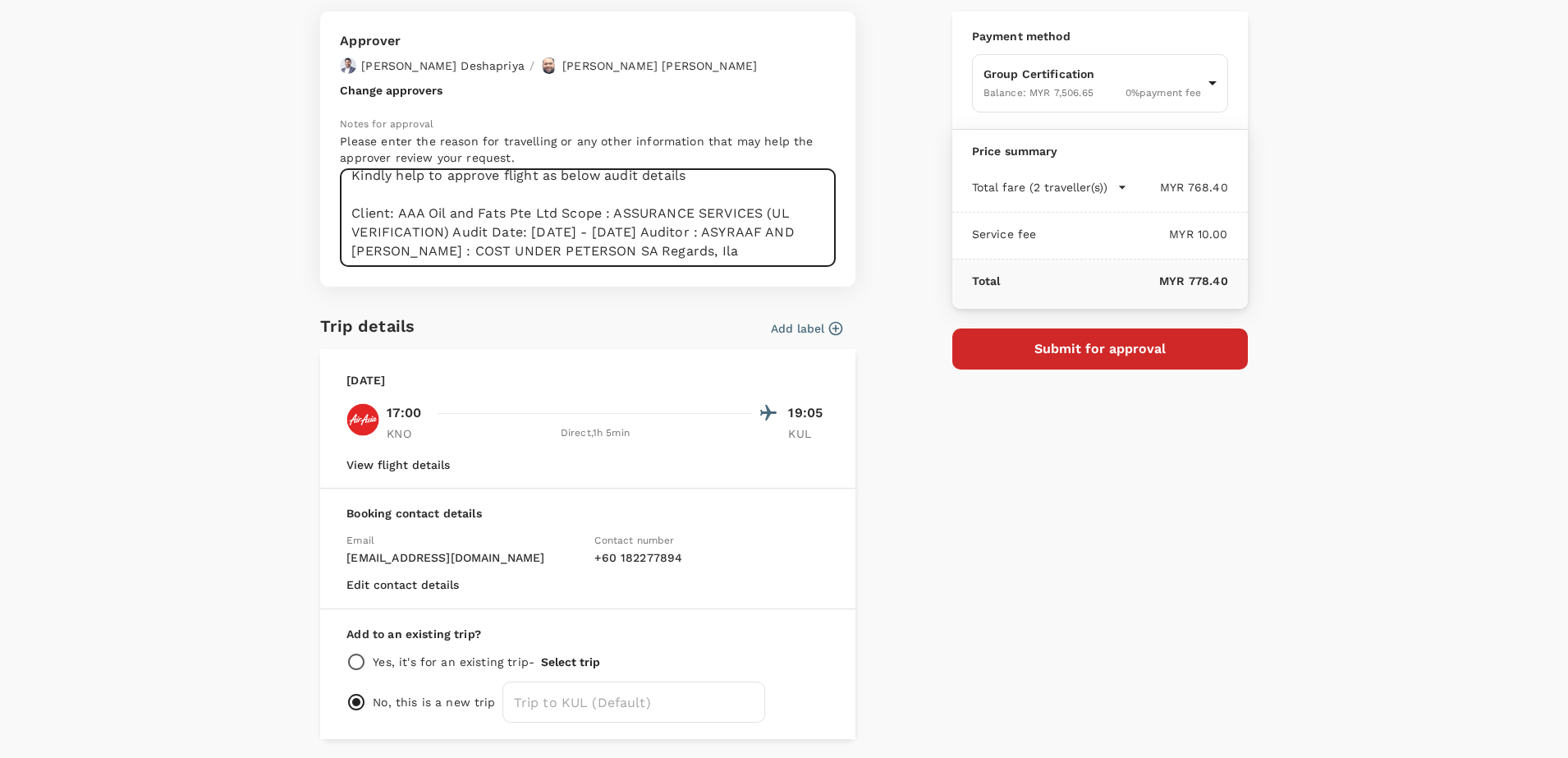
scroll to position [75, 0]
click at [556, 190] on textarea "Dear [PERSON_NAME] / [GEOGRAPHIC_DATA], Kindly help to approve flight as below …" at bounding box center [588, 218] width 496 height 98
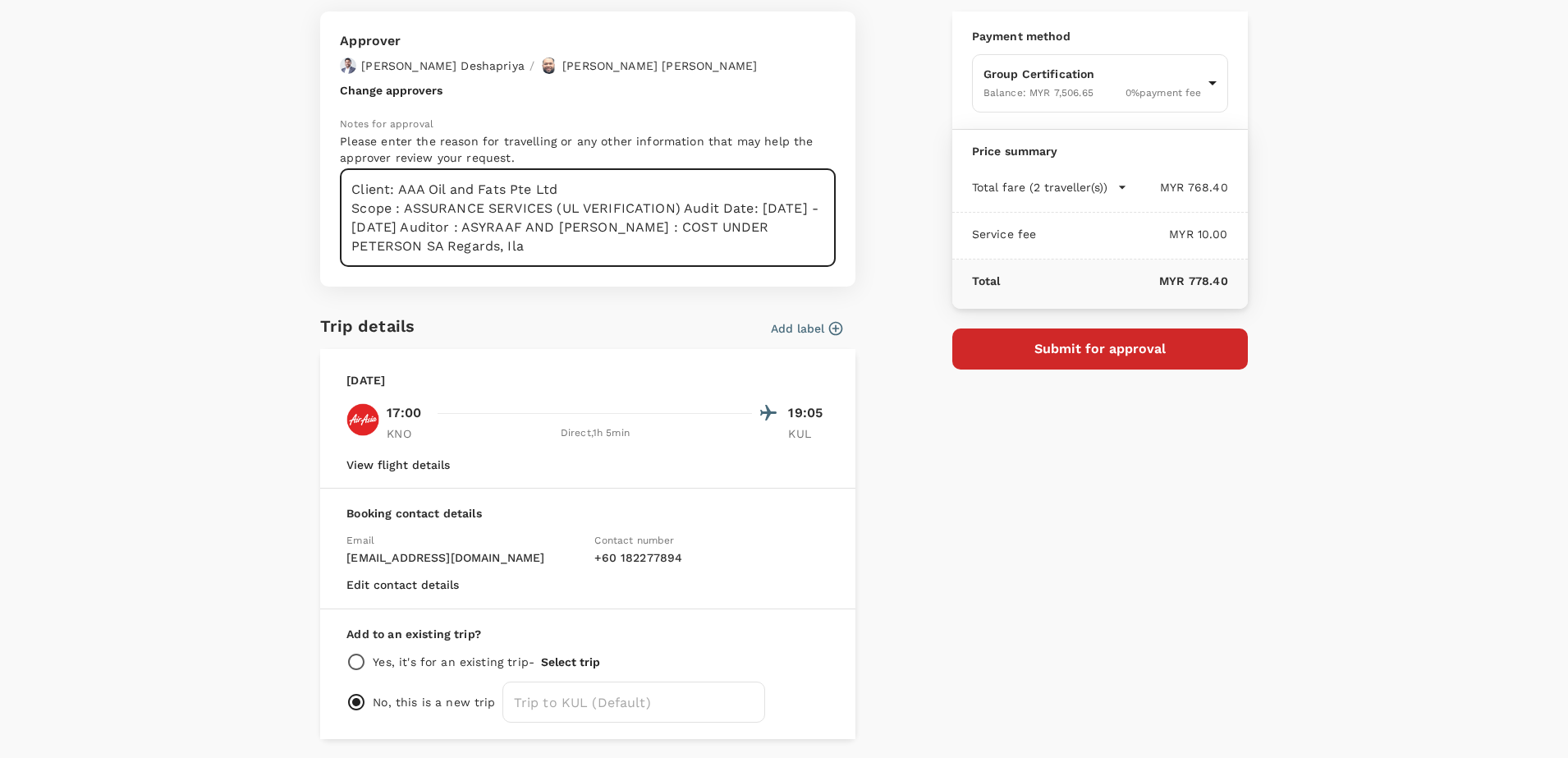
click at [676, 206] on textarea "Dear [PERSON_NAME] / [GEOGRAPHIC_DATA], Kindly help to approve flight as below …" at bounding box center [588, 218] width 496 height 98
click at [605, 245] on textarea "Dear [PERSON_NAME] / [GEOGRAPHIC_DATA], Kindly help to approve flight as below …" at bounding box center [588, 218] width 496 height 98
click at [603, 251] on textarea "Dear [PERSON_NAME] / [GEOGRAPHIC_DATA], Kindly help to approve flight as below …" at bounding box center [588, 218] width 496 height 98
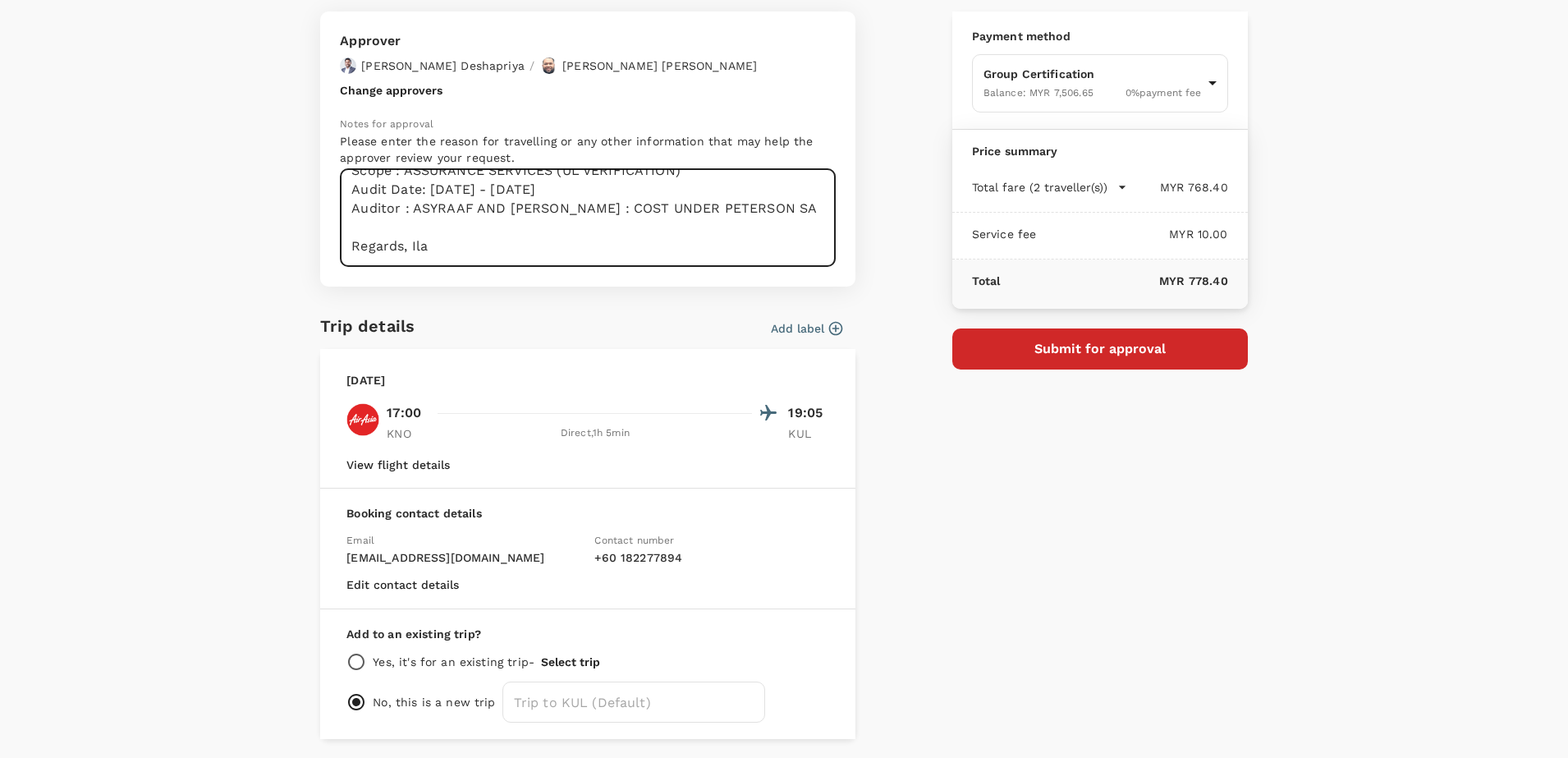
scroll to position [132, 0]
click at [405, 240] on textarea "Dear [PERSON_NAME] / [GEOGRAPHIC_DATA], Kindly help to approve flight as below …" at bounding box center [588, 218] width 496 height 98
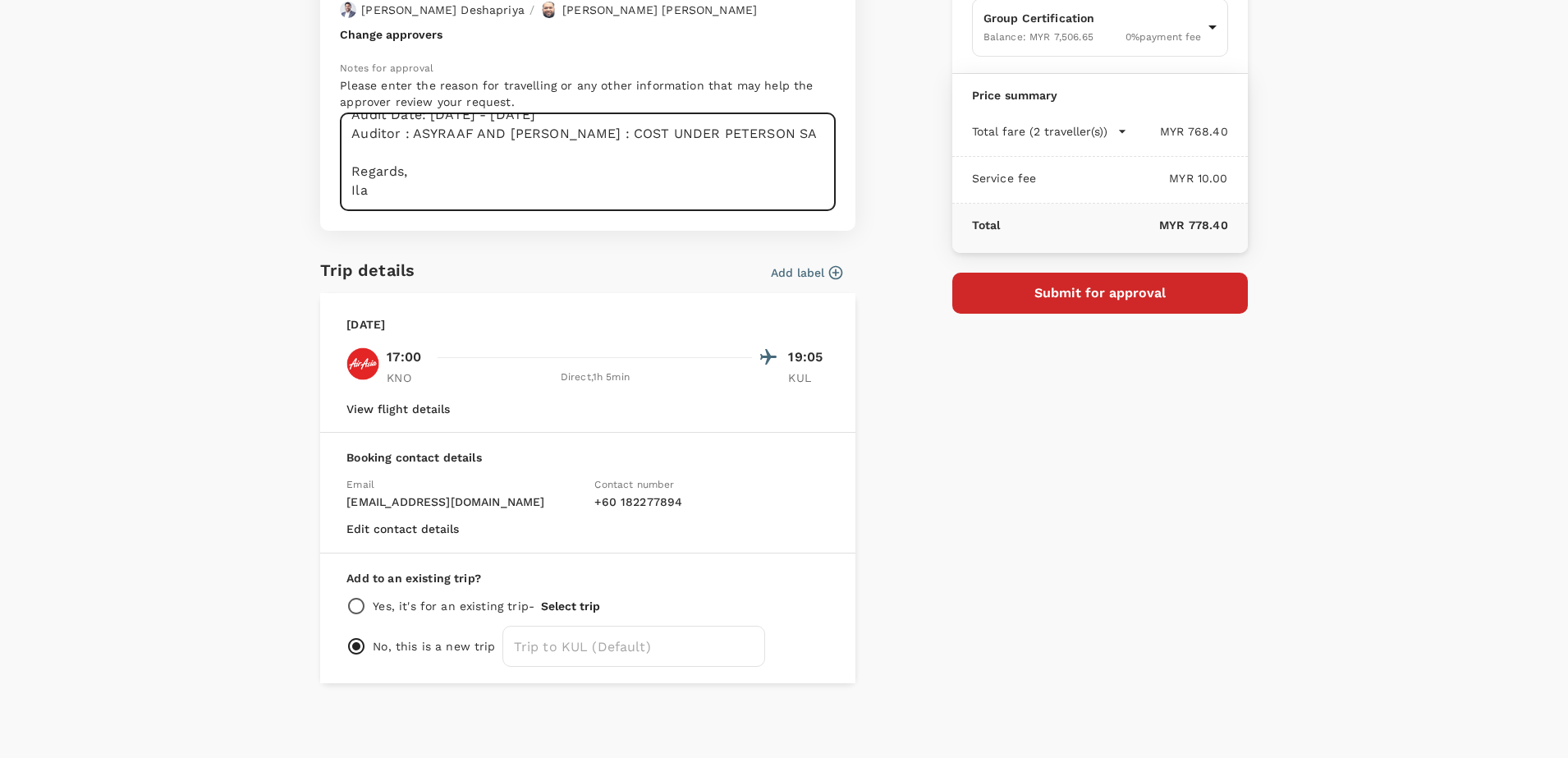
type textarea "Dear [PERSON_NAME] / [GEOGRAPHIC_DATA], Kindly help to approve flight as below …"
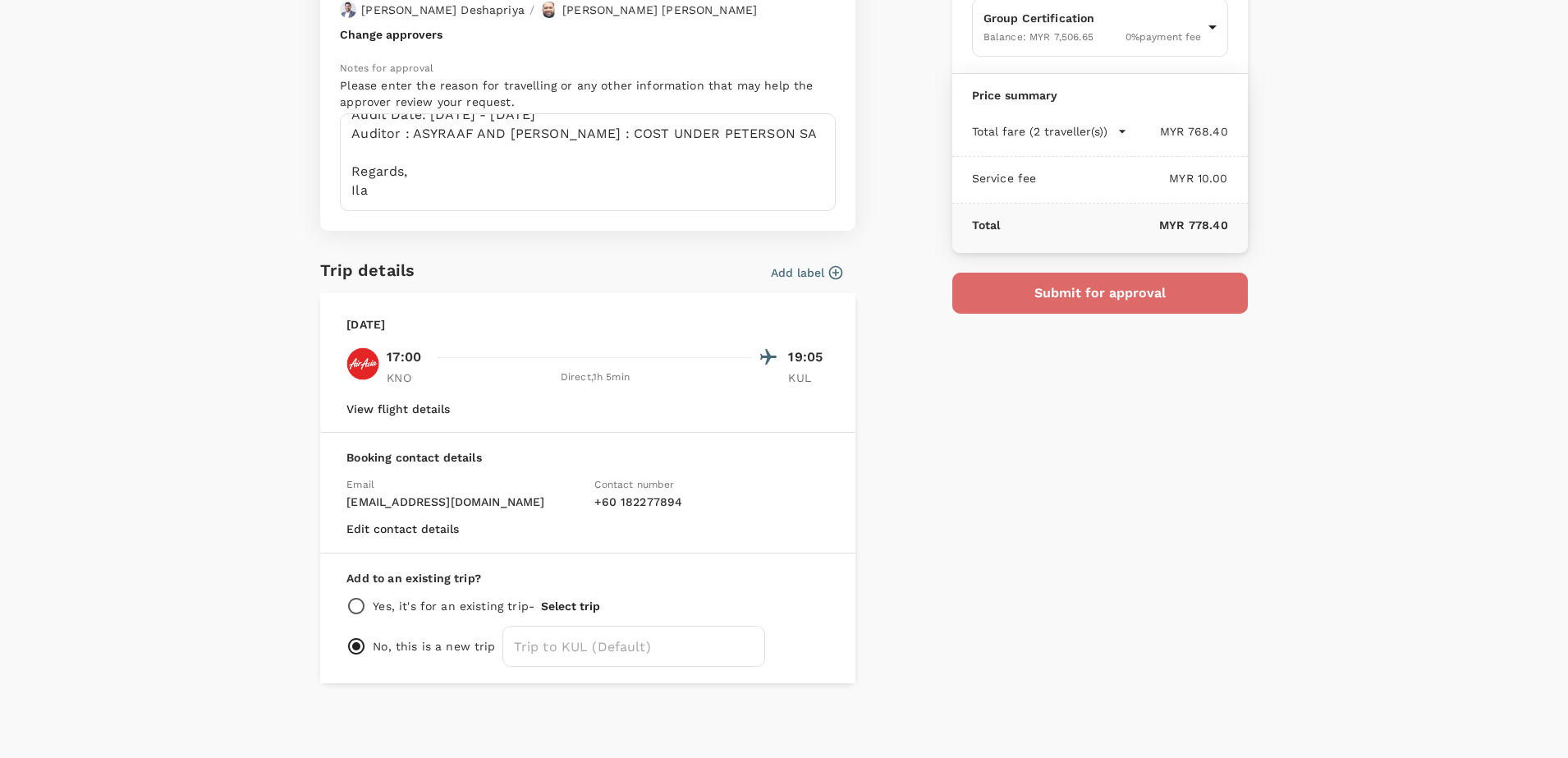
click at [1091, 290] on button "Submit for approval" at bounding box center [1100, 293] width 295 height 41
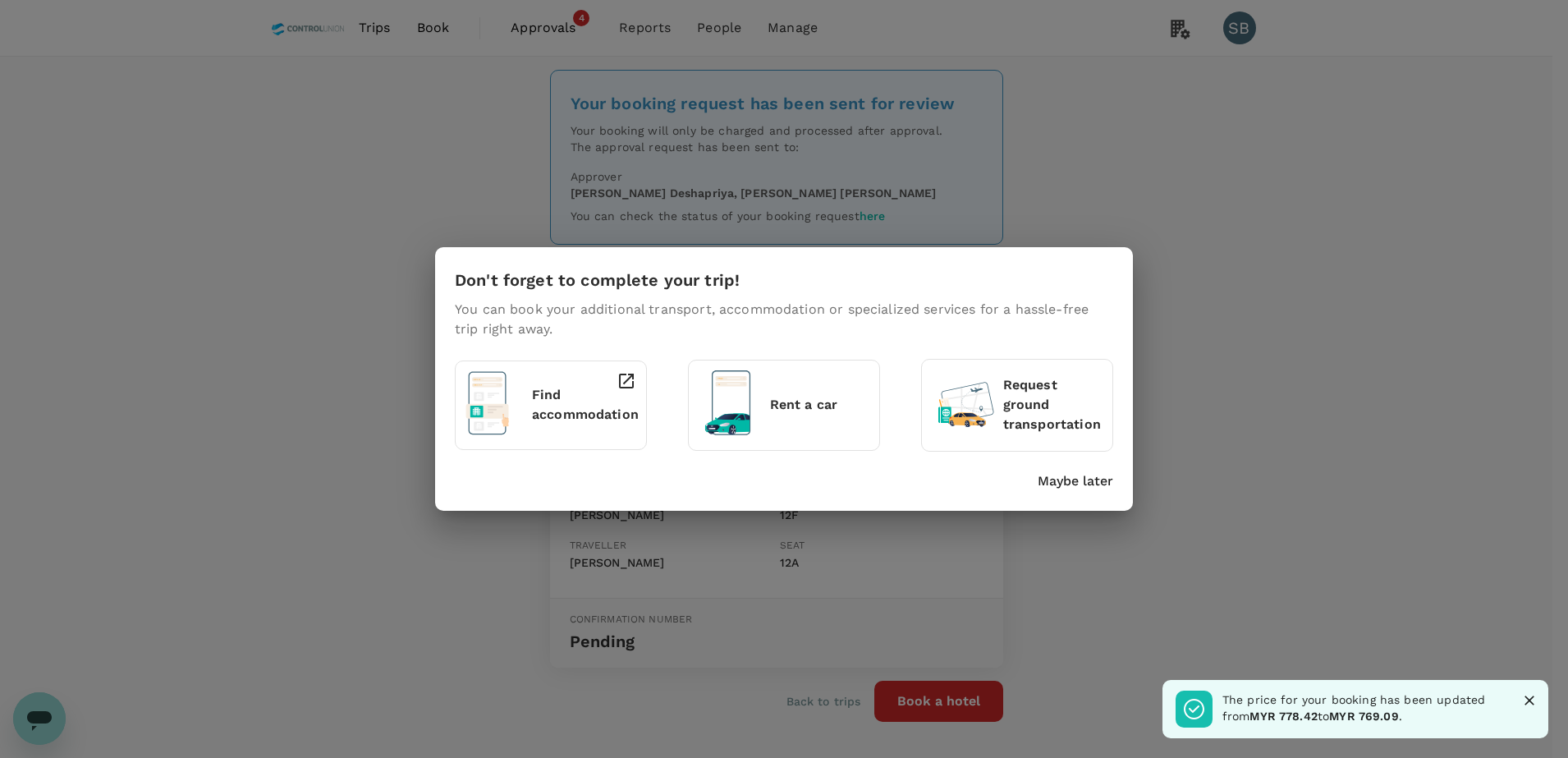
click at [1048, 478] on p "Maybe later" at bounding box center [1075, 481] width 75 height 20
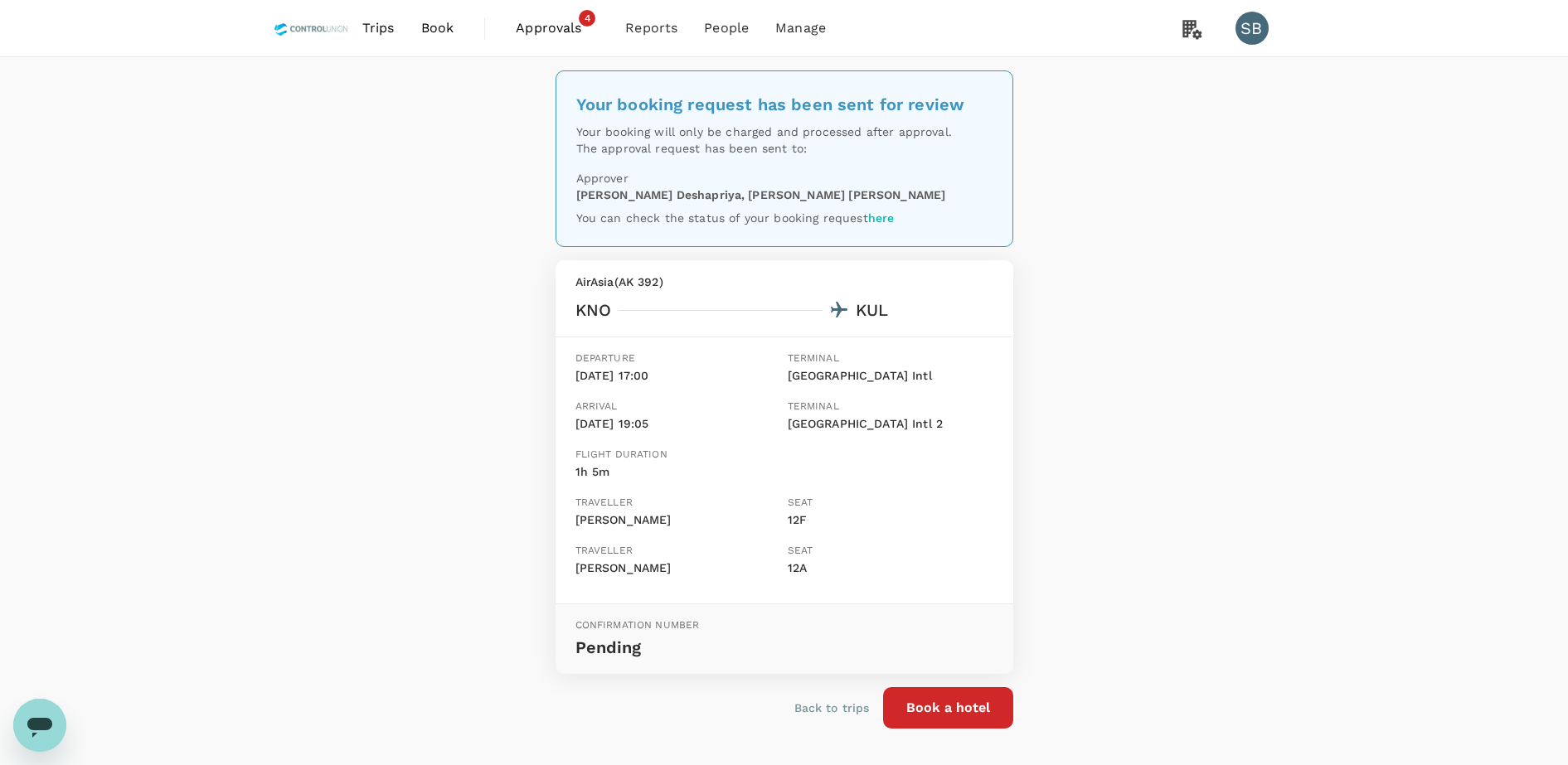
scroll to position [62, 0]
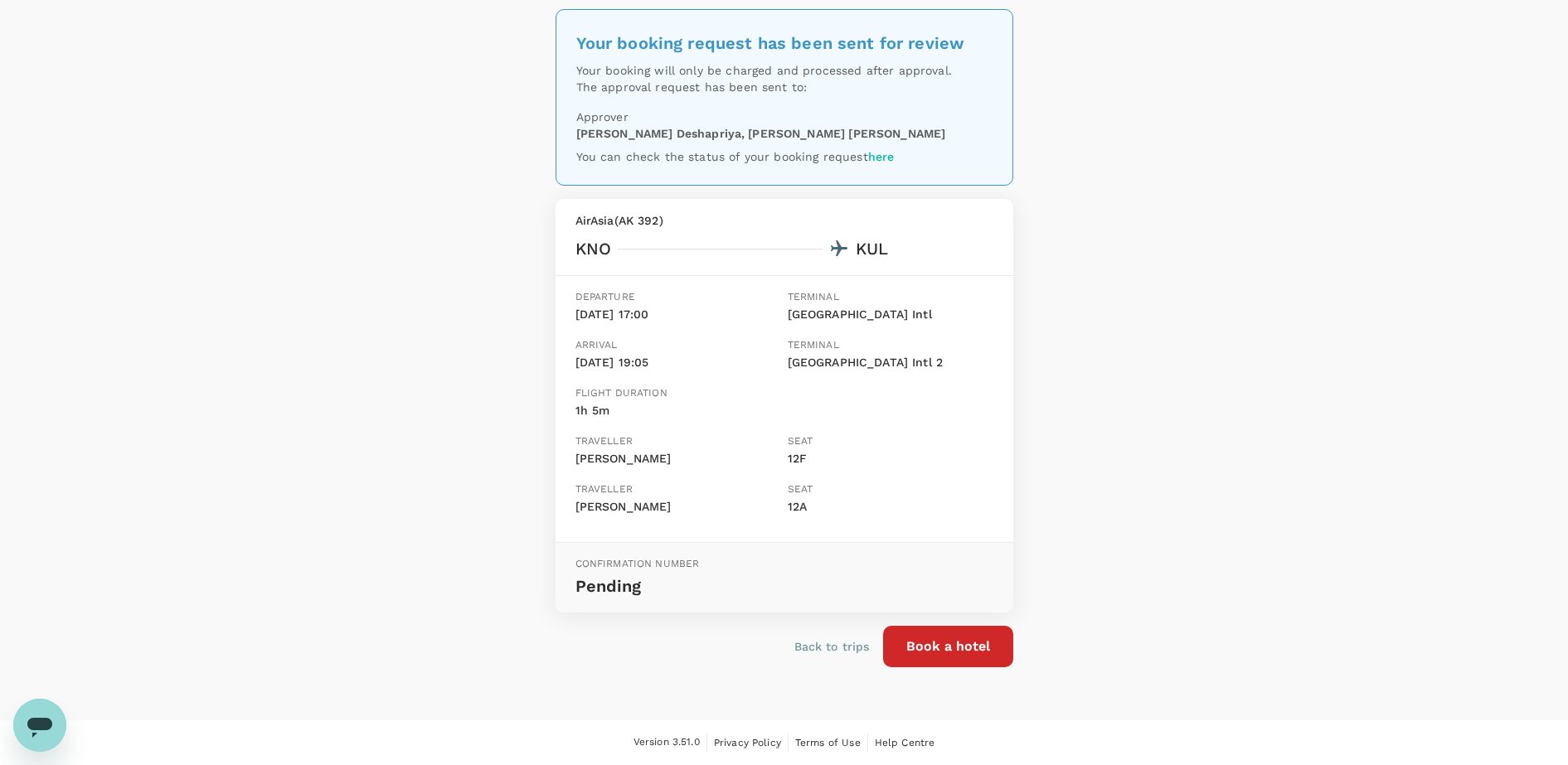
click at [830, 644] on p "Back to trips" at bounding box center [833, 646] width 76 height 17
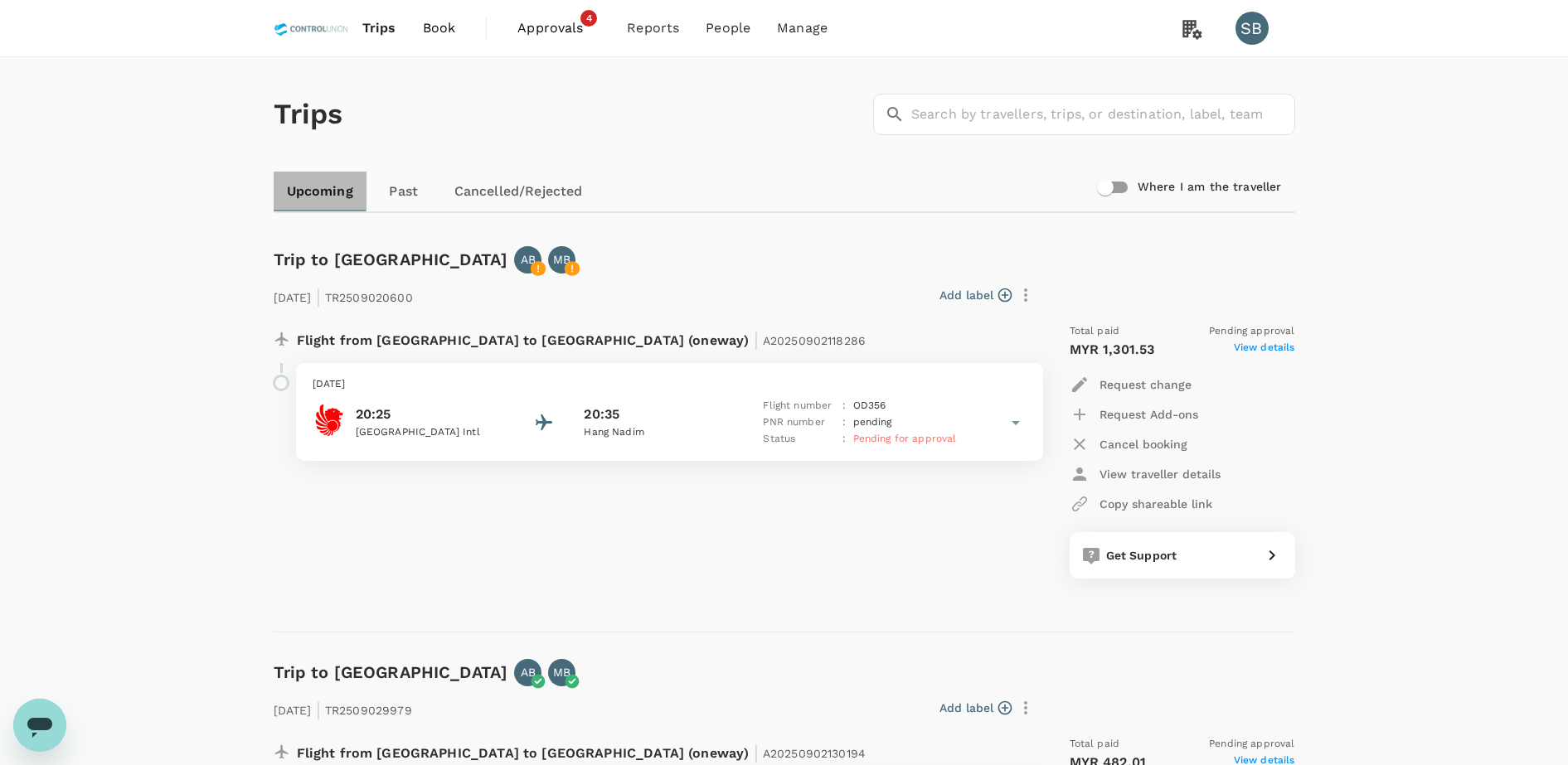
click at [298, 189] on link "Upcoming" at bounding box center [319, 191] width 93 height 40
click at [443, 19] on span "Book" at bounding box center [440, 28] width 34 height 20
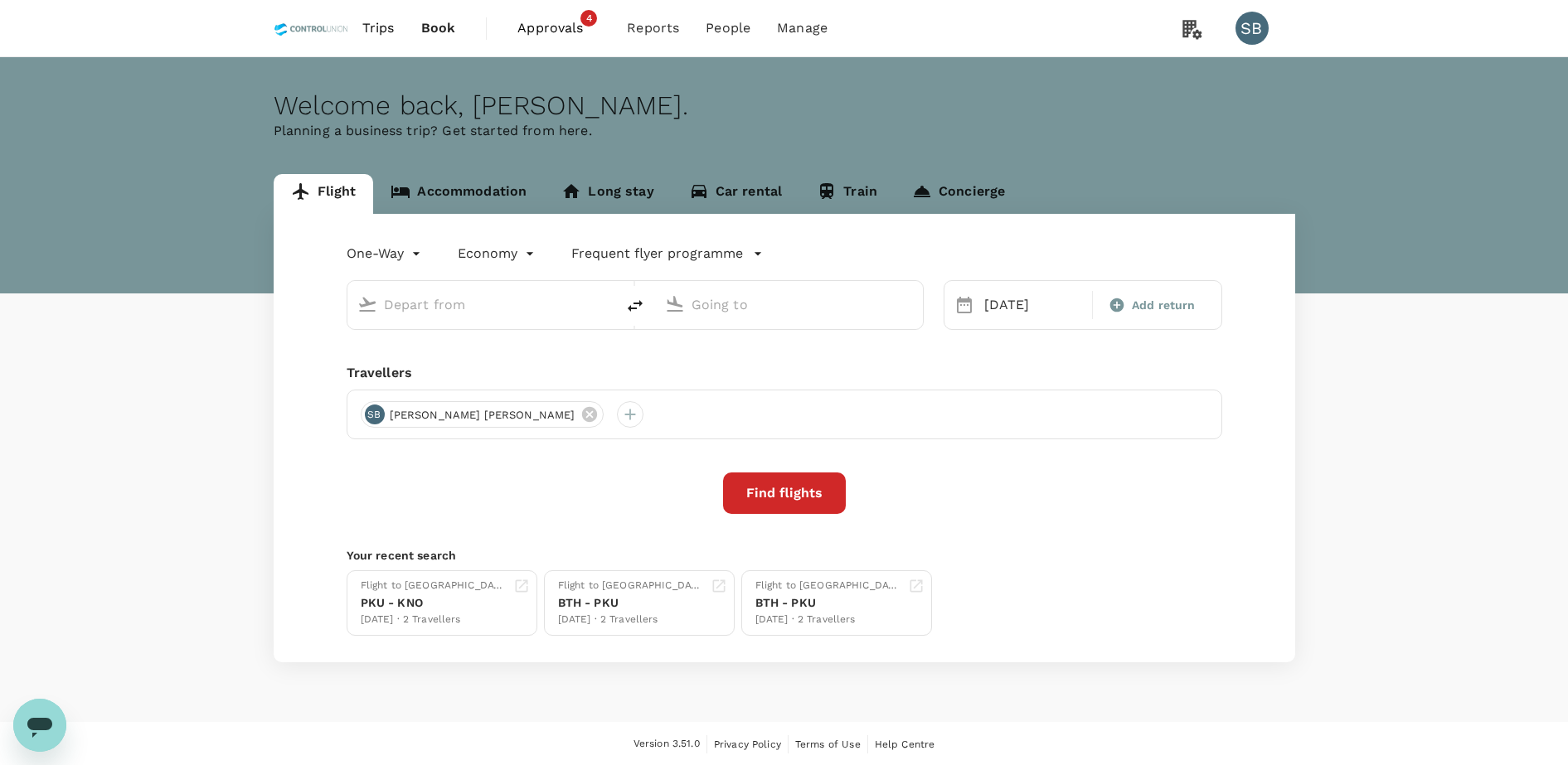
type input "Kuala Namu Intl (KNO)"
type input "Kuala Lumpur Intl (KUL)"
type input "Kuala Namu Intl (KNO)"
type input "Kuala Lumpur Intl (KUL)"
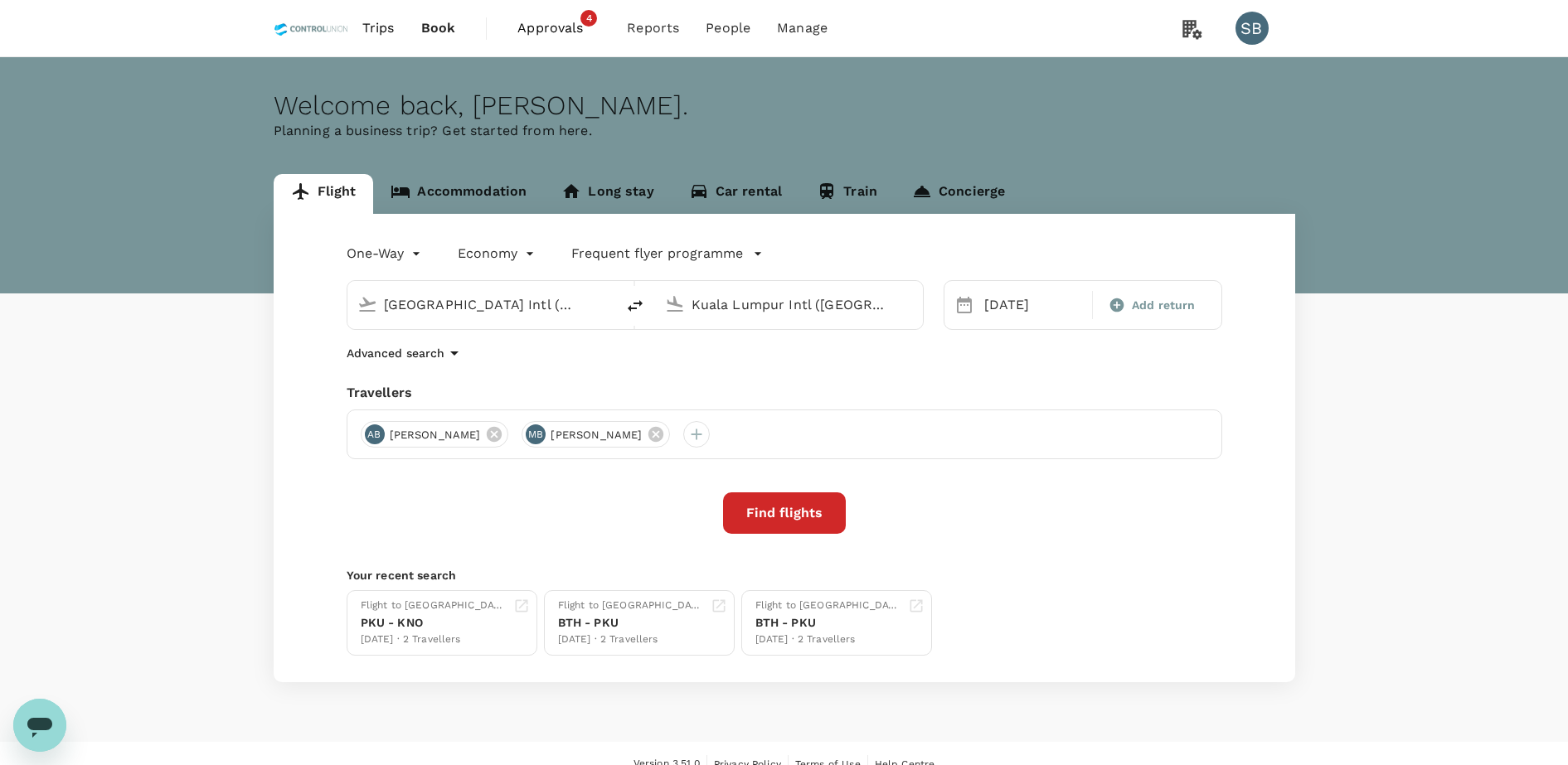
click at [388, 19] on span "Trips" at bounding box center [378, 28] width 33 height 20
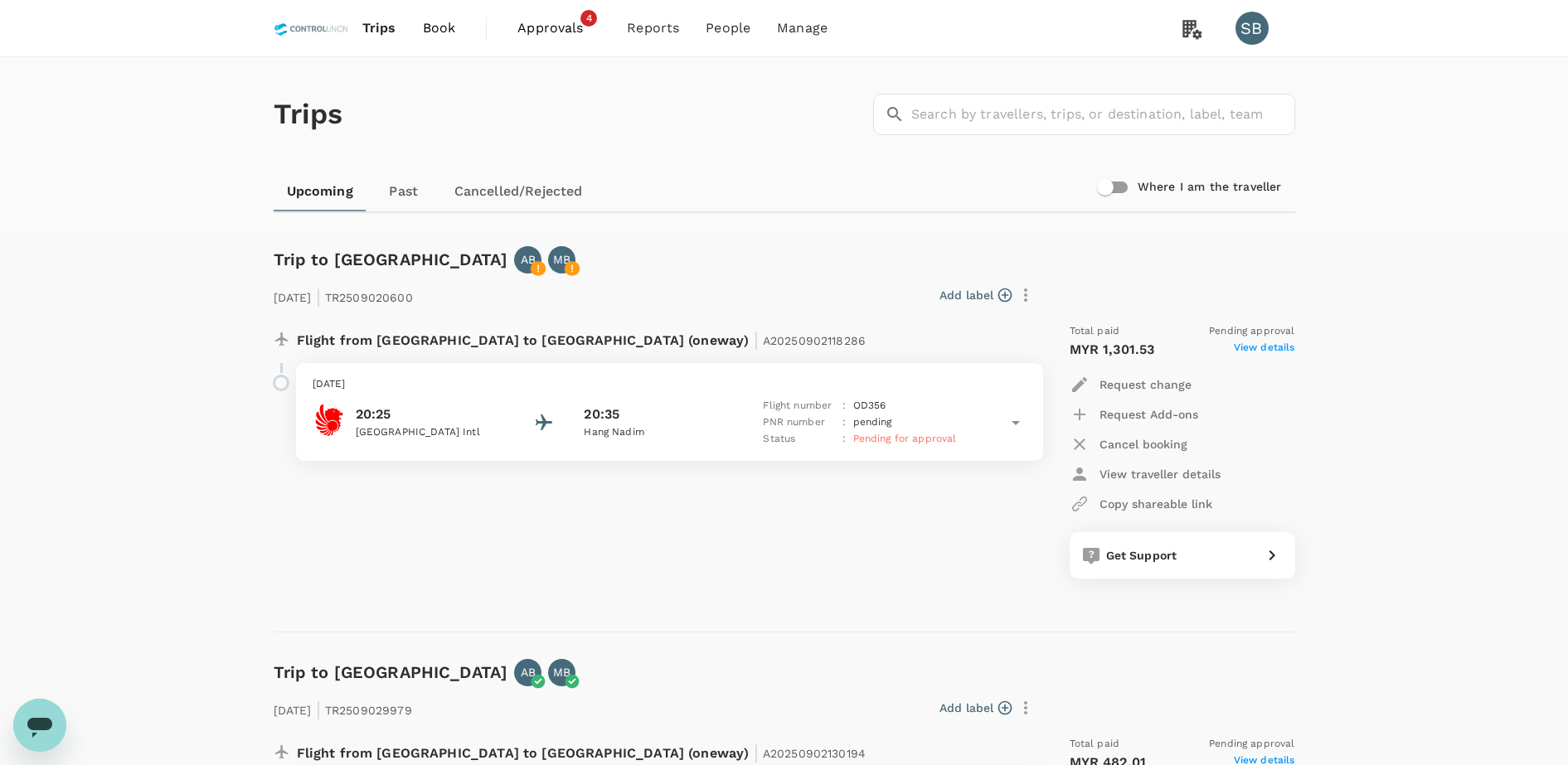
click at [430, 17] on link "Book" at bounding box center [439, 28] width 60 height 56
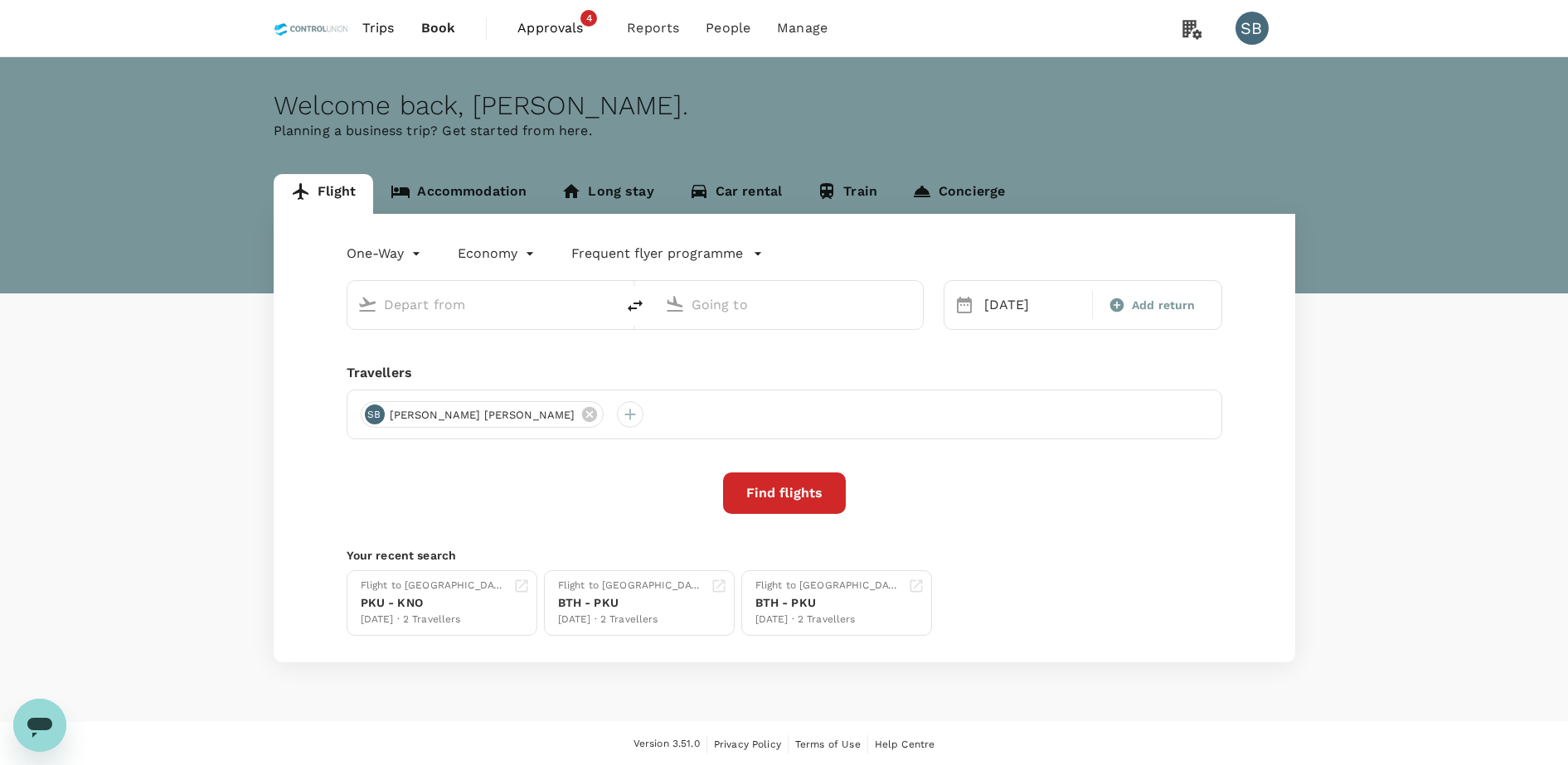
type input "Kuala Namu Intl (KNO)"
type input "Kuala Lumpur Intl (KUL)"
type input "Kuala Namu Intl (KNO)"
type input "Kuala Lumpur Intl (KUL)"
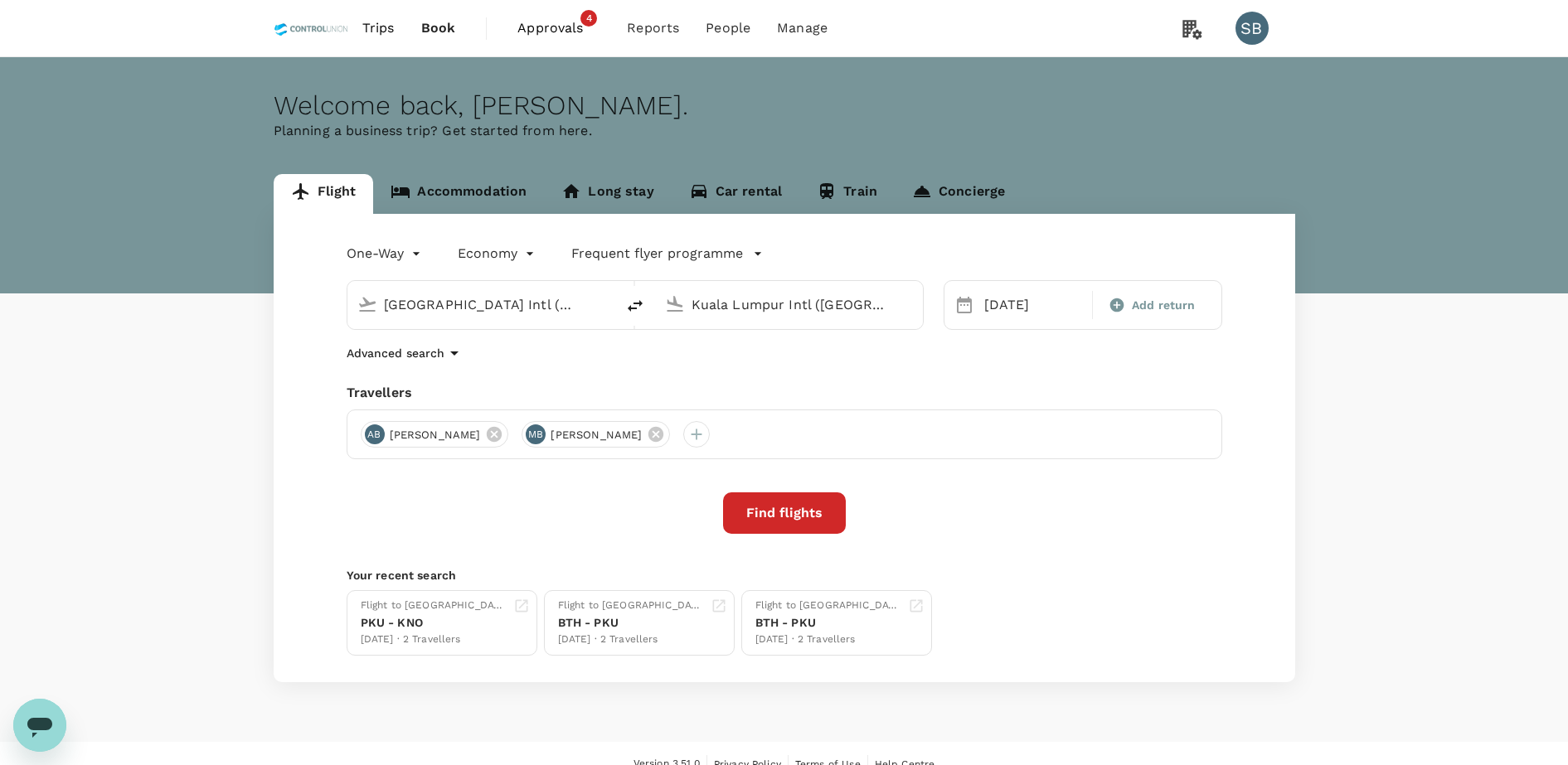
click at [465, 189] on link "Accommodation" at bounding box center [459, 193] width 171 height 40
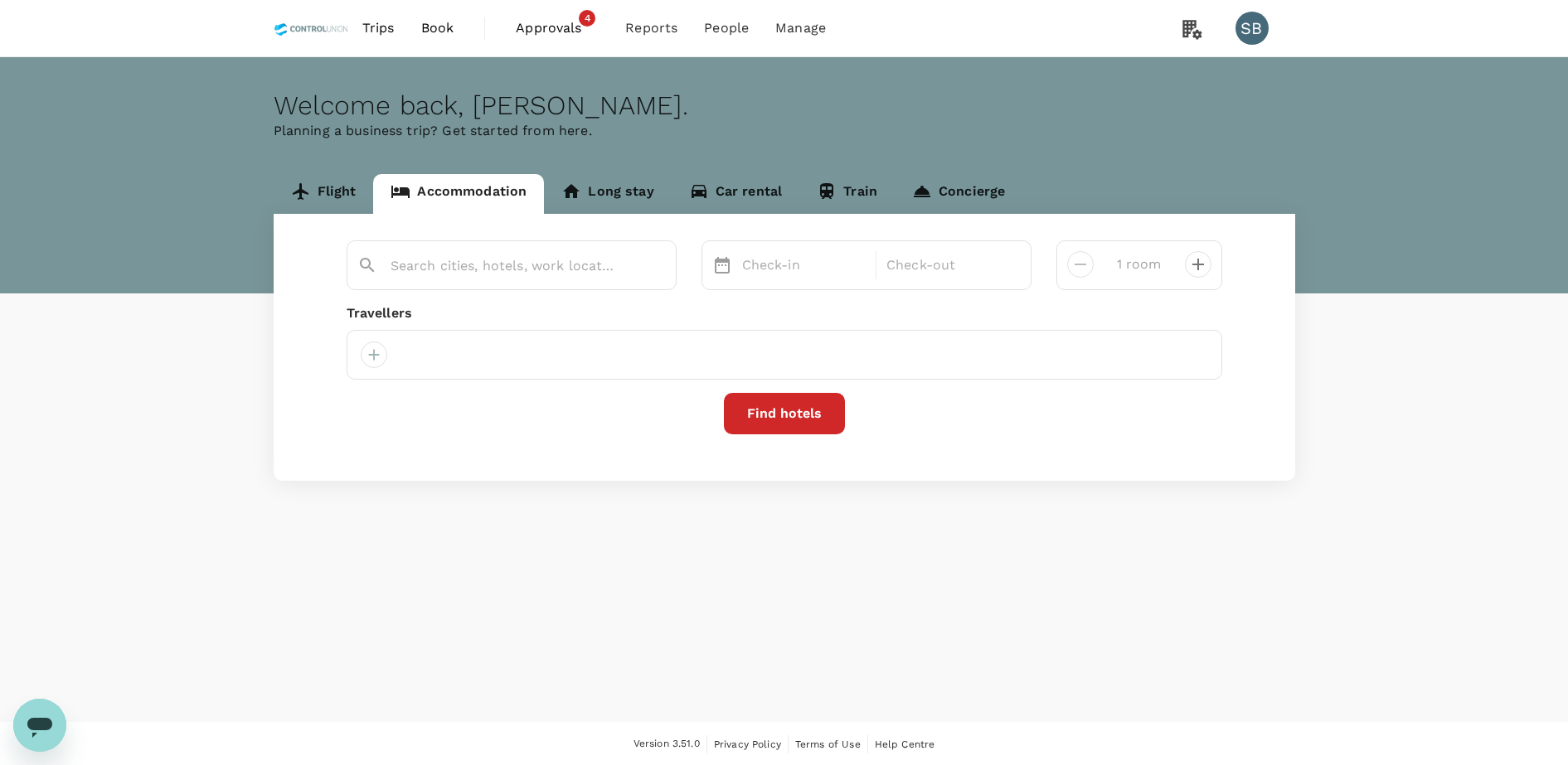
type input "Kuala Lumpur"
click at [581, 353] on icon at bounding box center [588, 354] width 15 height 15
click at [370, 357] on div at bounding box center [374, 354] width 26 height 26
click at [353, 395] on input "text" at bounding box center [355, 399] width 235 height 26
type input "s"
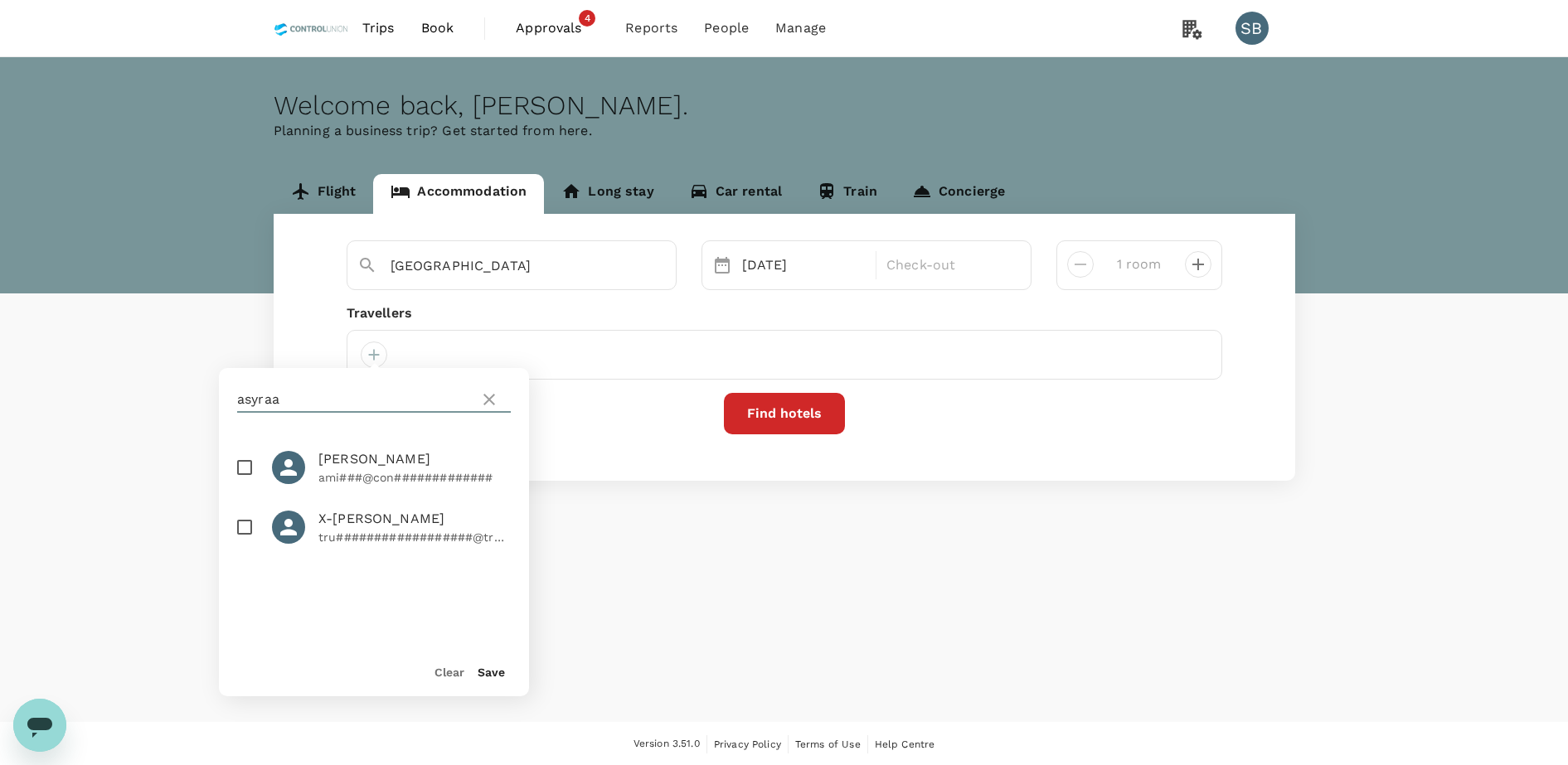
type input "asyraa"
click at [251, 467] on input "checkbox" at bounding box center [244, 467] width 34 height 34
checkbox input "true"
click at [490, 667] on button "Save" at bounding box center [491, 672] width 27 height 13
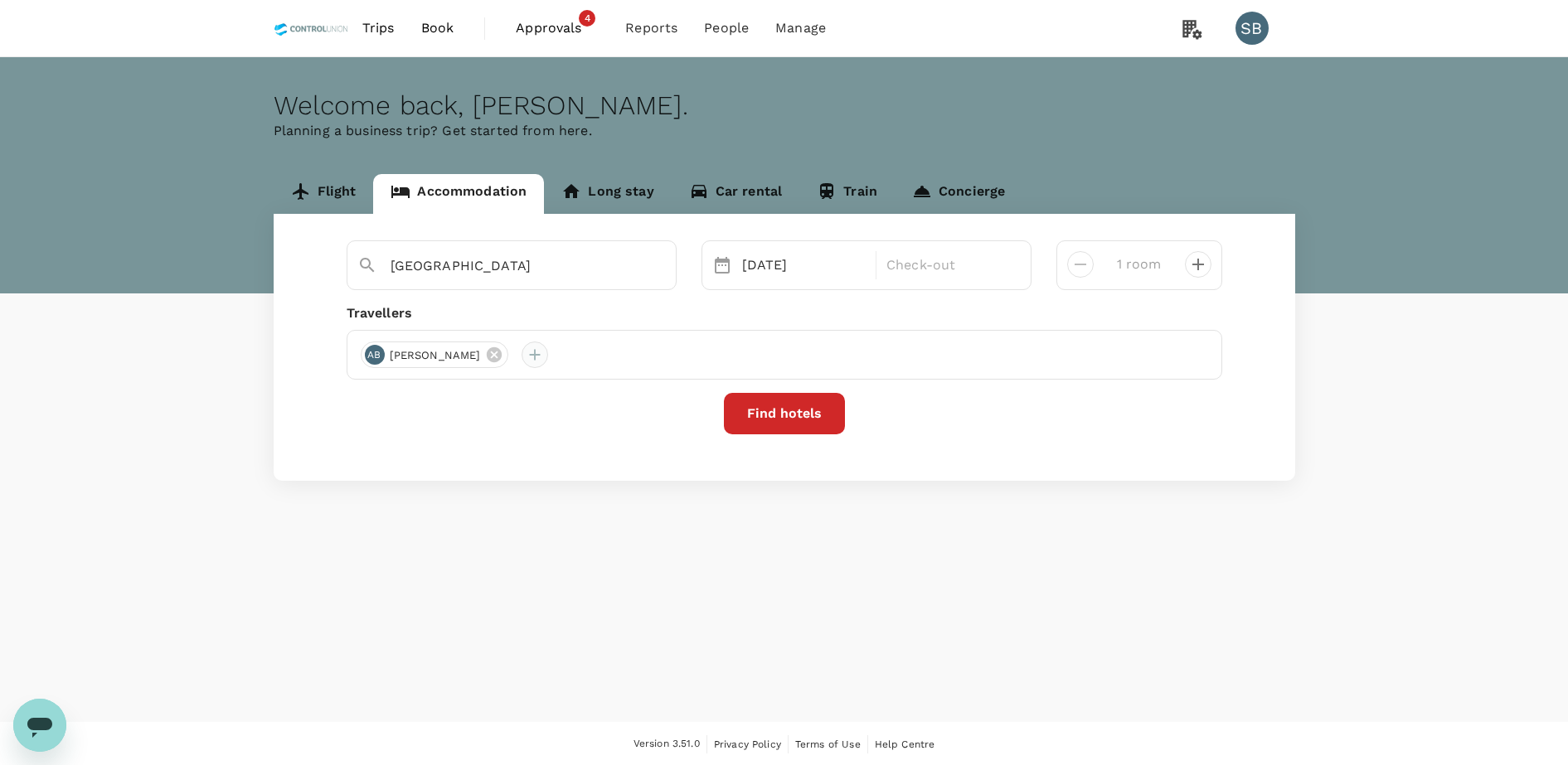
click at [548, 349] on div at bounding box center [534, 354] width 26 height 26
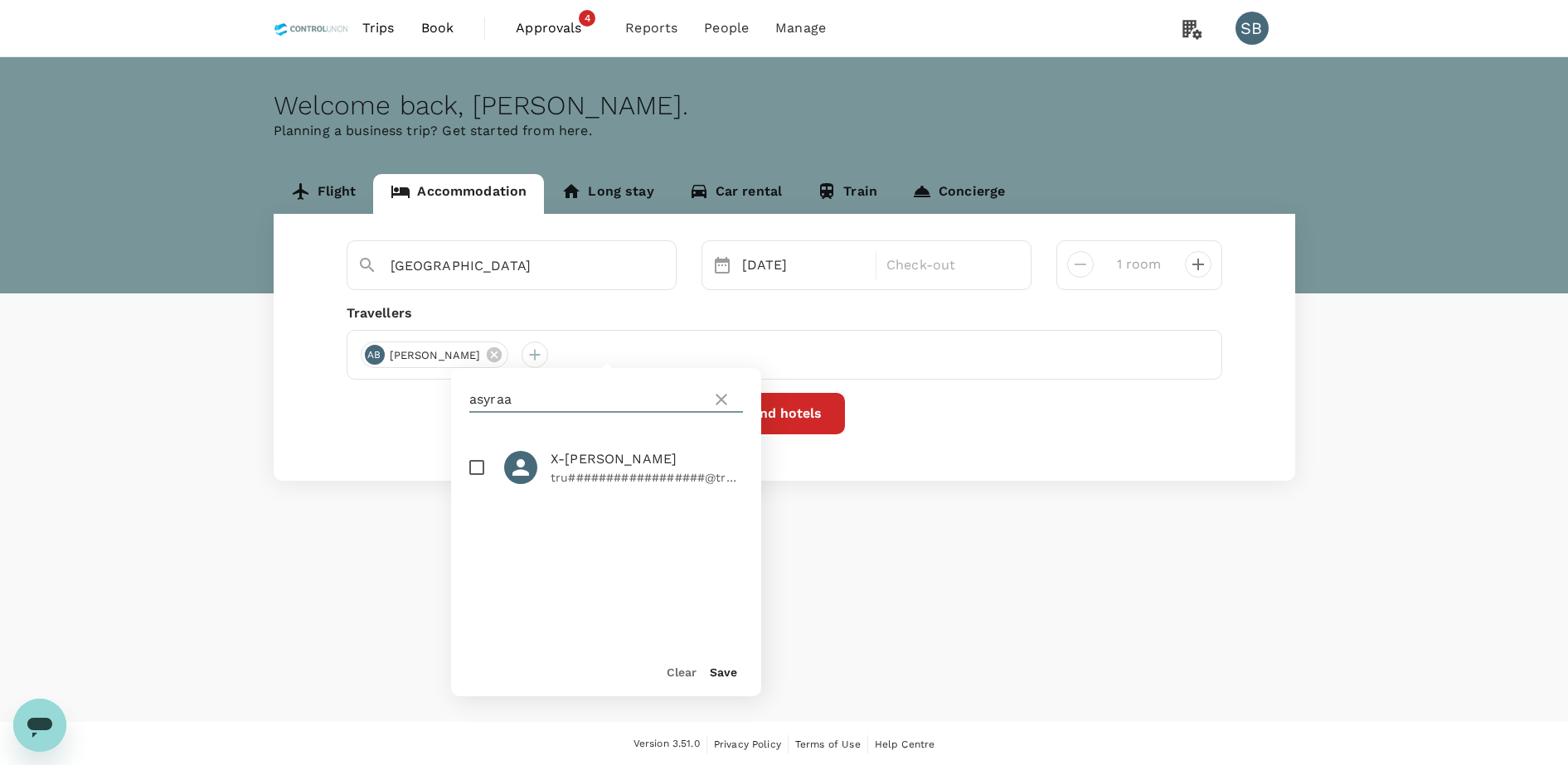
drag, startPoint x: 531, startPoint y: 394, endPoint x: 459, endPoint y: 405, distance: 72.8
click at [459, 405] on div "asyraa" at bounding box center [606, 398] width 310 height 63
type input "norizwa"
click at [483, 464] on input "checkbox" at bounding box center [476, 467] width 34 height 34
checkbox input "true"
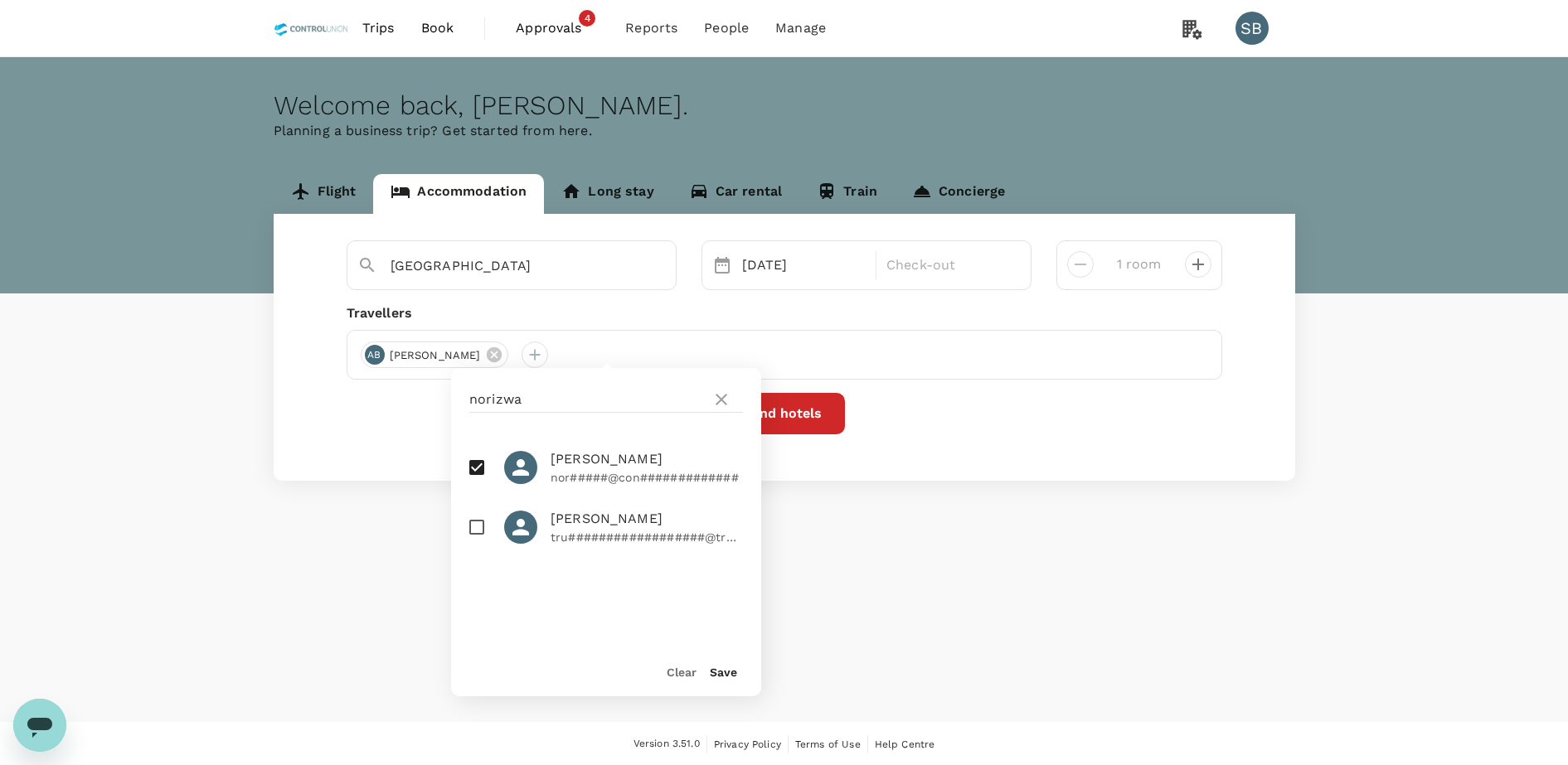
click at [723, 670] on button "Save" at bounding box center [723, 672] width 27 height 13
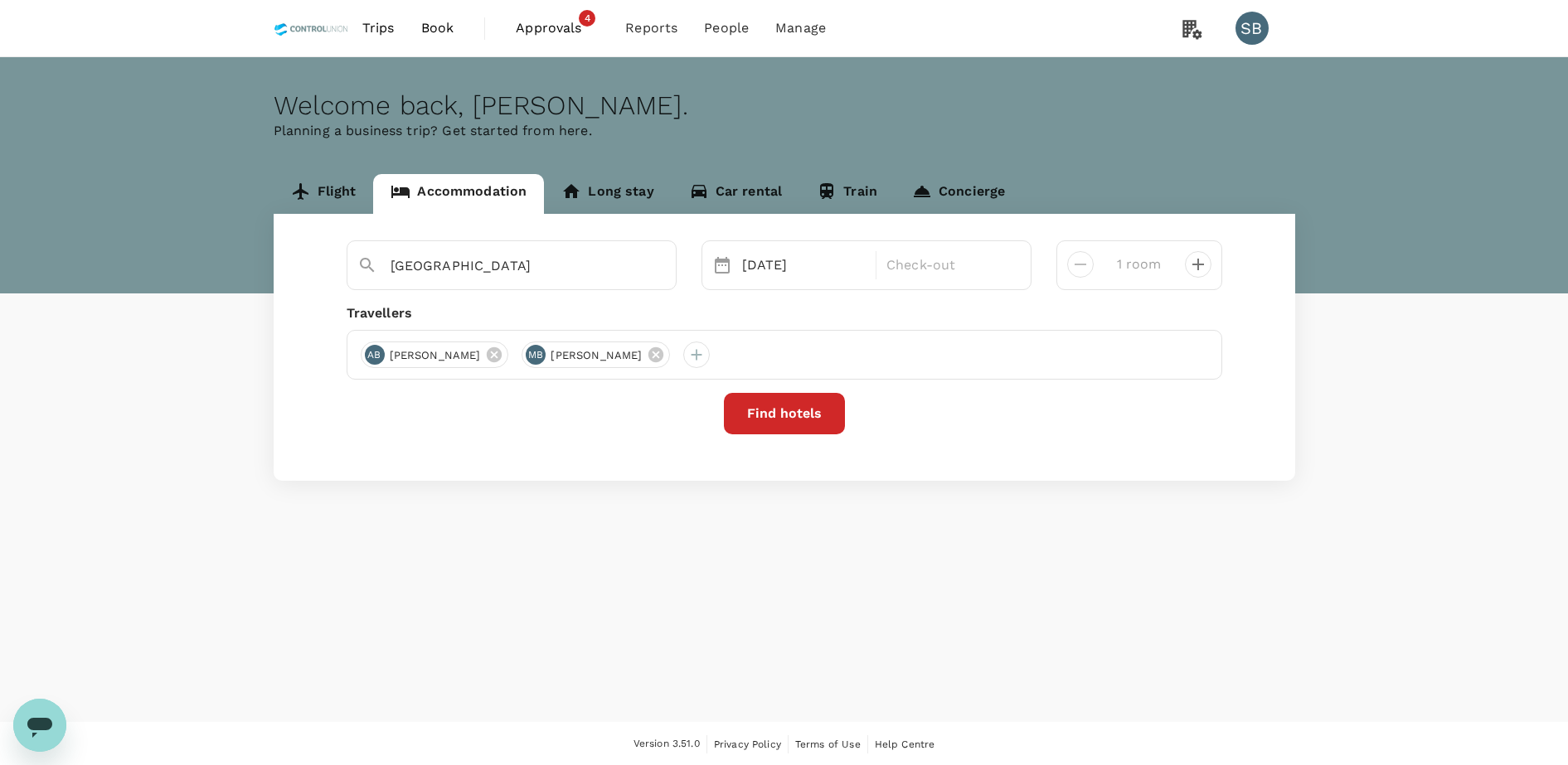
click at [1213, 268] on div "1 room" at bounding box center [1139, 265] width 166 height 49
click at [1192, 259] on icon "decrease" at bounding box center [1198, 264] width 20 height 20
type input "2 rooms"
click at [654, 269] on icon "Clear" at bounding box center [653, 265] width 17 height 17
click at [412, 267] on input "text" at bounding box center [504, 265] width 228 height 26
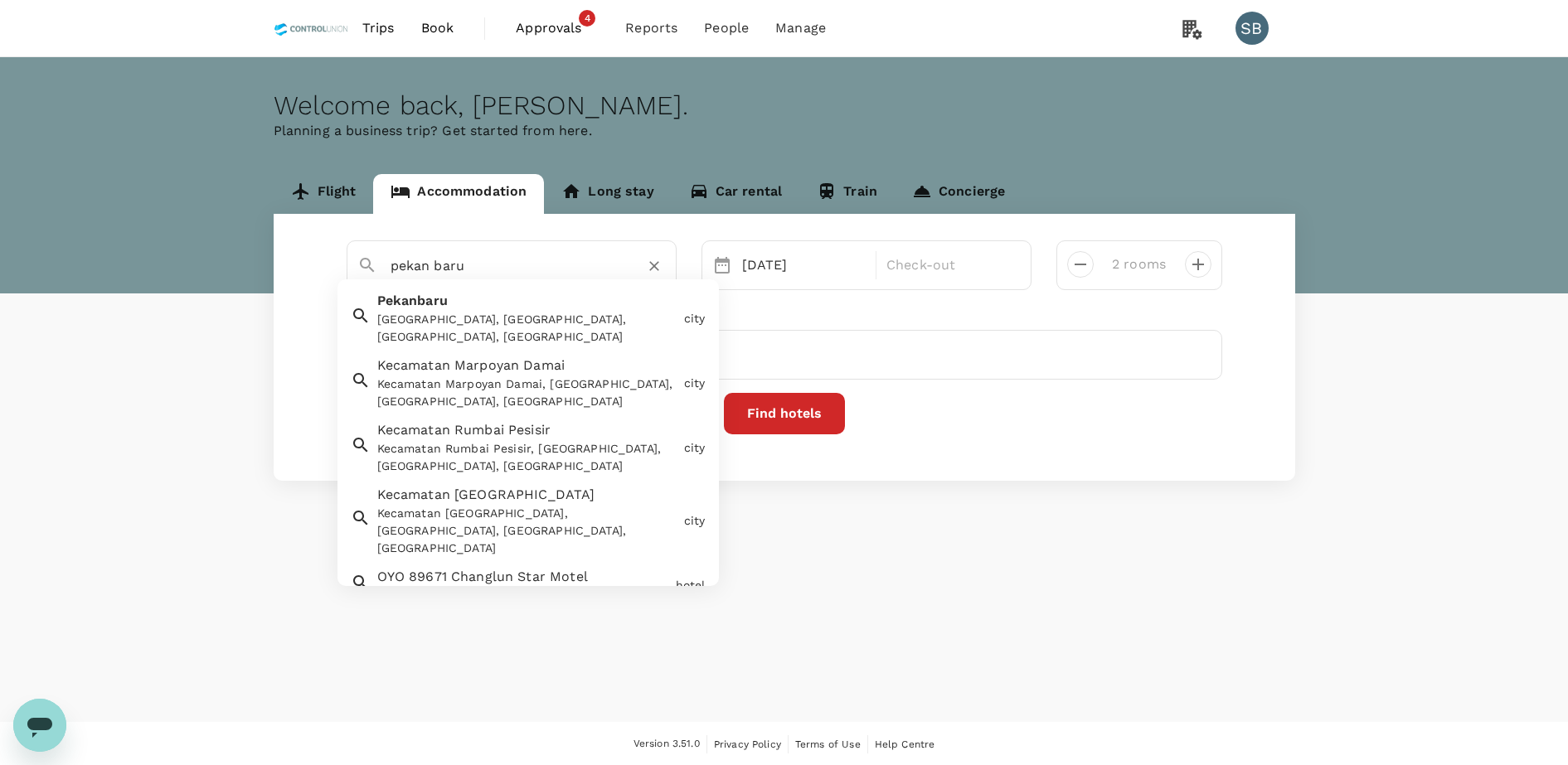
click at [491, 312] on div "Pekanbaru, Pekanbaru City, Riau, Indonesia" at bounding box center [527, 328] width 300 height 34
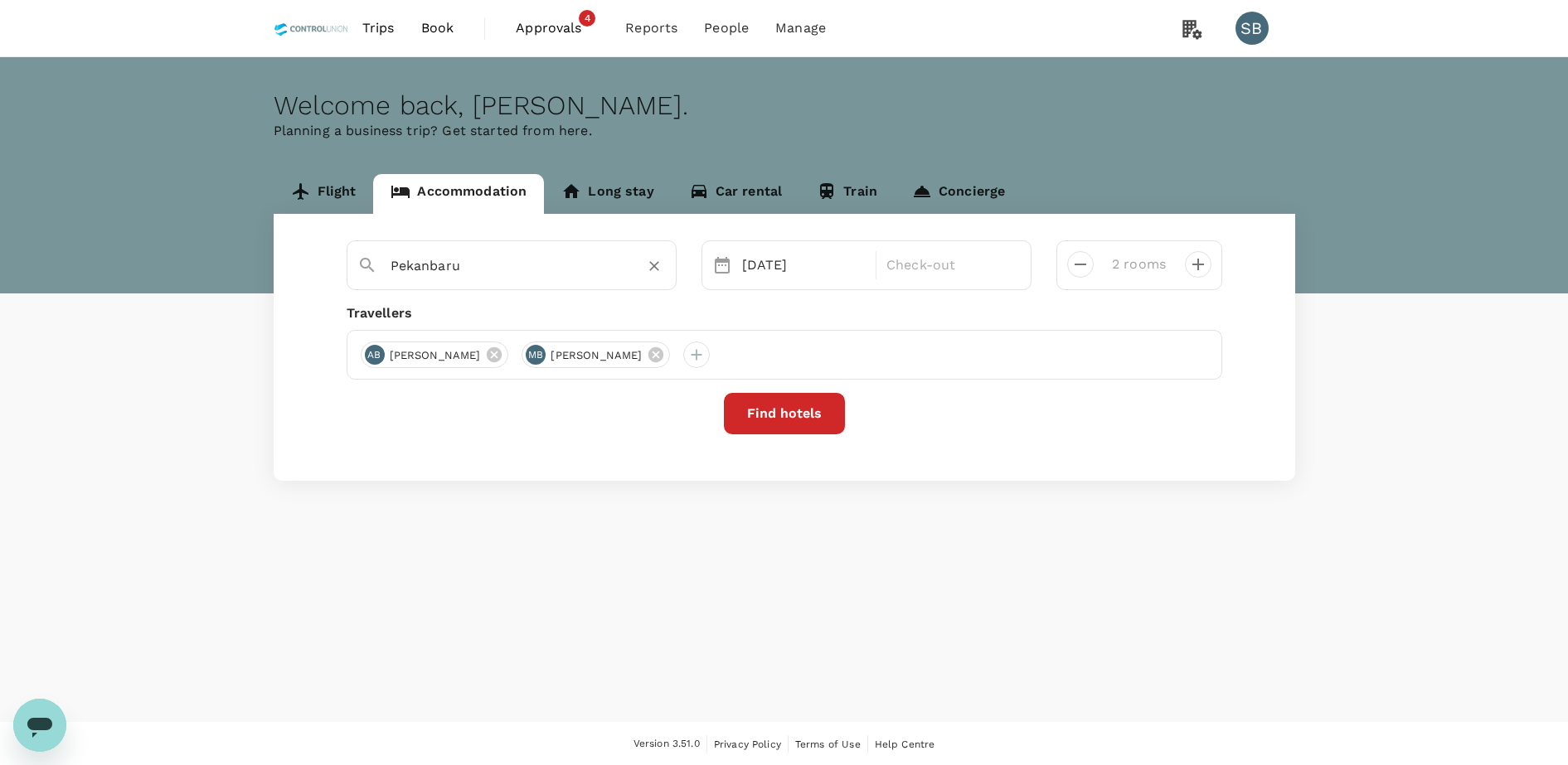
type input "Pekanbaru"
click at [772, 418] on button "Find hotels" at bounding box center [784, 413] width 121 height 41
click at [750, 253] on div "27 Sep" at bounding box center [804, 265] width 138 height 33
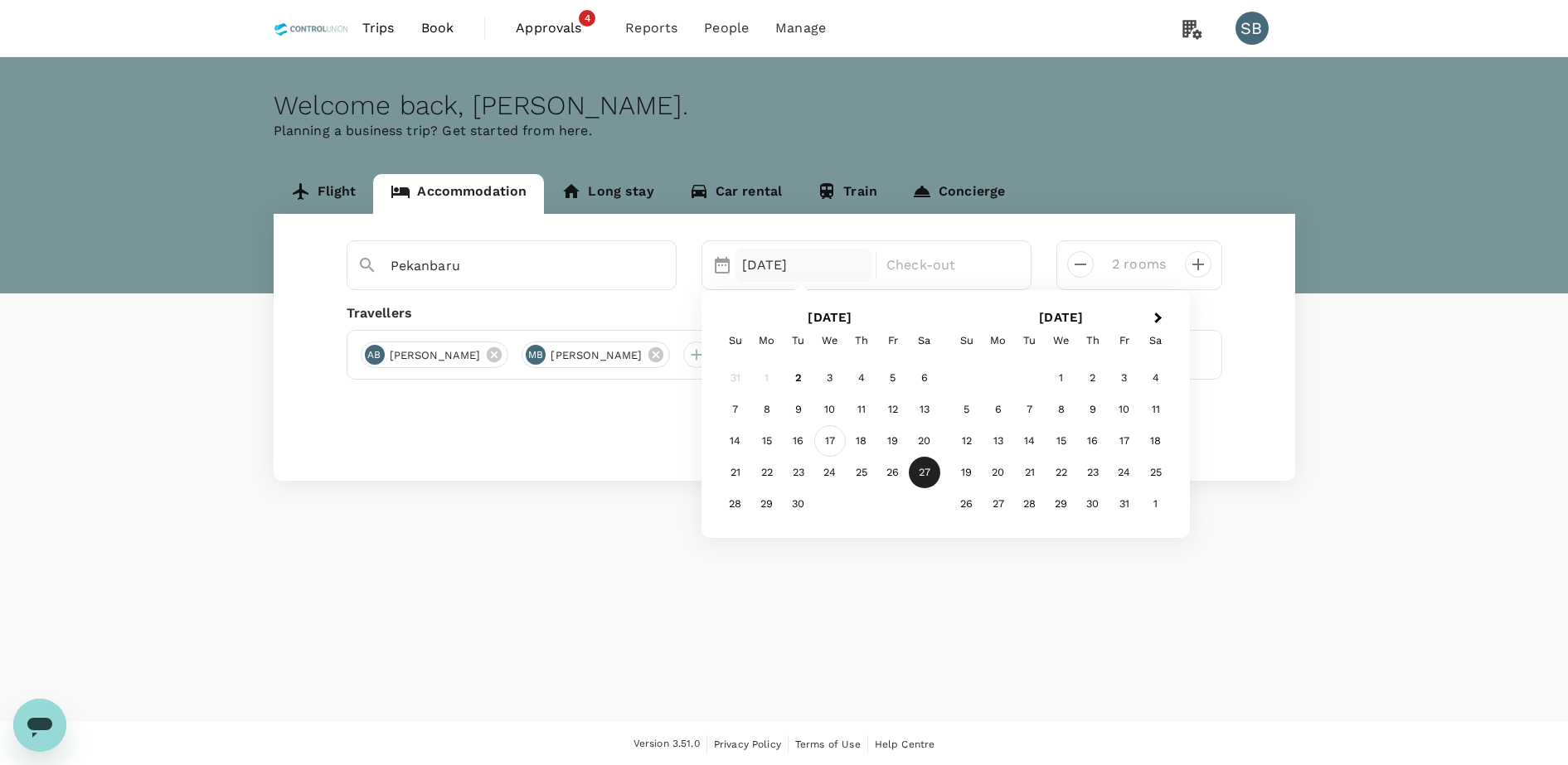
click at [839, 443] on div "17" at bounding box center [830, 441] width 32 height 32
click at [870, 442] on div "18" at bounding box center [862, 441] width 32 height 32
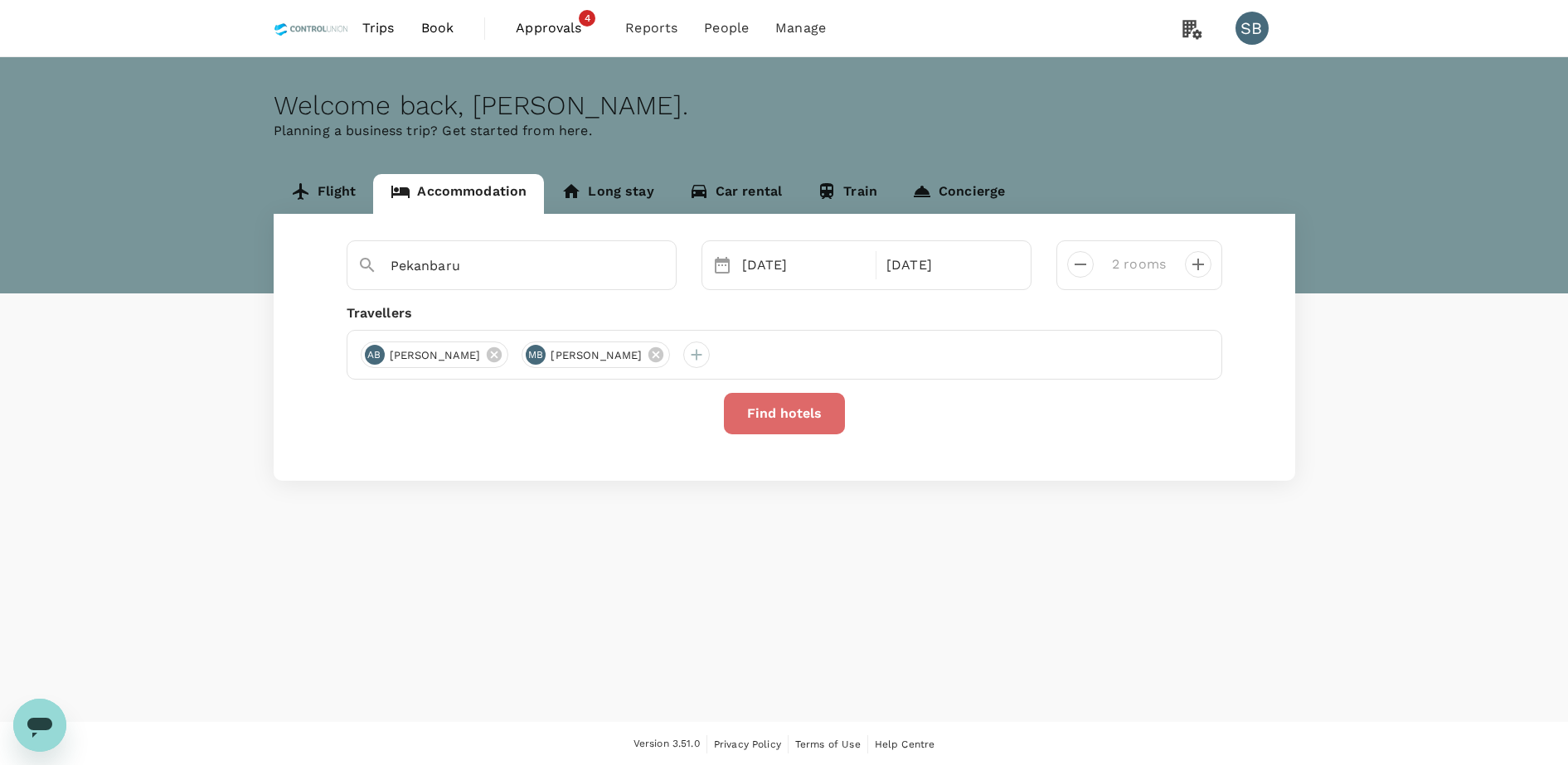
click at [791, 406] on button "Find hotels" at bounding box center [784, 413] width 121 height 41
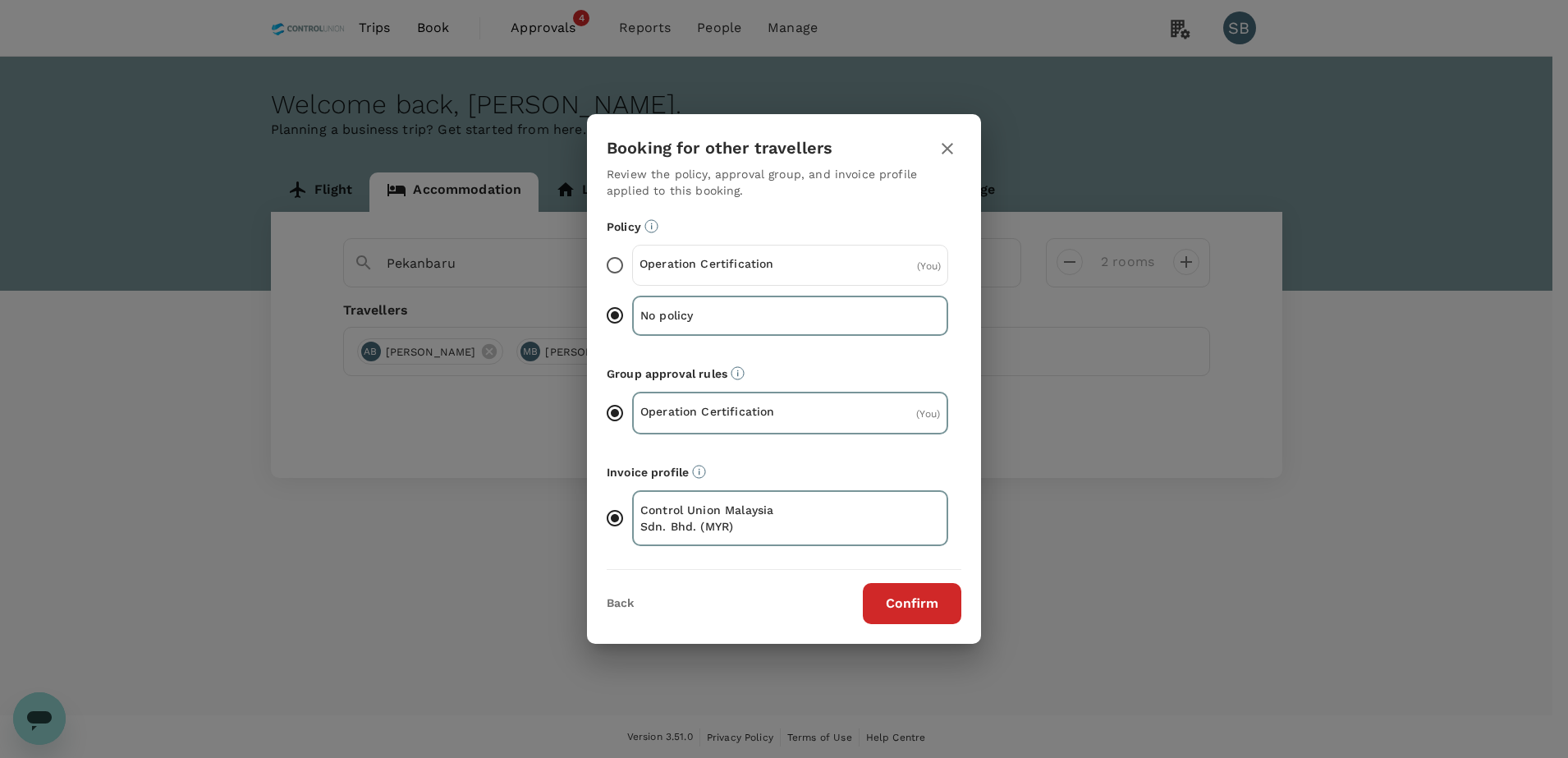
click at [628, 260] on input "Operation Certification ( You )" at bounding box center [614, 265] width 34 height 34
click at [924, 595] on button "Confirm" at bounding box center [911, 603] width 99 height 41
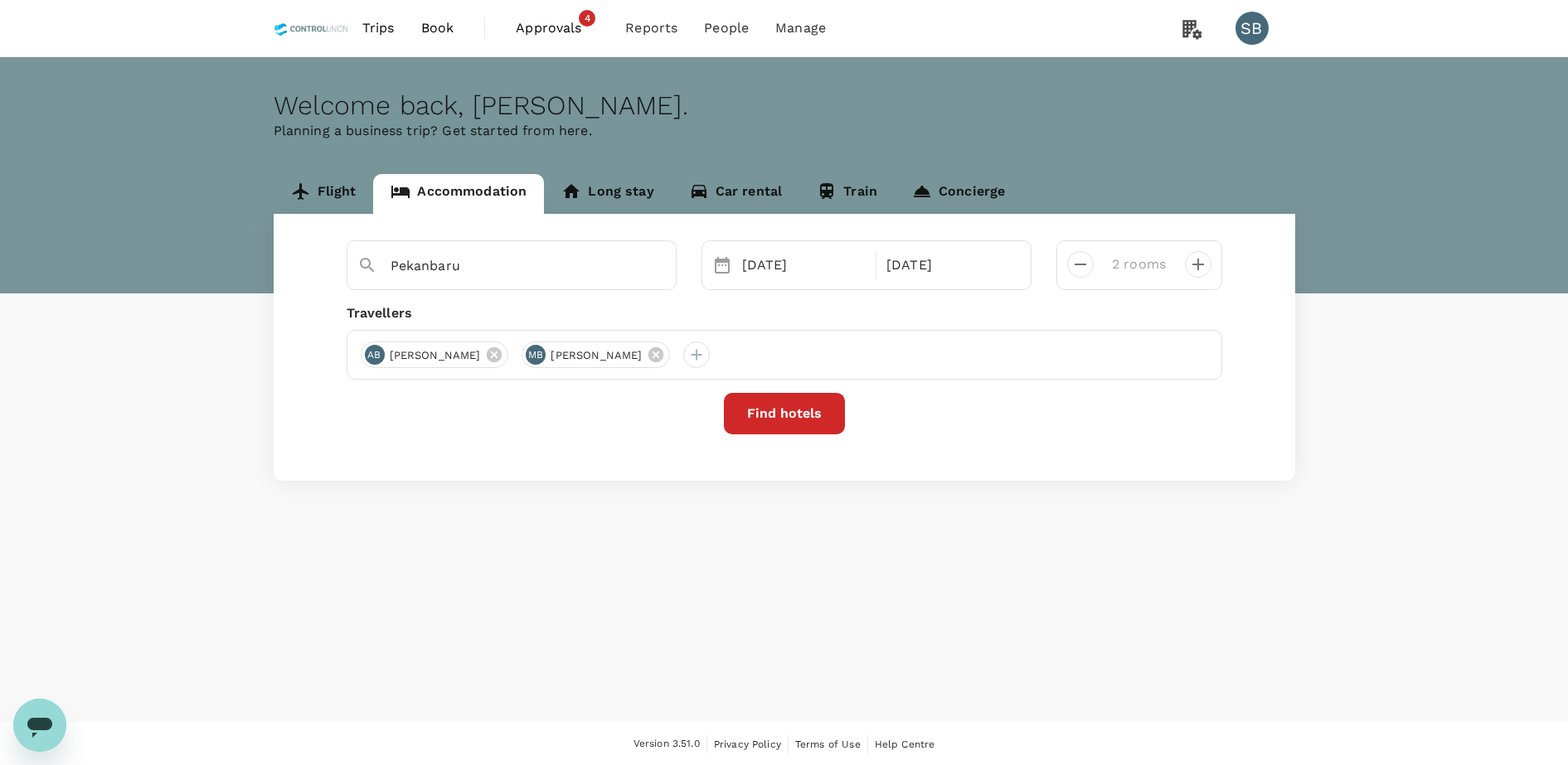
click at [778, 413] on button "Find hotels" at bounding box center [784, 413] width 121 height 41
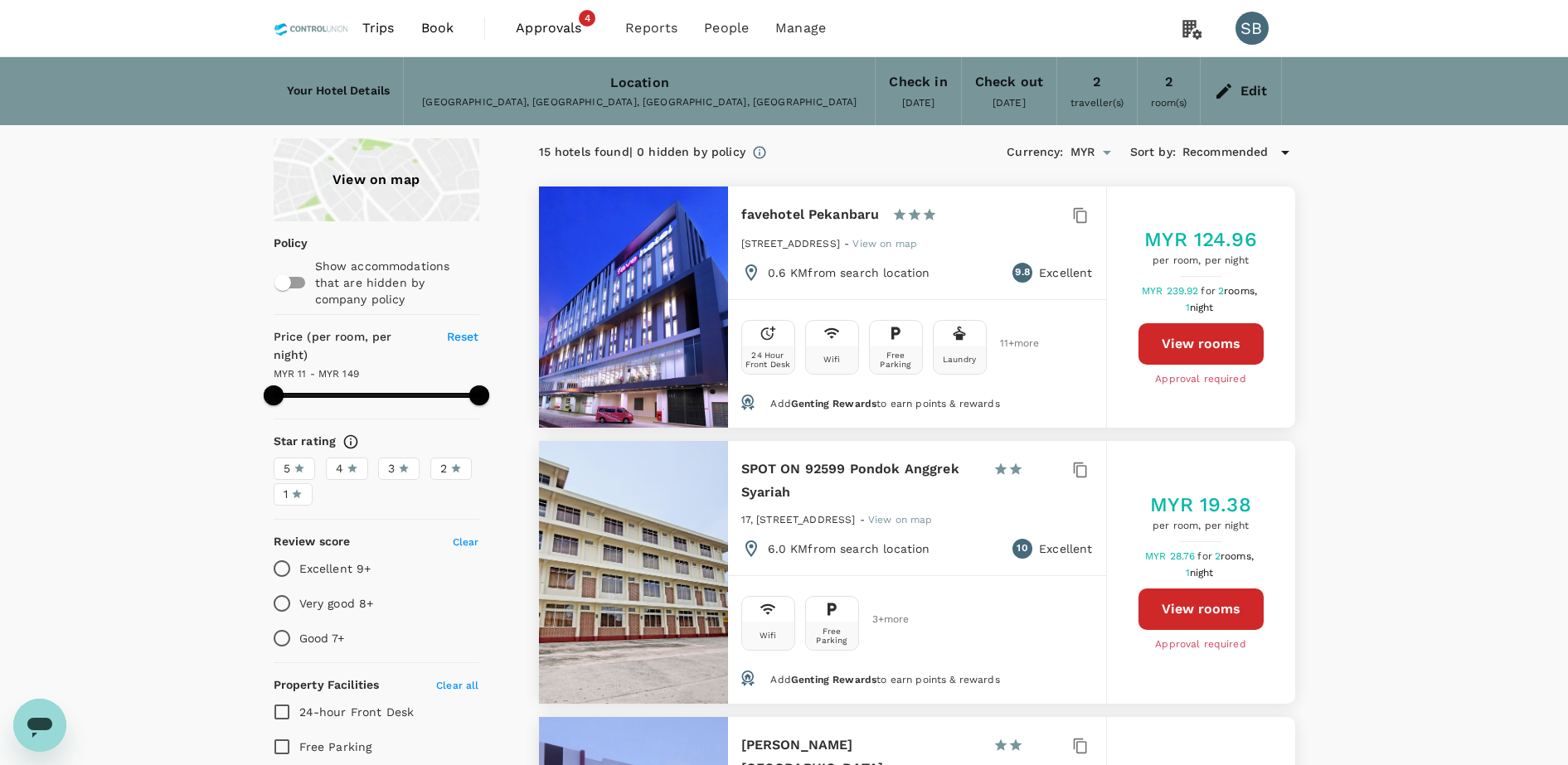
type input "148.89"
click at [1234, 87] on icon at bounding box center [1223, 91] width 20 height 20
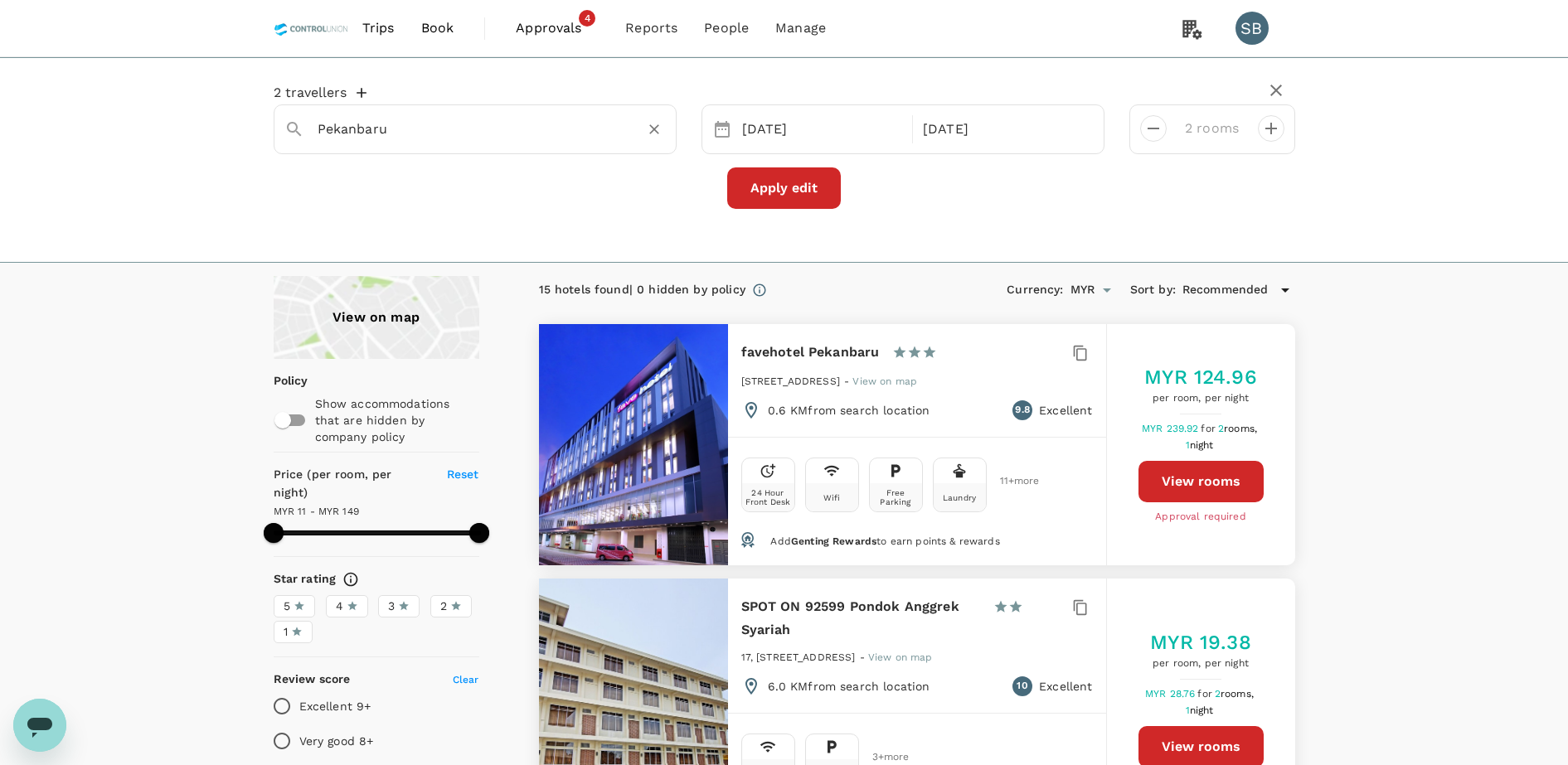
click at [406, 135] on input "Pekanbaru" at bounding box center [468, 129] width 302 height 26
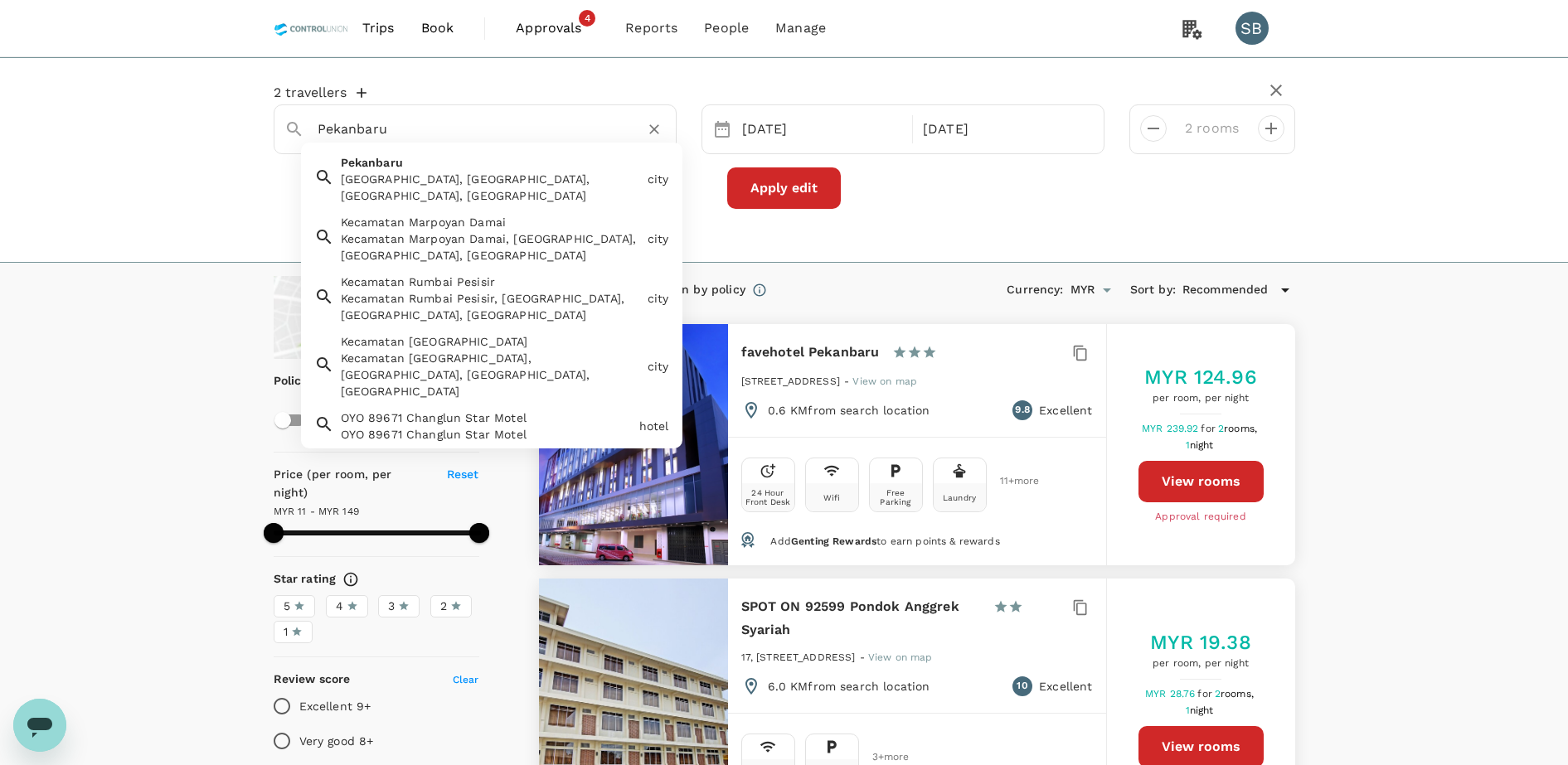
click at [433, 132] on input "Pekanbaru" at bounding box center [468, 129] width 302 height 26
type input "P"
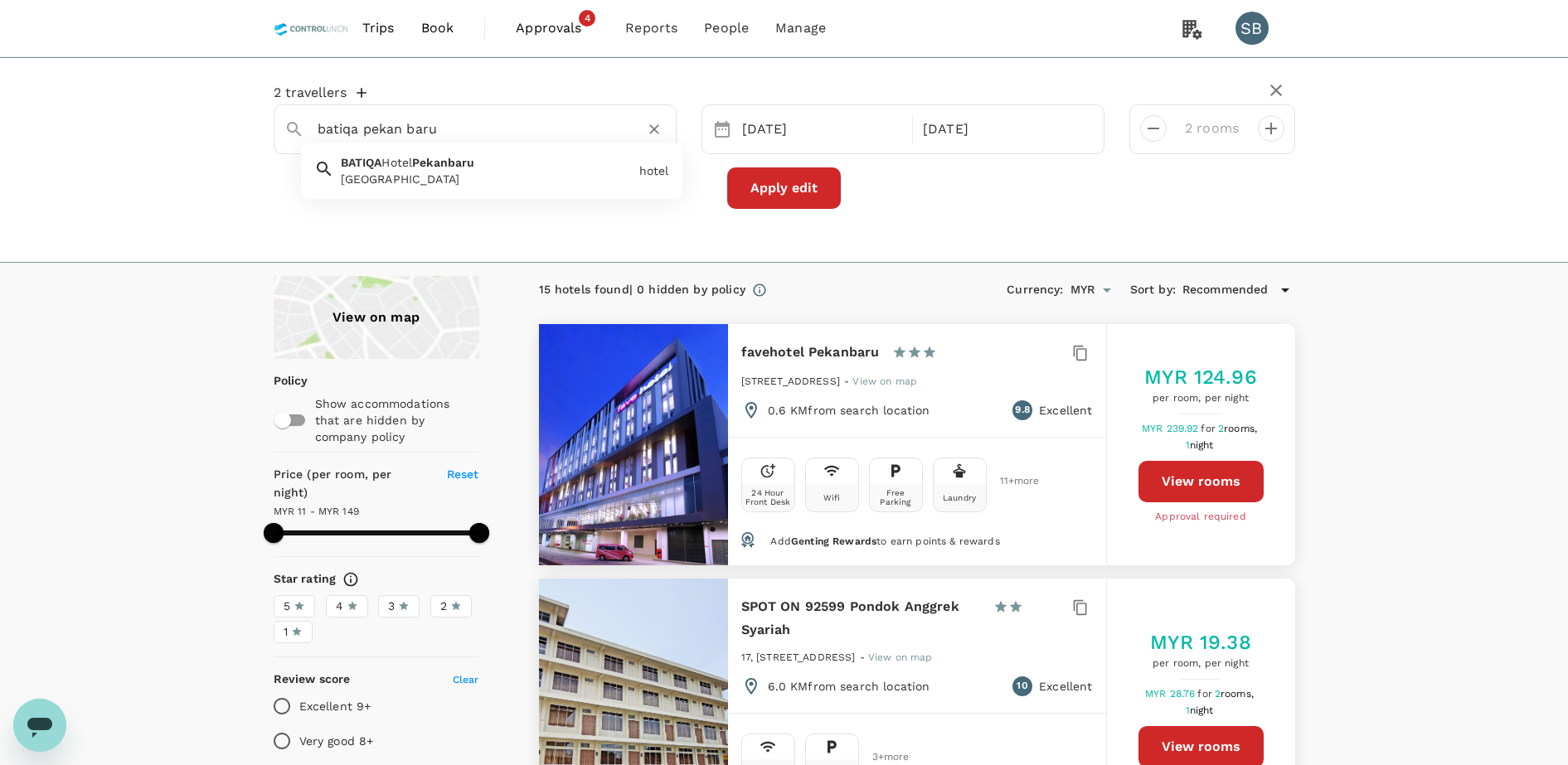
click at [462, 153] on div "BATIQA Hotel Pekan baru BATIQA Hotel Pekanbaru" at bounding box center [483, 167] width 298 height 40
type input "[GEOGRAPHIC_DATA]"
click at [788, 178] on button "Apply edit" at bounding box center [784, 188] width 114 height 41
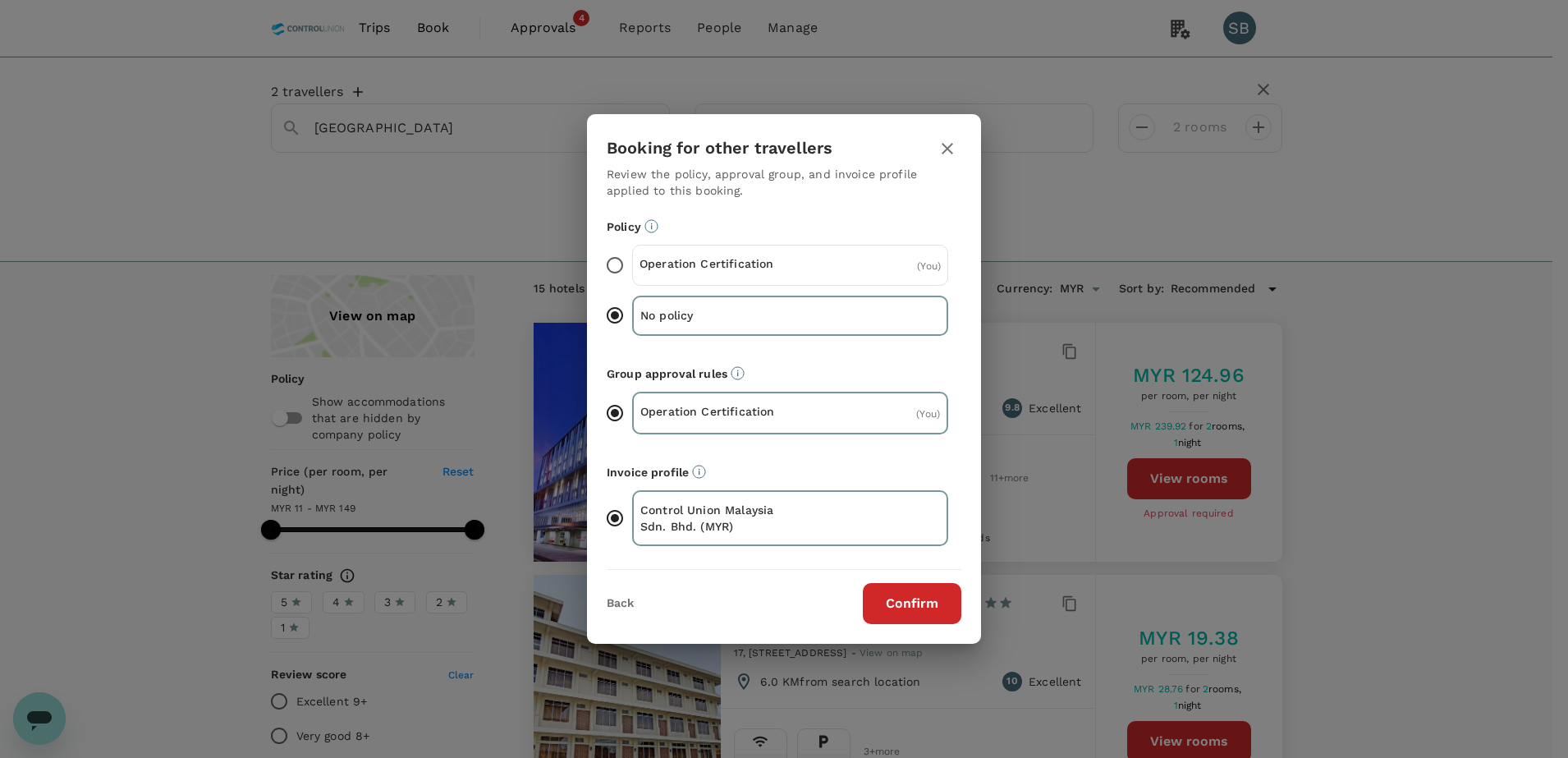
click at [806, 260] on div "Operation Certification ( You )" at bounding box center [790, 265] width 316 height 41
click at [632, 260] on input "Operation Certification ( You )" at bounding box center [614, 265] width 34 height 34
click at [919, 603] on button "Confirm" at bounding box center [911, 603] width 99 height 41
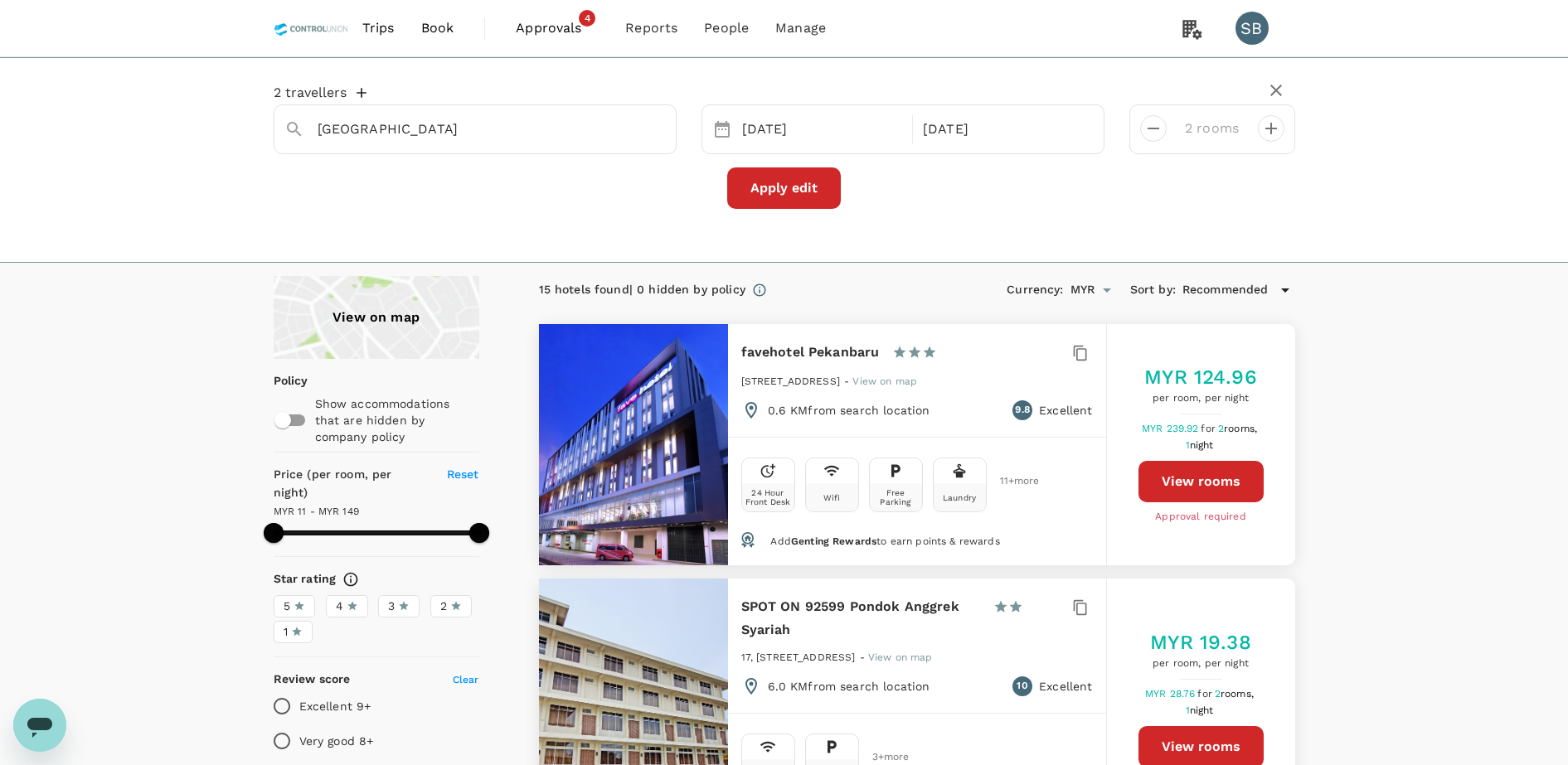
type input "148.89"
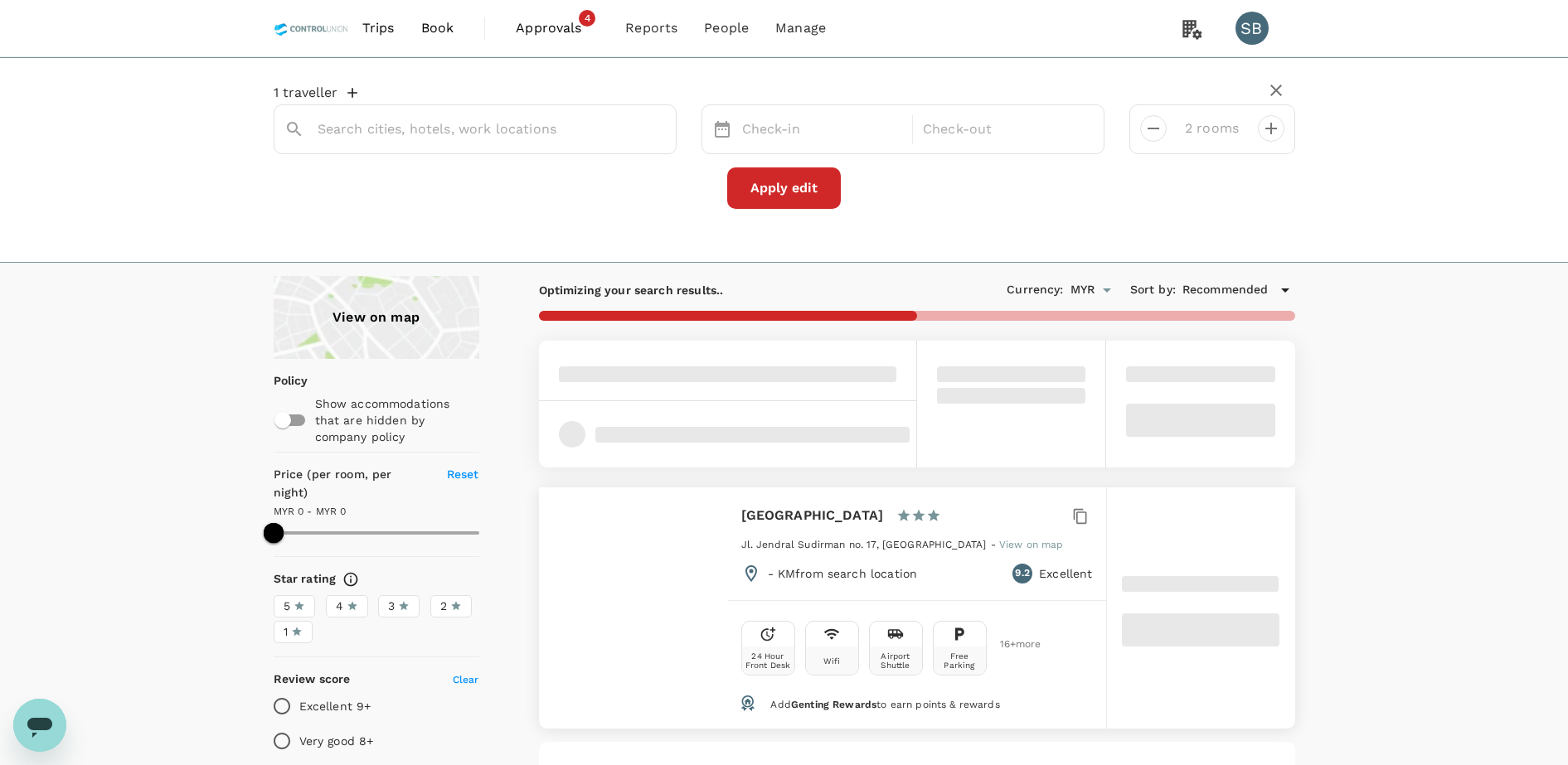
type input "BATIQA Hotel Pekanbaru"
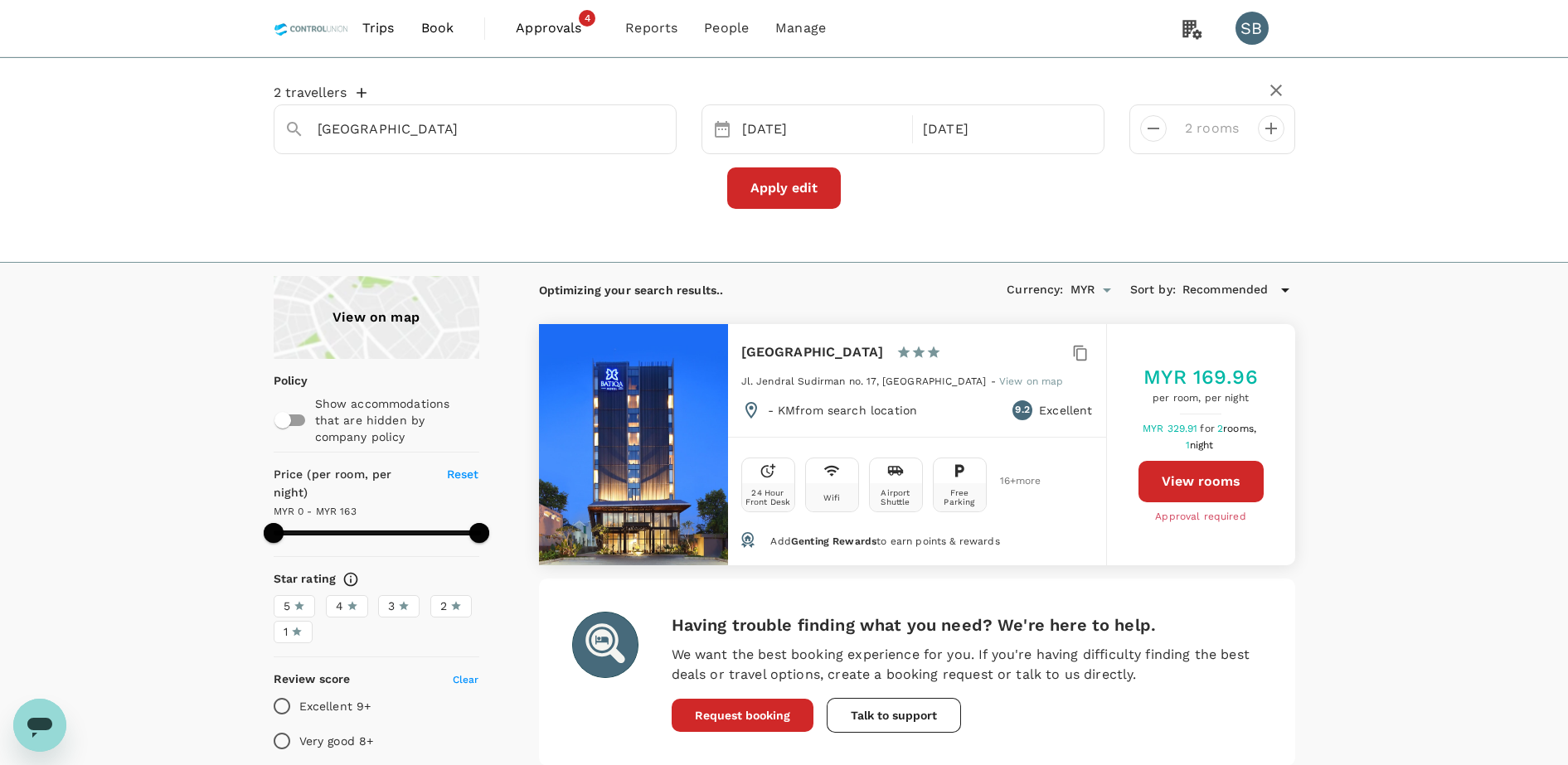
type input "162"
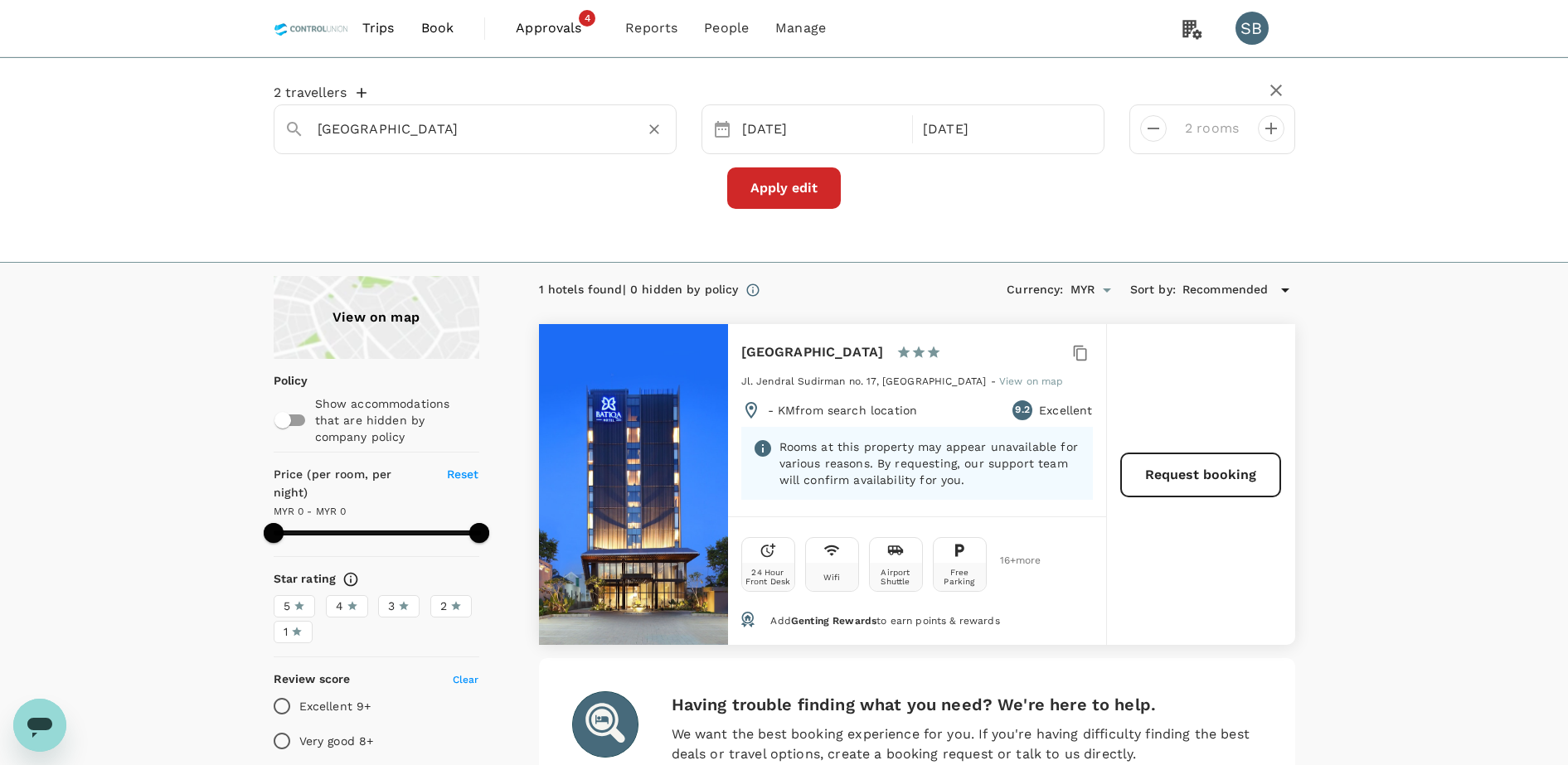
click at [496, 141] on input "BATIQA Hotel Pekanbaru" at bounding box center [468, 129] width 302 height 26
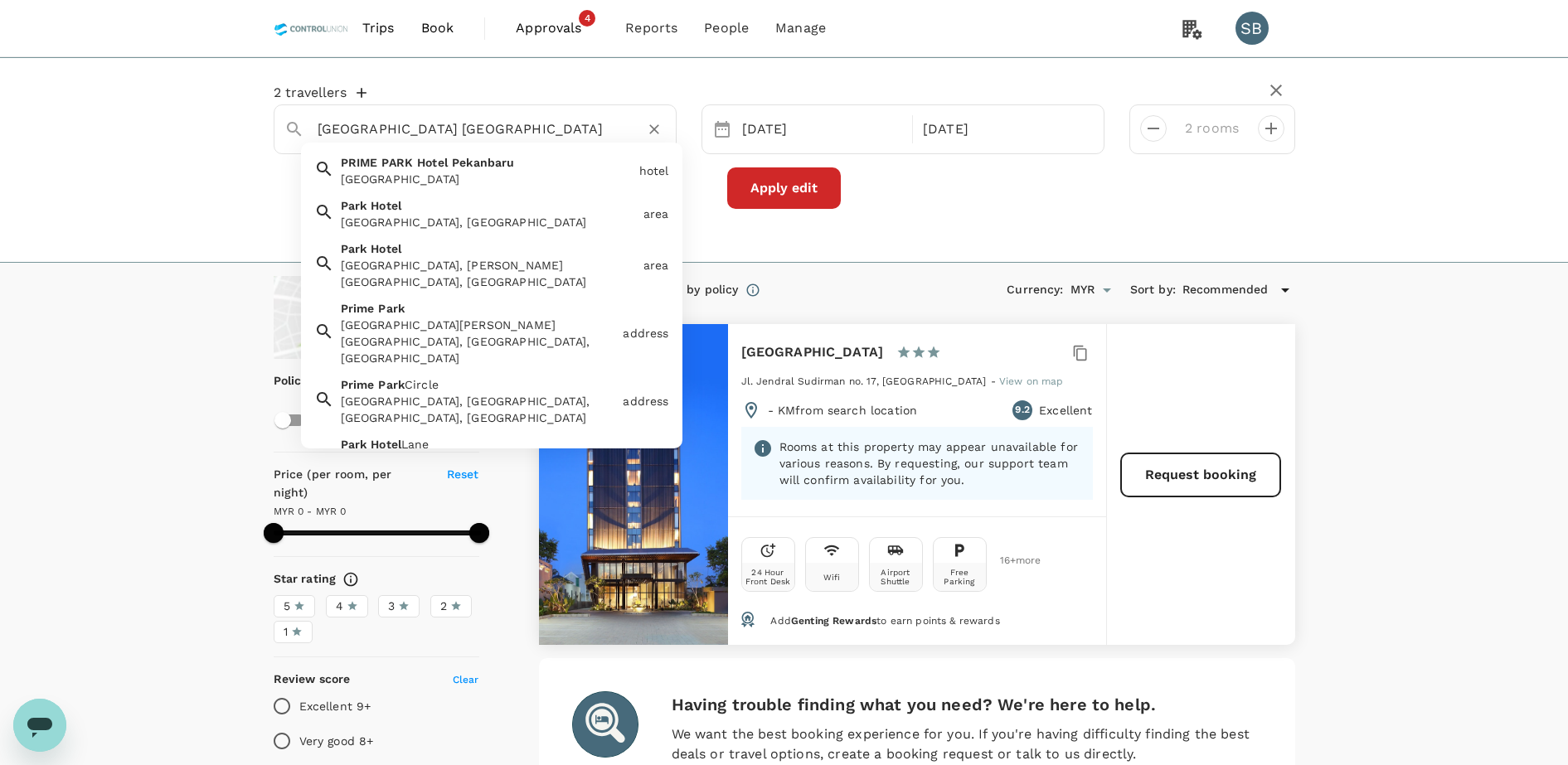
click at [462, 171] on div "PRIME PARK Hotel Pekanbaru" at bounding box center [486, 179] width 292 height 17
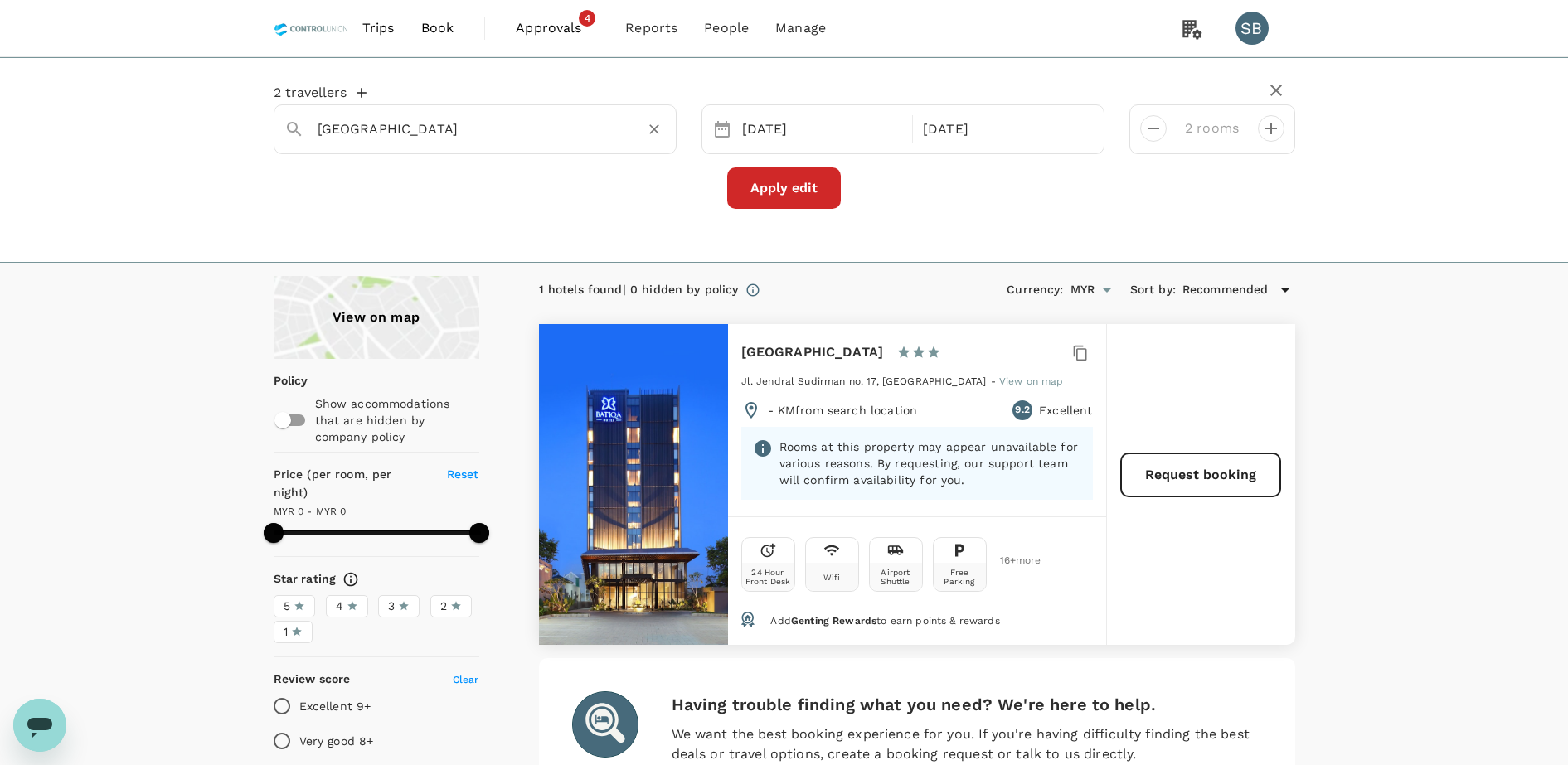
type input "PRIME PARK Hotel Pekanbaru"
click at [793, 197] on button "Apply edit" at bounding box center [784, 188] width 114 height 41
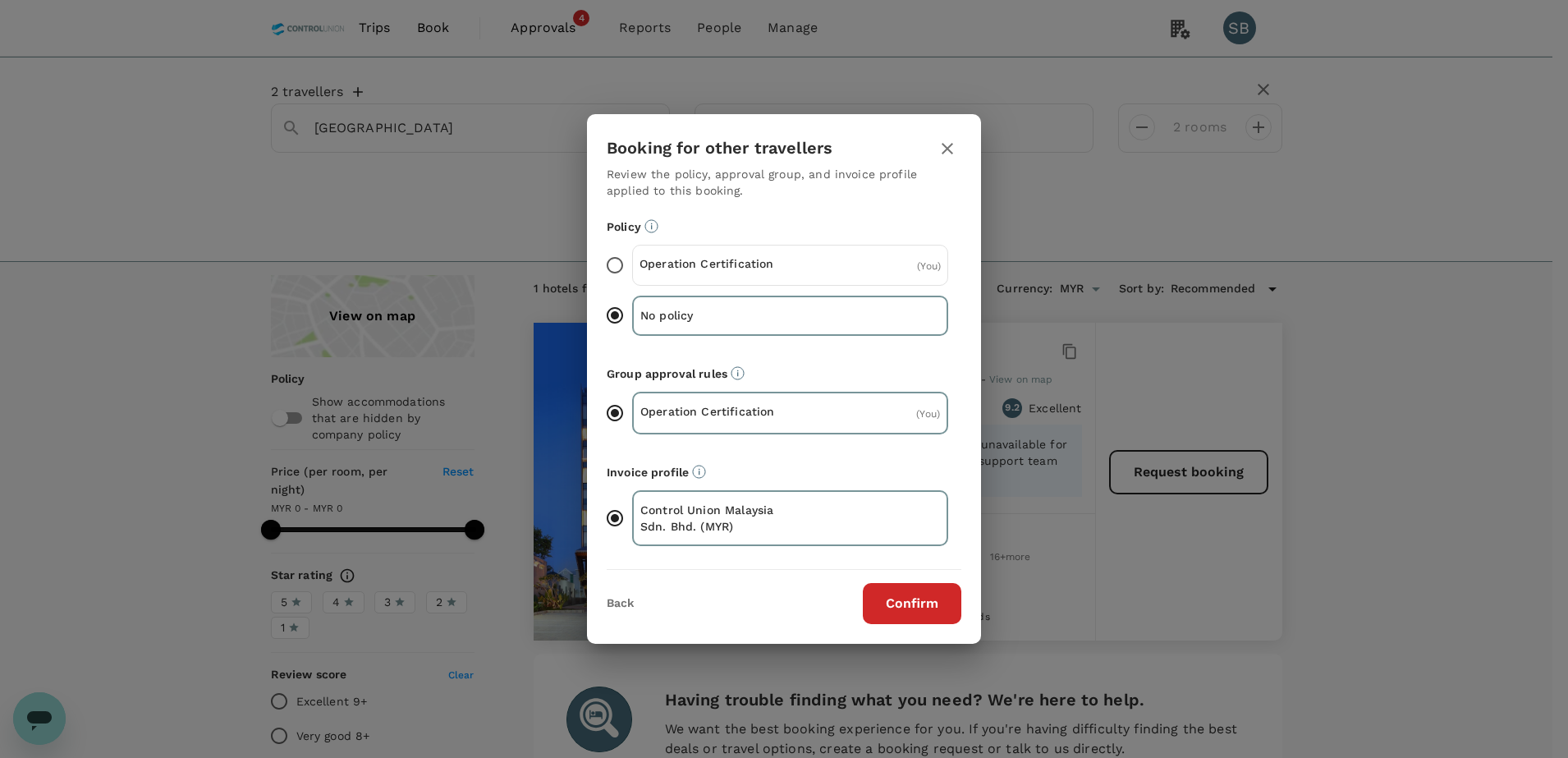
click at [760, 272] on div "Operation Certification" at bounding box center [714, 265] width 151 height 20
click at [632, 272] on input "Operation Certification ( You )" at bounding box center [614, 265] width 34 height 34
click at [913, 602] on button "Confirm" at bounding box center [911, 603] width 99 height 41
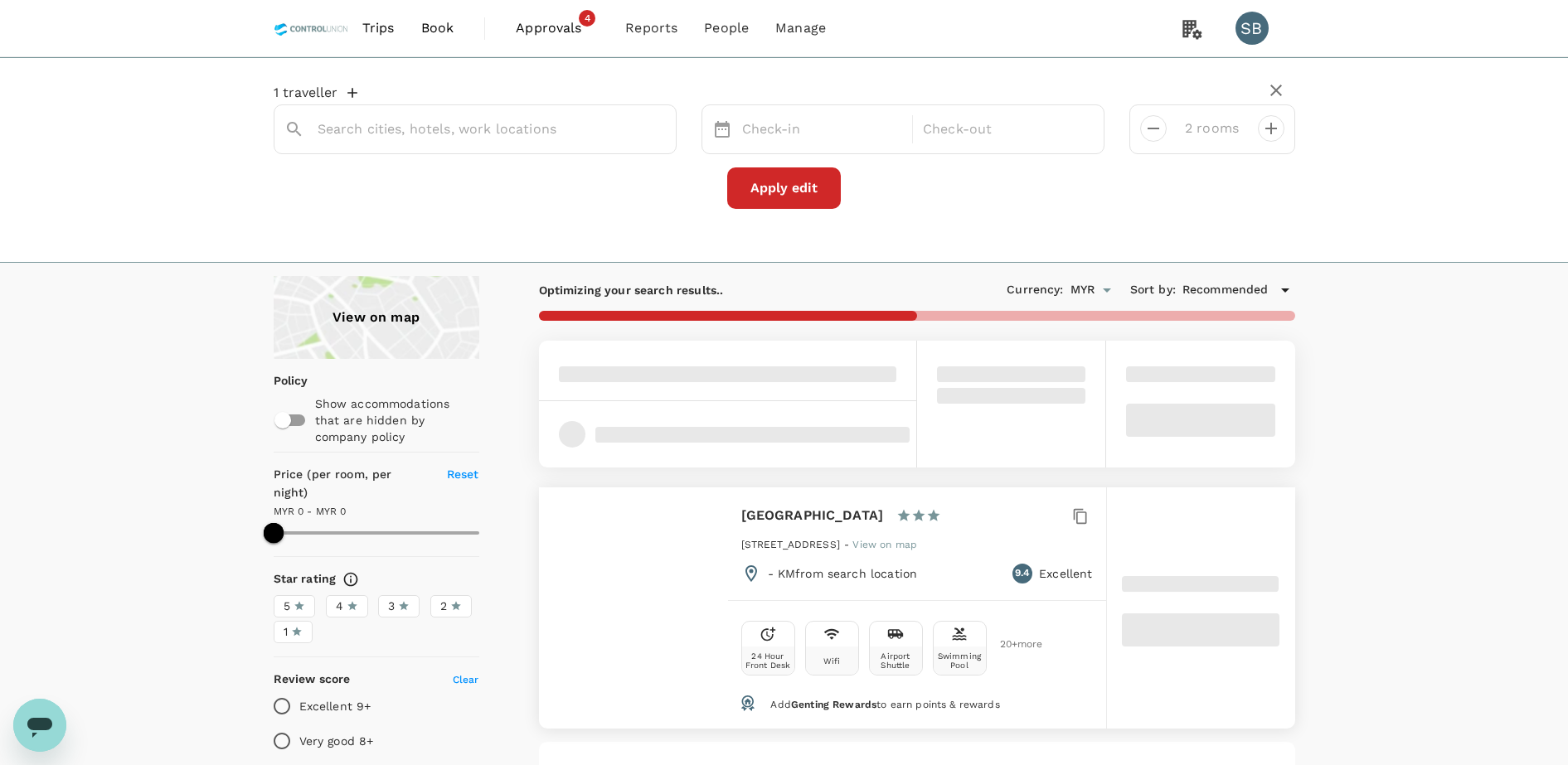
type input "PRIME PARK Hotel Pekanbaru"
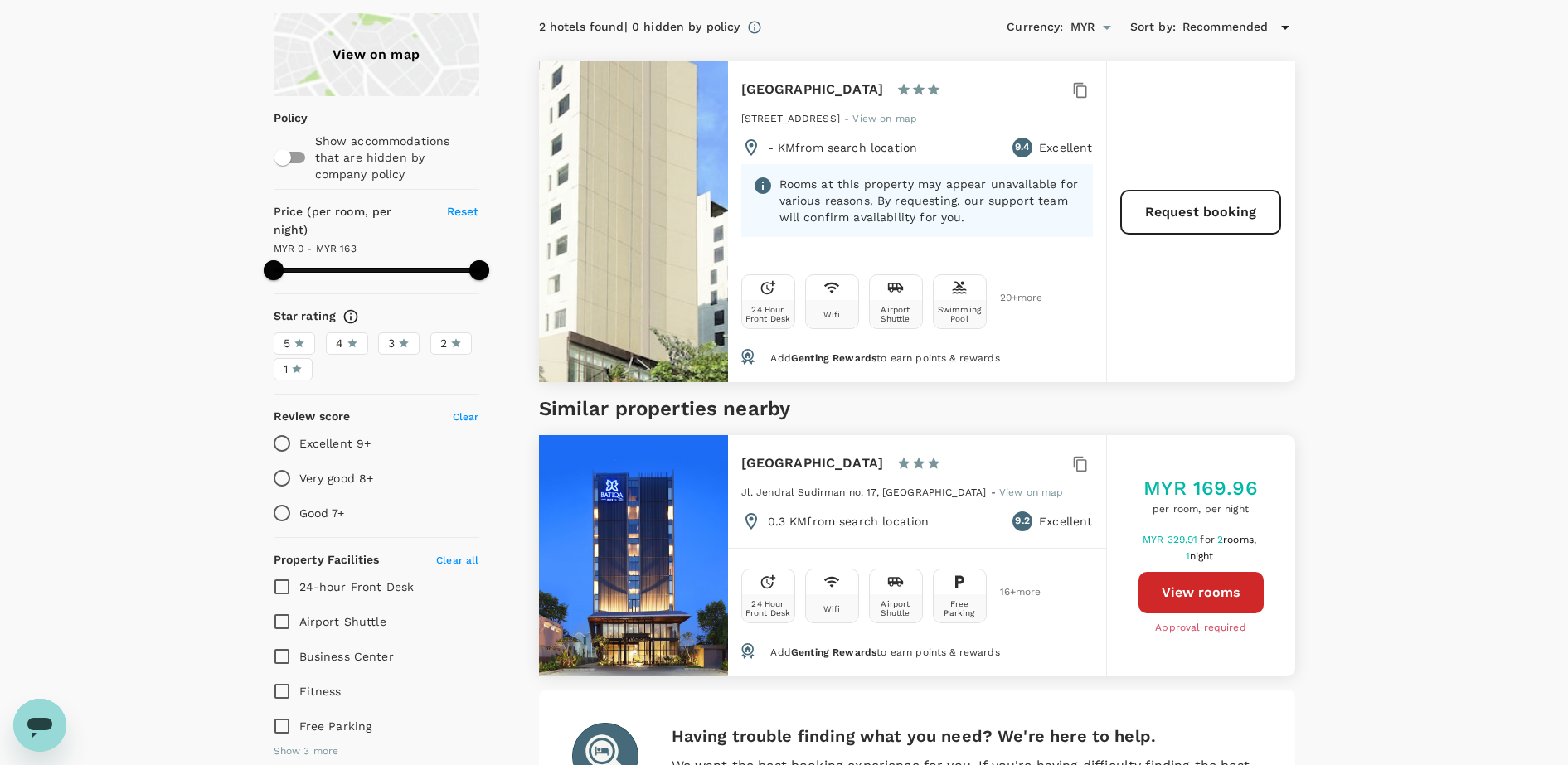
scroll to position [311, 0]
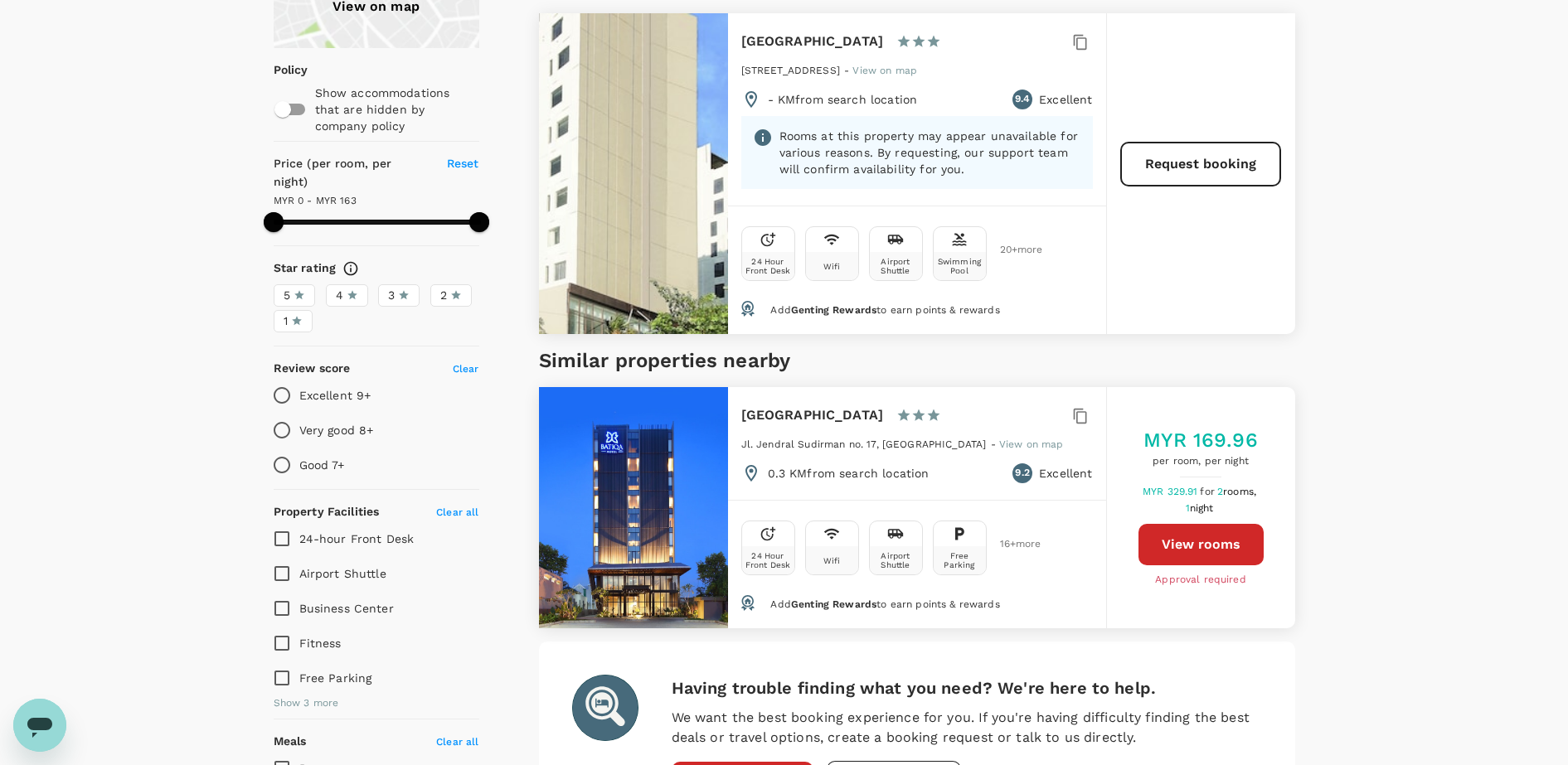
click at [1220, 548] on button "View rooms" at bounding box center [1201, 544] width 125 height 41
type input "162"
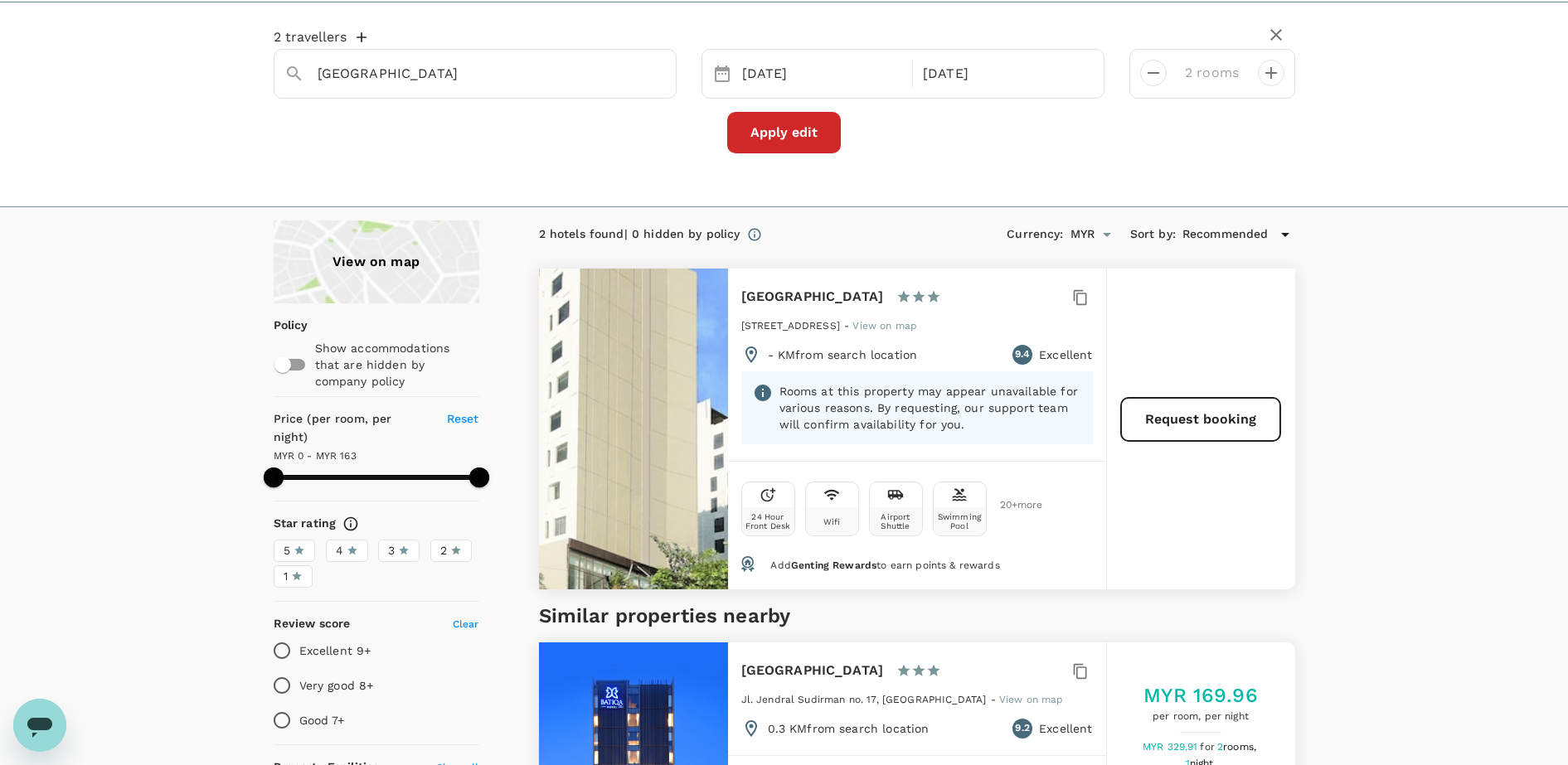
scroll to position [0, 0]
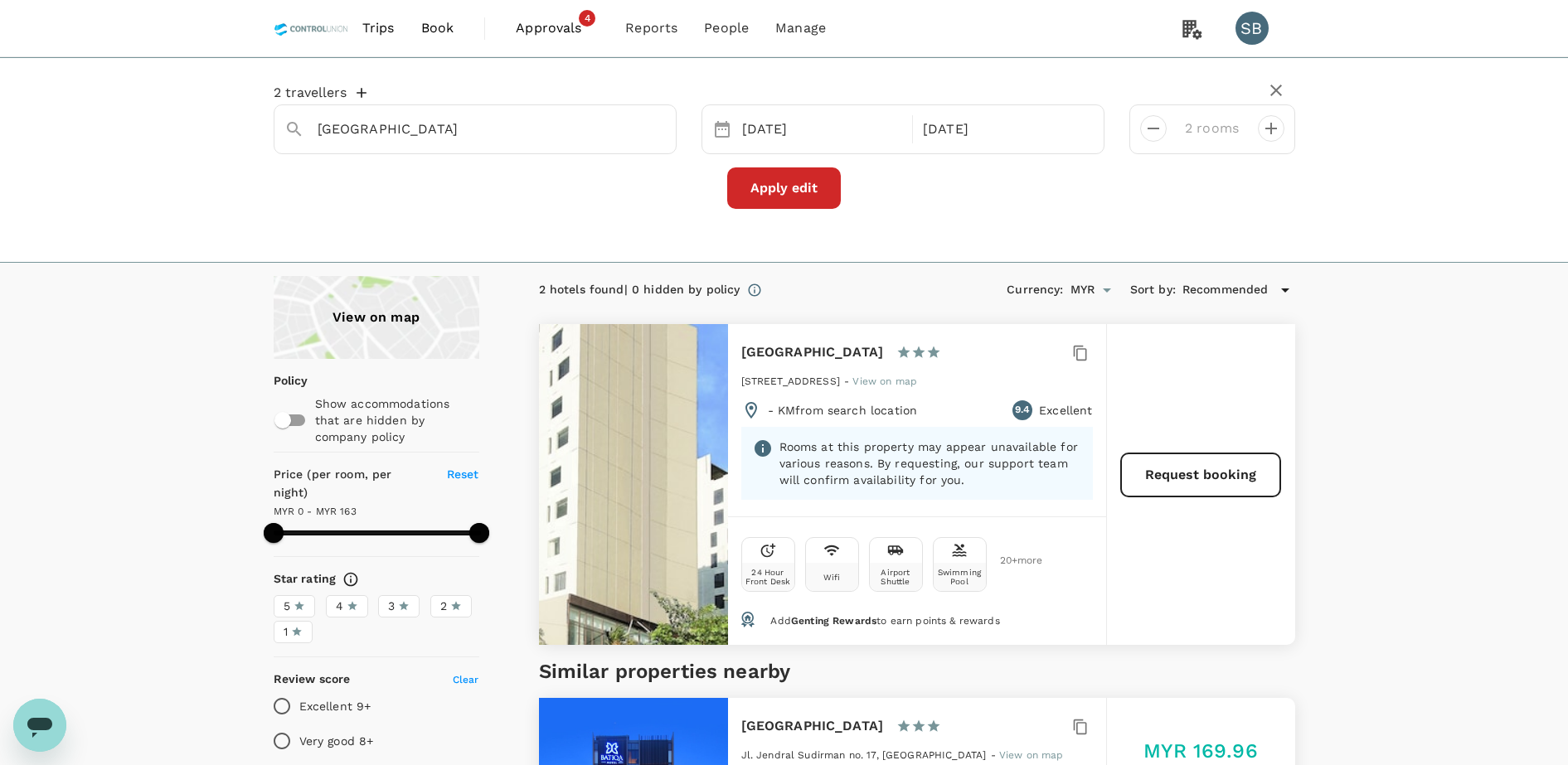
click at [556, 35] on span "Approvals" at bounding box center [557, 28] width 83 height 20
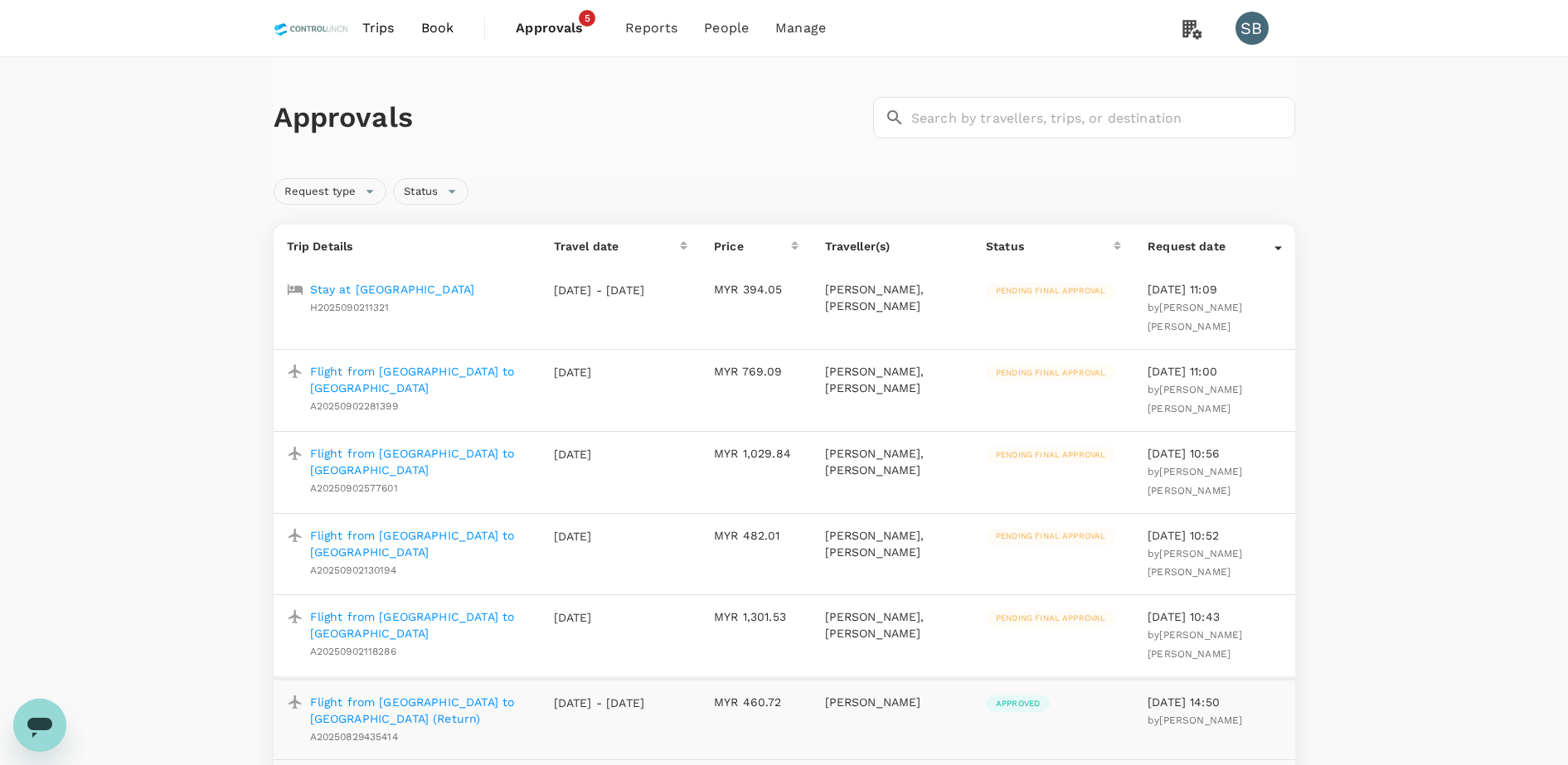
click at [426, 29] on span "Book" at bounding box center [438, 28] width 34 height 20
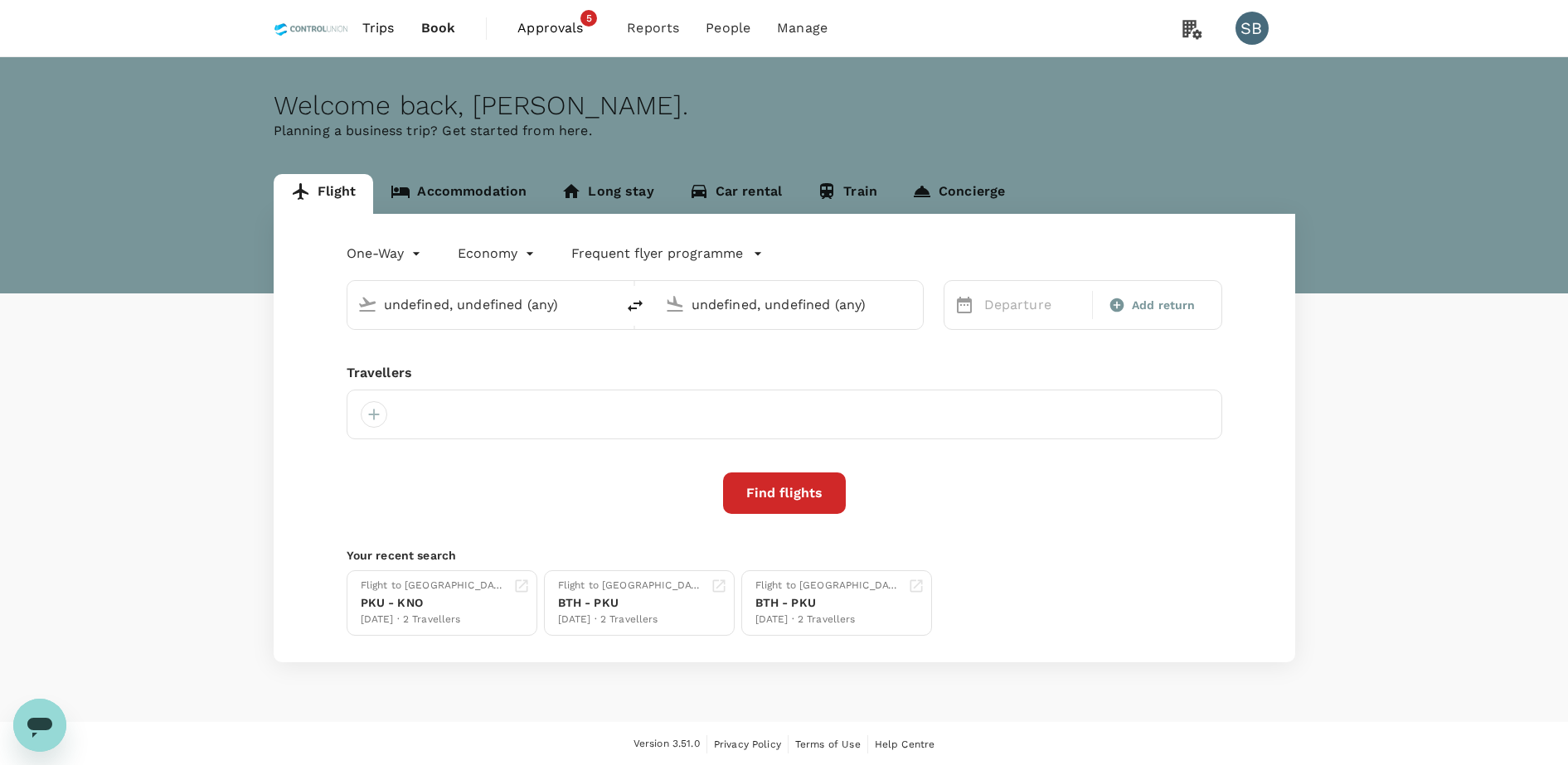
type input "Kuala Namu Intl (KNO)"
type input "Kuala Lumpur Intl (KUL)"
click at [473, 194] on link "Accommodation" at bounding box center [459, 193] width 171 height 40
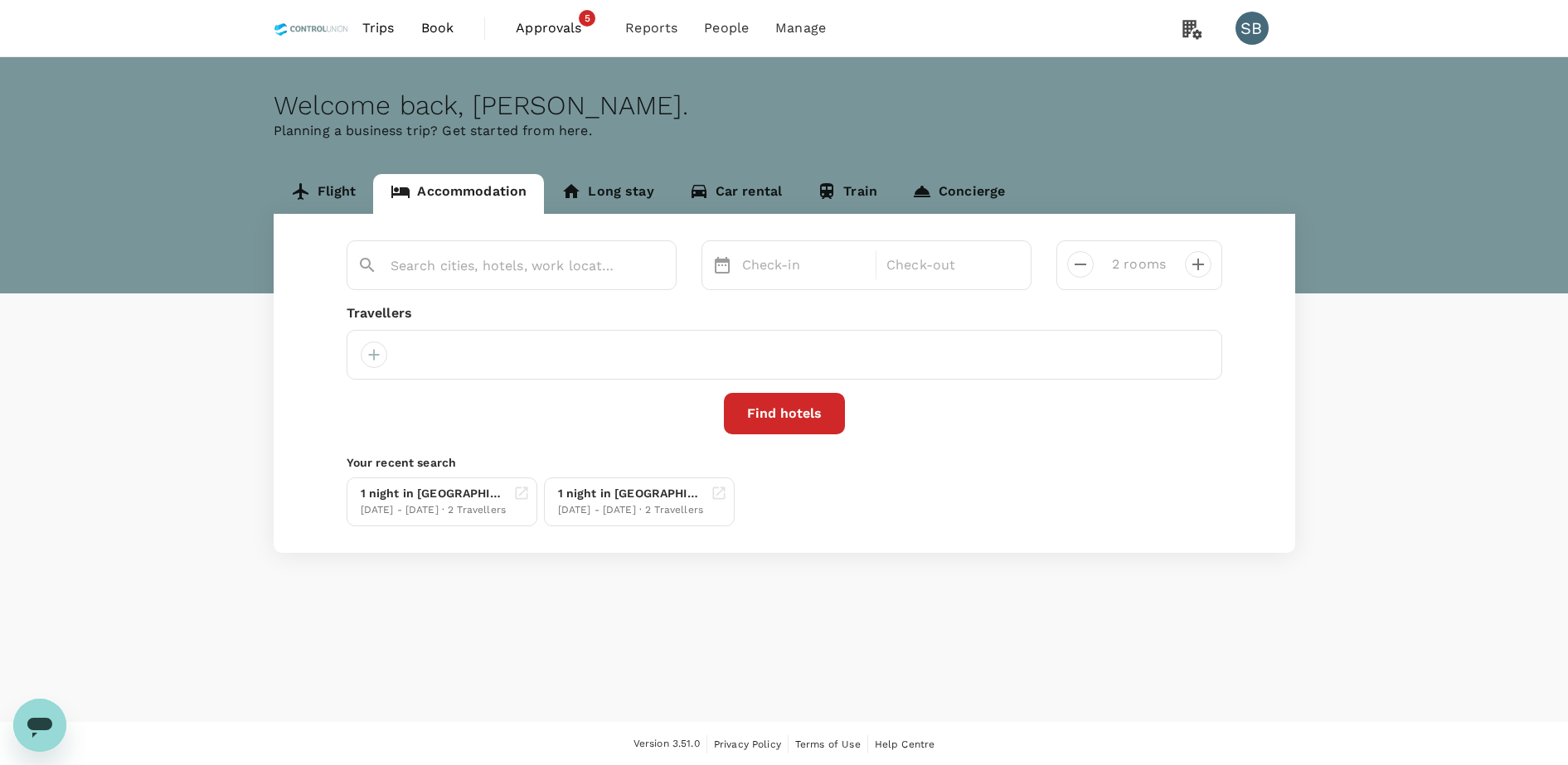
type input "PRIME PARK Hotel Pekanbaru"
click at [783, 276] on div "17 Sep" at bounding box center [804, 265] width 138 height 33
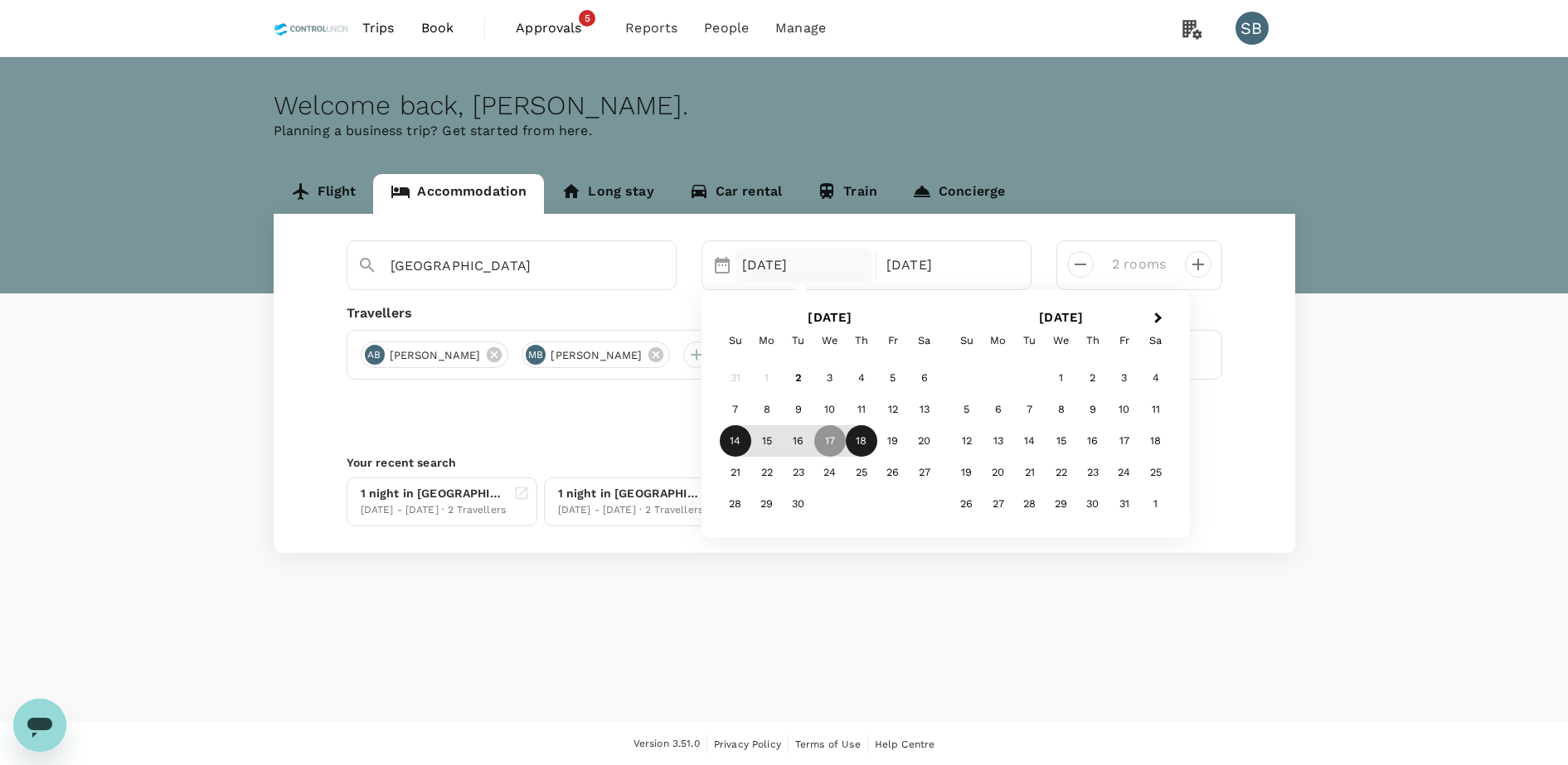
click at [734, 449] on div "14" at bounding box center [735, 441] width 32 height 32
click at [774, 434] on div "15" at bounding box center [767, 441] width 32 height 32
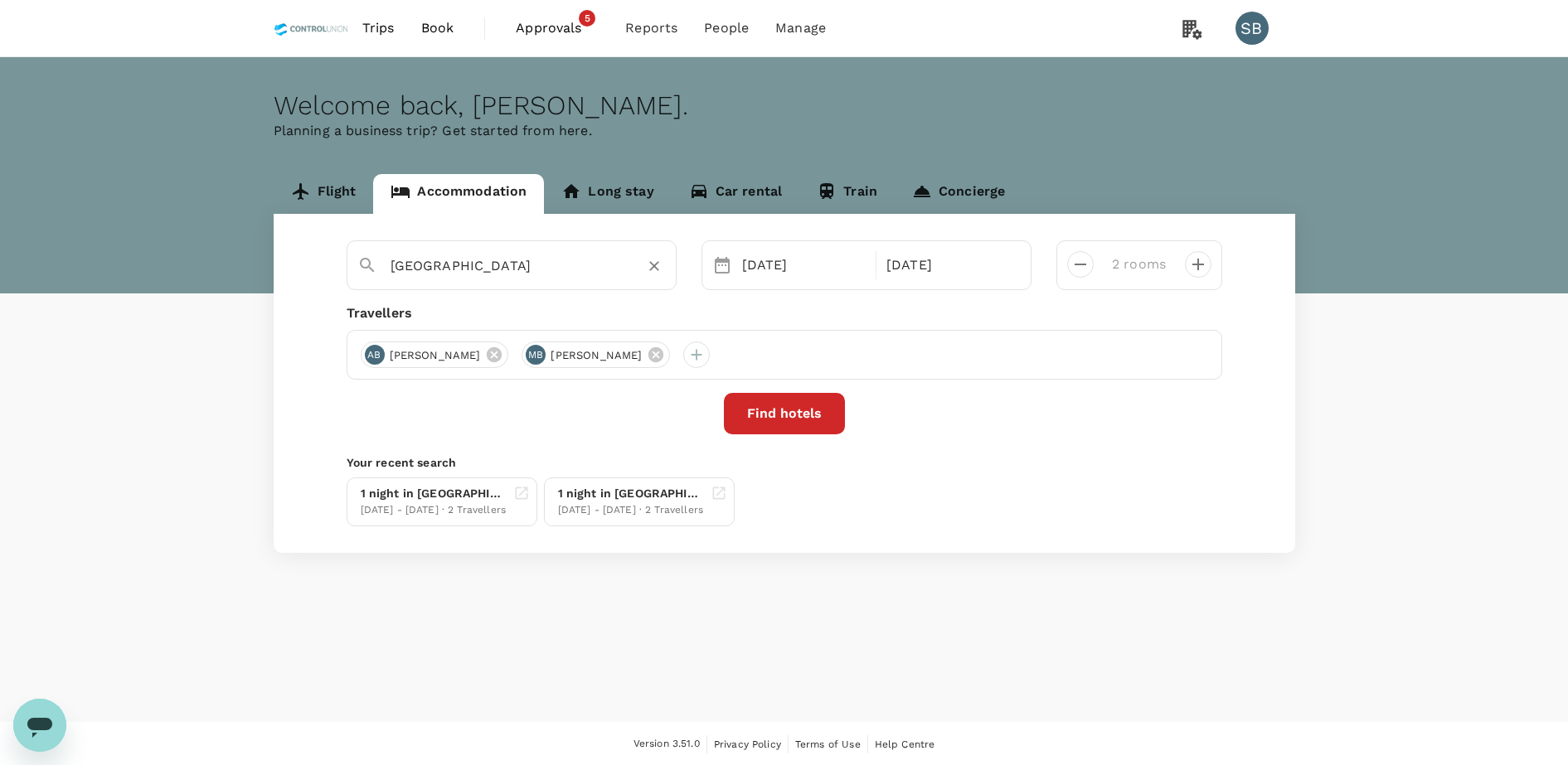
click at [580, 261] on input "PRIME PARK Hotel Pekanbaru" at bounding box center [504, 265] width 228 height 26
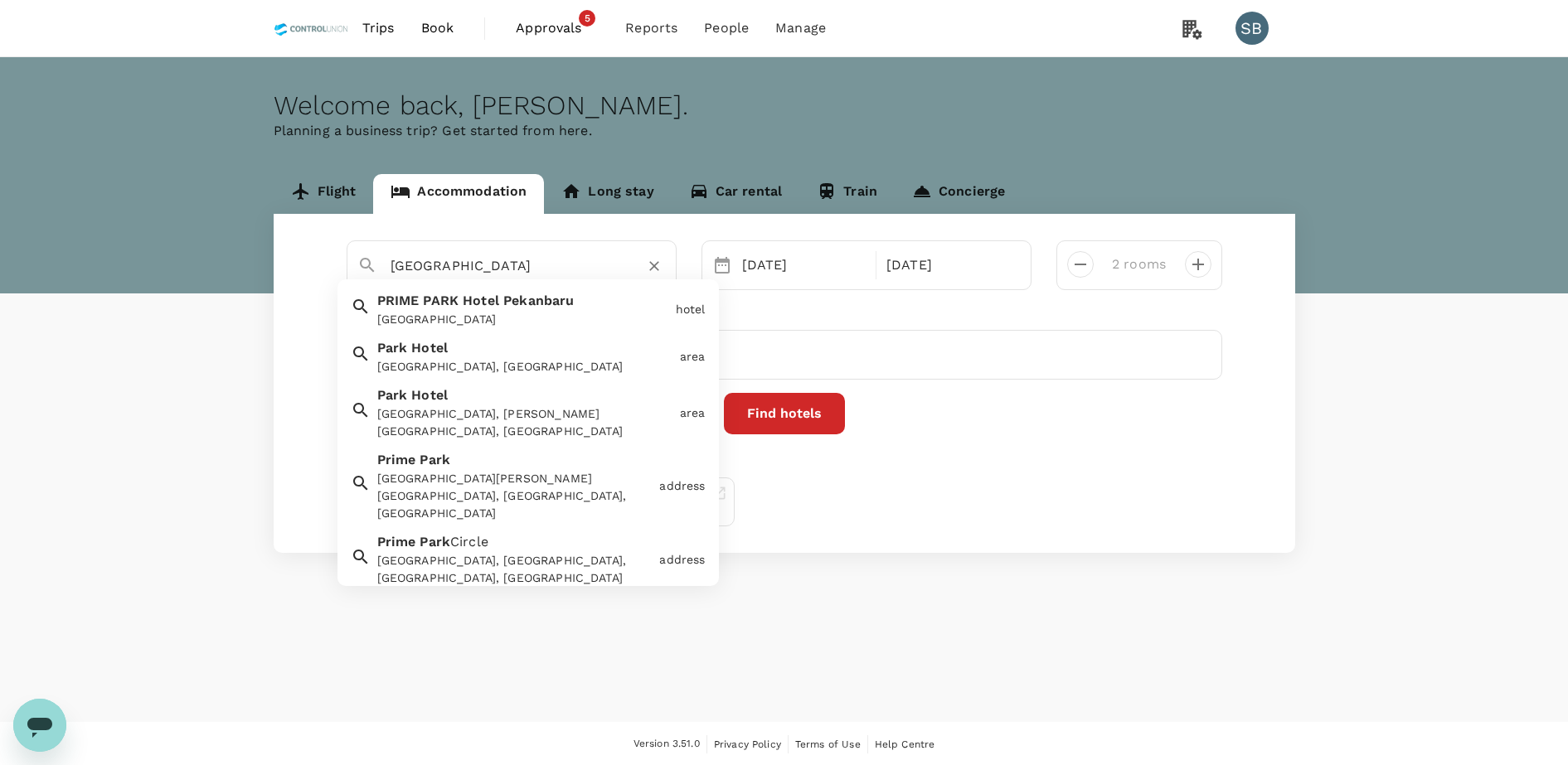
click at [660, 260] on icon "Clear" at bounding box center [653, 265] width 17 height 17
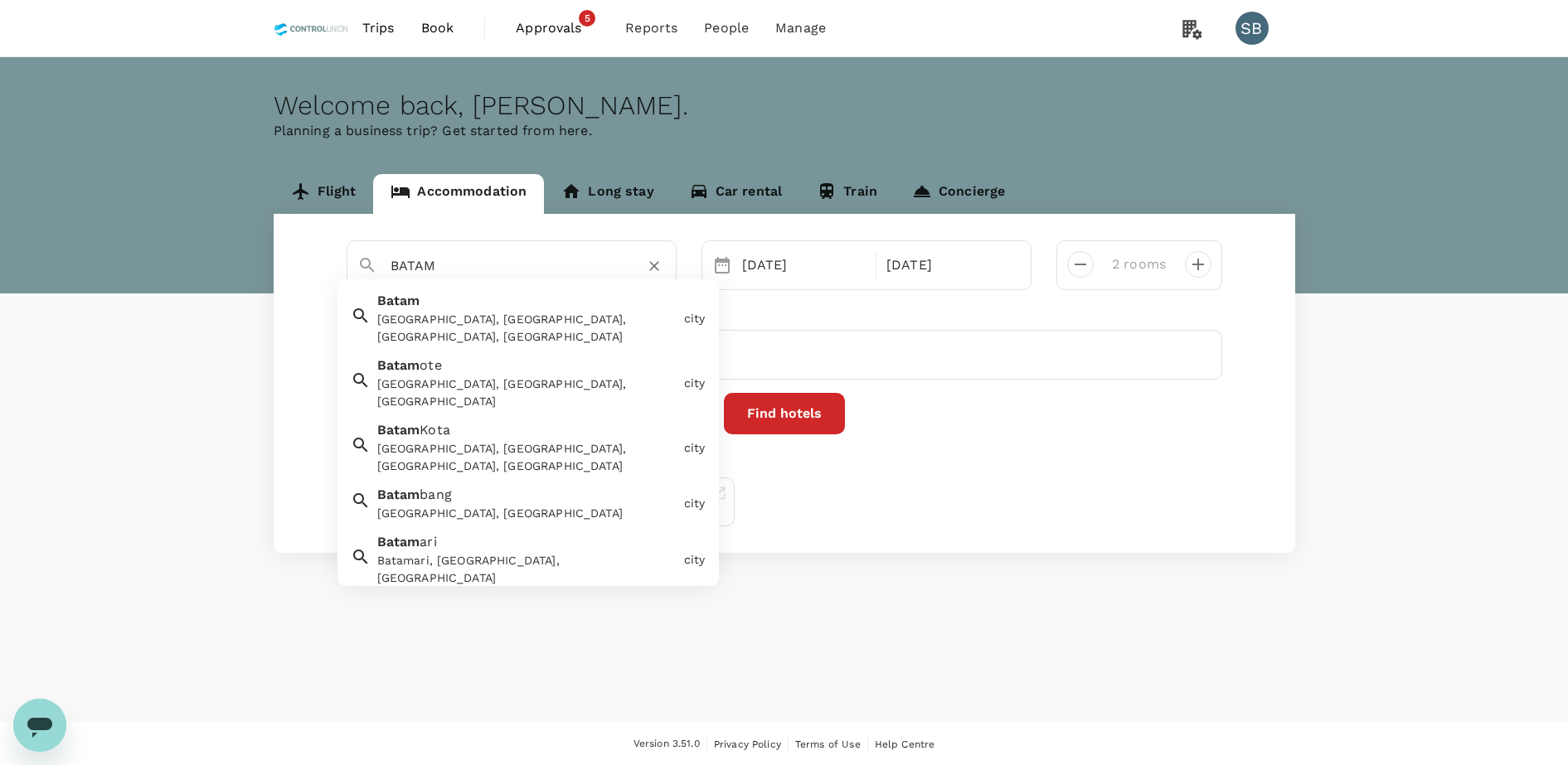
click at [444, 294] on div "Batam Batam, Batam City, Riau Islands, Indonesia" at bounding box center [524, 315] width 307 height 62
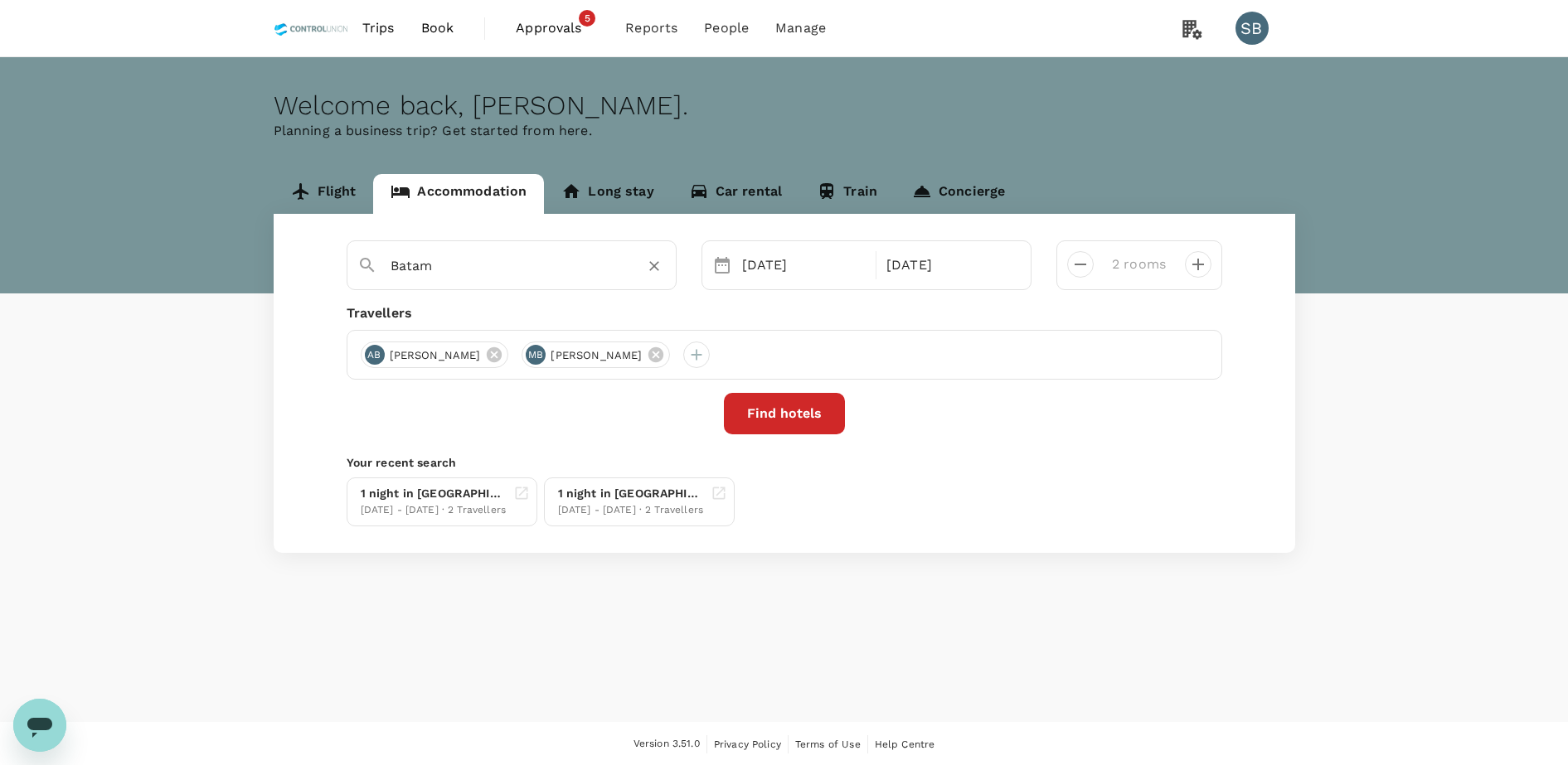
type input "Batam"
click at [793, 405] on button "Find hotels" at bounding box center [784, 413] width 121 height 41
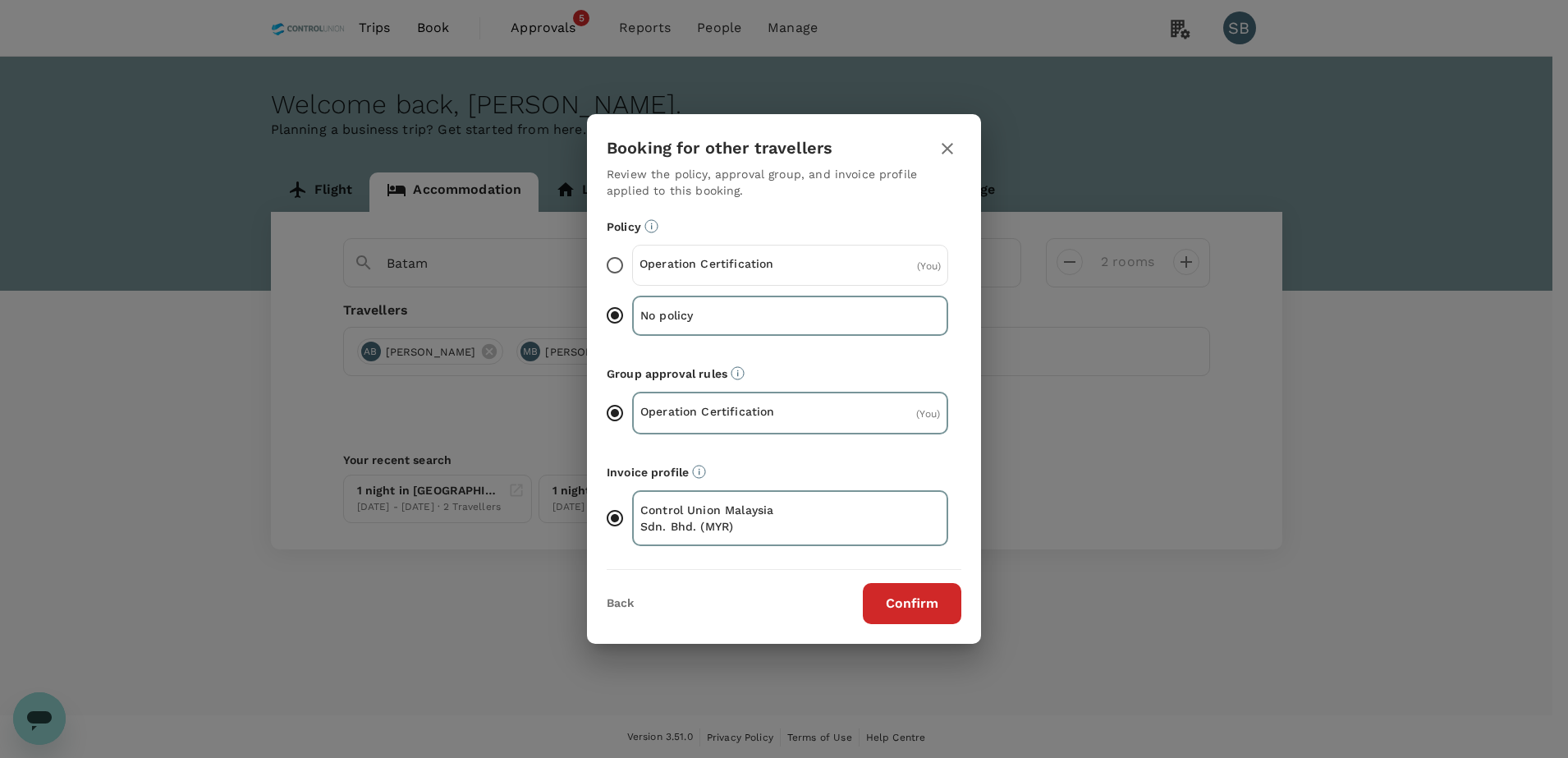
click at [675, 267] on p "Operation Certification" at bounding box center [714, 263] width 151 height 17
click at [632, 267] on input "Operation Certification ( You )" at bounding box center [614, 265] width 34 height 34
click at [893, 595] on button "Confirm" at bounding box center [911, 603] width 99 height 41
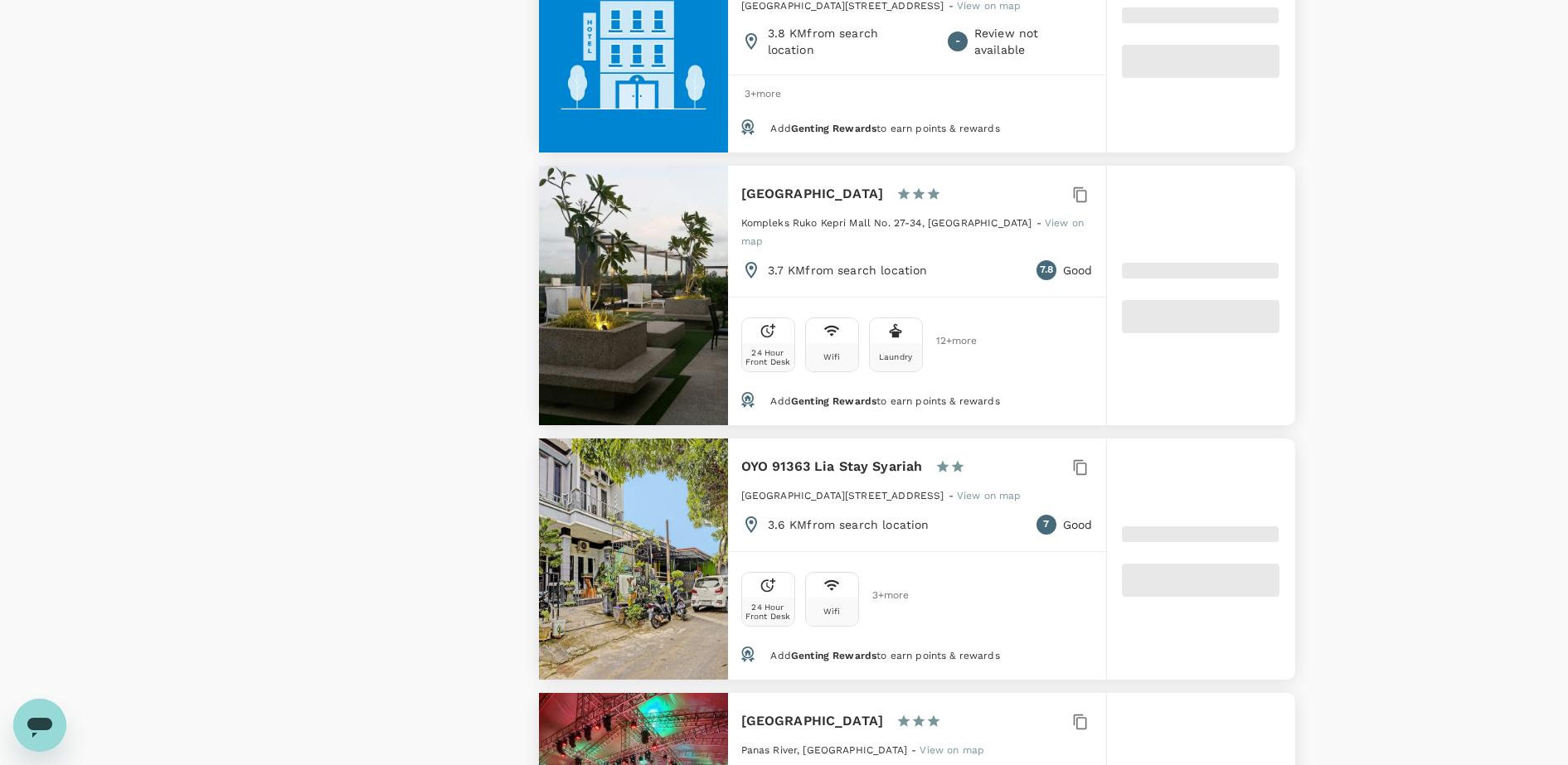
scroll to position [3936, 0]
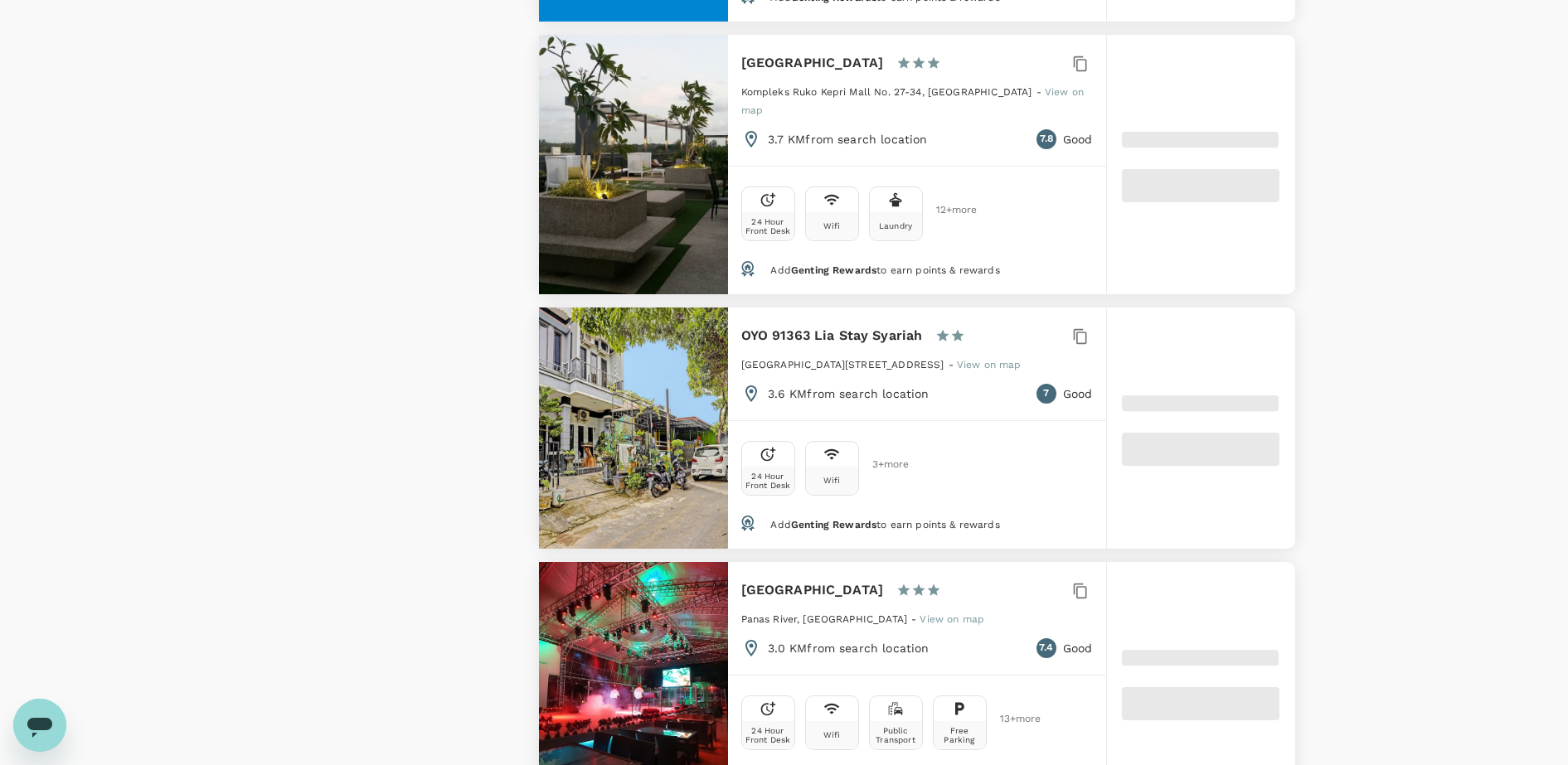
type input "663.22"
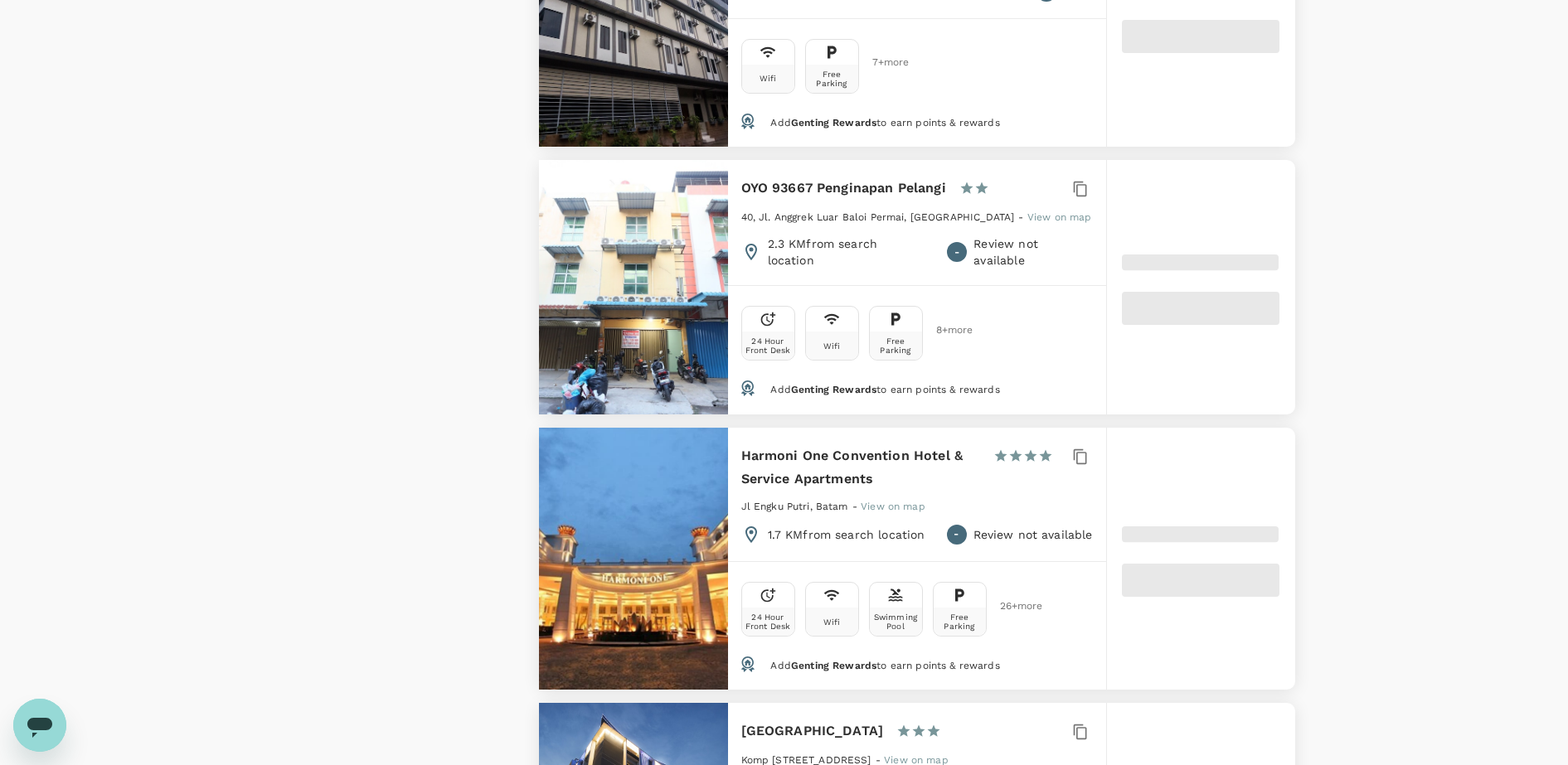
type input "12.26"
type input "663.26"
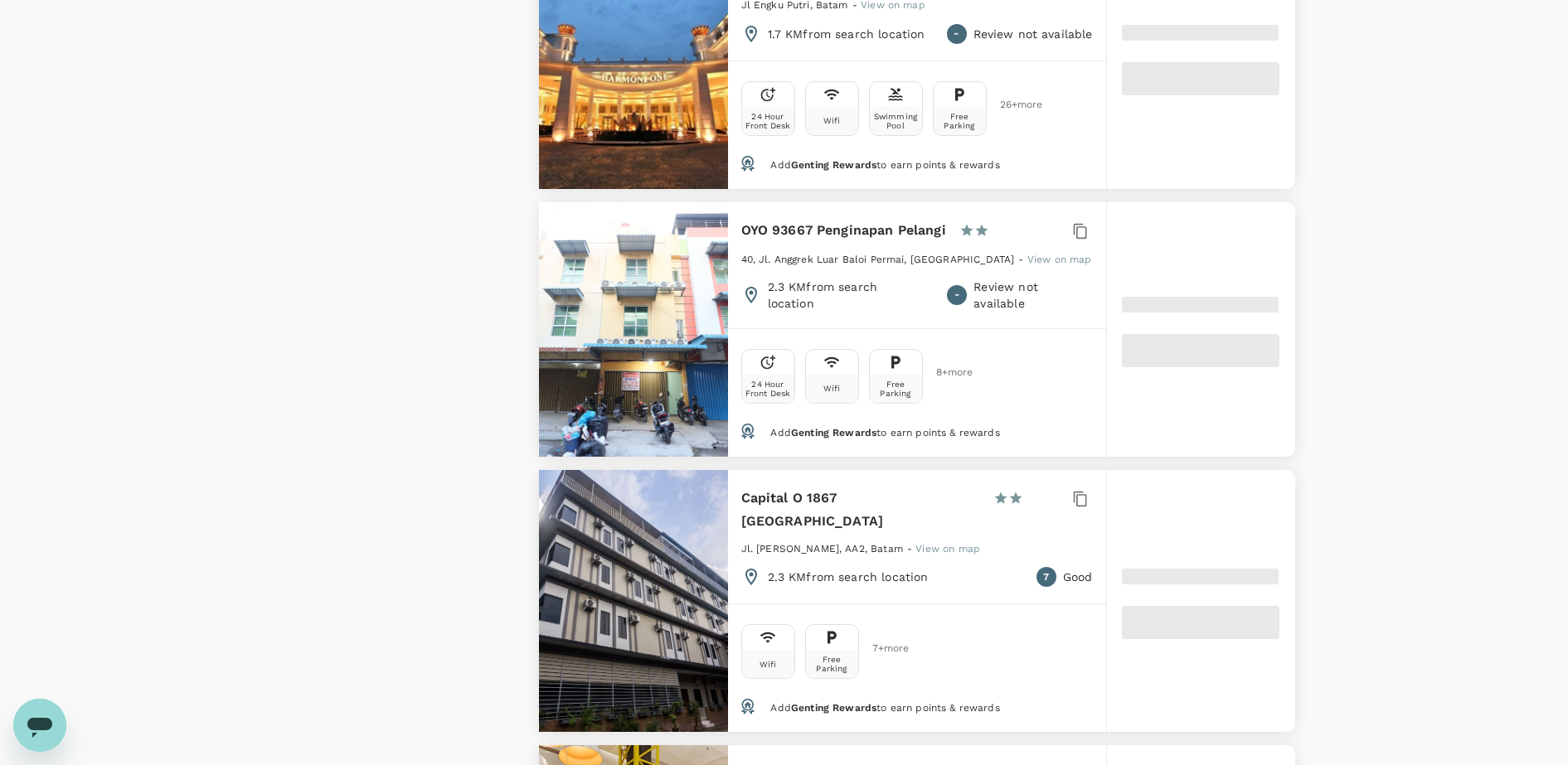
type input "11.26"
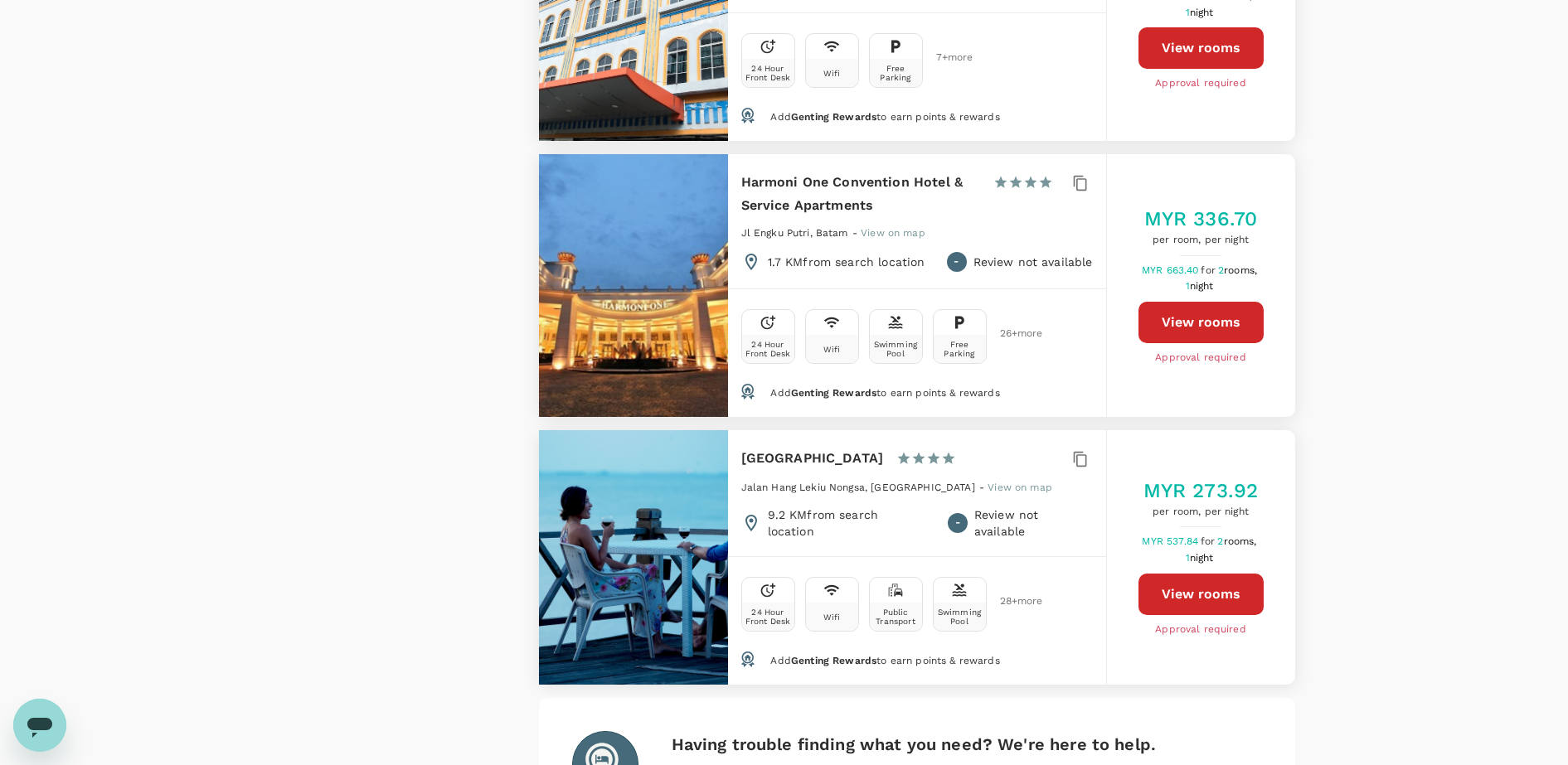
scroll to position [5064, 0]
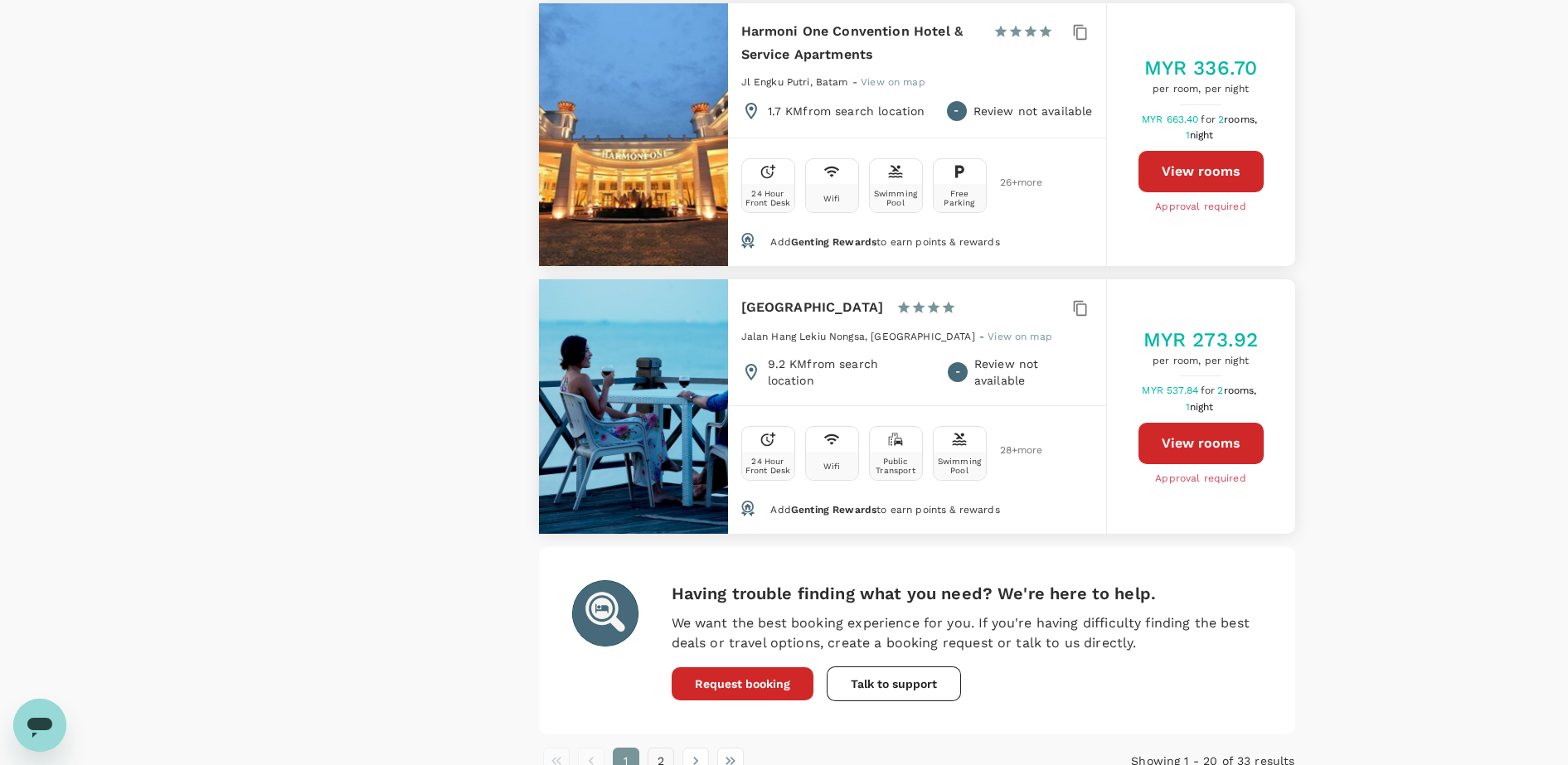
drag, startPoint x: 658, startPoint y: 665, endPoint x: 673, endPoint y: 659, distance: 16.2
click at [659, 747] on button "2" at bounding box center [661, 761] width 26 height 26
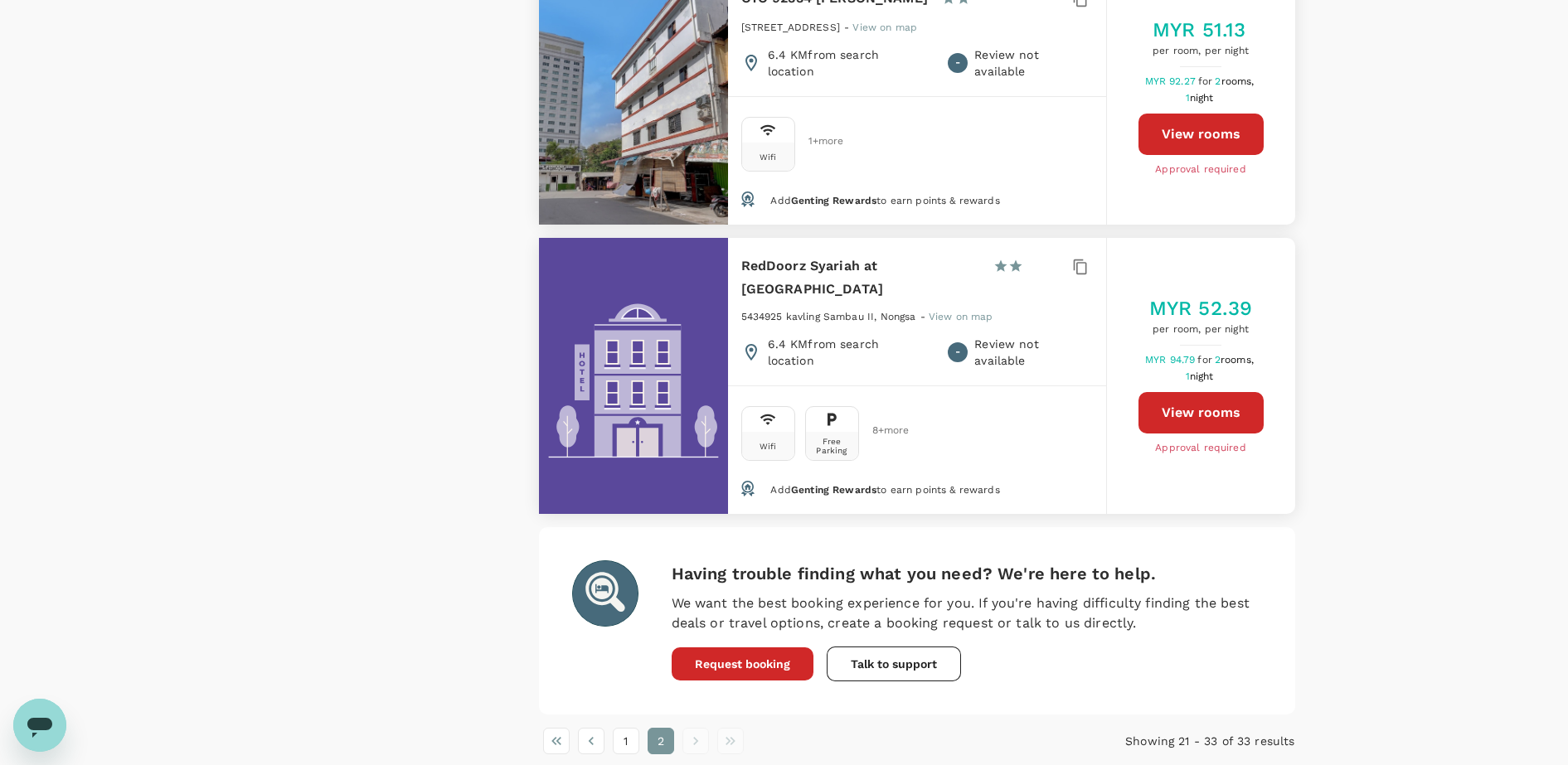
scroll to position [3524, 0]
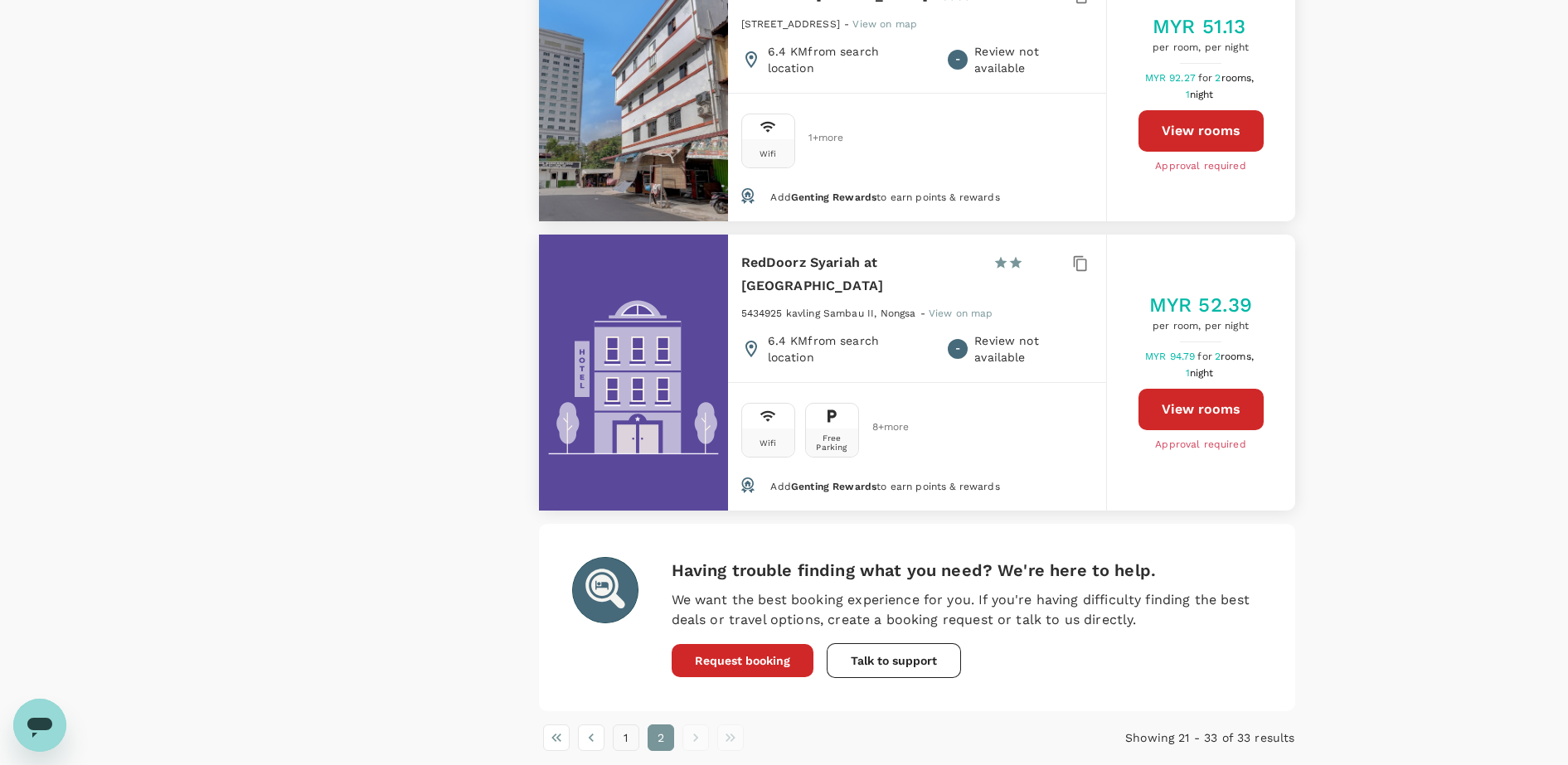
click at [630, 724] on button "1" at bounding box center [626, 738] width 26 height 26
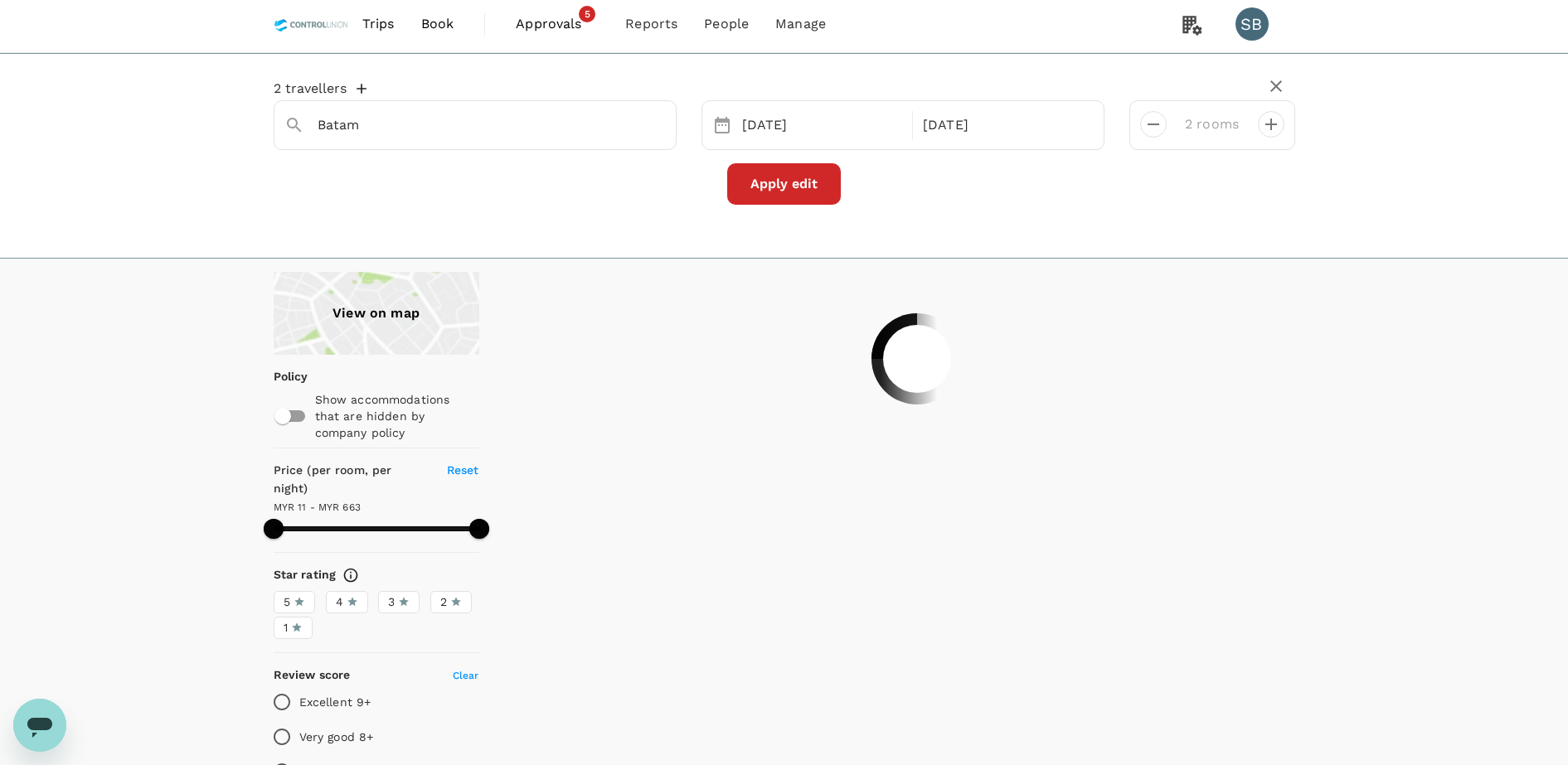
scroll to position [0, 0]
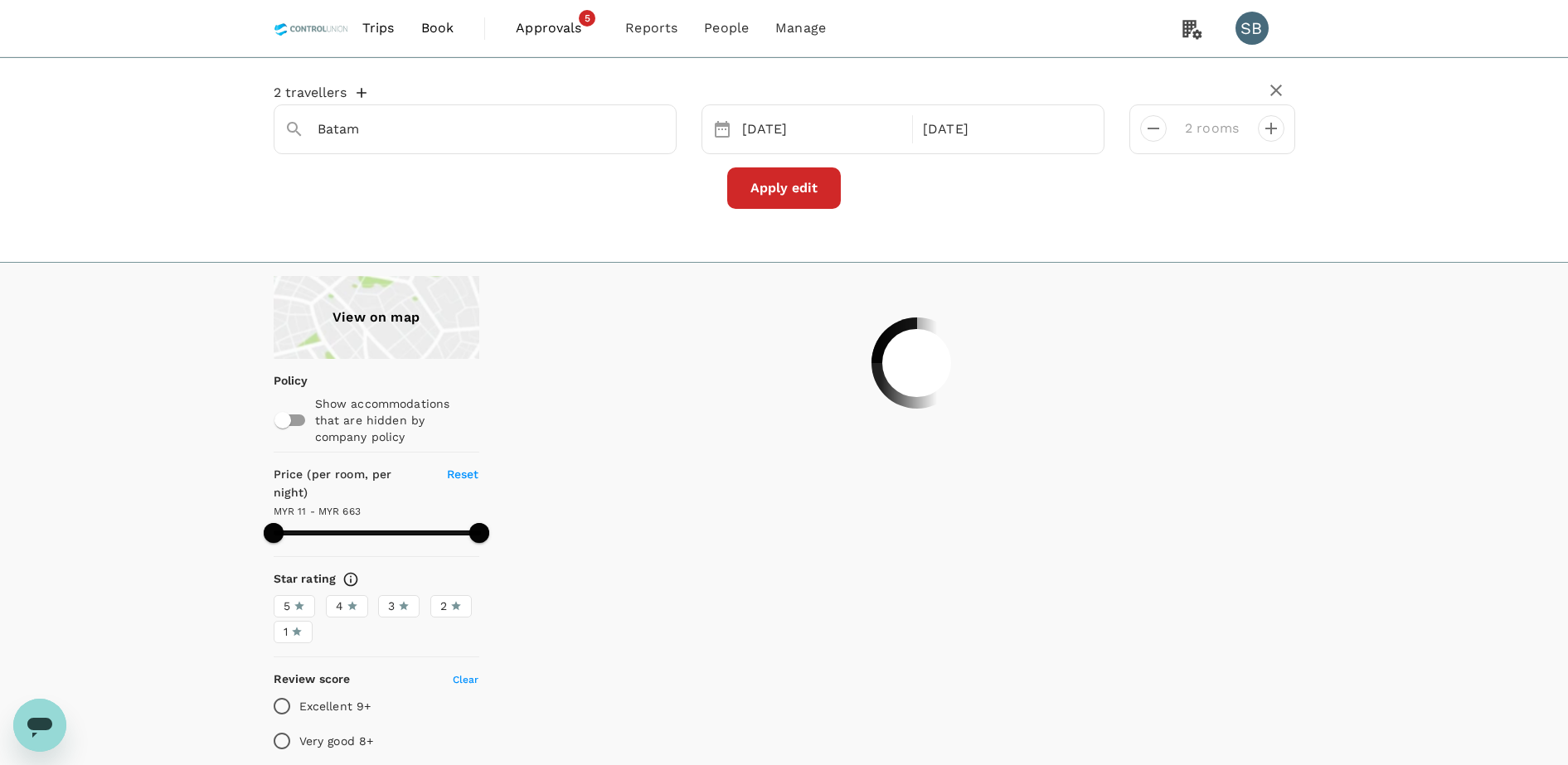
type input "663.26"
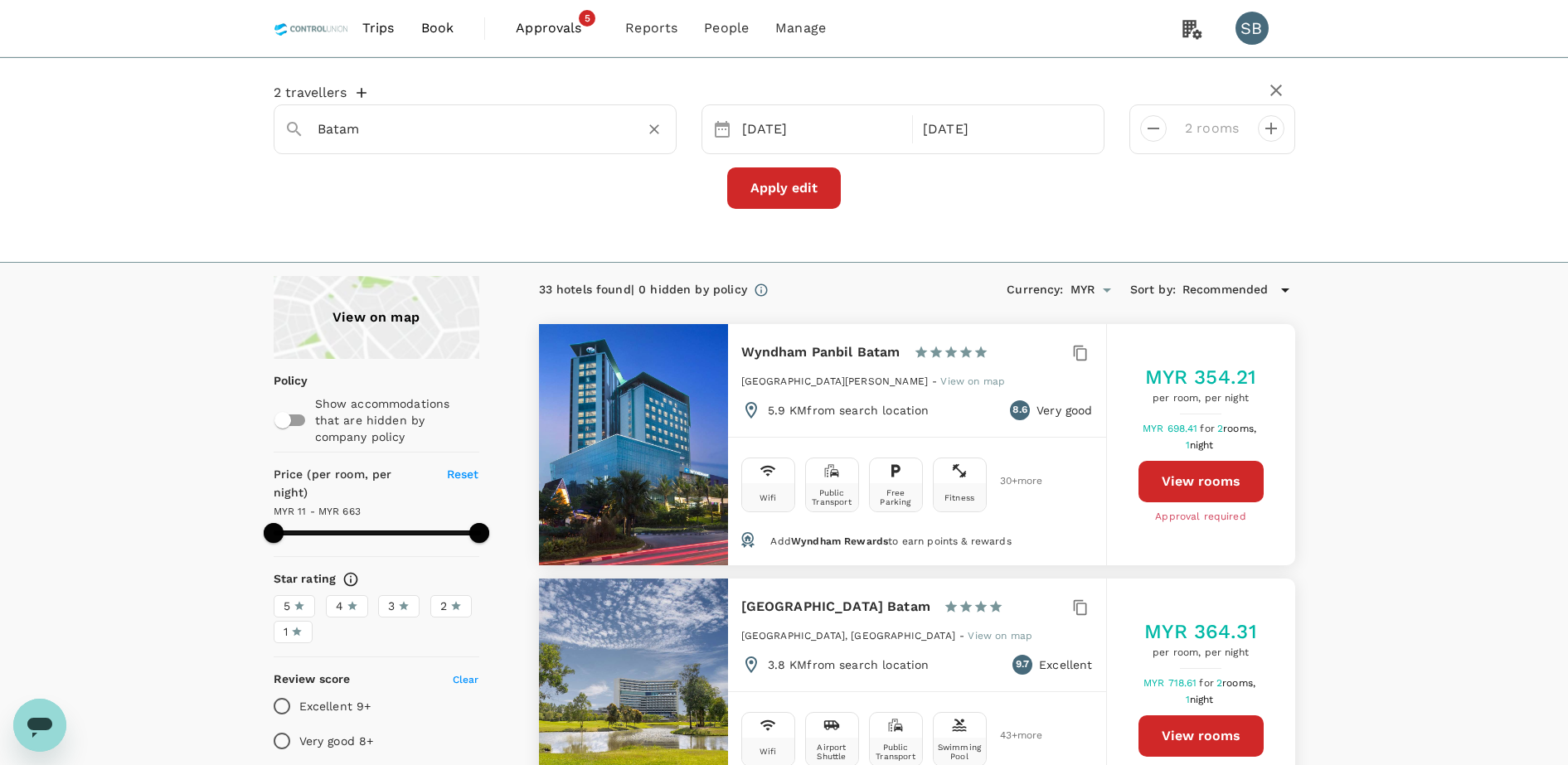
click at [381, 132] on input "Batam" at bounding box center [468, 129] width 302 height 26
click at [435, 168] on span "Nagoya" at bounding box center [462, 162] width 122 height 13
type input "Favehotel Nagoya"
click at [793, 185] on button "Apply edit" at bounding box center [784, 188] width 114 height 41
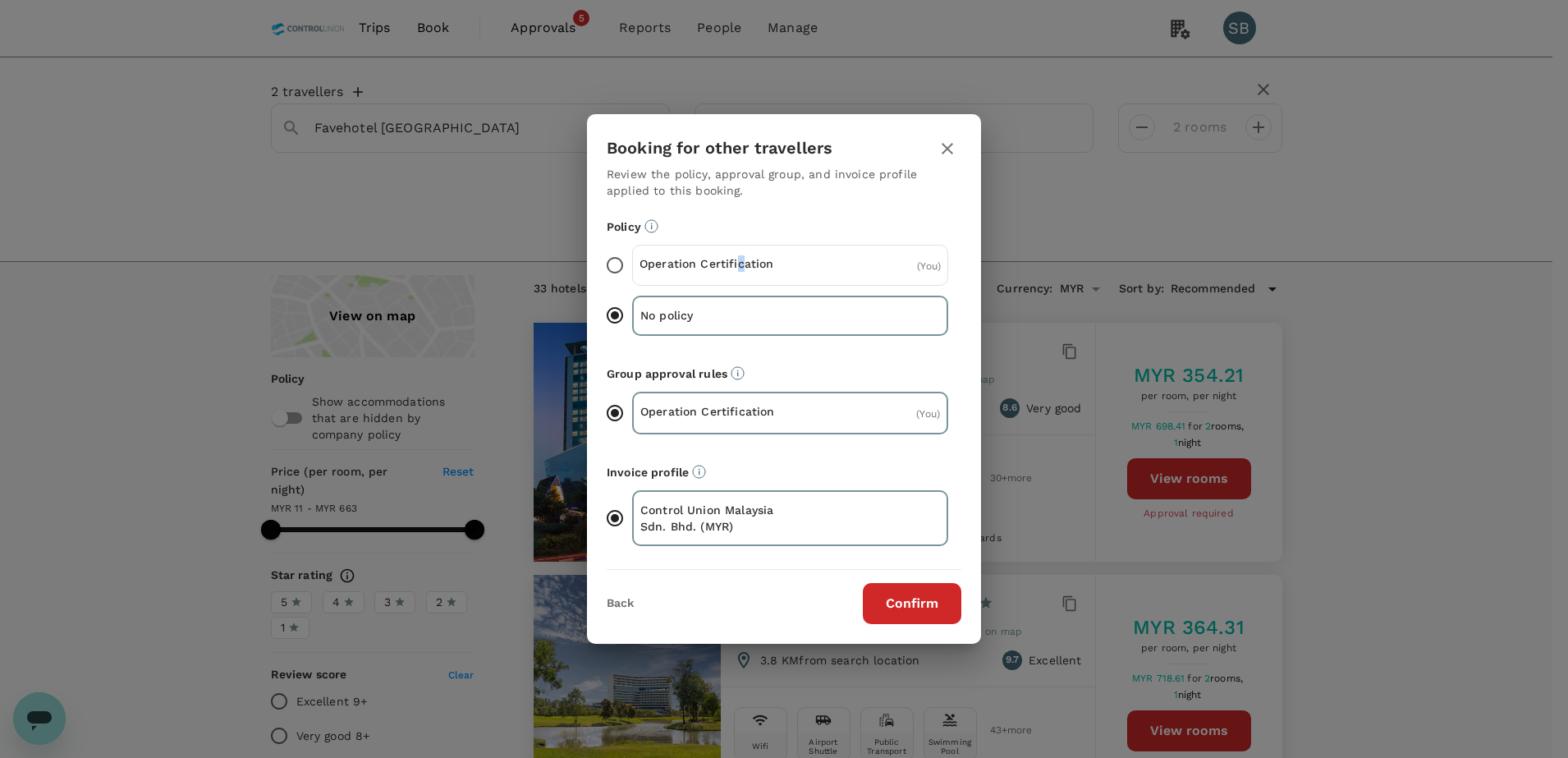
click at [739, 265] on p "Operation Certification" at bounding box center [714, 263] width 151 height 17
click at [619, 260] on input "Operation Certification ( You )" at bounding box center [614, 265] width 34 height 34
click at [889, 597] on button "Confirm" at bounding box center [911, 603] width 99 height 41
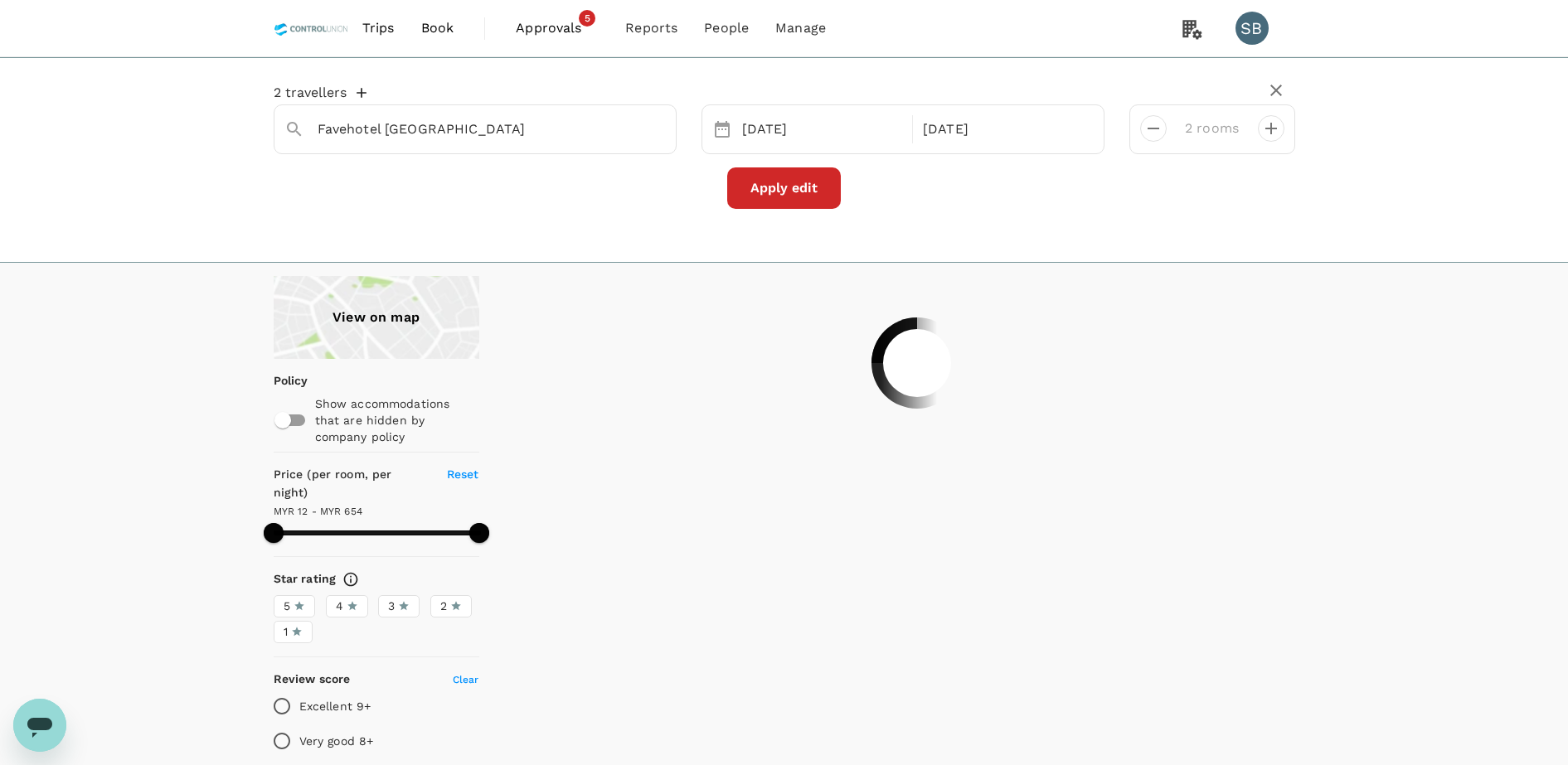
type input "652.78"
type input "12.13"
type input "653.13"
type input "11.13"
type input "653.13"
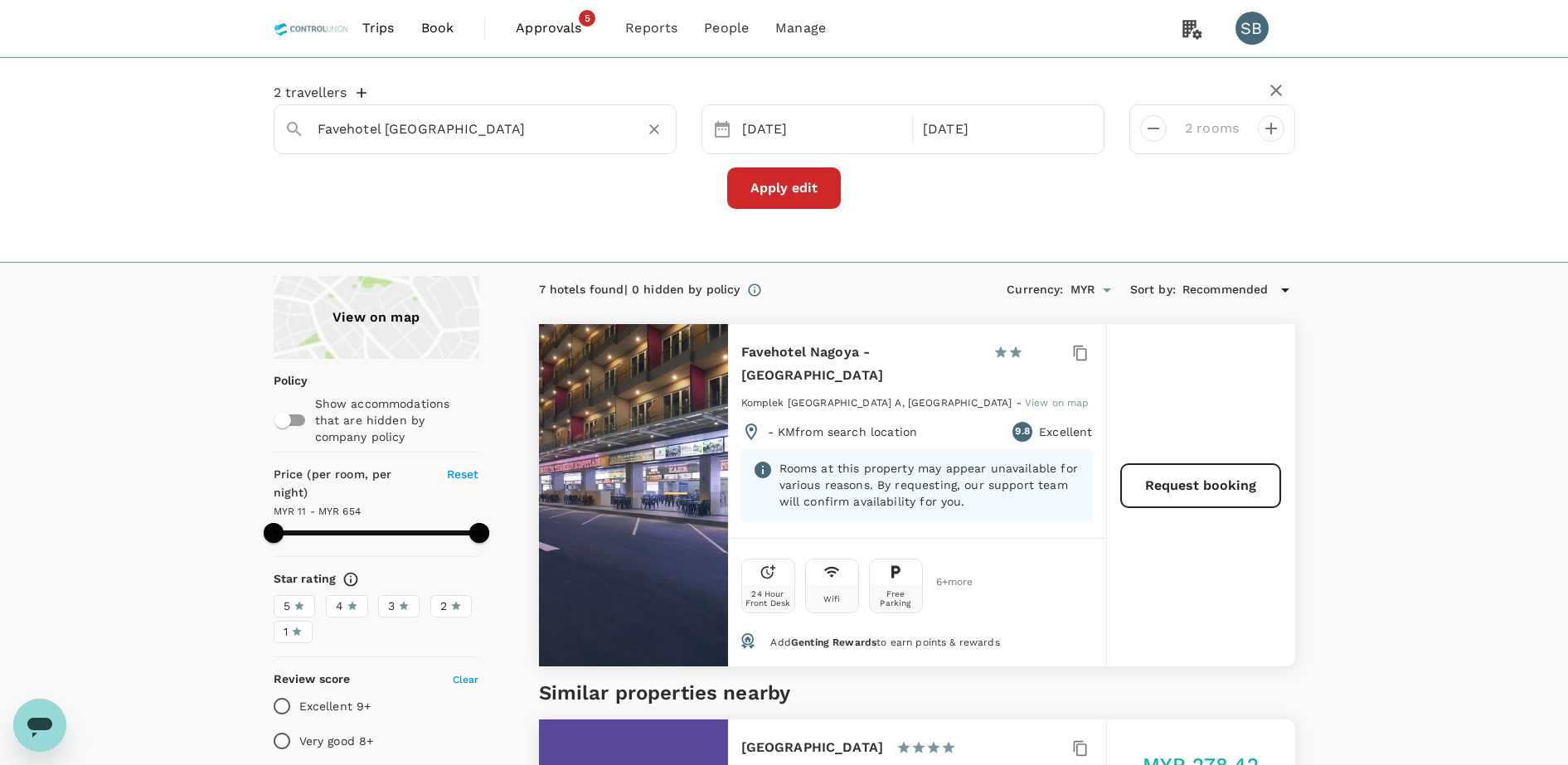
drag, startPoint x: 484, startPoint y: 131, endPoint x: 506, endPoint y: 133, distance: 22.1
click at [484, 131] on input "Favehotel Nagoya" at bounding box center [468, 129] width 302 height 26
click at [468, 116] on input "Favehotel Nagoya" at bounding box center [468, 129] width 302 height 26
drag, startPoint x: 474, startPoint y: 121, endPoint x: 302, endPoint y: 131, distance: 172.3
click at [302, 131] on div "Favehotel Nagoya" at bounding box center [468, 123] width 395 height 41
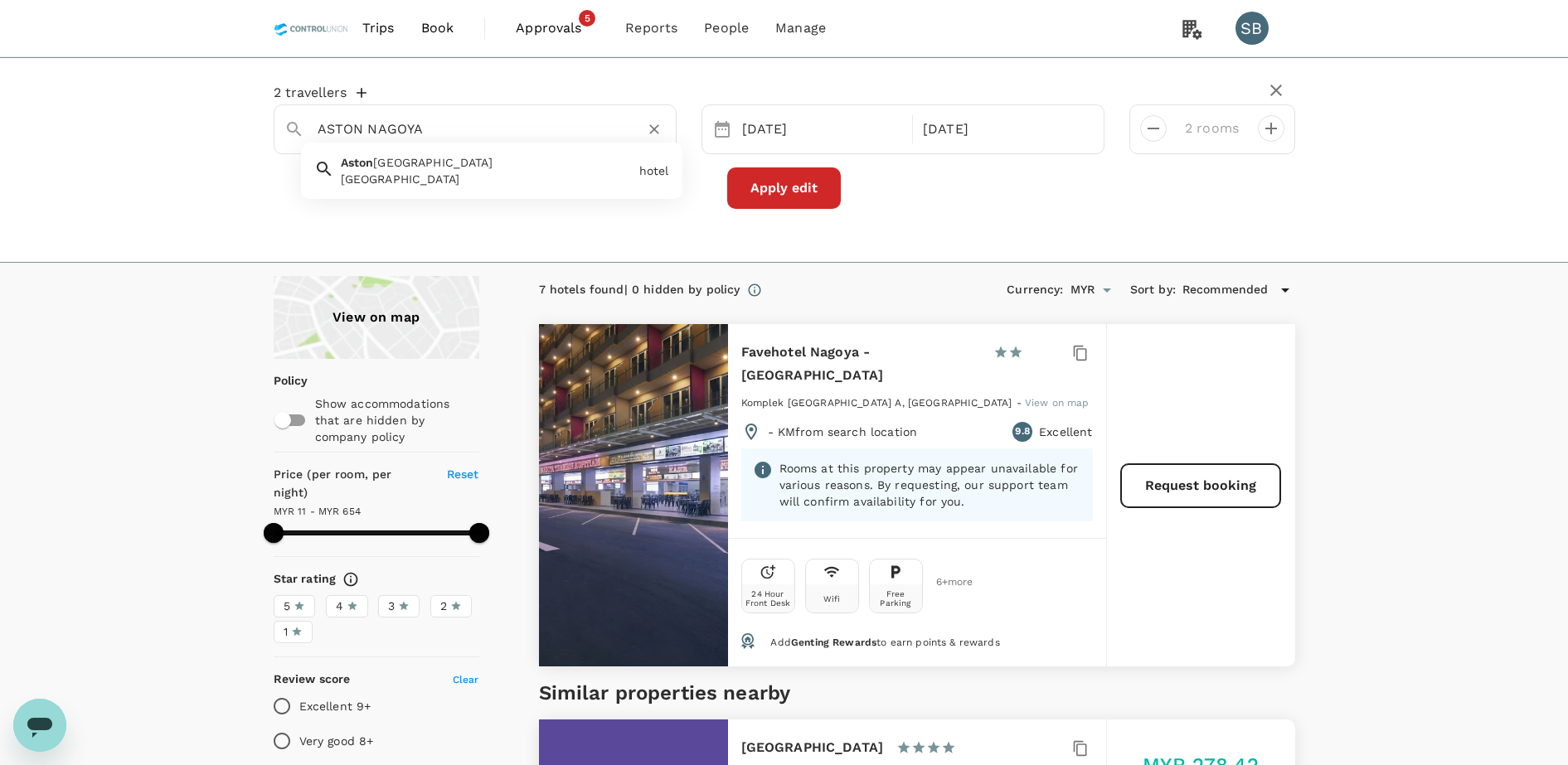
type input "Favehotel Nagoya"
click at [774, 203] on button "Apply edit" at bounding box center [784, 188] width 114 height 41
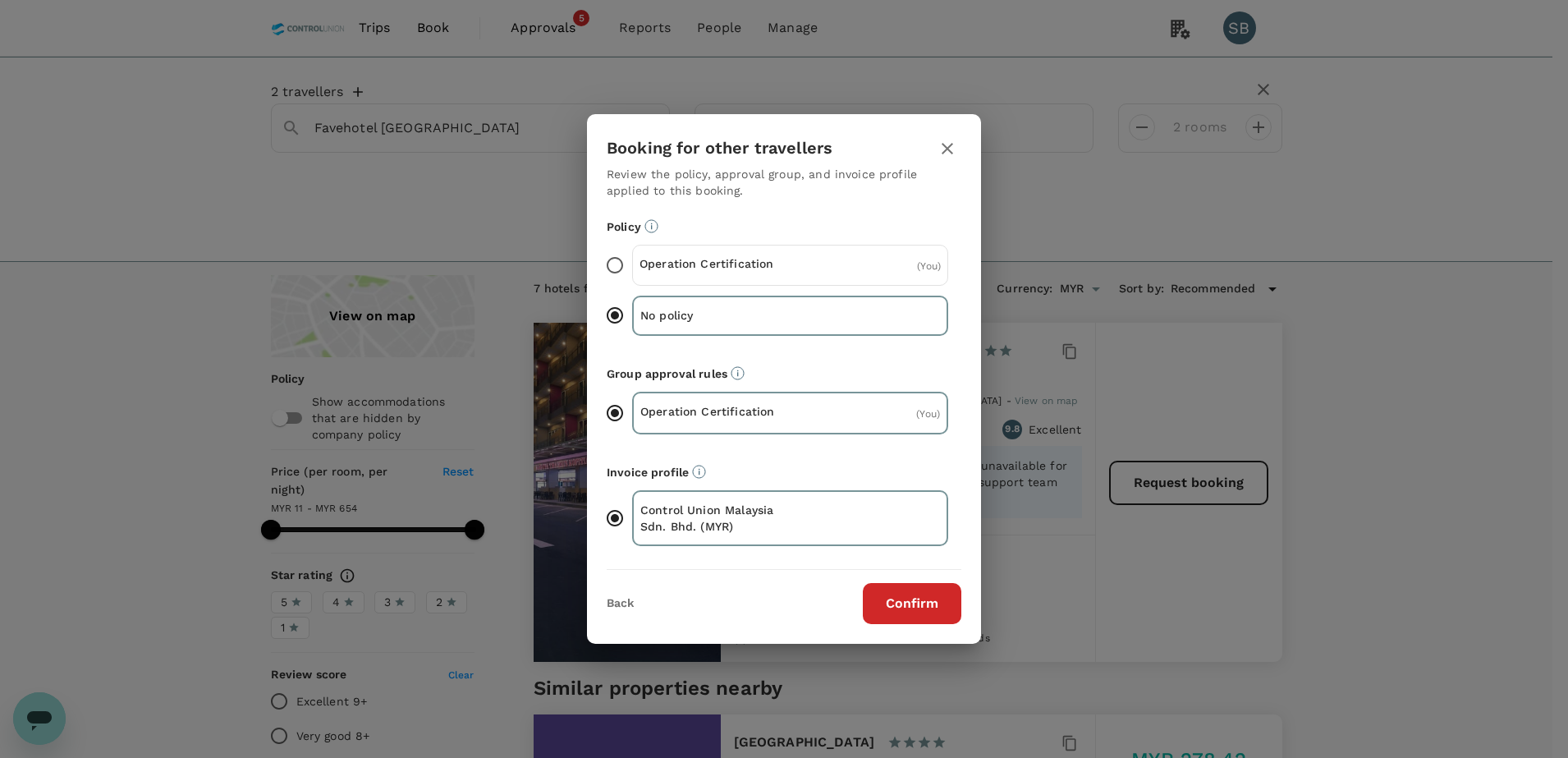
click at [611, 270] on input "Operation Certification ( You )" at bounding box center [614, 265] width 34 height 34
click at [918, 590] on button "Confirm" at bounding box center [911, 603] width 99 height 41
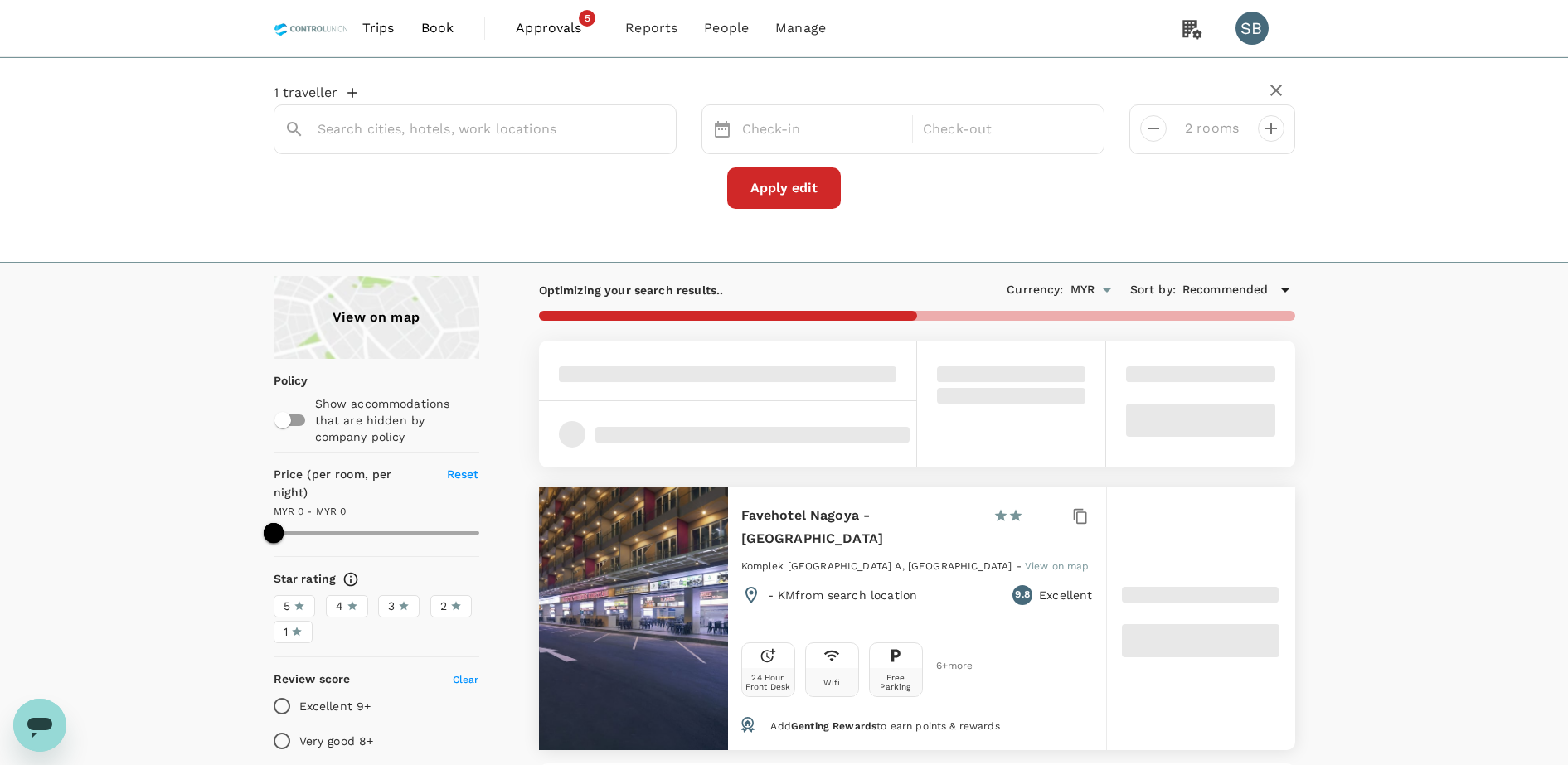
type input "Favehotel Nagoya"
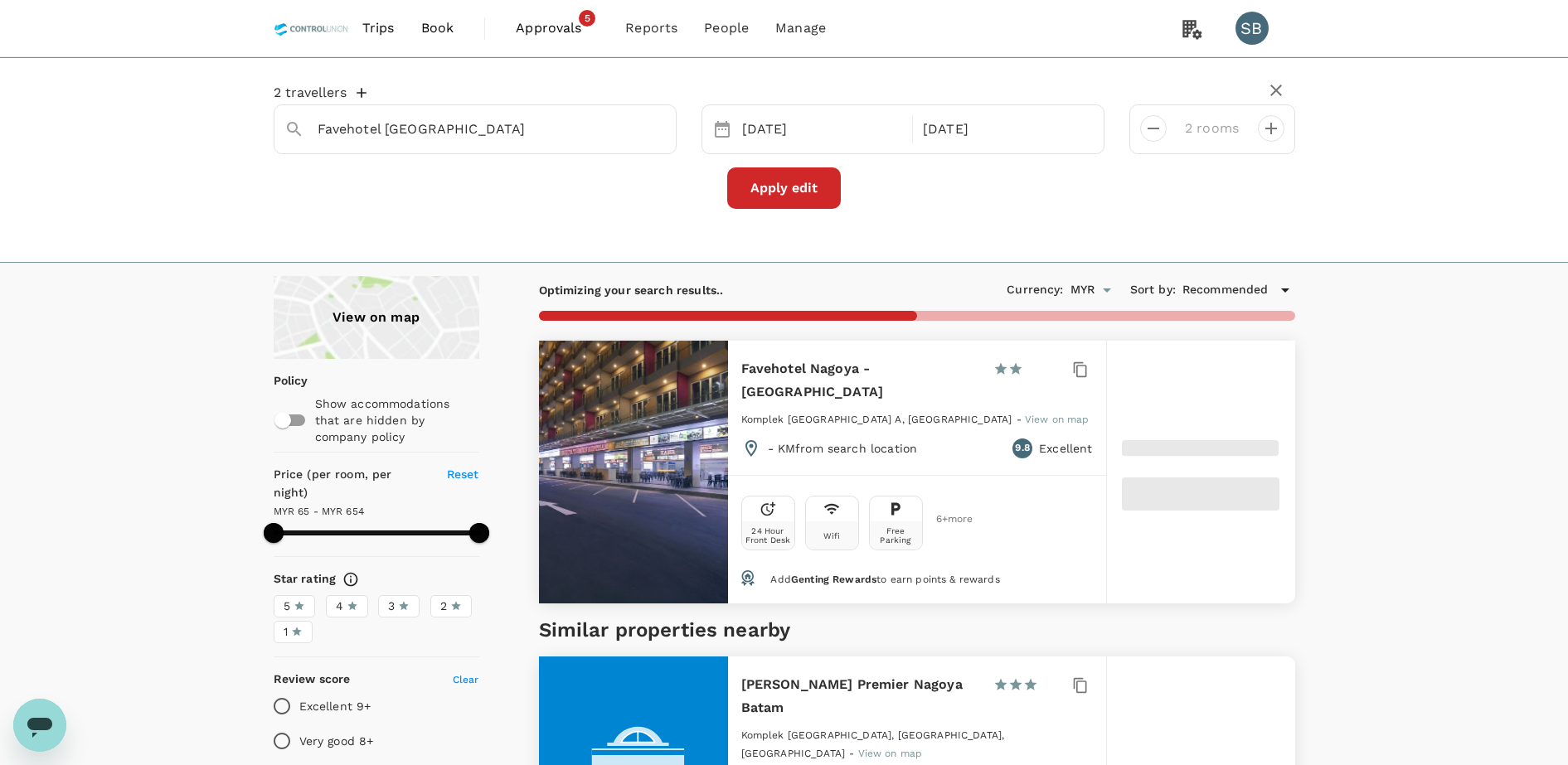
type input "653.23"
type input "65.13"
type input "653.13"
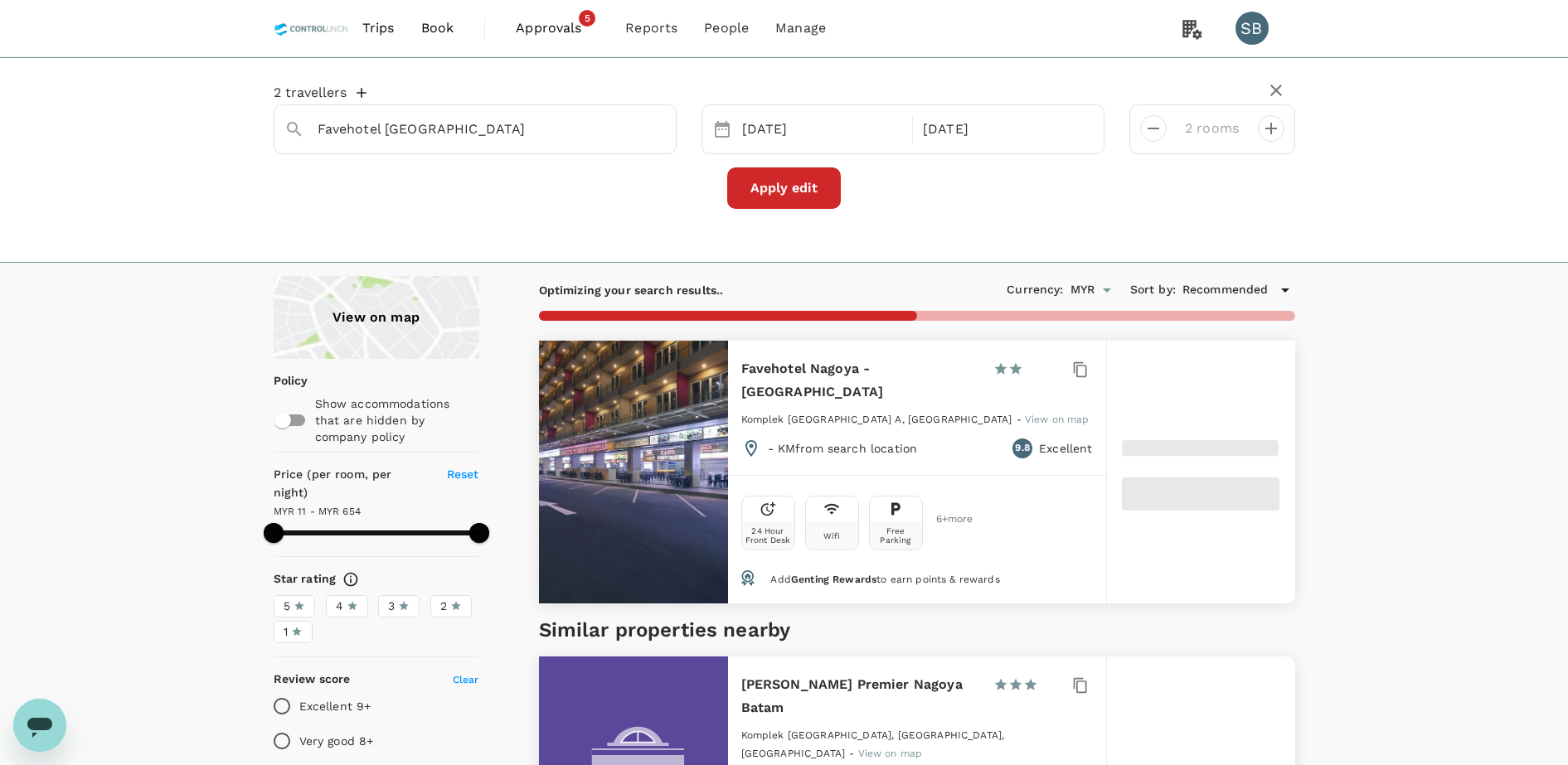
type input "11.13"
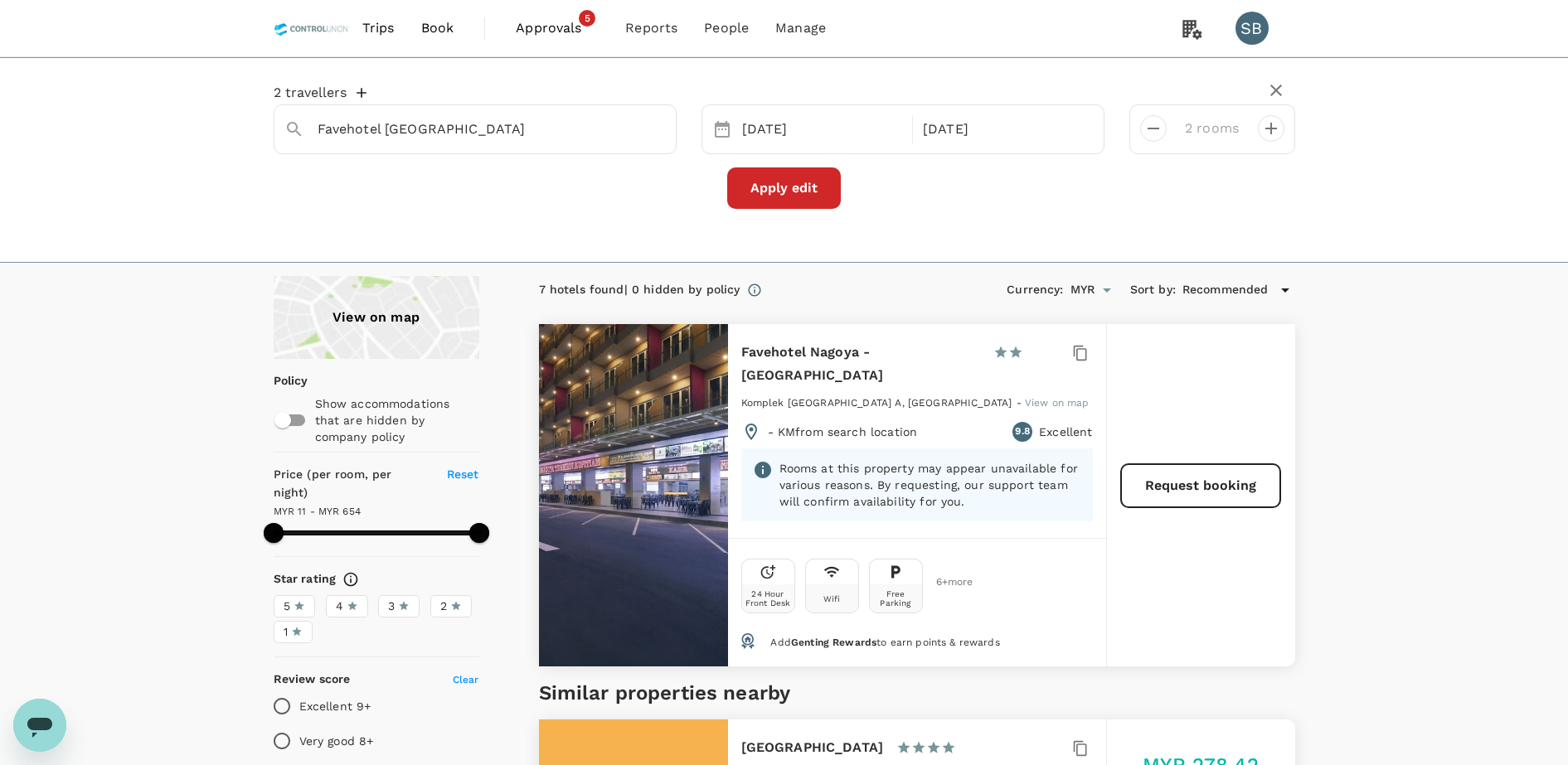
type input "653.13"
click at [467, 134] on input "Favehotel Nagoya" at bounding box center [468, 129] width 302 height 26
click at [657, 128] on icon "Clear" at bounding box center [653, 129] width 17 height 17
click at [465, 131] on input "text" at bounding box center [468, 129] width 302 height 26
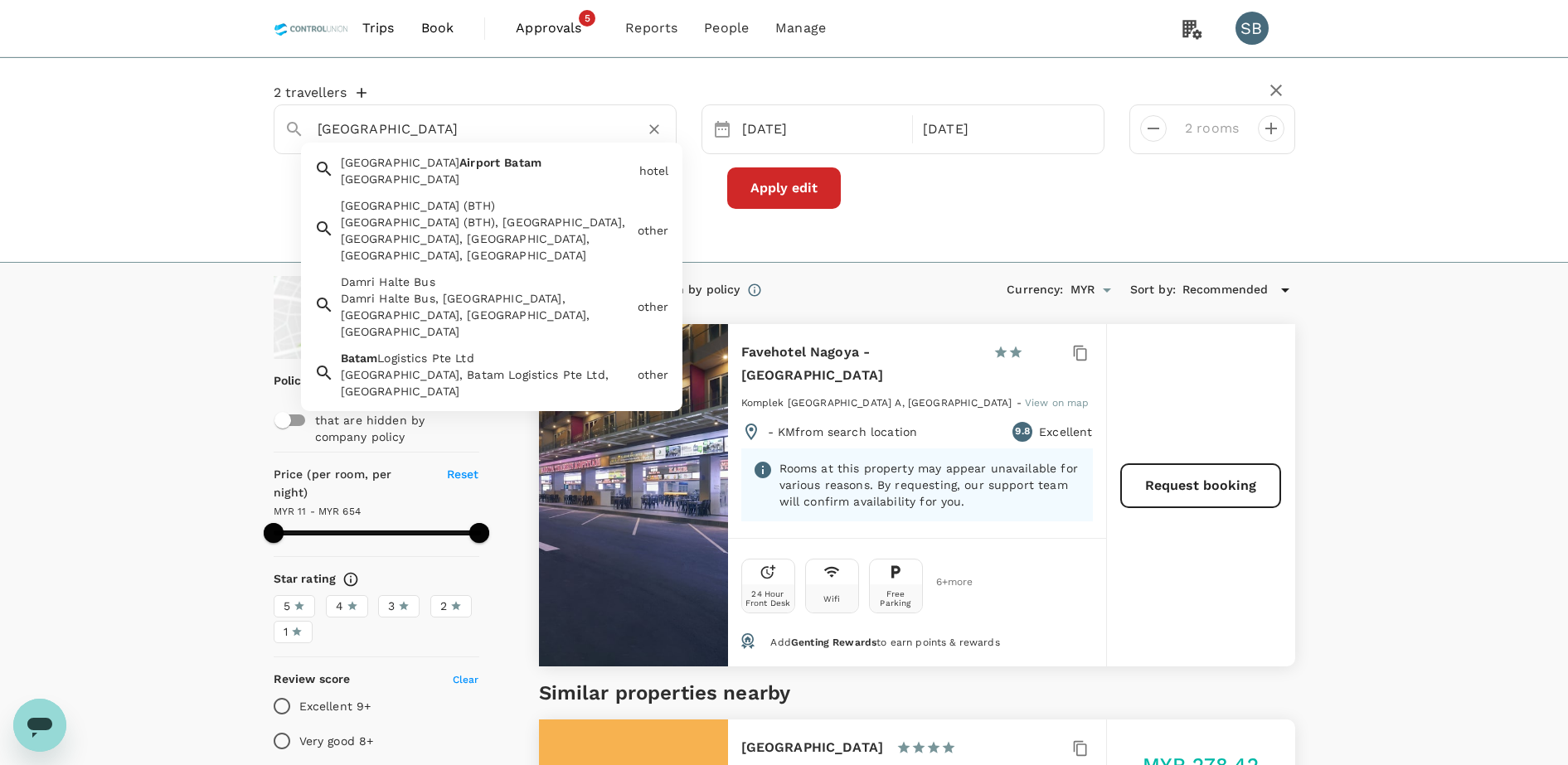
click at [424, 125] on input "batam airport" at bounding box center [468, 129] width 302 height 26
drag, startPoint x: 443, startPoint y: 122, endPoint x: 259, endPoint y: 126, distance: 184.0
click at [259, 126] on div "2 travellers batam airport OS Hotel Airport Batam OS Hotel Airport Batam hotel …" at bounding box center [784, 146] width 1061 height 151
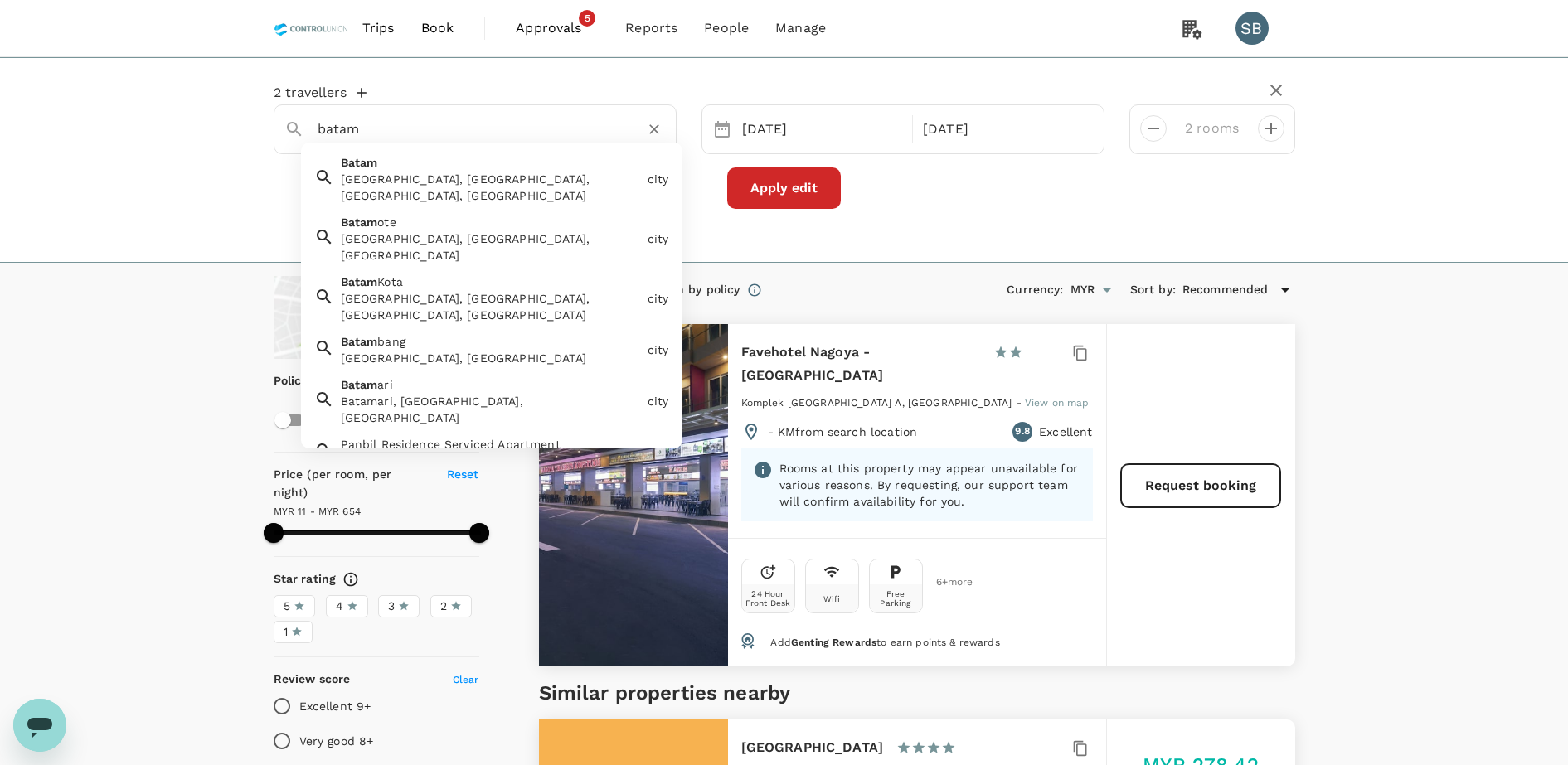
click at [547, 176] on div "Batam, Batam City, Riau Islands, Indonesia" at bounding box center [490, 188] width 300 height 33
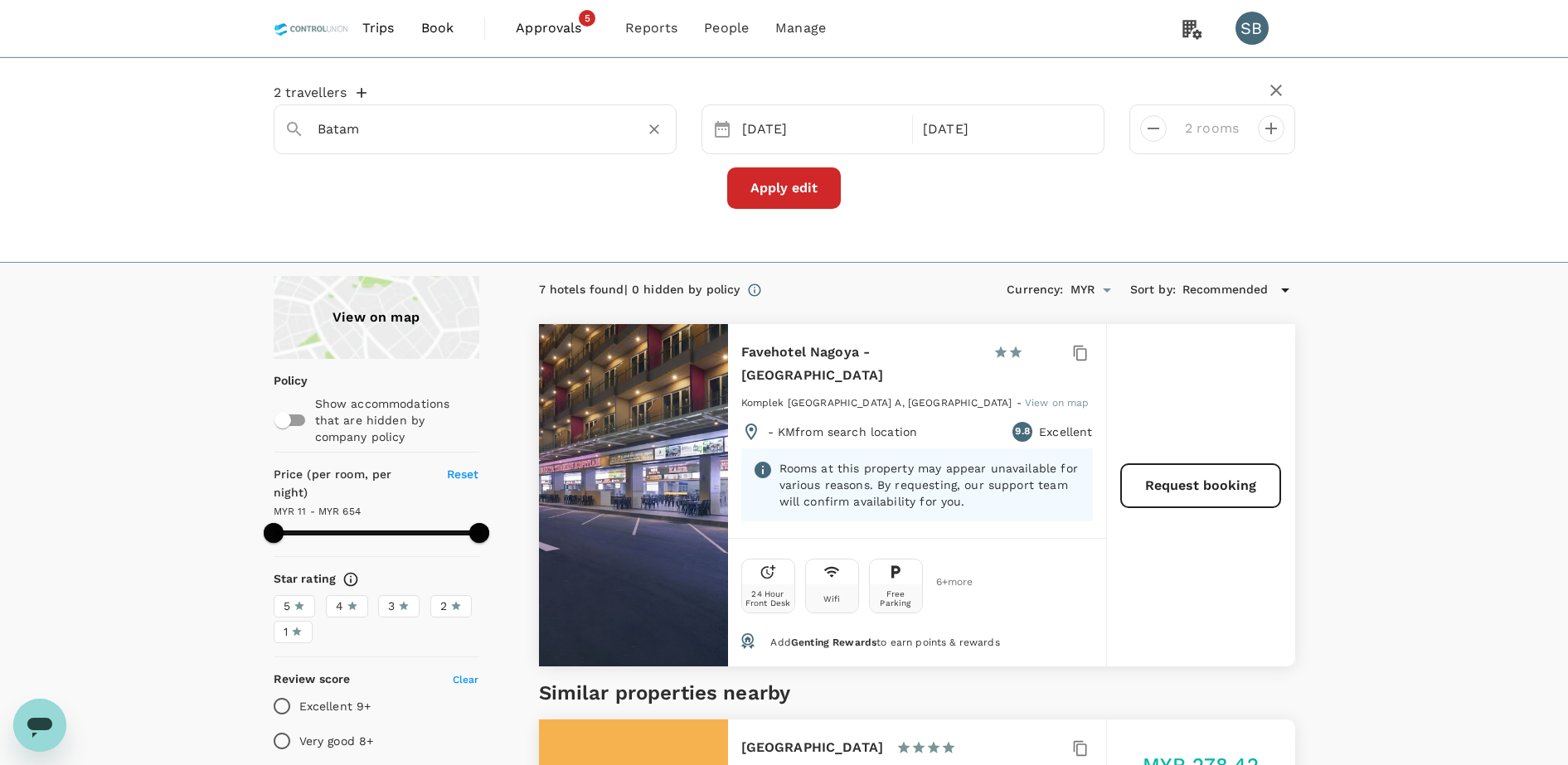
type input "Batam"
click at [781, 189] on button "Apply edit" at bounding box center [784, 188] width 114 height 41
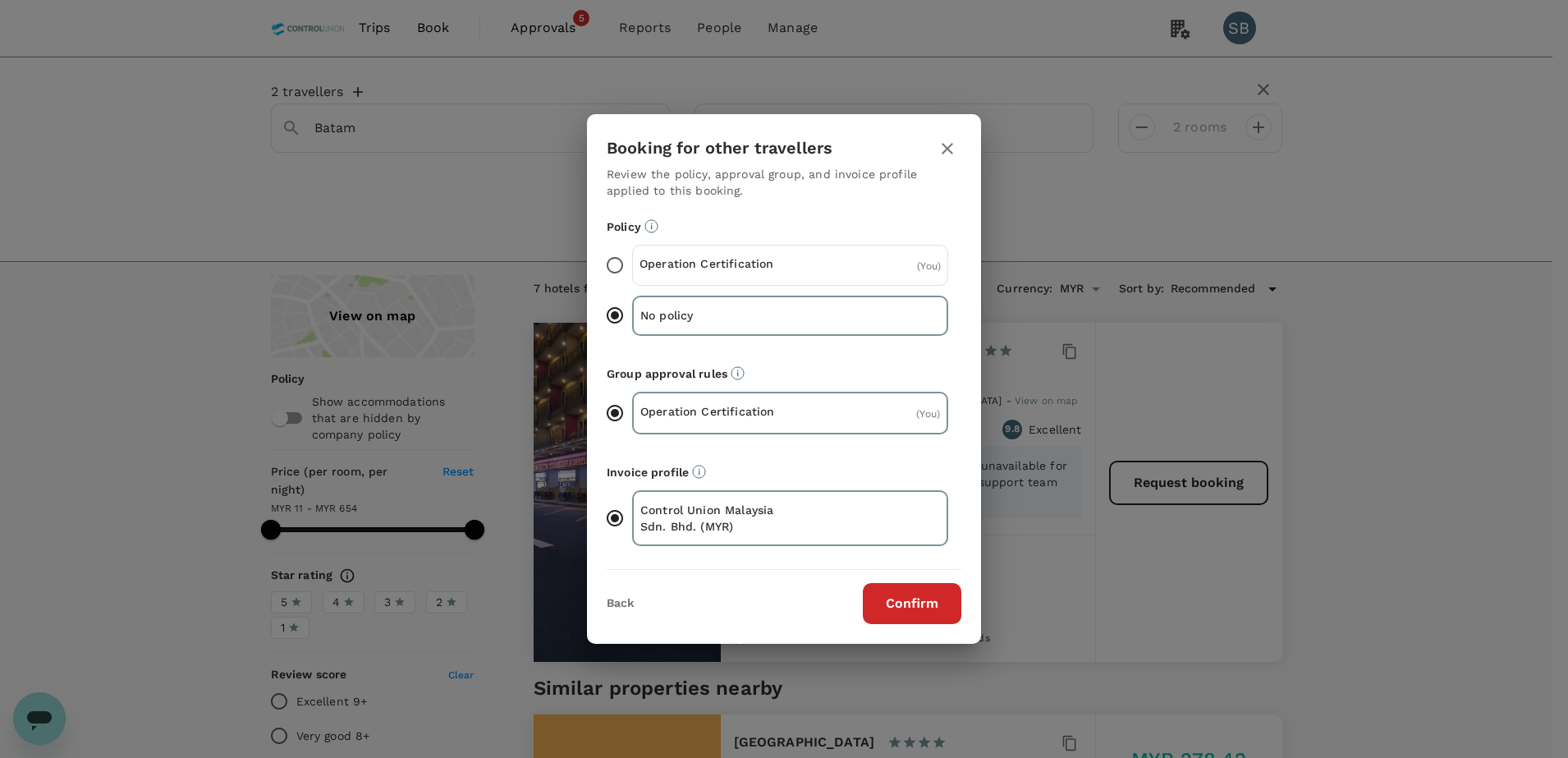
click at [621, 261] on input "Operation Certification ( You )" at bounding box center [614, 265] width 34 height 34
click at [926, 603] on button "Confirm" at bounding box center [911, 603] width 99 height 41
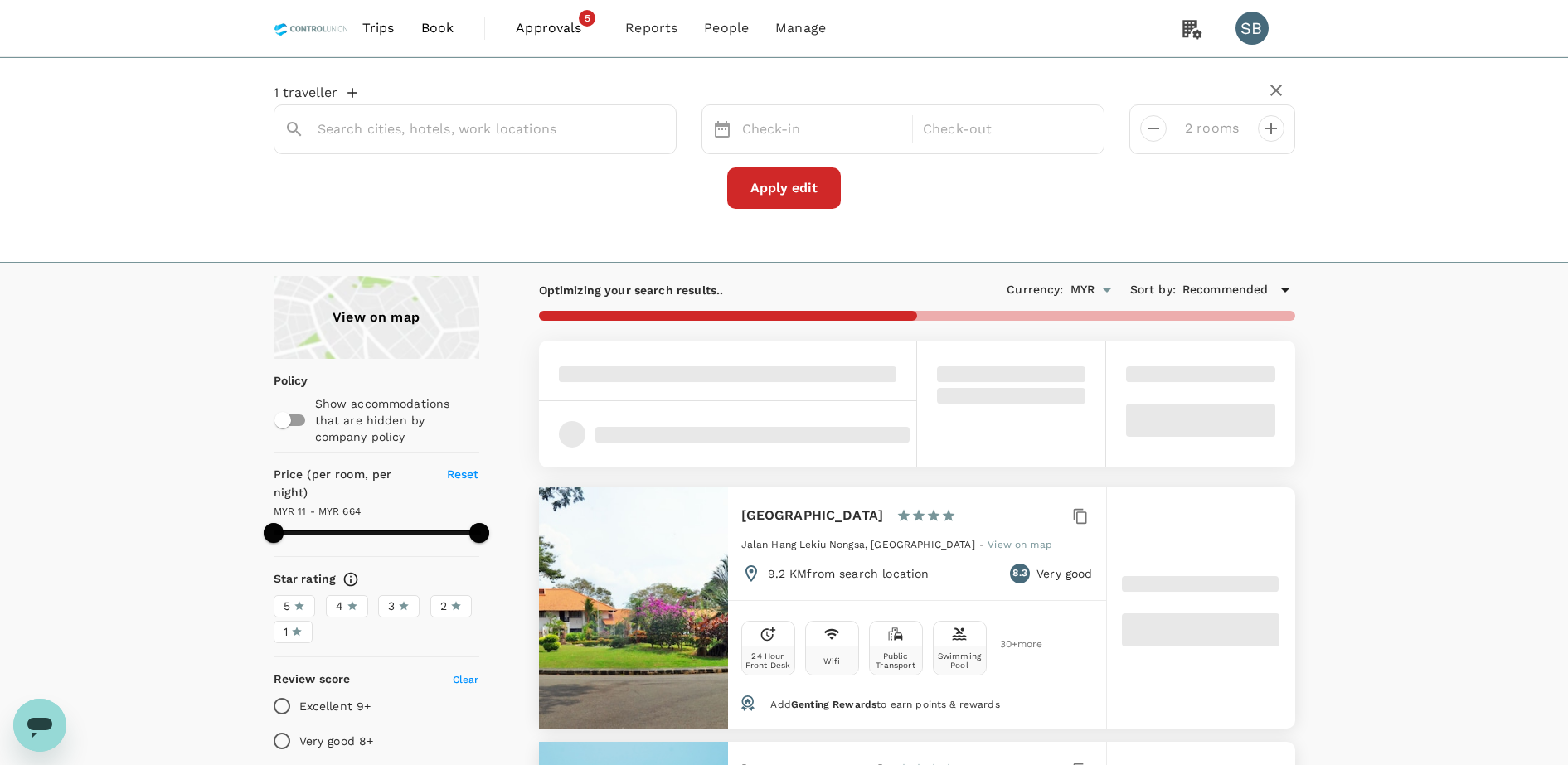
type input "Batam"
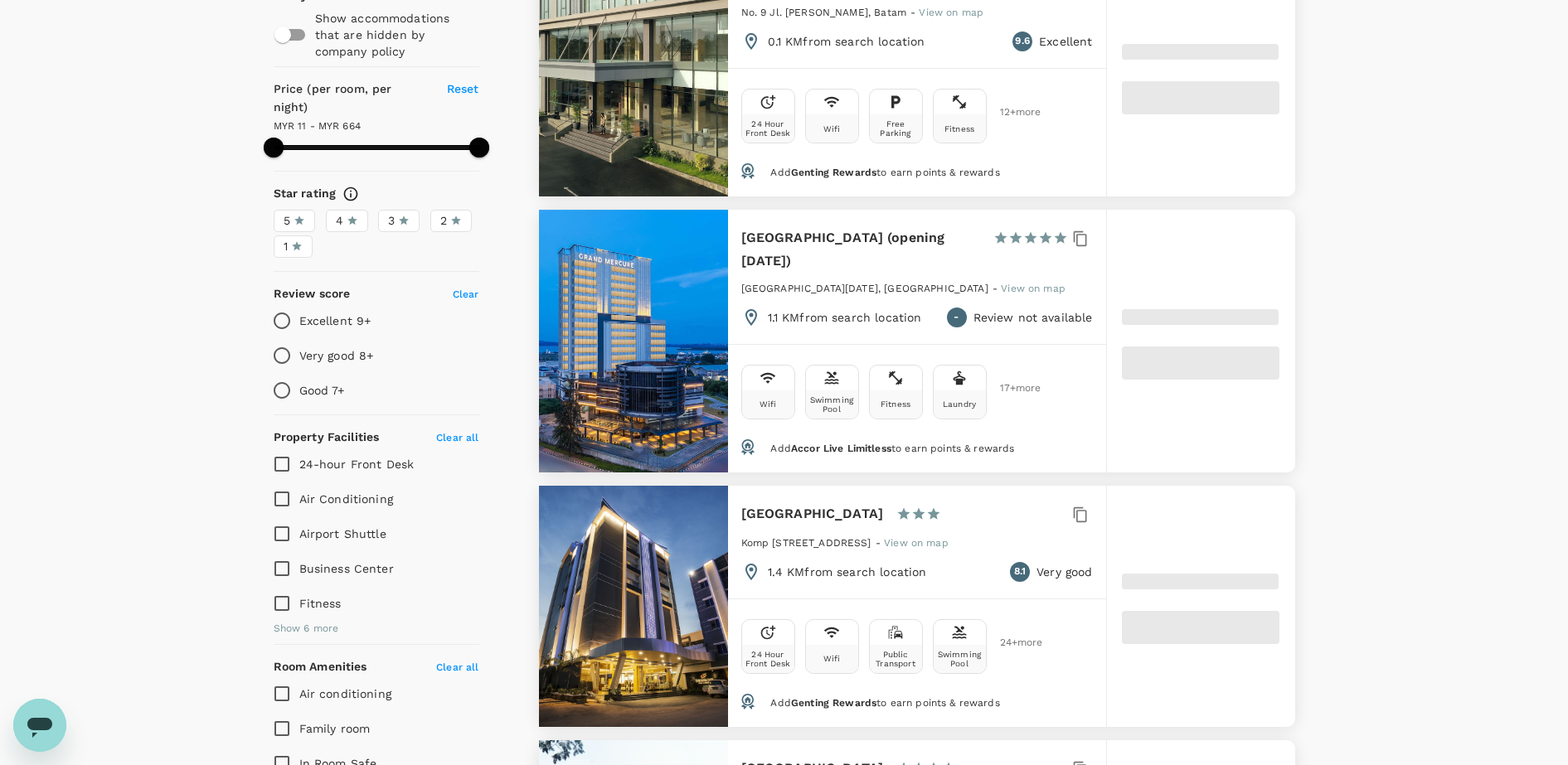
scroll to position [414, 0]
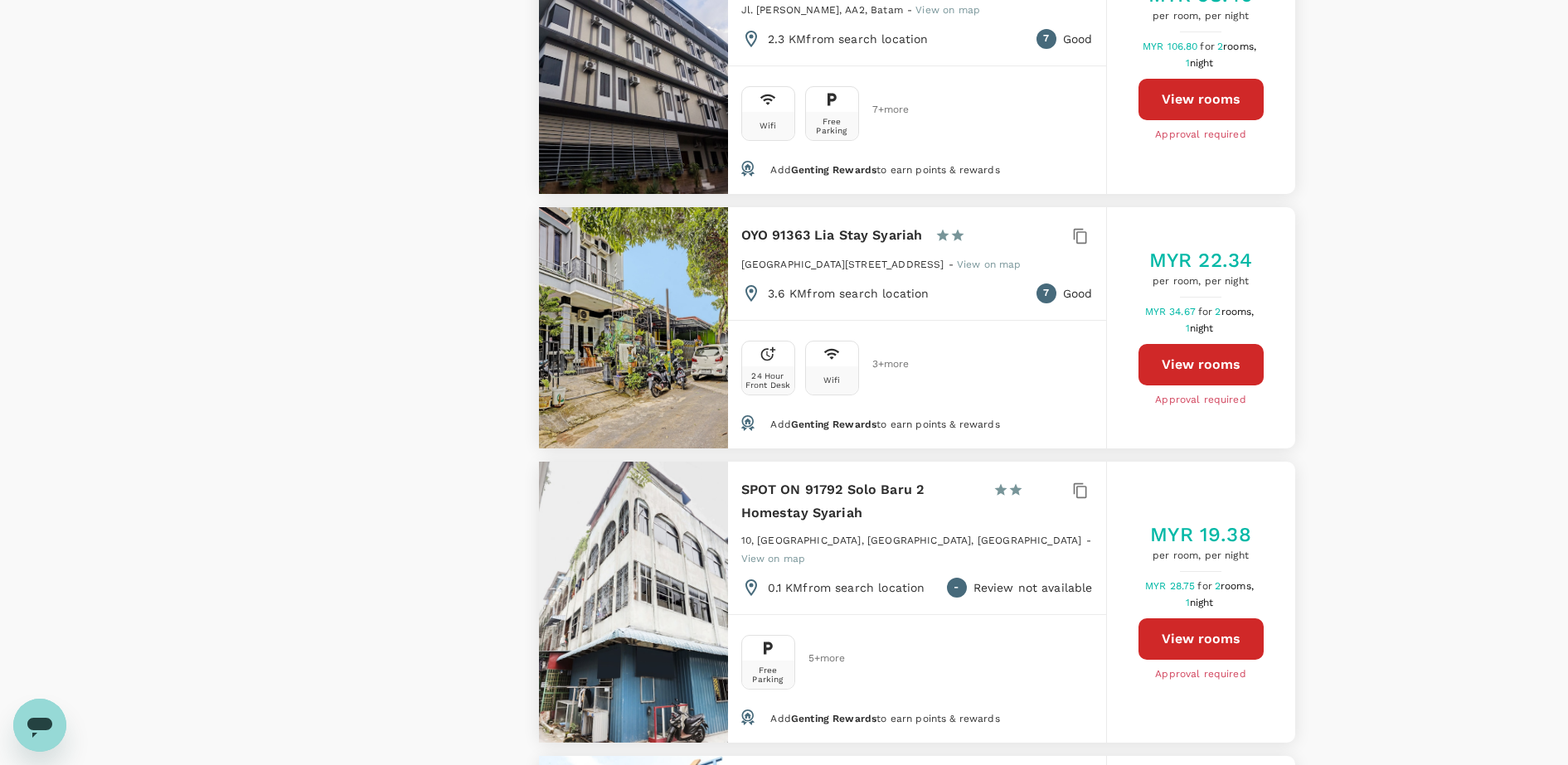
type input "663.26"
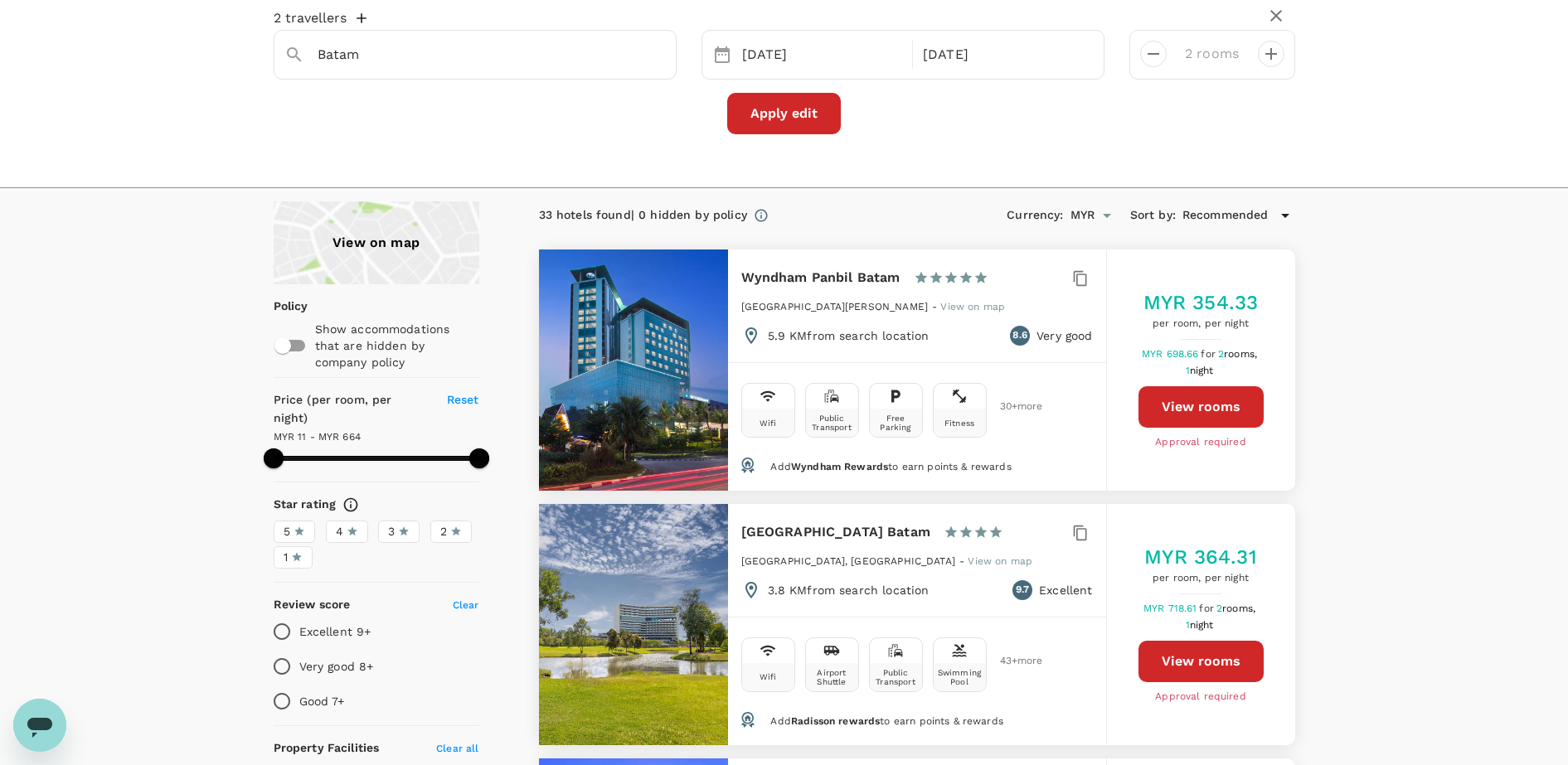
scroll to position [0, 0]
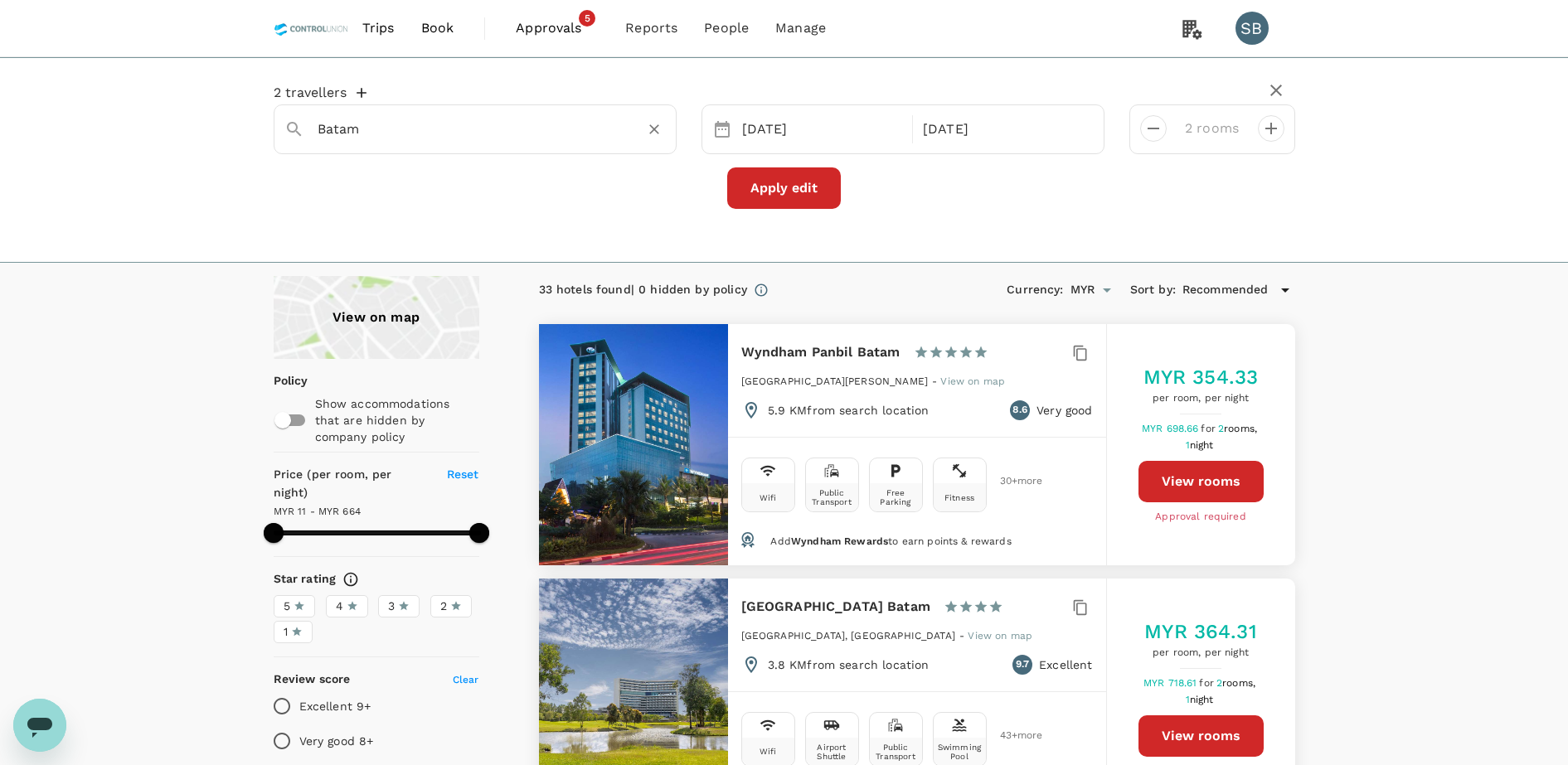
drag, startPoint x: 391, startPoint y: 123, endPoint x: 399, endPoint y: 121, distance: 8.2
click at [388, 122] on input "Batam" at bounding box center [468, 129] width 302 height 26
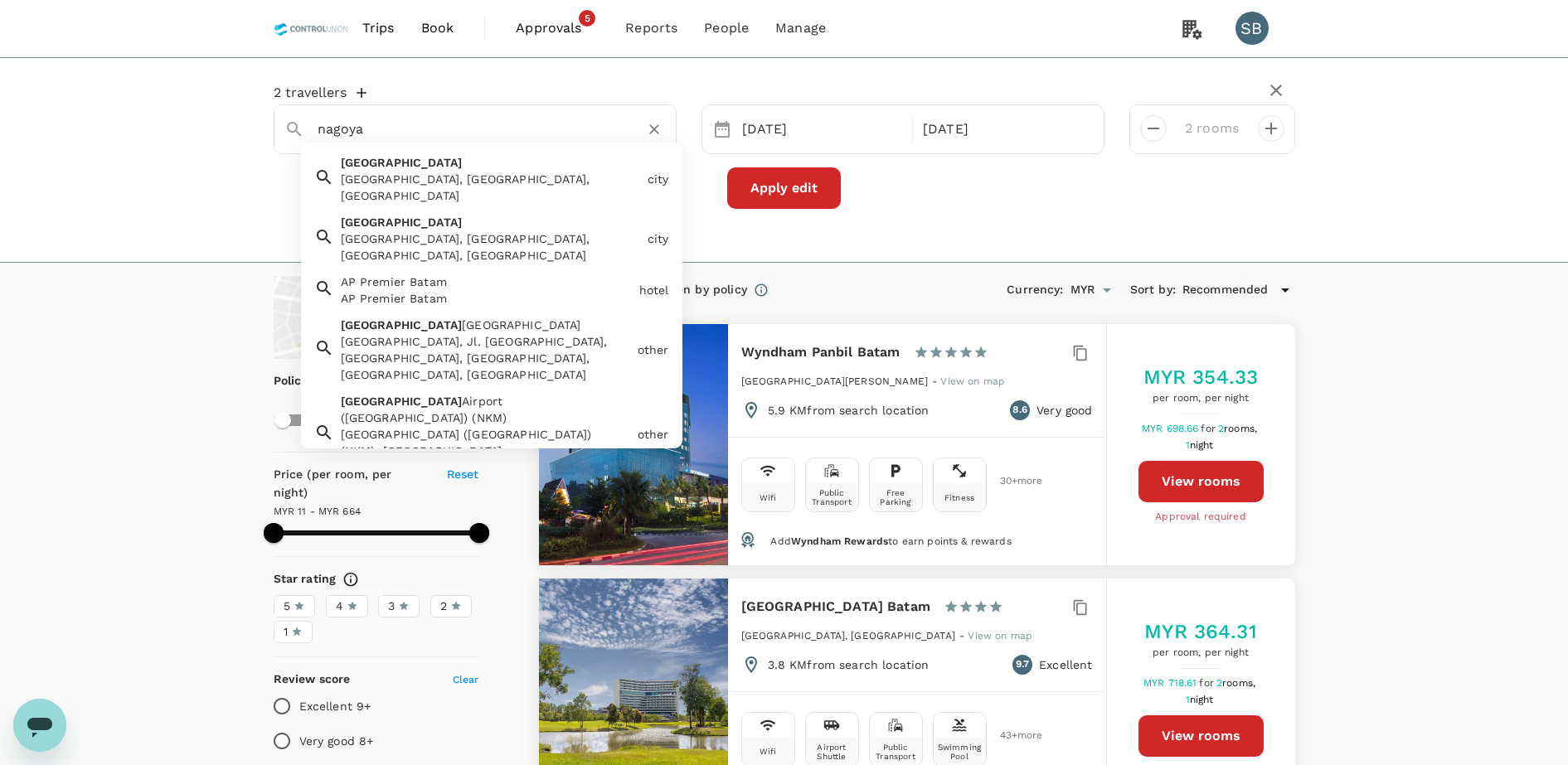
click at [441, 207] on div "Nagoya Nagoya, Batam City, Riau Islands, Indonesia" at bounding box center [488, 235] width 307 height 56
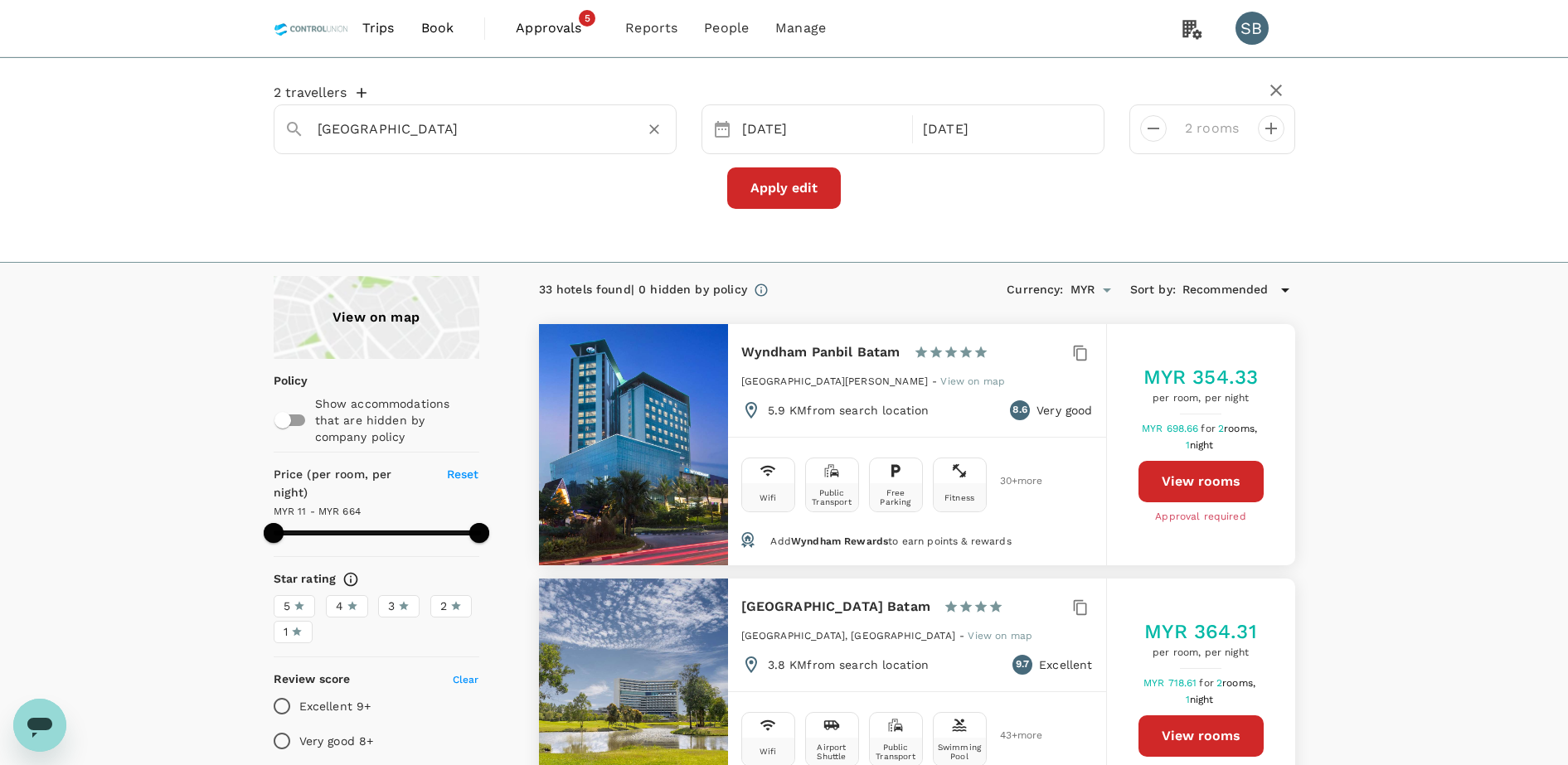
type input "Nagoya"
click at [787, 189] on button "Apply edit" at bounding box center [784, 188] width 114 height 41
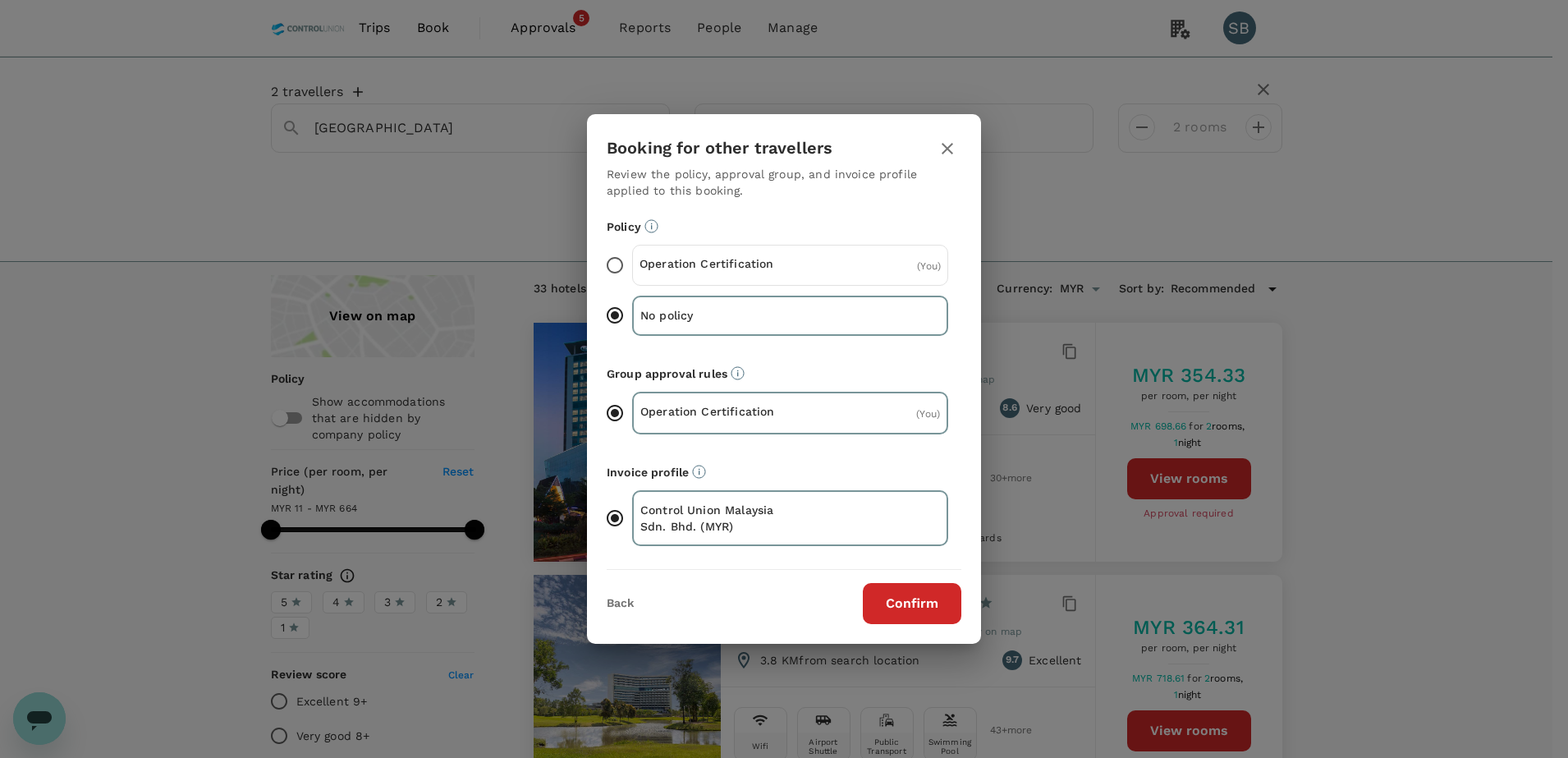
click at [611, 268] on input "Operation Certification ( You )" at bounding box center [614, 265] width 34 height 34
click at [909, 596] on button "Confirm" at bounding box center [911, 603] width 99 height 41
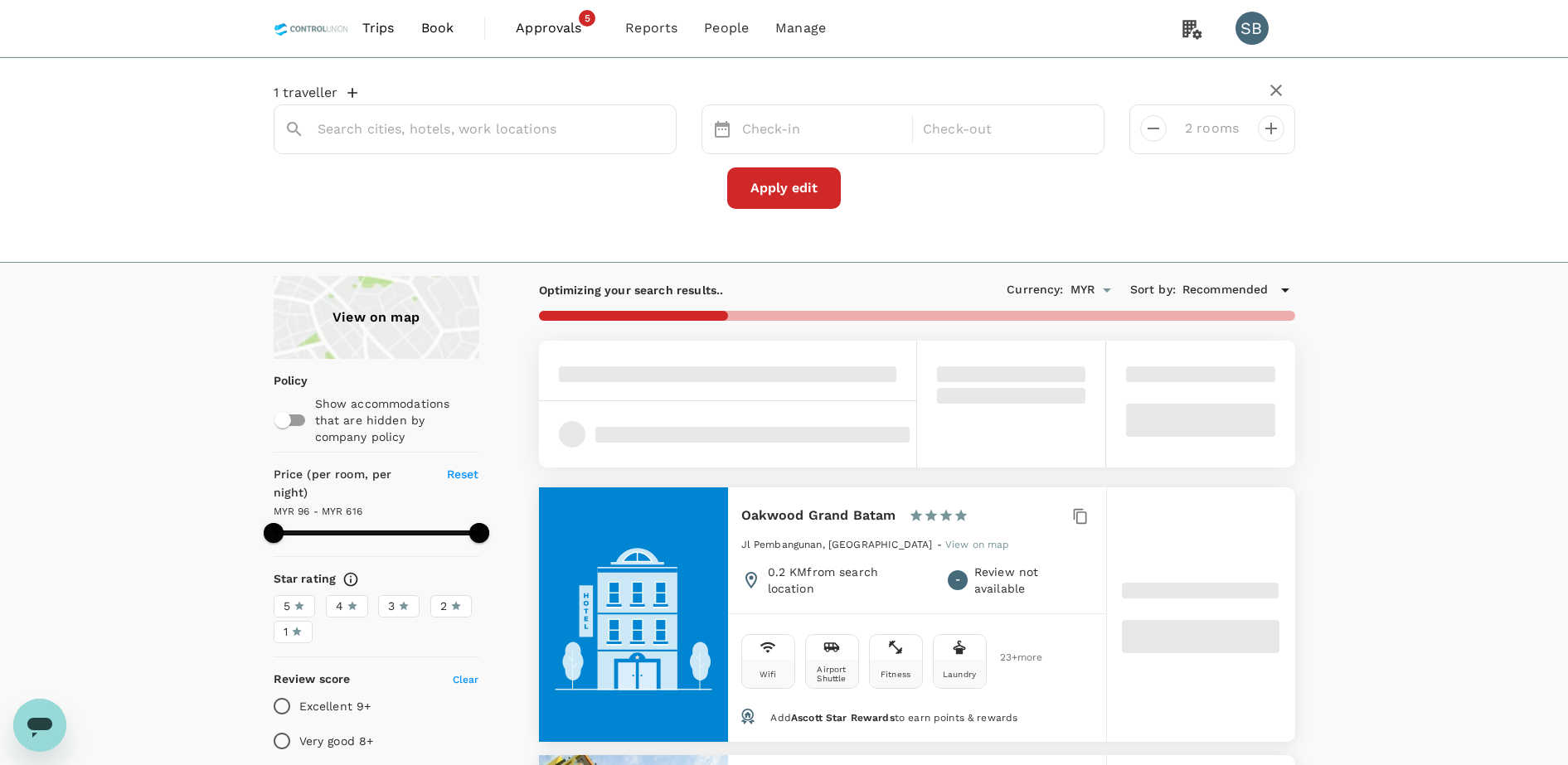
type input "Lubuk Baja"
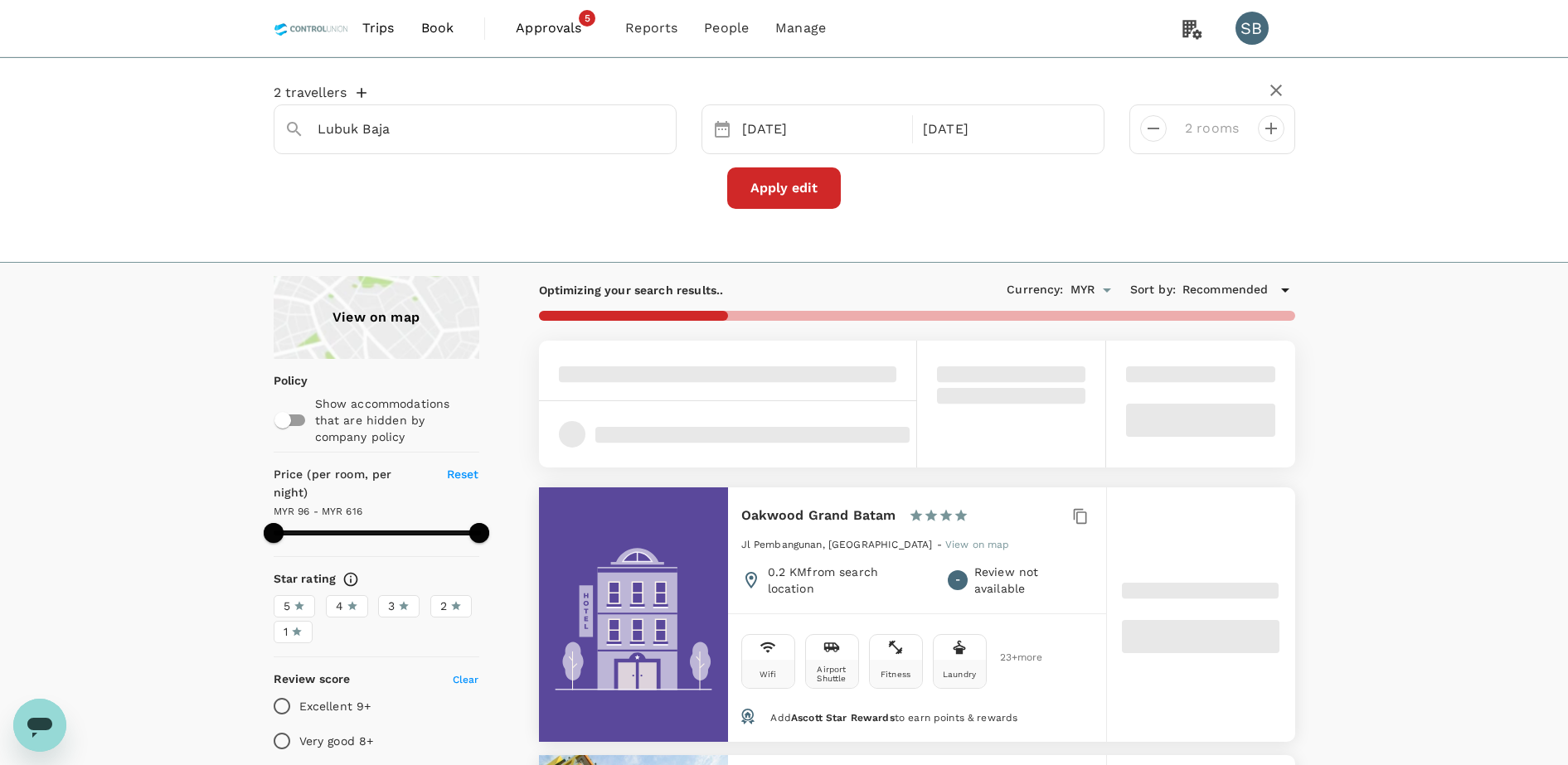
type input "614.79"
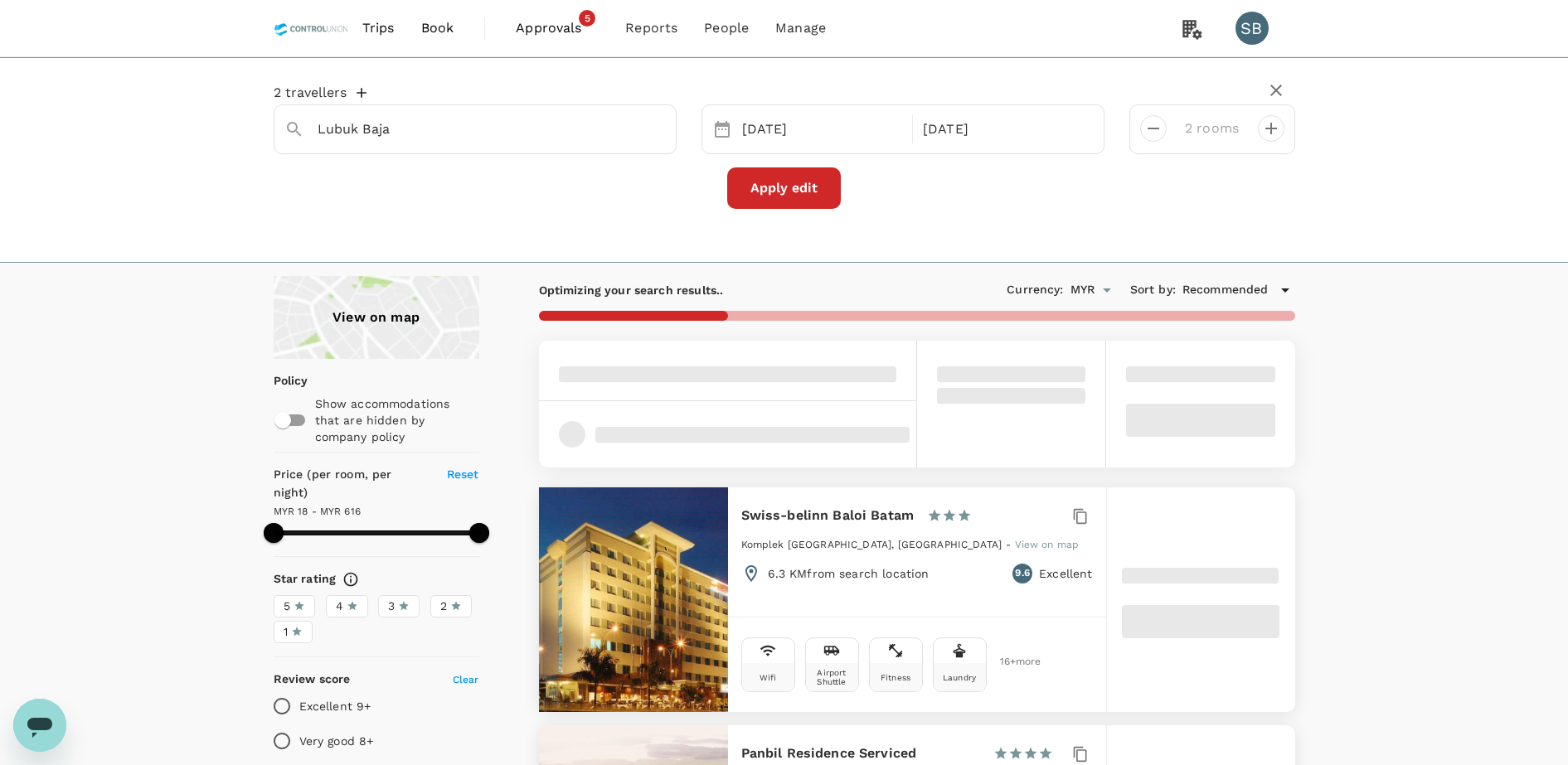
type input "17.79"
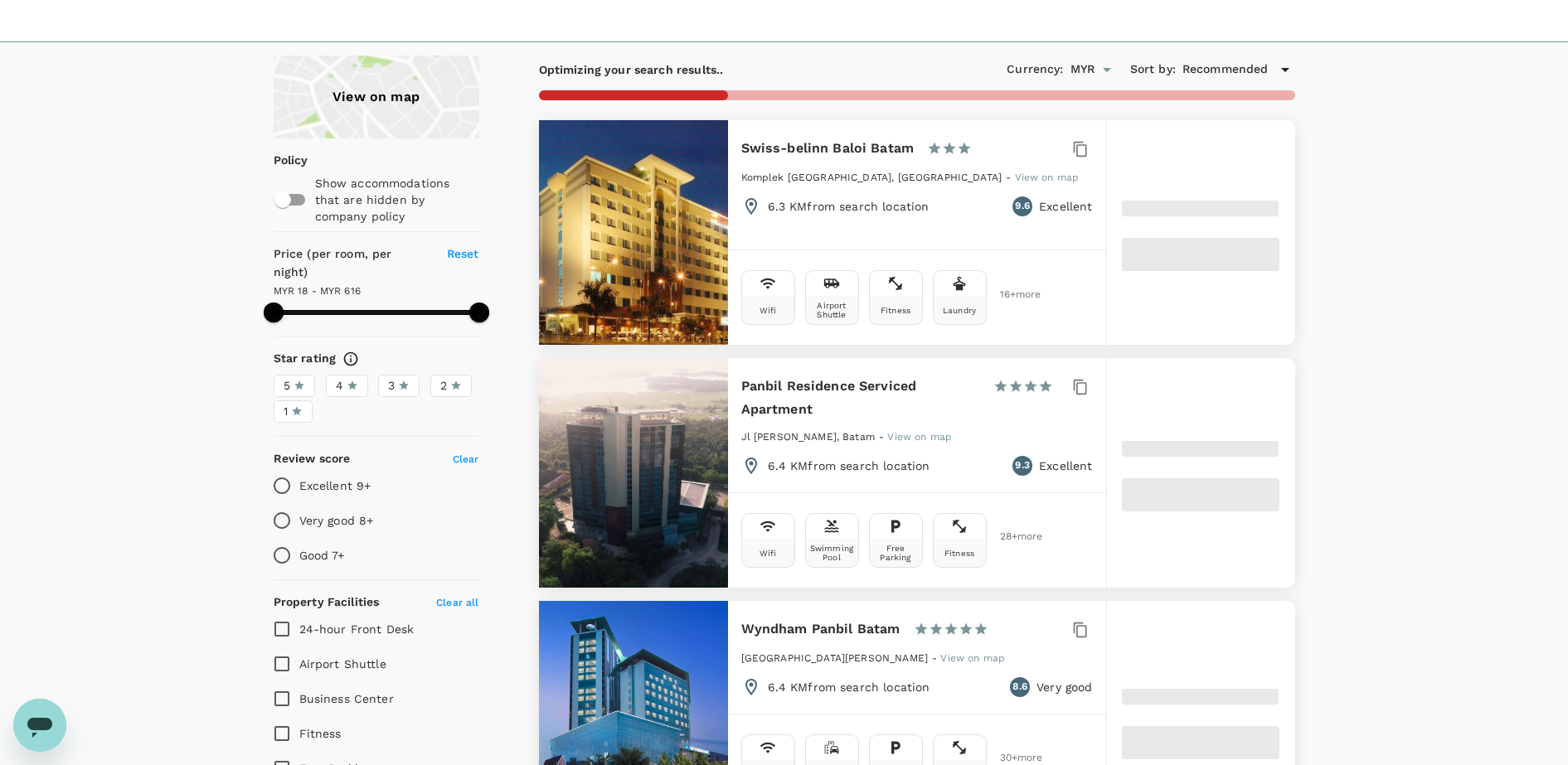
scroll to position [104, 0]
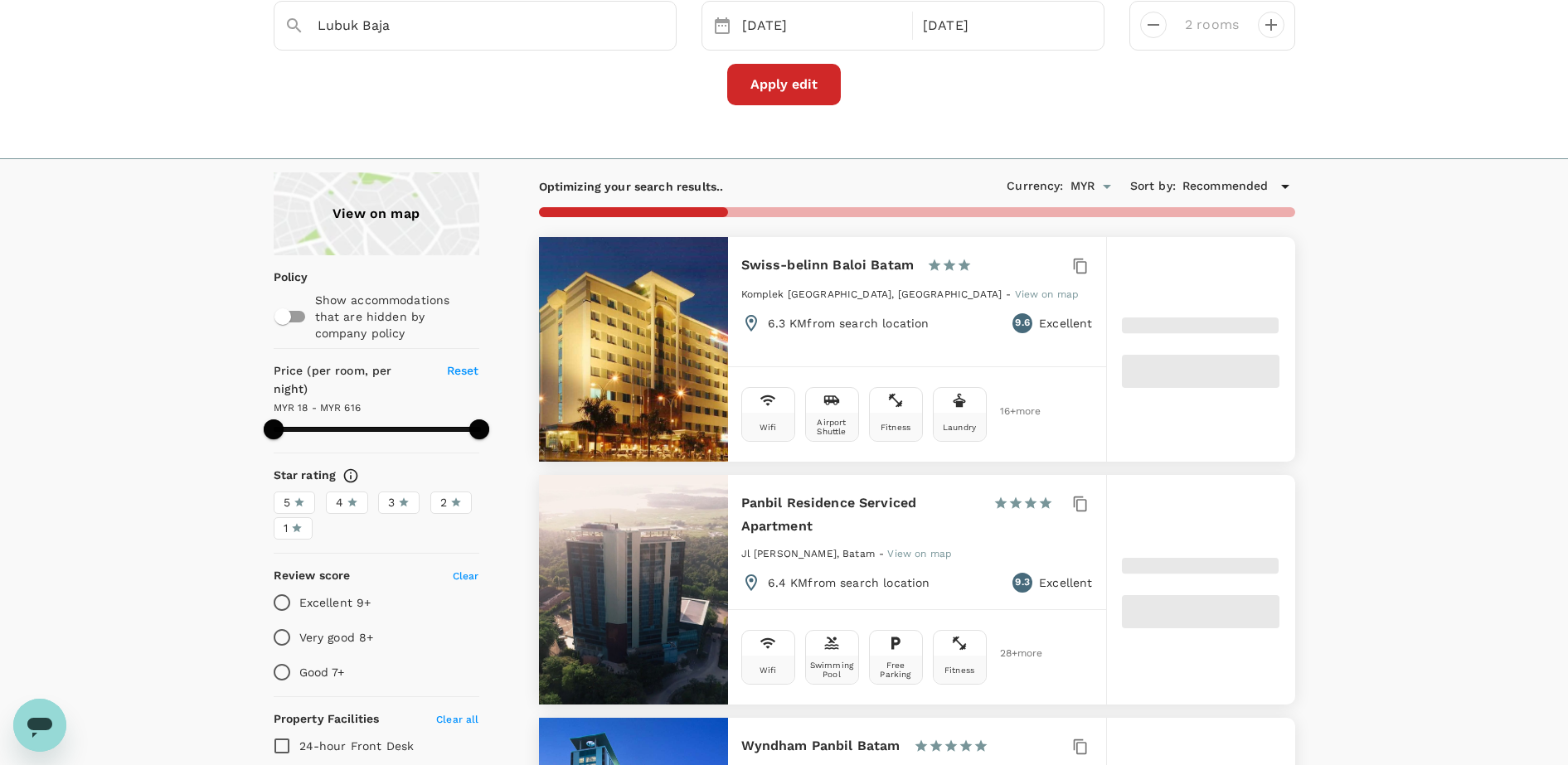
type input "615.37"
type input "15.37"
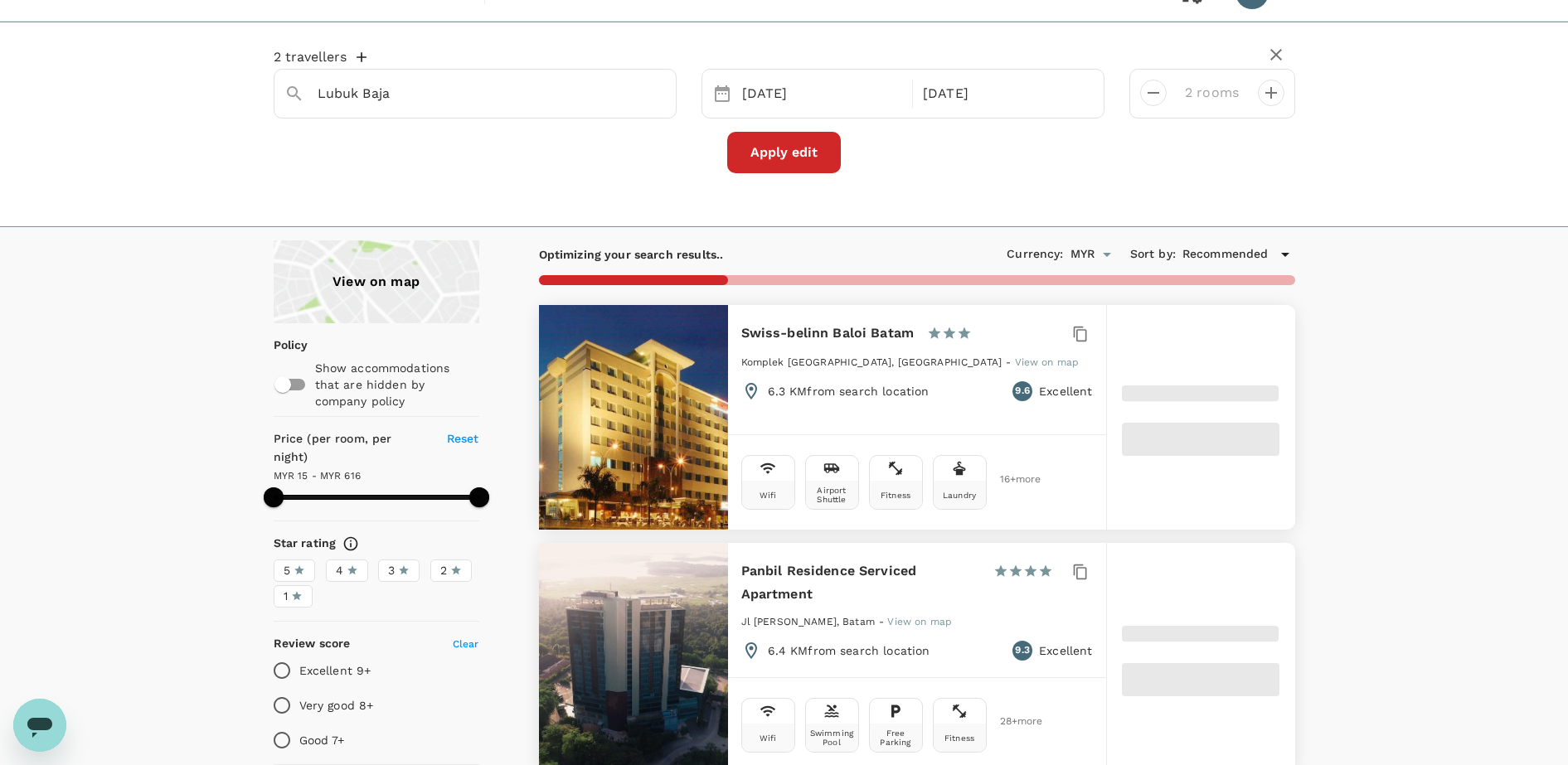
scroll to position [0, 0]
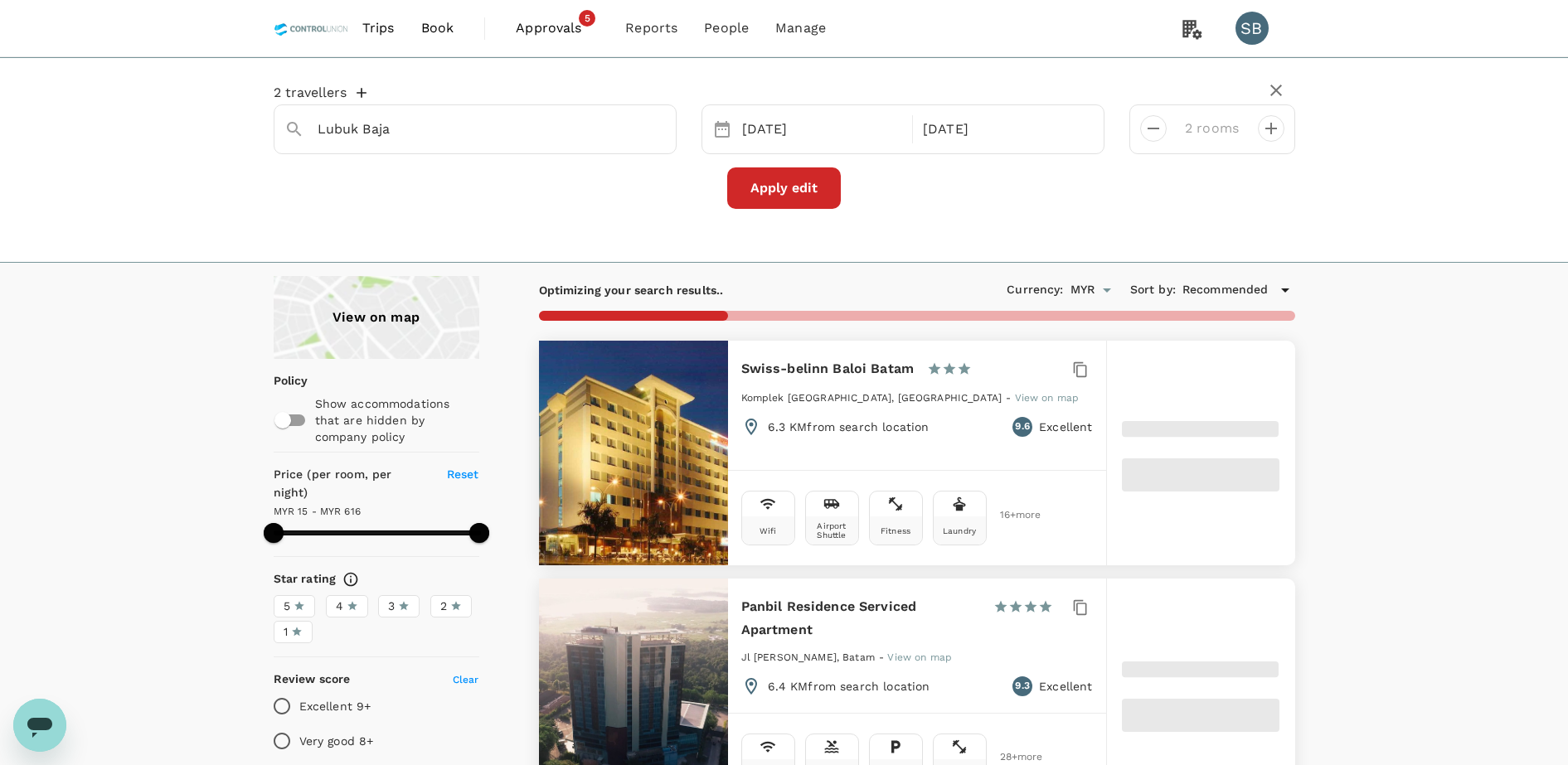
type input "616.13"
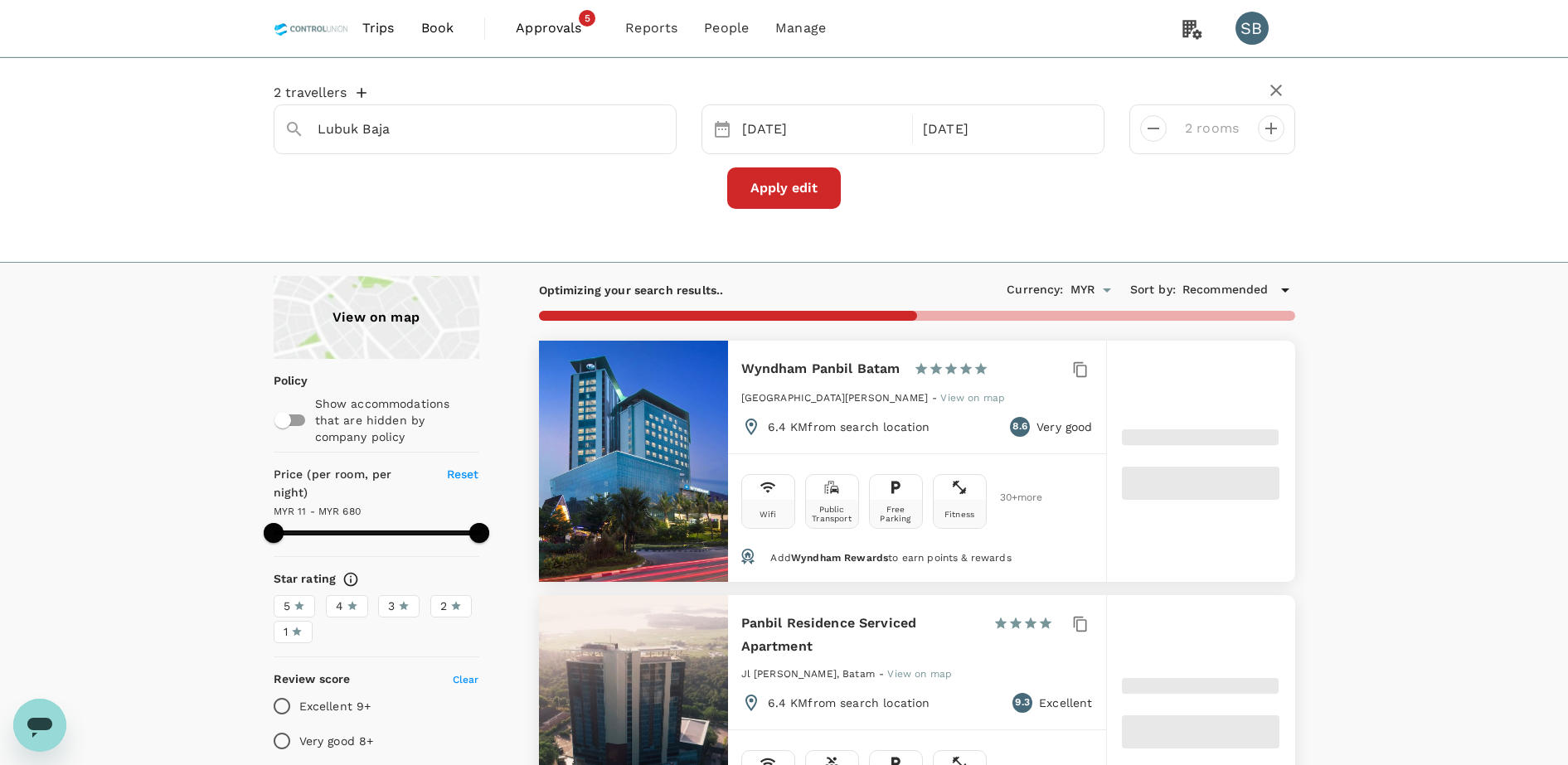
type input "11.13"
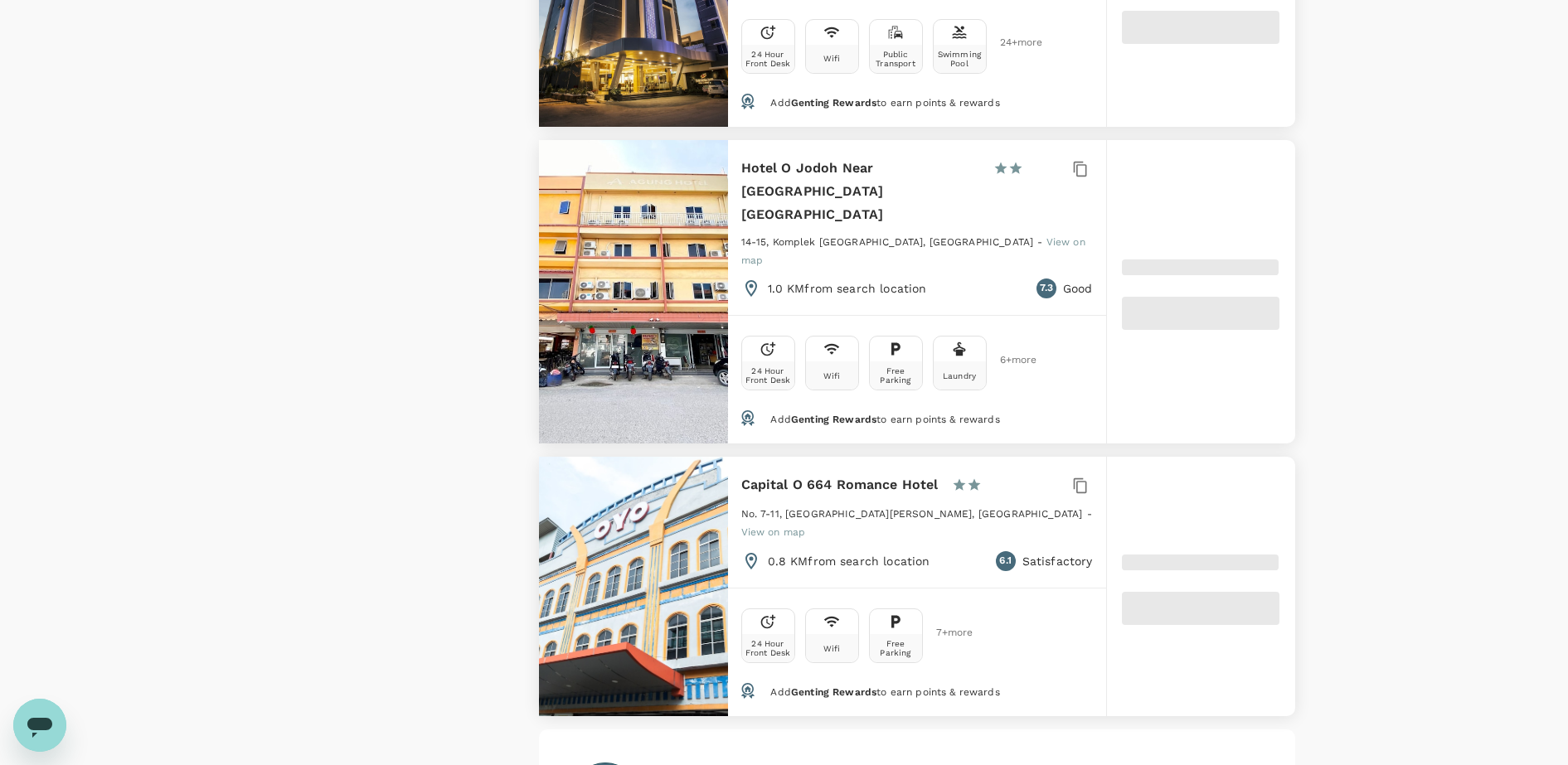
scroll to position [5066, 0]
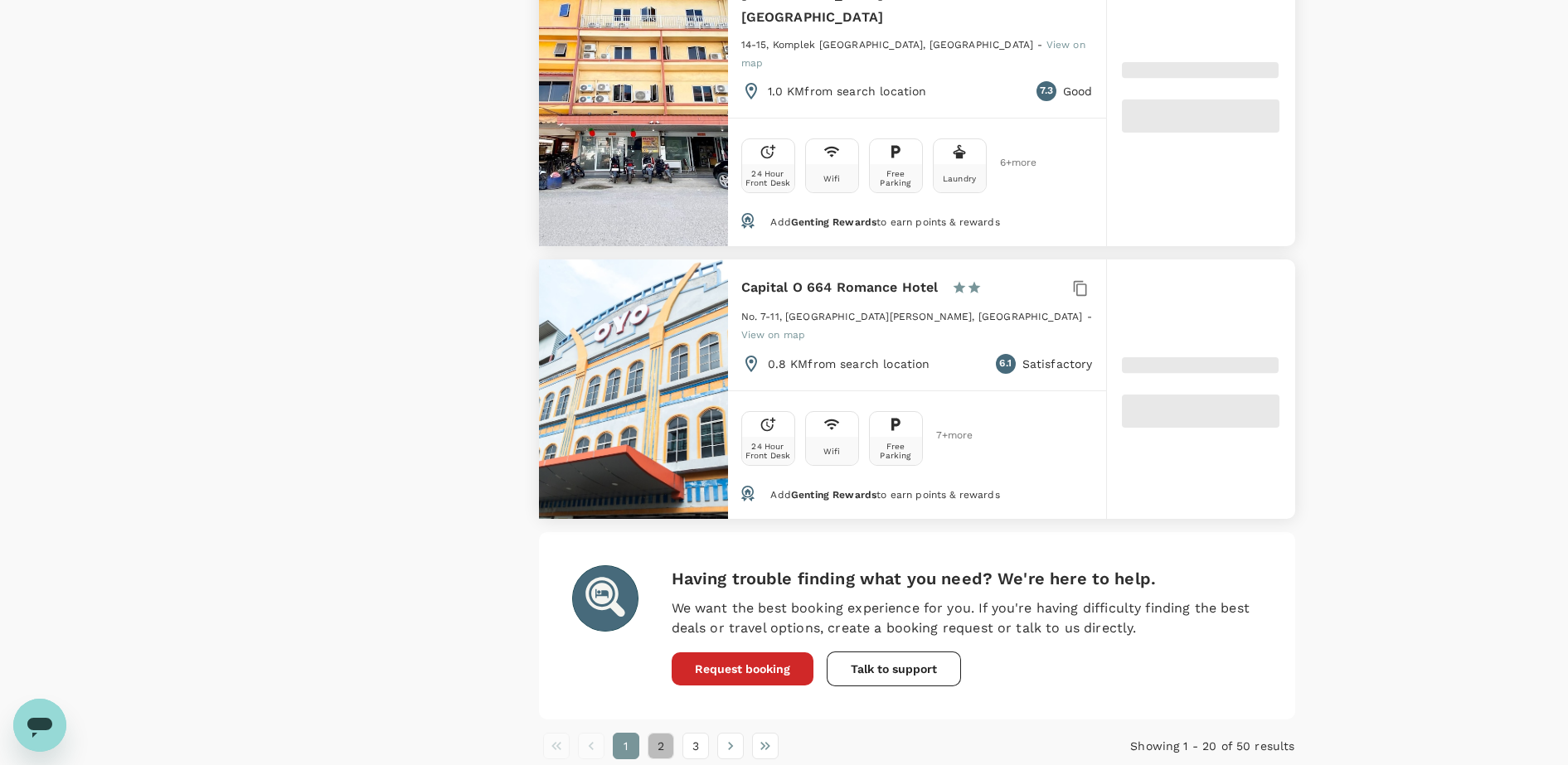
click at [672, 732] on button "2" at bounding box center [661, 746] width 26 height 26
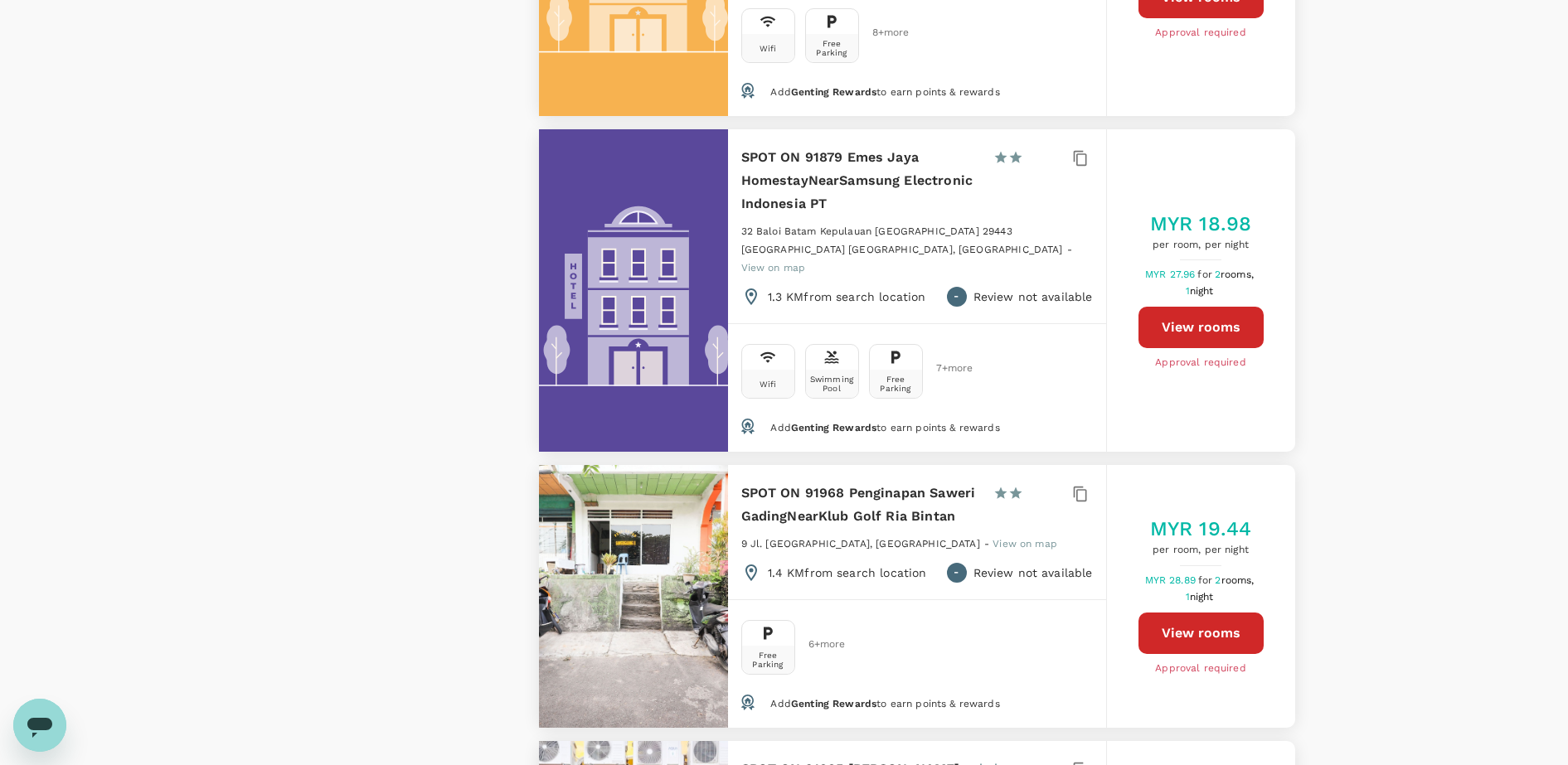
scroll to position [5386, 0]
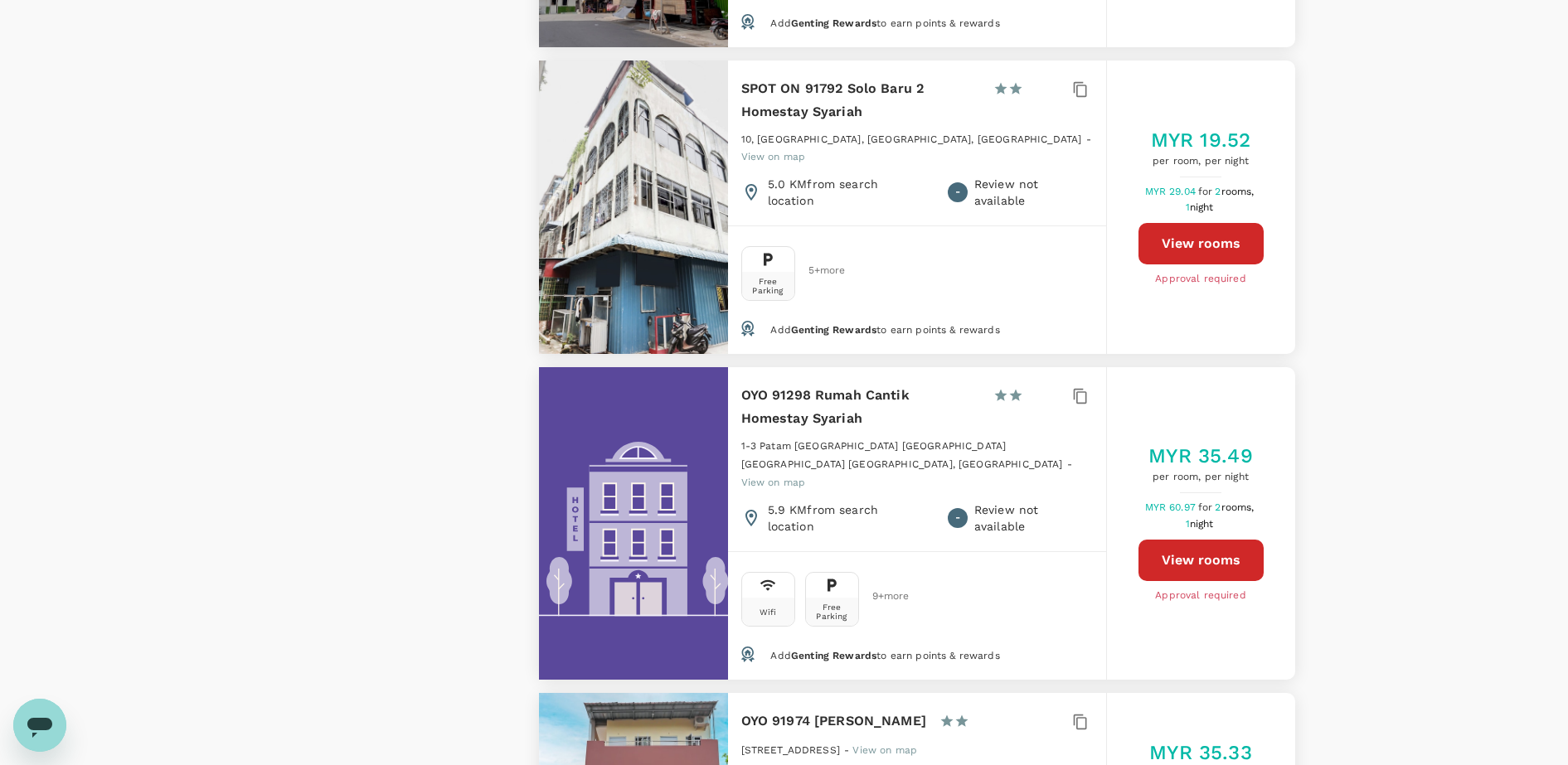
scroll to position [2668, 0]
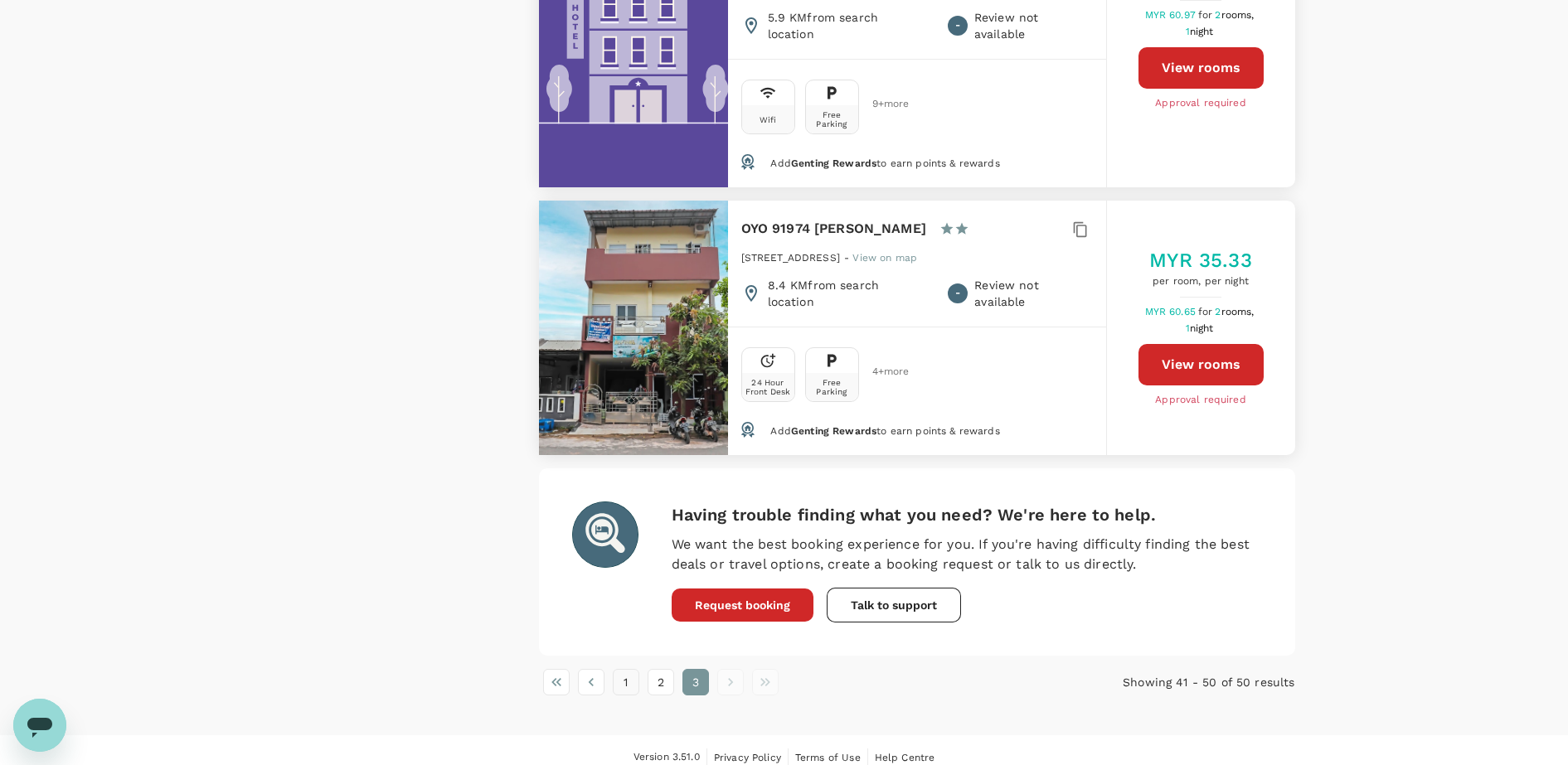
click at [621, 669] on button "1" at bounding box center [626, 682] width 26 height 26
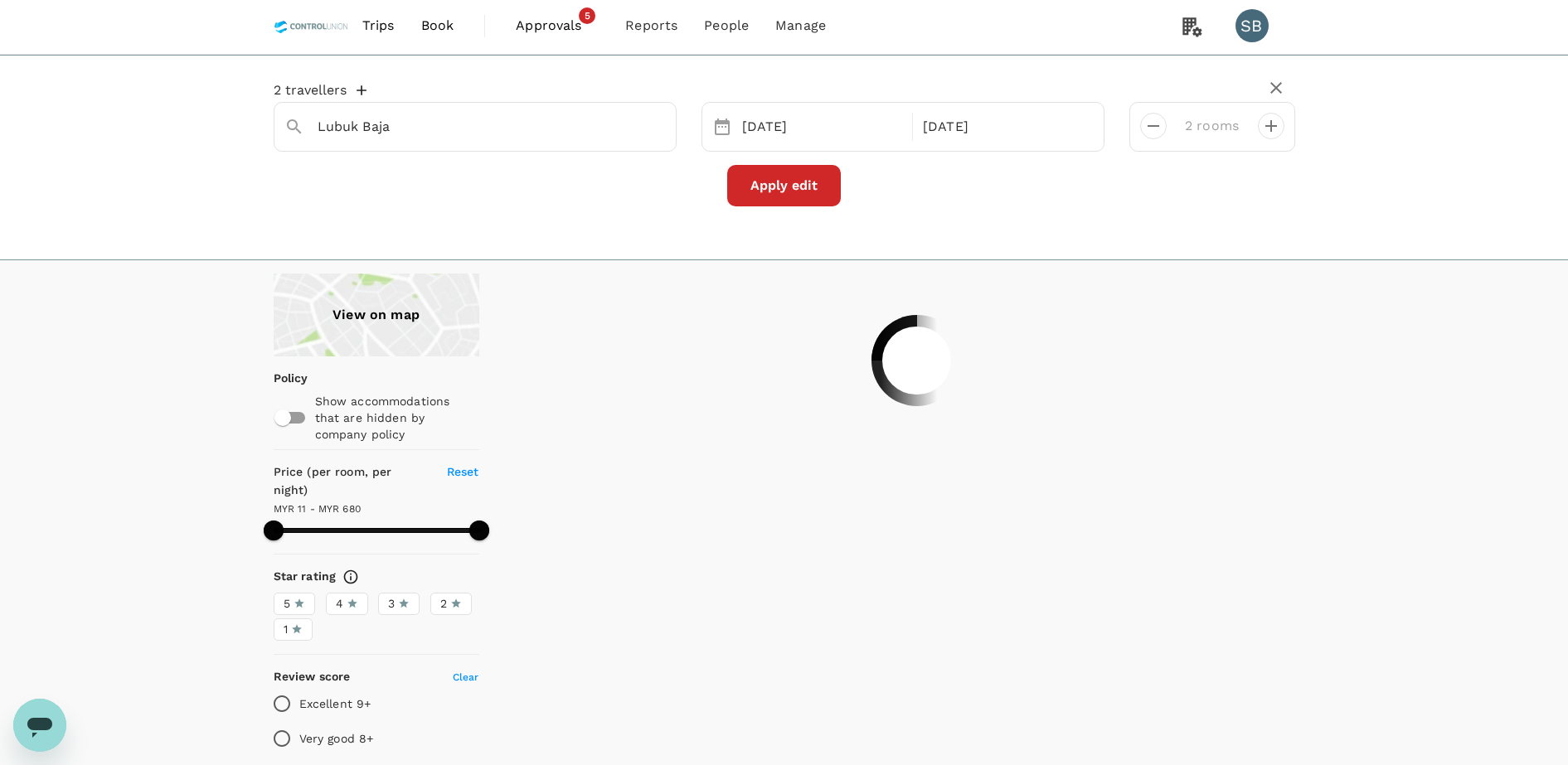
scroll to position [0, 0]
type input "679.13"
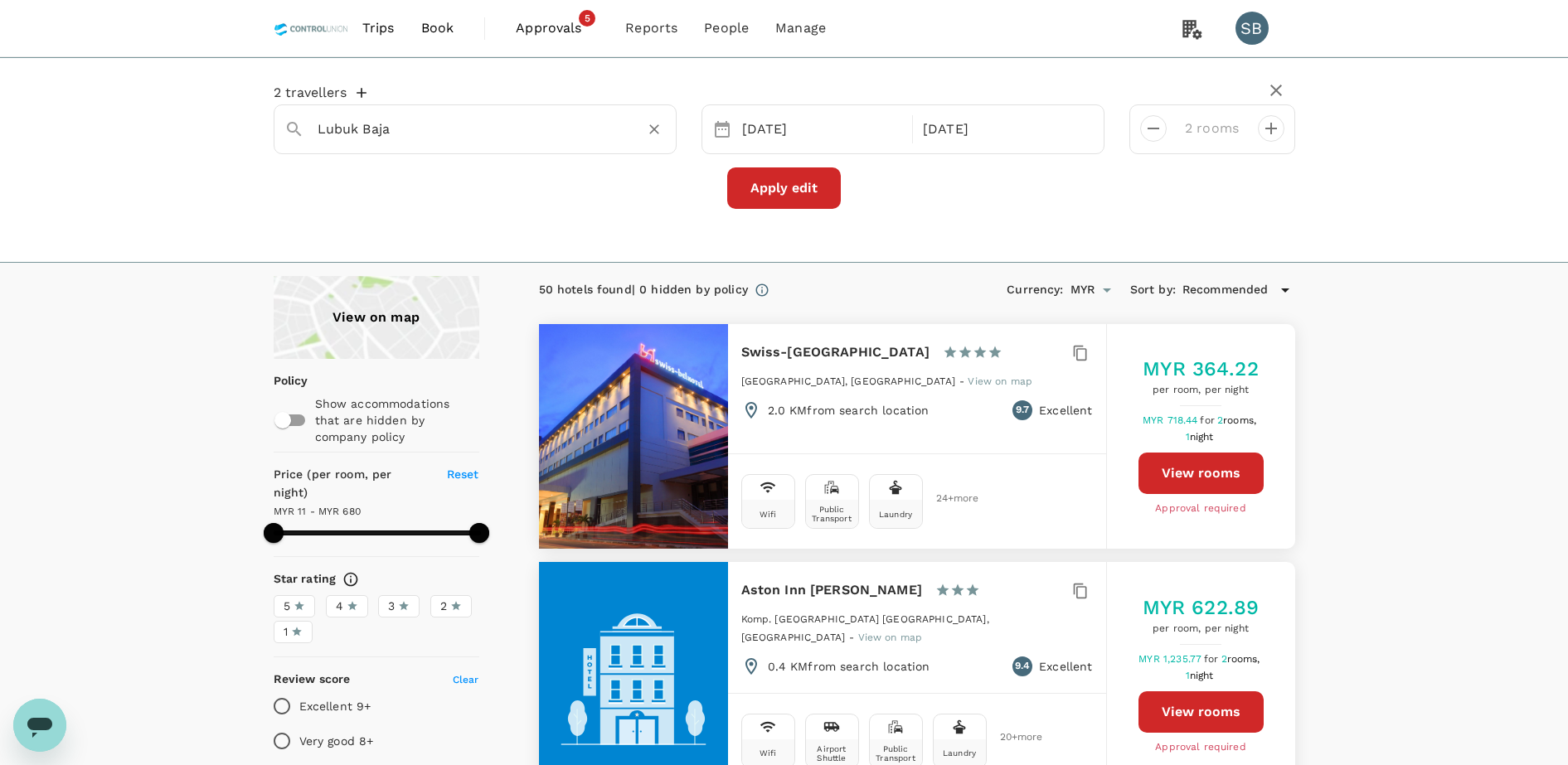
click at [409, 121] on input "Lubuk Baja" at bounding box center [468, 129] width 302 height 26
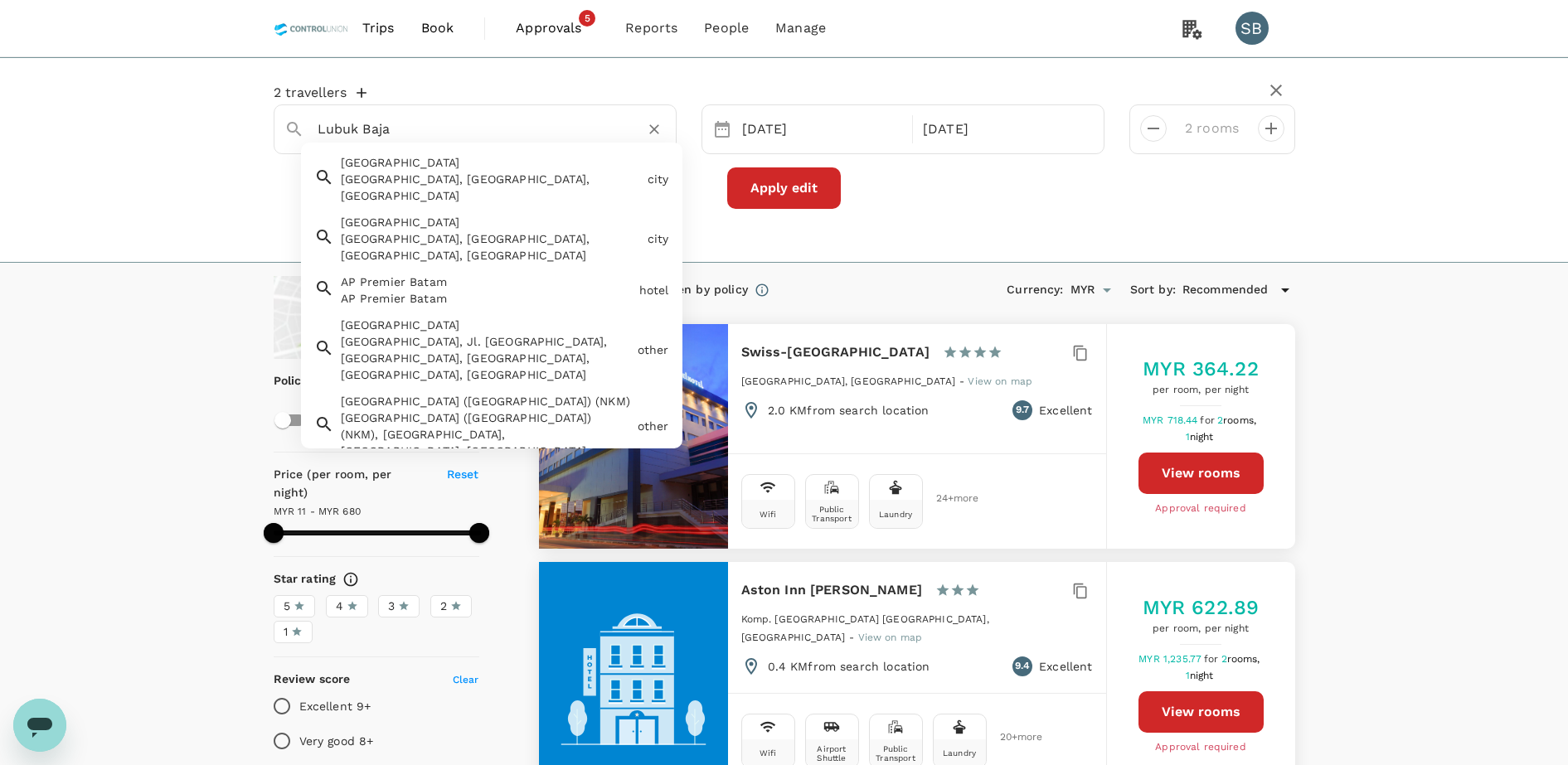
click at [390, 209] on div "Nagoya Nagoya, Batam City, Riau Islands, Indonesia" at bounding box center [488, 235] width 307 height 56
type input "Nagoya"
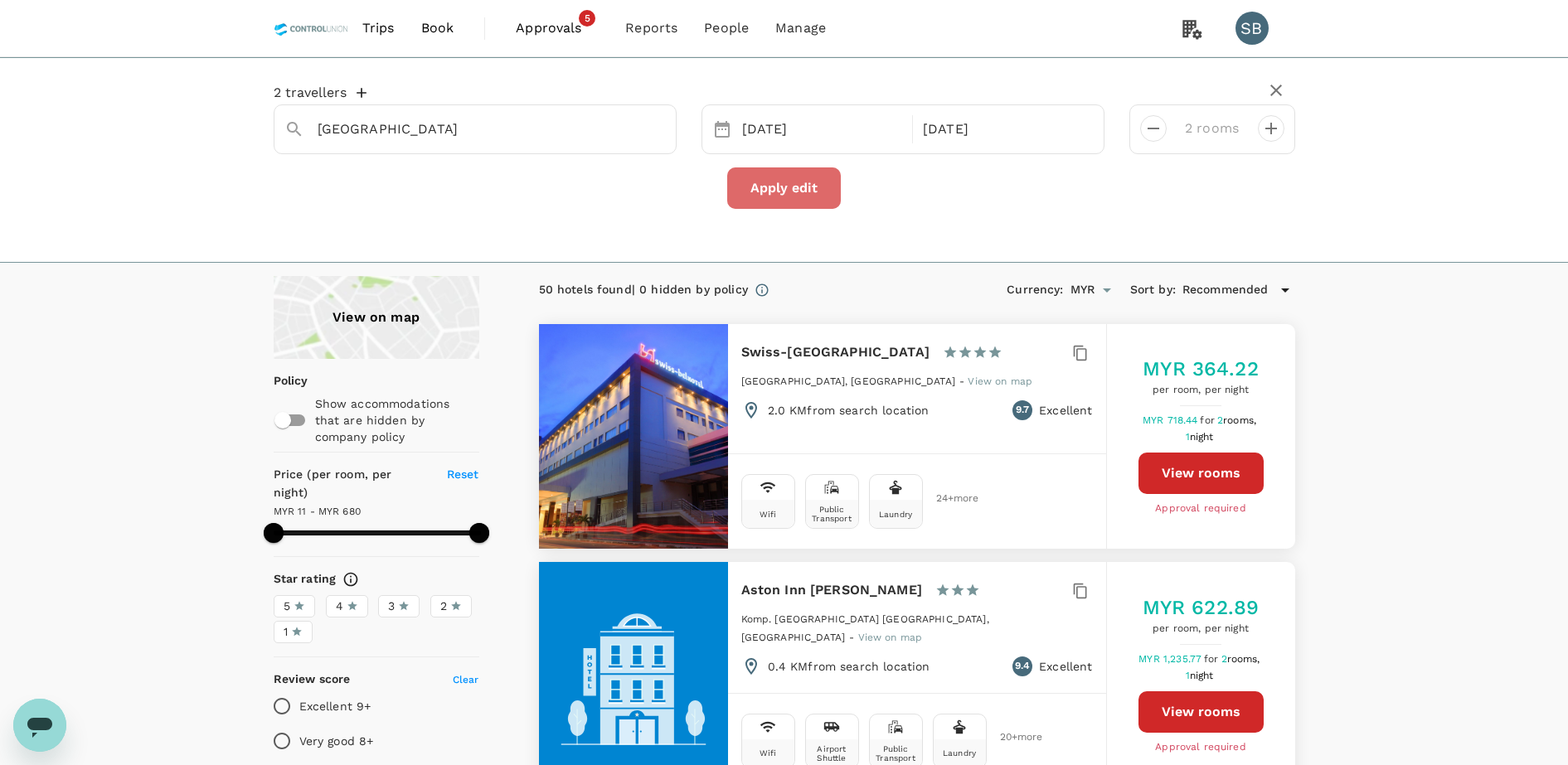
click at [790, 190] on button "Apply edit" at bounding box center [784, 188] width 114 height 41
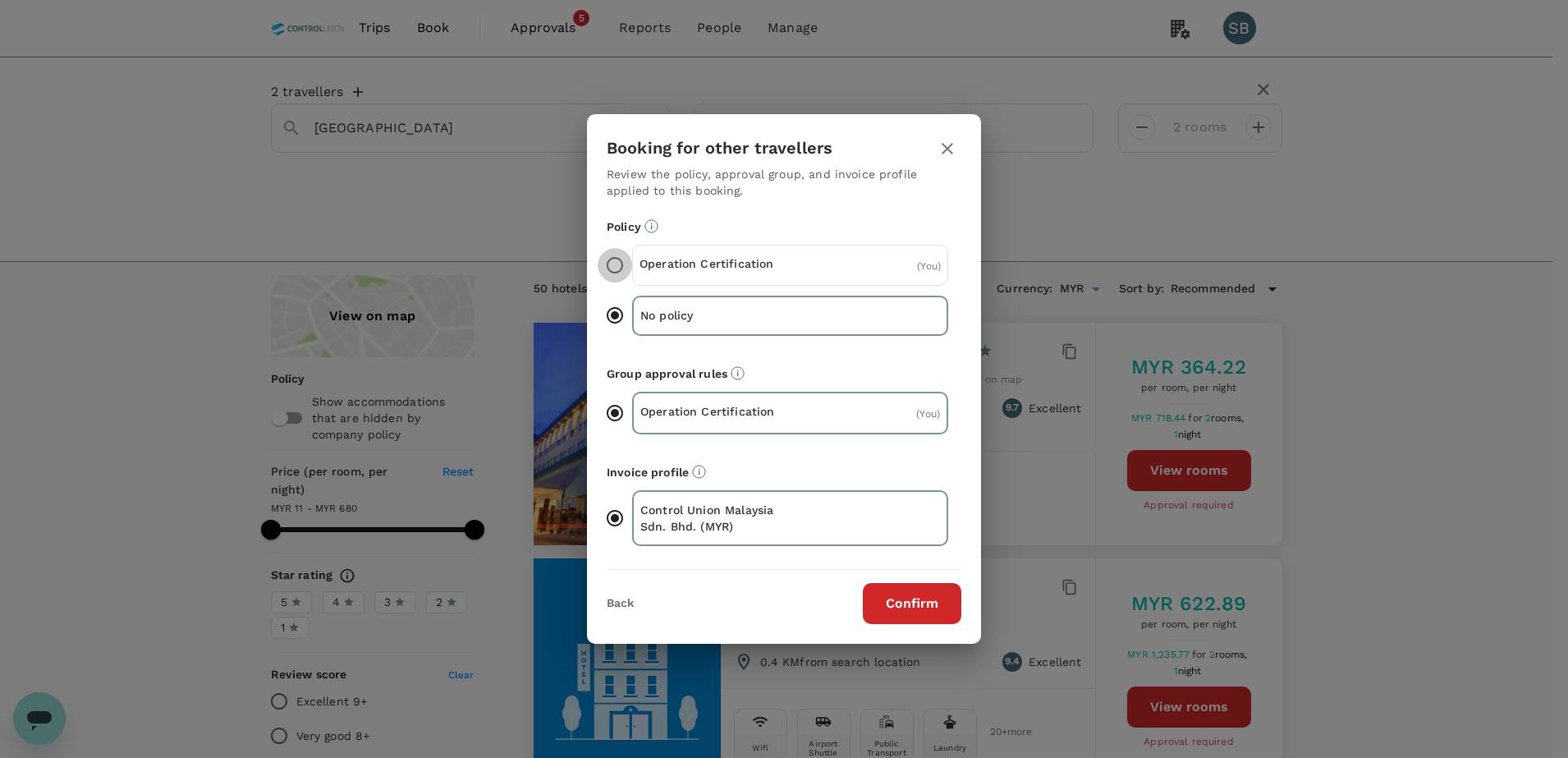
click at [611, 264] on input "Operation Certification ( You )" at bounding box center [614, 265] width 34 height 34
click at [897, 601] on button "Confirm" at bounding box center [911, 603] width 99 height 41
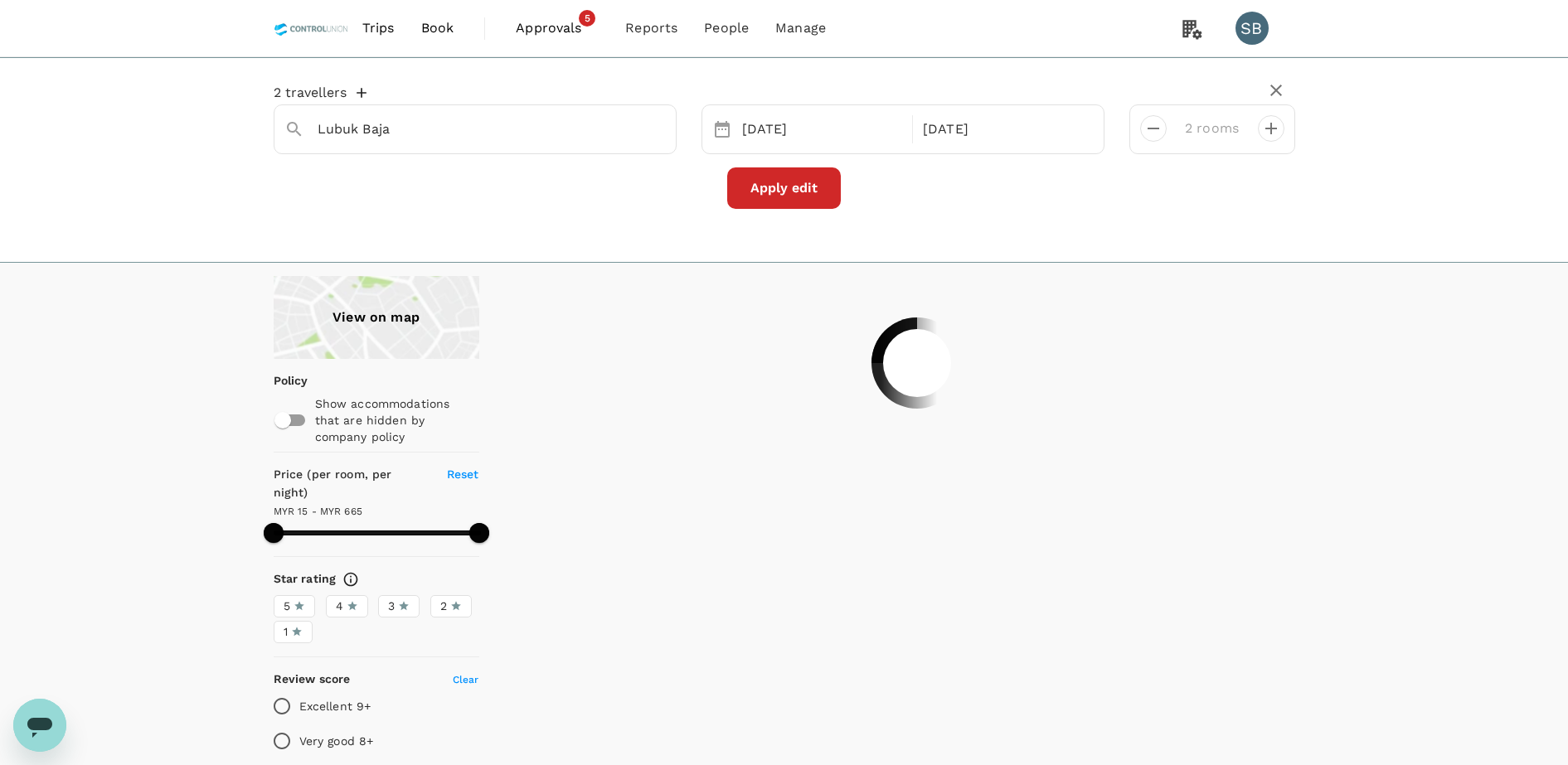
type input "664.36"
type input "12.36"
type input "664.82"
type input "11.82"
type input "679.13"
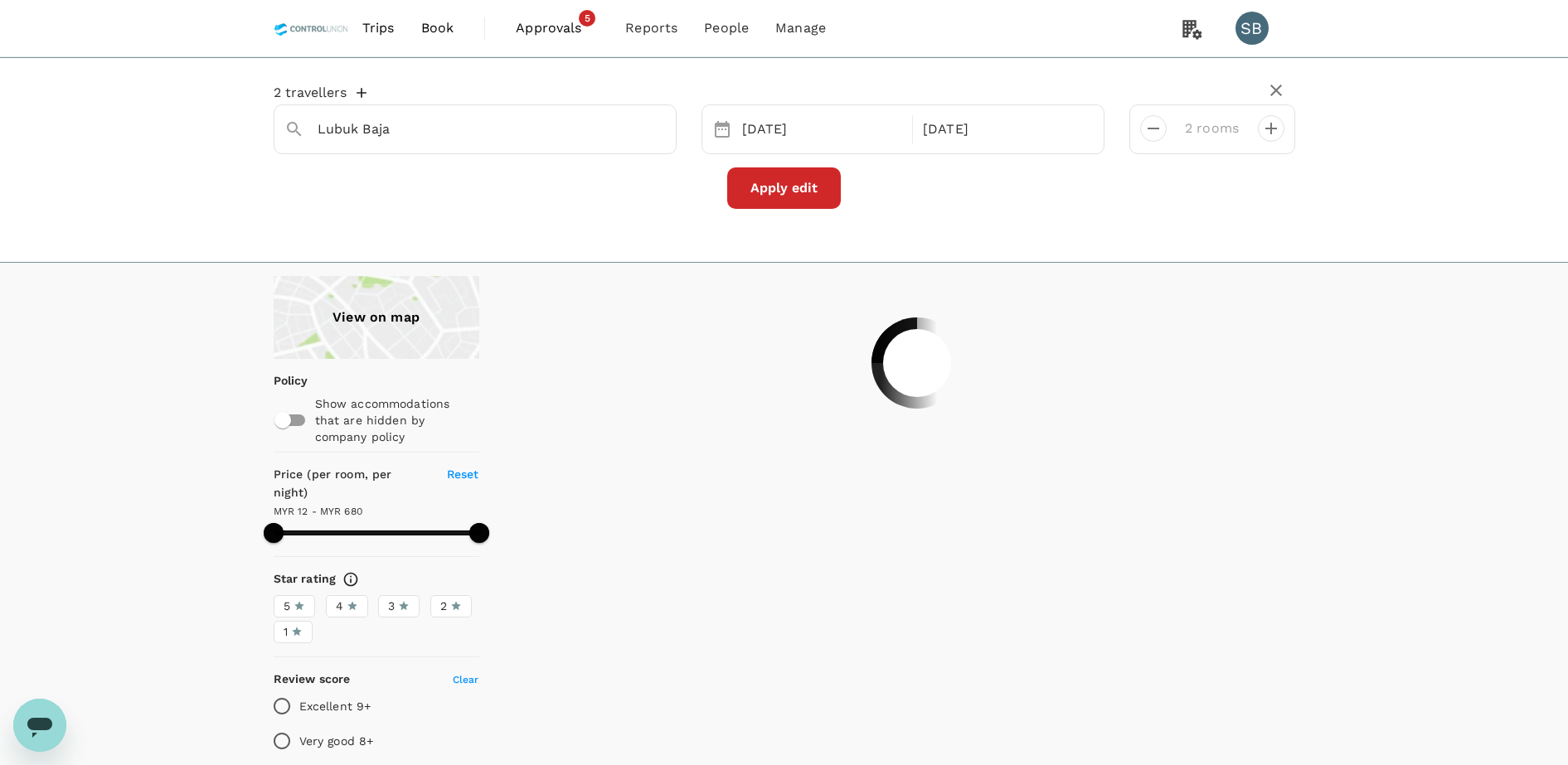
type input "11.13"
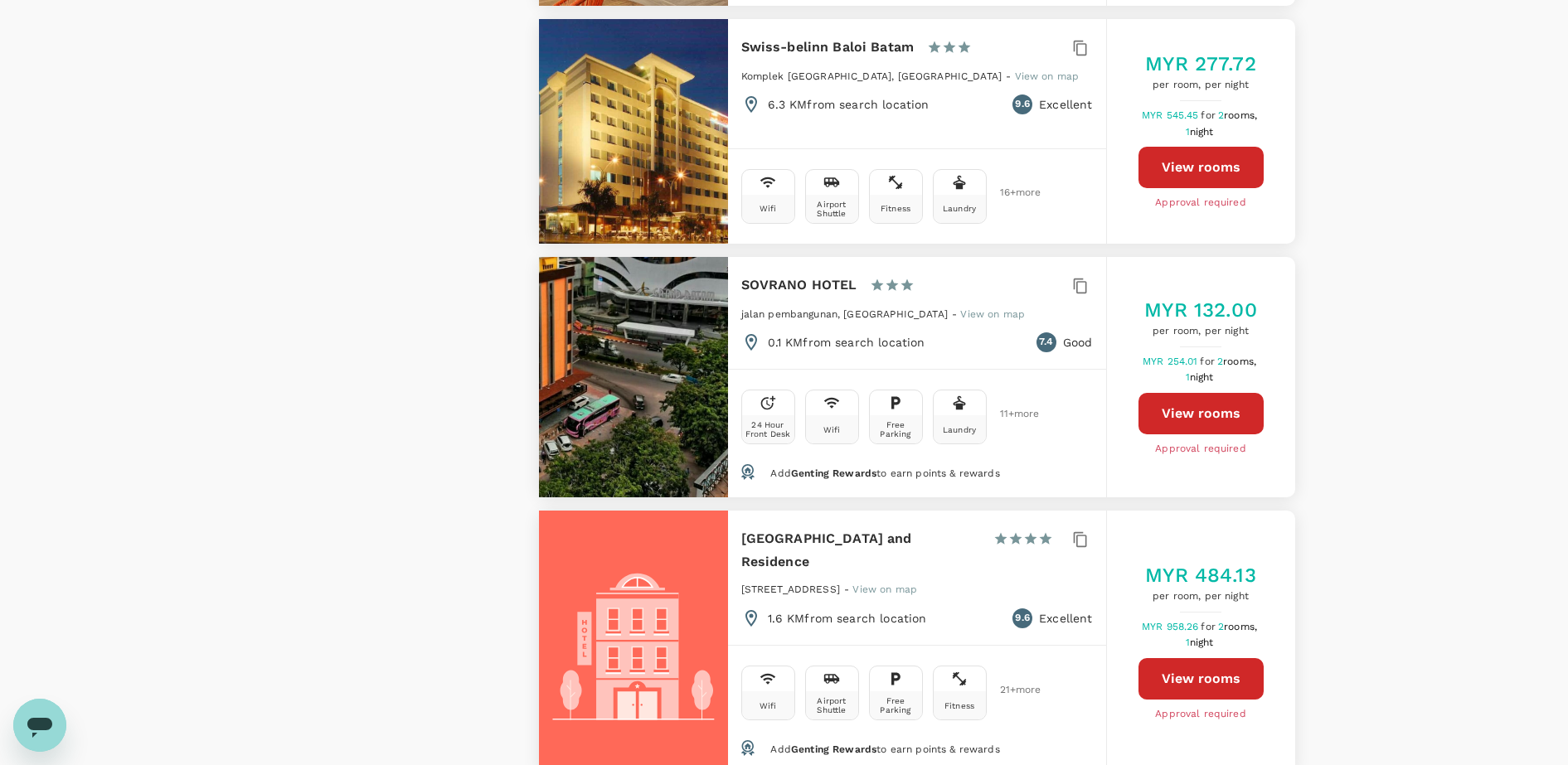
scroll to position [1968, 0]
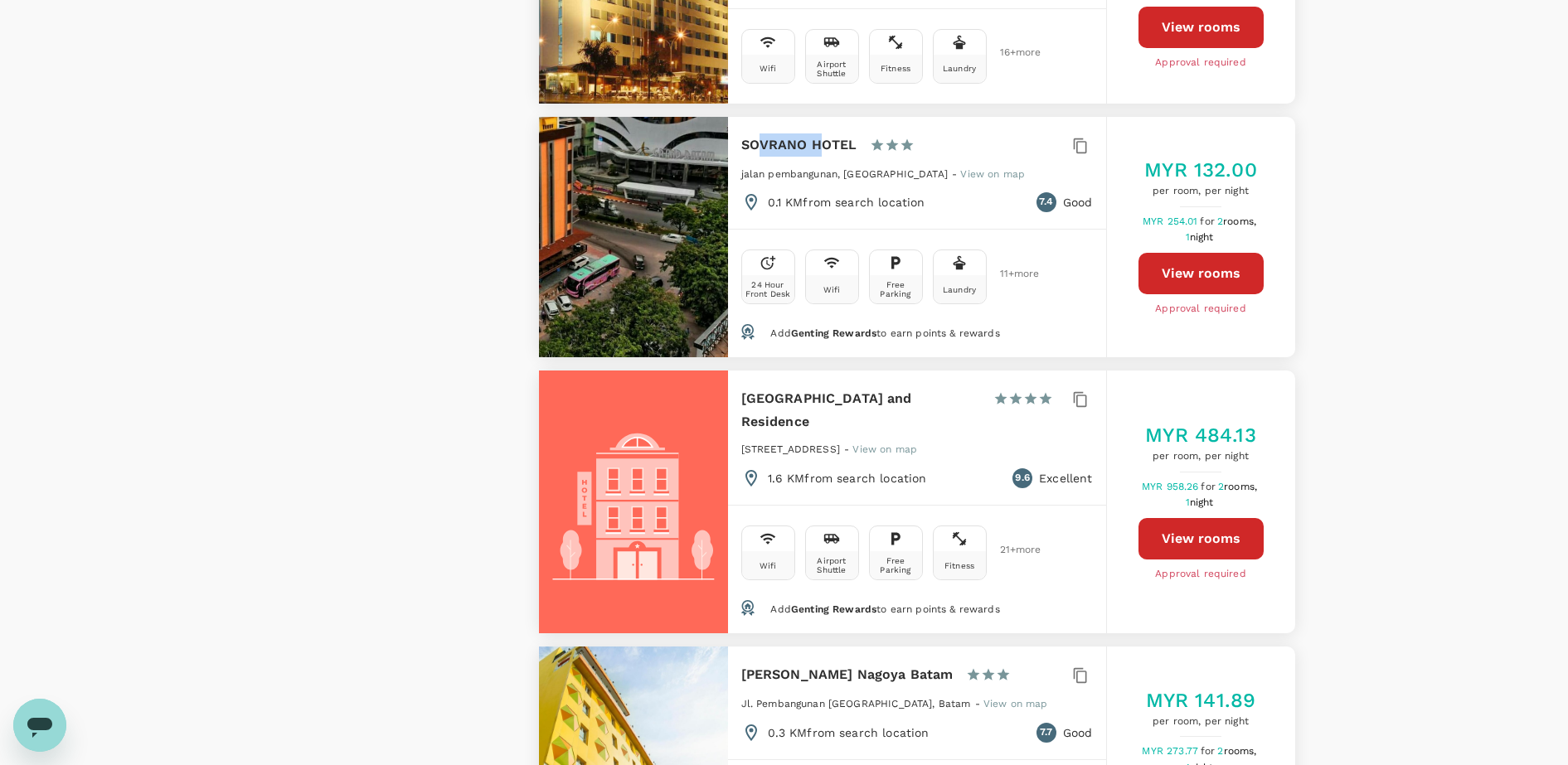
drag, startPoint x: 764, startPoint y: 131, endPoint x: 822, endPoint y: 120, distance: 59.0
click at [822, 133] on h6 "SOVRANO HOTEL" at bounding box center [800, 145] width 116 height 23
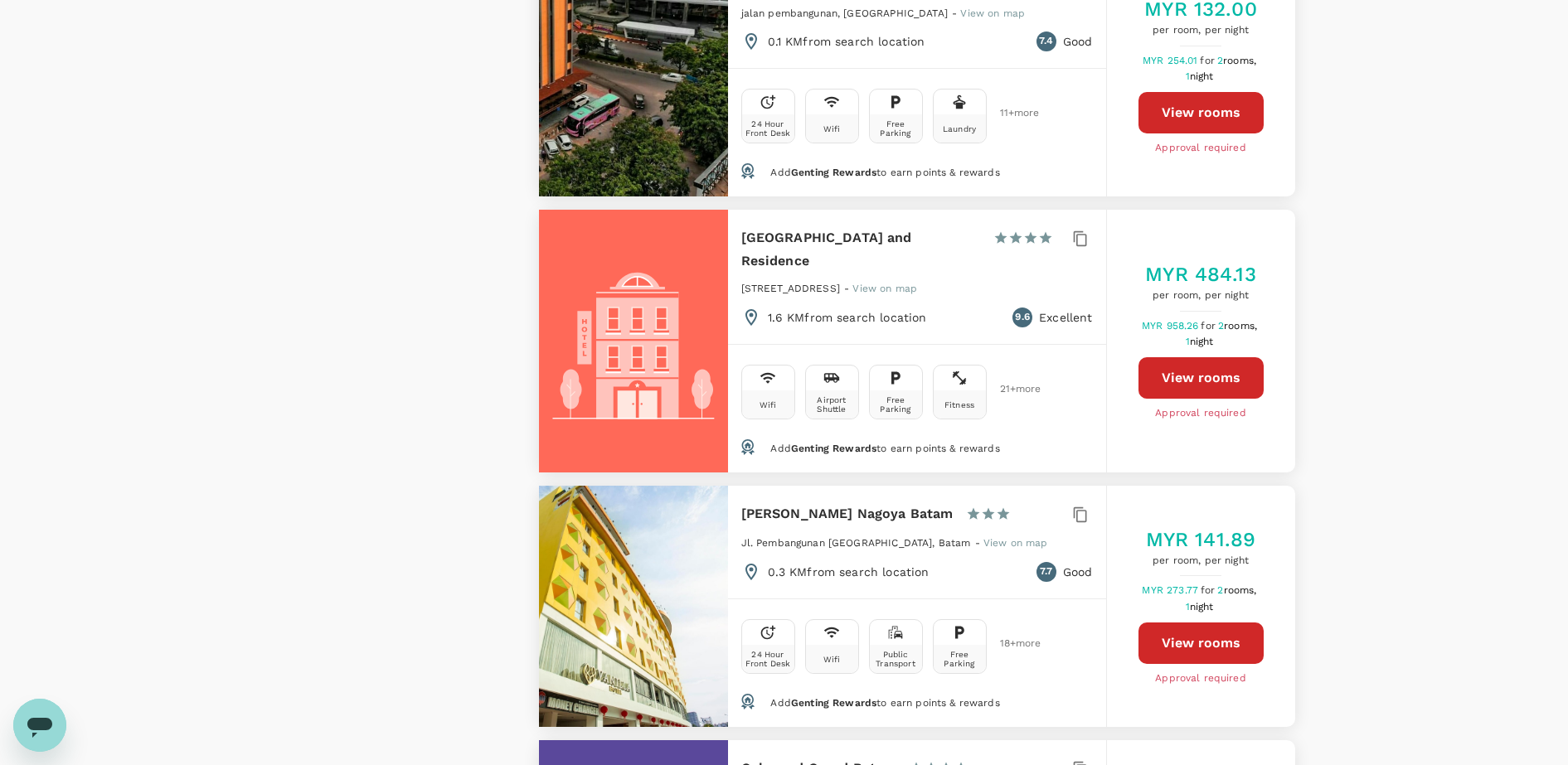
scroll to position [2175, 0]
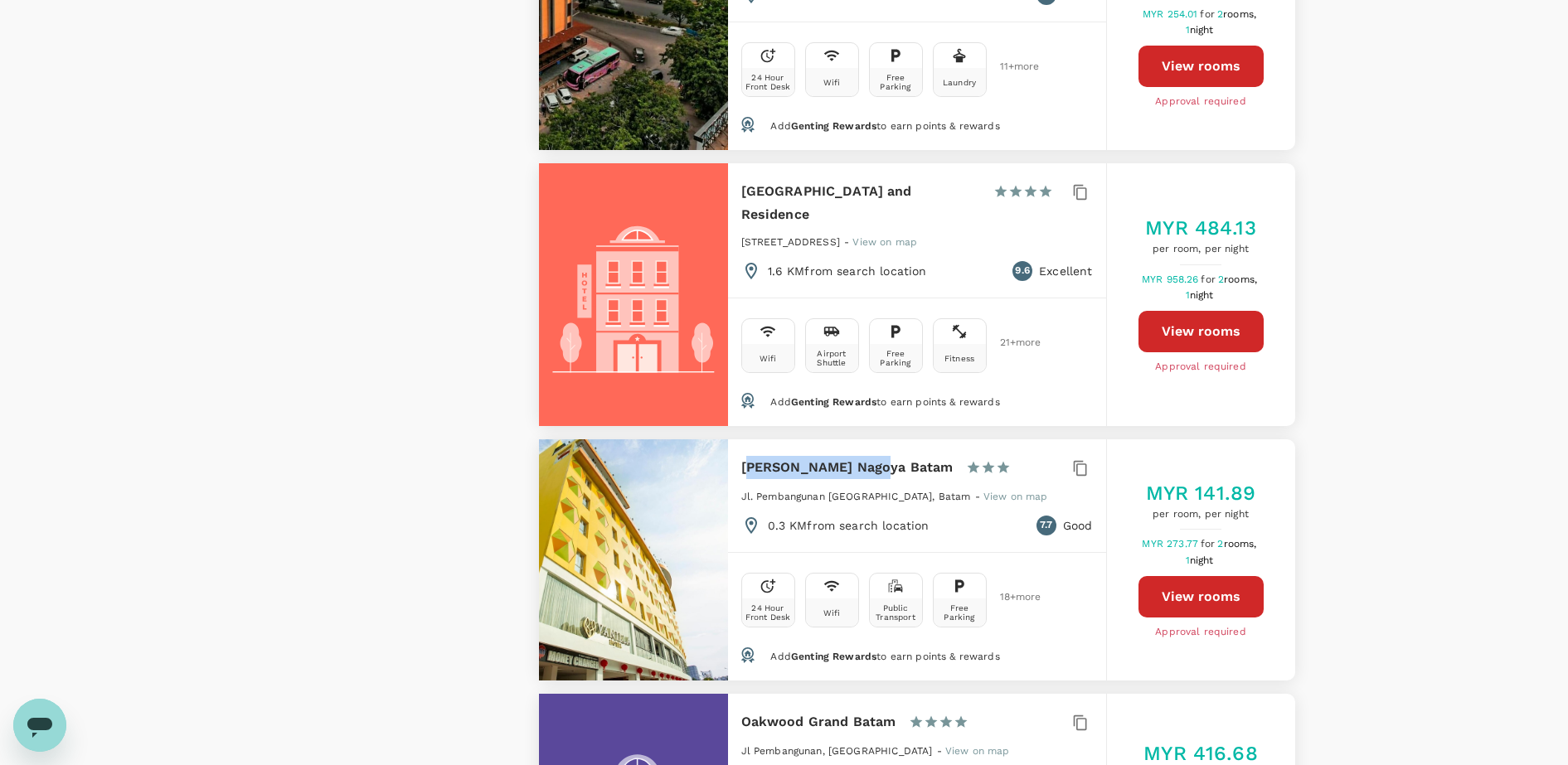
drag, startPoint x: 746, startPoint y: 427, endPoint x: 862, endPoint y: 426, distance: 116.0
click at [862, 456] on h6 "[PERSON_NAME] Nagoya Batam" at bounding box center [847, 467] width 213 height 23
drag, startPoint x: 862, startPoint y: 426, endPoint x: 912, endPoint y: 438, distance: 51.4
click at [912, 456] on div "Sahid Vanilla Nagoya Batam 1 Star 2 Stars 3 Stars 4 Stars 5 Stars" at bounding box center [917, 472] width 352 height 32
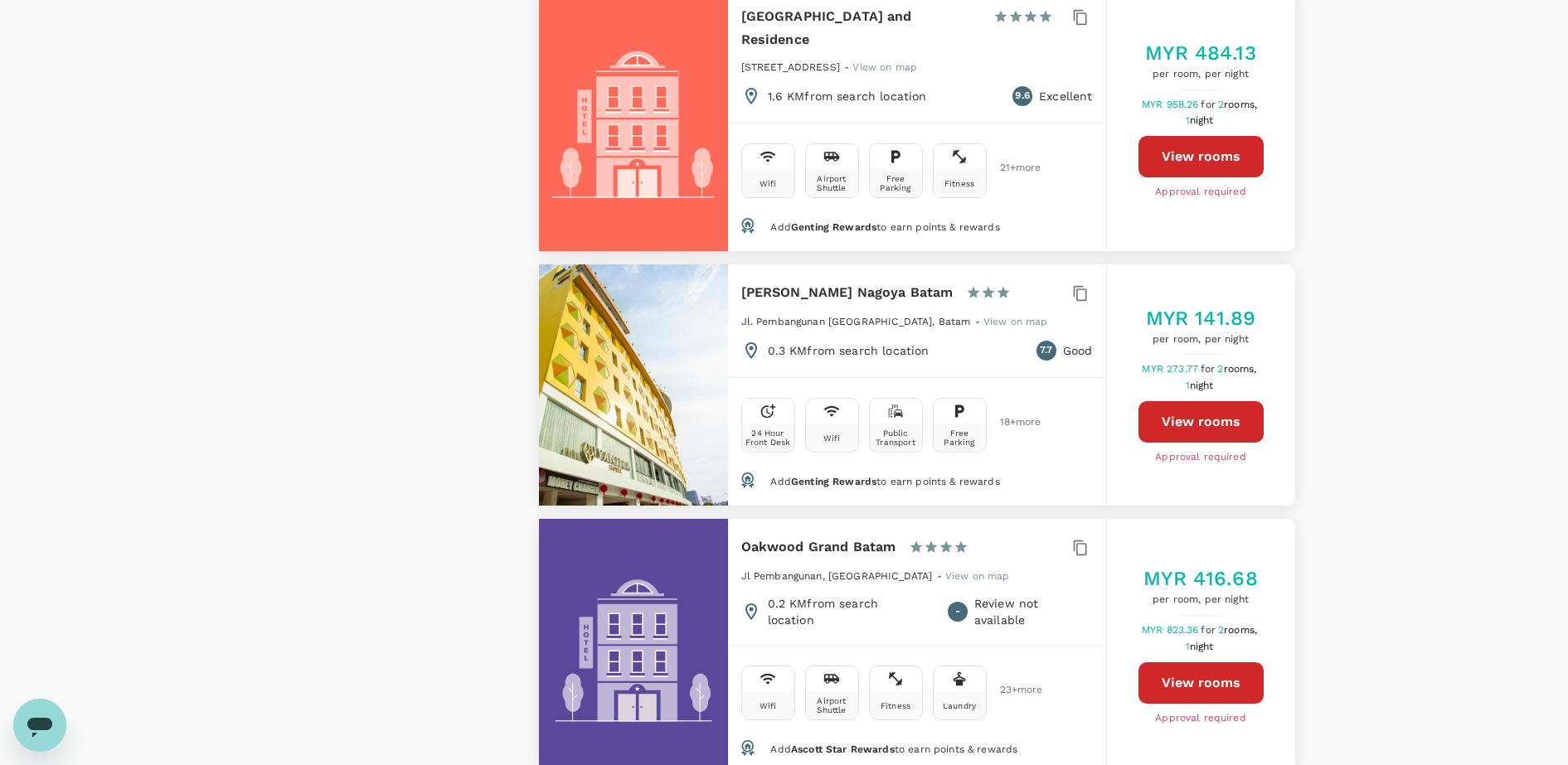
scroll to position [2382, 0]
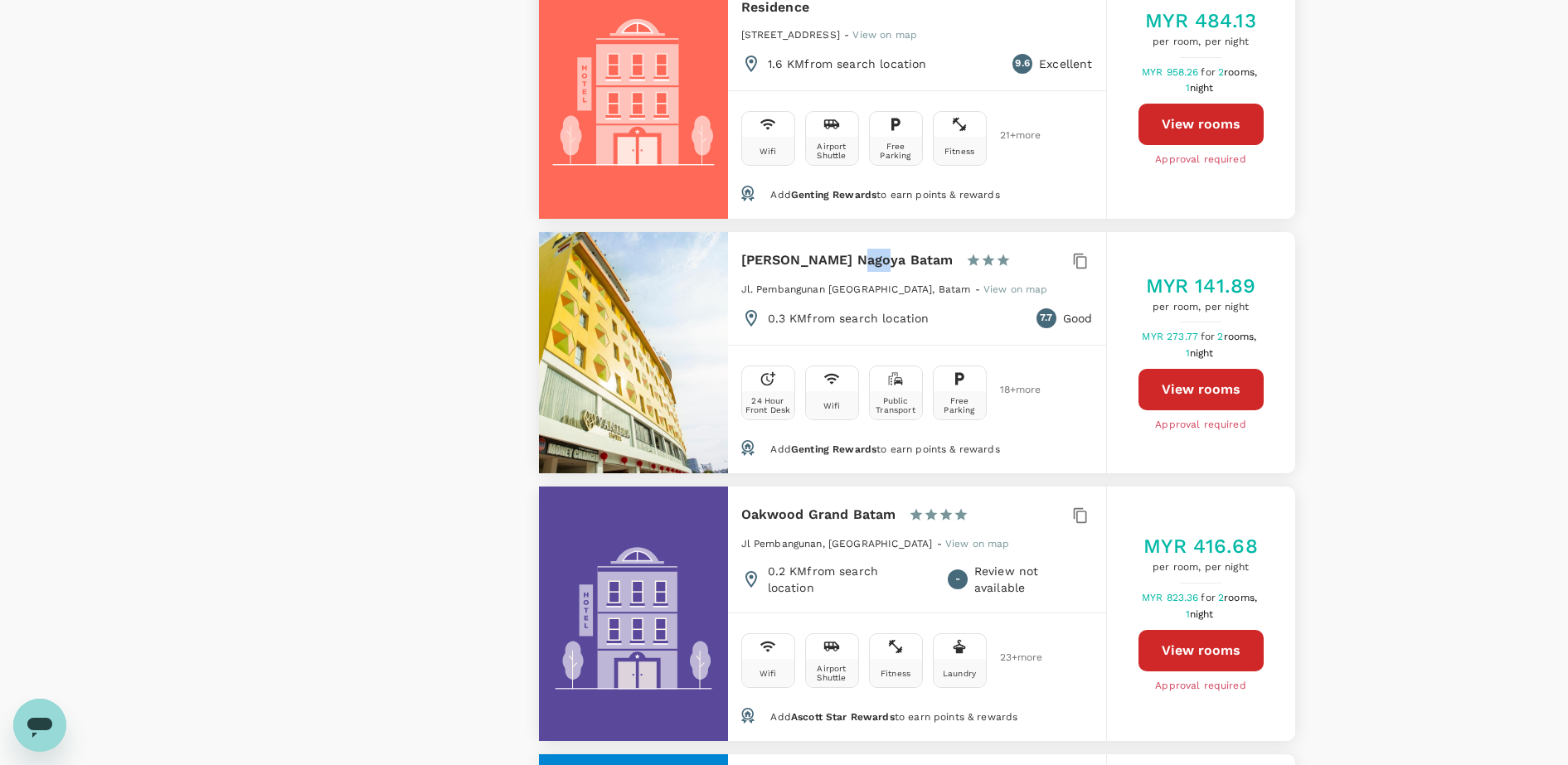
drag, startPoint x: 840, startPoint y: 219, endPoint x: 862, endPoint y: 215, distance: 22.4
click at [862, 249] on h6 "[PERSON_NAME] Nagoya Batam" at bounding box center [847, 260] width 213 height 23
drag, startPoint x: 862, startPoint y: 215, endPoint x: 1029, endPoint y: 216, distance: 167.0
click at [1029, 249] on div "Sahid Vanilla Nagoya Batam 1 Star 2 Stars 3 Stars 4 Stars 5 Stars" at bounding box center [917, 264] width 352 height 32
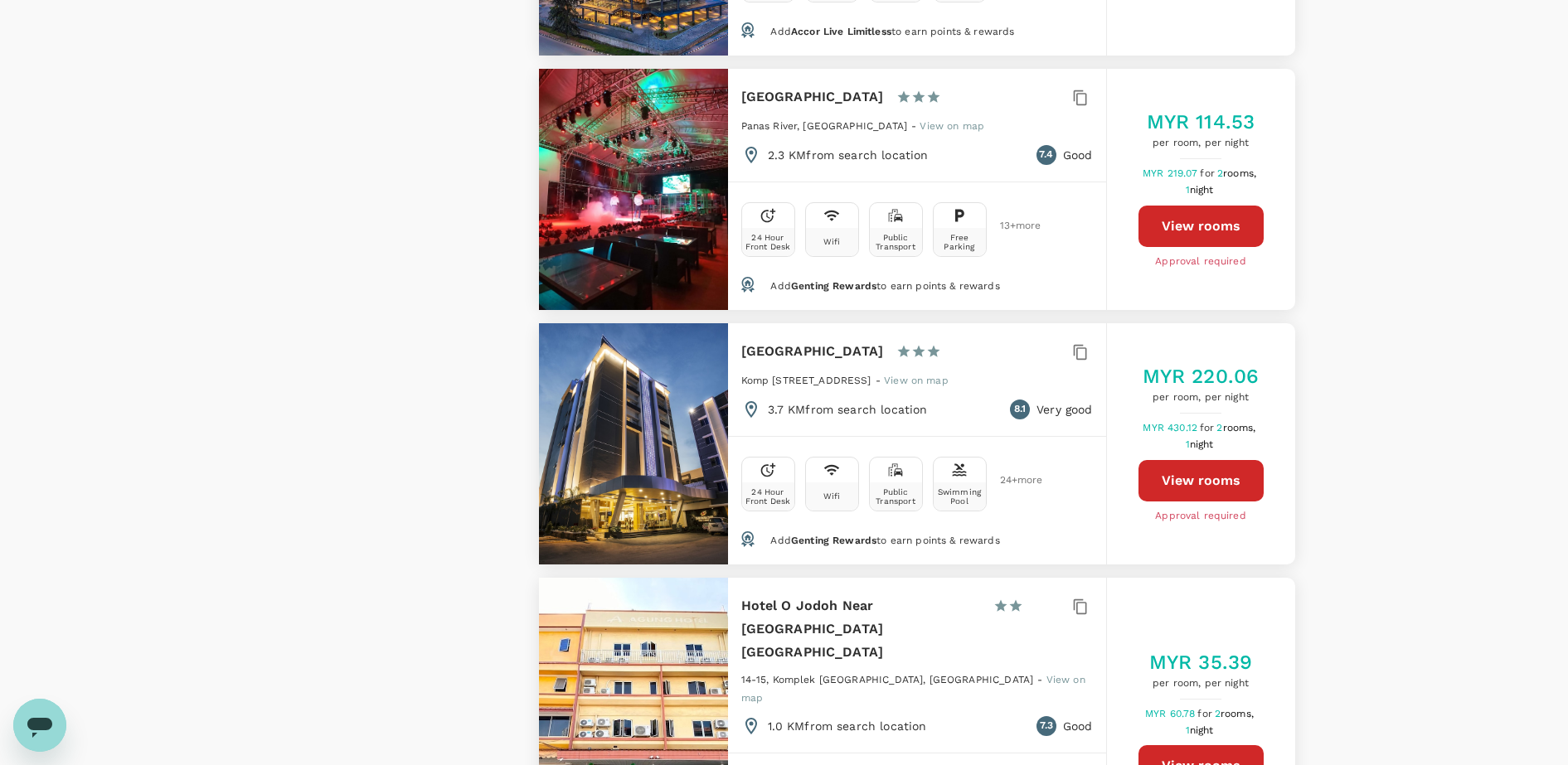
scroll to position [4350, 0]
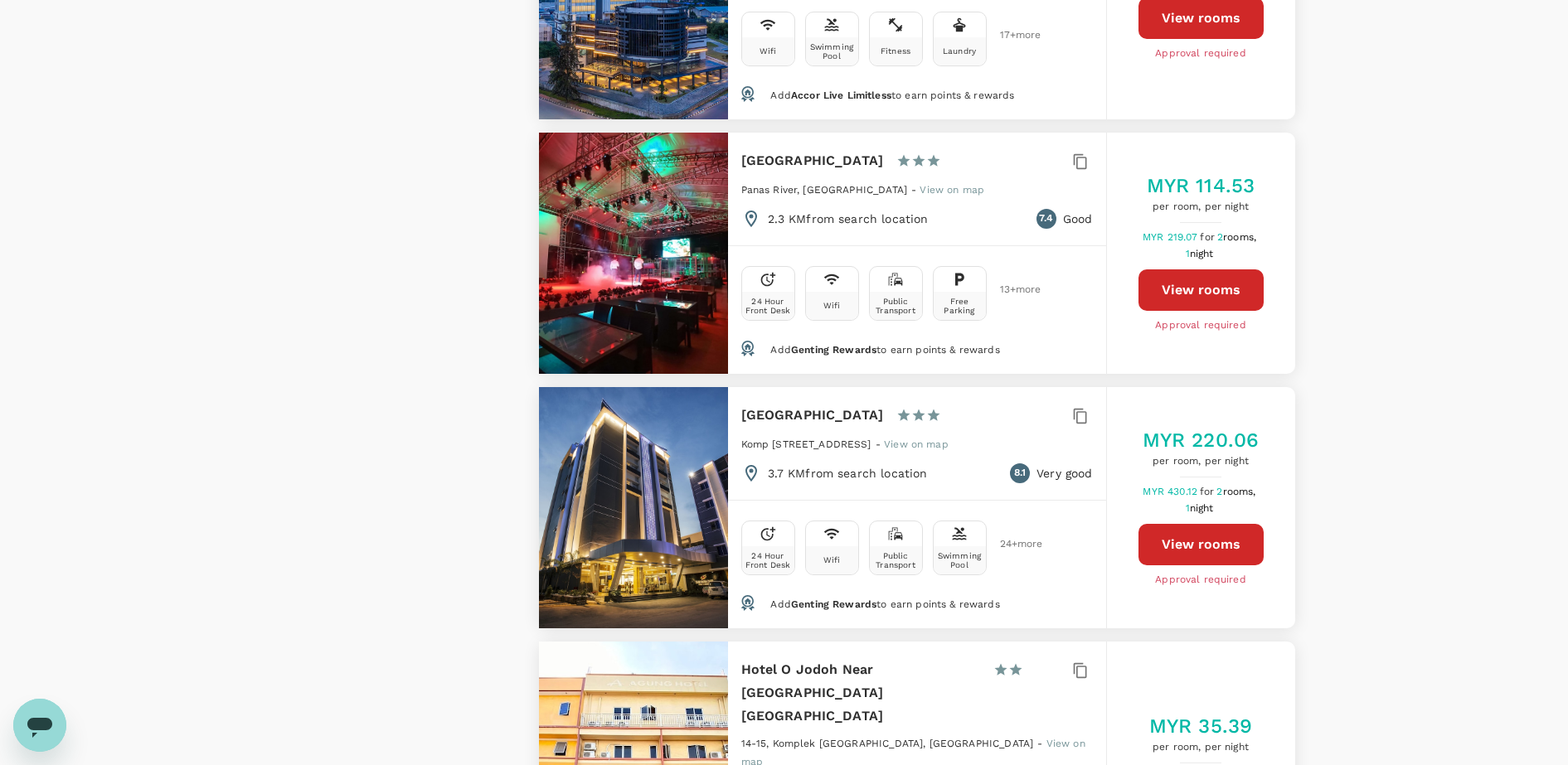
drag, startPoint x: 827, startPoint y: 397, endPoint x: 742, endPoint y: 370, distance: 89.2
click at [742, 404] on h6 "[GEOGRAPHIC_DATA]" at bounding box center [813, 415] width 143 height 23
drag, startPoint x: 742, startPoint y: 370, endPoint x: 902, endPoint y: 390, distance: 161.2
click at [884, 404] on h6 "[GEOGRAPHIC_DATA]" at bounding box center [813, 415] width 143 height 23
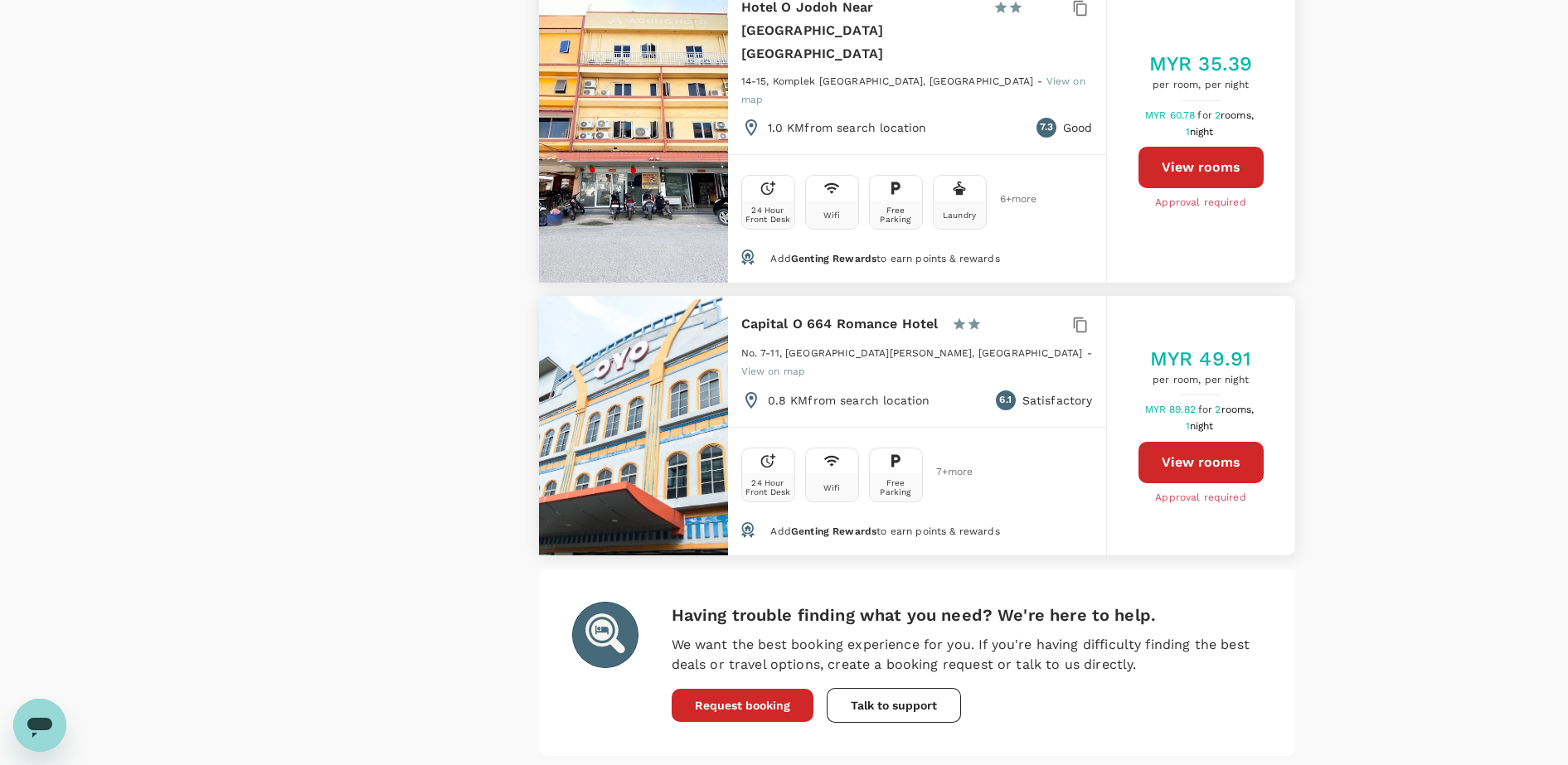
scroll to position [5049, 0]
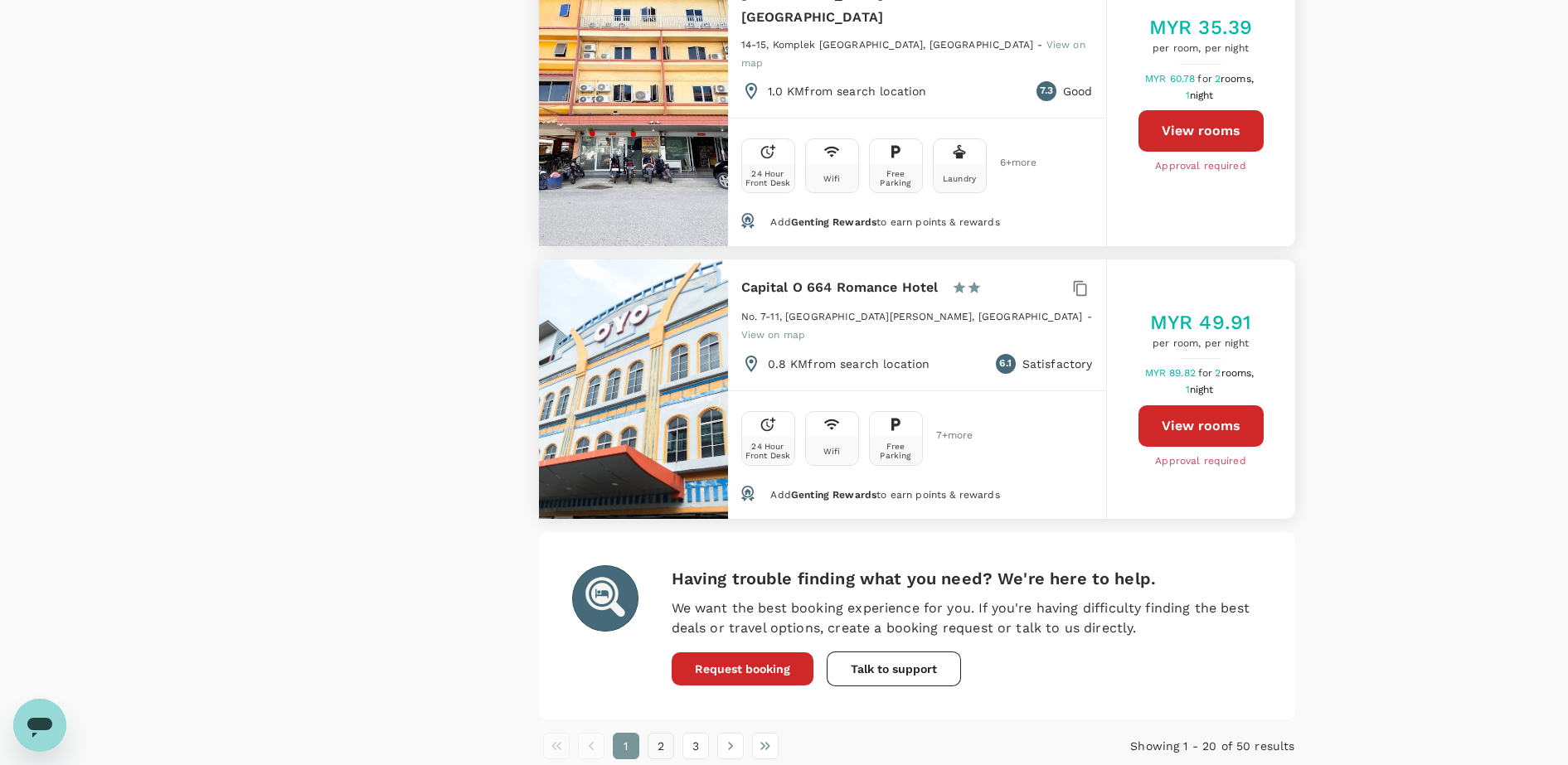
click at [655, 732] on button "2" at bounding box center [661, 746] width 26 height 26
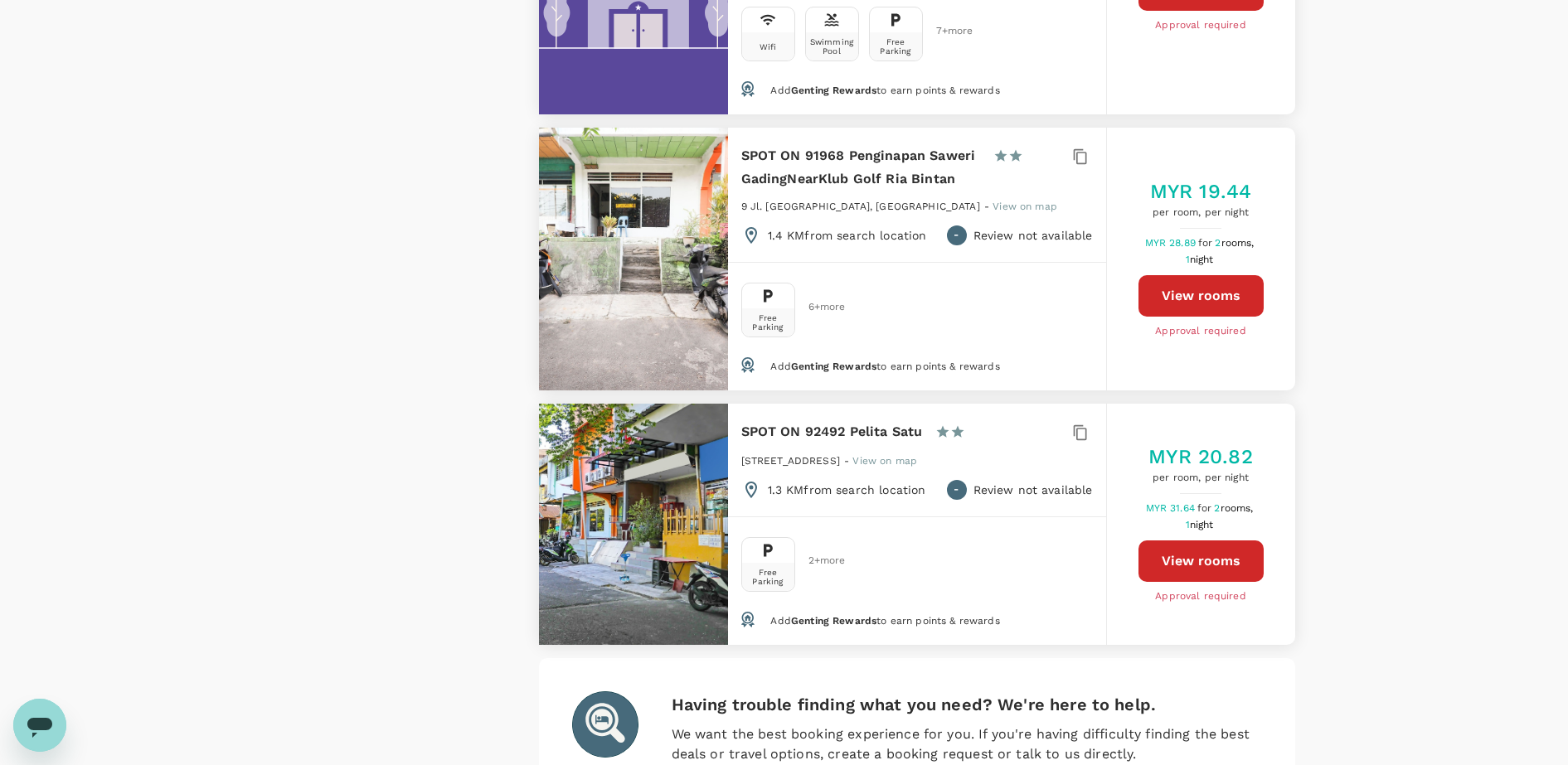
scroll to position [5450, 0]
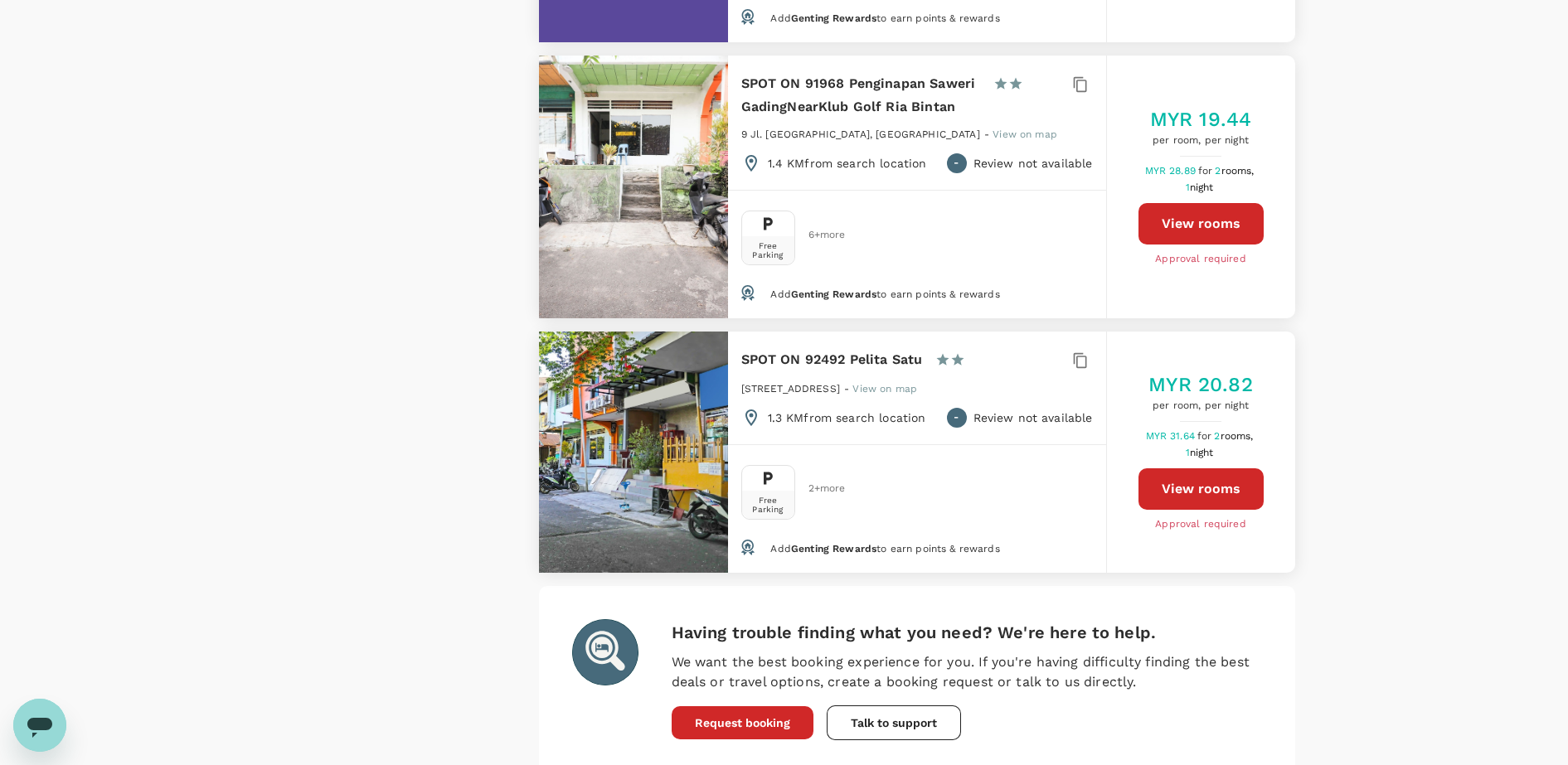
drag, startPoint x: 615, startPoint y: 665, endPoint x: 623, endPoint y: 665, distance: 8.0
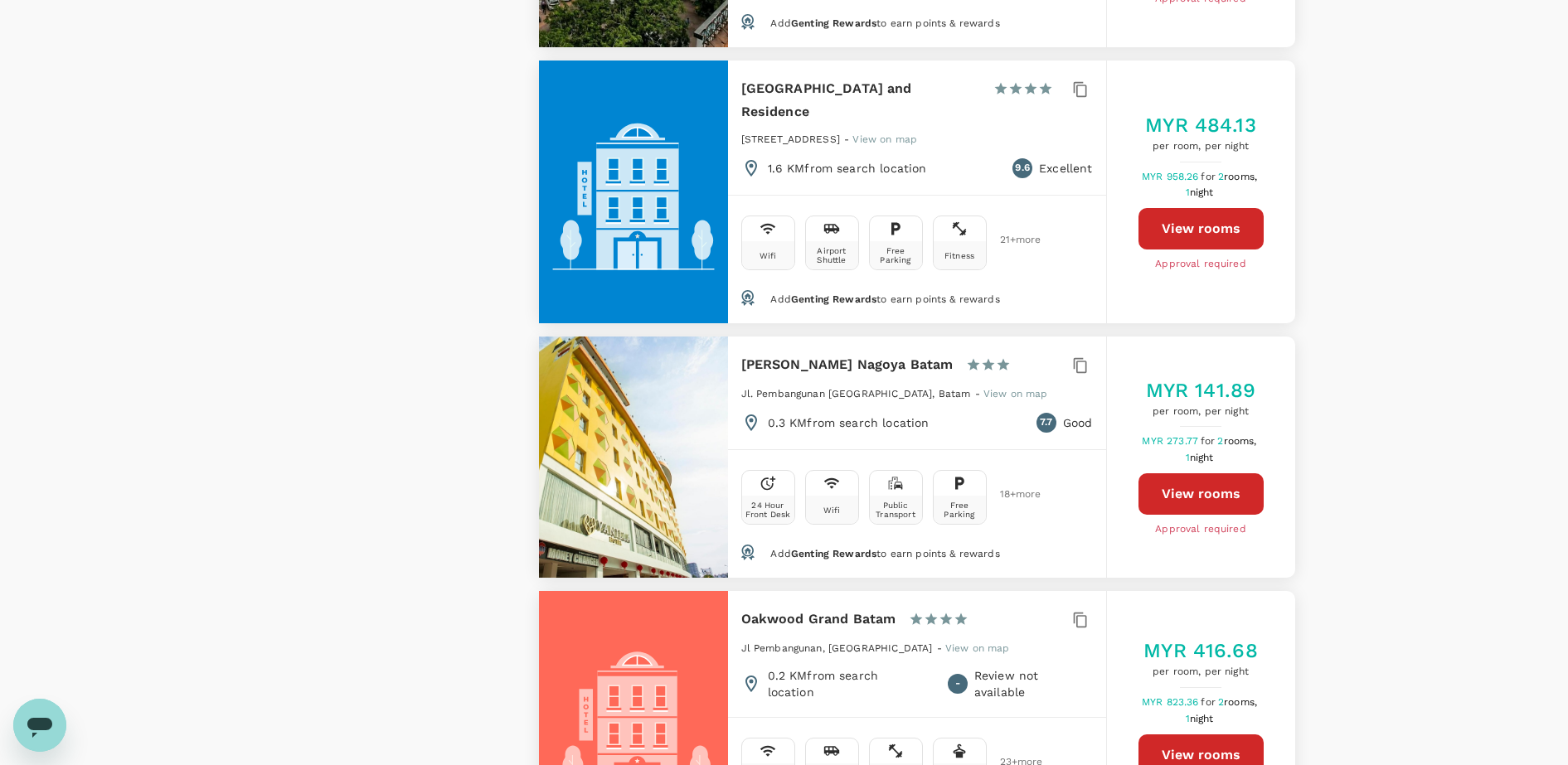
scroll to position [2279, 0]
drag, startPoint x: 740, startPoint y: 327, endPoint x: 865, endPoint y: 335, distance: 125.3
click at [865, 336] on div "Sahid Vanilla Nagoya Batam 1 Star 2 Stars 3 Stars 4 Stars 5 Stars Jl. Pembangun…" at bounding box center [917, 392] width 378 height 113
click at [862, 353] on h6 "[PERSON_NAME] Nagoya Batam" at bounding box center [847, 364] width 213 height 23
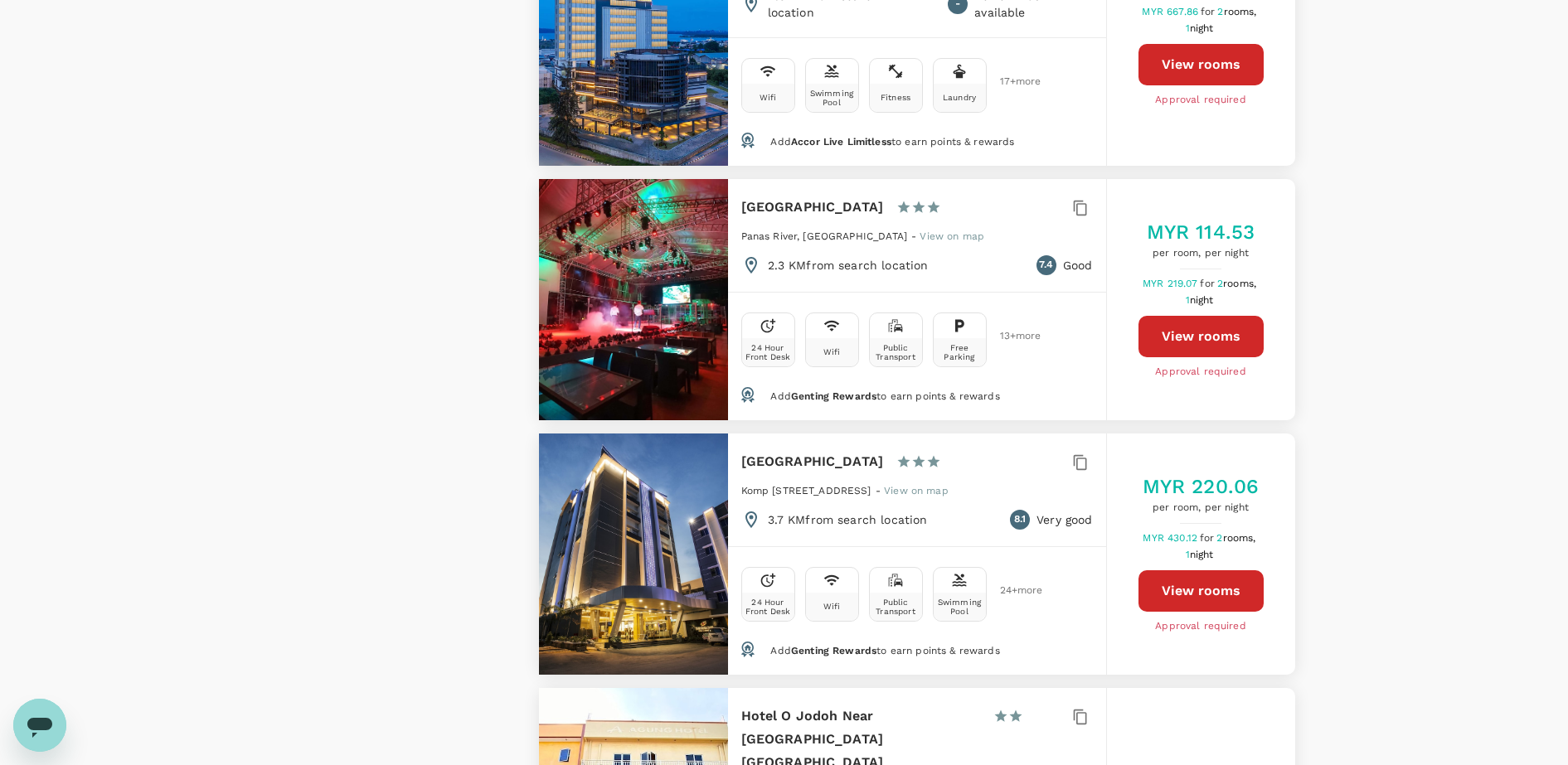
scroll to position [4454, 0]
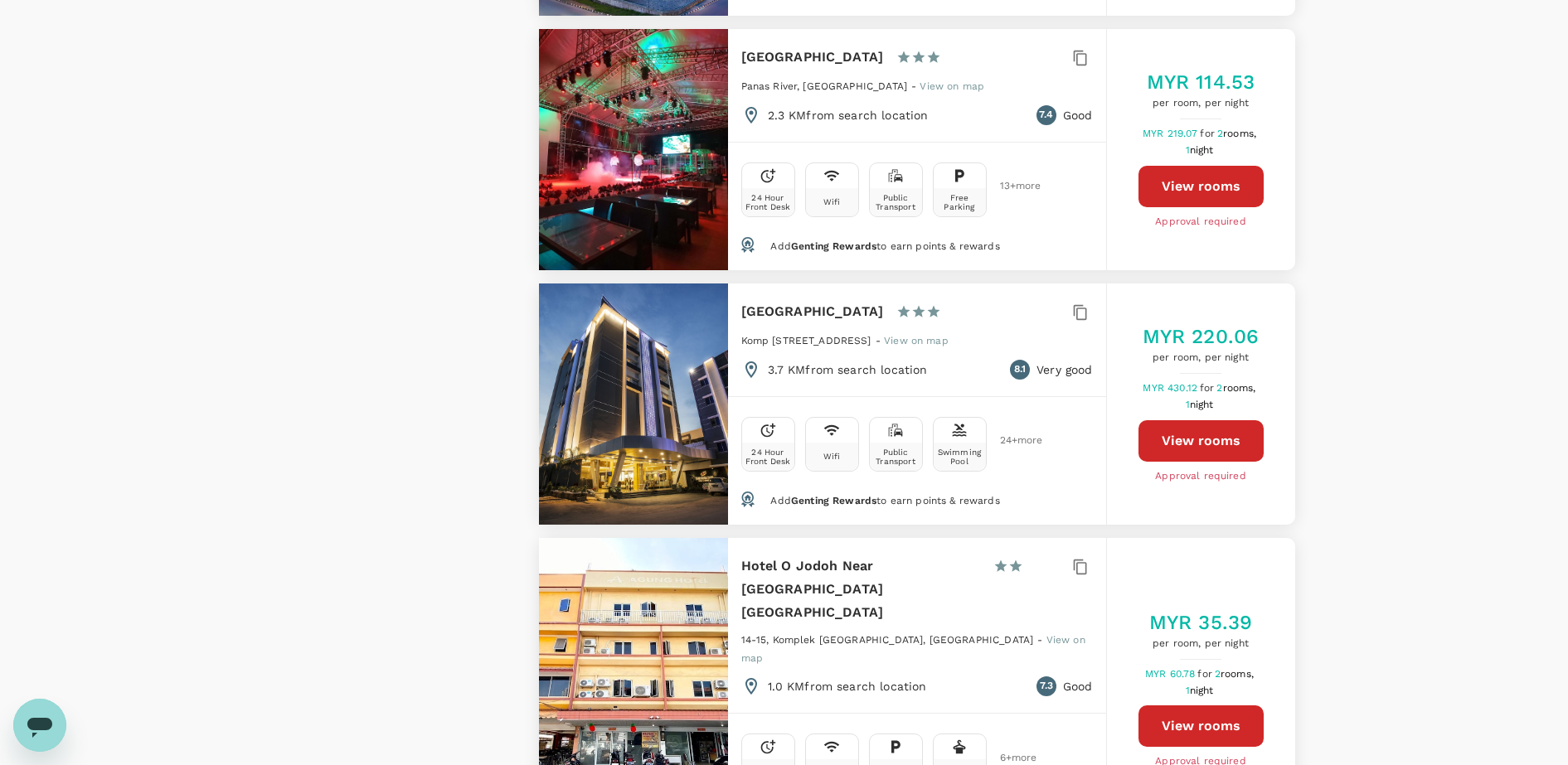
drag, startPoint x: 825, startPoint y: 285, endPoint x: 751, endPoint y: 274, distance: 74.8
click at [751, 300] on h6 "[GEOGRAPHIC_DATA]" at bounding box center [813, 311] width 143 height 23
drag, startPoint x: 751, startPoint y: 274, endPoint x: 879, endPoint y: 299, distance: 130.4
click at [879, 300] on h6 "[GEOGRAPHIC_DATA]" at bounding box center [813, 311] width 143 height 23
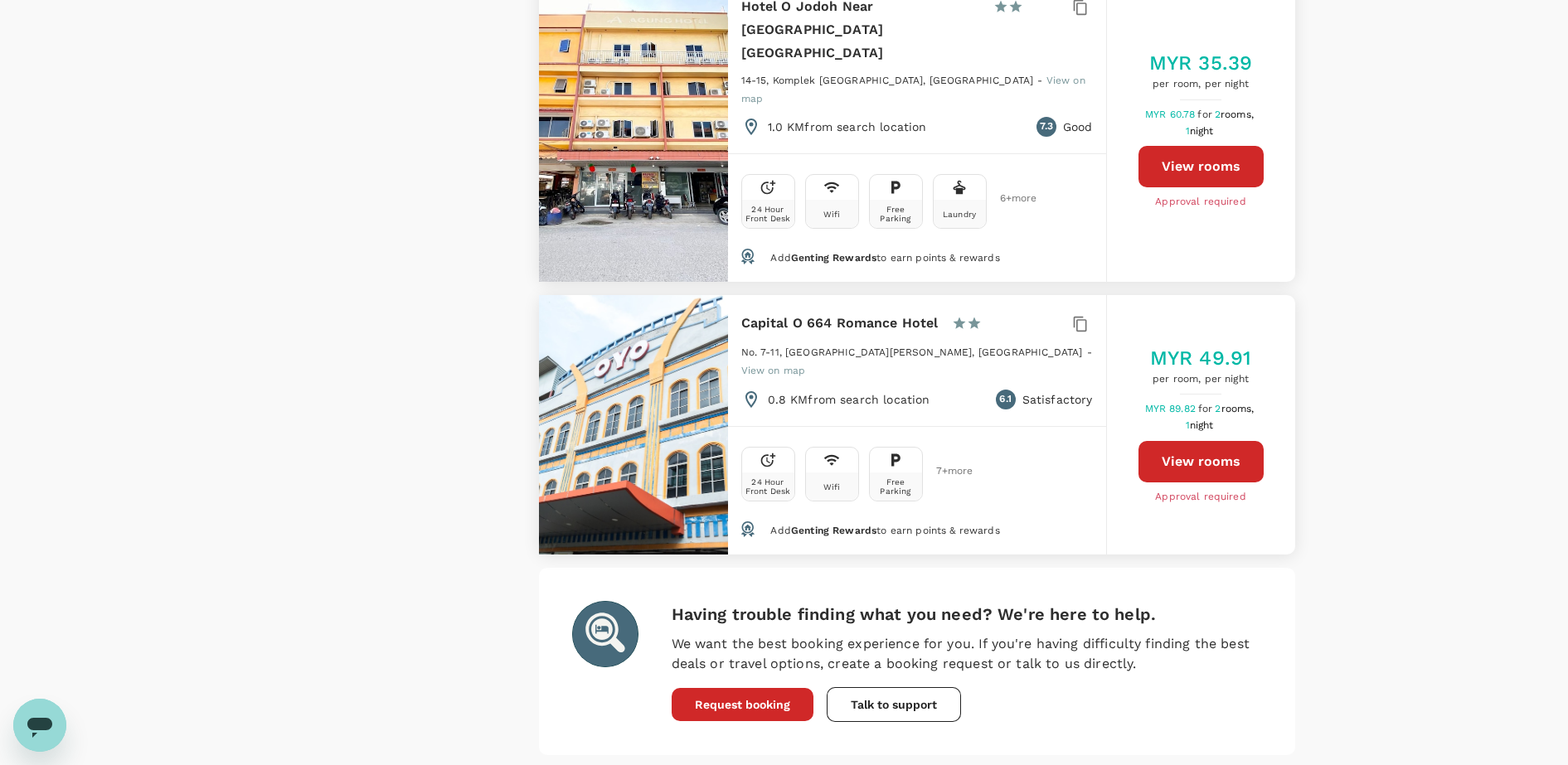
scroll to position [5049, 0]
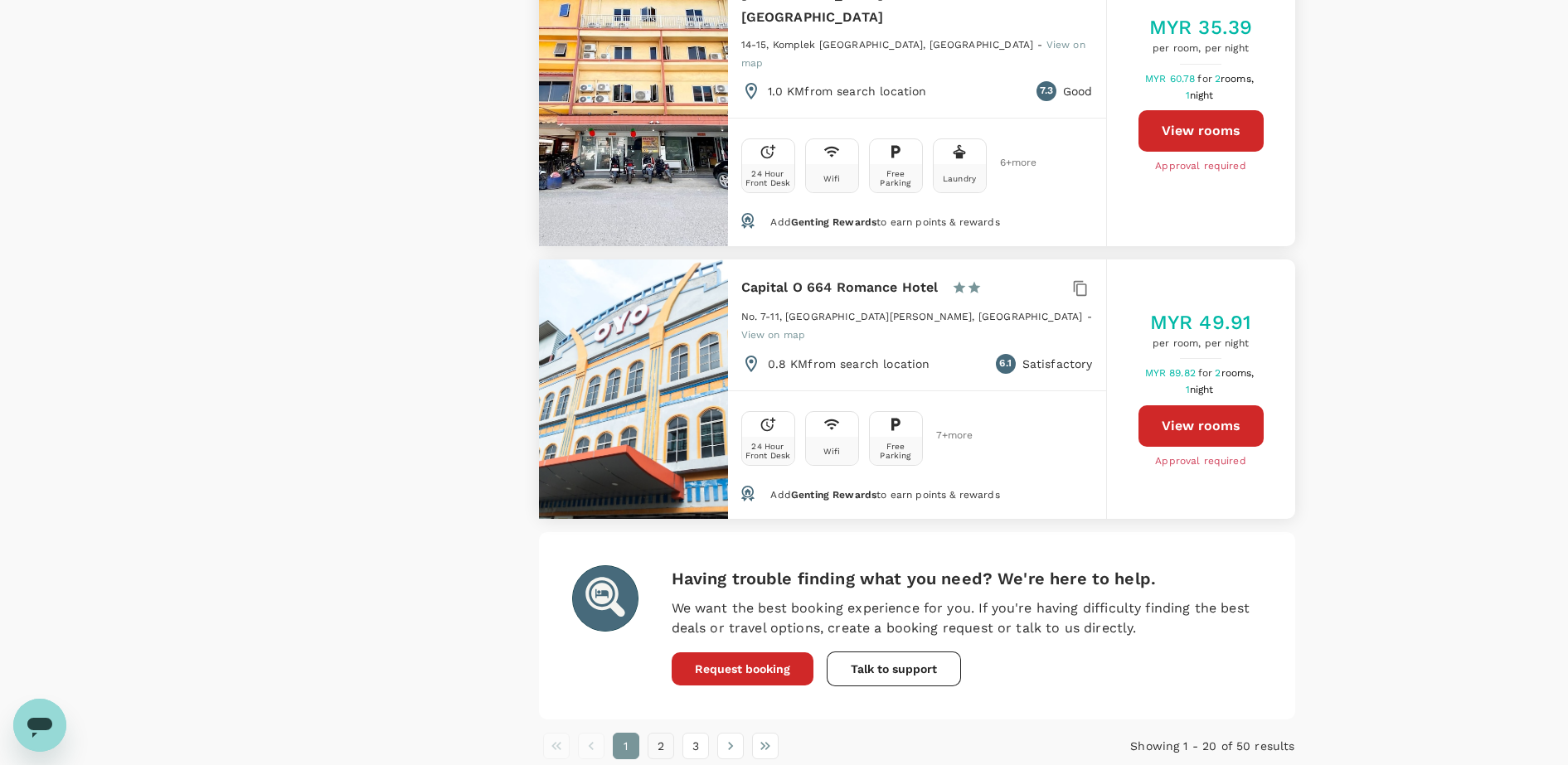
click at [668, 732] on button "2" at bounding box center [661, 746] width 26 height 26
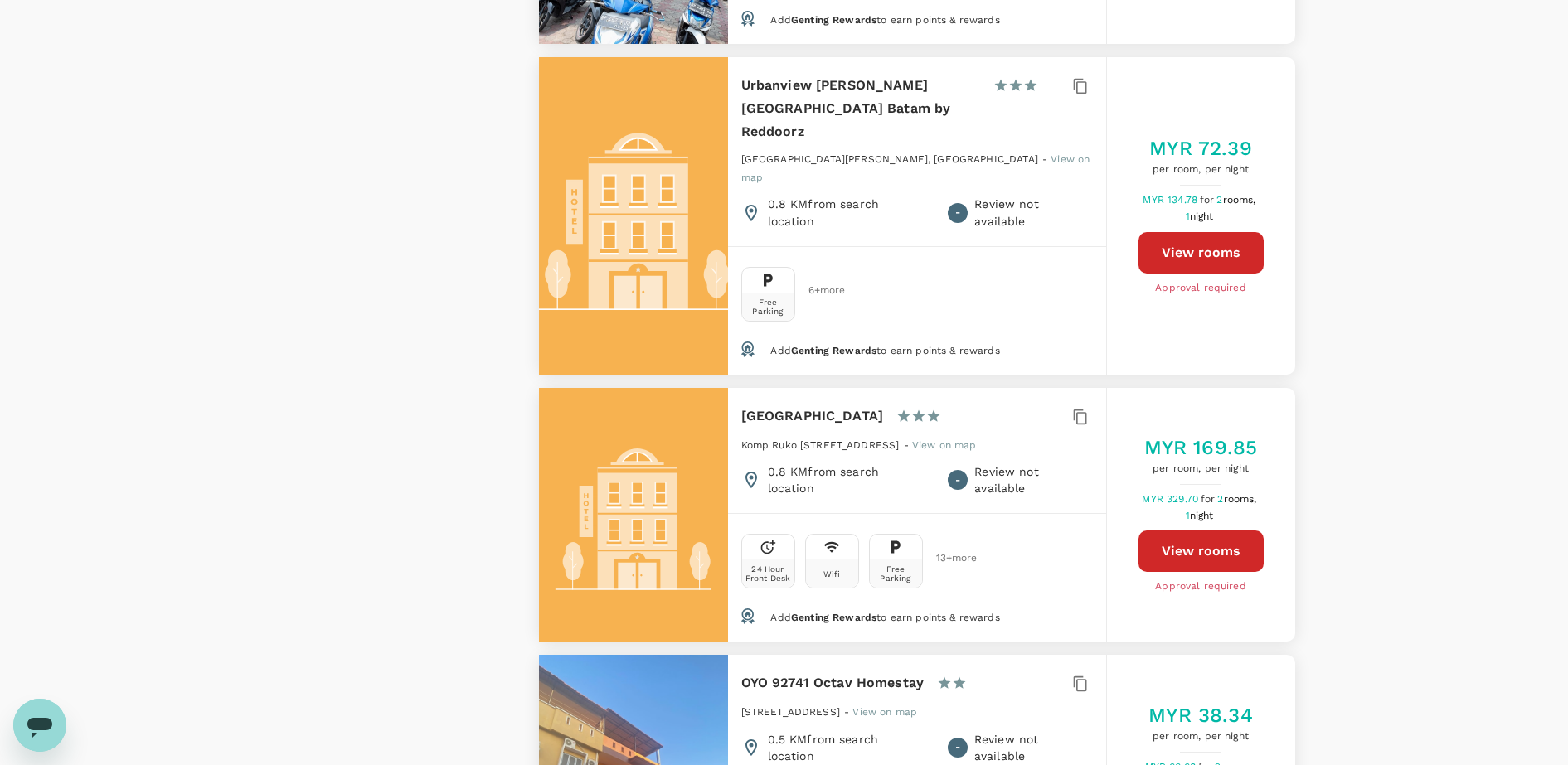
scroll to position [1657, 0]
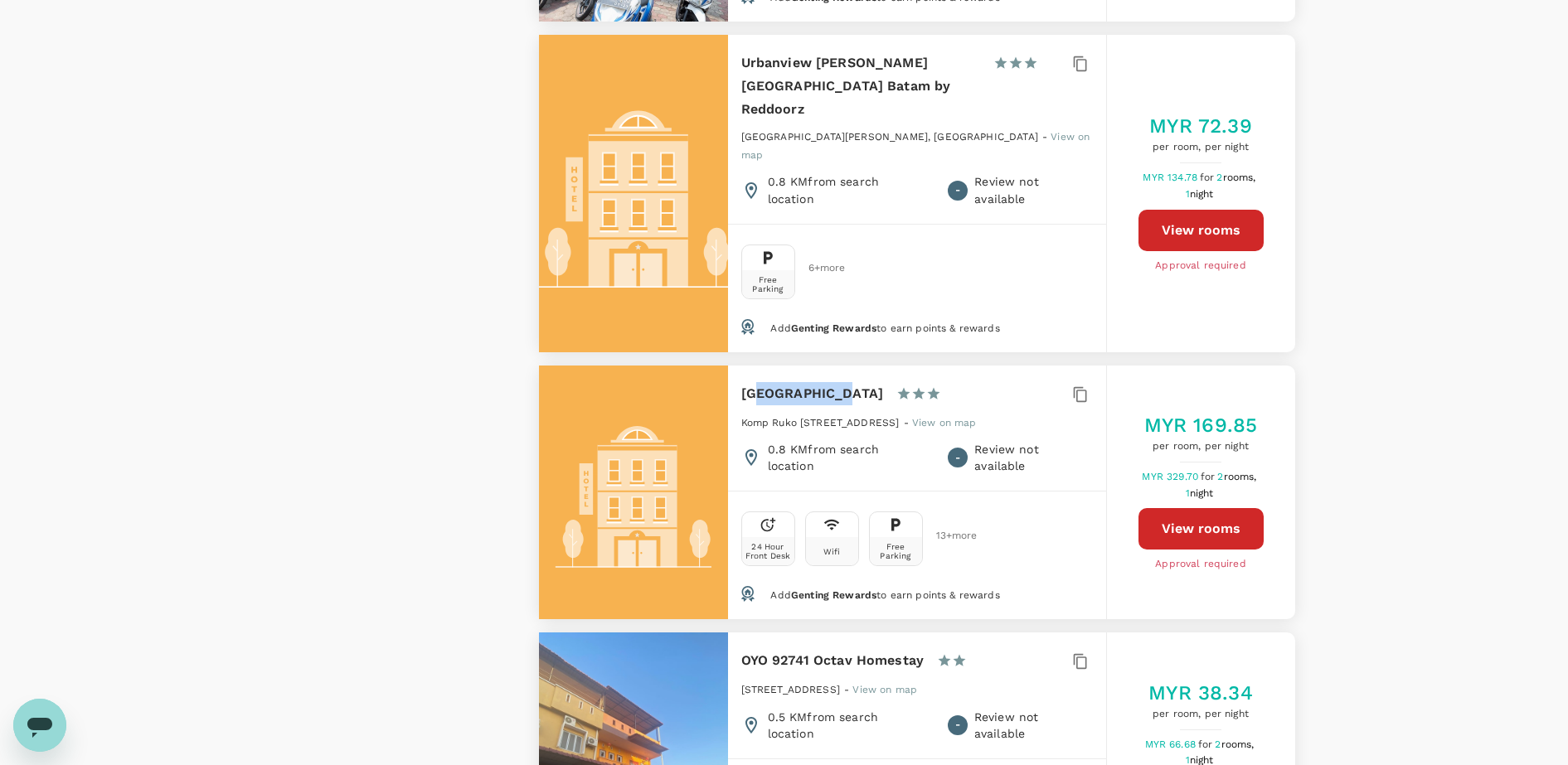
drag, startPoint x: 753, startPoint y: 315, endPoint x: 825, endPoint y: 310, distance: 72.2
click at [825, 382] on h6 "Vivotel Hotel" at bounding box center [813, 393] width 143 height 23
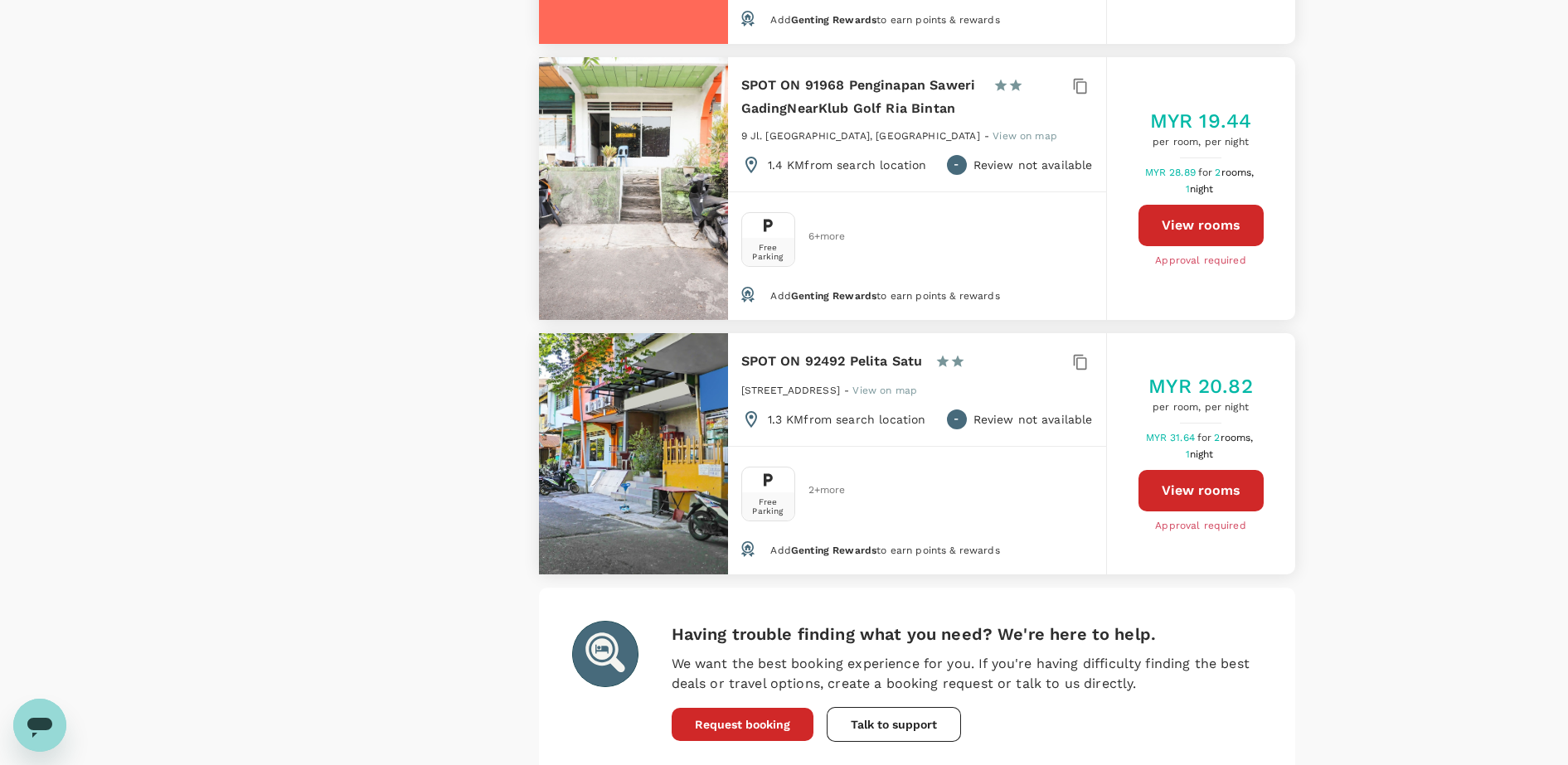
scroll to position [5450, 0]
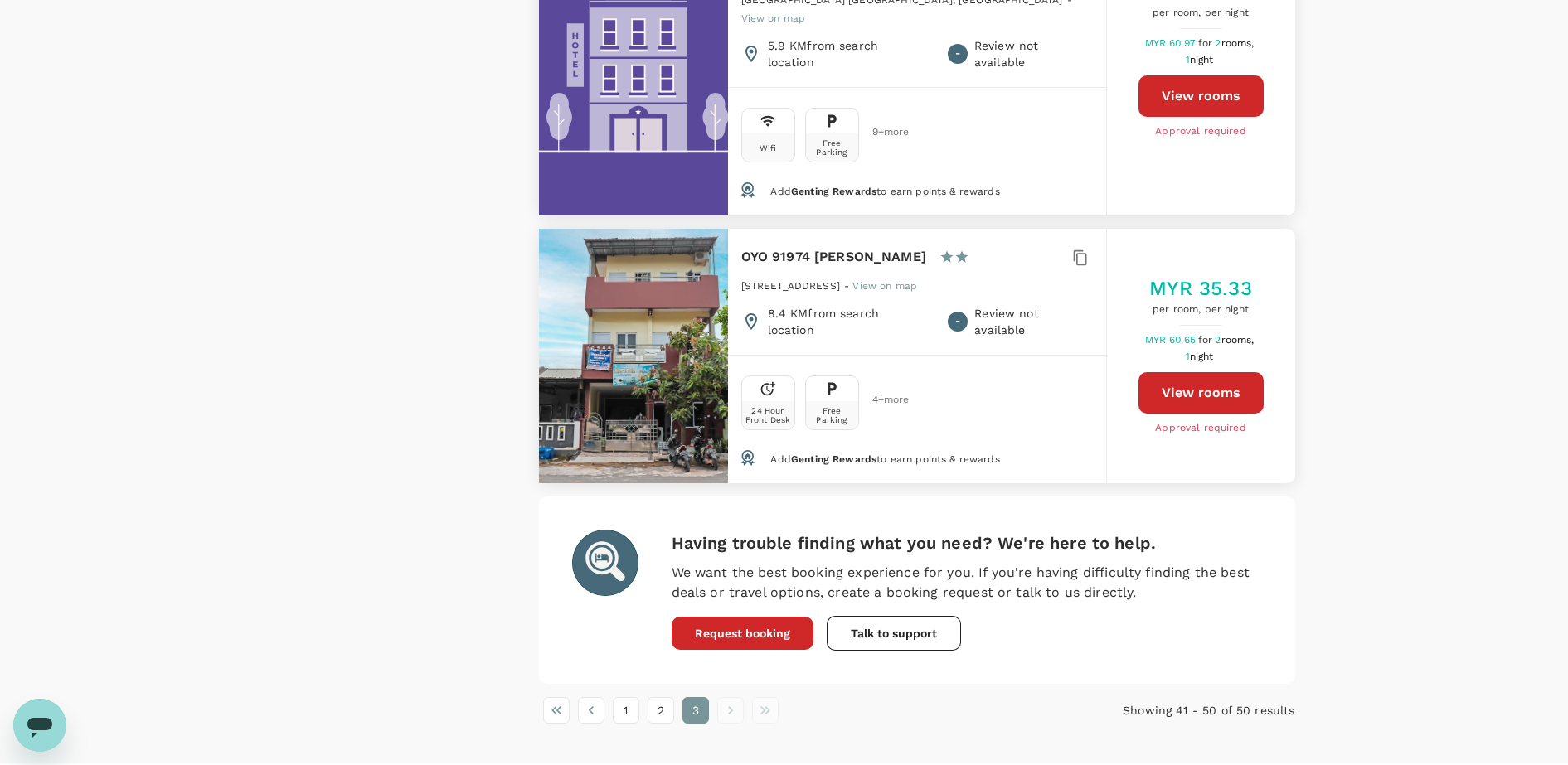
scroll to position [2668, 0]
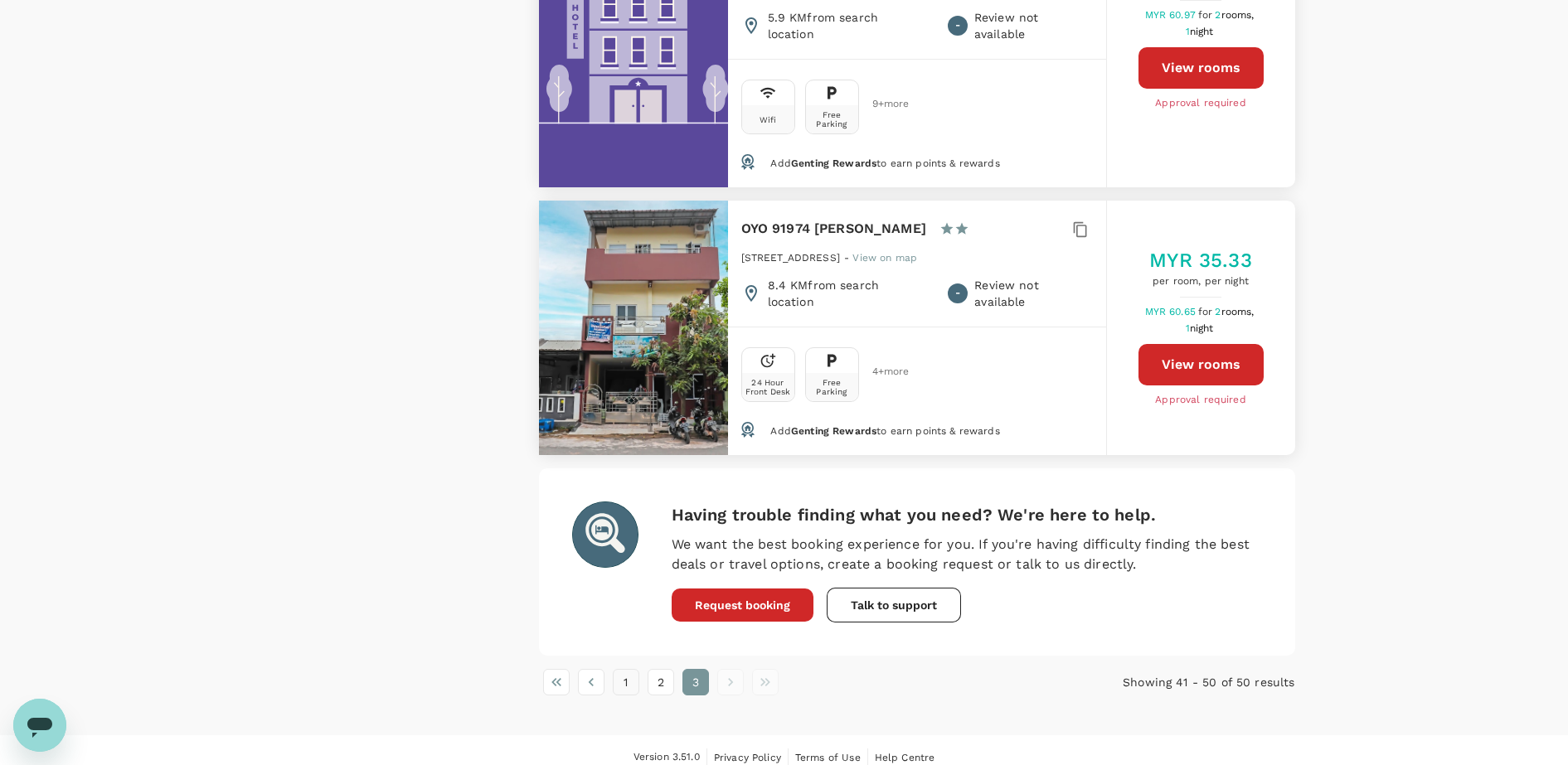
click at [630, 669] on button "1" at bounding box center [626, 682] width 26 height 26
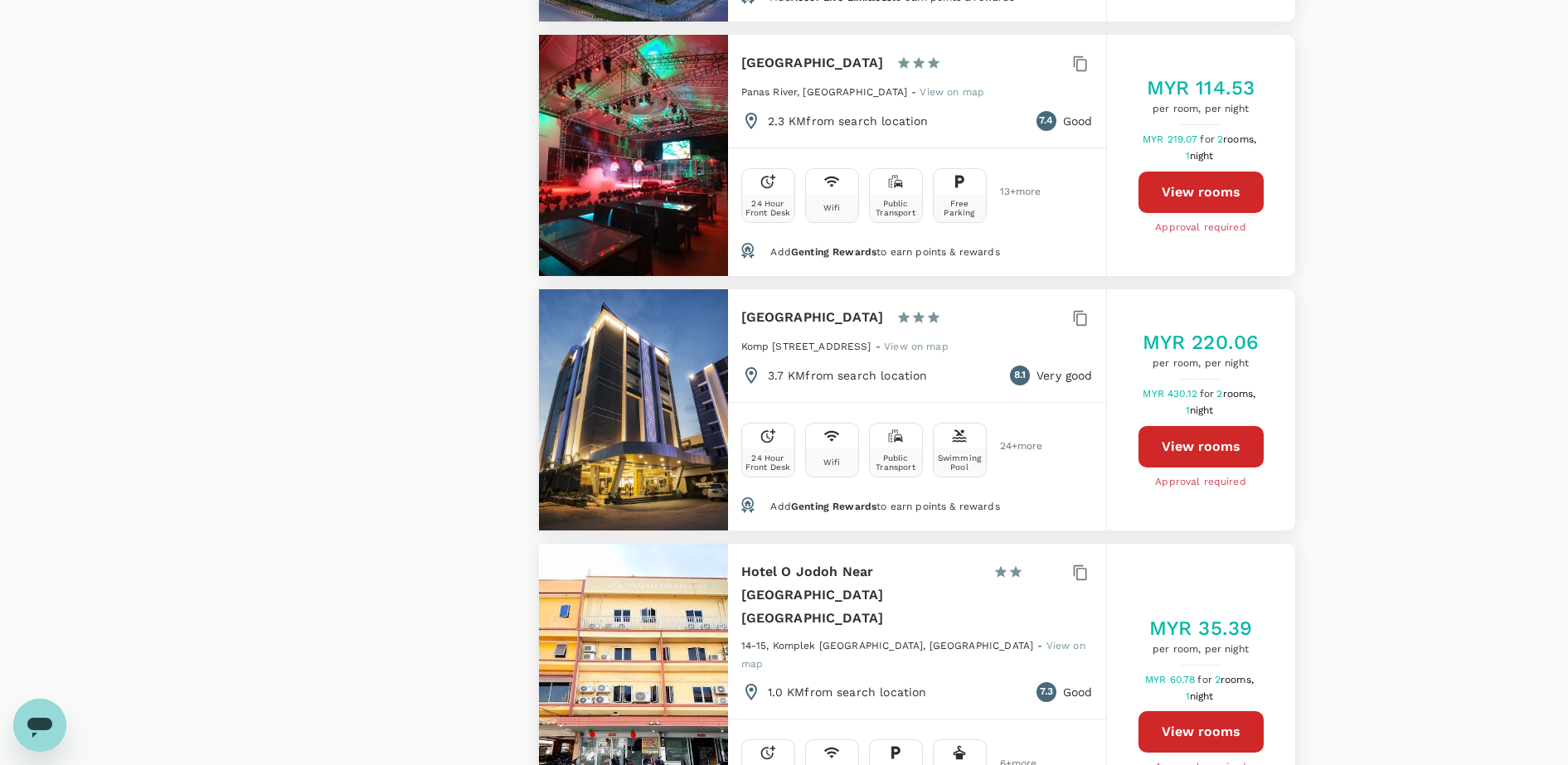
scroll to position [4661, 0]
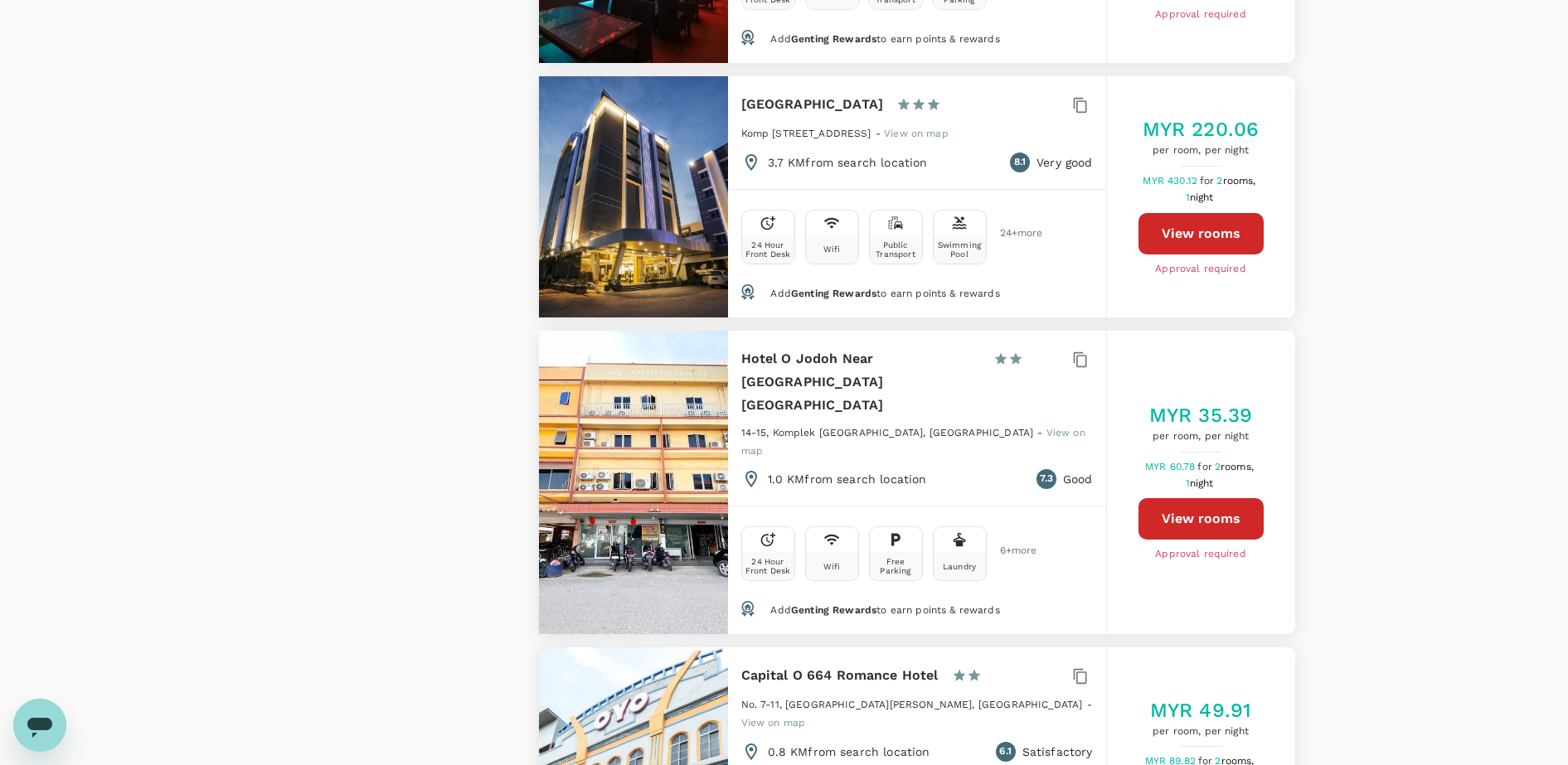
click at [1207, 213] on button "View rooms" at bounding box center [1201, 234] width 125 height 41
type input "679.13"
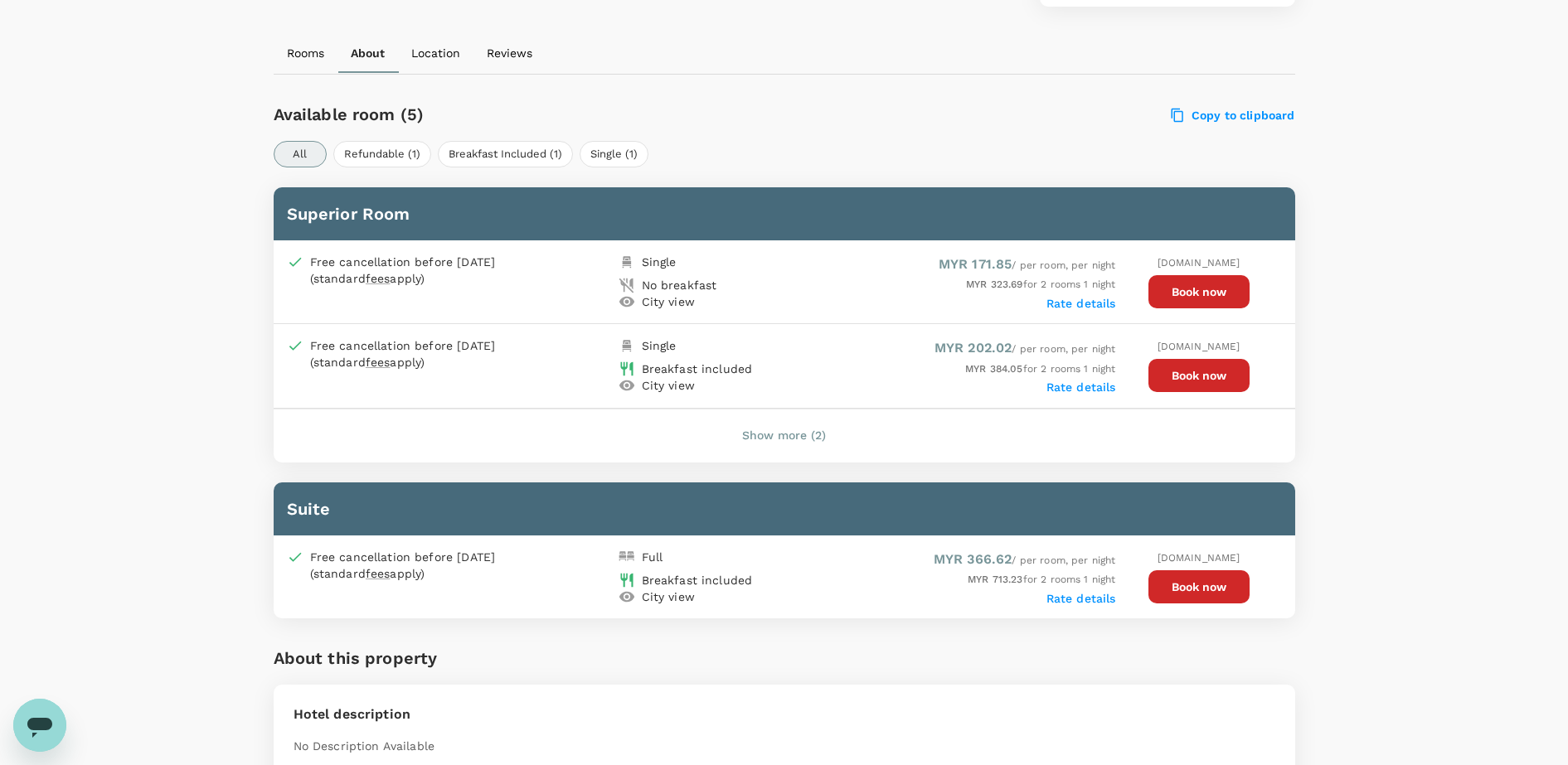
scroll to position [715, 0]
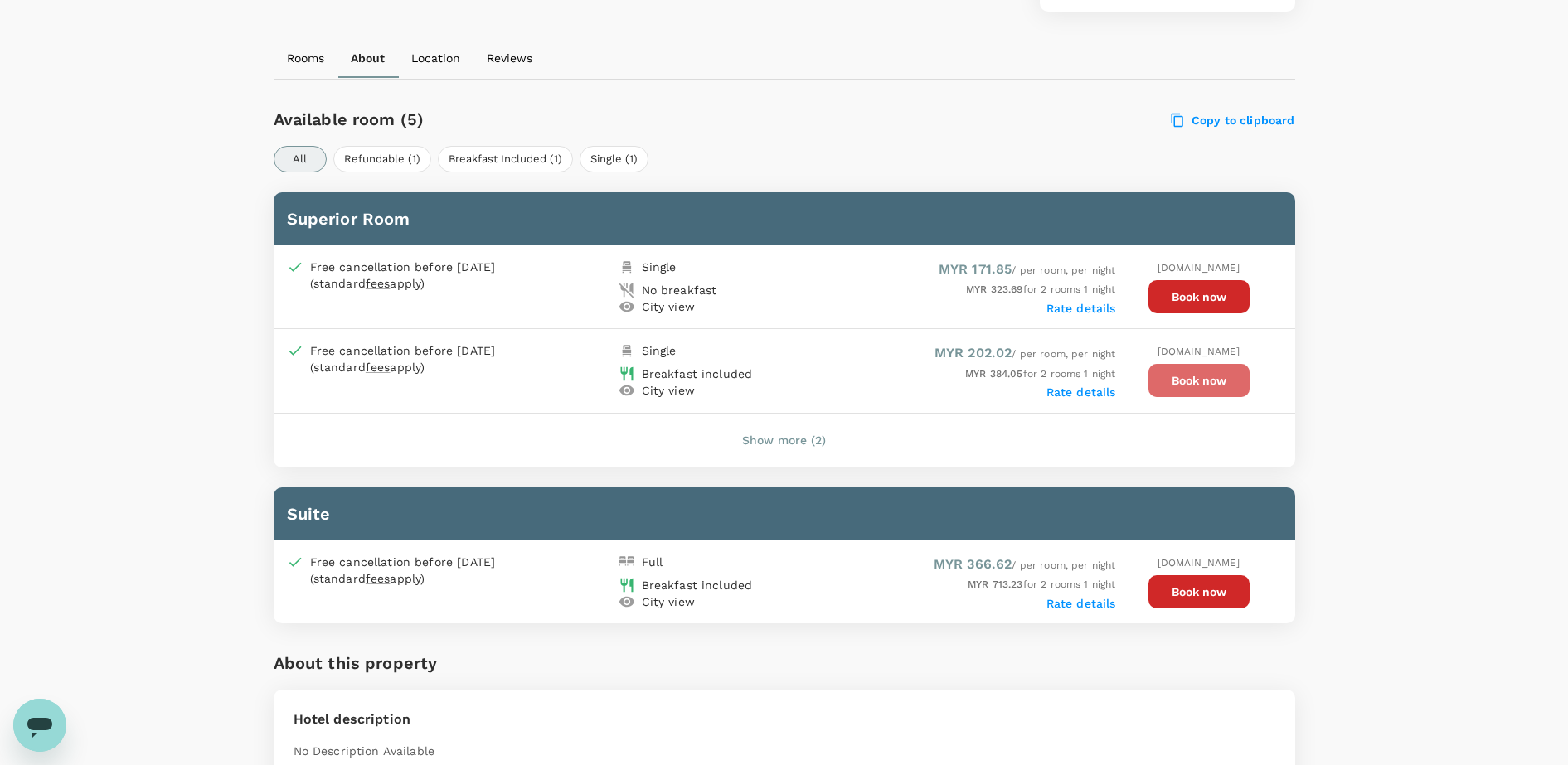
click at [1219, 388] on button "Book now" at bounding box center [1198, 381] width 101 height 33
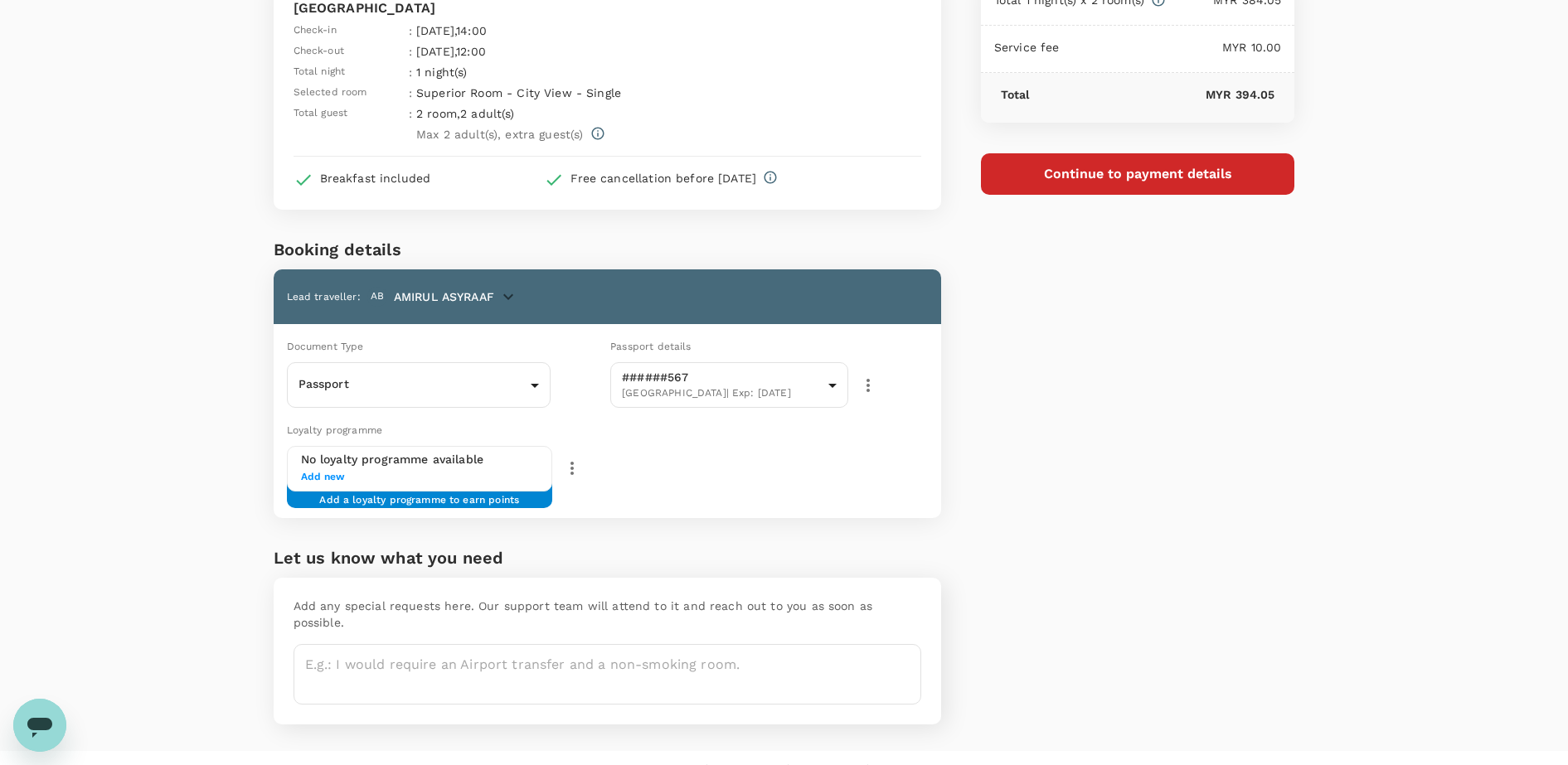
scroll to position [145, 0]
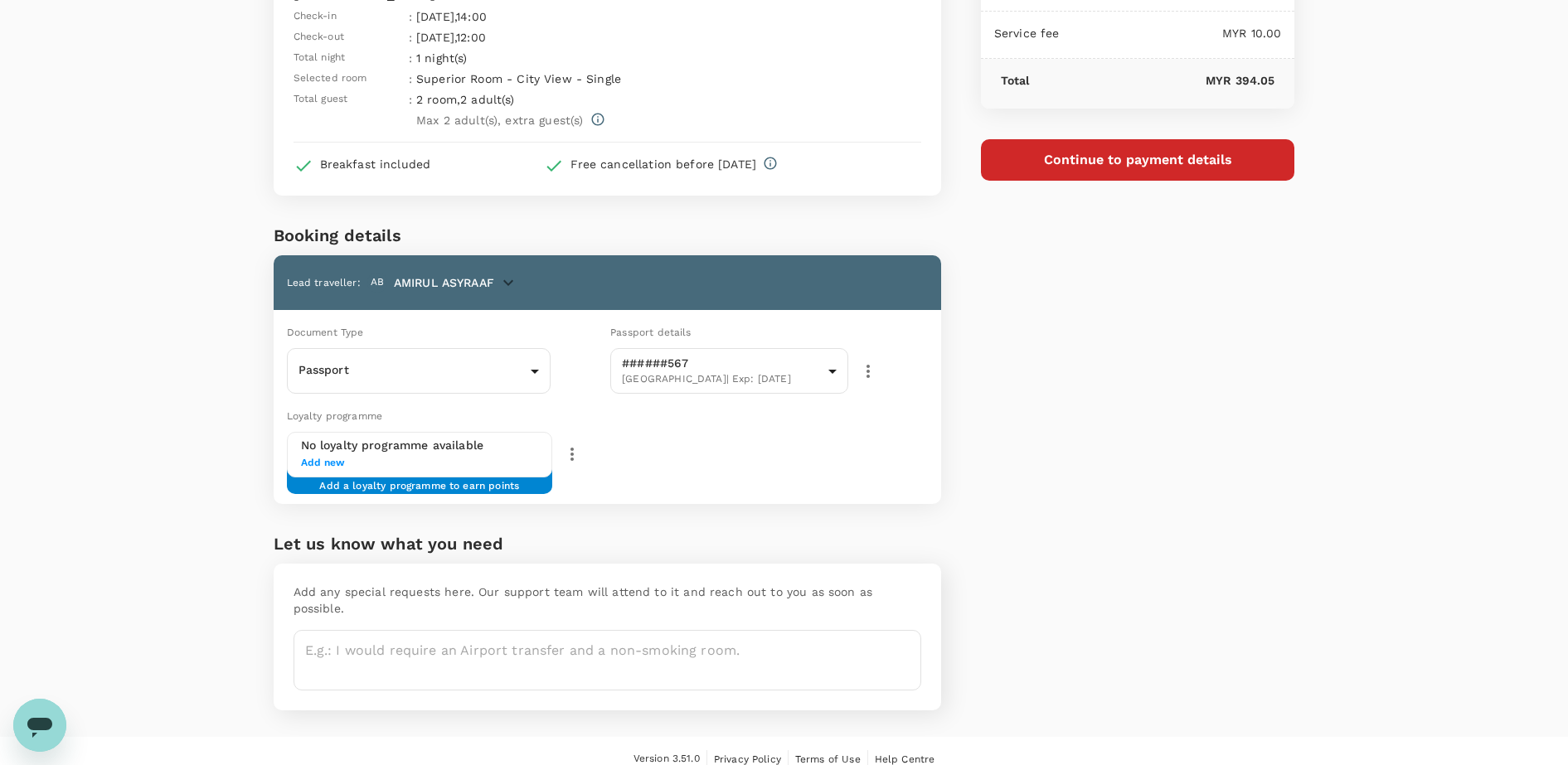
click at [673, 463] on div "No loyalty programme available Add new Add a loyalty programme to earn points" at bounding box center [499, 455] width 425 height 46
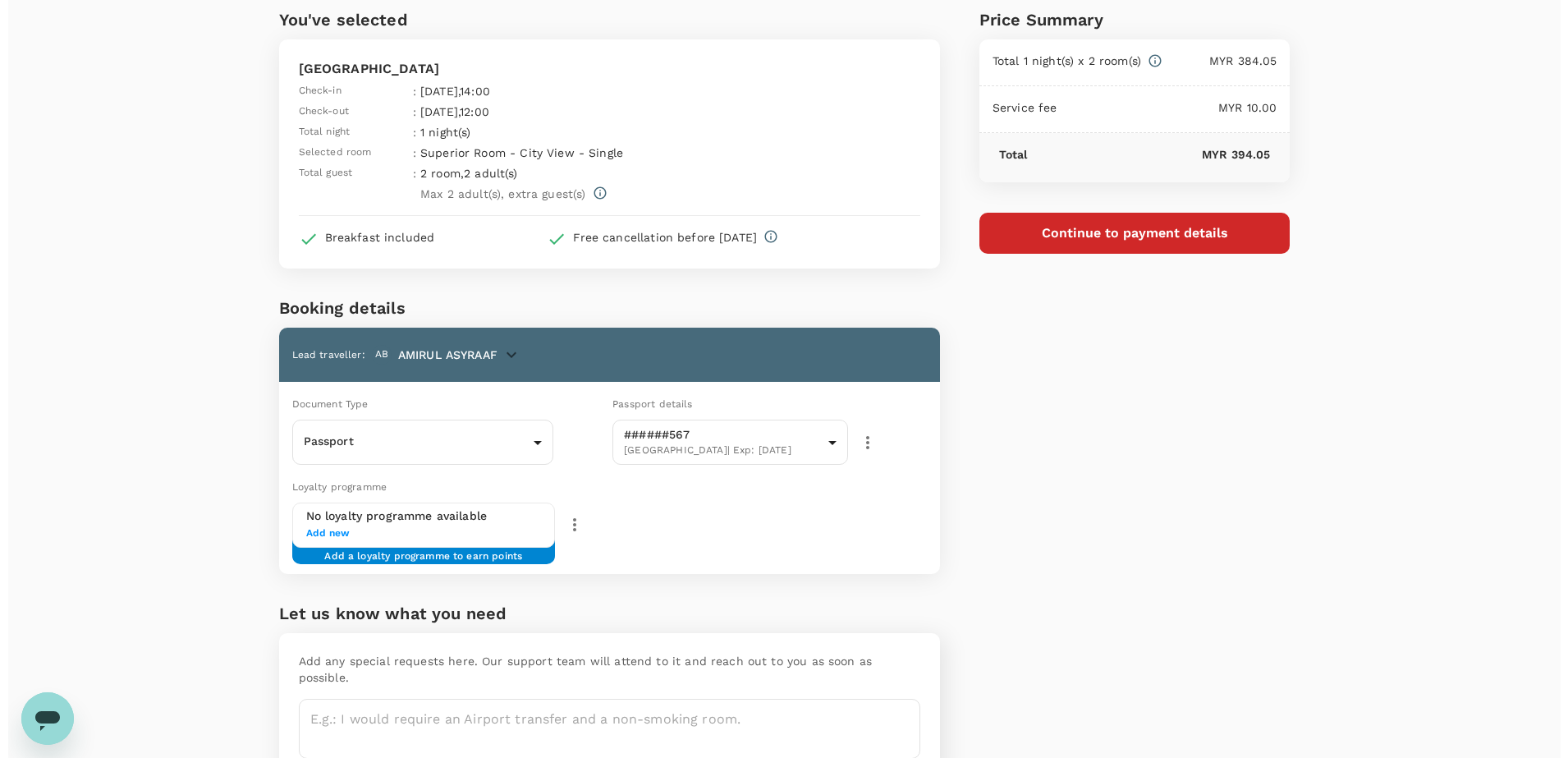
scroll to position [0, 0]
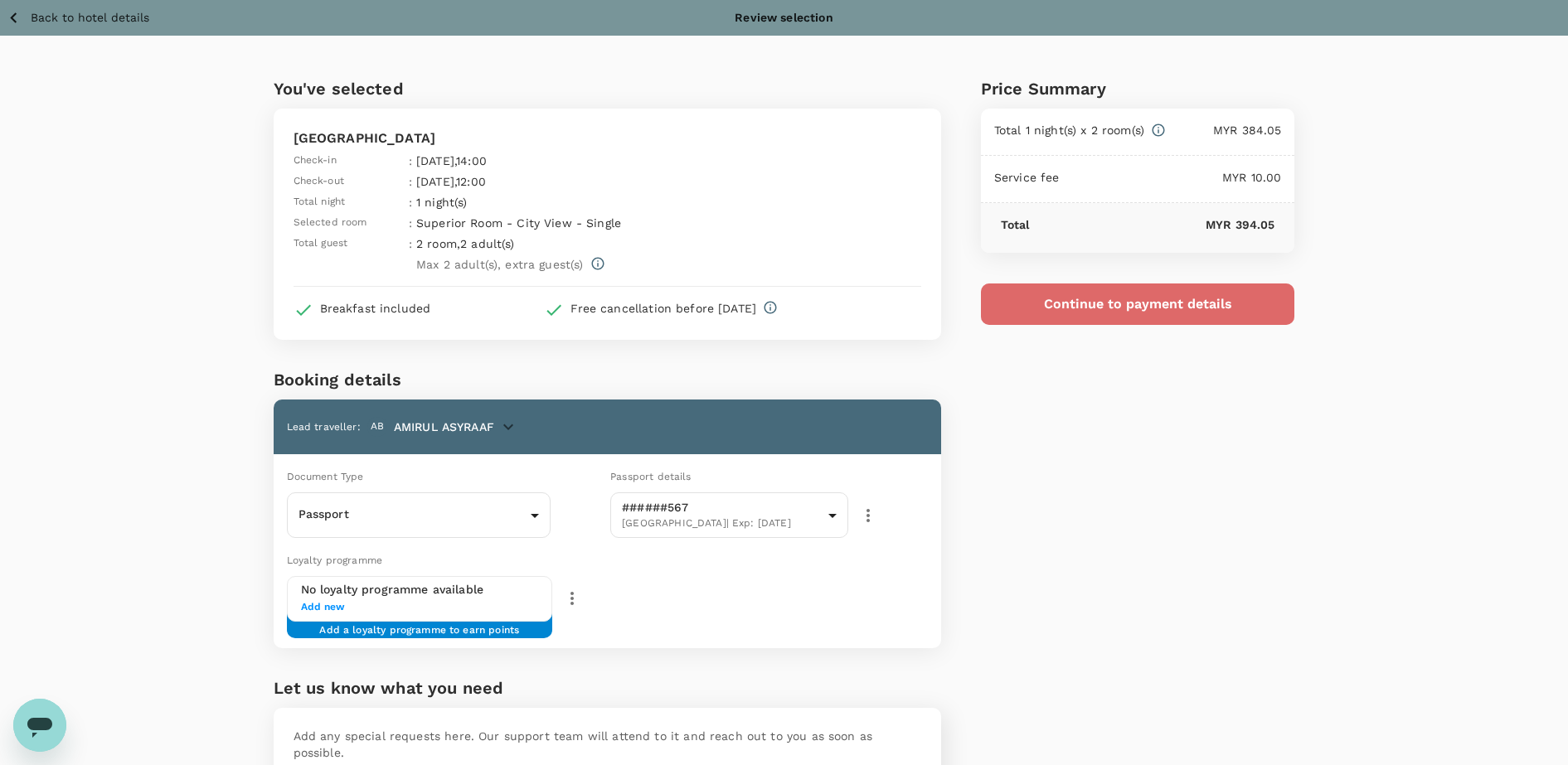
click at [1074, 307] on button "Continue to payment details" at bounding box center [1138, 304] width 314 height 41
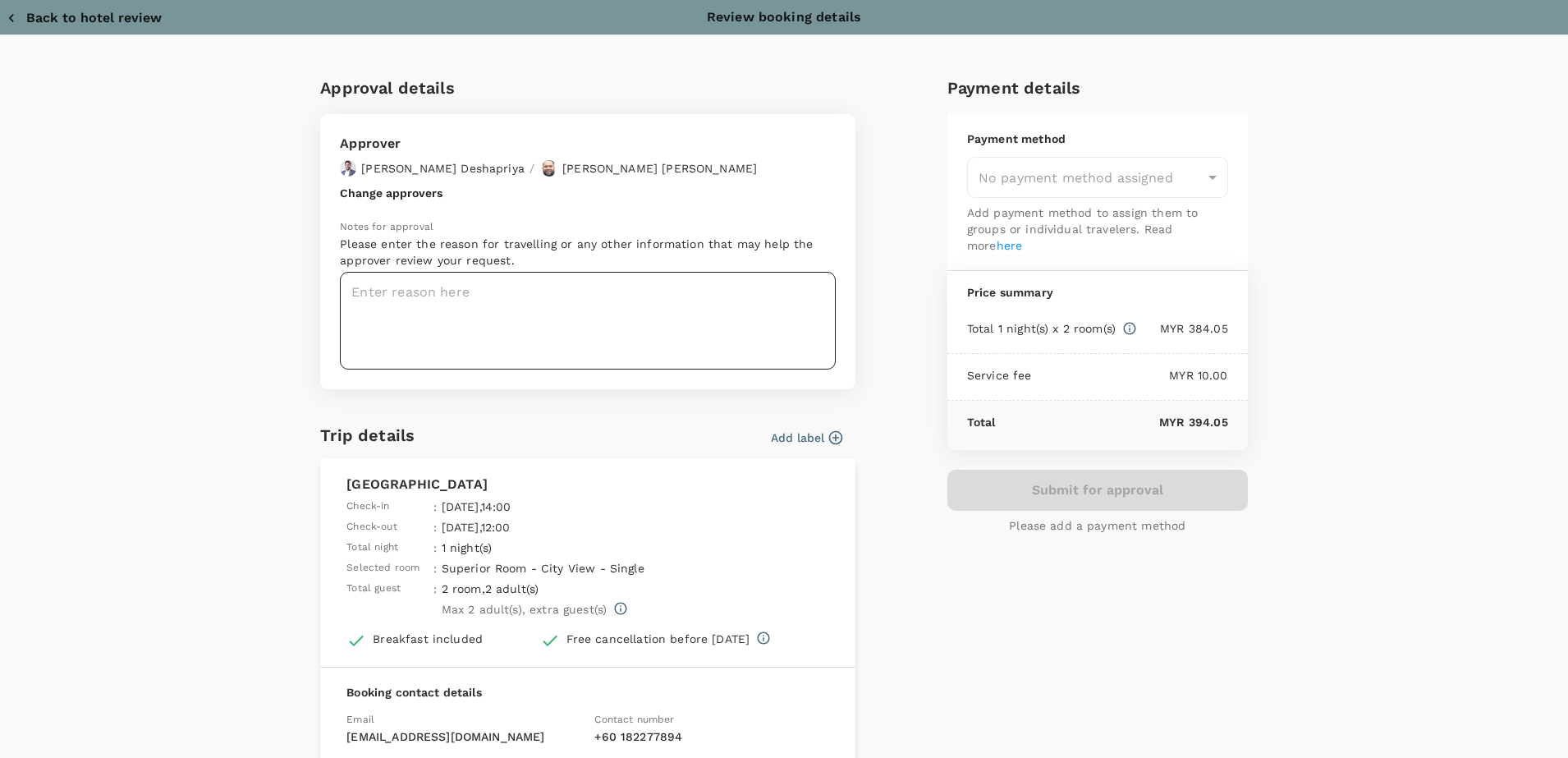
click at [556, 310] on textarea at bounding box center [588, 320] width 496 height 98
type input "9e254831-a140-43d4-90d9-f4bdc71b84d3"
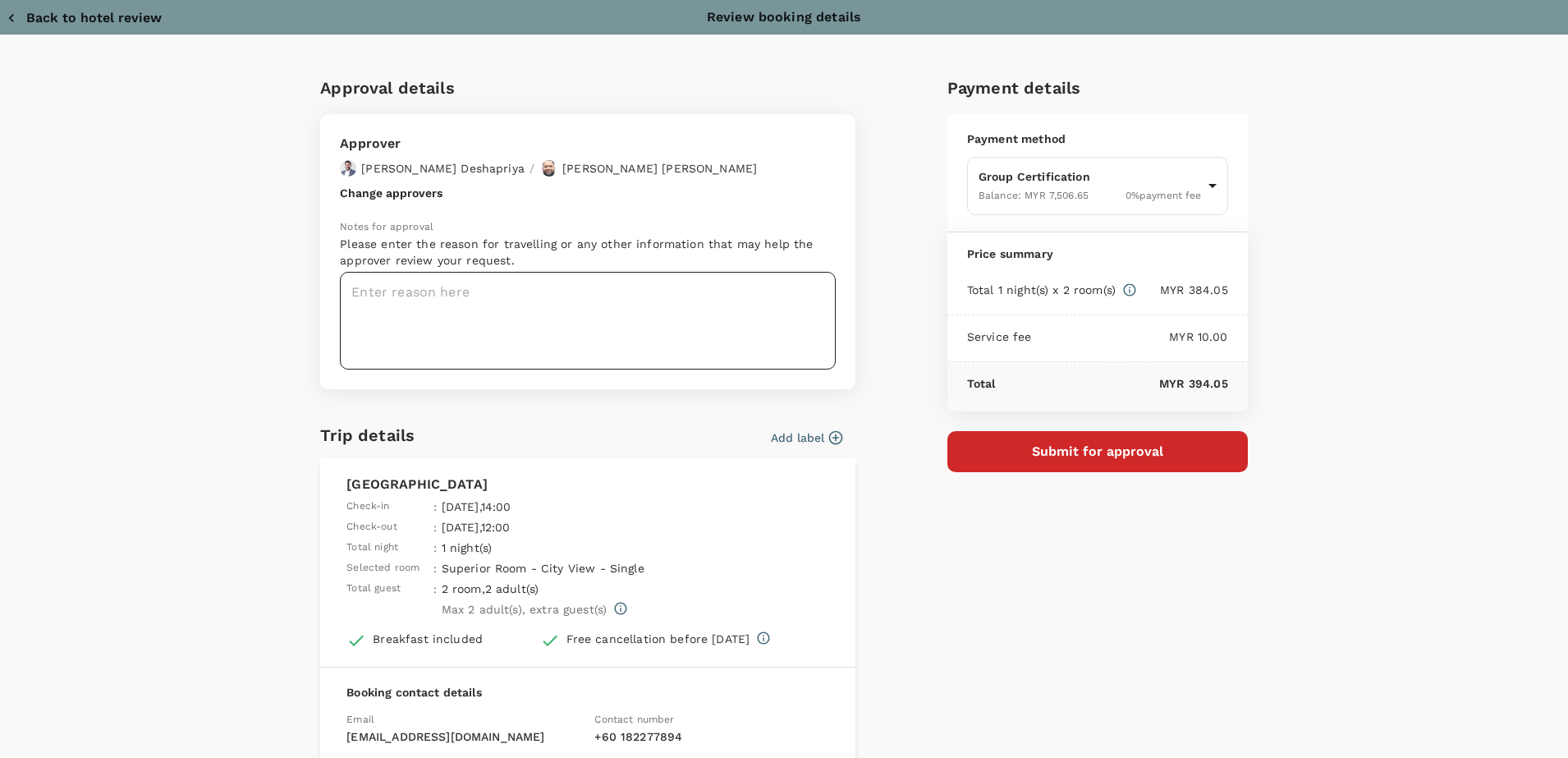
click at [473, 283] on textarea at bounding box center [588, 320] width 496 height 98
paste textarea "Dear [PERSON_NAME] / Hariz, Kindly help to approve flight as below audit detail…"
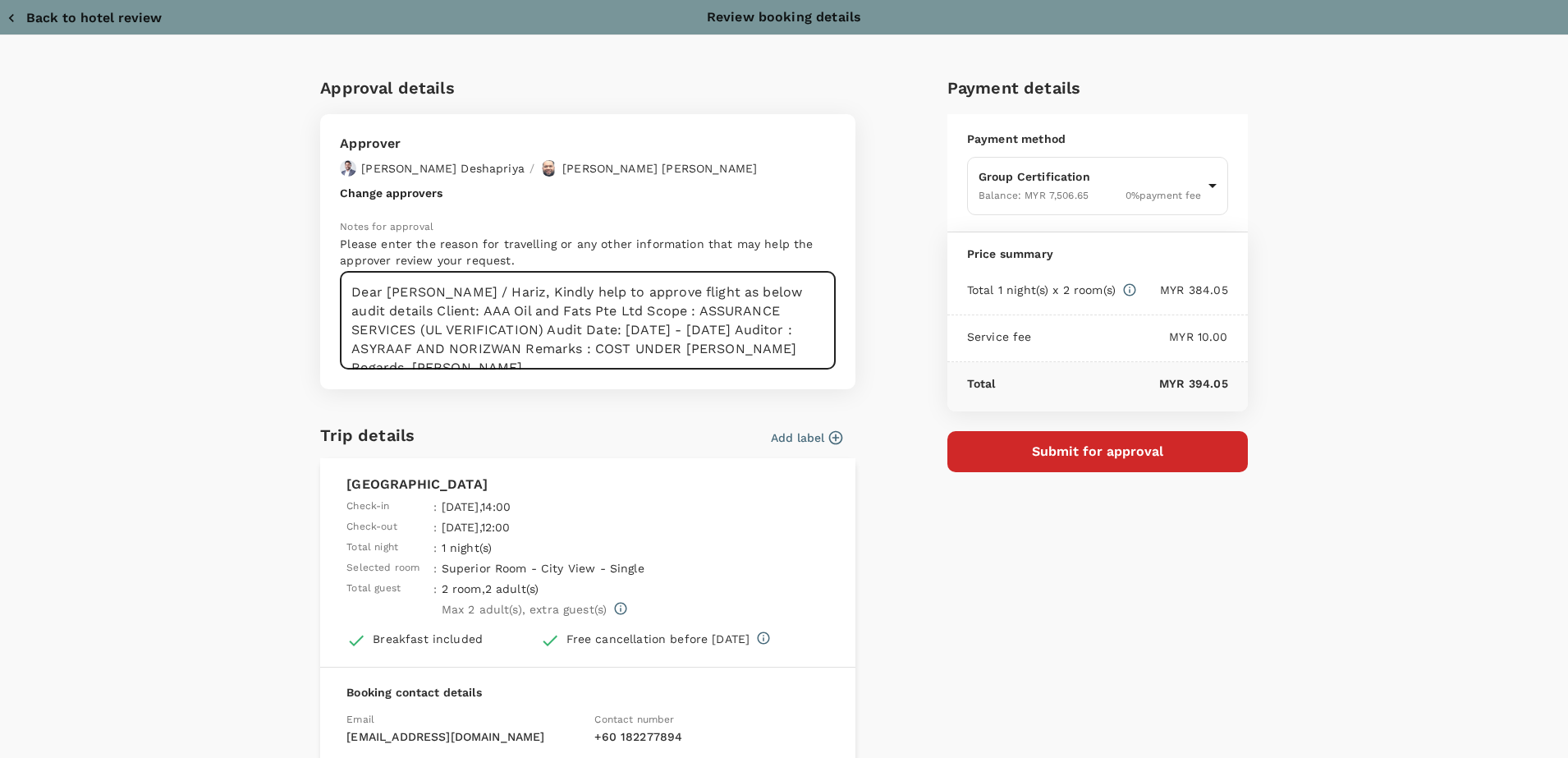
click at [515, 293] on textarea "Dear [PERSON_NAME] / Hariz, Kindly help to approve flight as below audit detail…" at bounding box center [588, 320] width 496 height 98
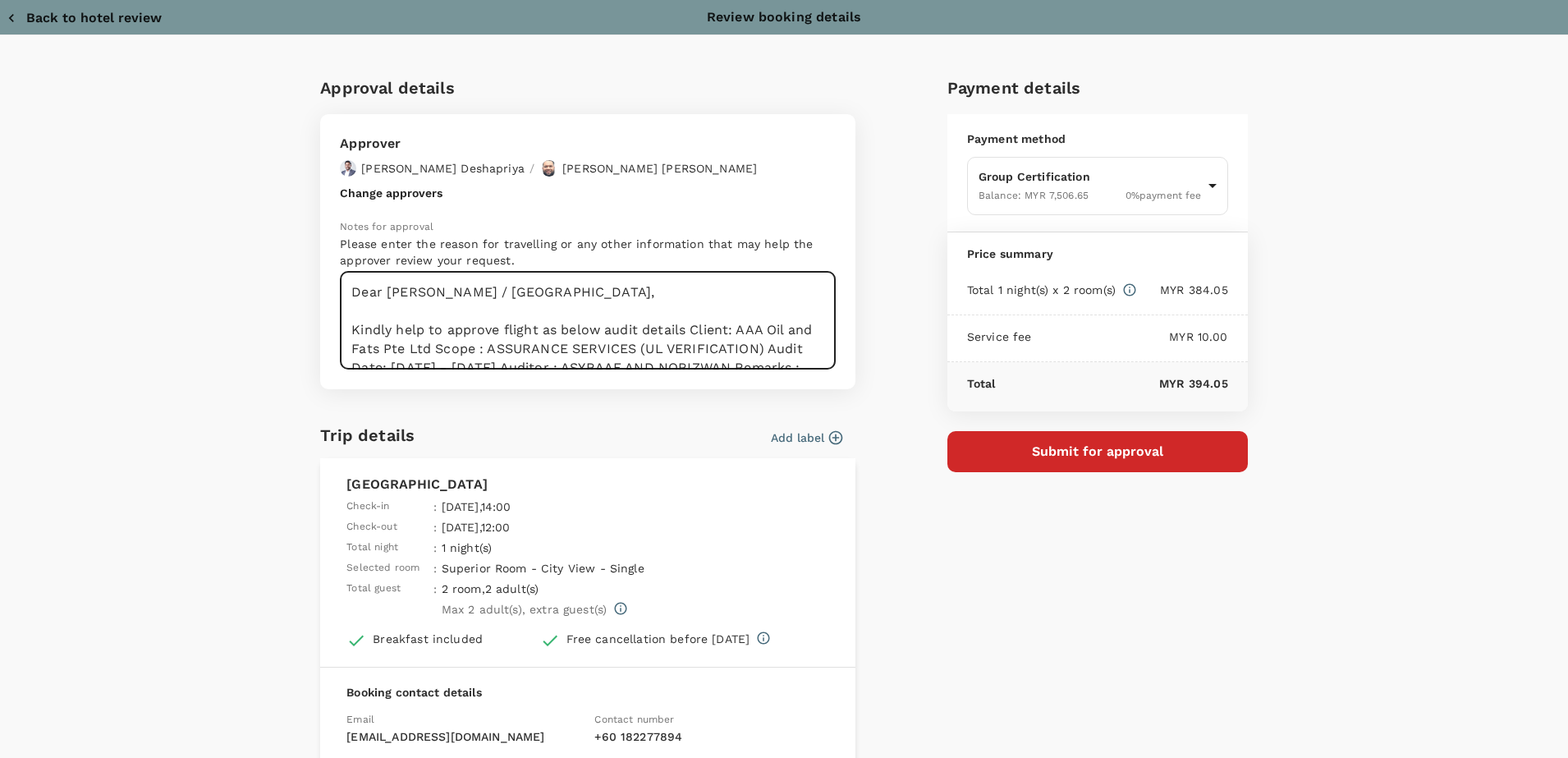
click at [690, 328] on textarea "Dear [PERSON_NAME] / [GEOGRAPHIC_DATA], Kindly help to approve flight as below …" at bounding box center [588, 320] width 496 height 98
click at [684, 331] on textarea "Dear [PERSON_NAME] / [GEOGRAPHIC_DATA], Kindly help to approve flight as below …" at bounding box center [588, 320] width 496 height 98
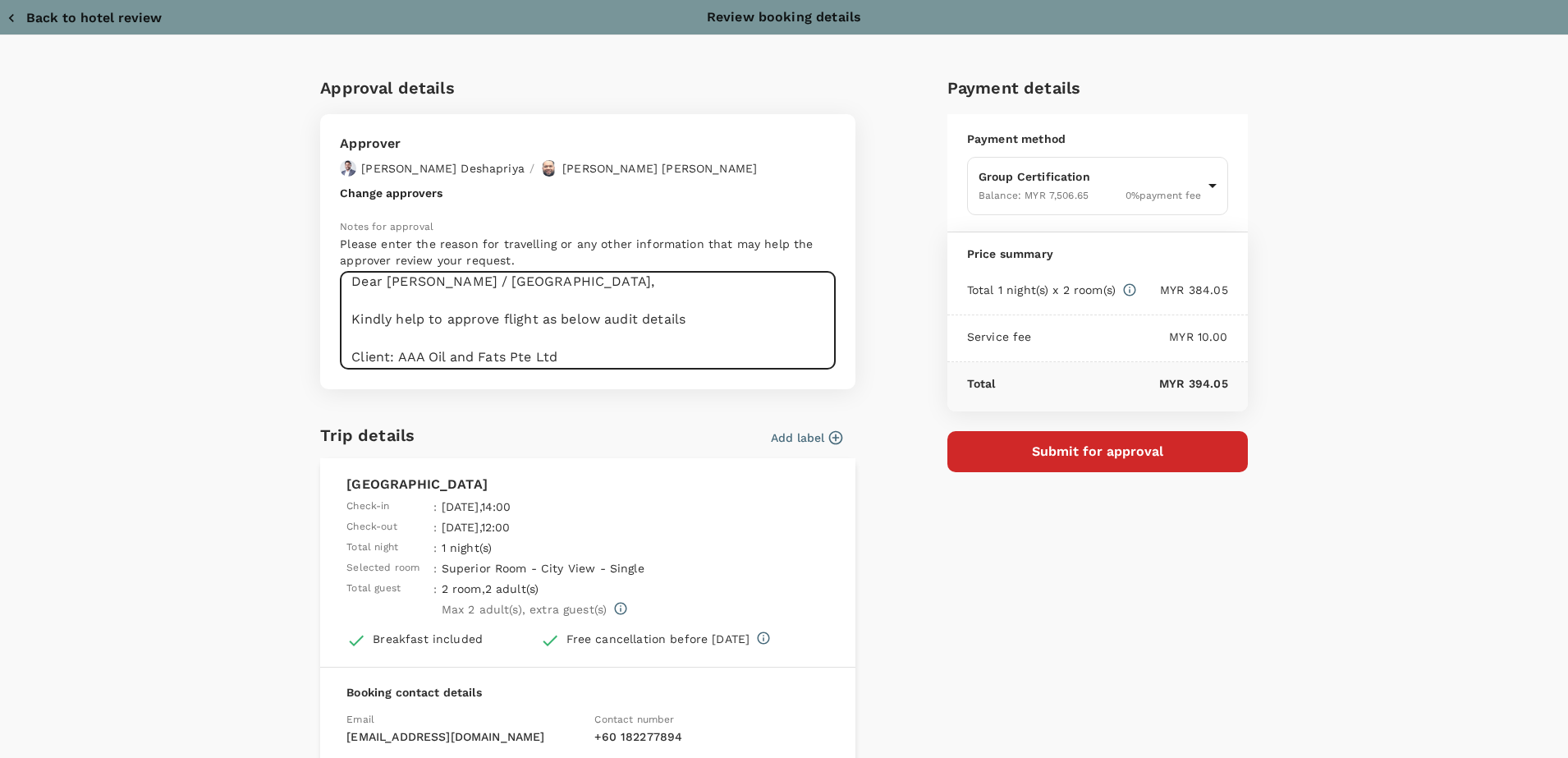
scroll to position [114, 0]
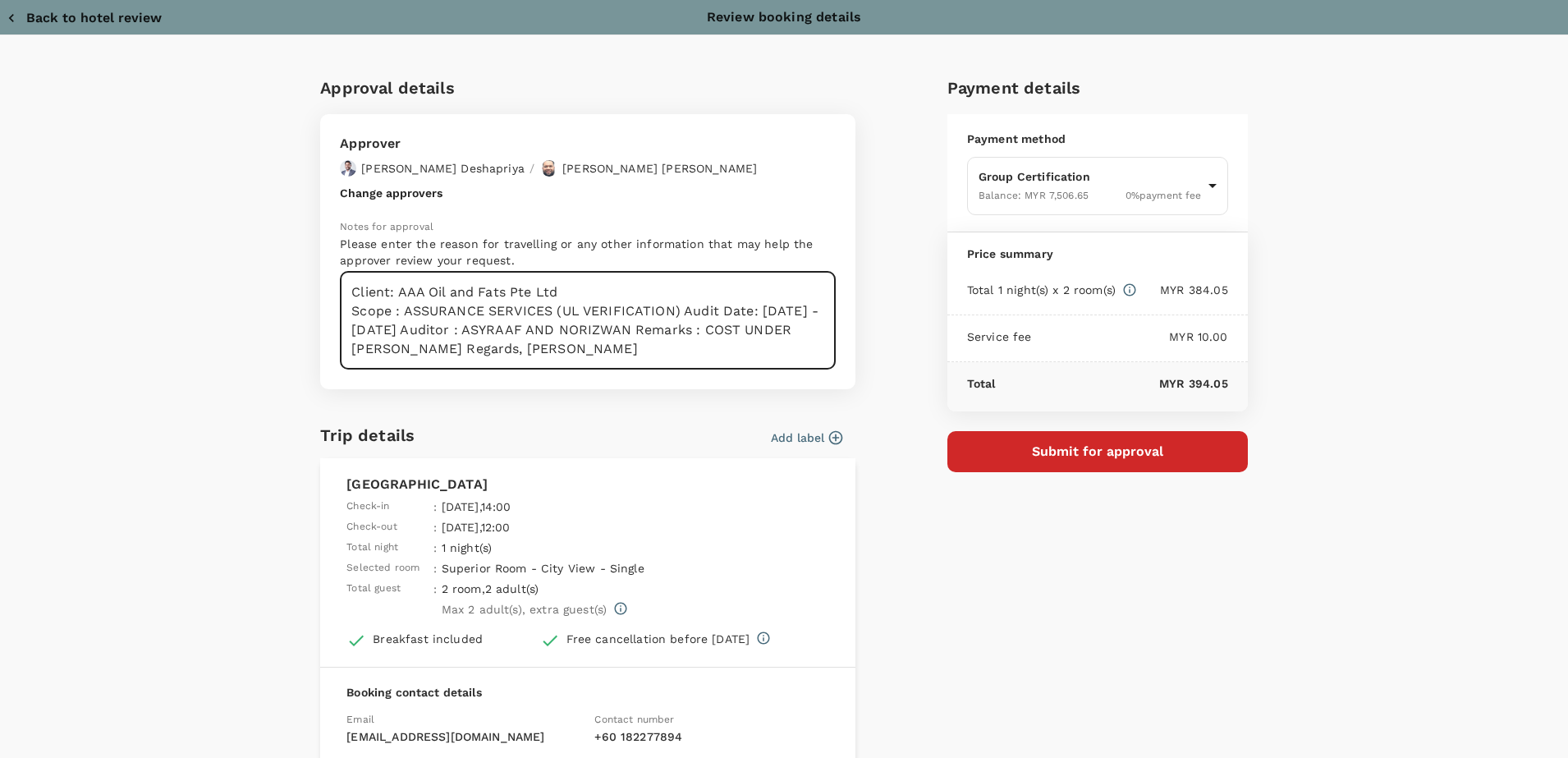
click at [673, 278] on textarea "Dear [PERSON_NAME] / [GEOGRAPHIC_DATA], Kindly help to approve flight as below …" at bounding box center [588, 320] width 496 height 98
click at [677, 278] on textarea "Dear [PERSON_NAME] / [GEOGRAPHIC_DATA], Kindly help to approve flight as below …" at bounding box center [588, 320] width 496 height 98
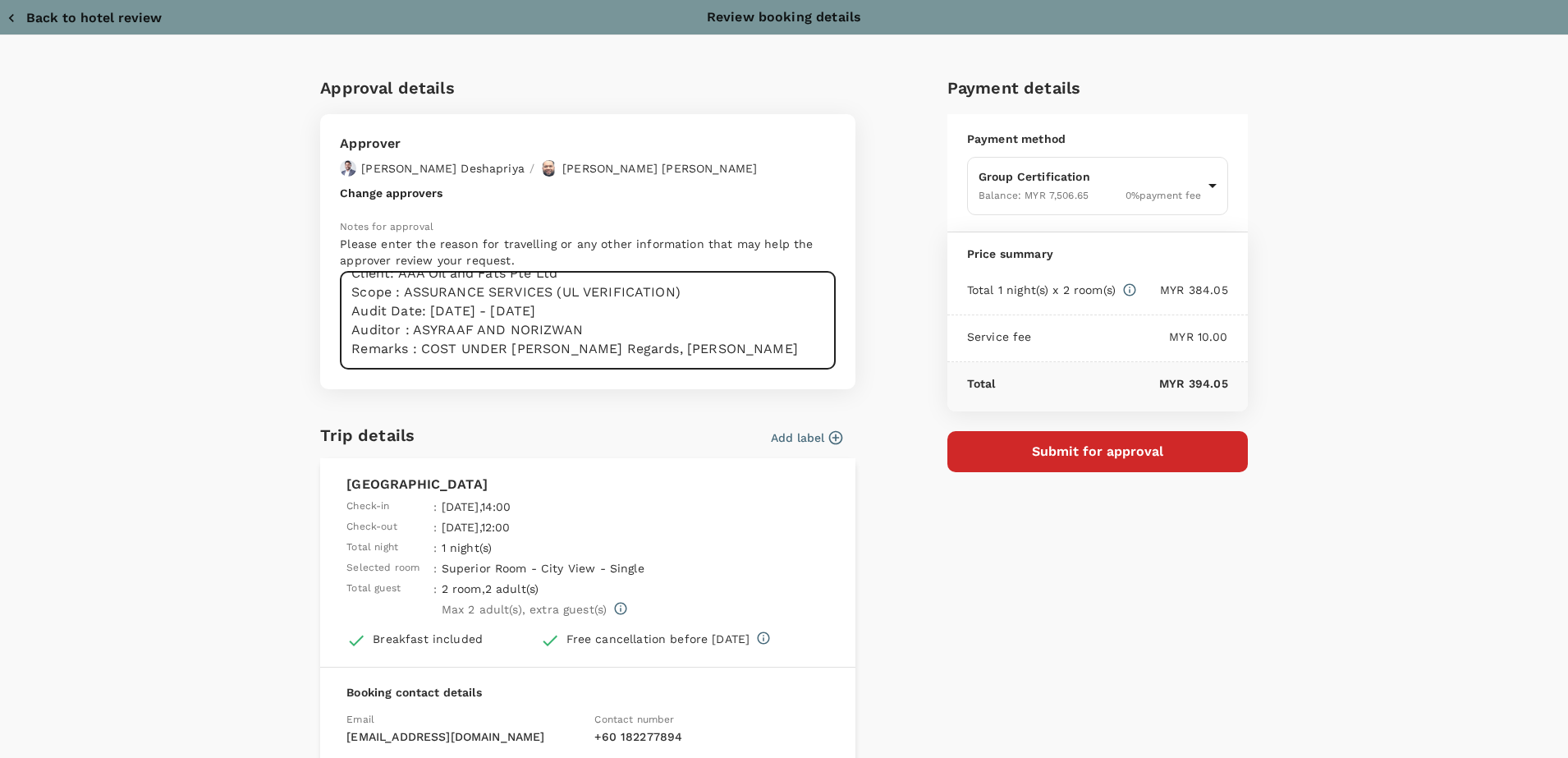
click at [600, 307] on textarea "Dear [PERSON_NAME] / [GEOGRAPHIC_DATA], Kindly help to approve flight as below …" at bounding box center [588, 320] width 496 height 98
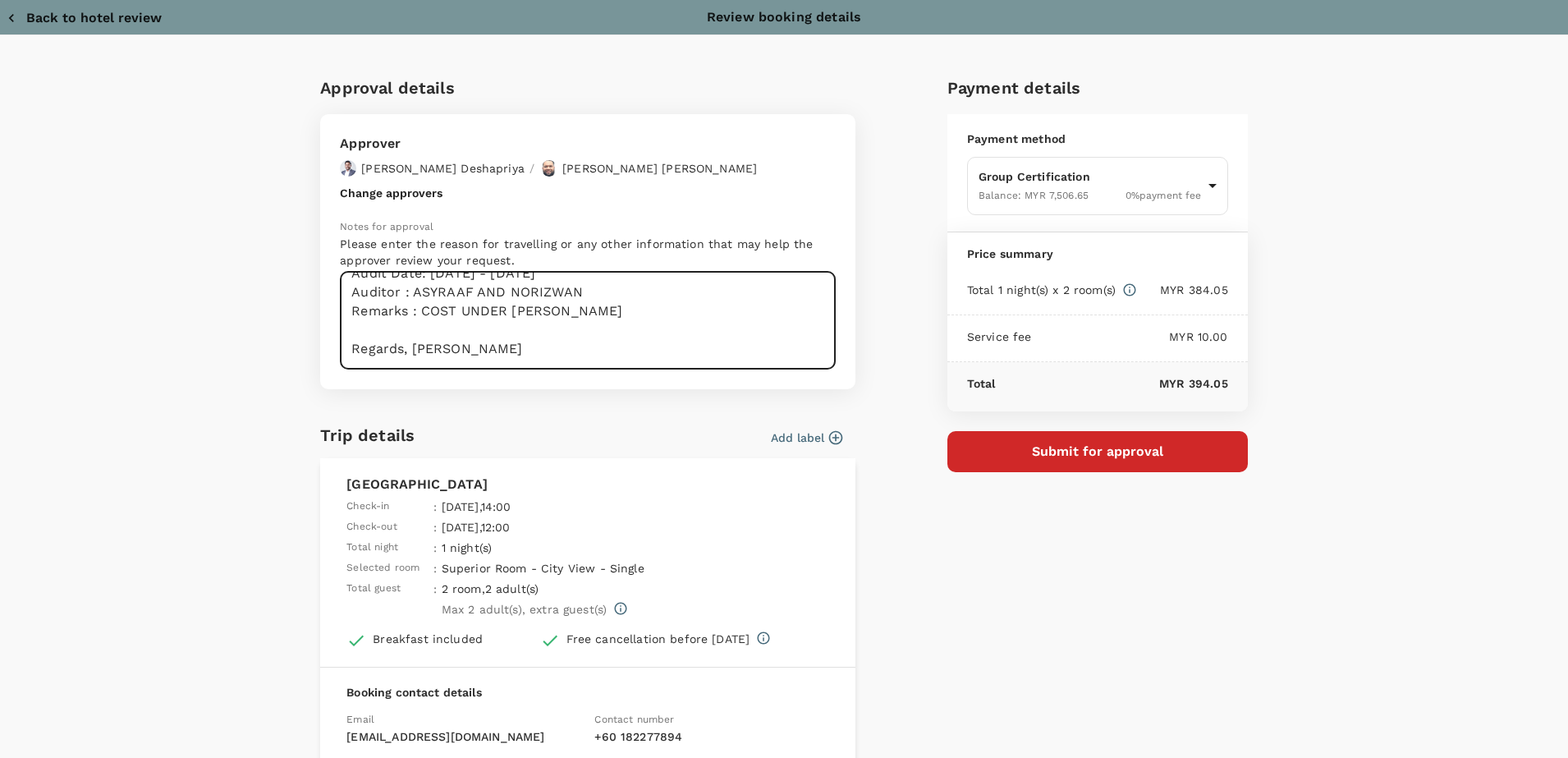
scroll to position [170, 0]
click at [404, 311] on textarea "Dear [PERSON_NAME] / [GEOGRAPHIC_DATA], Kindly help to approve flight as below …" at bounding box center [588, 320] width 496 height 98
type textarea "Dear [PERSON_NAME] / [GEOGRAPHIC_DATA], Kindly help to approve flight as below …"
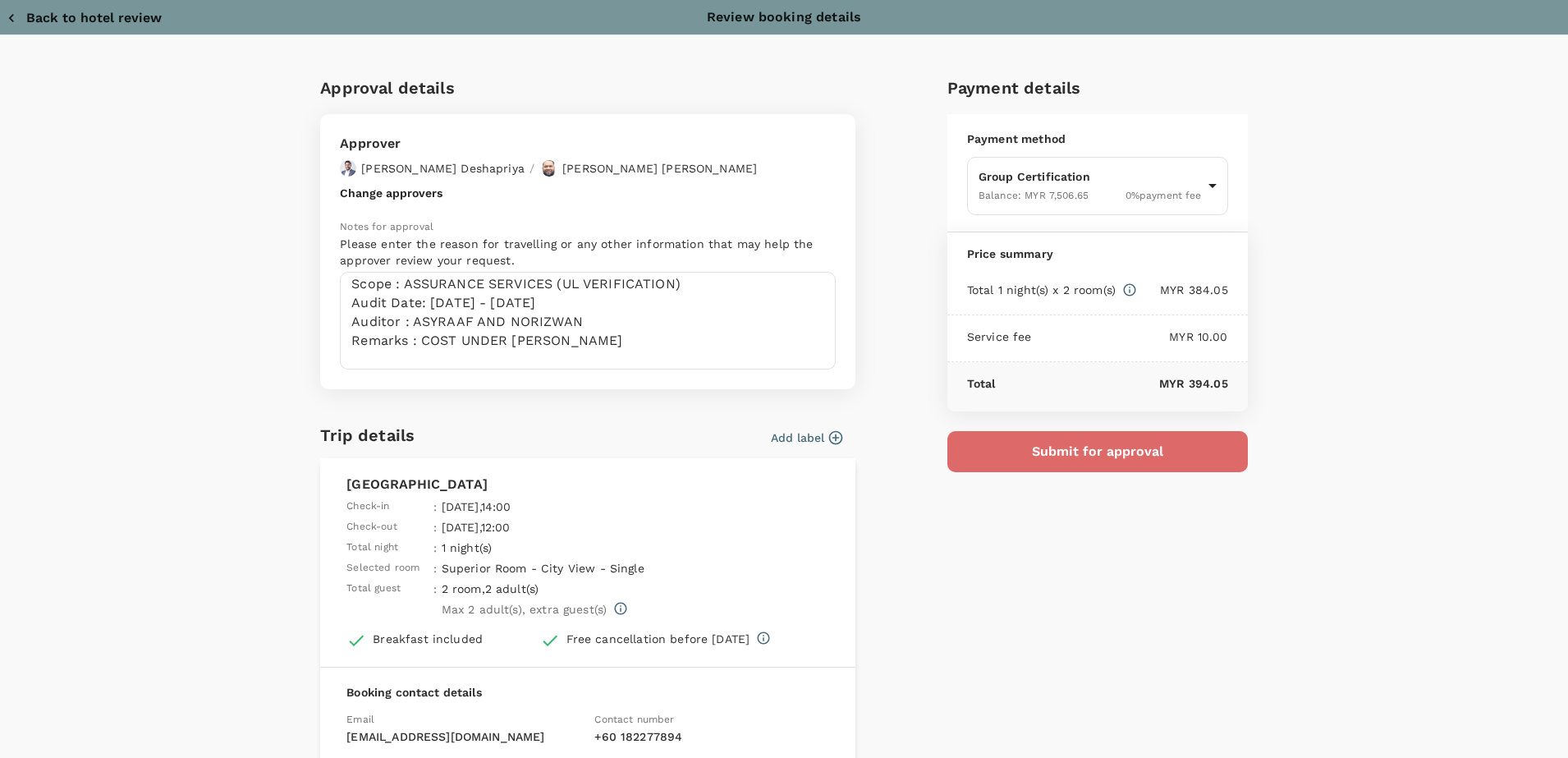
click at [1170, 454] on button "Submit for approval" at bounding box center [1097, 451] width 300 height 41
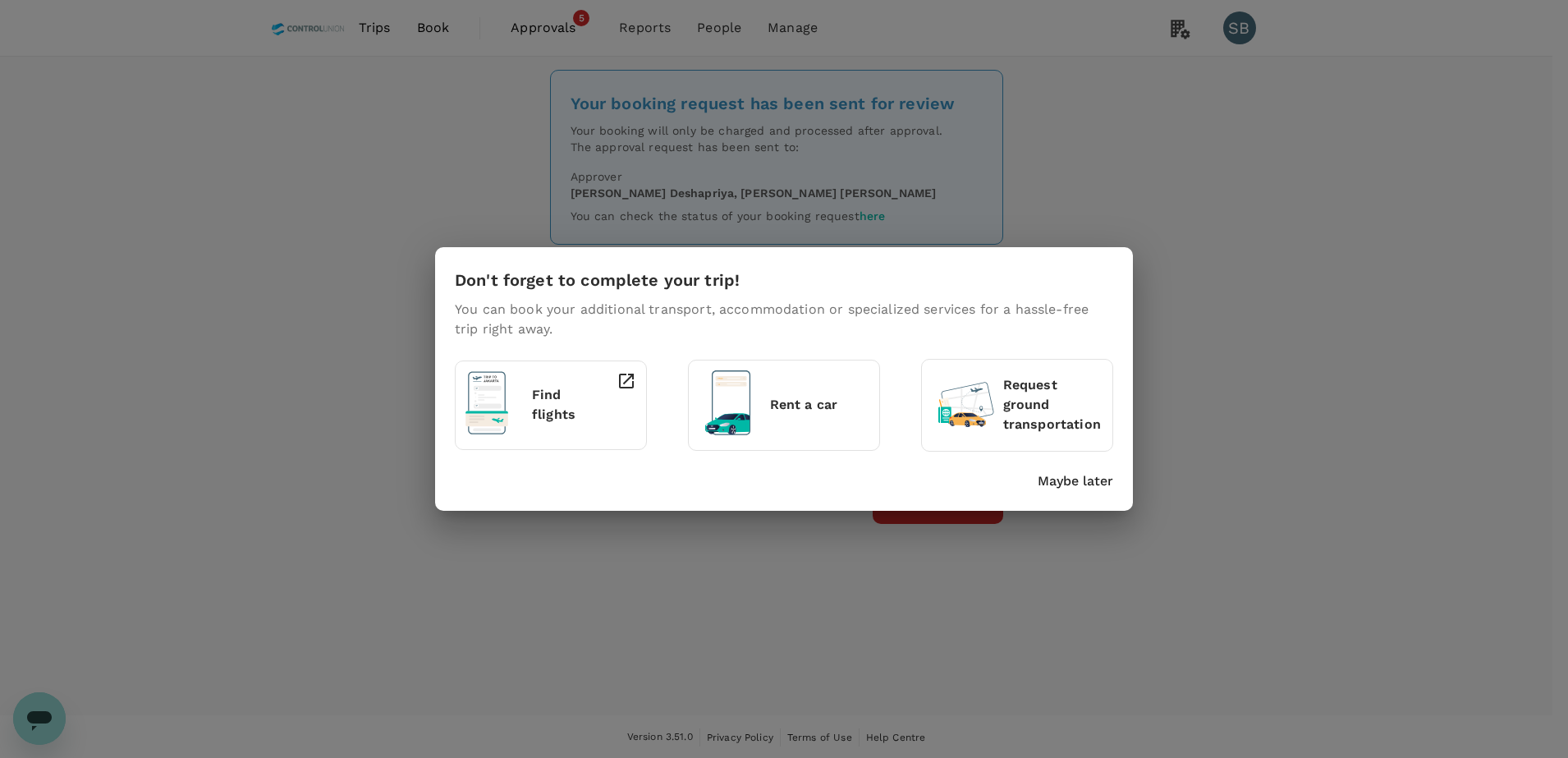
click at [1079, 482] on p "Maybe later" at bounding box center [1075, 481] width 75 height 20
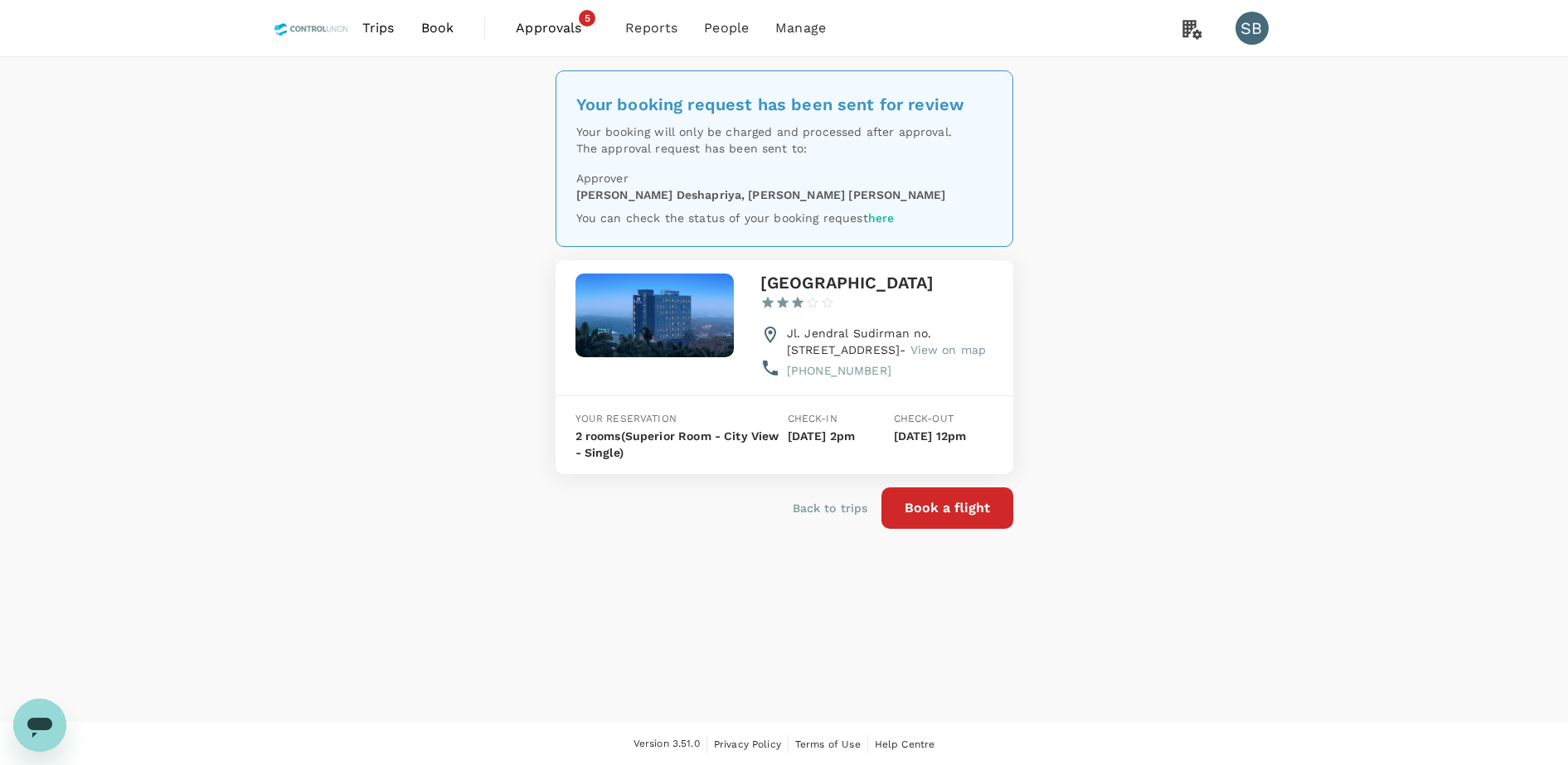
click at [168, 421] on div "Your booking request has been sent for review Your booking will only be charged…" at bounding box center [784, 390] width 1568 height 665
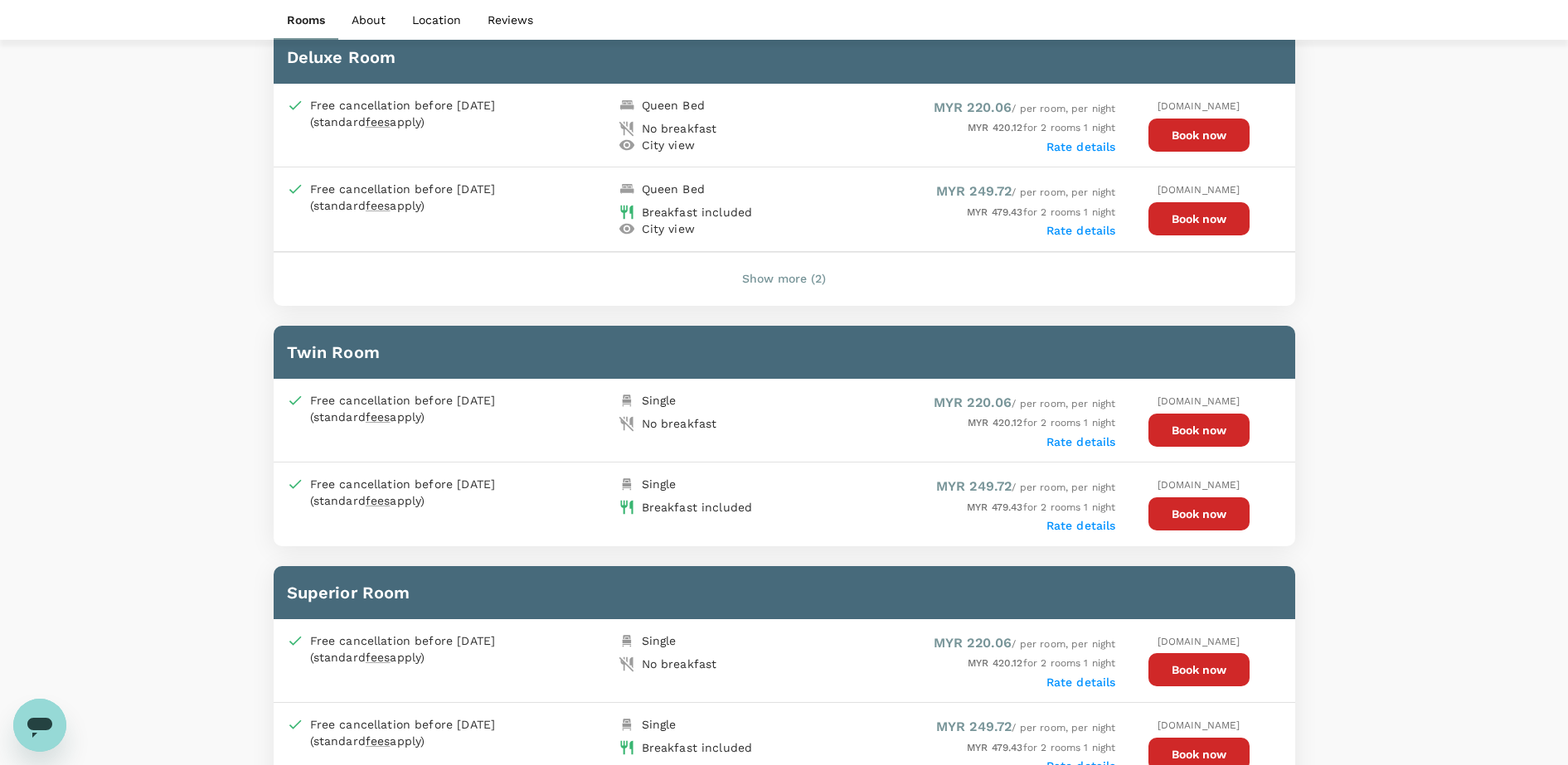
scroll to position [828, 0]
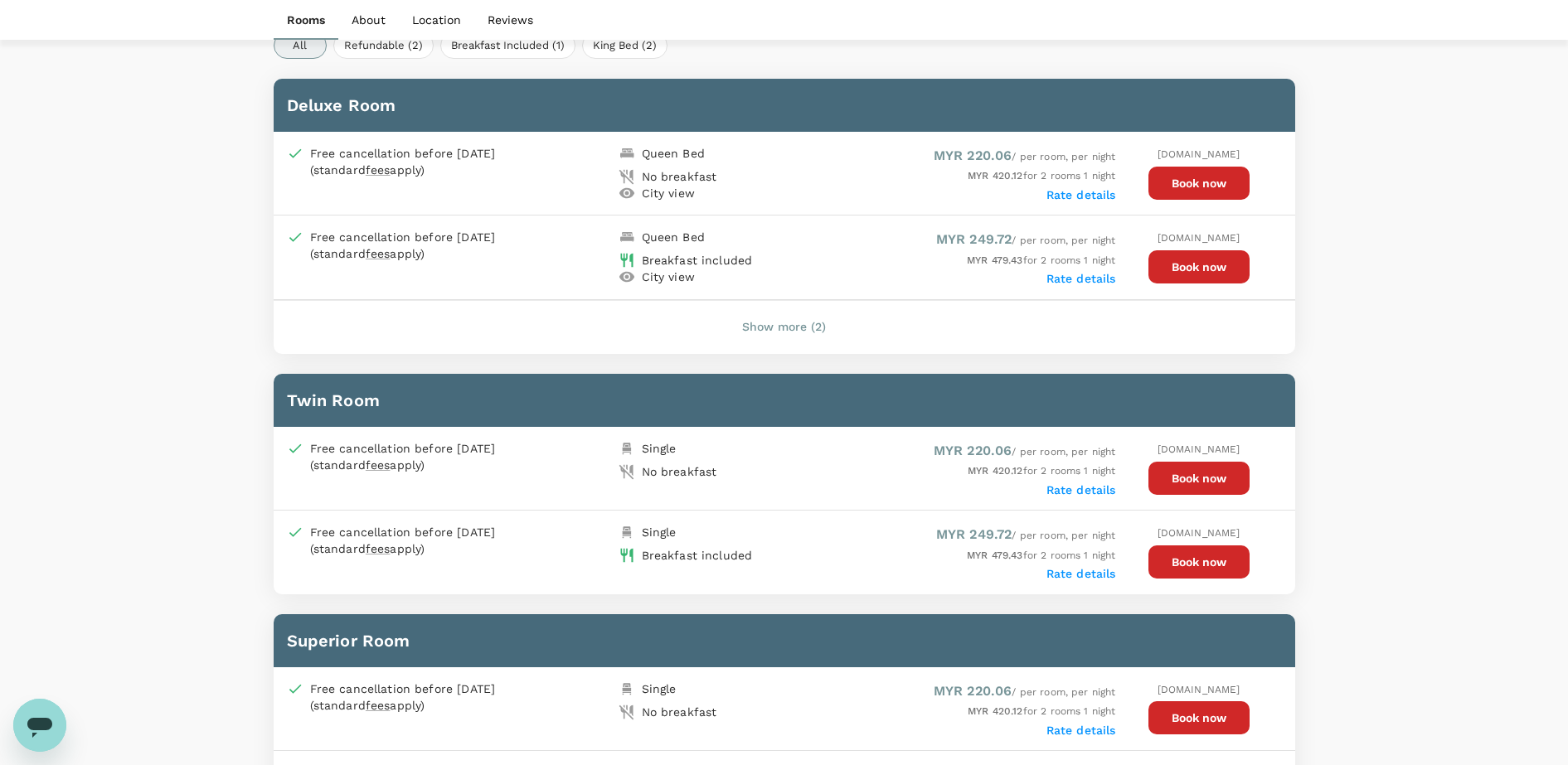
click at [1173, 271] on button "Book now" at bounding box center [1198, 267] width 101 height 33
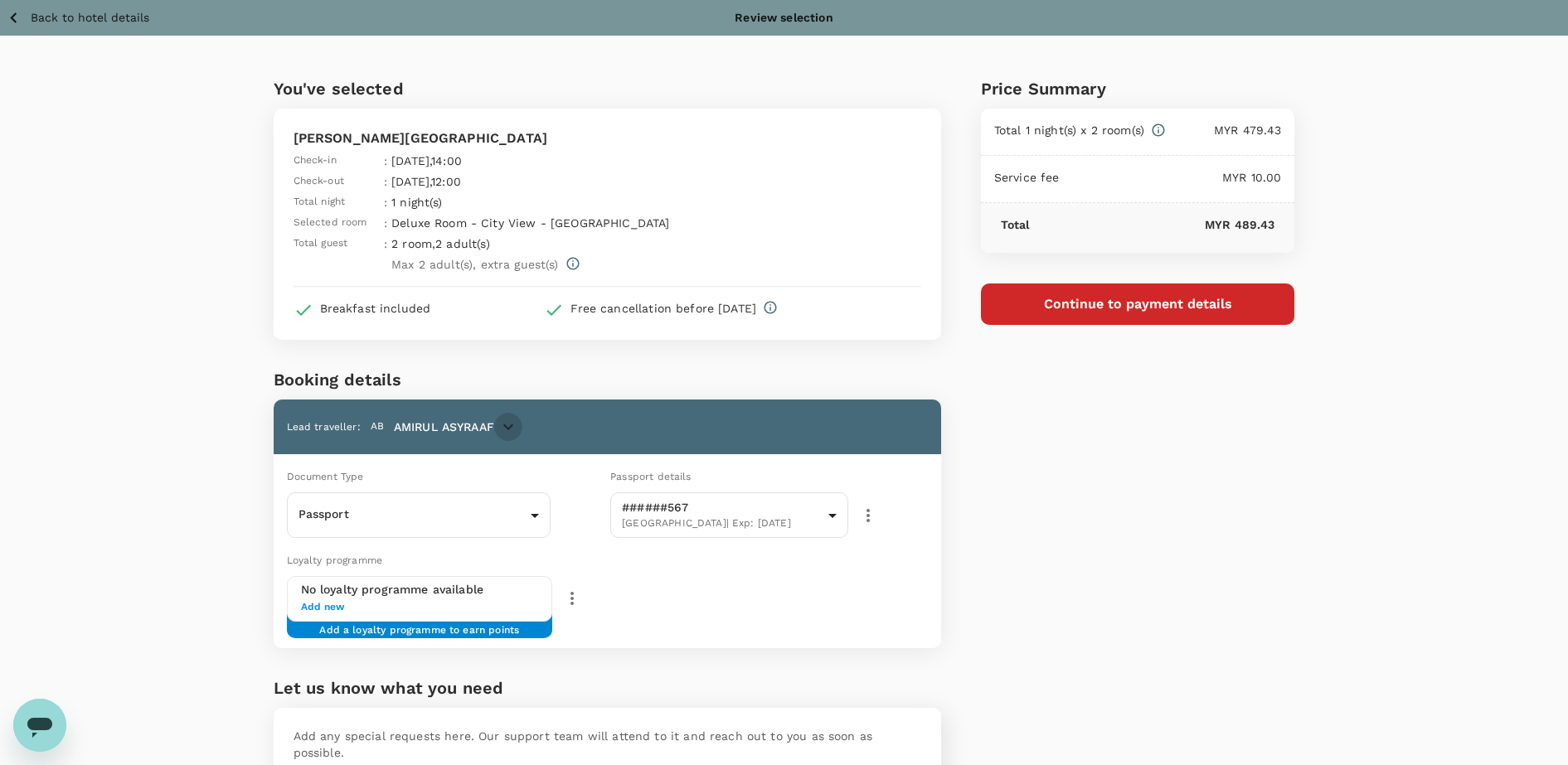
click at [499, 420] on icon "button" at bounding box center [508, 427] width 20 height 20
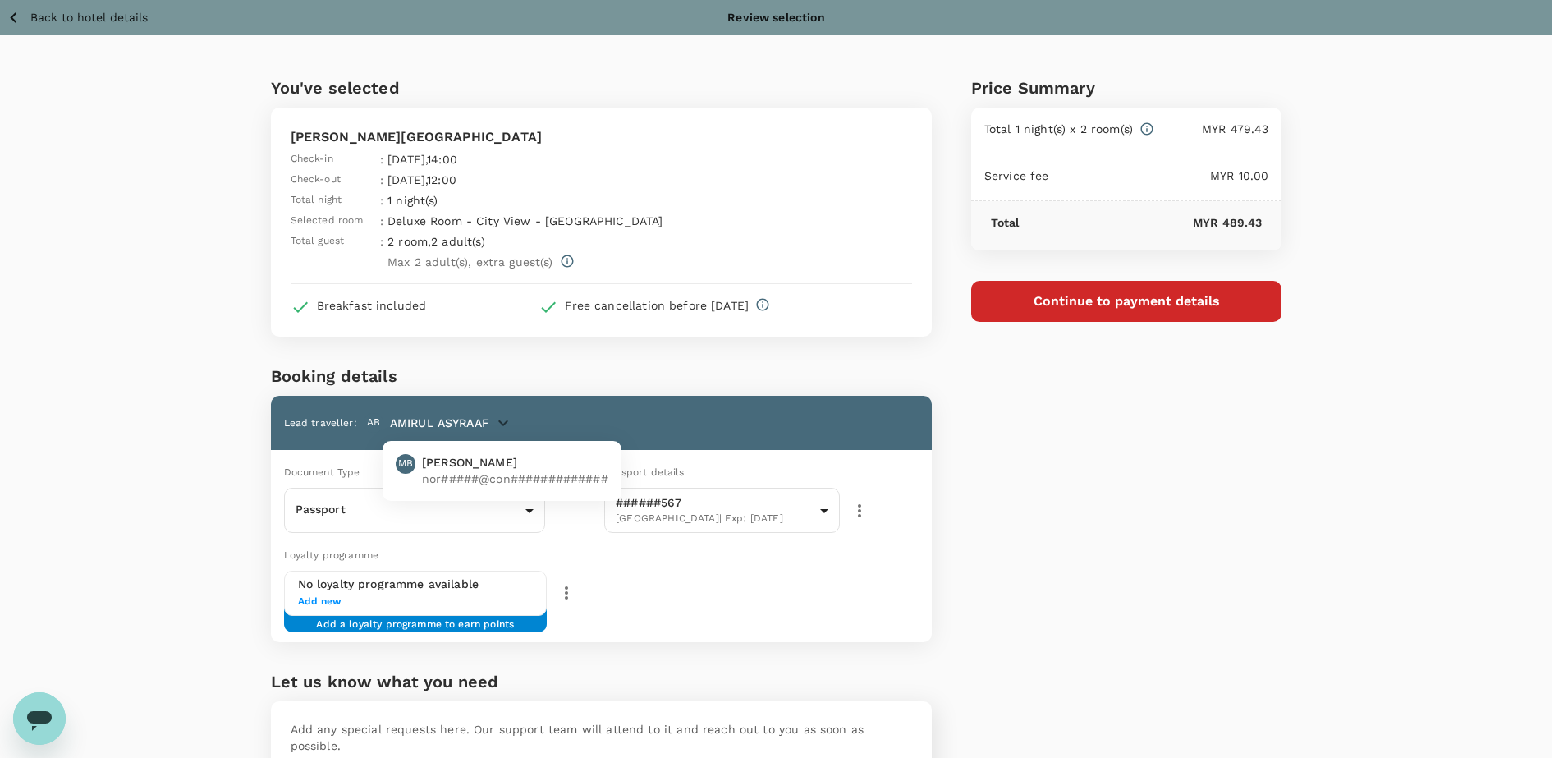
click at [663, 403] on div at bounding box center [784, 379] width 1568 height 758
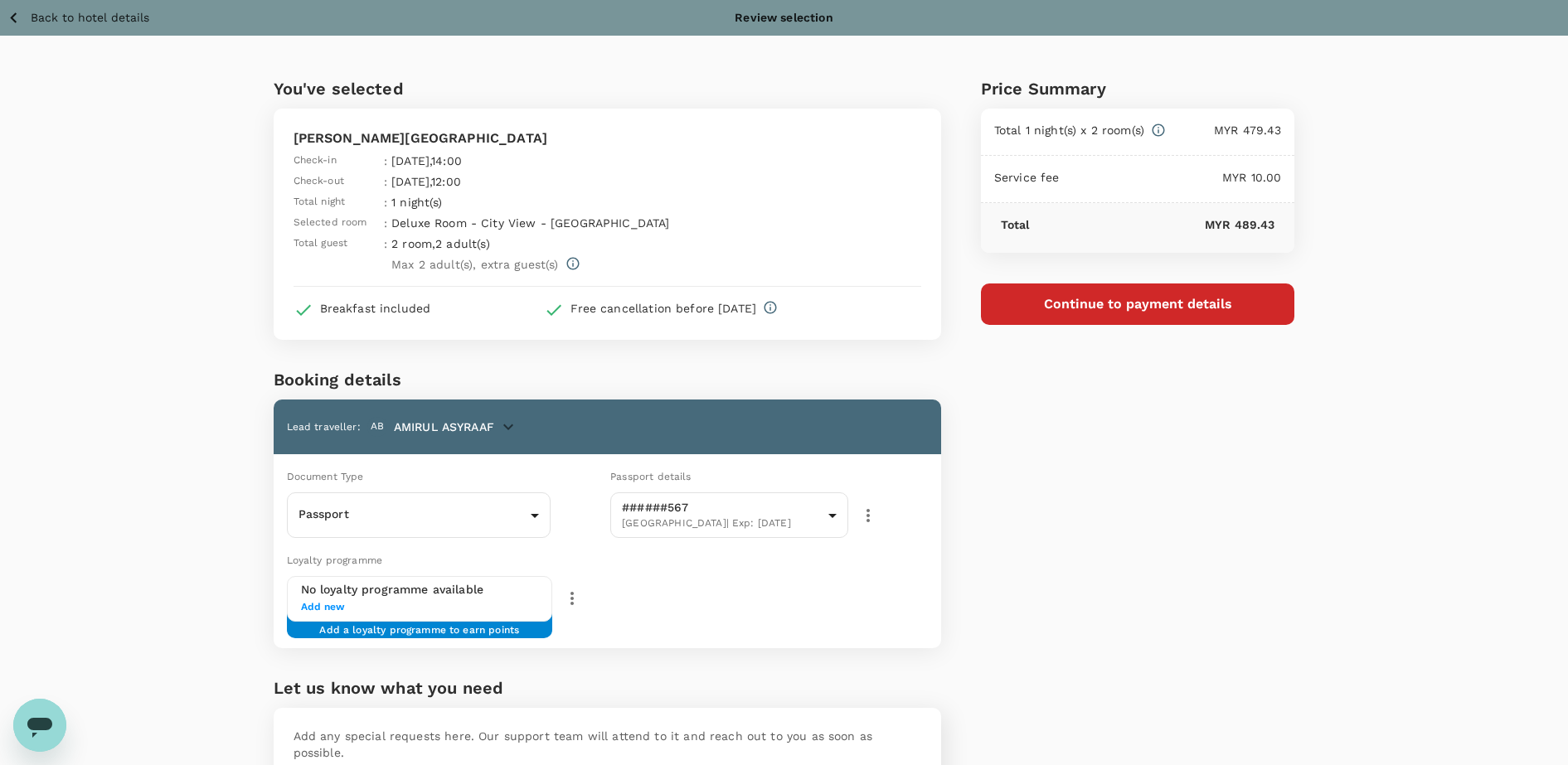
click at [1173, 304] on button "Continue to payment details" at bounding box center [1138, 304] width 314 height 41
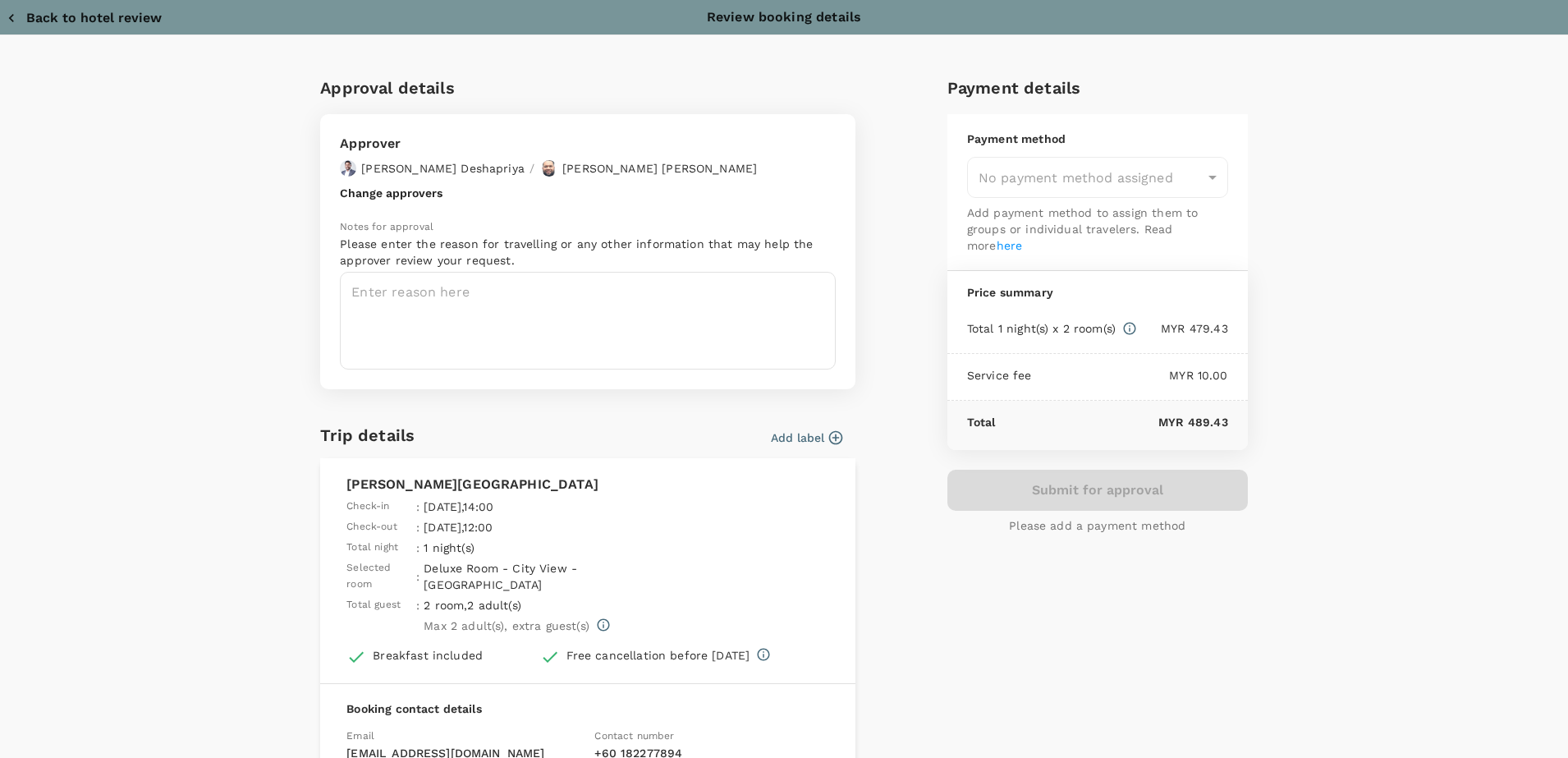
type input "9e254831-a140-43d4-90d9-f4bdc71b84d3"
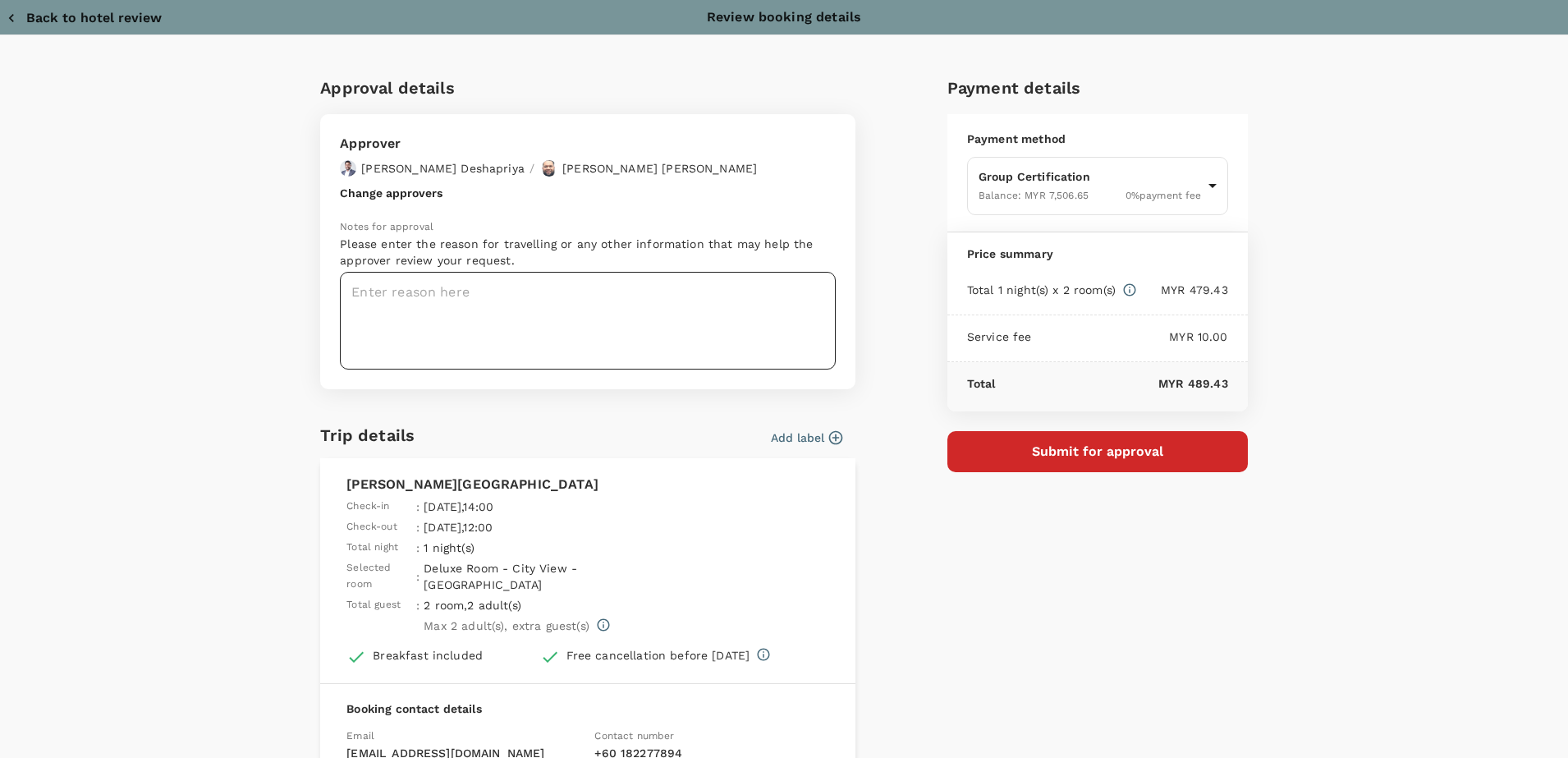
click at [450, 331] on textarea at bounding box center [588, 320] width 496 height 98
click at [564, 304] on textarea at bounding box center [588, 320] width 496 height 98
paste textarea "Dear Chathuranga / Hariz, Kindly help to approve flight as below audit details …"
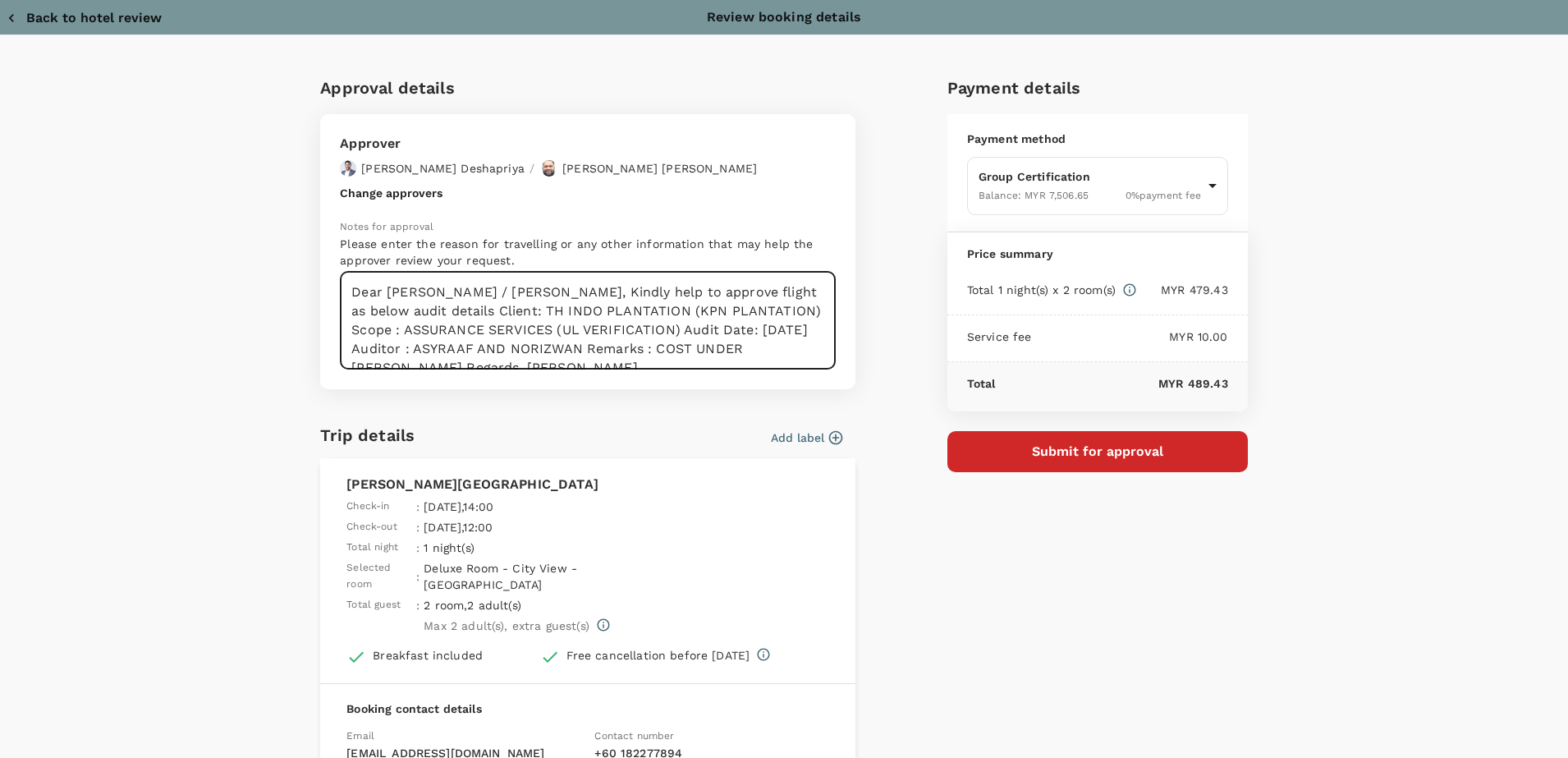
click at [520, 299] on textarea "Dear Chathuranga / Hariz, Kindly help to approve flight as below audit details …" at bounding box center [588, 320] width 496 height 98
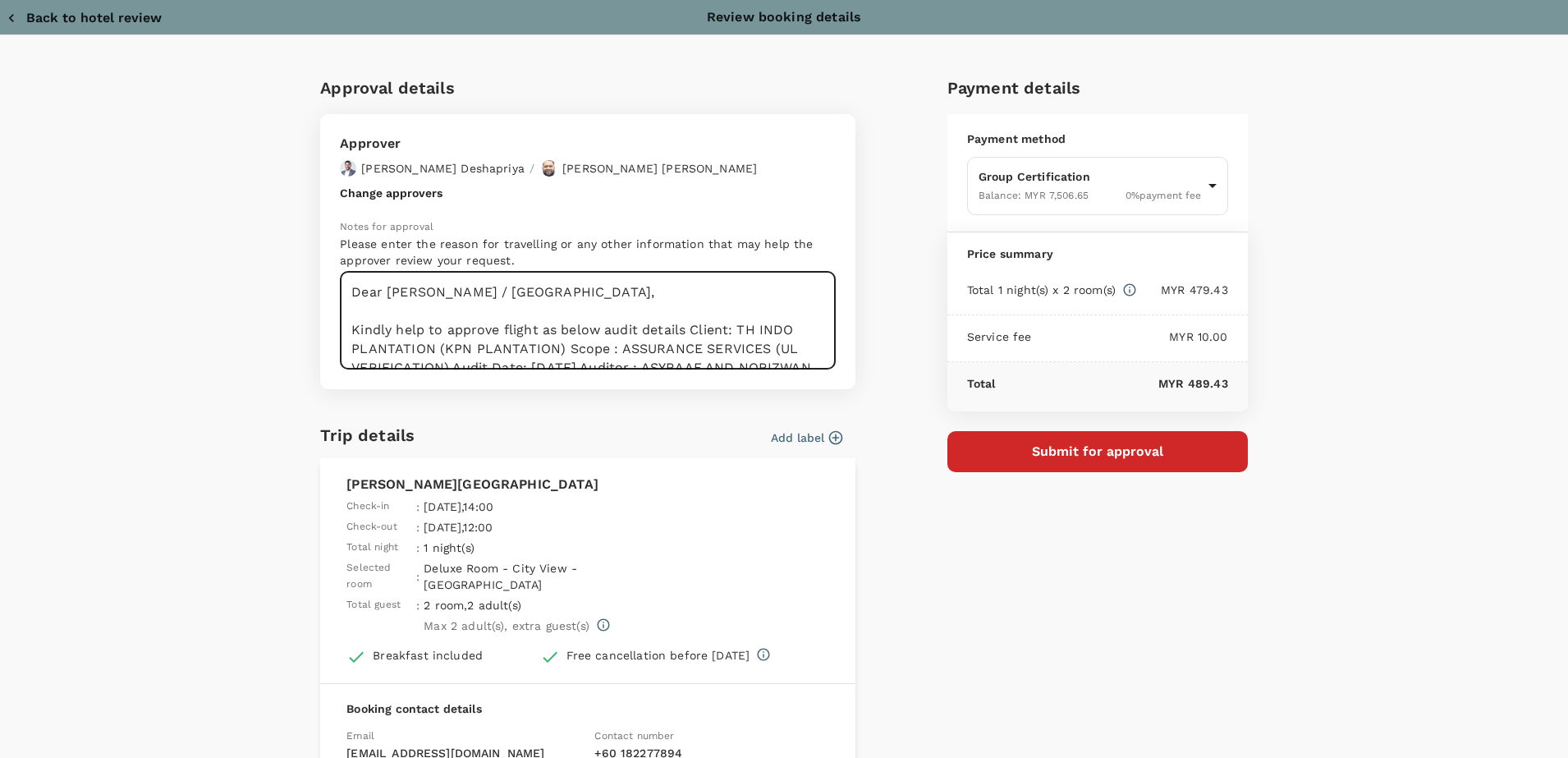
click at [685, 327] on textarea "Dear Chathuranga / Hariz, Kindly help to approve flight as below audit details …" at bounding box center [588, 320] width 496 height 98
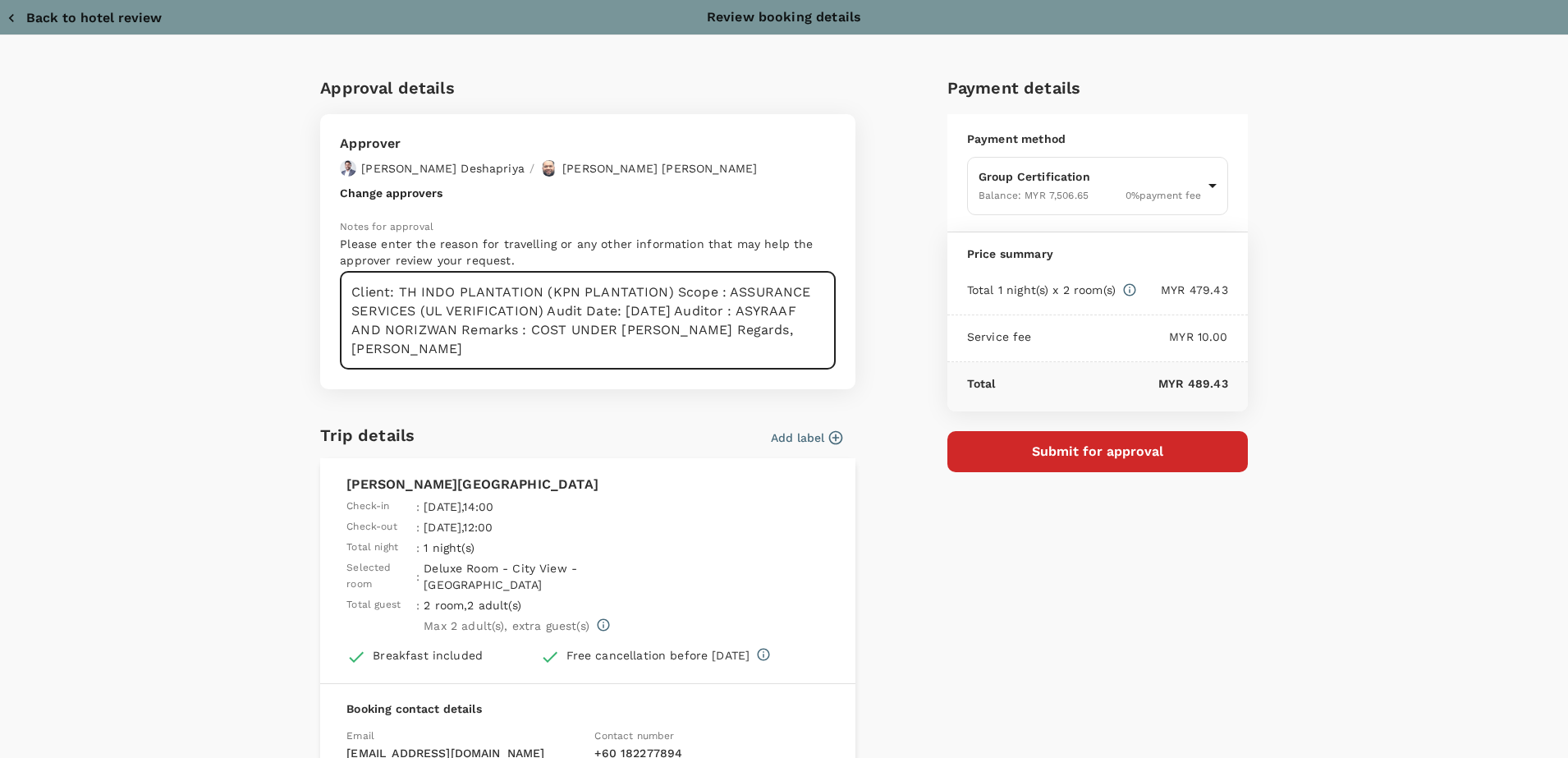
drag, startPoint x: 664, startPoint y: 293, endPoint x: 677, endPoint y: 295, distance: 13.2
click at [679, 313] on textarea "Dear Chathuranga / Hariz, Kindly help to approve flight as below audit details …" at bounding box center [588, 320] width 496 height 98
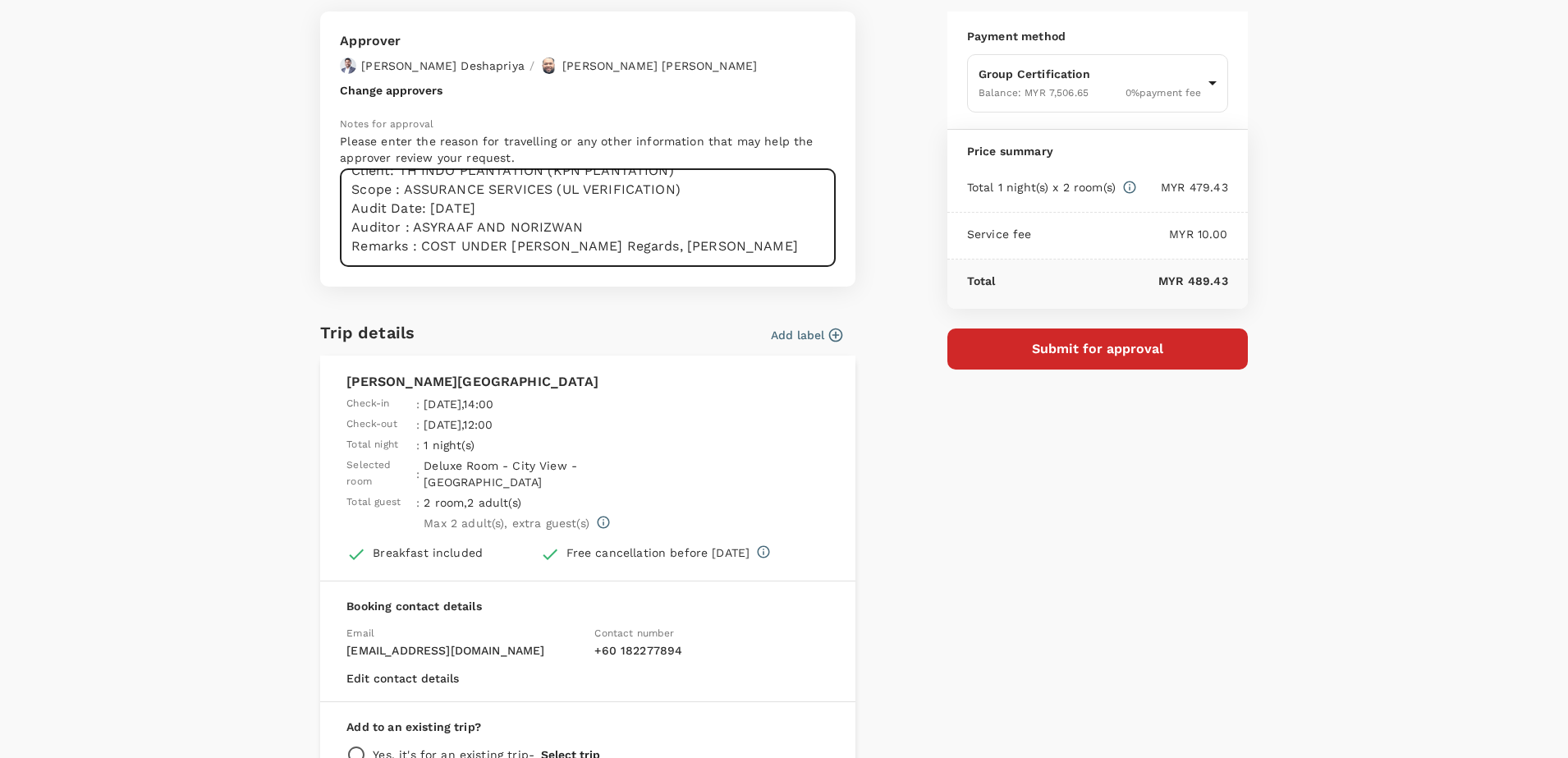
scroll to position [0, 0]
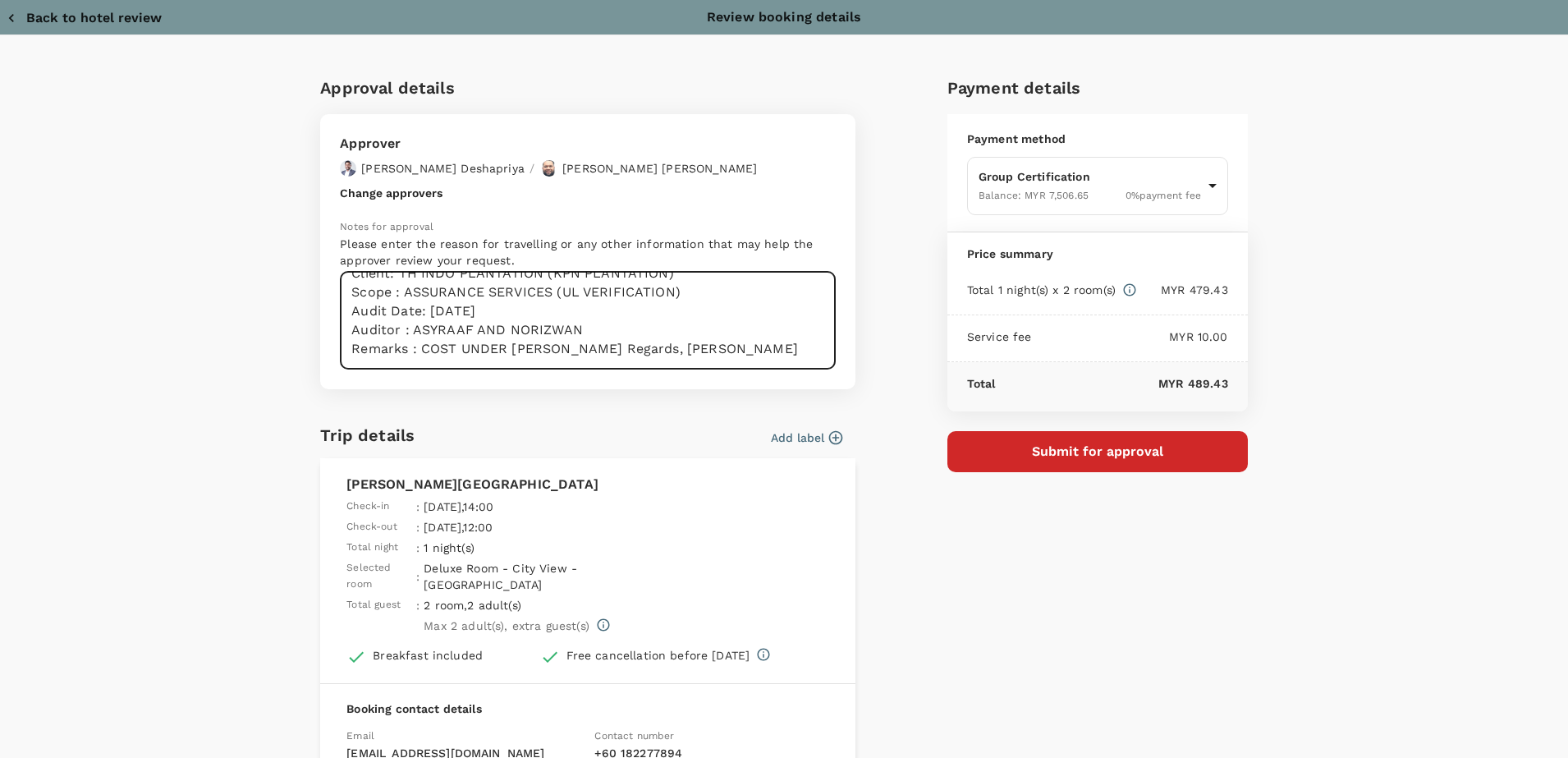
click at [599, 346] on textarea "Dear Chathuranga / Hariz, Kindly help to approve flight as below audit details …" at bounding box center [588, 320] width 496 height 98
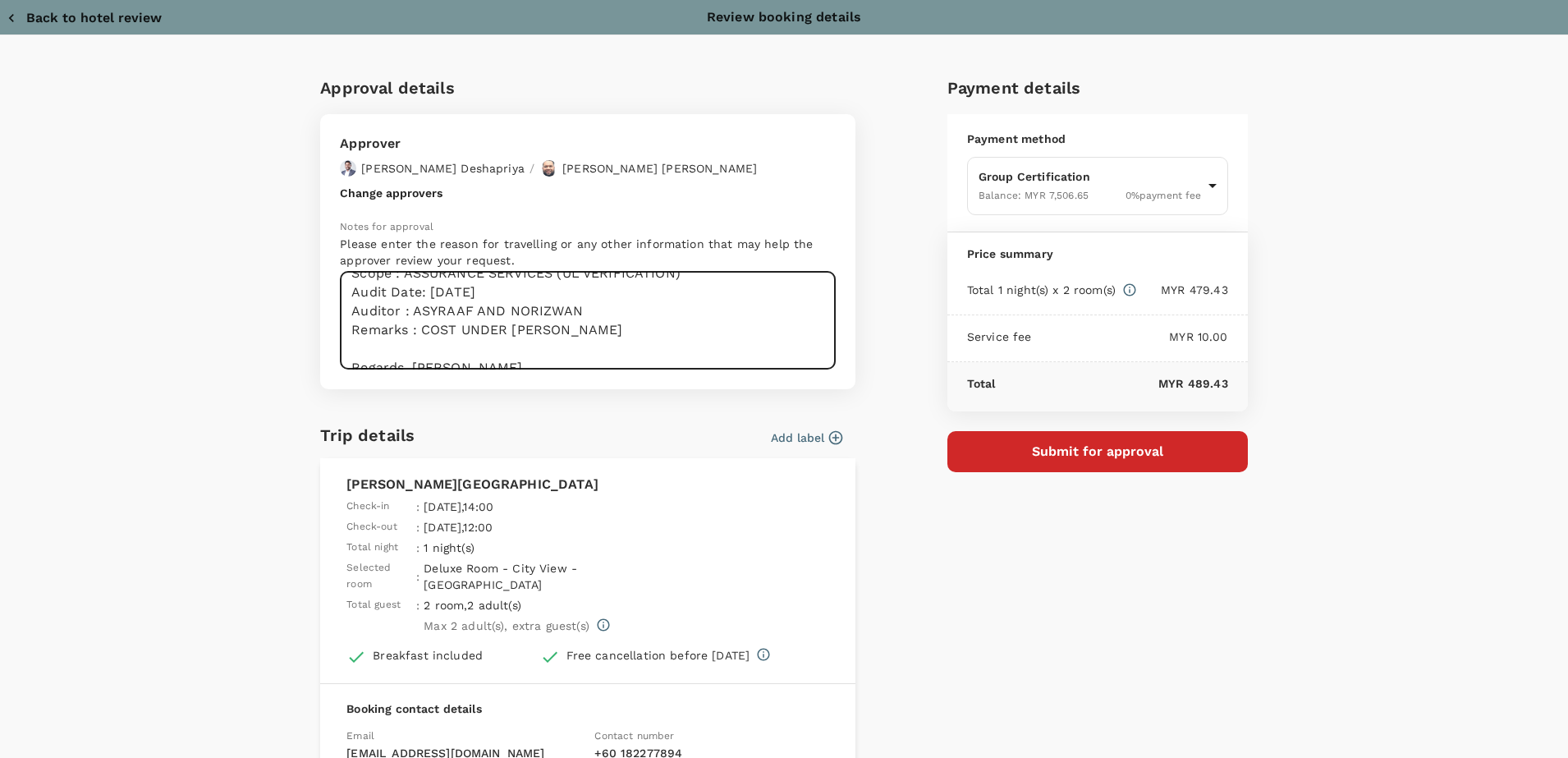
scroll to position [132, 0]
click at [400, 346] on textarea "Dear Chathuranga / Hariz, Kindly help to approve flight as below audit details …" at bounding box center [588, 320] width 496 height 98
click at [406, 345] on textarea "Dear Chathuranga / Hariz, Kindly help to approve flight as below audit details …" at bounding box center [588, 320] width 496 height 98
click at [404, 350] on textarea "Dear Chathuranga / Hariz, Kindly help to approve flight as below audit details …" at bounding box center [588, 320] width 496 height 98
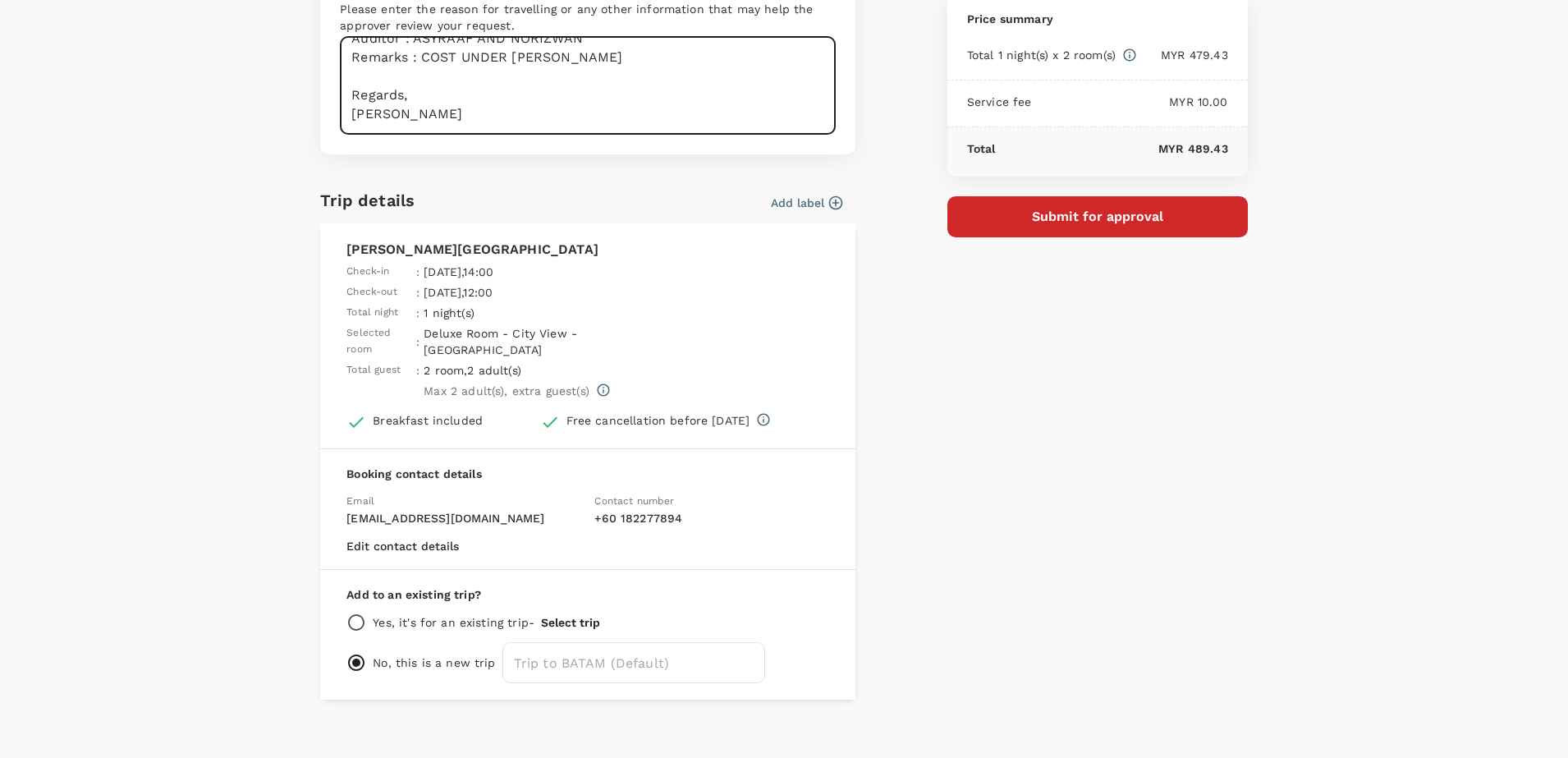
scroll to position [0, 0]
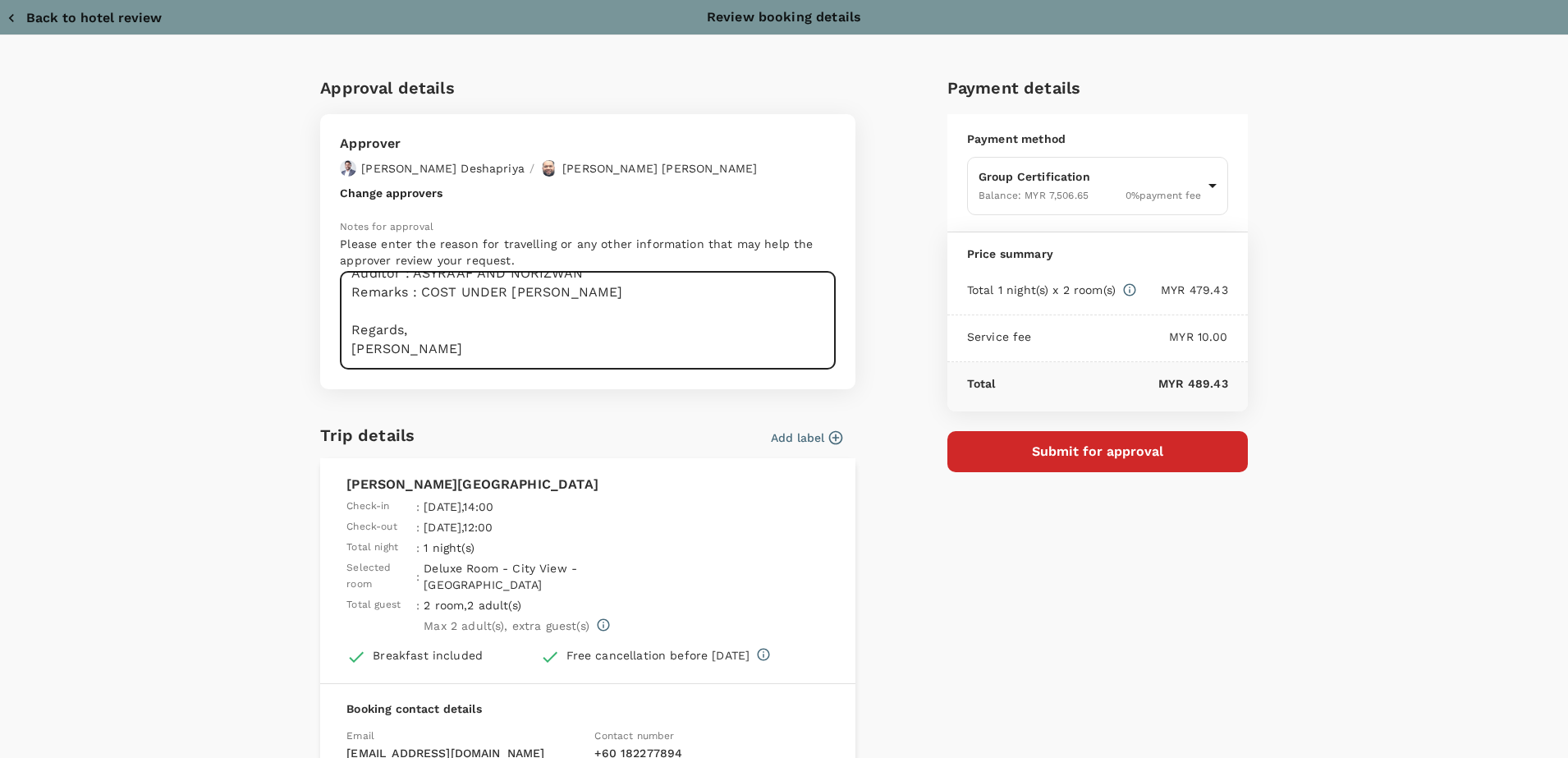
type textarea "Dear Chathuranga / Hariz, Kindly help to approve flight as below audit details …"
click at [1147, 443] on button "Submit for approval" at bounding box center [1097, 451] width 300 height 41
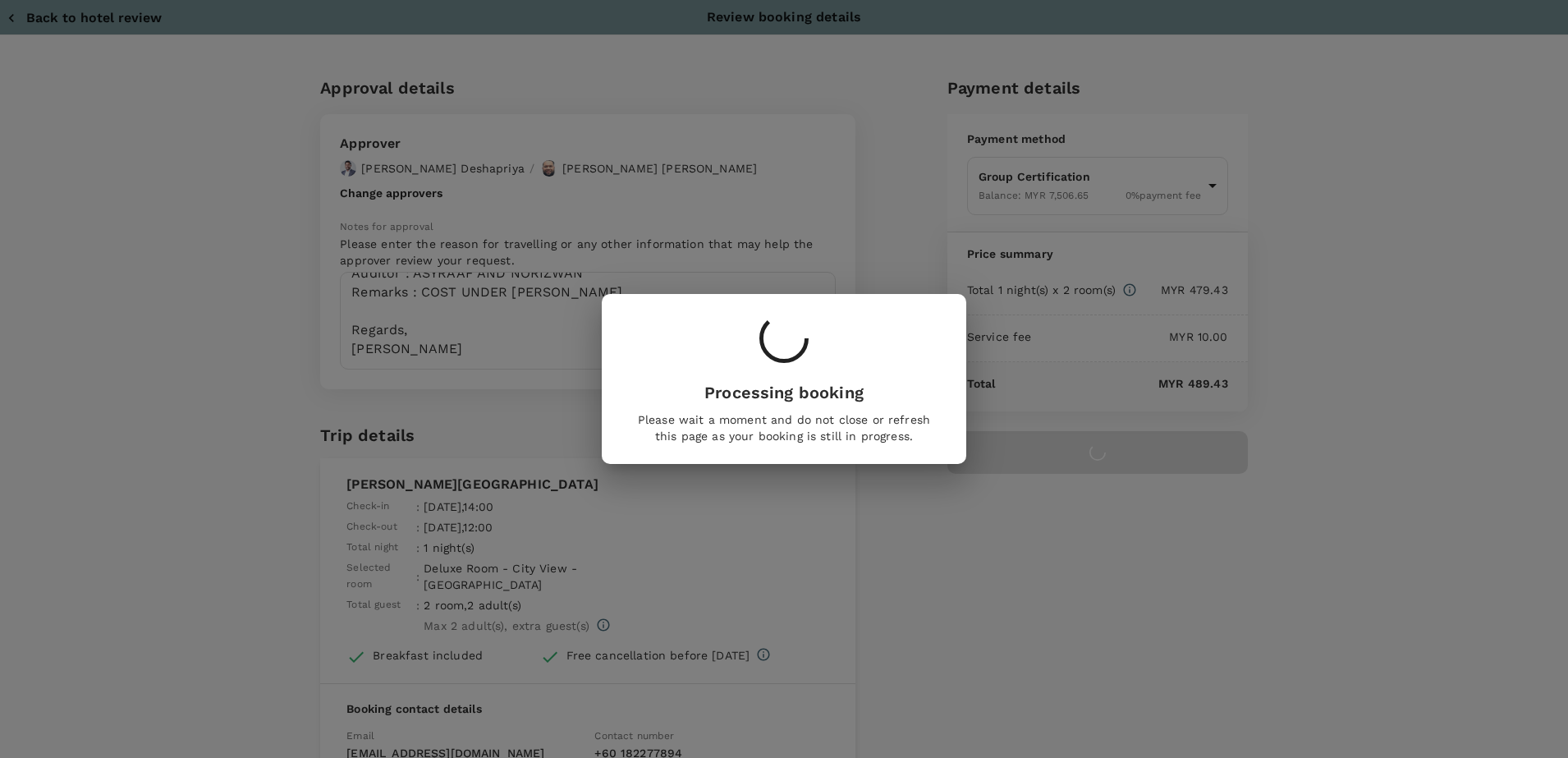
click at [1017, 448] on div "Processing booking Please wait a moment and do not close or refresh this page a…" at bounding box center [784, 379] width 1568 height 758
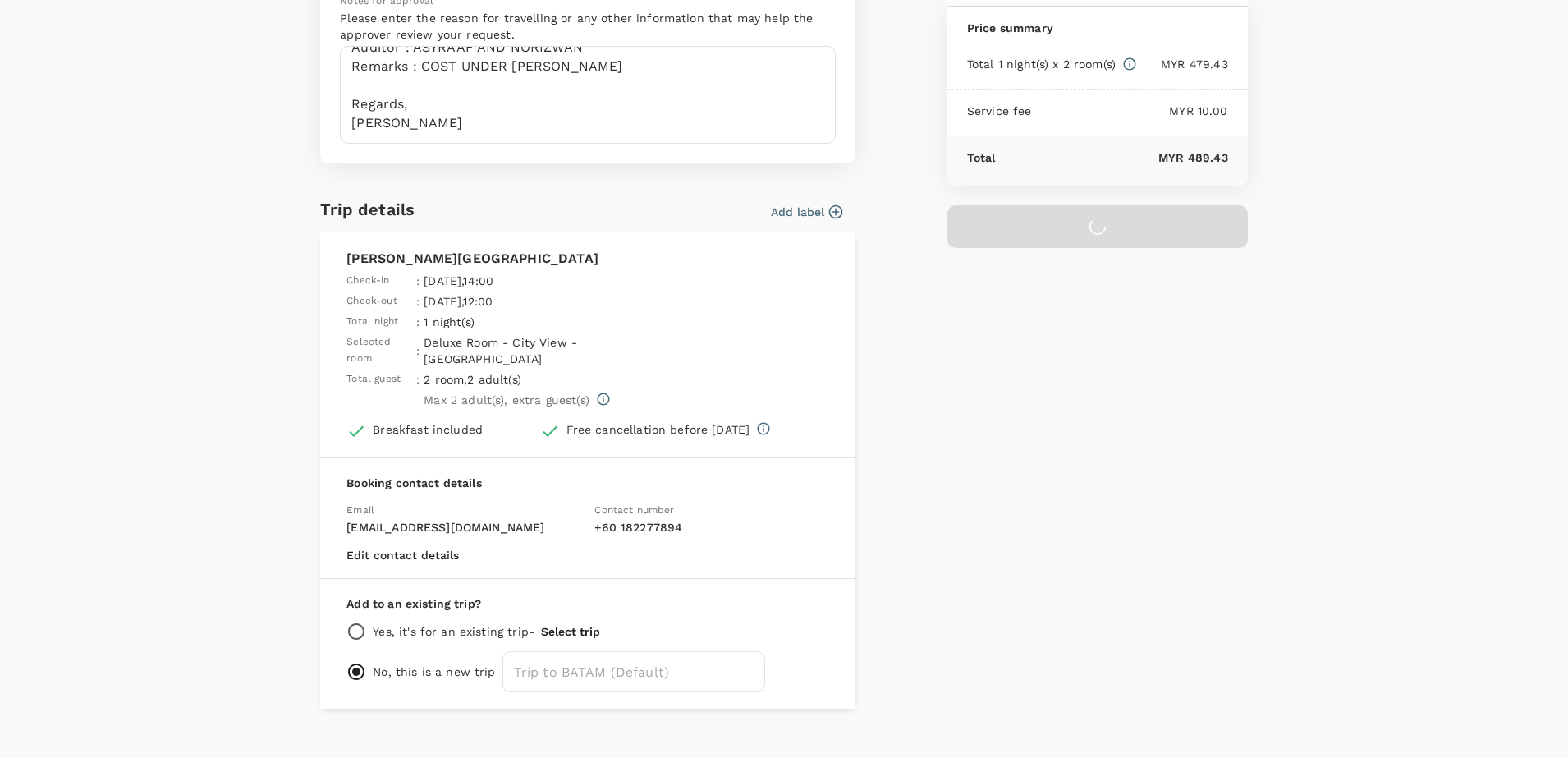
scroll to position [235, 0]
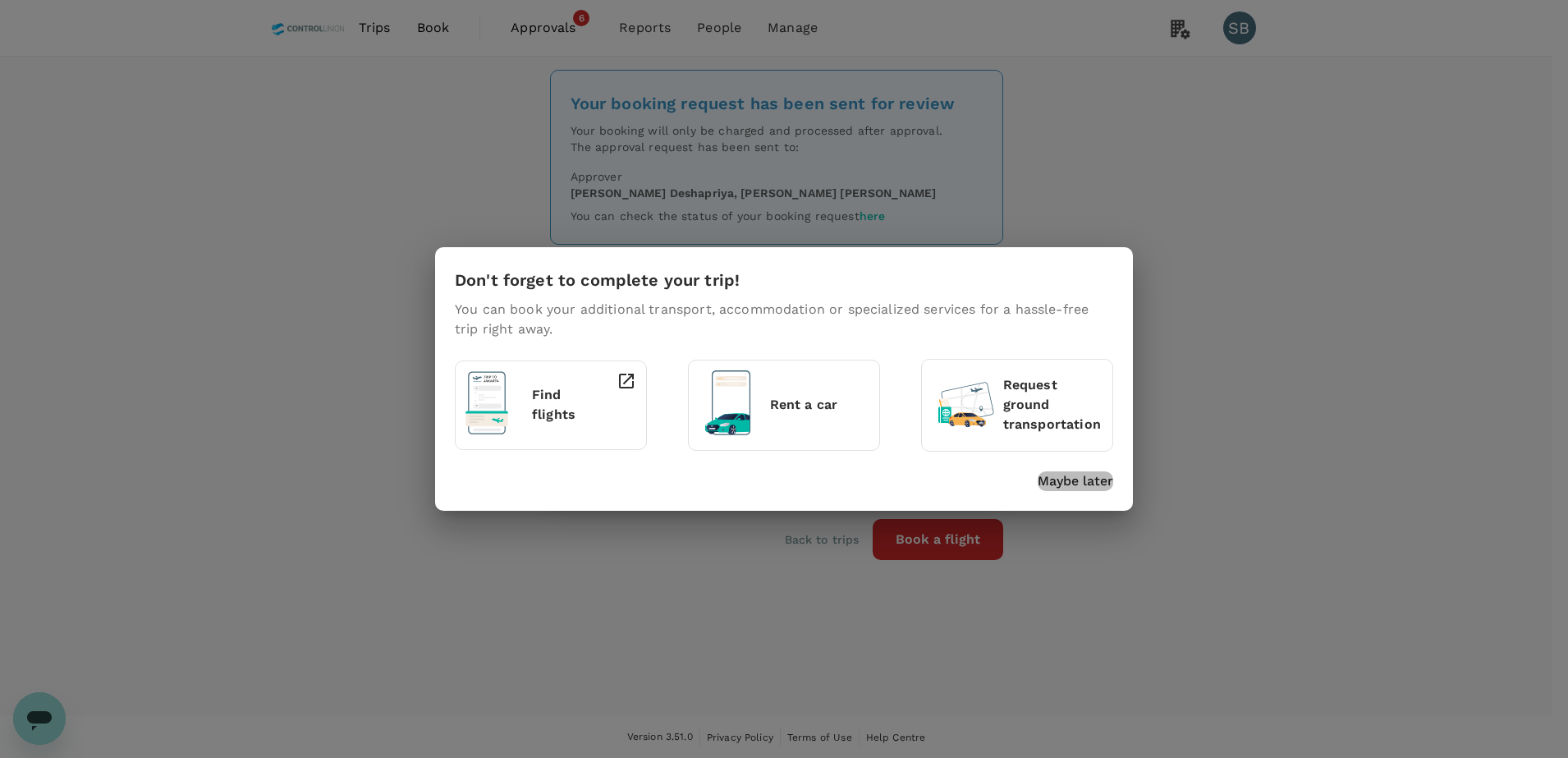
click at [1077, 483] on p "Maybe later" at bounding box center [1075, 481] width 75 height 20
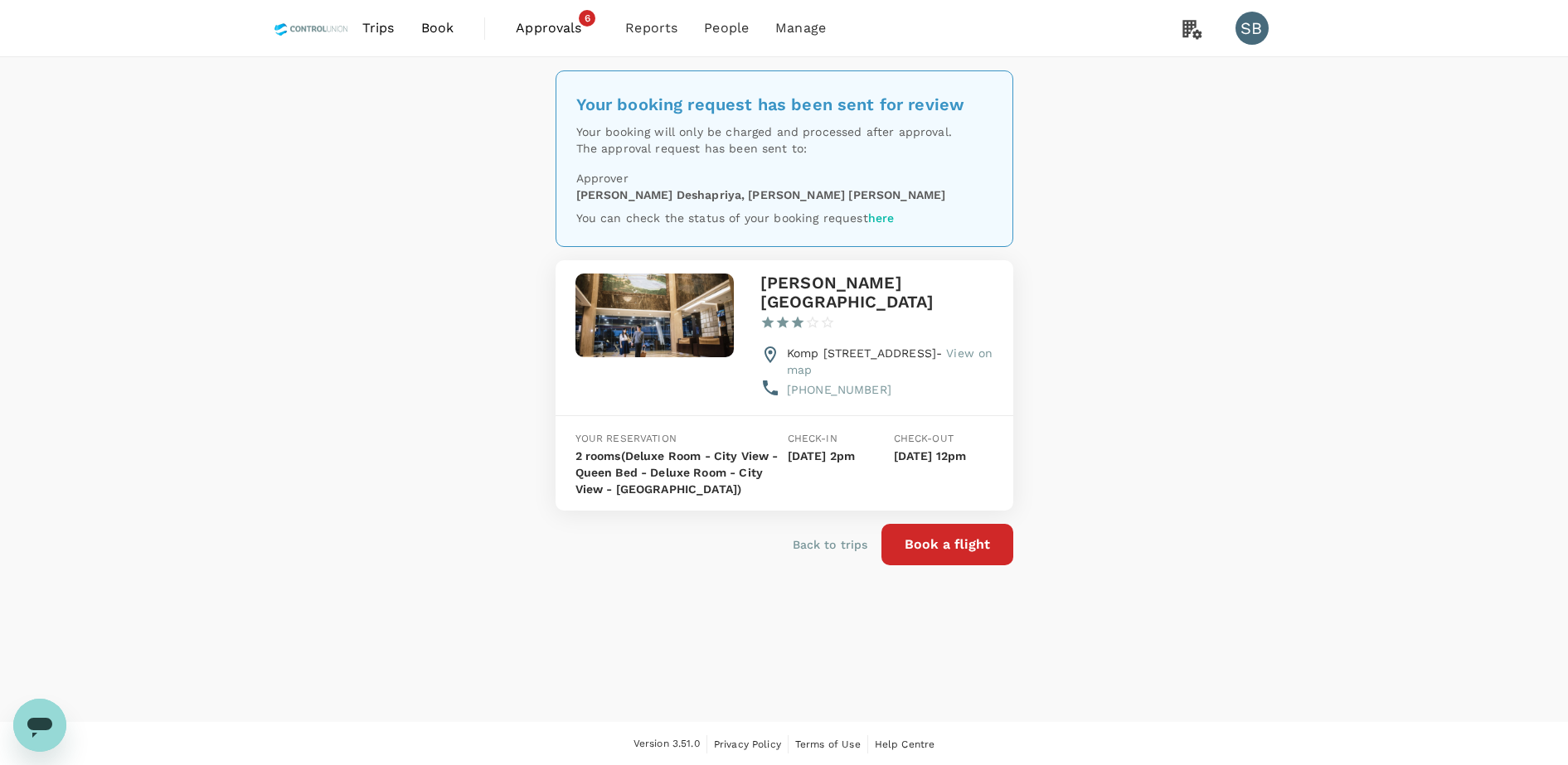
click at [365, 21] on span "Trips" at bounding box center [378, 28] width 33 height 20
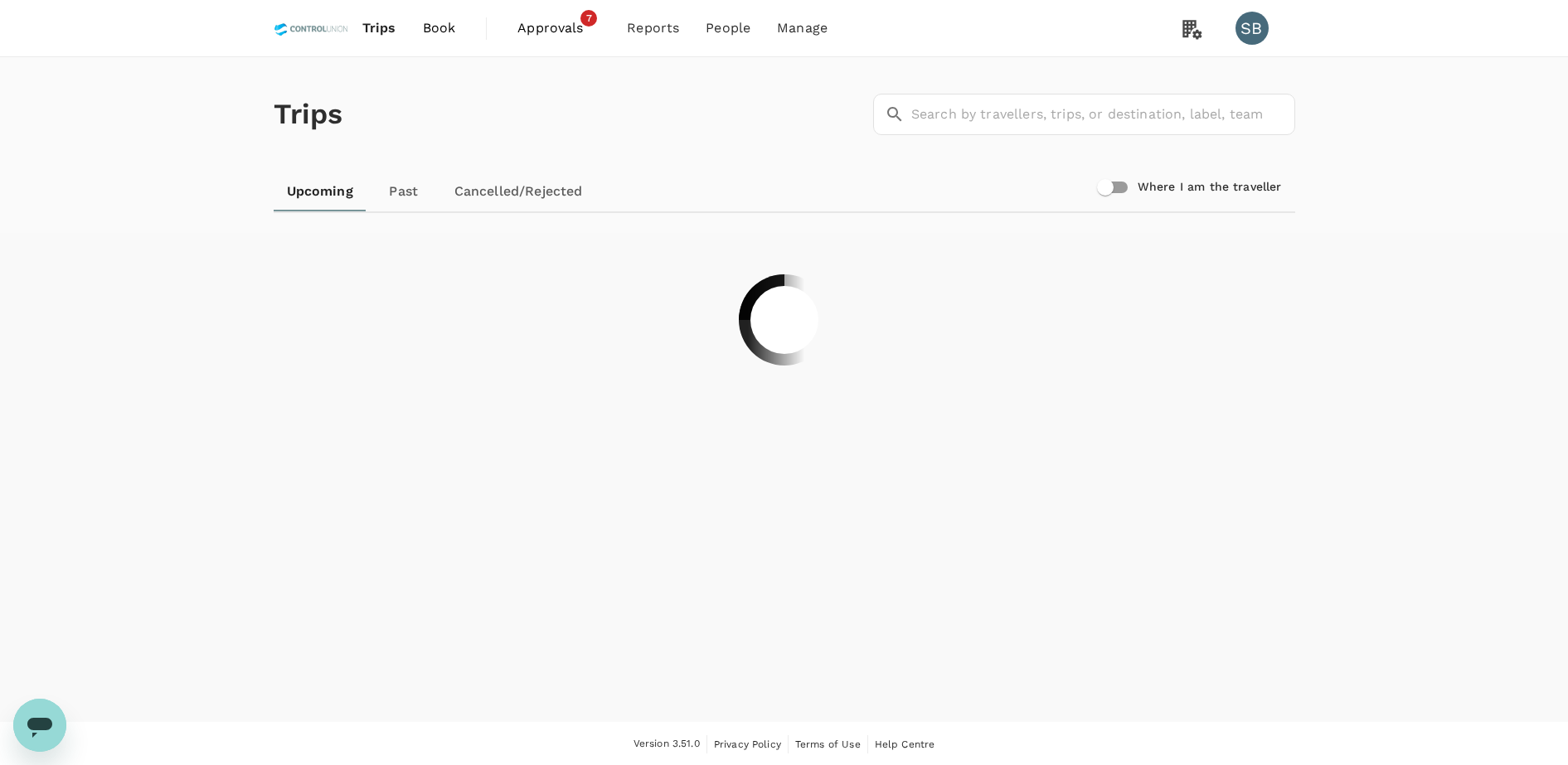
click at [571, 15] on span "Approvals 7" at bounding box center [559, 28] width 83 height 26
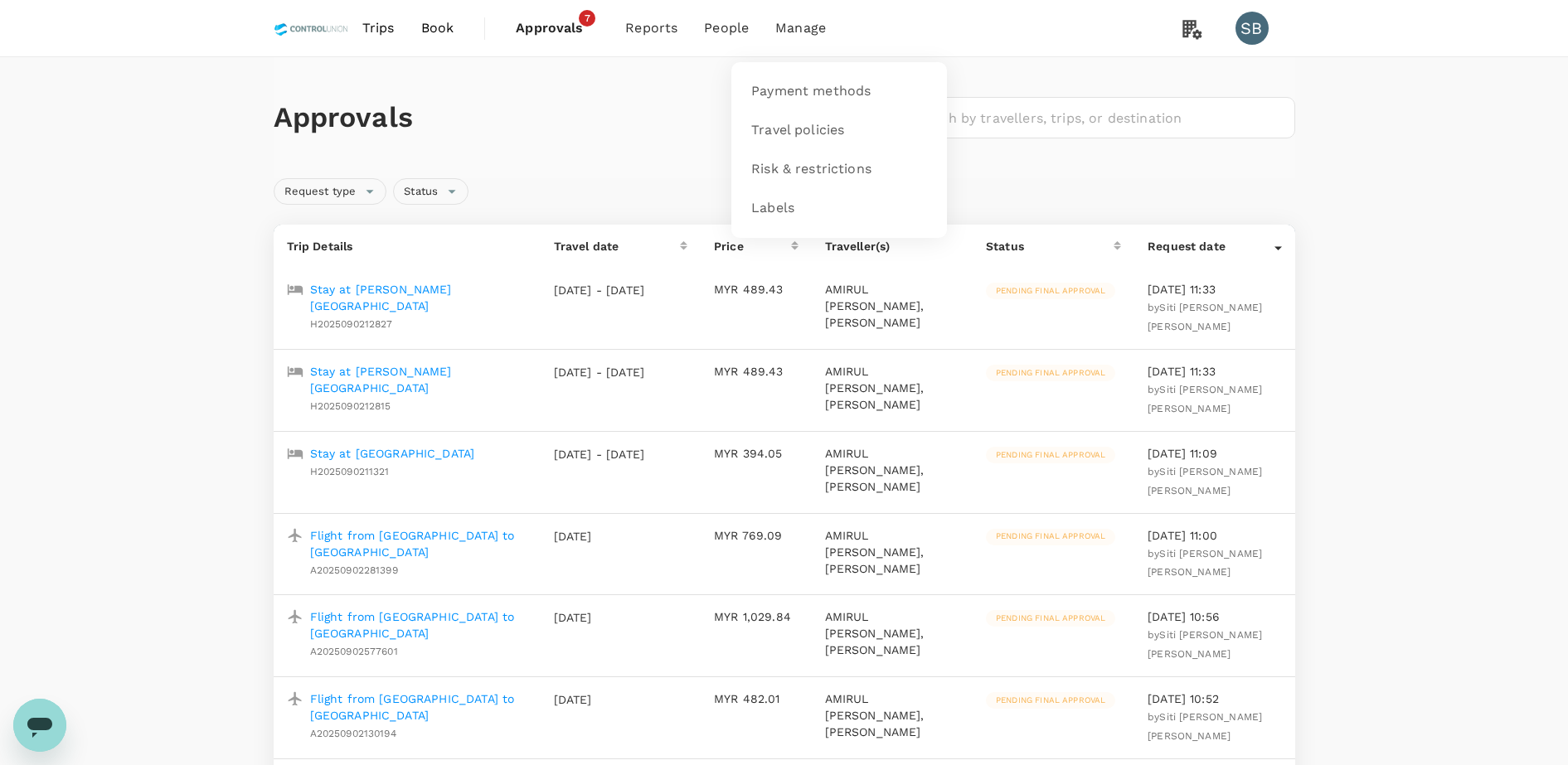
click at [813, 22] on span "Manage" at bounding box center [800, 28] width 50 height 20
click at [795, 90] on span "Payment methods" at bounding box center [810, 92] width 119 height 19
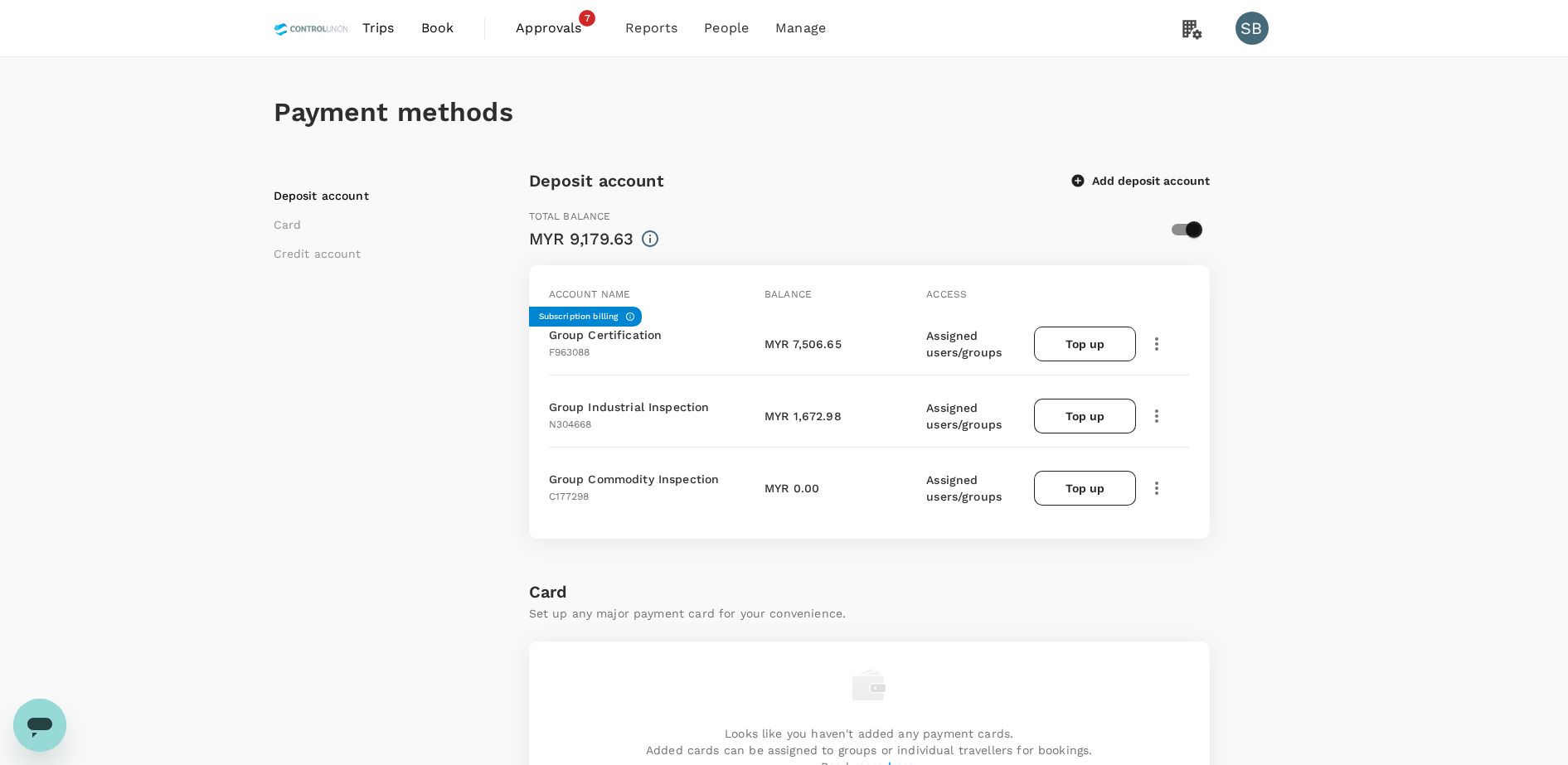
click at [1064, 329] on button "Top up" at bounding box center [1084, 343] width 101 height 34
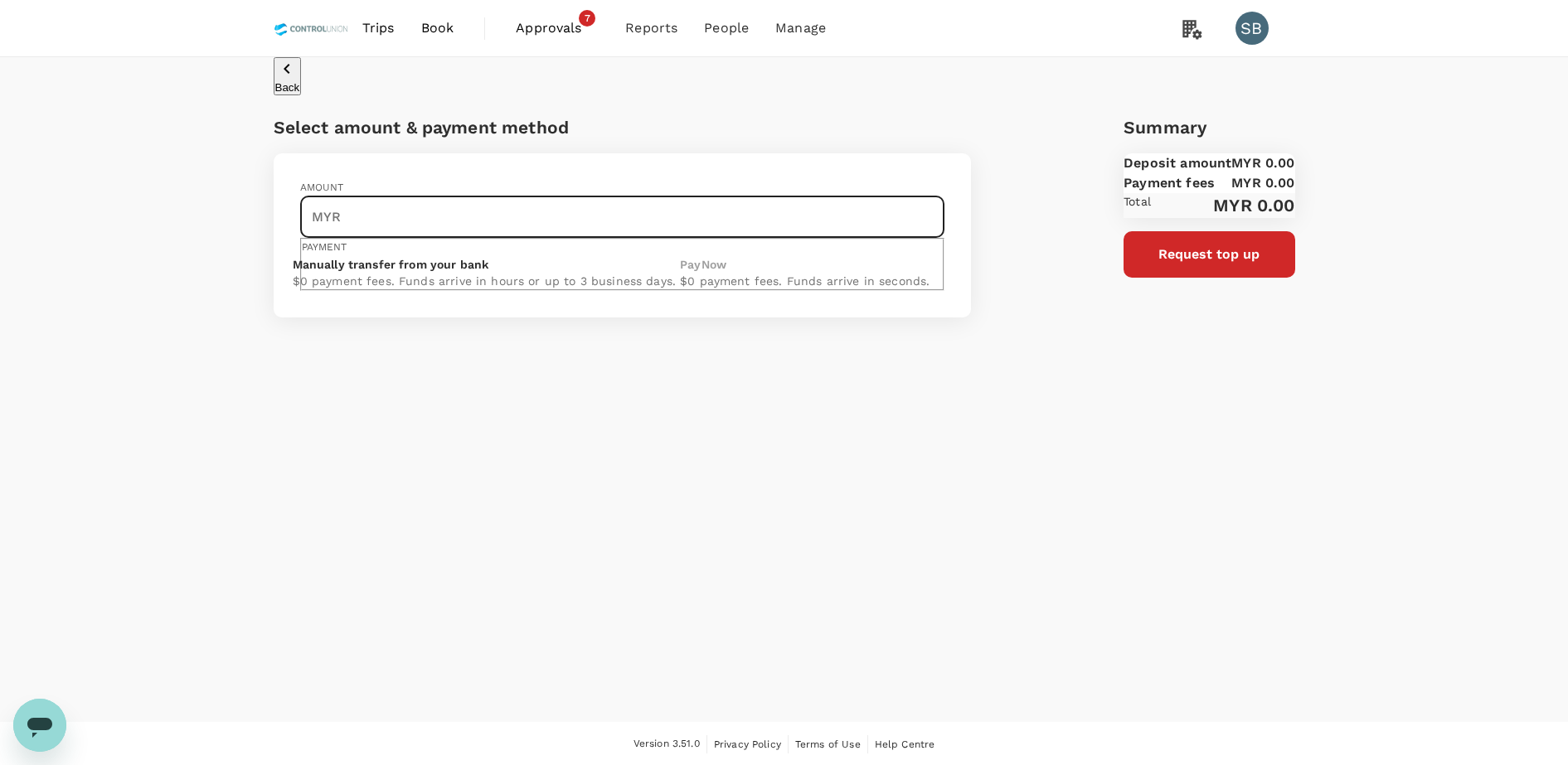
click at [376, 200] on input "text" at bounding box center [642, 217] width 603 height 41
type input "50,000"
click at [1194, 278] on button "Request top up" at bounding box center [1191, 254] width 208 height 47
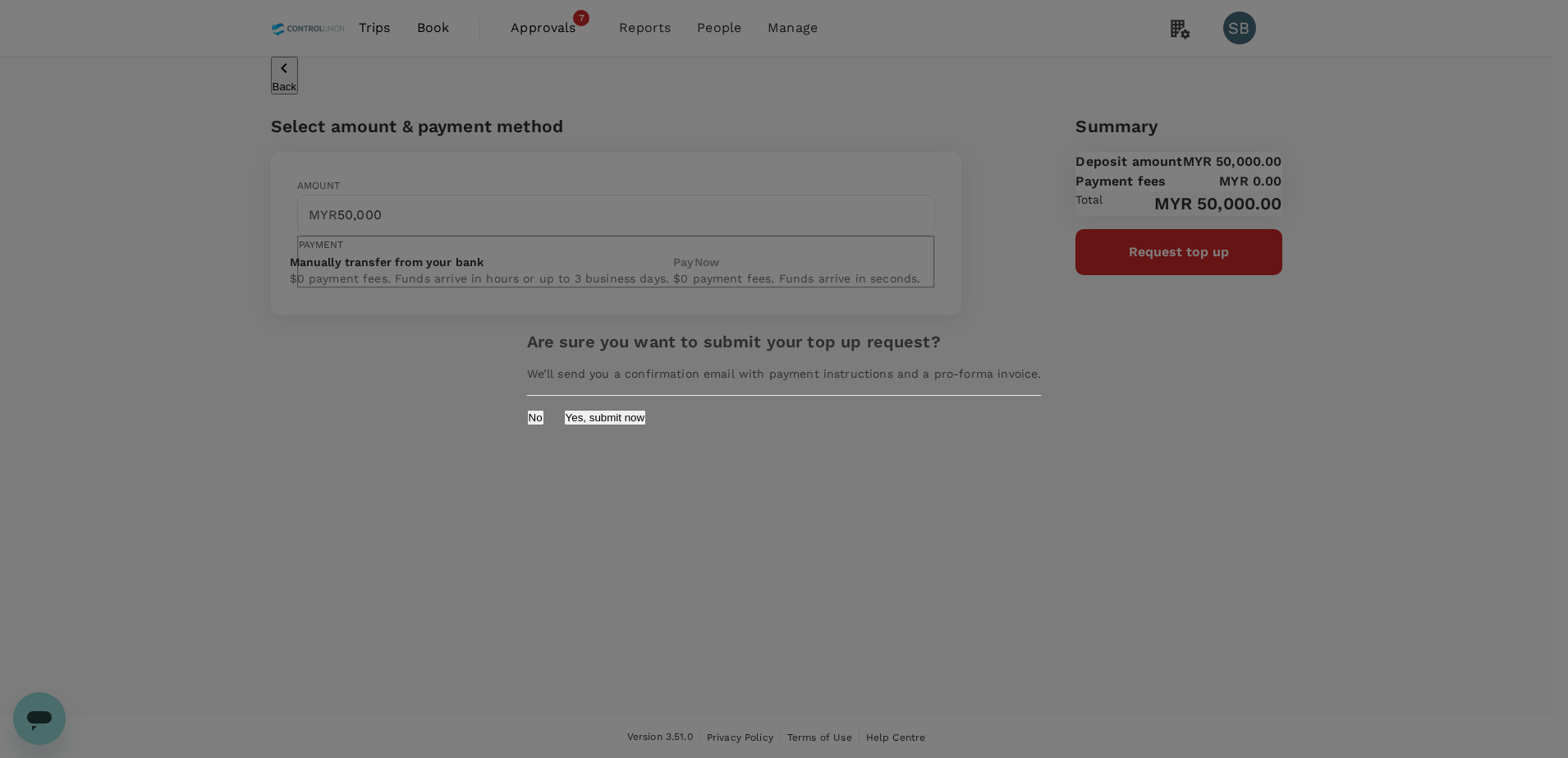
click at [647, 425] on button "Yes, submit now" at bounding box center [605, 417] width 83 height 16
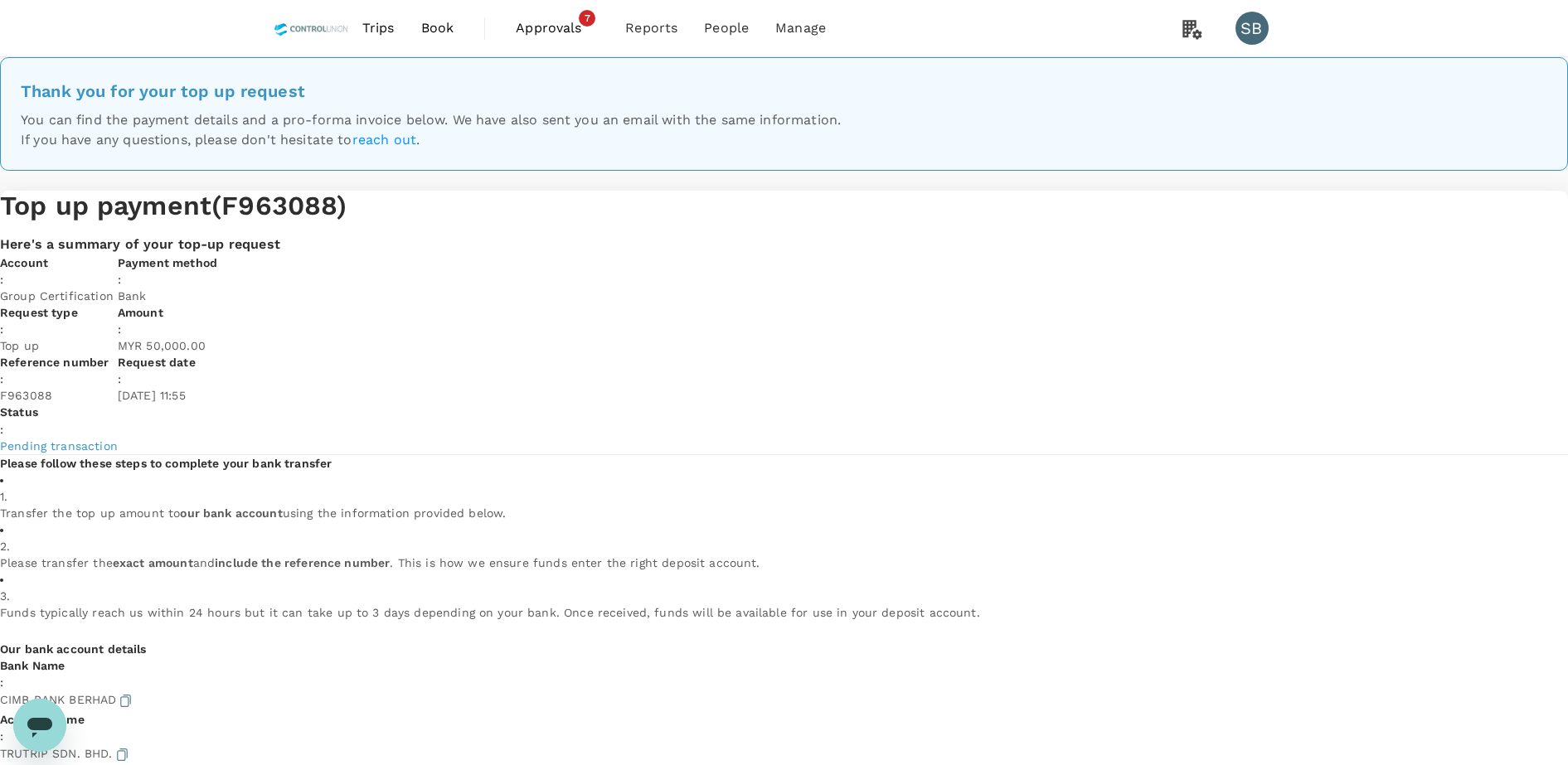
scroll to position [455, 0]
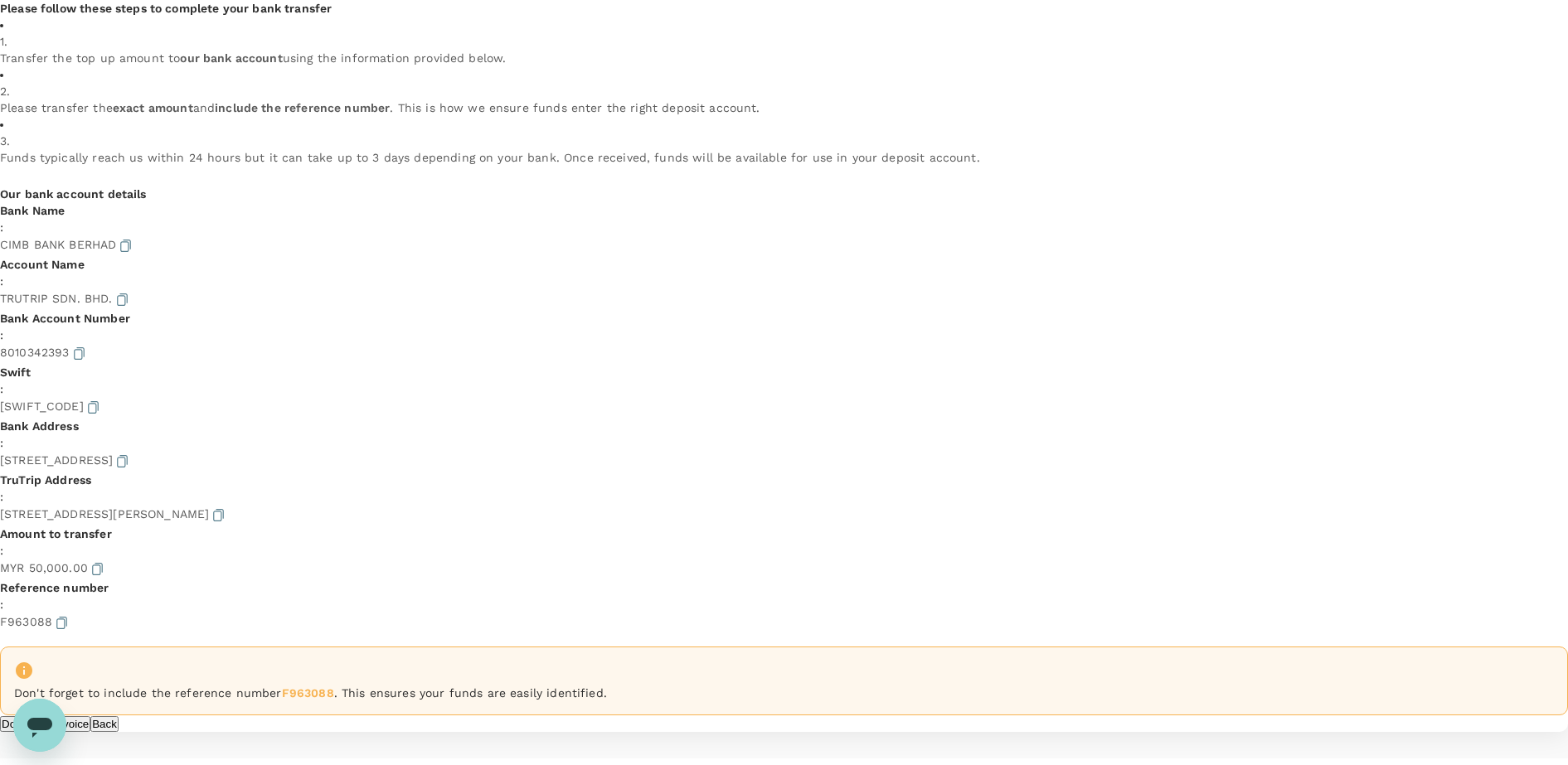
click at [90, 716] on button "Download Invoice" at bounding box center [45, 724] width 90 height 16
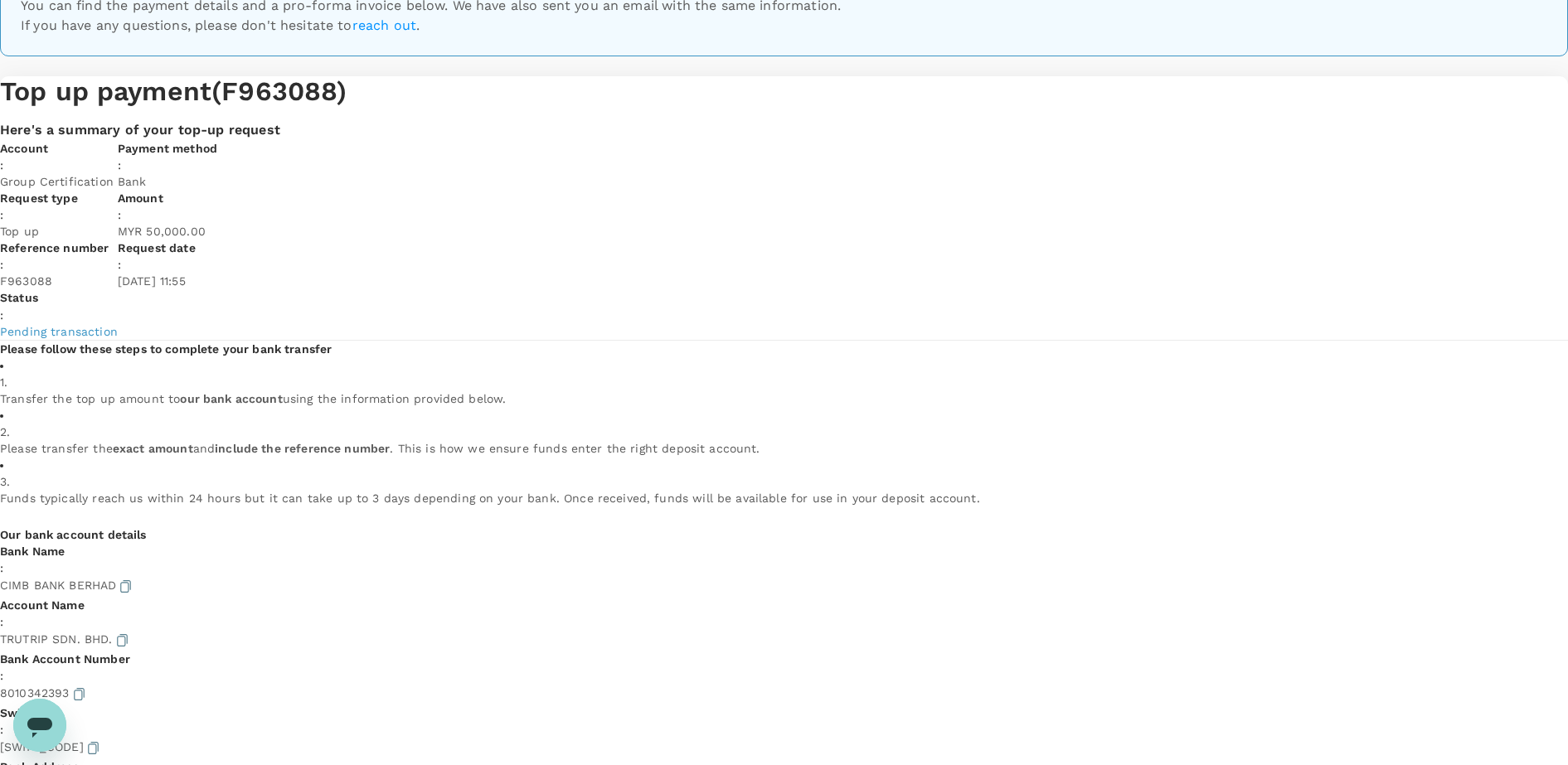
scroll to position [0, 0]
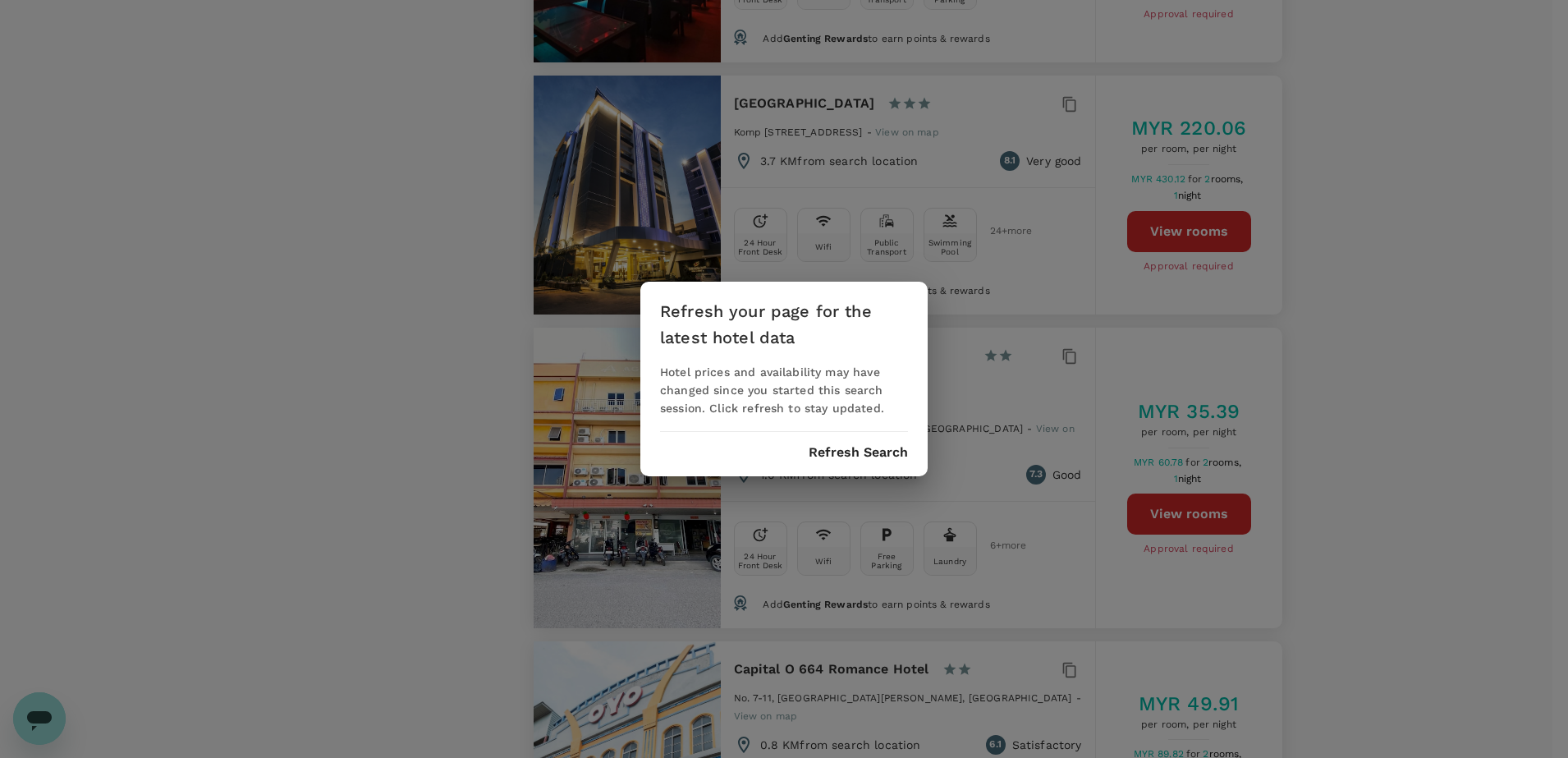
scroll to position [4619, 0]
click at [836, 445] on button "Refresh Search" at bounding box center [858, 452] width 100 height 15
